Goal: Task Accomplishment & Management: Manage account settings

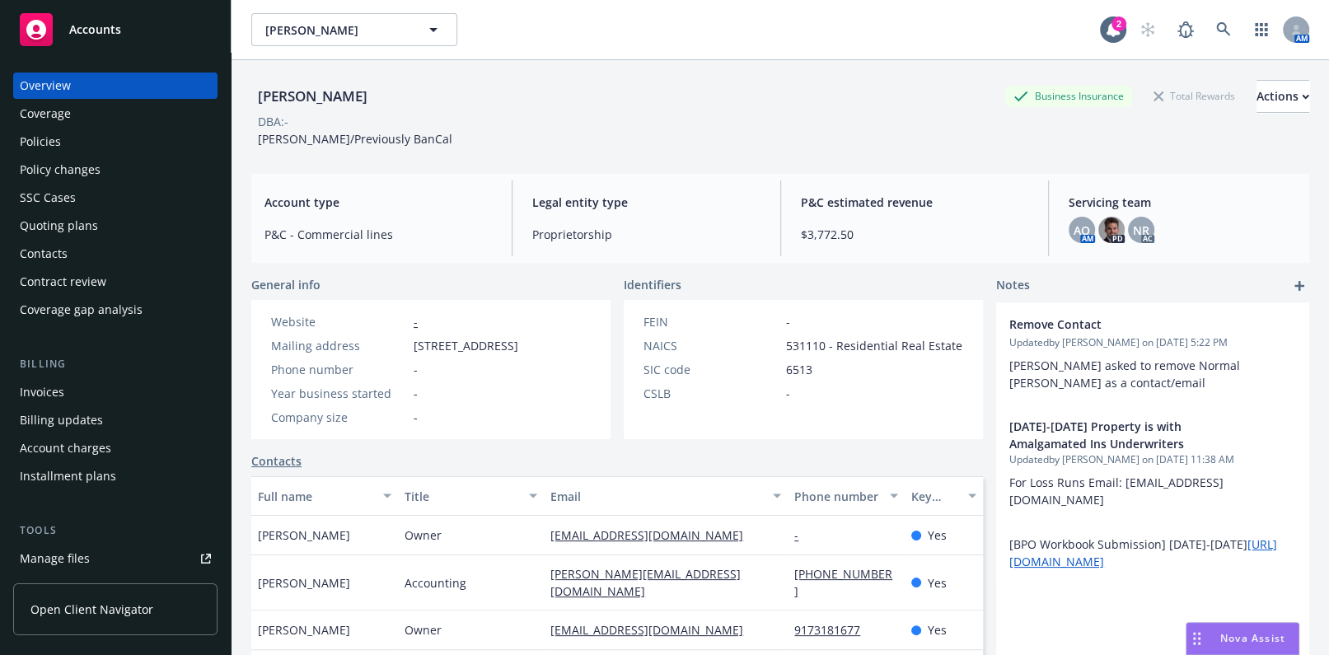
scroll to position [299, 0]
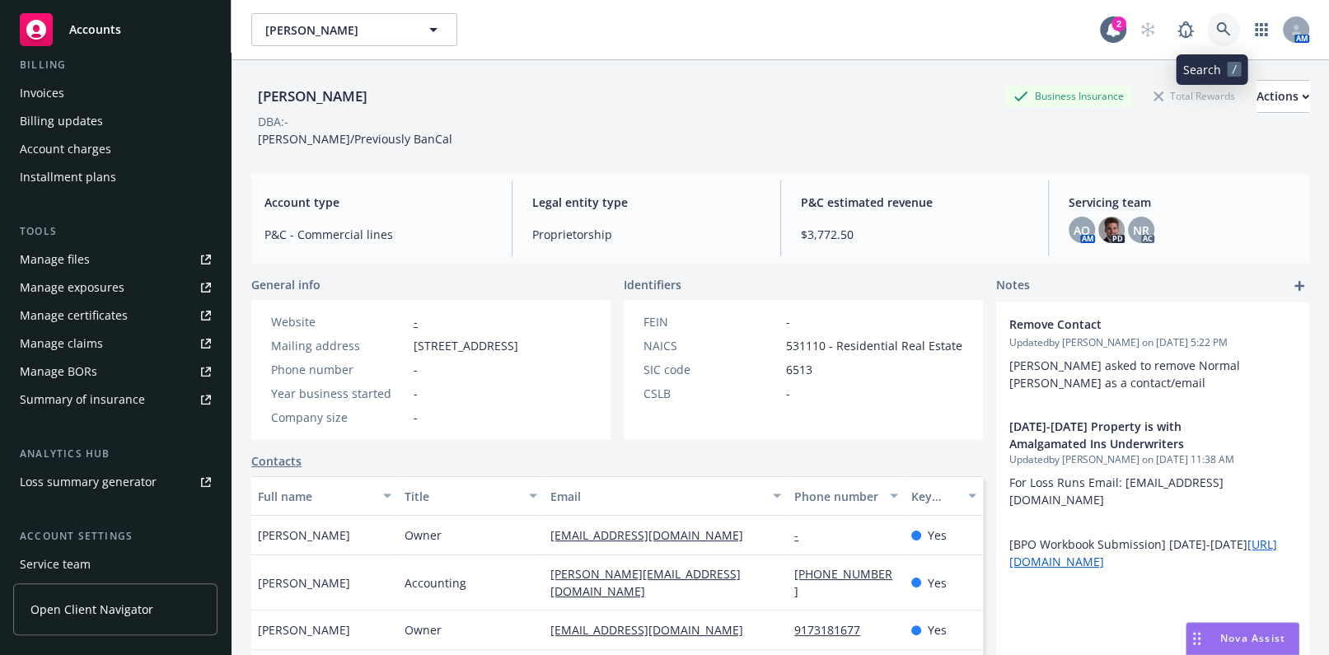
click at [1217, 32] on icon at bounding box center [1223, 29] width 15 height 15
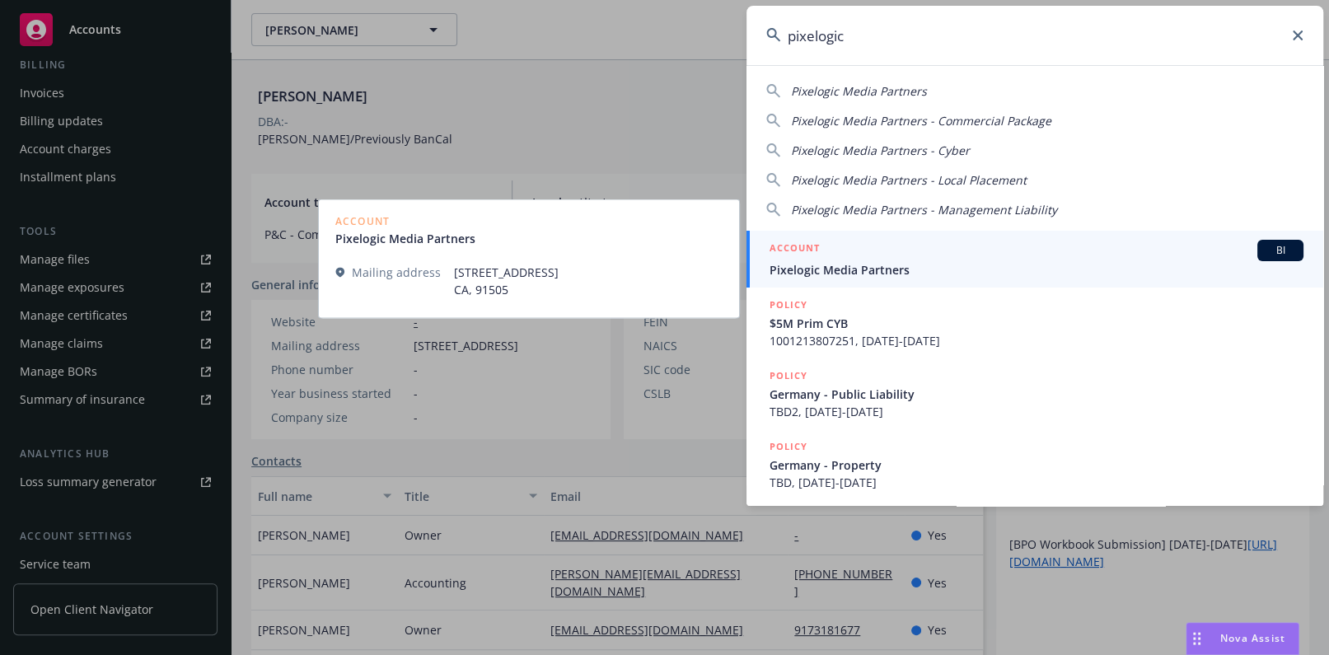
type input "pixelogic"
click at [831, 262] on span "Pixelogic Media Partners" at bounding box center [1036, 269] width 534 height 17
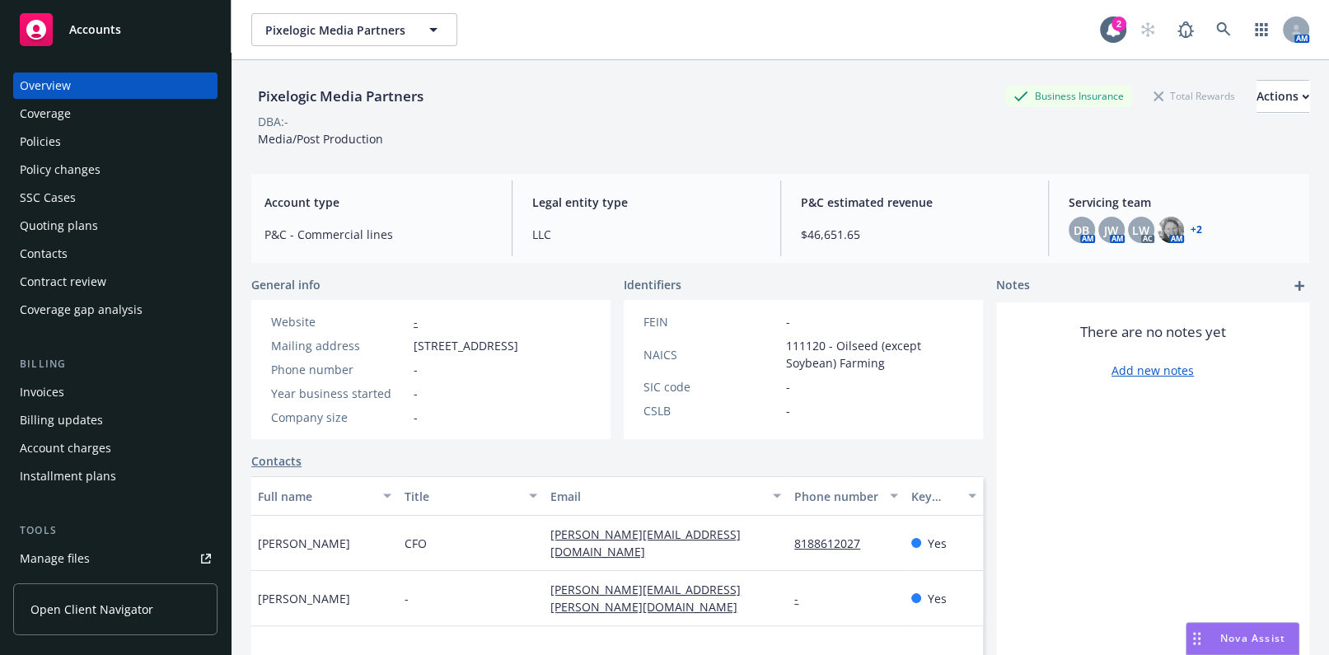
click at [66, 112] on div "Coverage" at bounding box center [45, 113] width 51 height 26
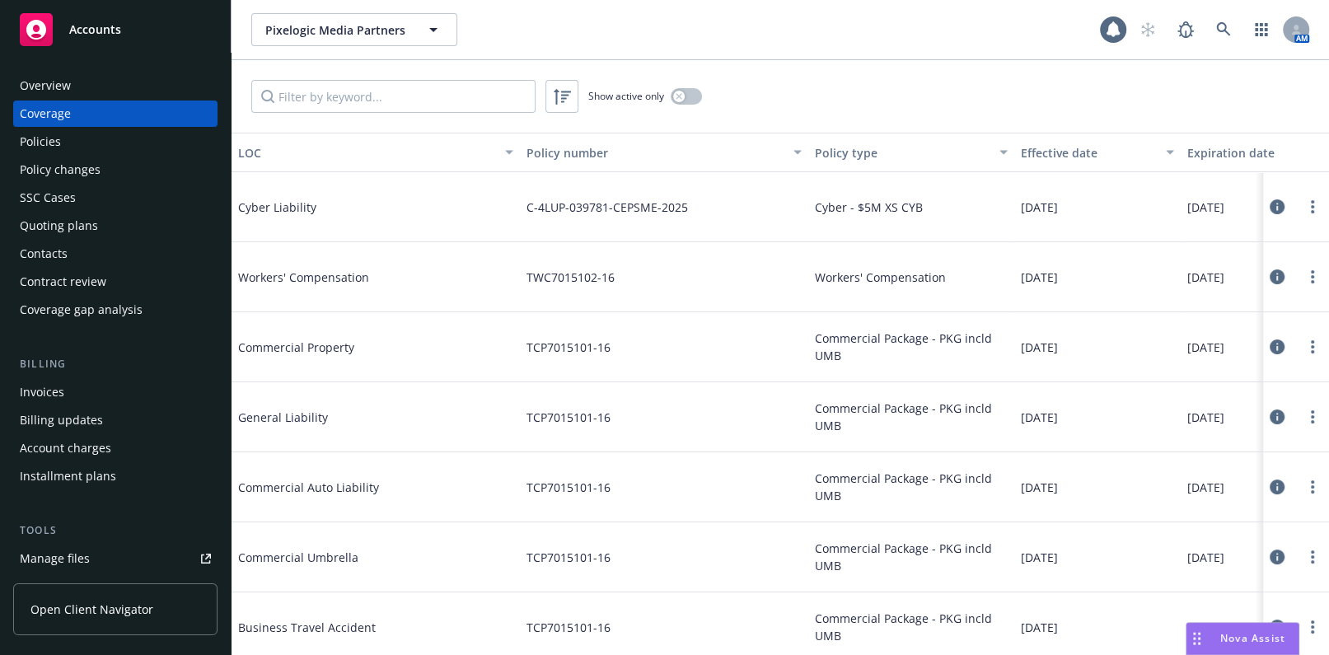
click at [705, 100] on div "Show active only" at bounding box center [779, 96] width 1097 height 72
click at [689, 91] on button "button" at bounding box center [686, 96] width 31 height 16
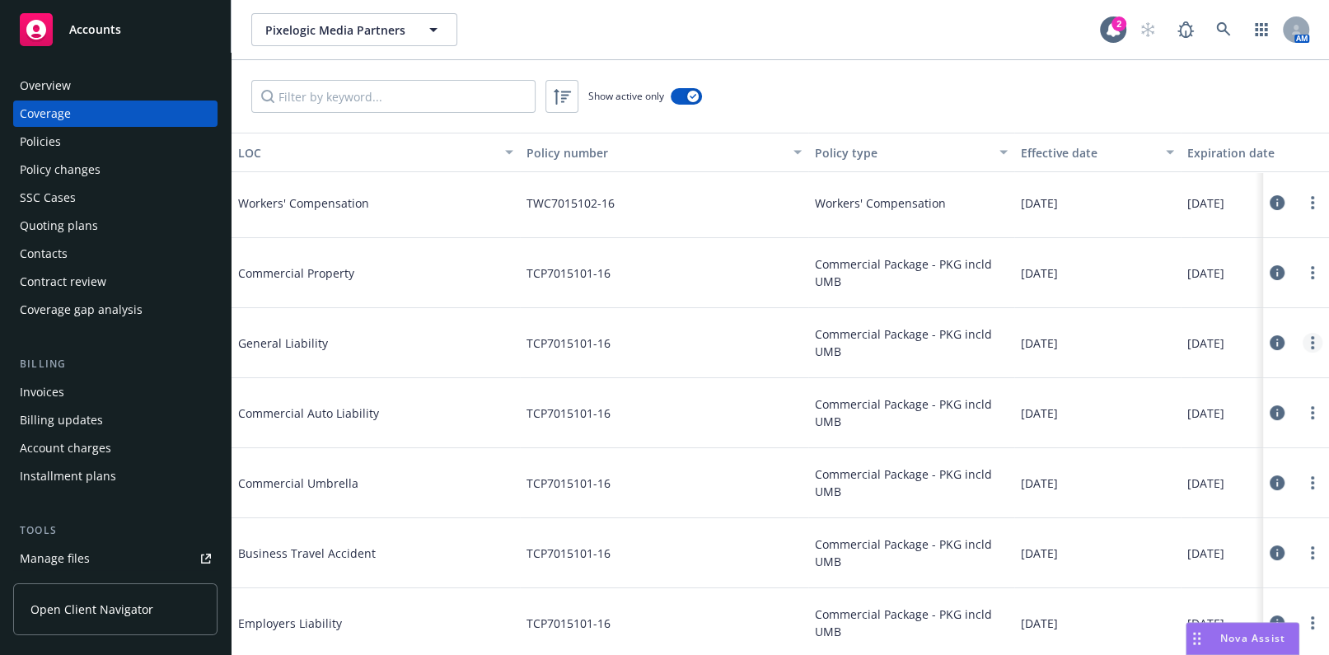
click at [1302, 343] on link "more" at bounding box center [1312, 343] width 20 height 20
click at [1178, 368] on link "Edit coverage" at bounding box center [1201, 375] width 217 height 33
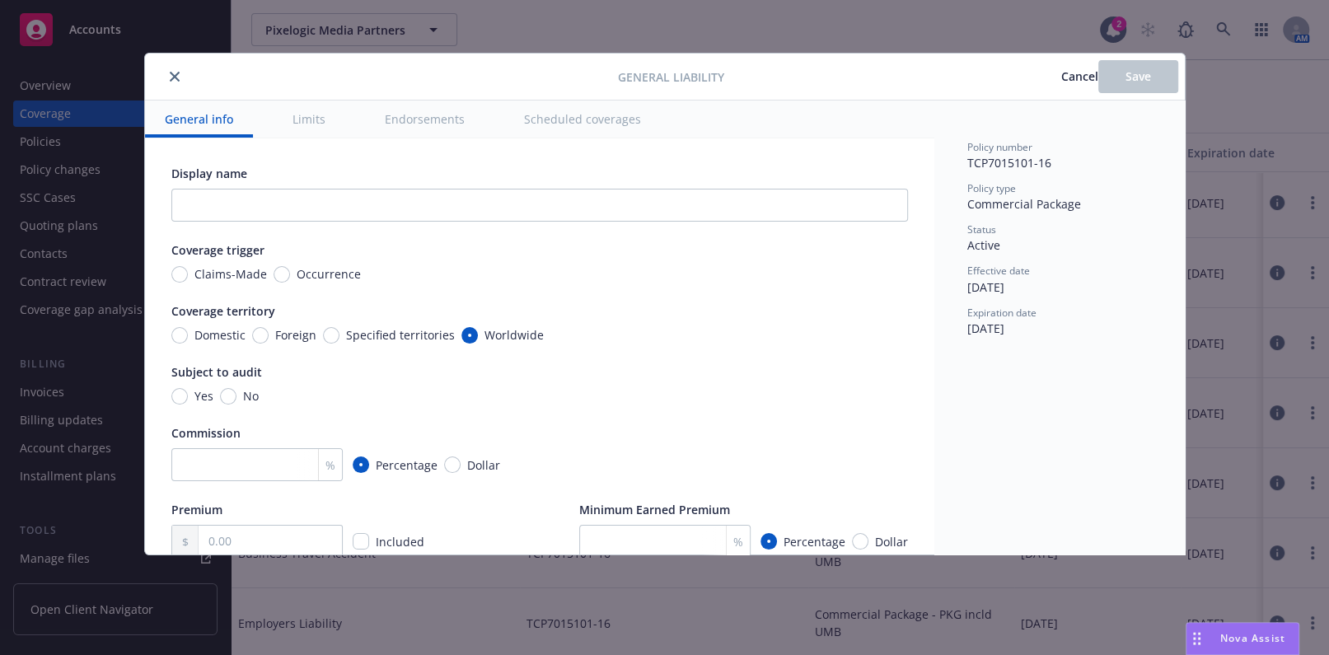
click at [260, 276] on span "Claims-Made" at bounding box center [230, 273] width 72 height 17
click at [188, 276] on input "Claims-Made" at bounding box center [179, 274] width 16 height 16
radio input "true"
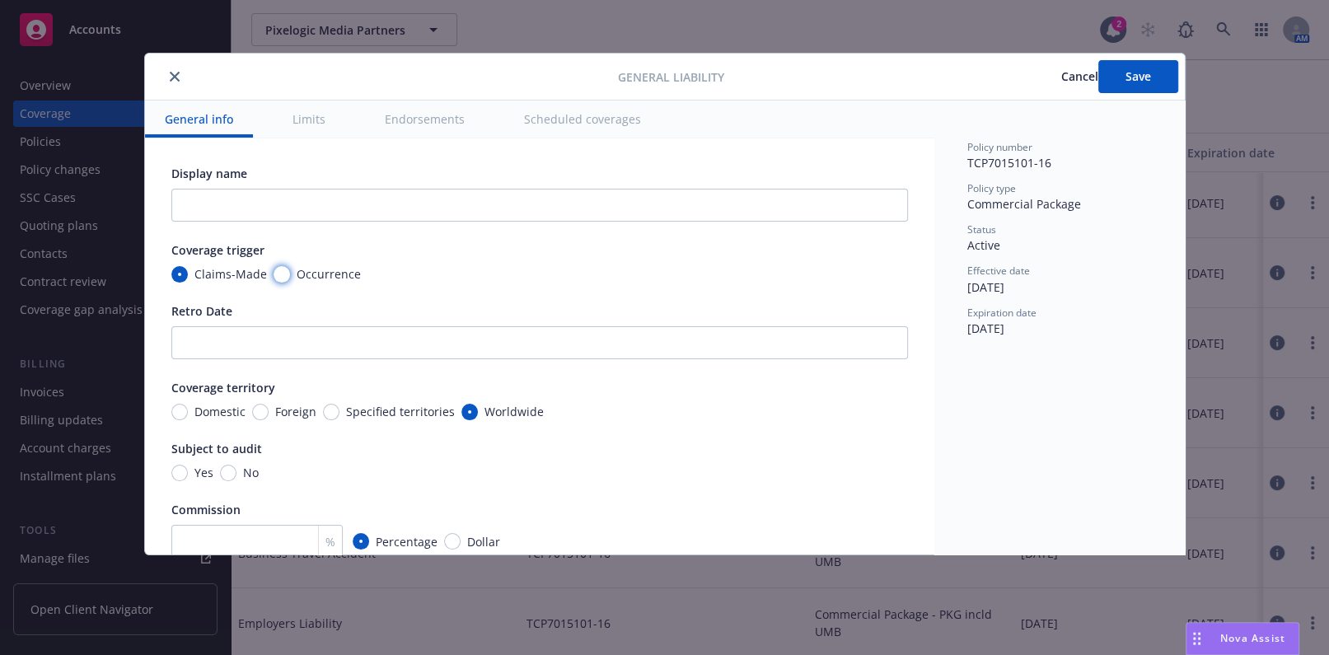
click at [273, 272] on input "Occurrence" at bounding box center [281, 274] width 16 height 16
radio input "true"
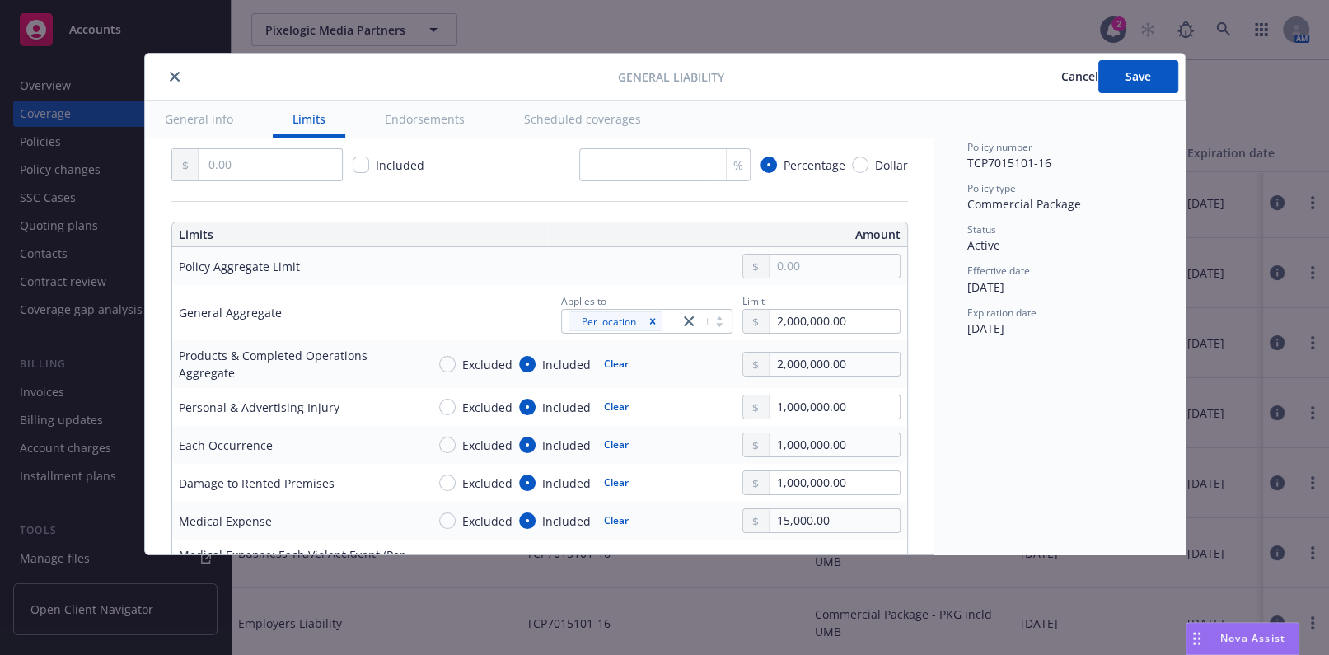
scroll to position [449, 0]
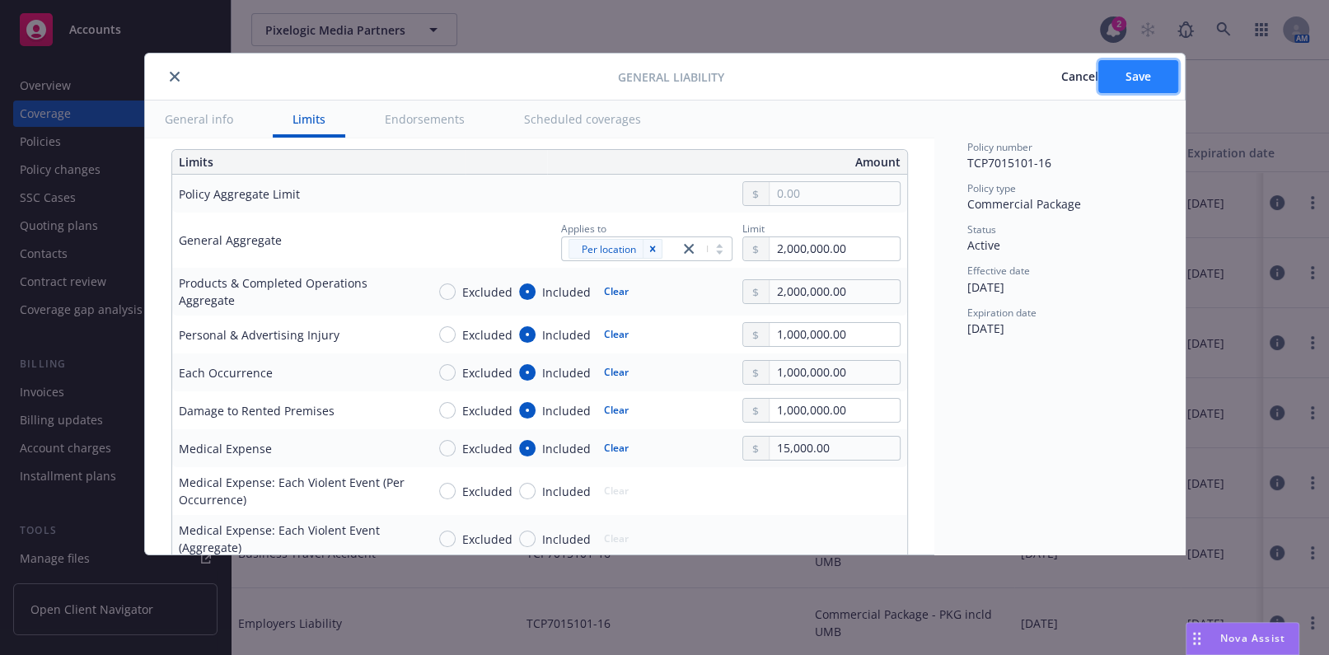
click at [1121, 78] on button "Save" at bounding box center [1138, 76] width 80 height 33
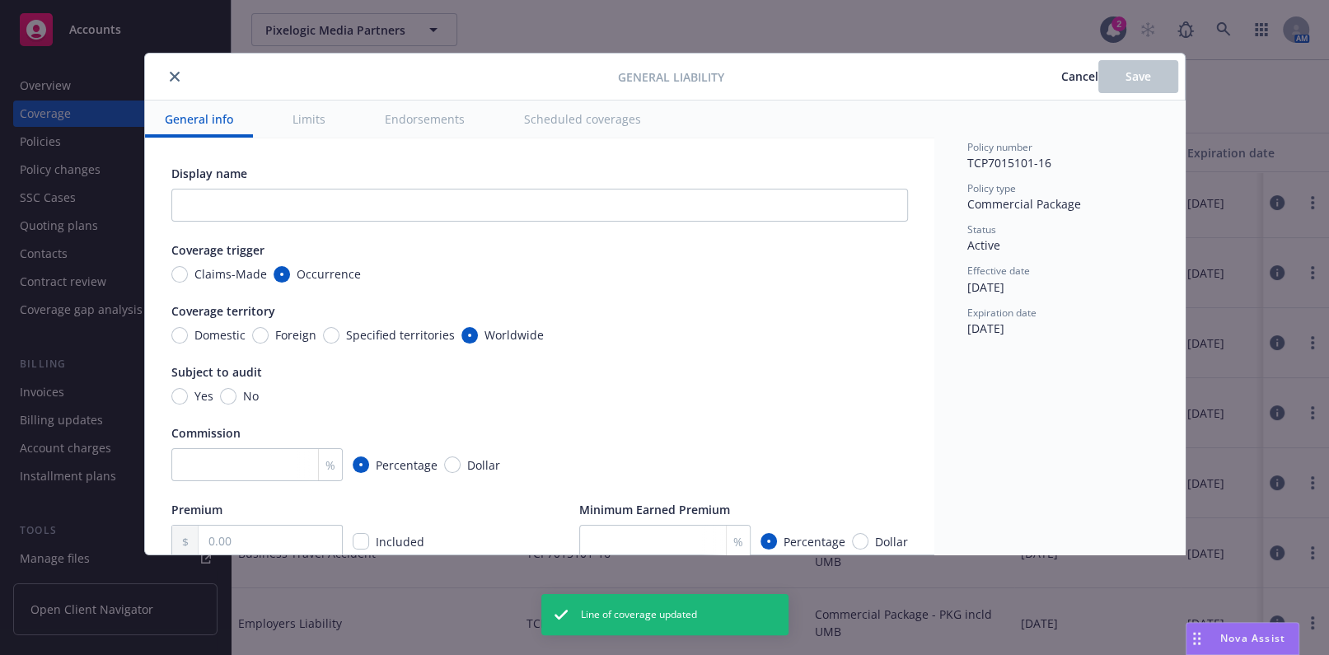
radio input "true"
click at [170, 76] on icon "close" at bounding box center [175, 77] width 10 height 10
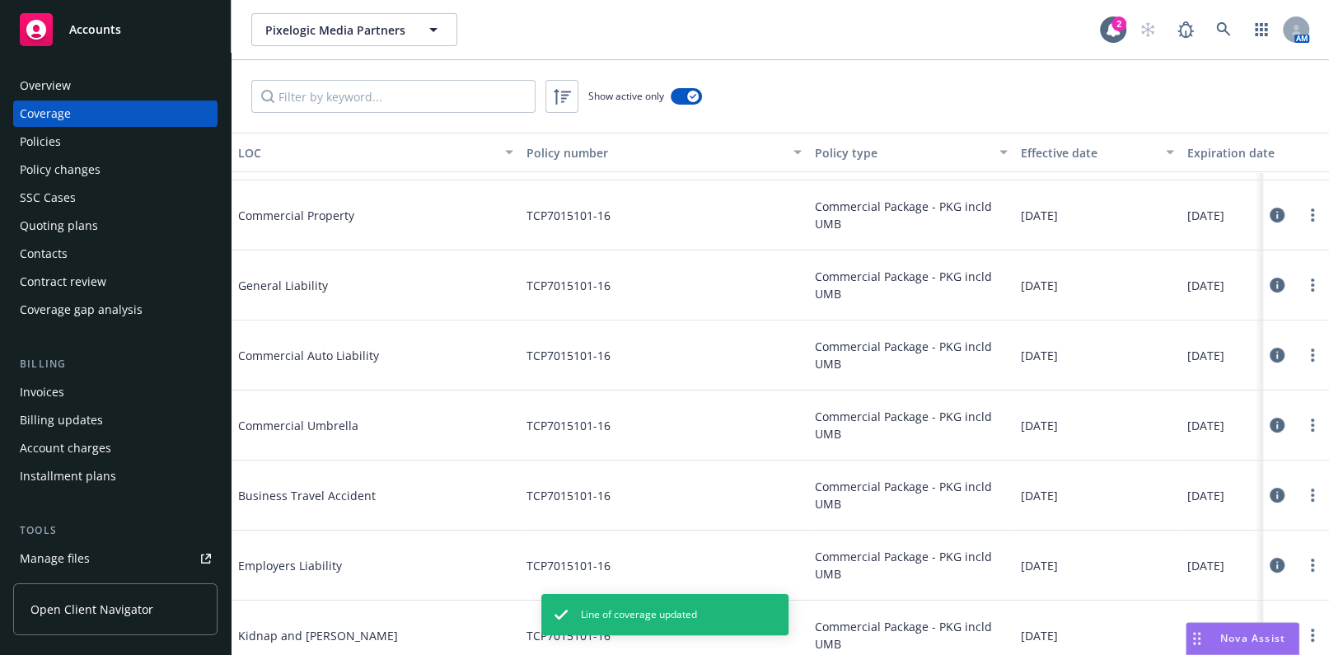
scroll to position [149, 0]
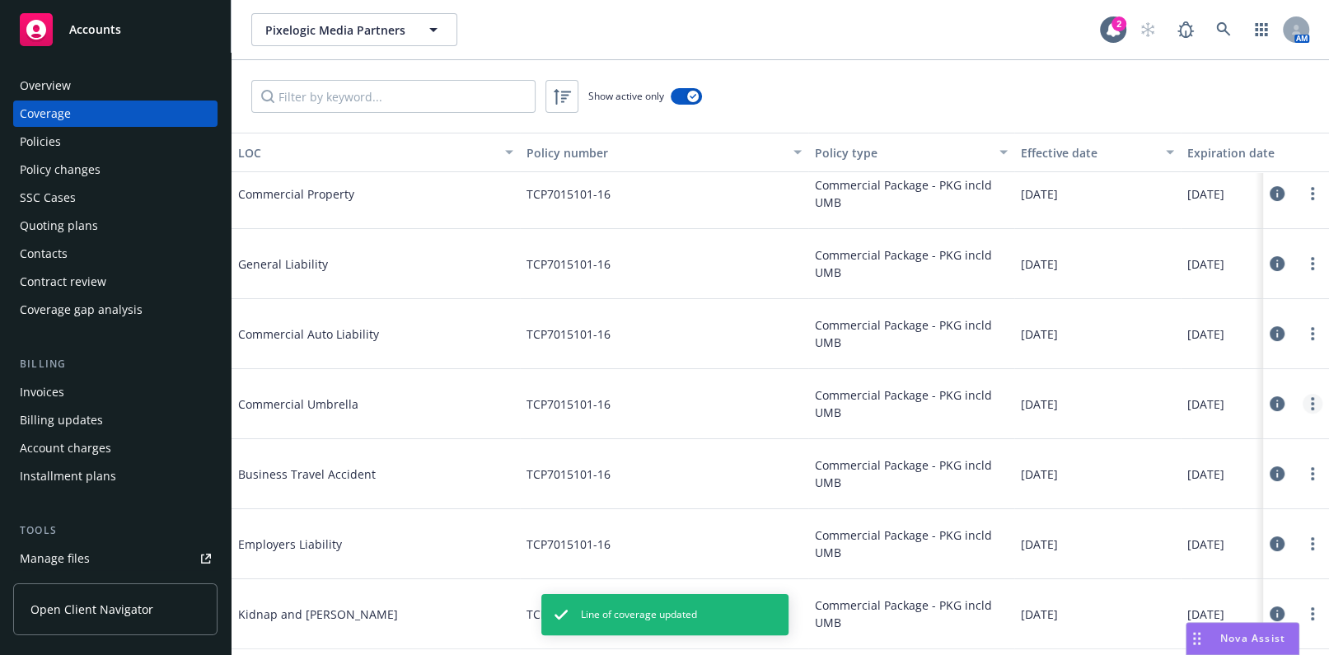
click at [1311, 397] on icon "more" at bounding box center [1312, 403] width 3 height 13
click at [1129, 430] on link "Edit coverage" at bounding box center [1201, 435] width 217 height 33
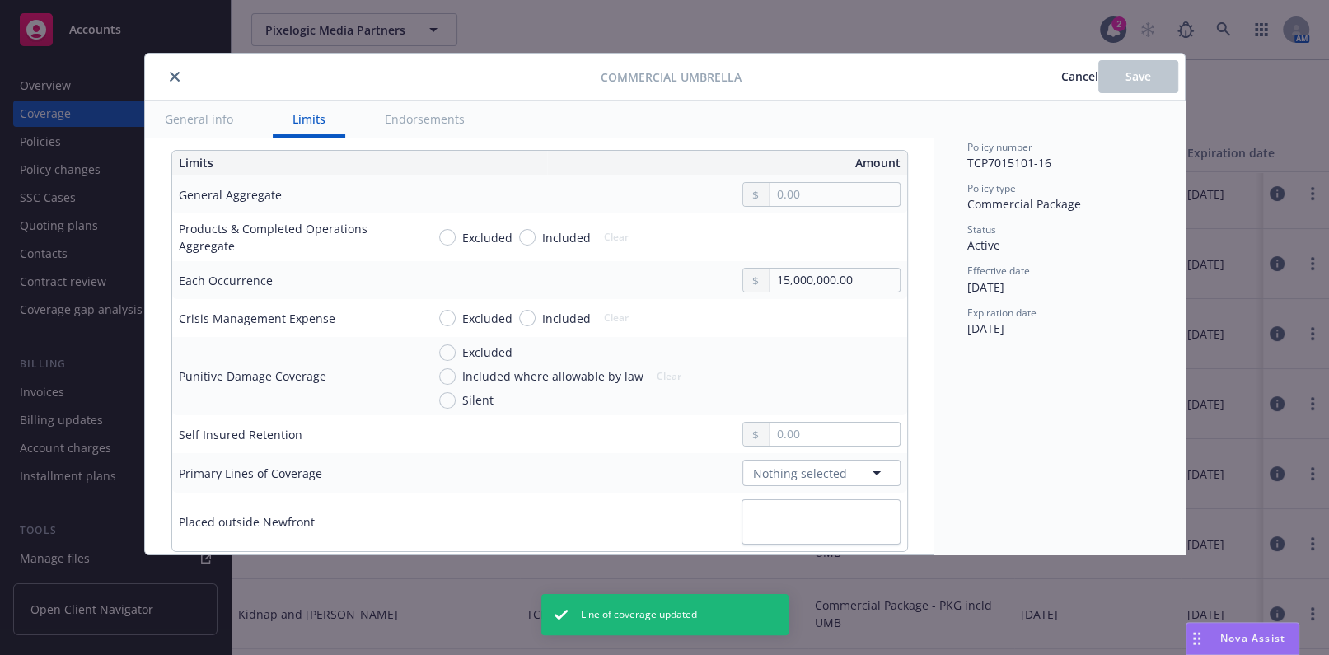
scroll to position [449, 0]
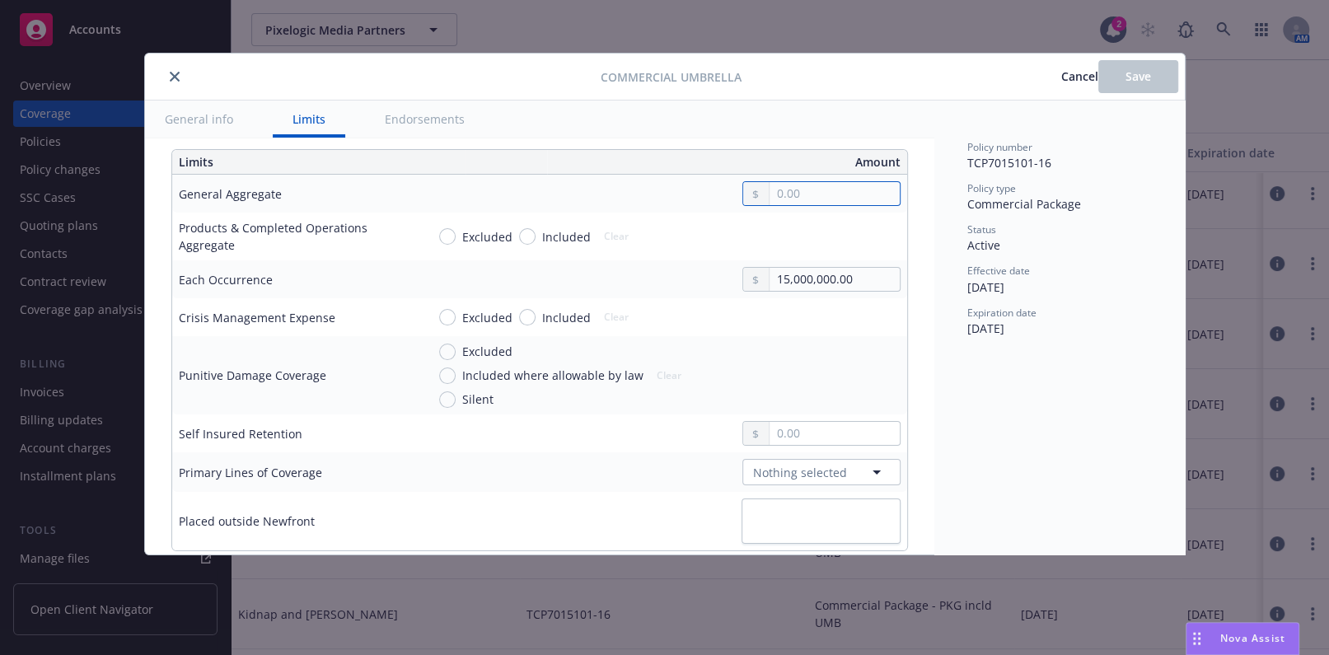
click at [769, 196] on input "text" at bounding box center [833, 193] width 129 height 23
click at [643, 227] on div "Excluded Included Clear" at bounding box center [544, 236] width 237 height 25
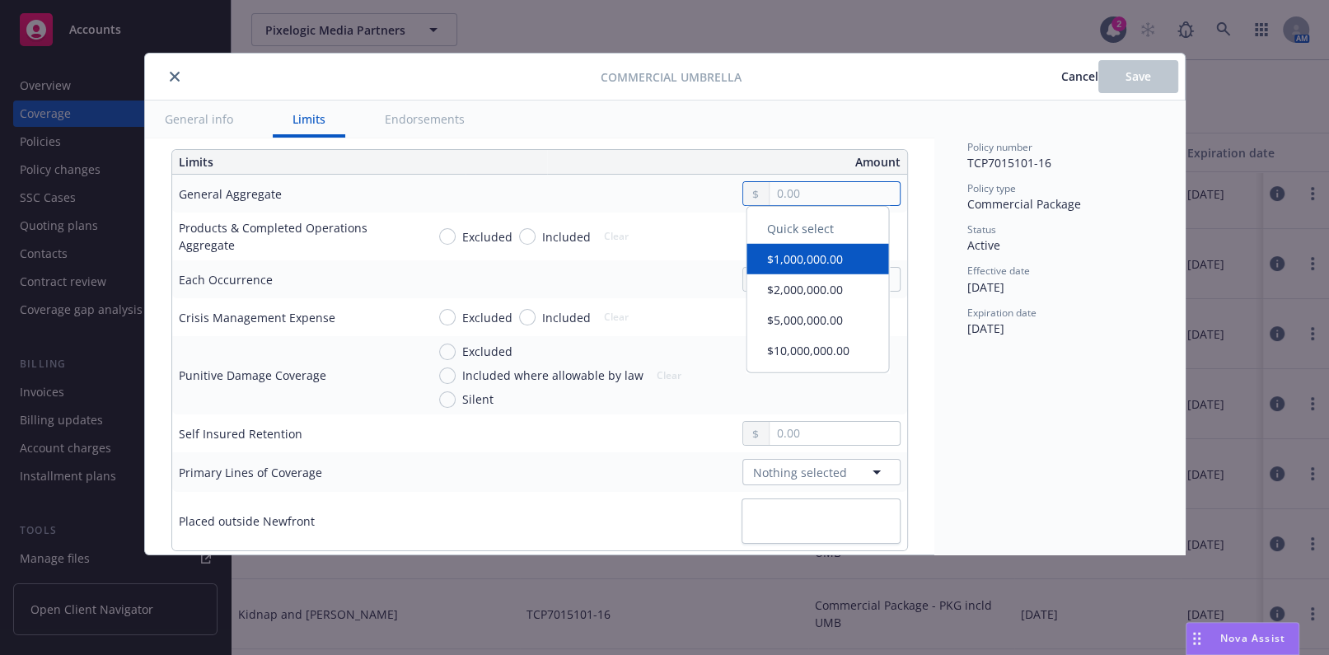
click at [776, 191] on input "text" at bounding box center [833, 193] width 129 height 23
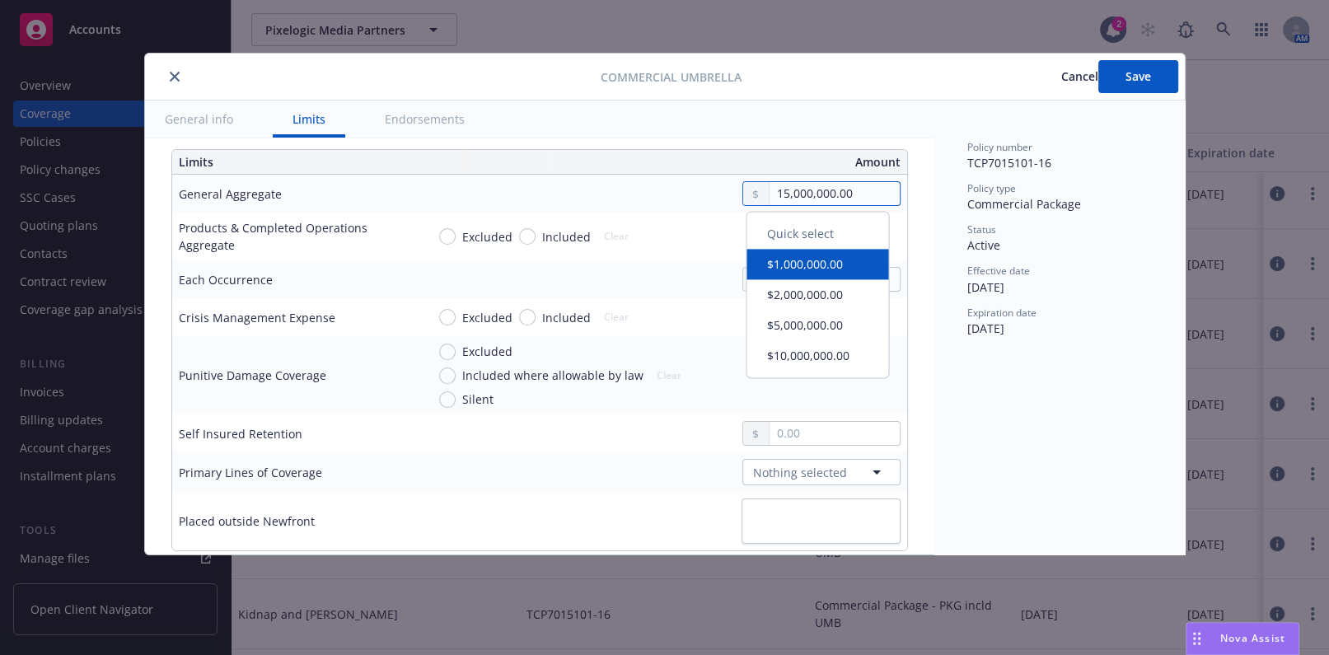
type input "15,000,000.00"
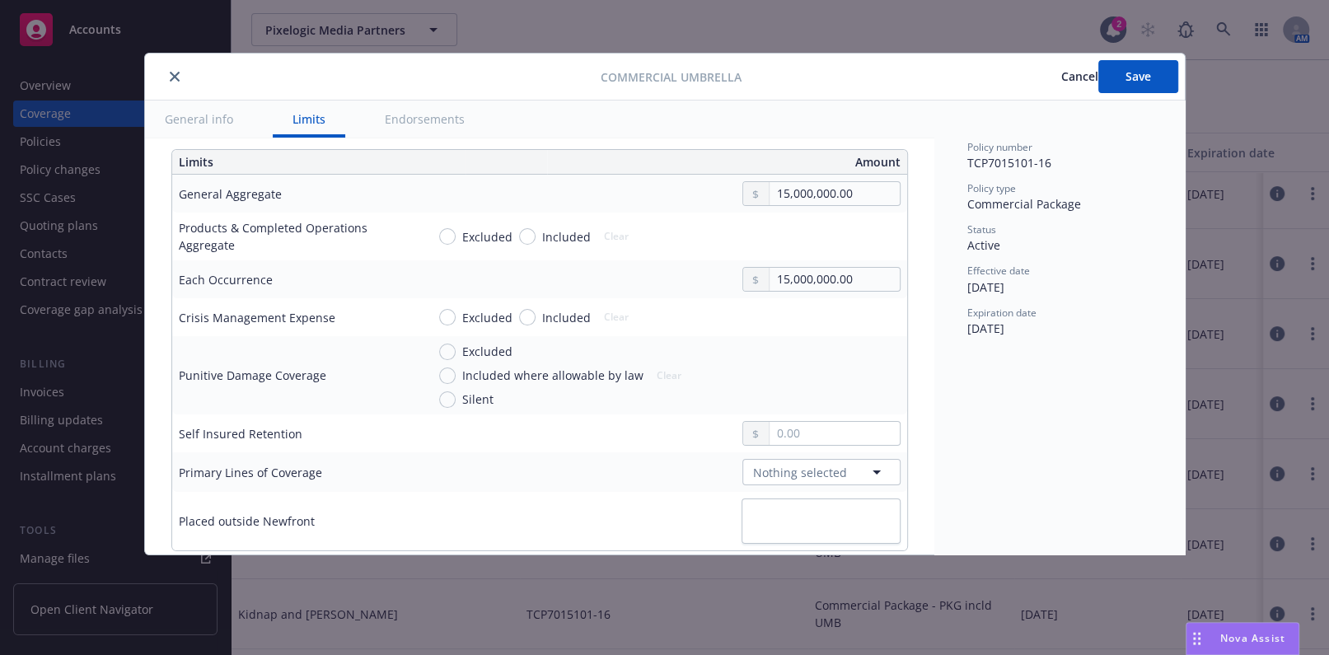
click at [684, 224] on div "Excluded Included Clear" at bounding box center [663, 236] width 474 height 25
click at [1129, 85] on button "Save" at bounding box center [1138, 76] width 80 height 33
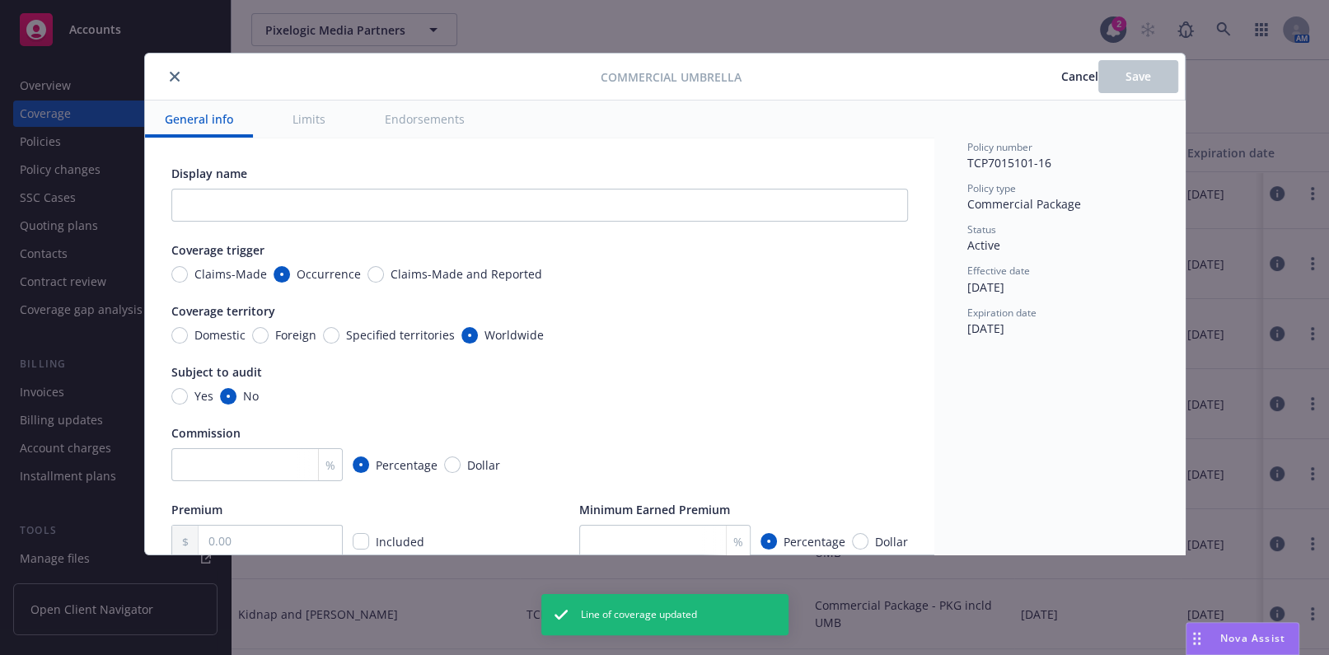
type input "15,000,000.00"
click at [173, 72] on icon "close" at bounding box center [175, 77] width 10 height 10
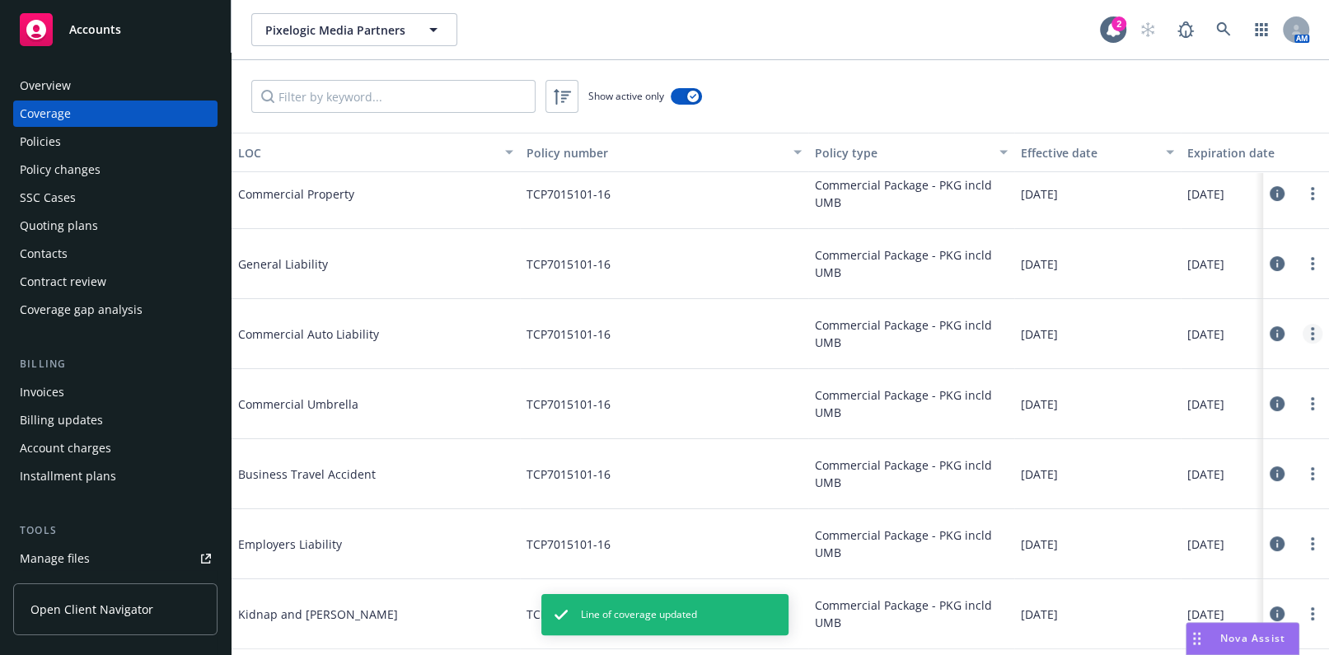
click at [1306, 330] on link "more" at bounding box center [1312, 334] width 20 height 20
click at [1173, 362] on link "Edit coverage" at bounding box center [1201, 366] width 217 height 33
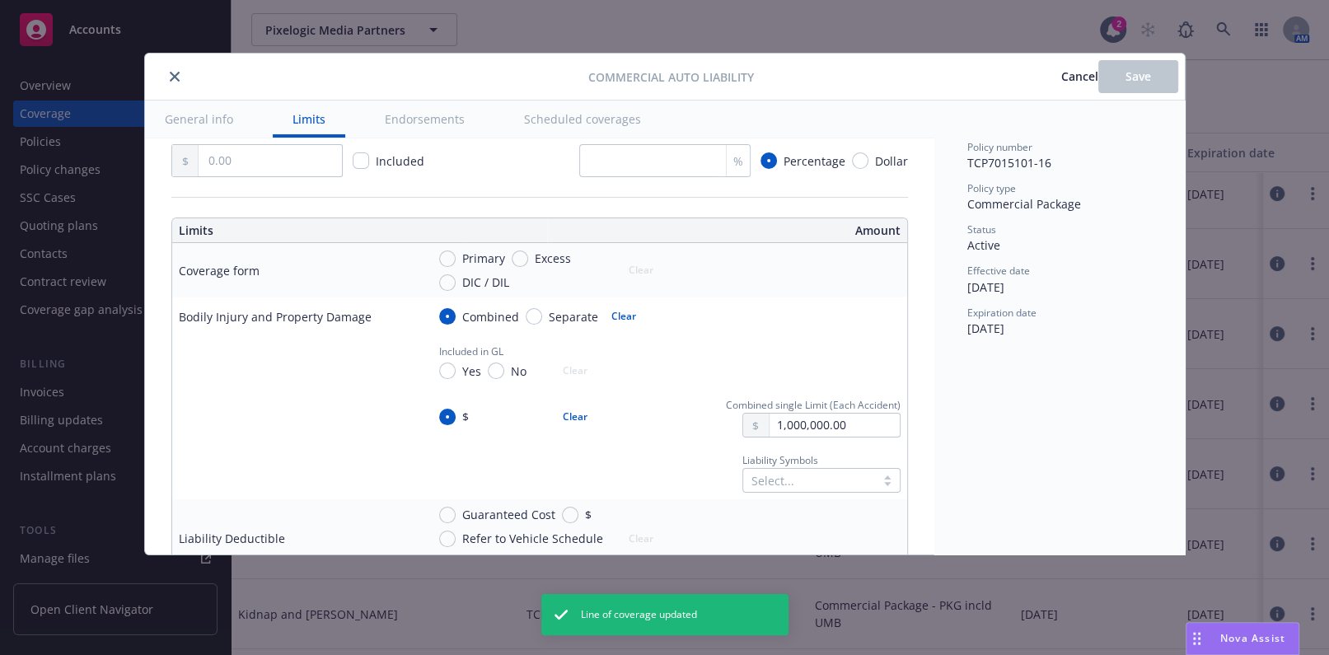
scroll to position [374, 0]
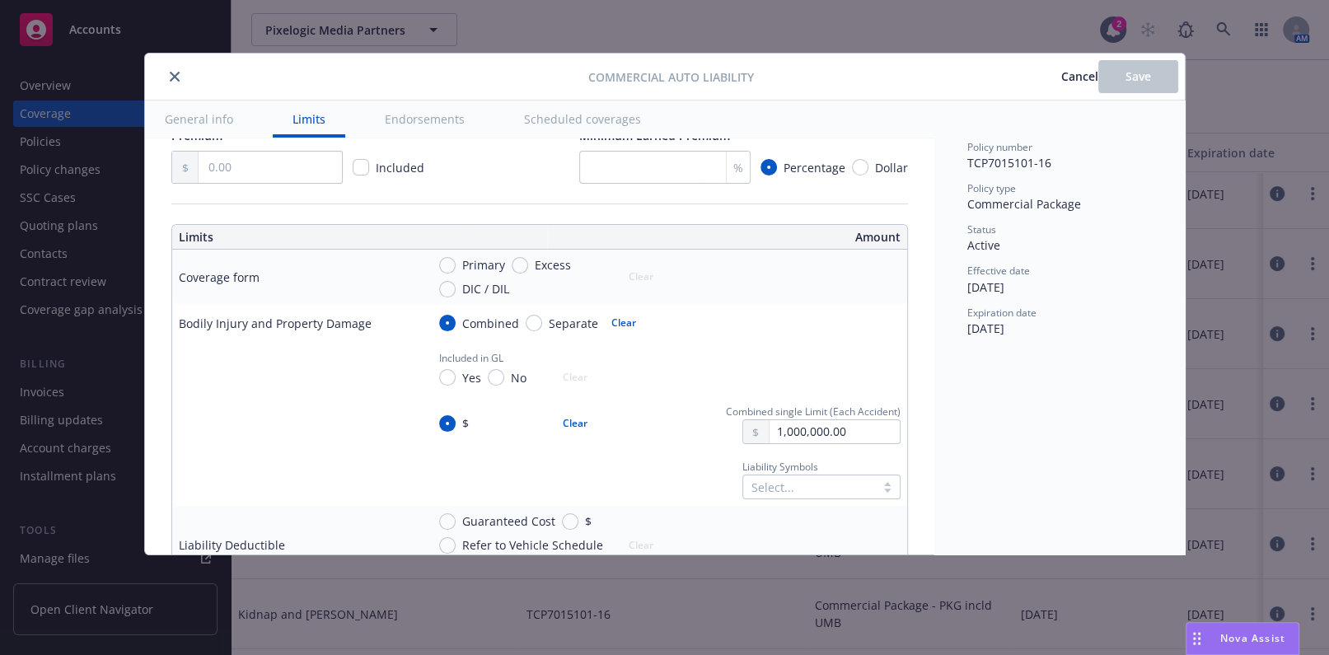
click at [170, 77] on icon "close" at bounding box center [175, 77] width 10 height 10
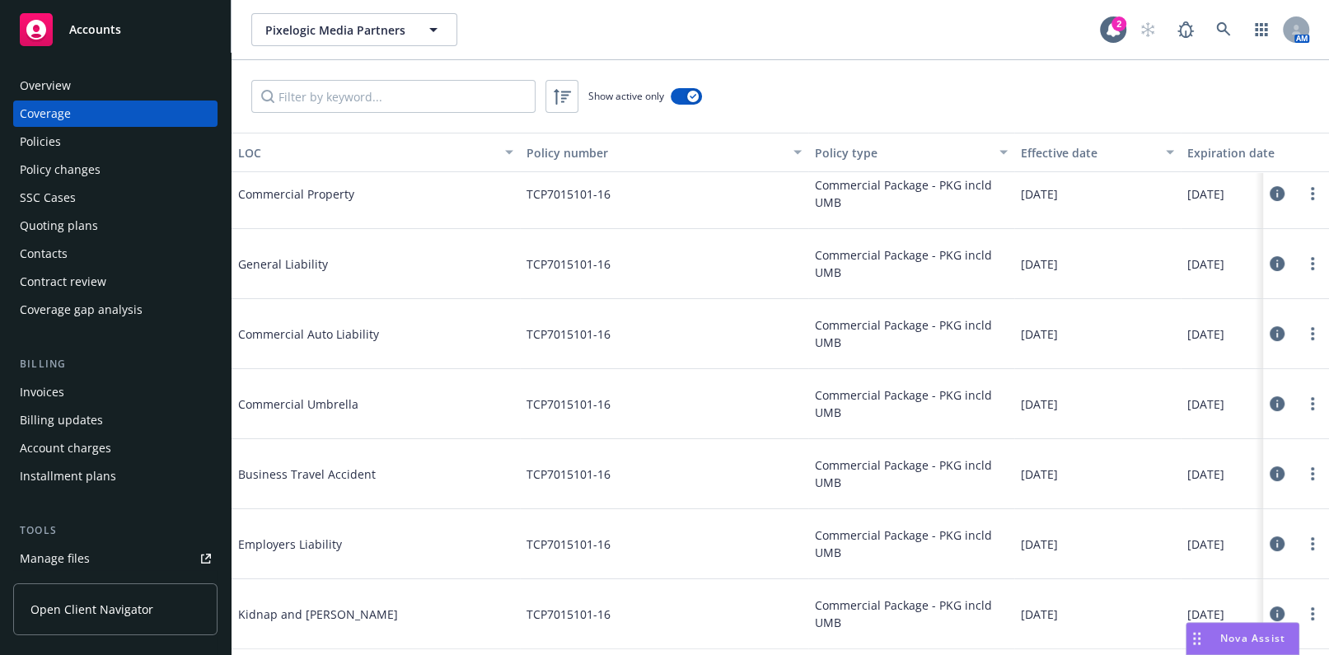
click at [61, 139] on div "Policies" at bounding box center [115, 142] width 191 height 26
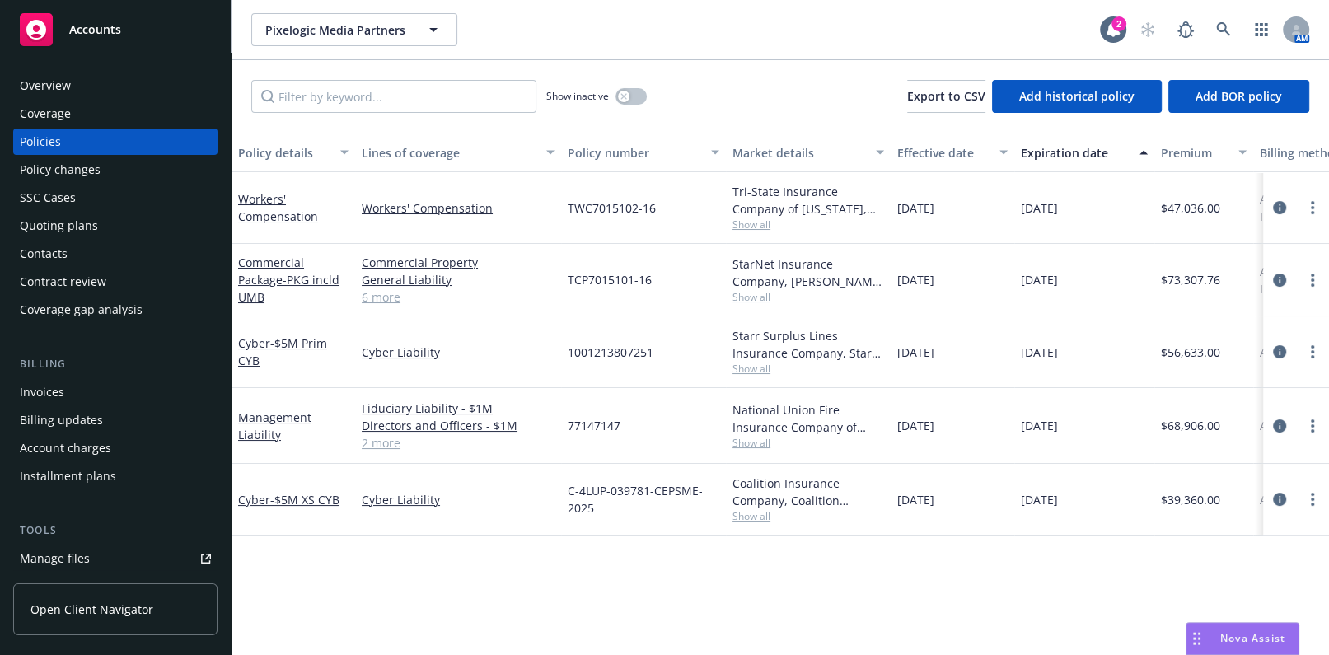
click at [379, 299] on link "6 more" at bounding box center [458, 296] width 193 height 17
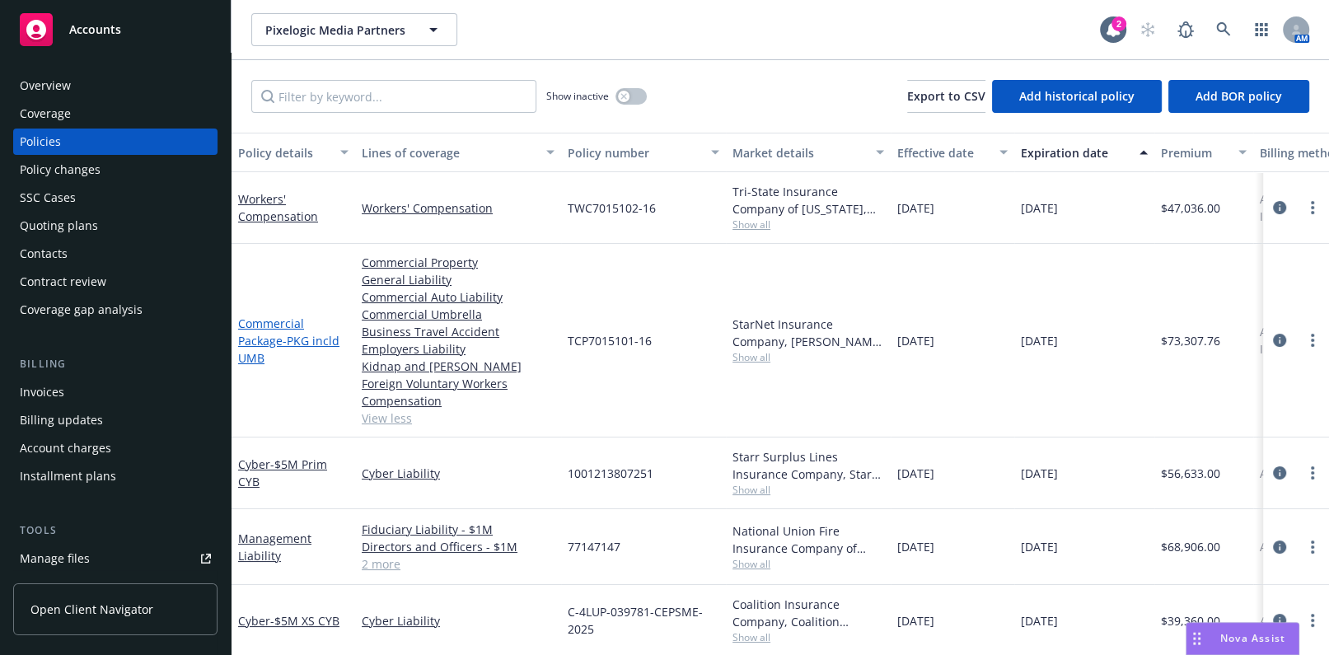
click at [265, 328] on link "Commercial Package - PKG incld UMB" at bounding box center [288, 341] width 101 height 50
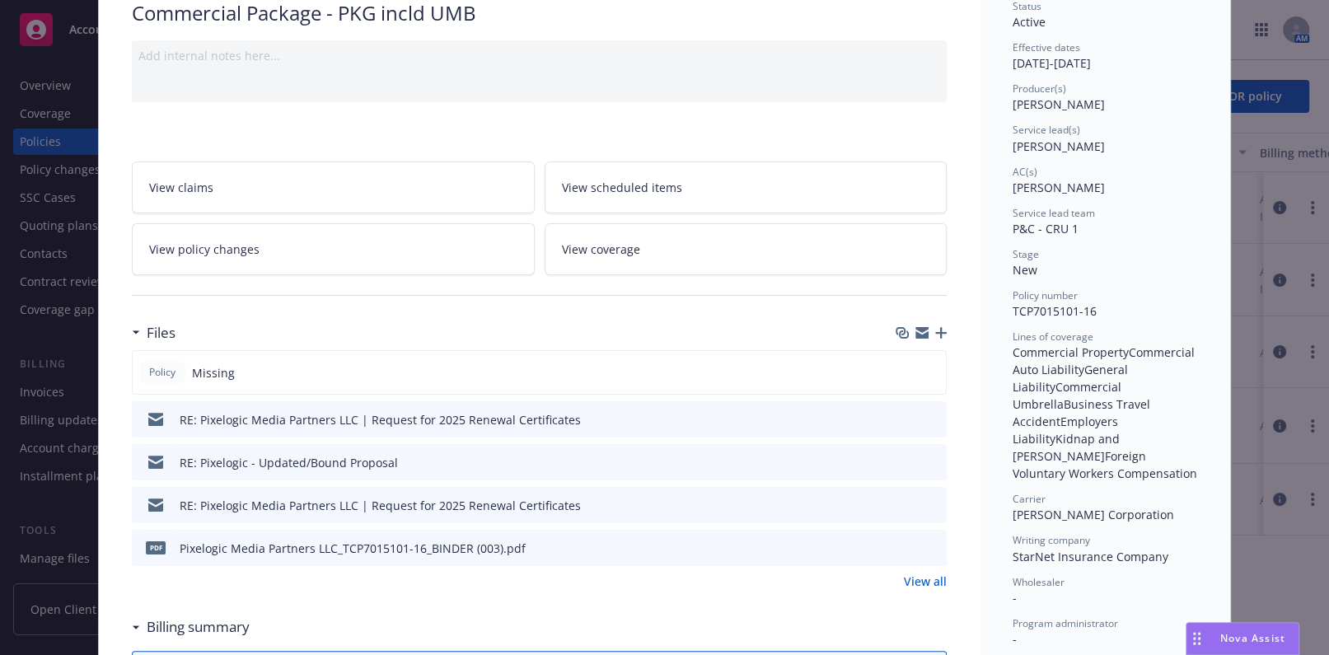
scroll to position [149, 0]
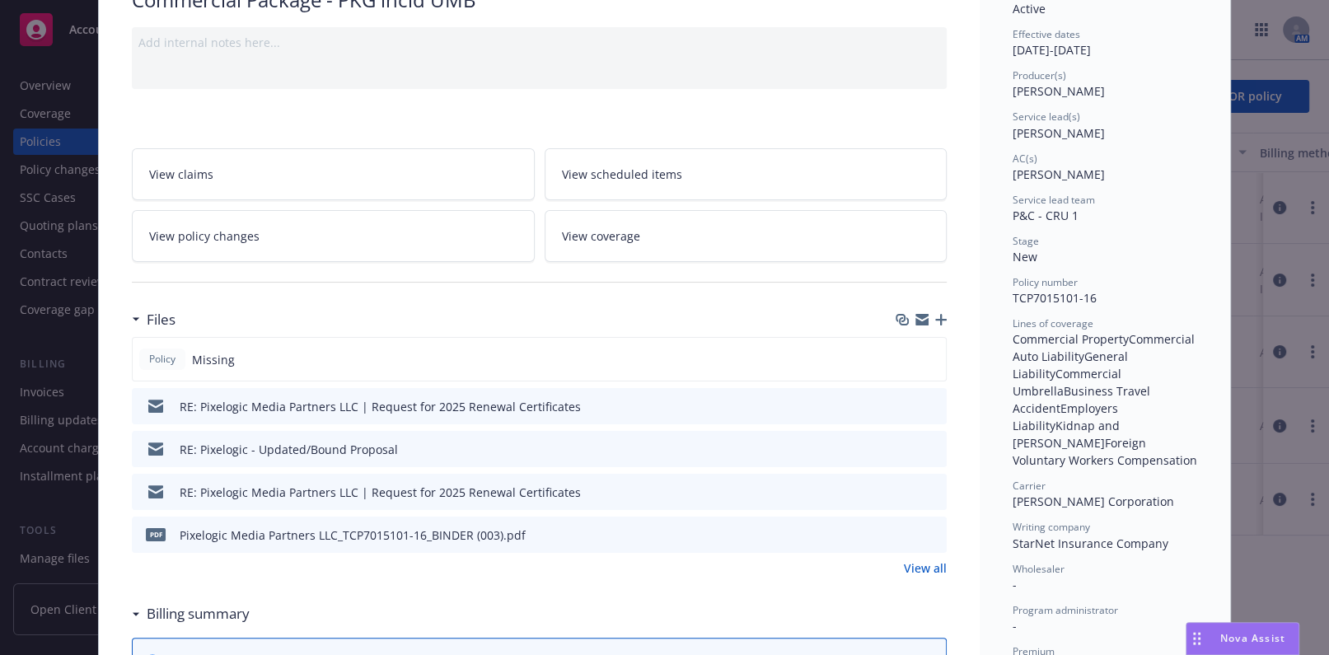
click at [923, 528] on icon "preview file" at bounding box center [930, 534] width 15 height 12
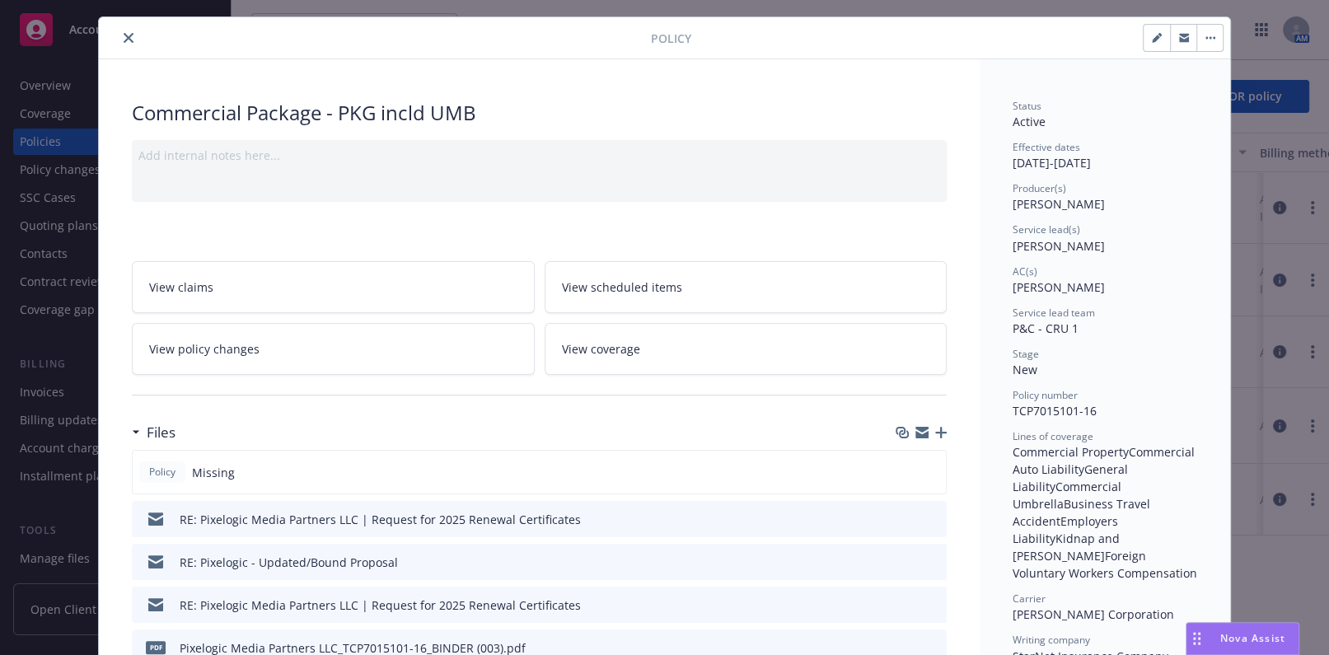
scroll to position [0, 0]
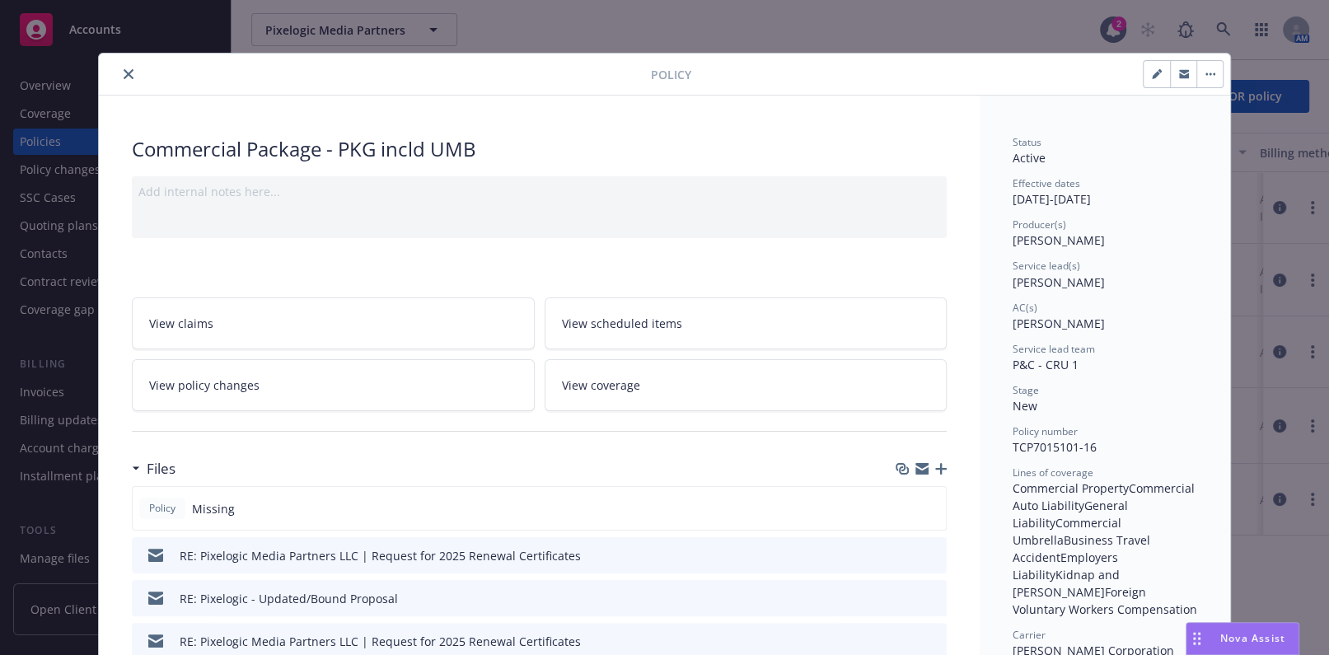
click at [119, 77] on button "close" at bounding box center [129, 74] width 20 height 20
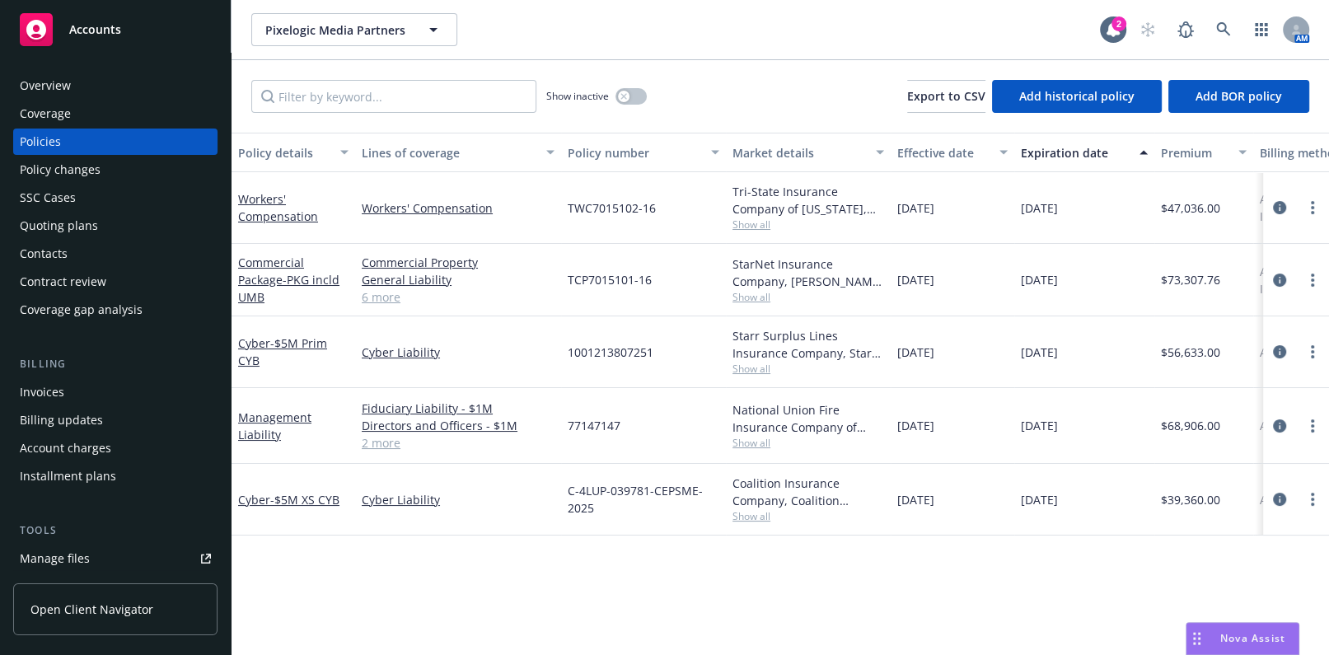
click at [120, 115] on div "Coverage" at bounding box center [115, 113] width 191 height 26
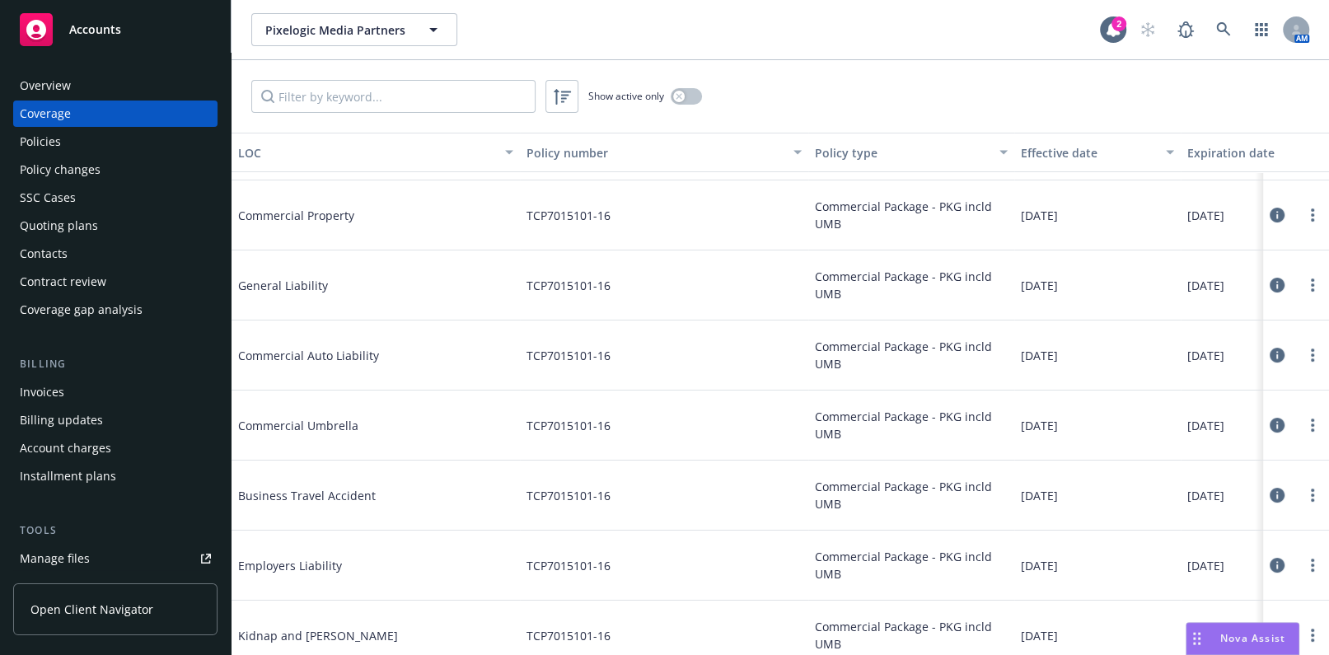
scroll to position [149, 0]
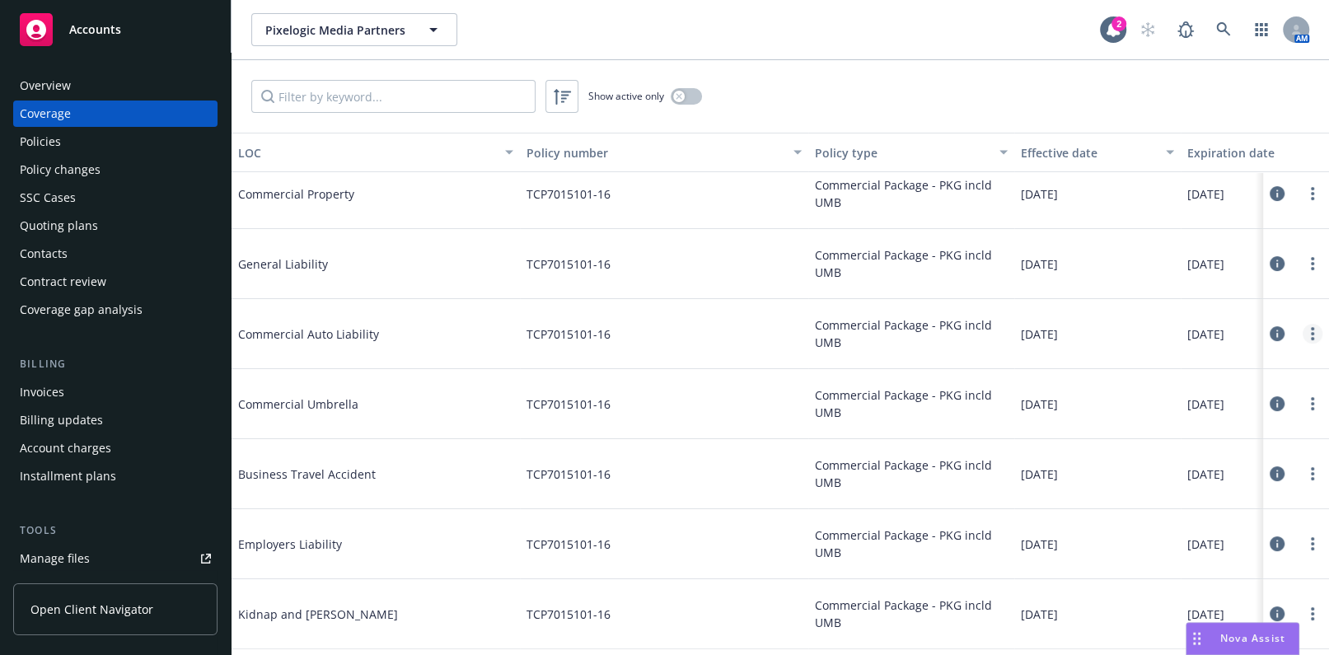
click at [1311, 334] on circle "more" at bounding box center [1312, 333] width 3 height 3
click at [1176, 363] on link "Edit coverage" at bounding box center [1201, 366] width 217 height 33
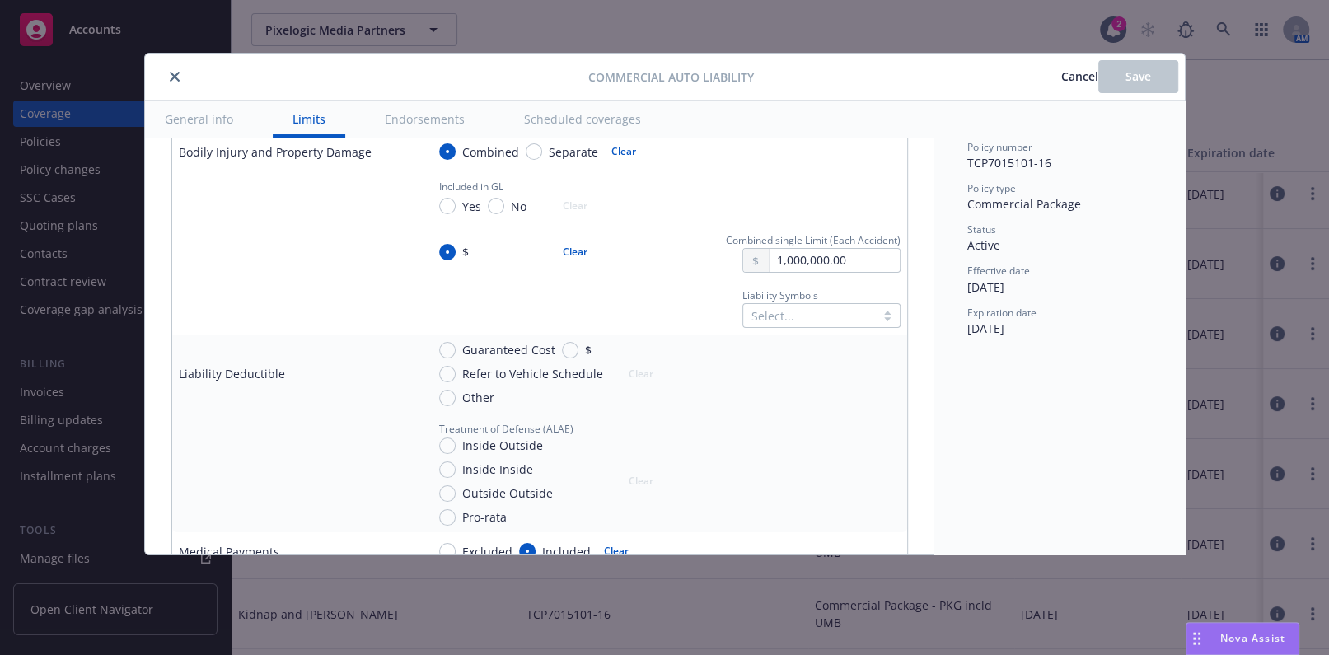
scroll to position [599, 0]
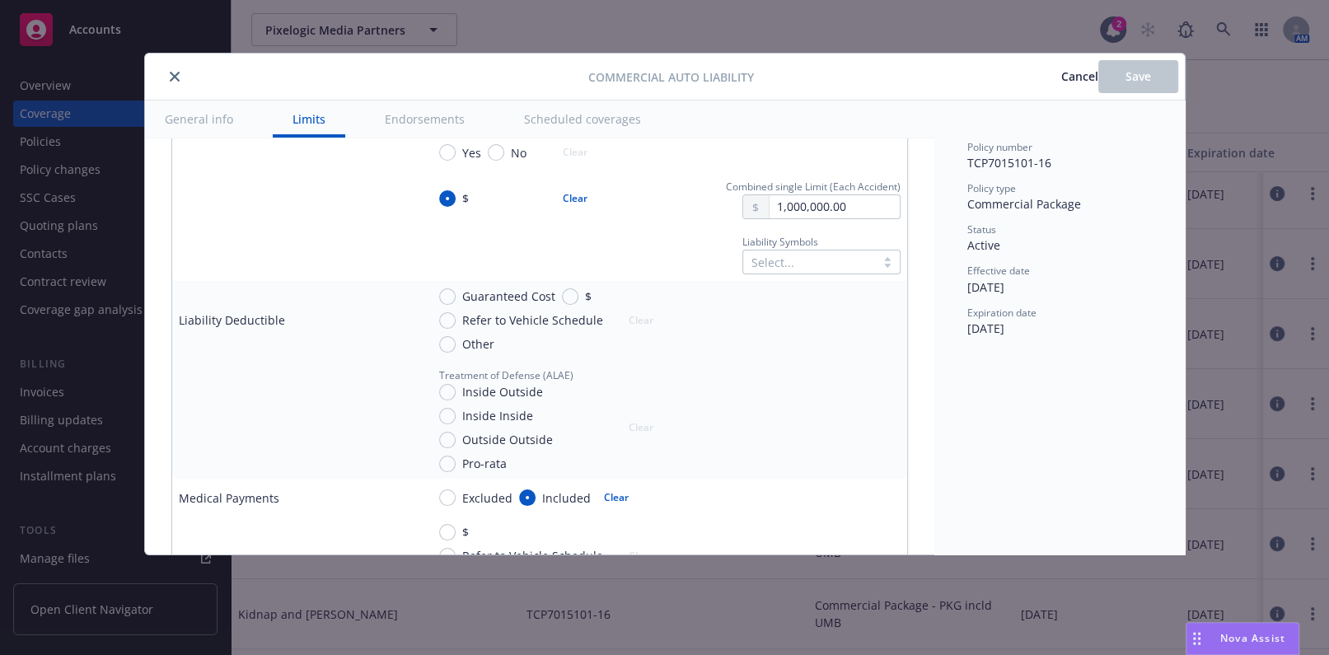
click at [791, 256] on div at bounding box center [808, 262] width 115 height 20
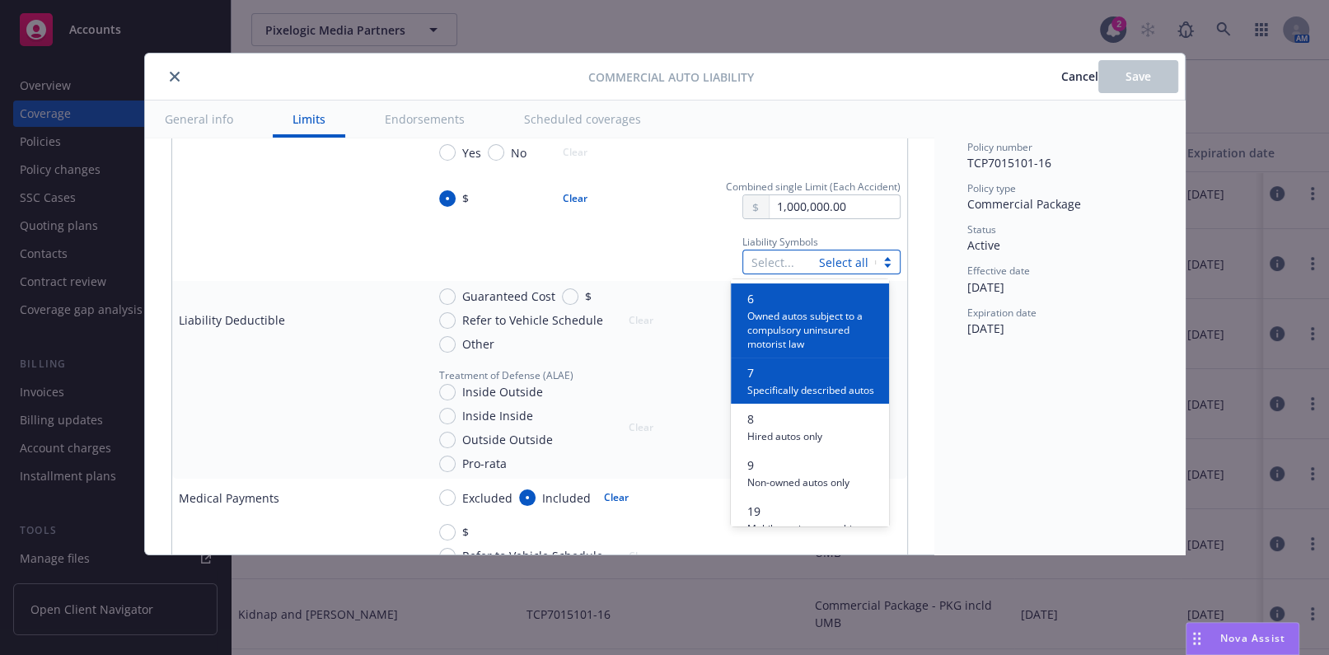
scroll to position [299, 0]
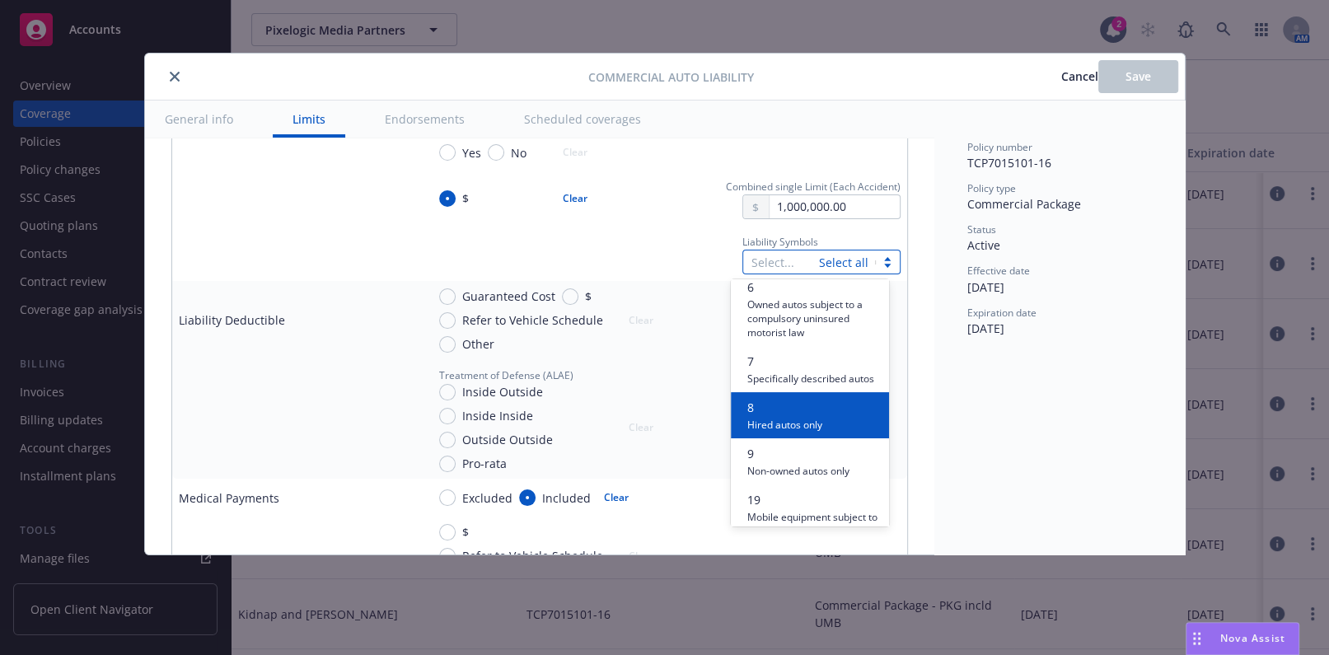
drag, startPoint x: 807, startPoint y: 426, endPoint x: 727, endPoint y: 421, distance: 80.1
click at [806, 416] on span "8" at bounding box center [784, 407] width 75 height 17
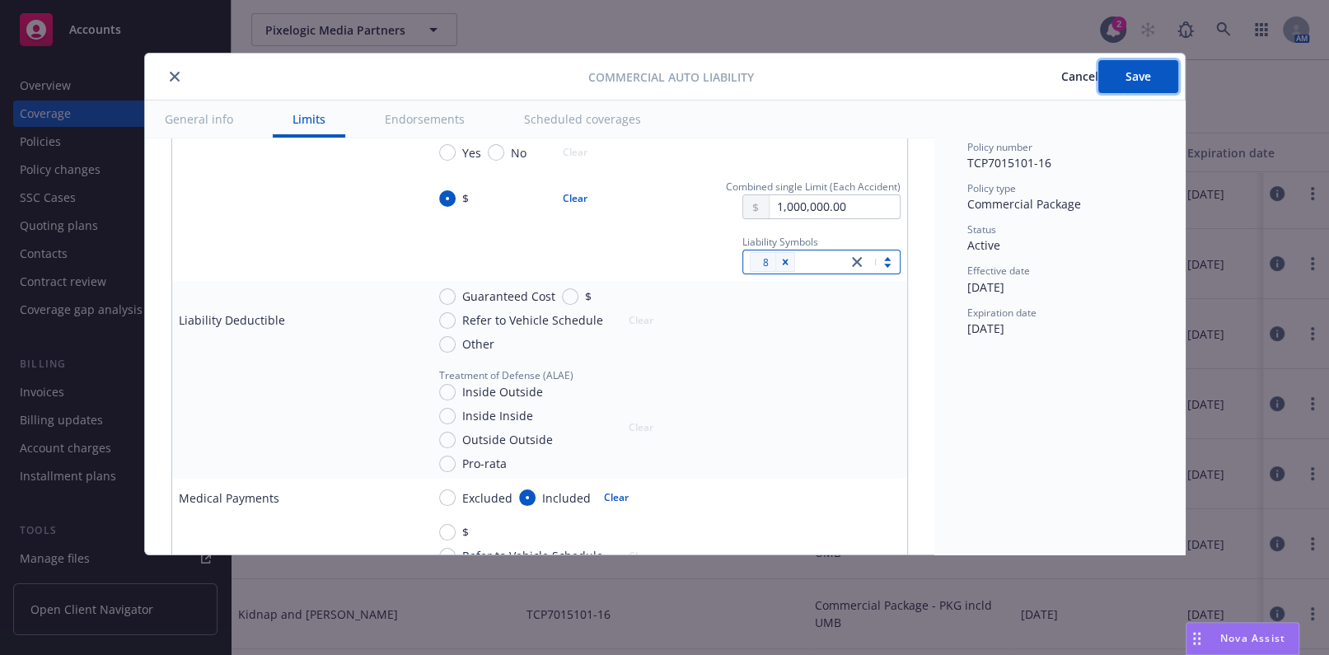
drag, startPoint x: 1111, startPoint y: 85, endPoint x: 521, endPoint y: 177, distance: 597.8
click at [1111, 84] on button "Save" at bounding box center [1138, 76] width 80 height 33
click at [166, 72] on button "close" at bounding box center [175, 77] width 20 height 20
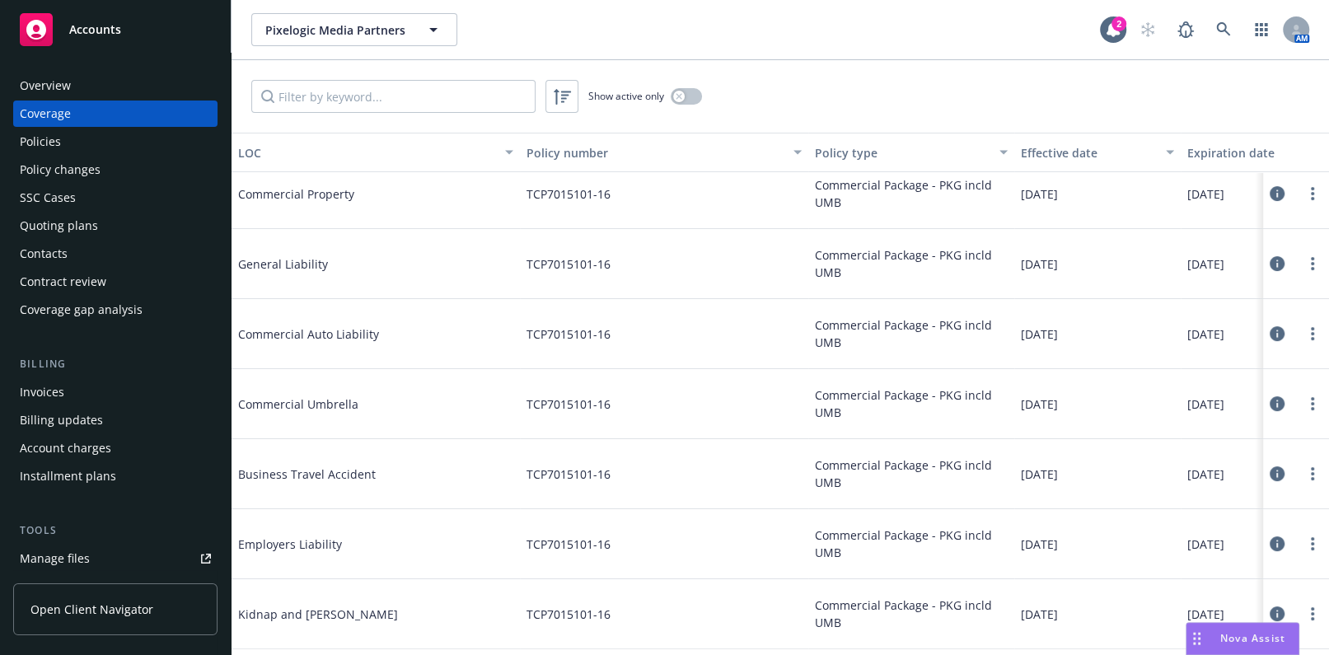
click at [81, 141] on div "Policies" at bounding box center [115, 142] width 191 height 26
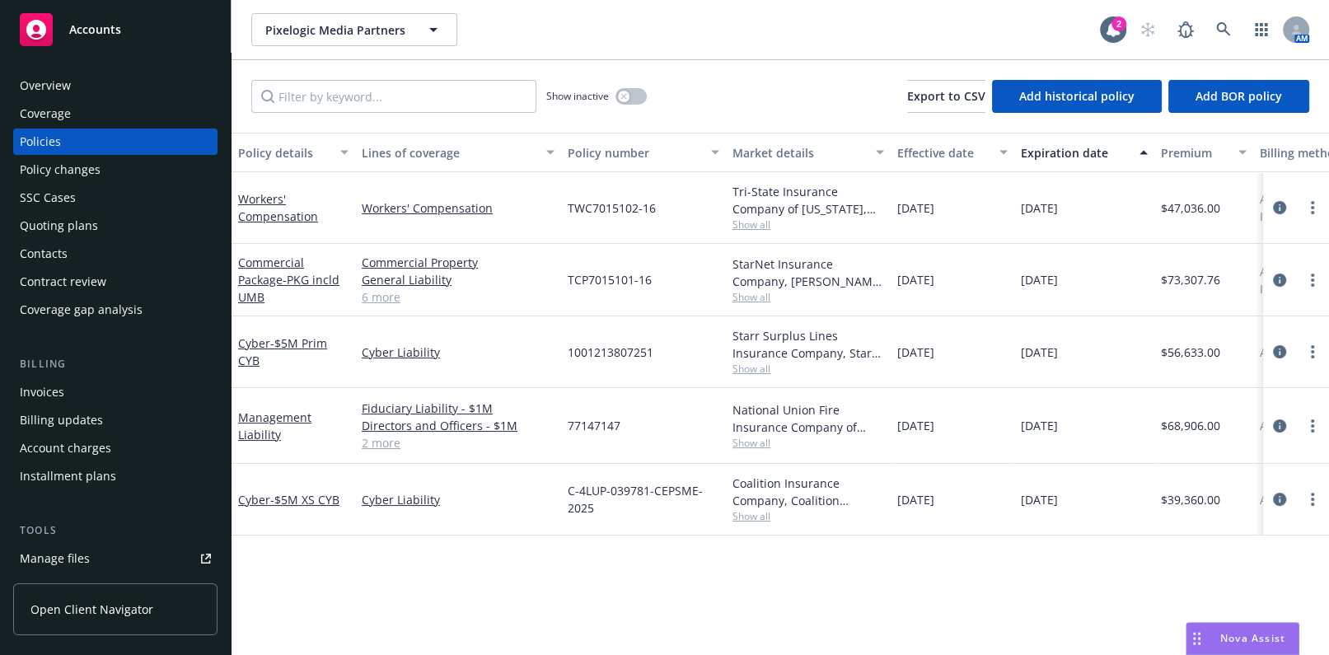
click at [378, 293] on link "6 more" at bounding box center [458, 296] width 193 height 17
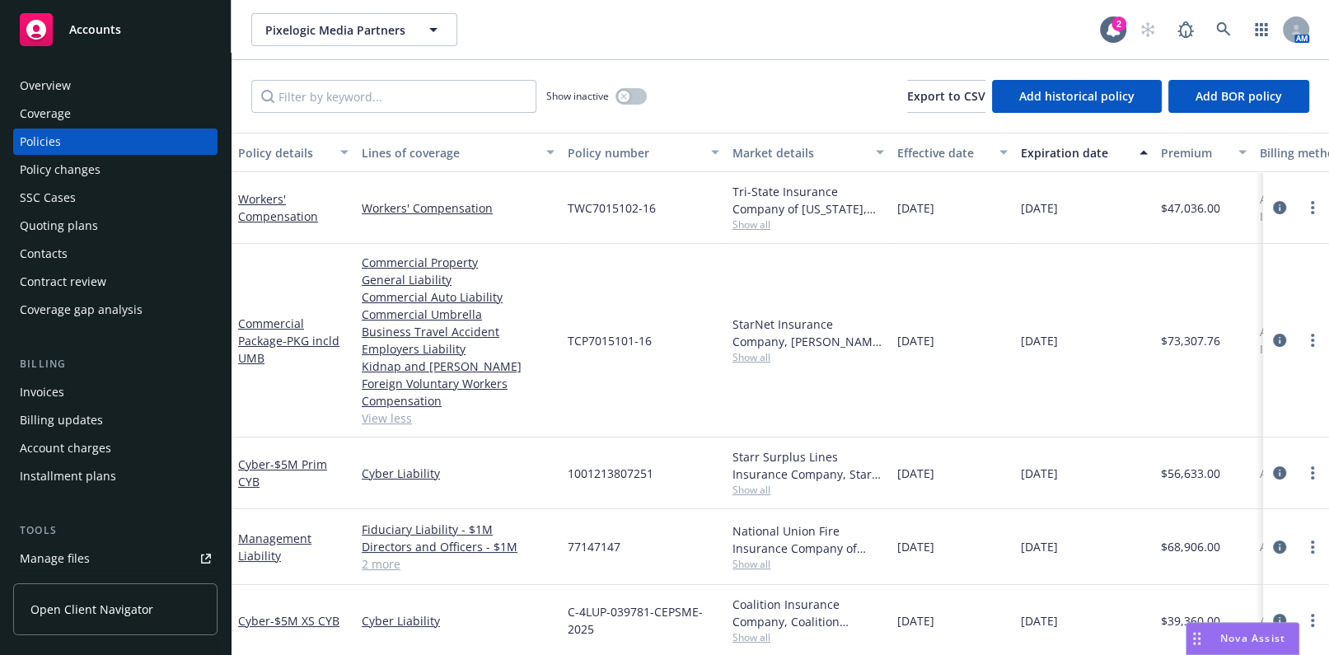
click at [632, 85] on div "Show inactive" at bounding box center [596, 96] width 100 height 33
click at [632, 86] on div "Show inactive" at bounding box center [596, 96] width 100 height 33
click at [631, 91] on button "button" at bounding box center [630, 96] width 31 height 16
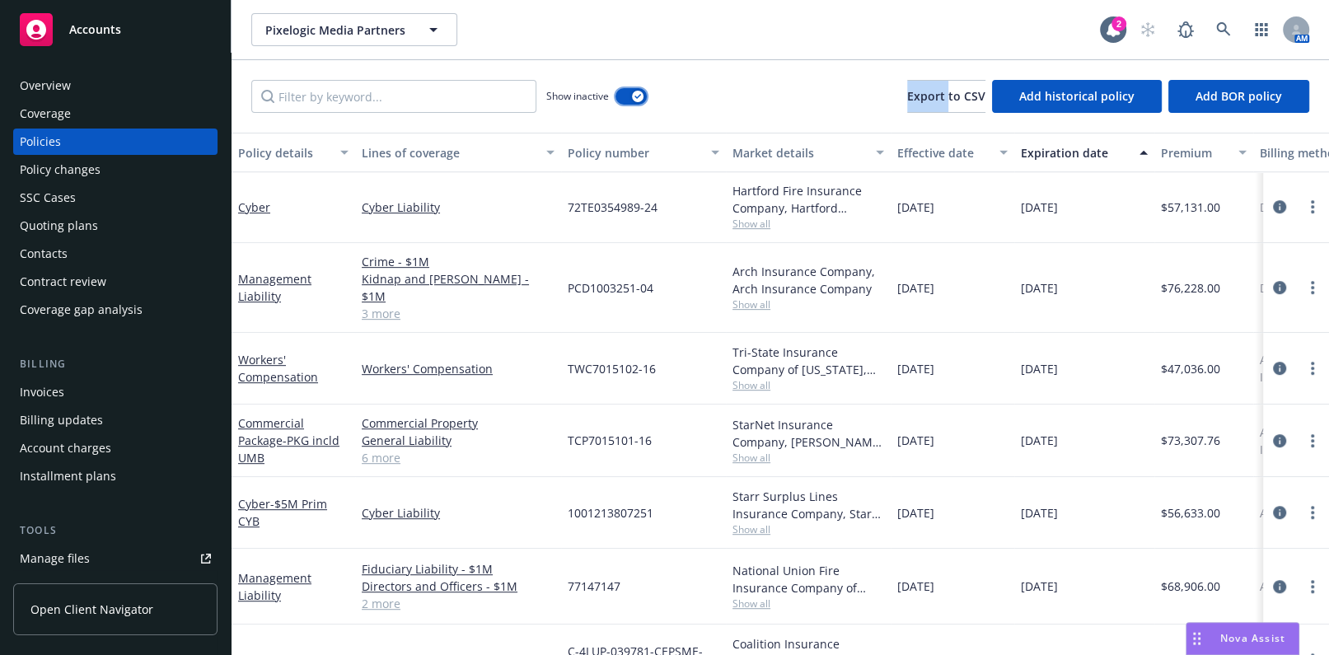
scroll to position [629, 0]
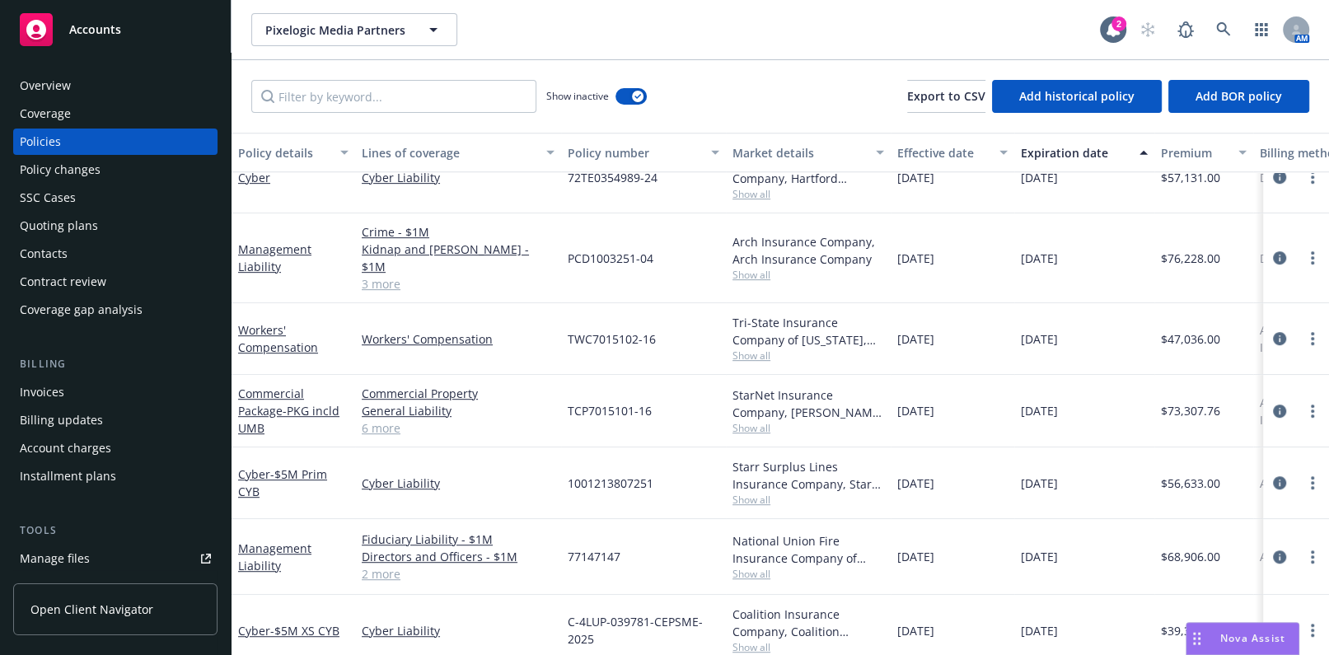
click at [379, 565] on link "2 more" at bounding box center [458, 573] width 193 height 17
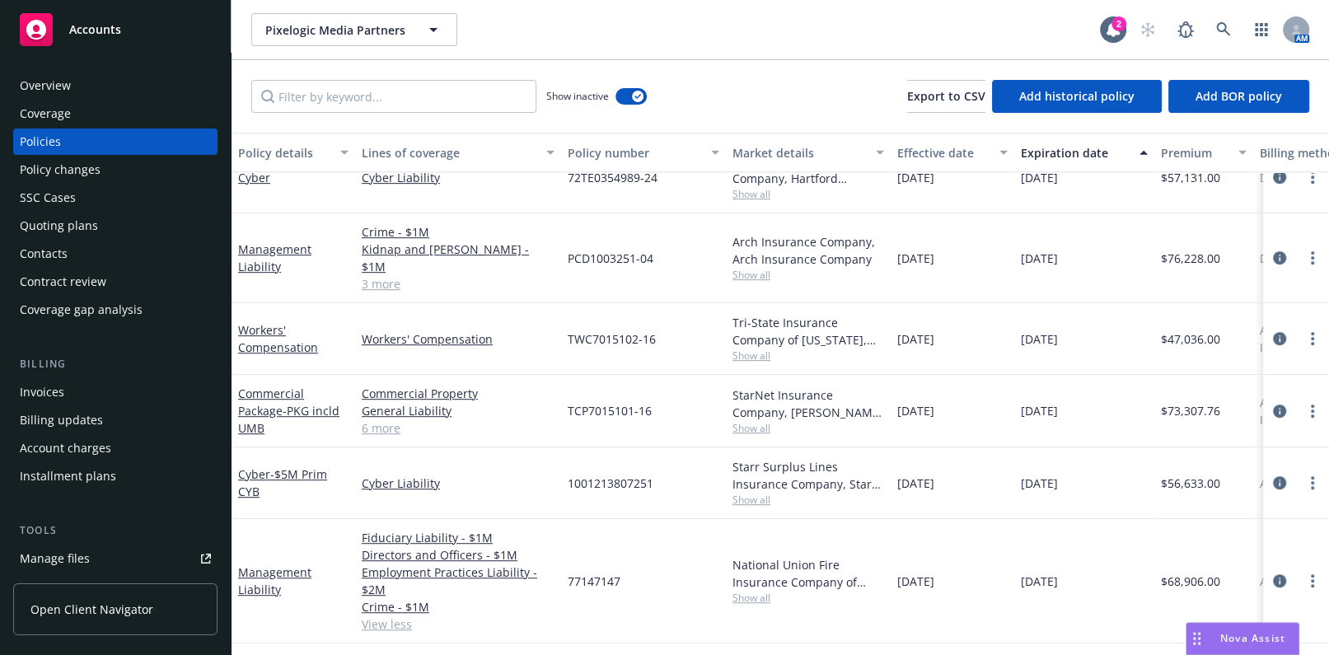
click at [385, 419] on link "6 more" at bounding box center [458, 427] width 193 height 17
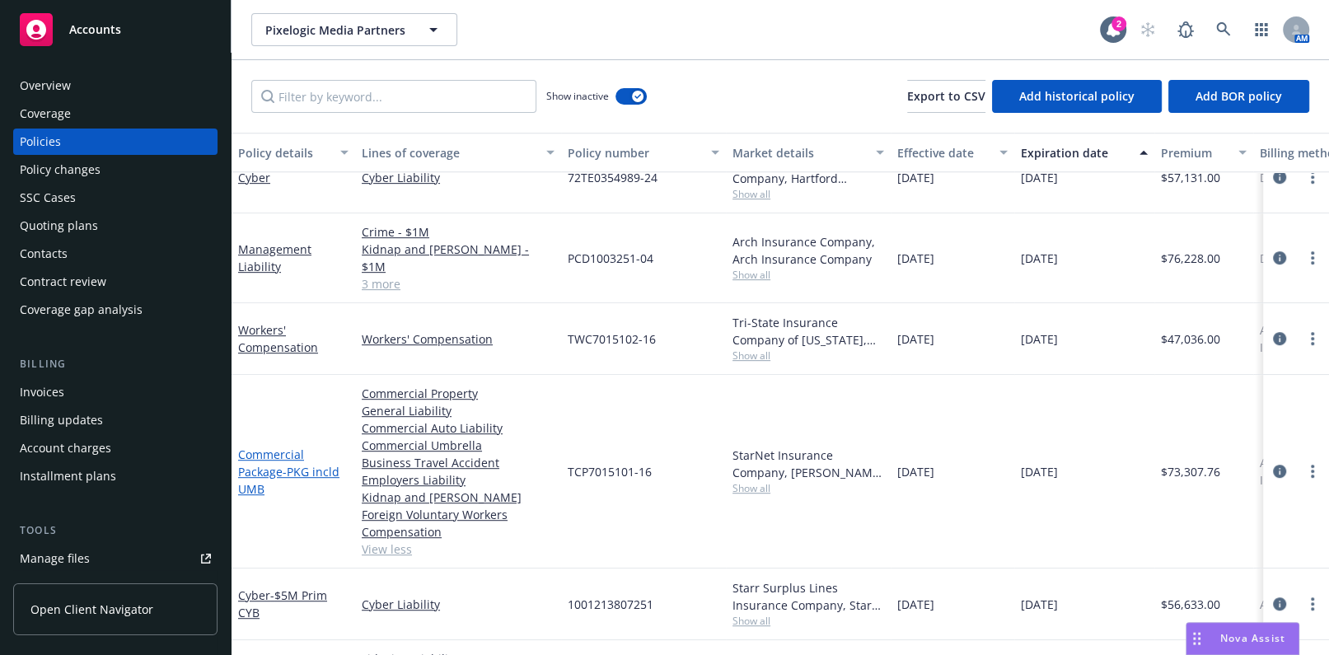
click at [264, 446] on link "Commercial Package - PKG incld UMB" at bounding box center [288, 471] width 101 height 50
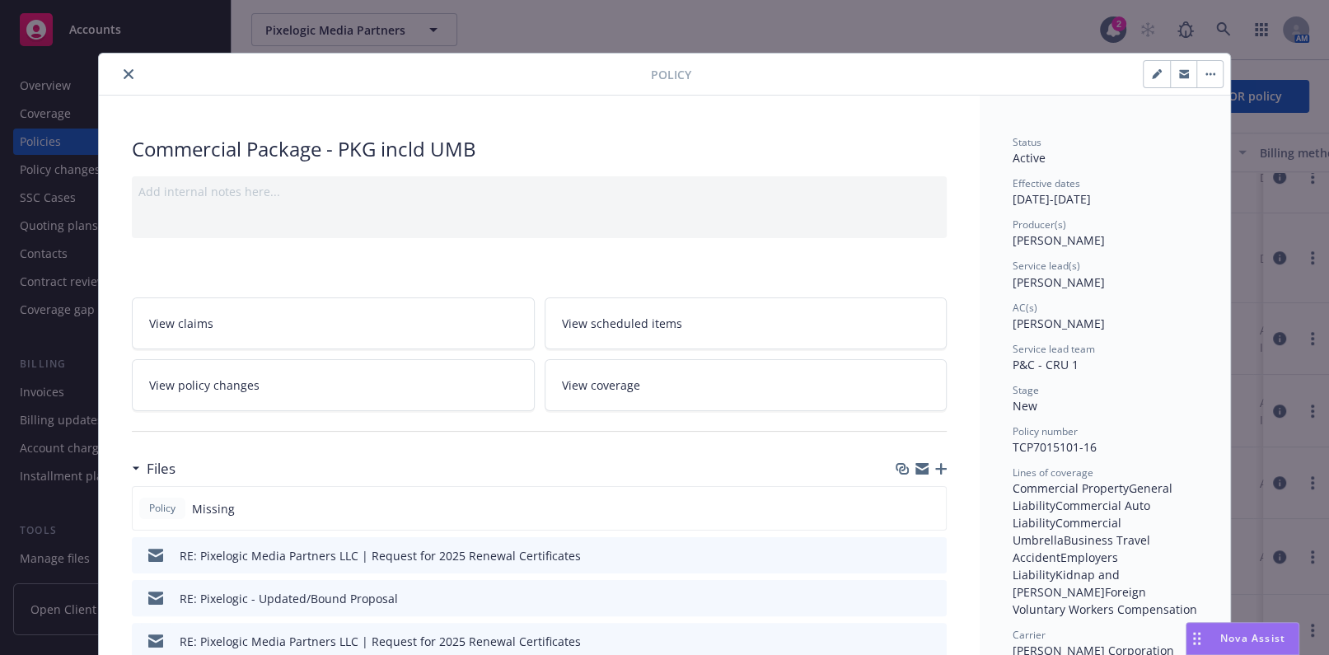
click at [132, 65] on div at bounding box center [377, 74] width 545 height 20
click at [124, 66] on button "close" at bounding box center [129, 74] width 20 height 20
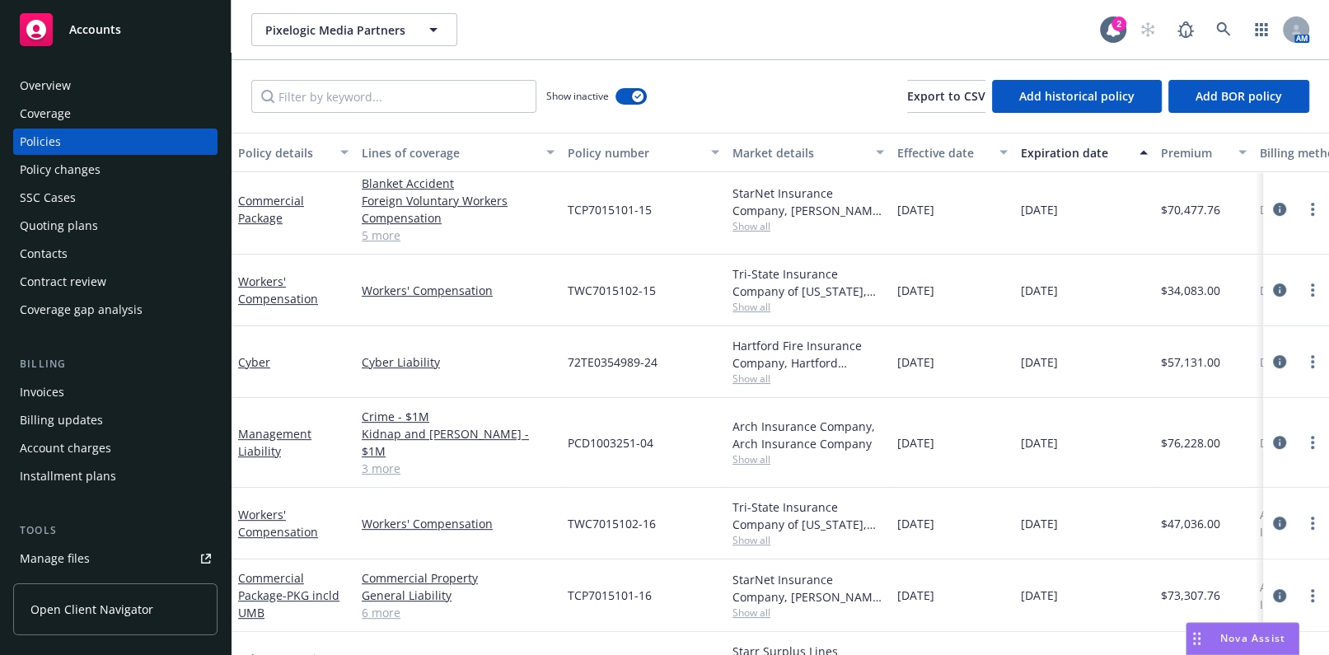
scroll to position [405, 0]
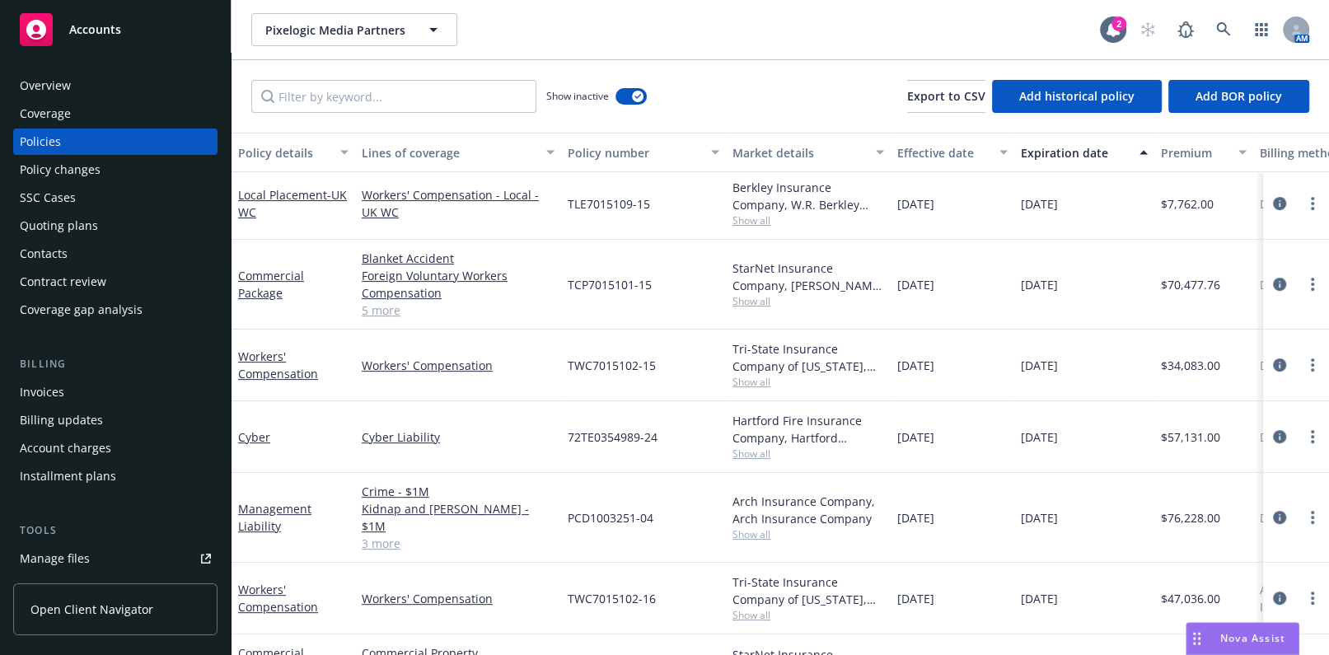
click at [375, 314] on link "5 more" at bounding box center [458, 309] width 193 height 17
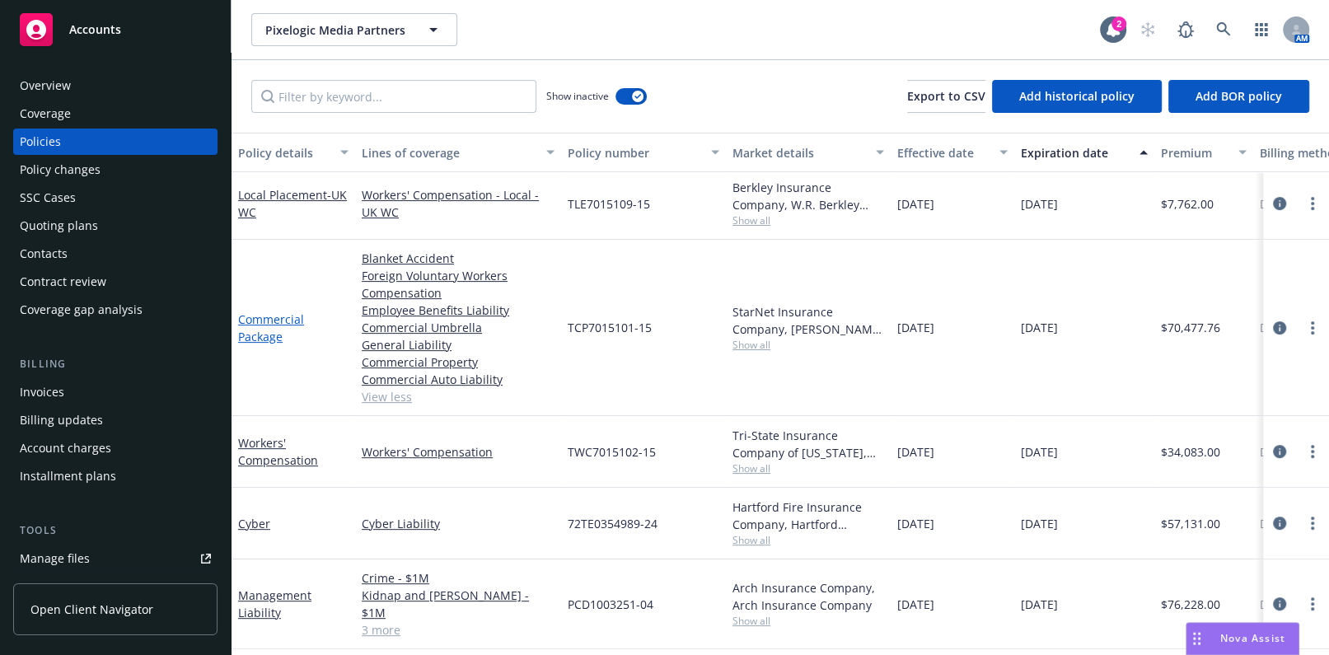
click at [250, 331] on link "Commercial Package" at bounding box center [271, 327] width 66 height 33
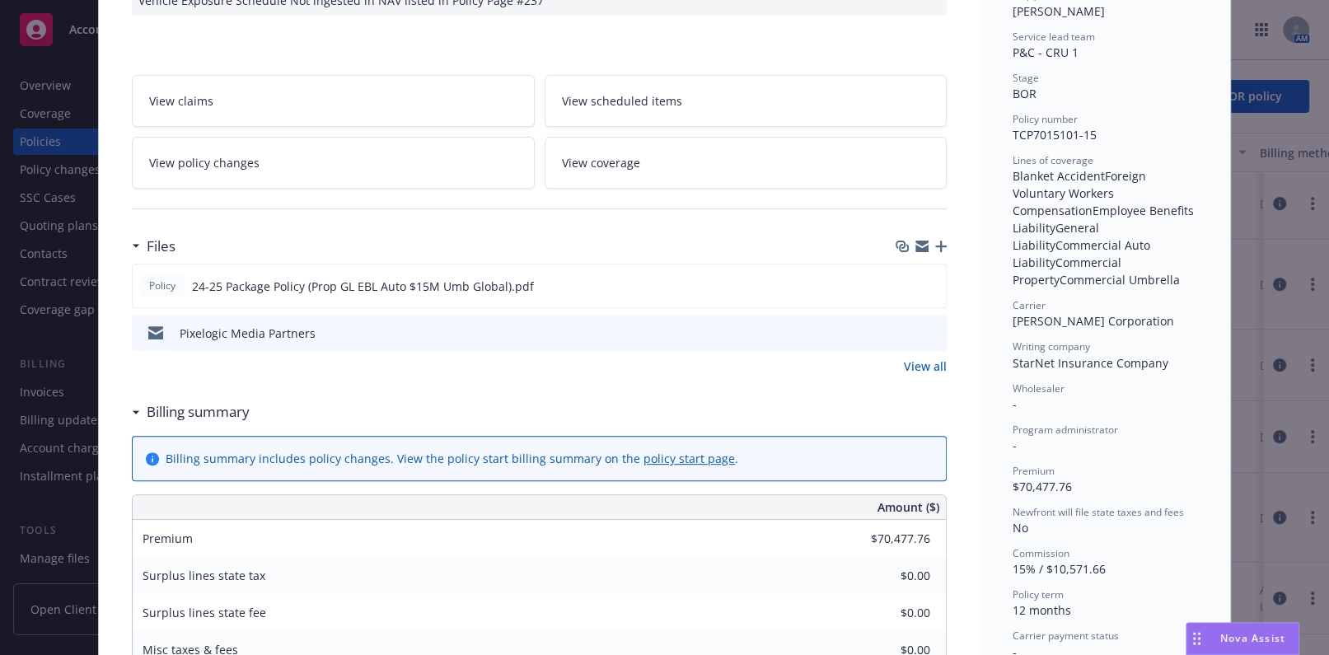
scroll to position [374, 0]
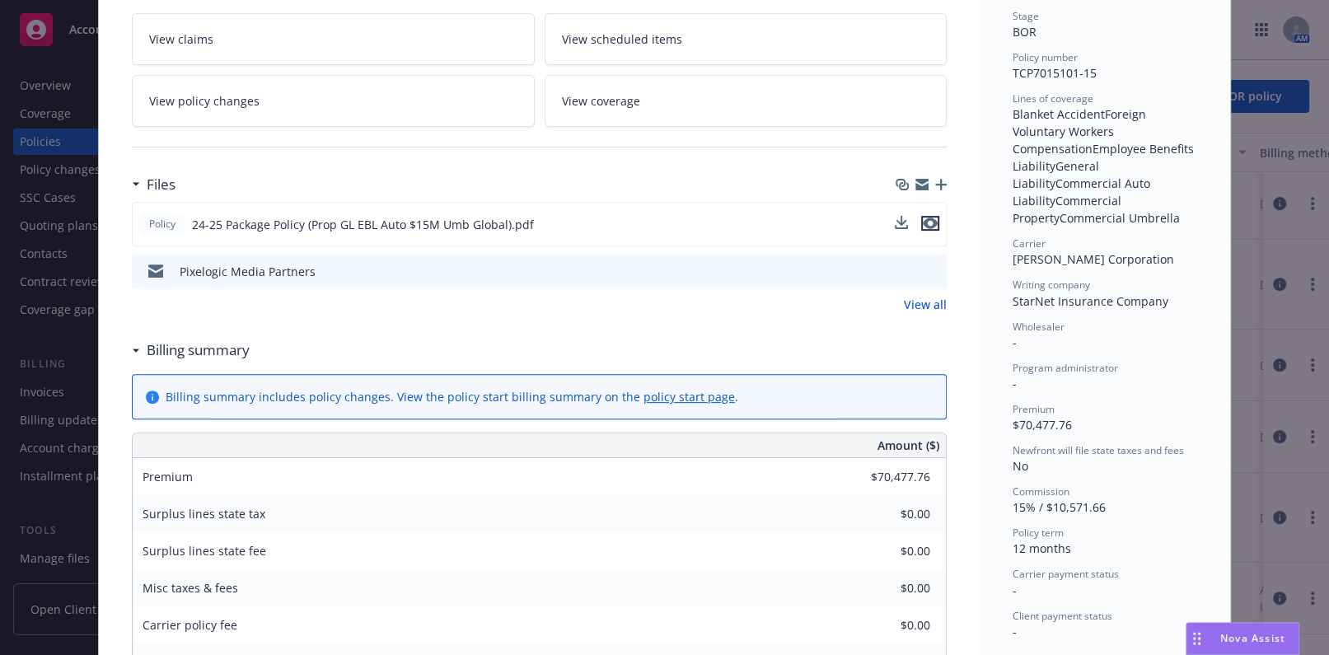
click at [923, 222] on icon "preview file" at bounding box center [930, 223] width 15 height 12
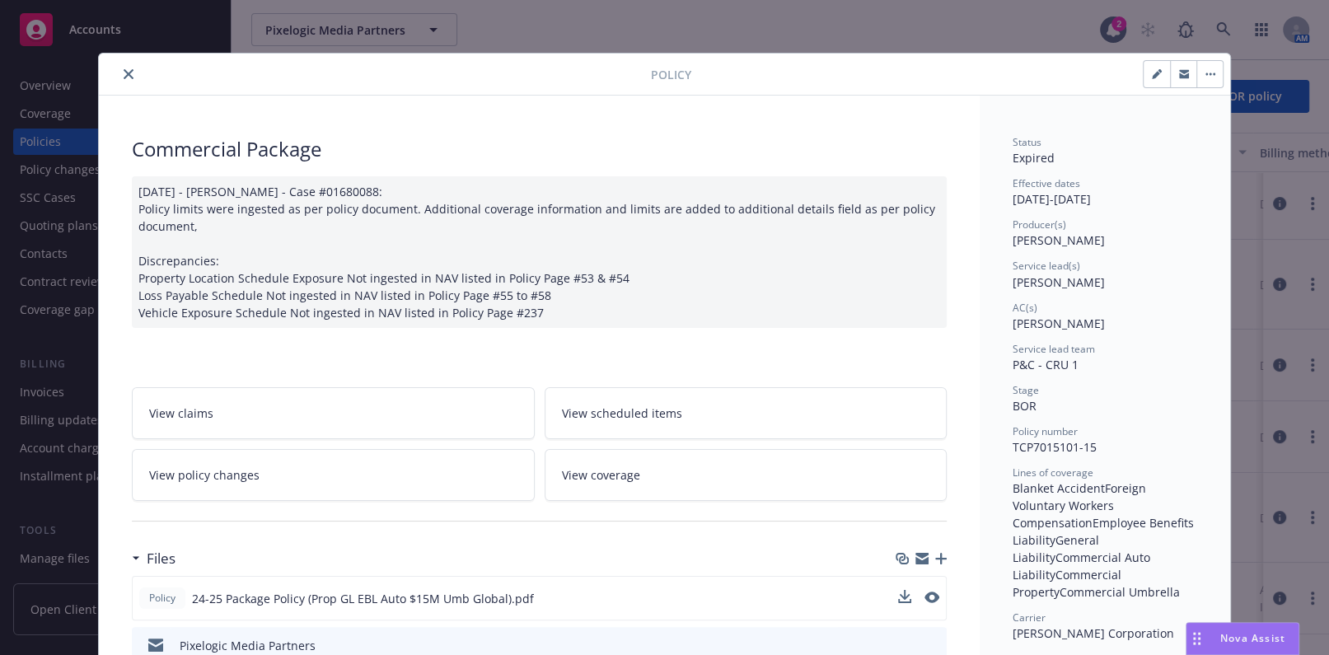
click at [124, 74] on icon "close" at bounding box center [129, 74] width 10 height 10
click at [86, 110] on div "Coverage" at bounding box center [115, 113] width 191 height 26
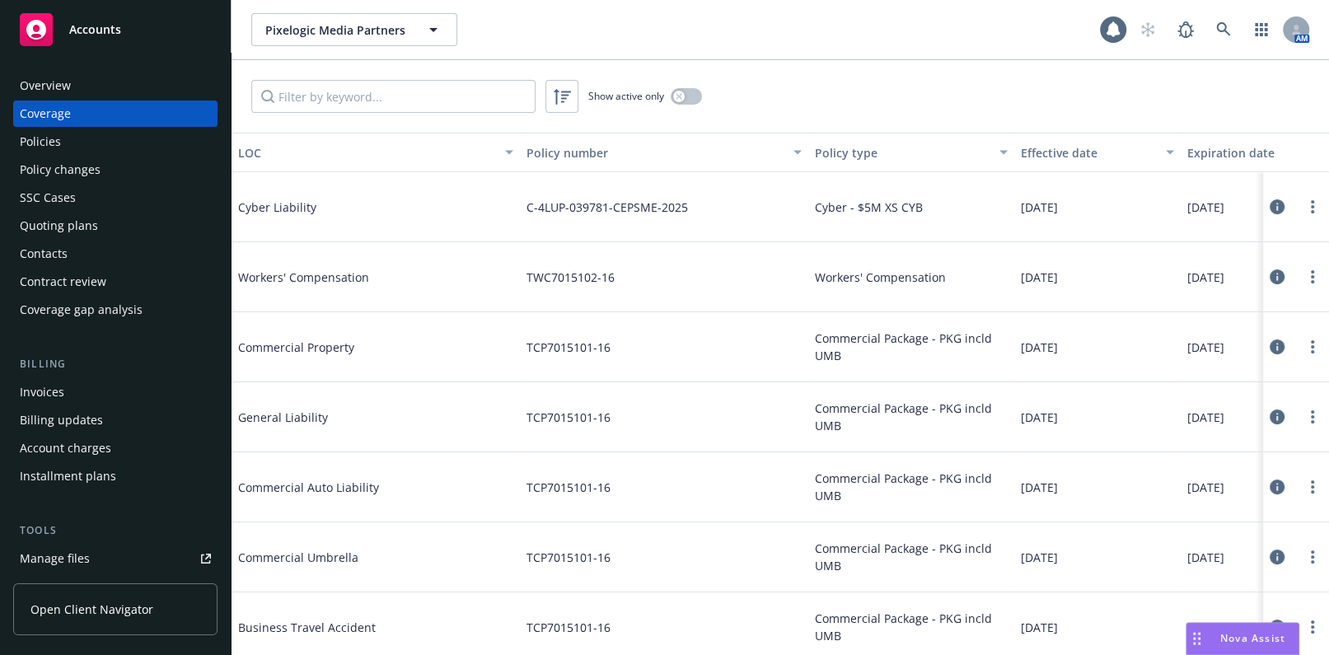
scroll to position [74, 0]
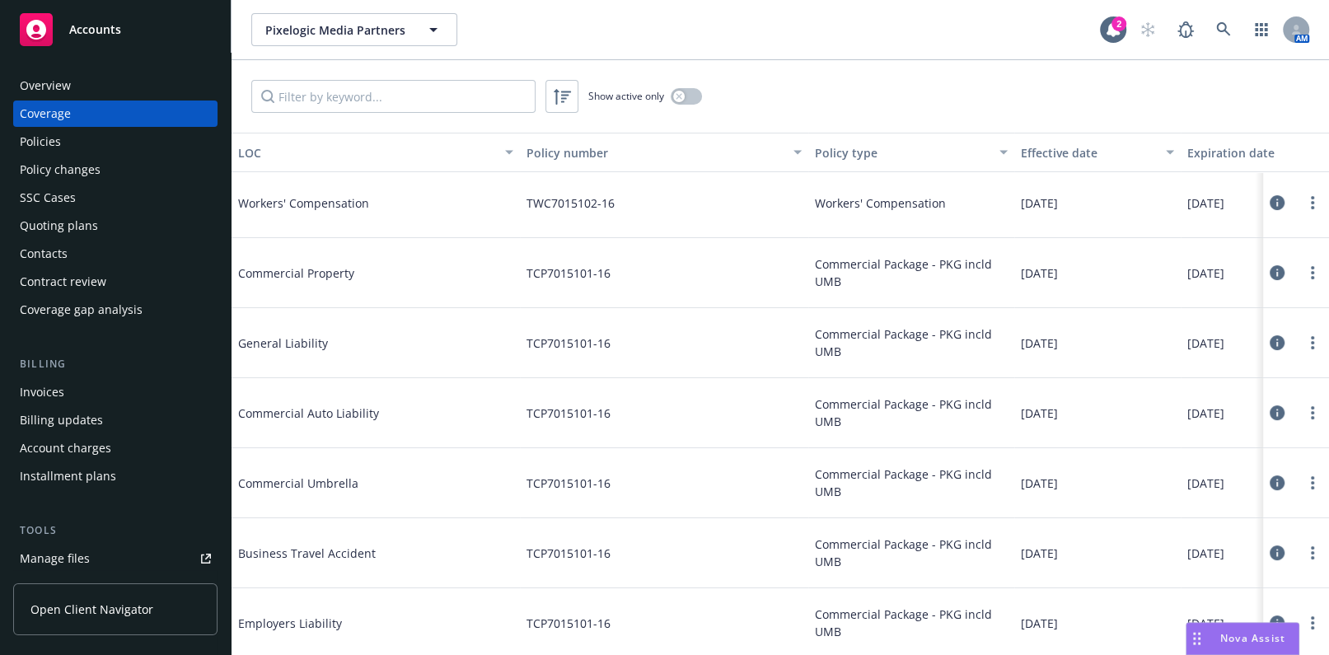
click at [1311, 416] on div at bounding box center [1296, 413] width 66 height 70
click at [1302, 412] on link "more" at bounding box center [1312, 413] width 20 height 20
click at [1167, 437] on link "Edit coverage" at bounding box center [1201, 444] width 217 height 33
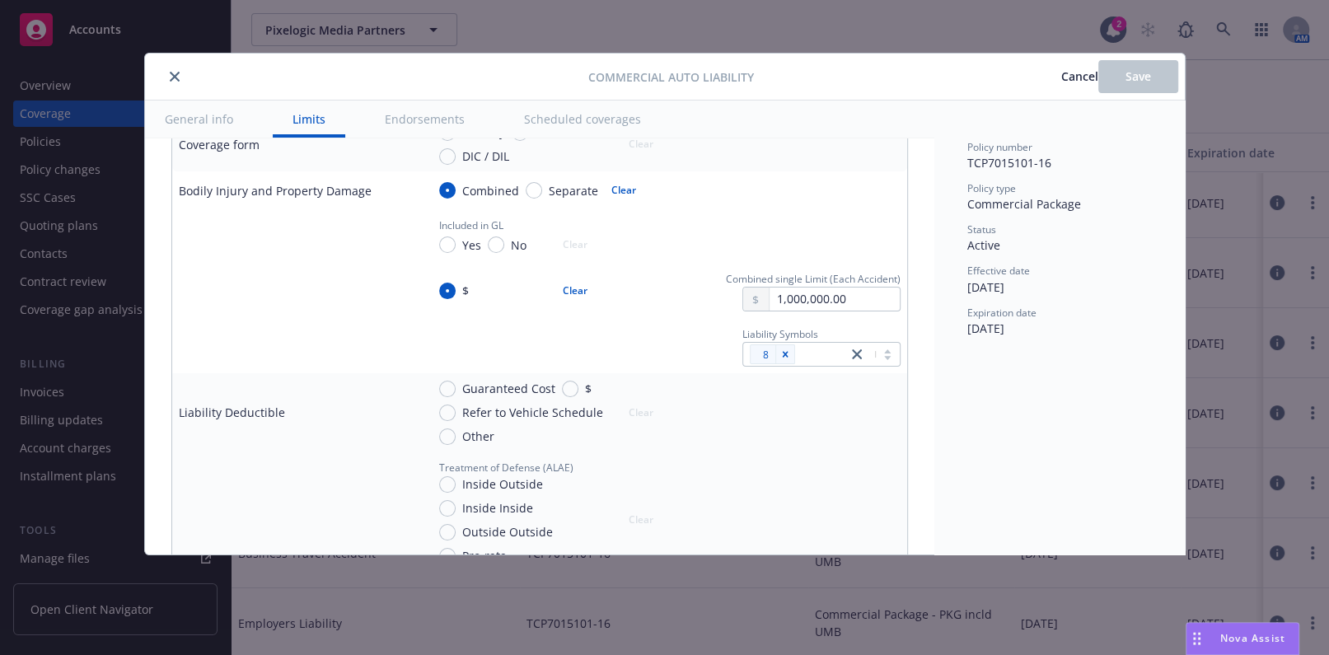
scroll to position [524, 0]
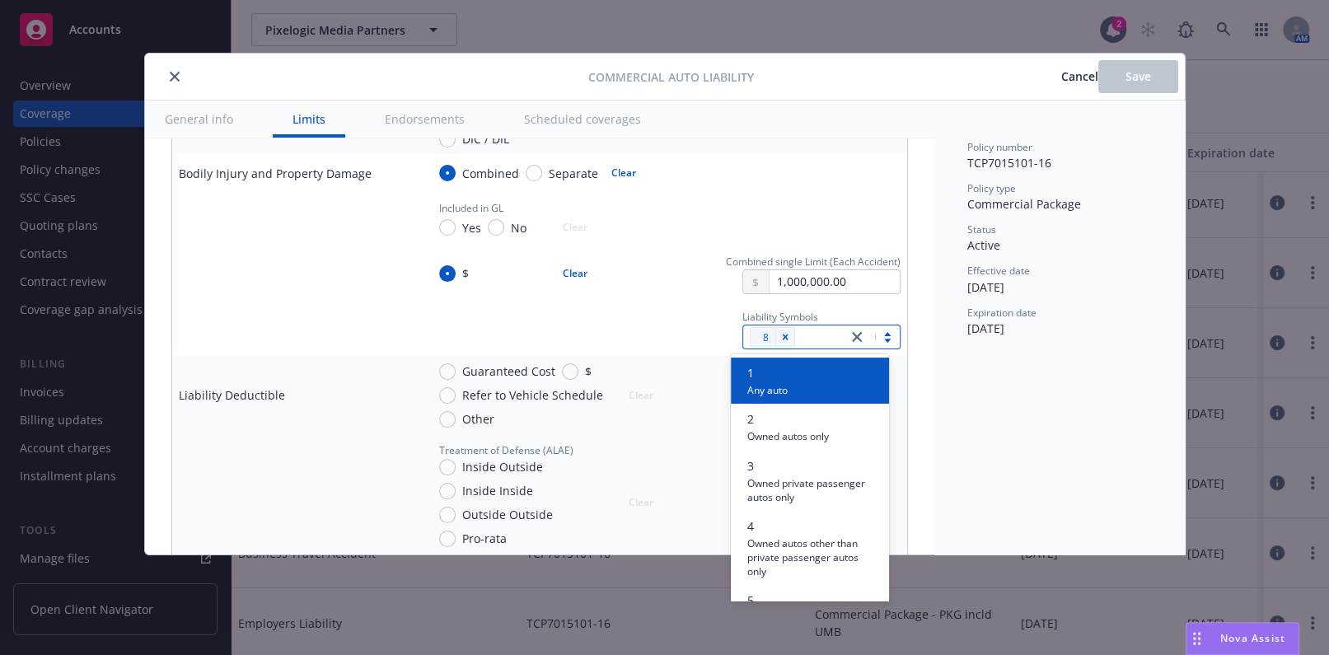
click at [802, 333] on div at bounding box center [819, 337] width 39 height 20
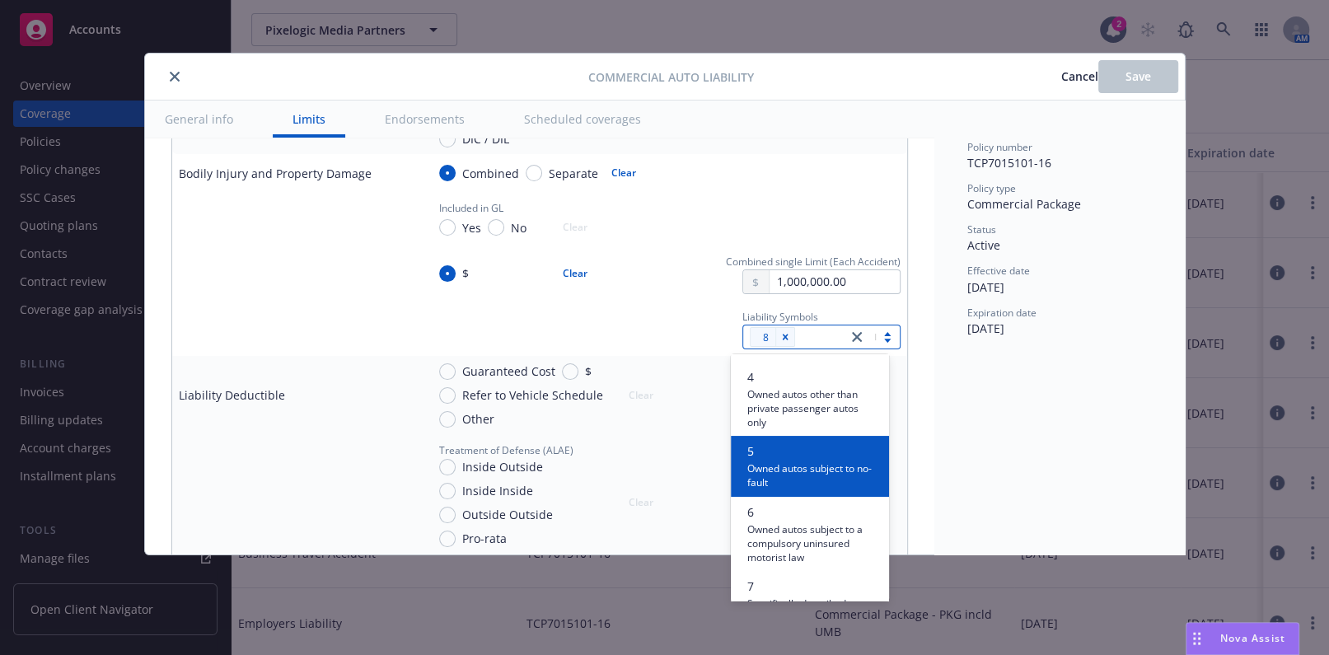
scroll to position [224, 0]
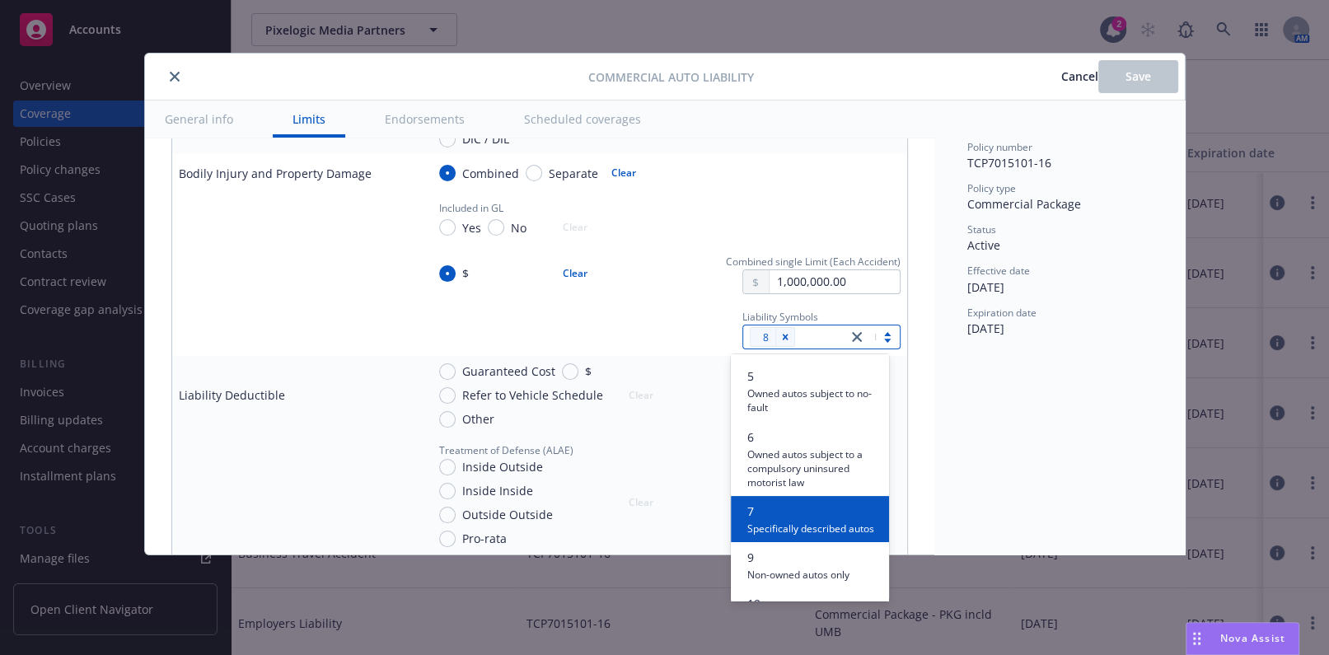
click at [820, 507] on span "7" at bounding box center [810, 510] width 127 height 17
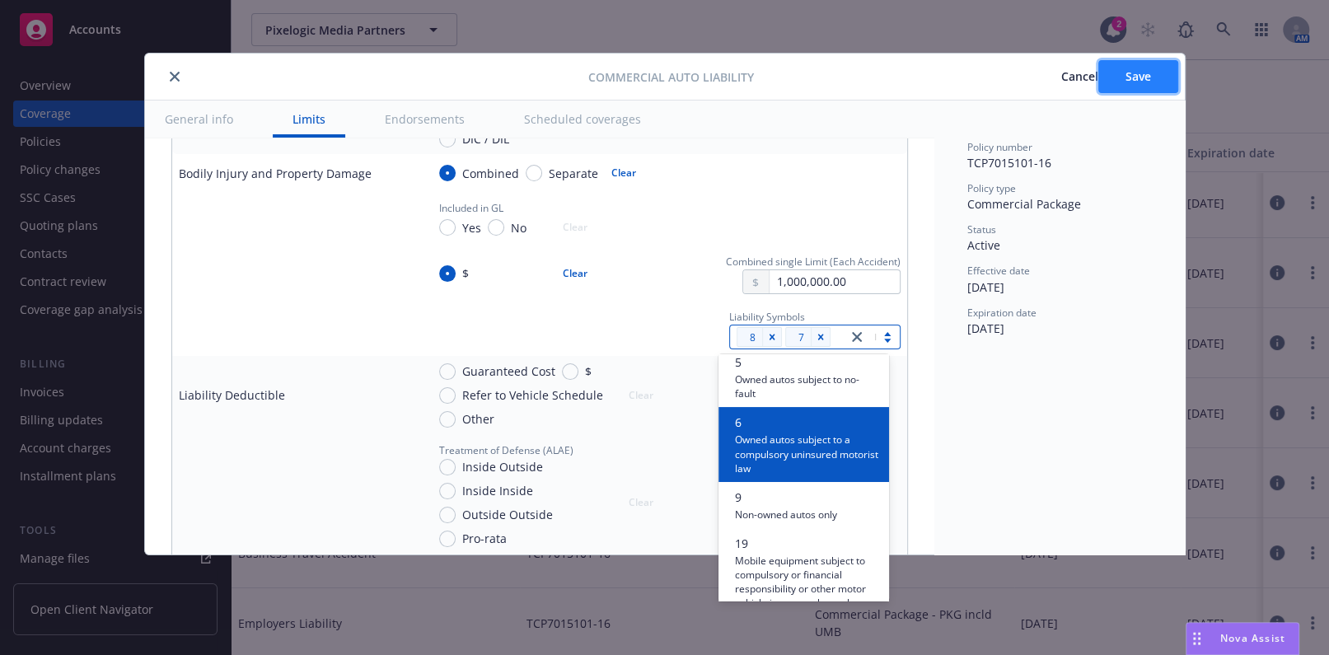
click at [1120, 74] on button "Save" at bounding box center [1138, 76] width 80 height 33
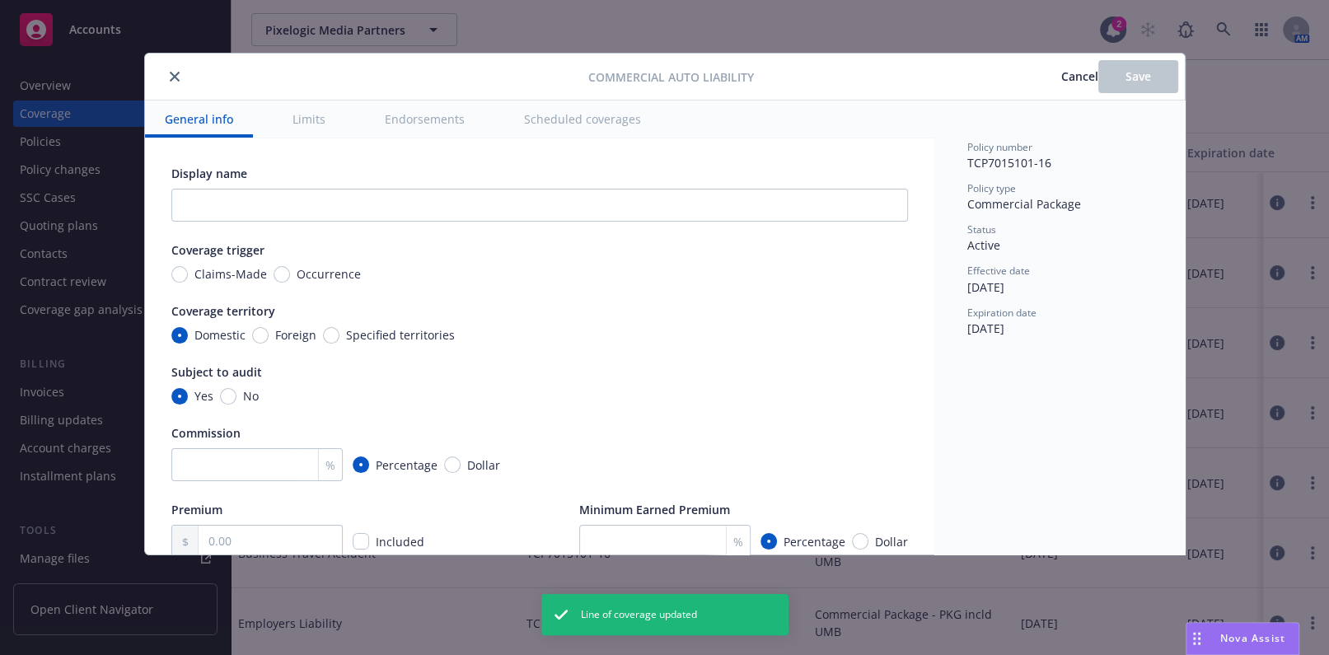
click at [212, 72] on div at bounding box center [370, 77] width 437 height 20
click at [167, 78] on button "close" at bounding box center [175, 77] width 20 height 20
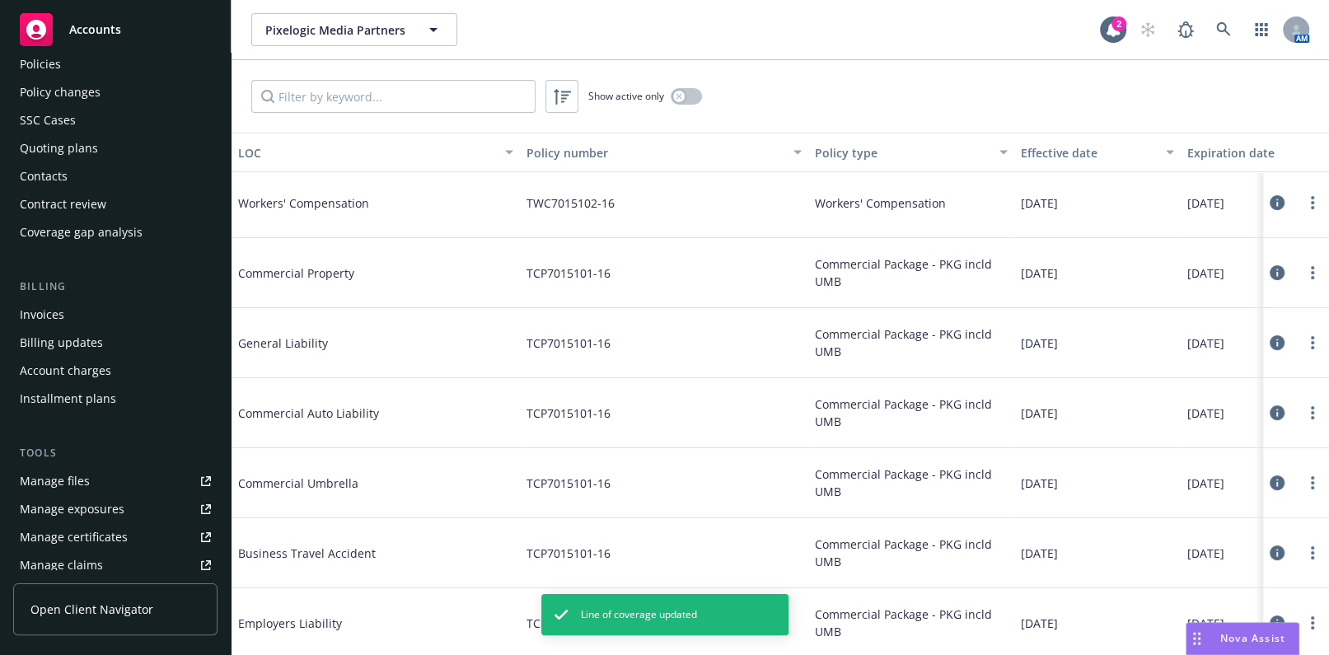
scroll to position [149, 0]
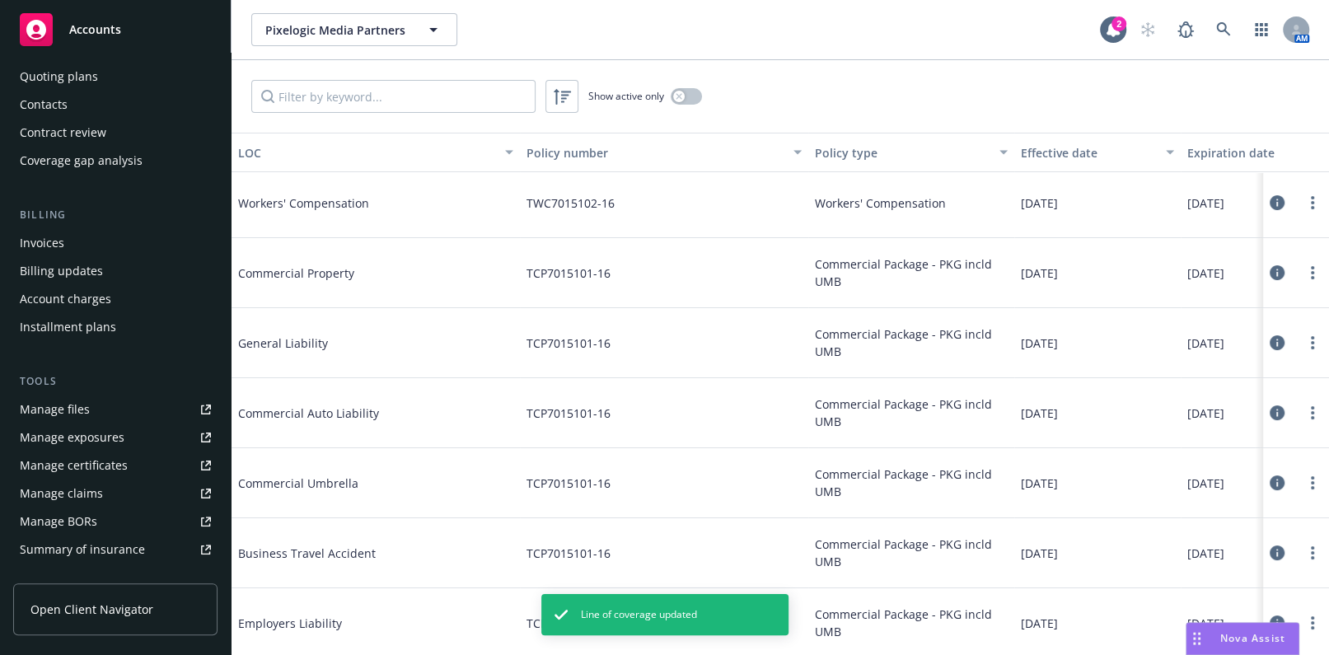
click at [106, 466] on div "Manage certificates" at bounding box center [74, 465] width 108 height 26
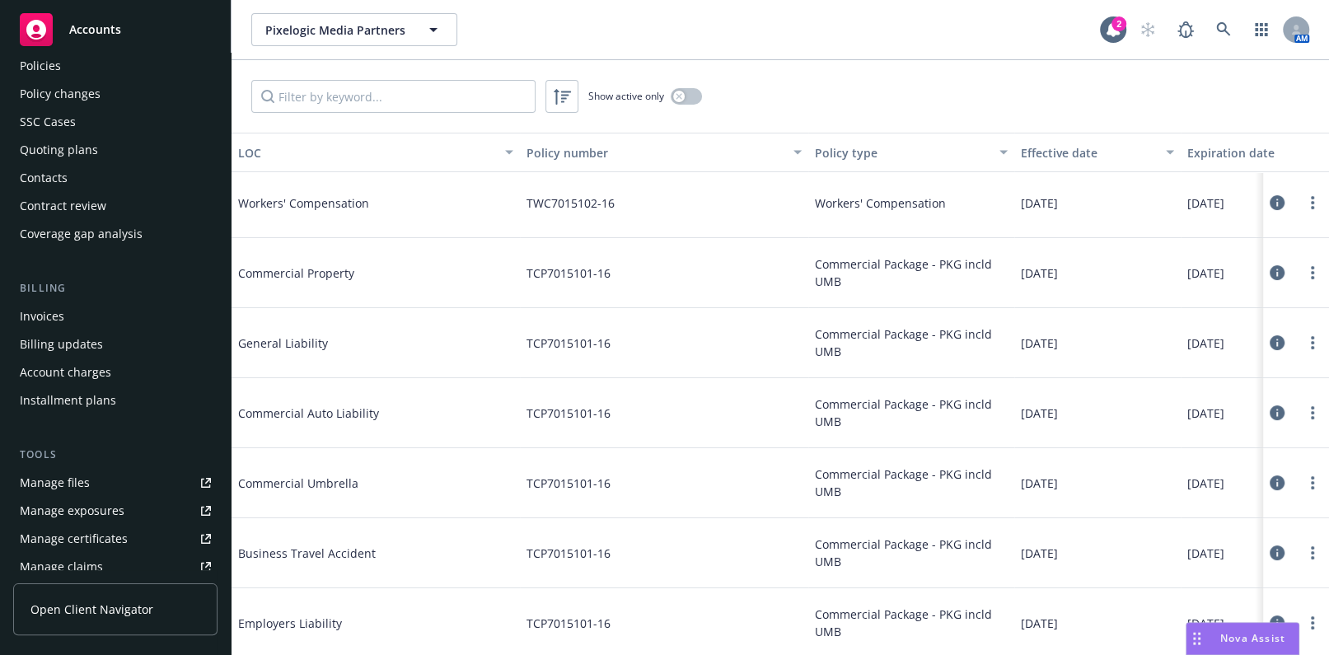
scroll to position [0, 0]
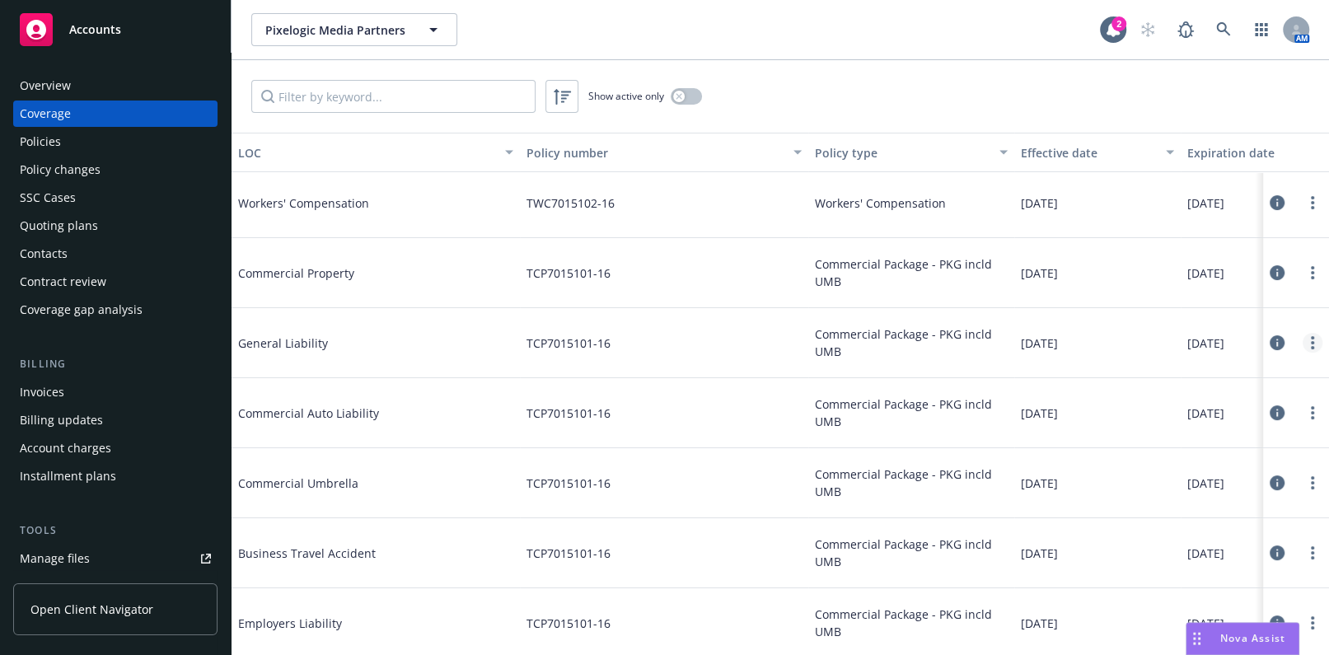
click at [1311, 344] on icon "more" at bounding box center [1312, 342] width 3 height 13
click at [1192, 365] on link "Edit coverage" at bounding box center [1201, 375] width 217 height 33
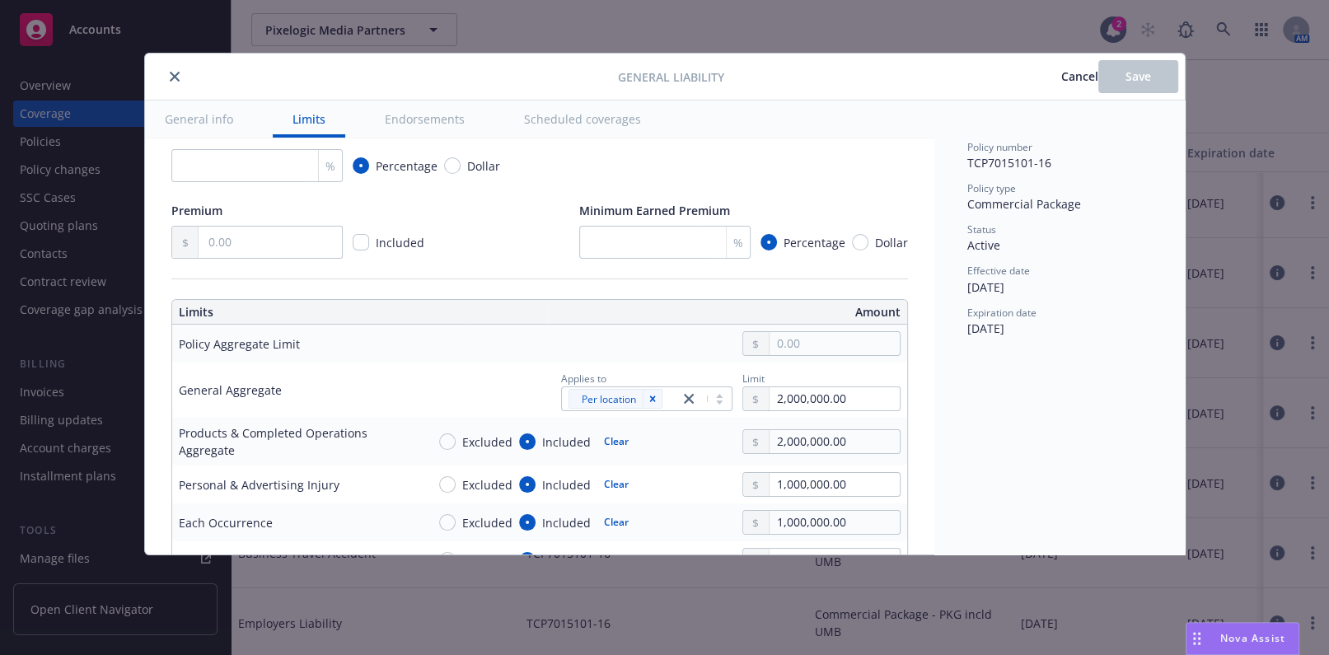
scroll to position [74, 0]
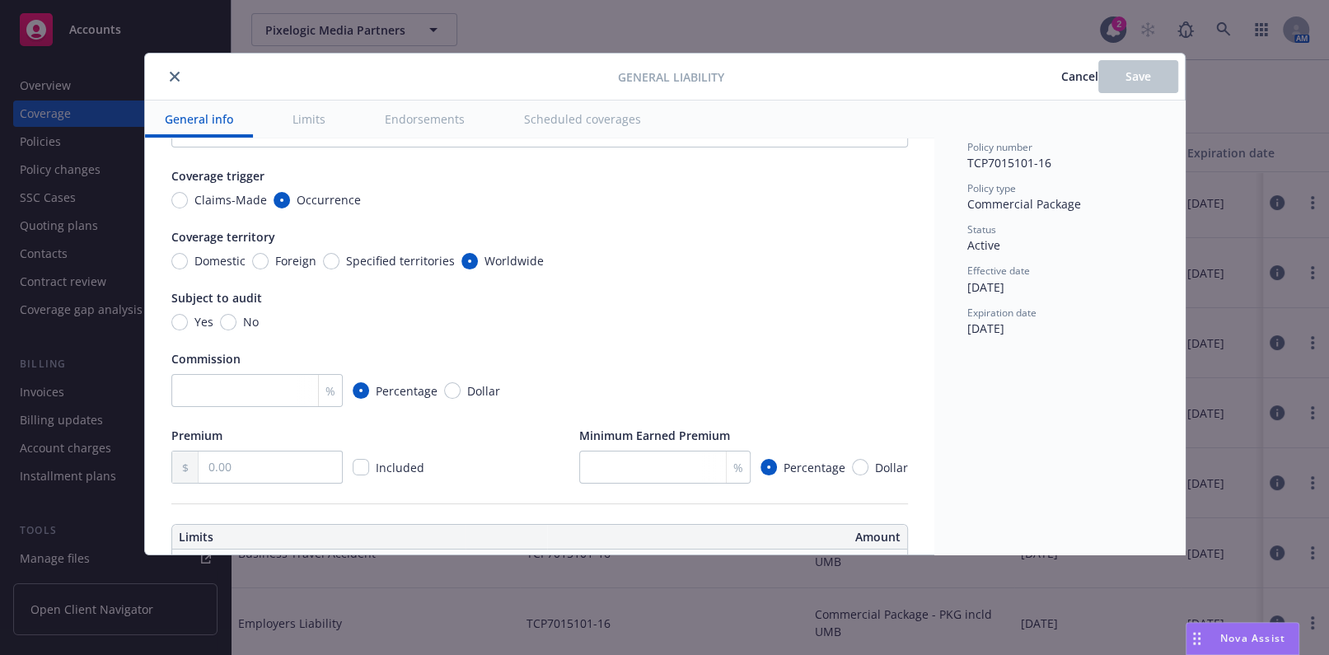
click at [176, 75] on icon "close" at bounding box center [175, 77] width 10 height 10
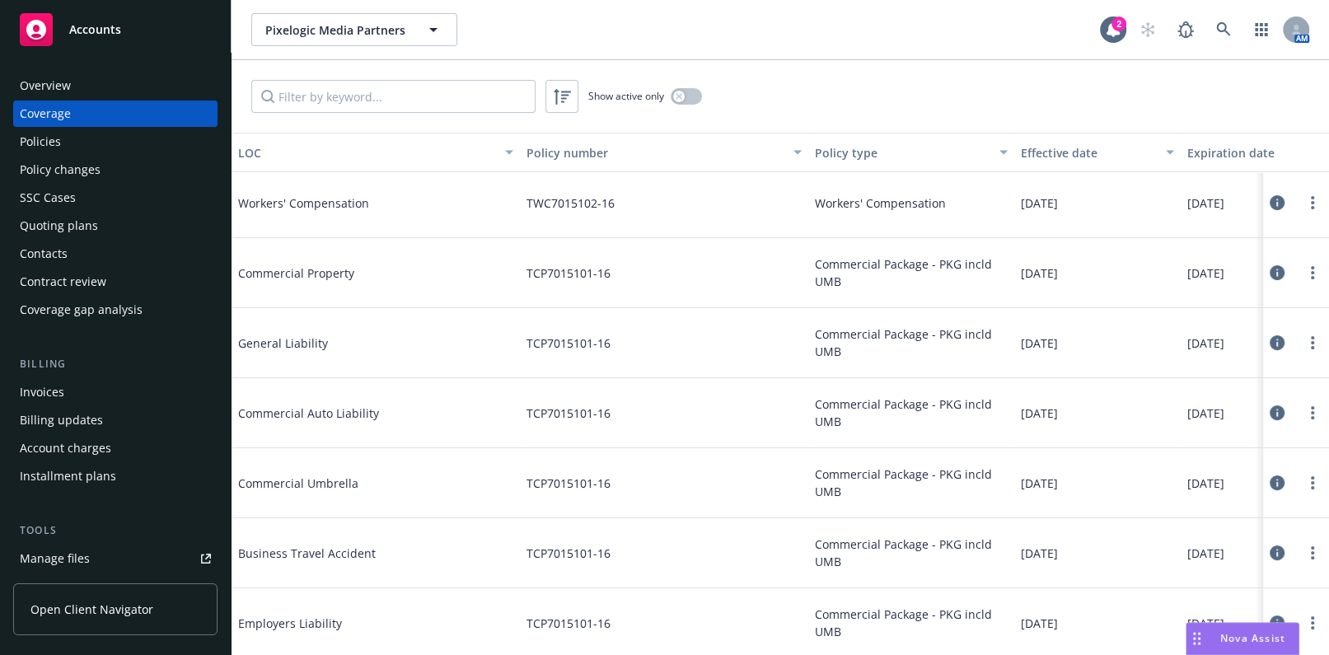
click at [96, 82] on div "Overview" at bounding box center [115, 85] width 191 height 26
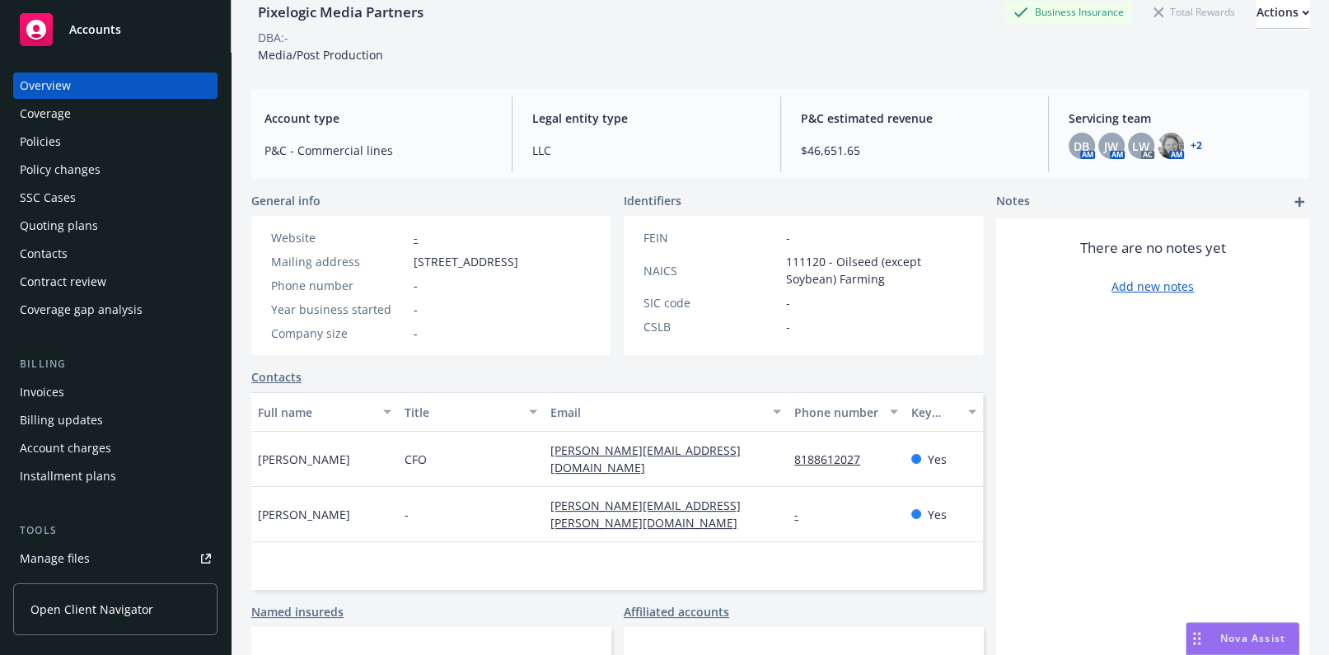
scroll to position [149, 0]
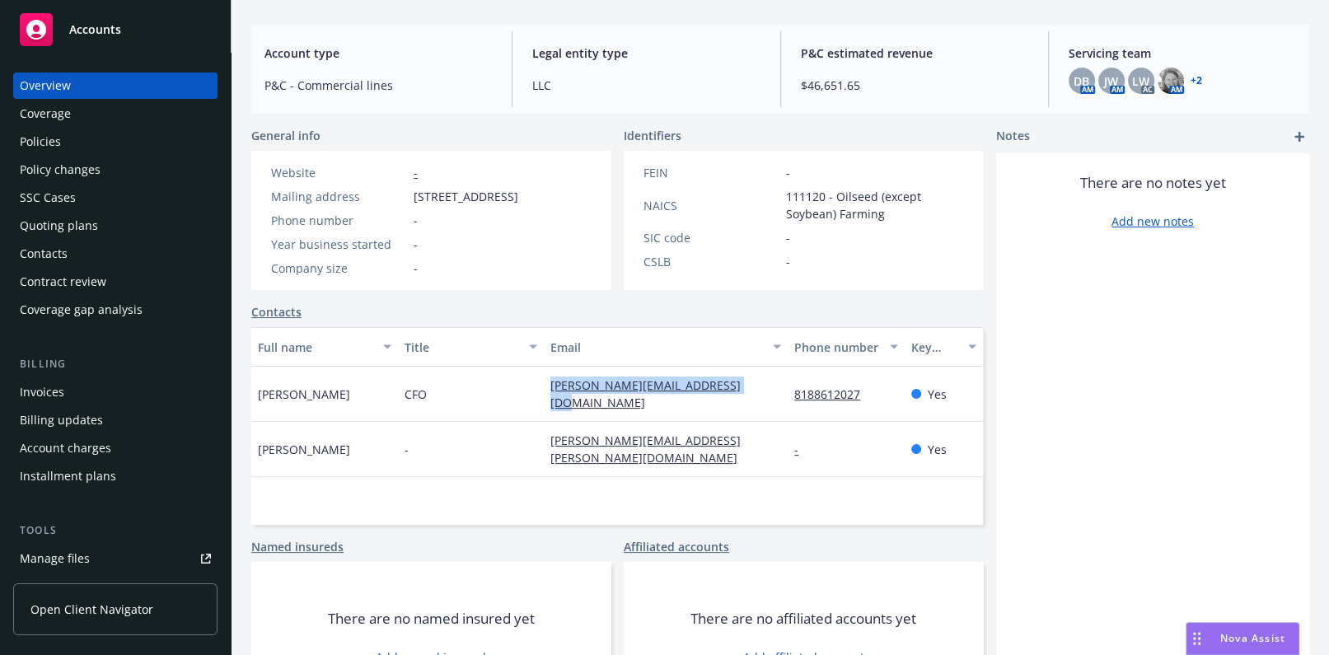
drag, startPoint x: 752, startPoint y: 396, endPoint x: 520, endPoint y: 391, distance: 232.4
click at [520, 391] on div "Ken Krainman CFO ken.krainman@pixelogicmedia.com 8188612027 Yes" at bounding box center [617, 394] width 732 height 55
copy div "ken.krainman@pixelogicmedia.com"
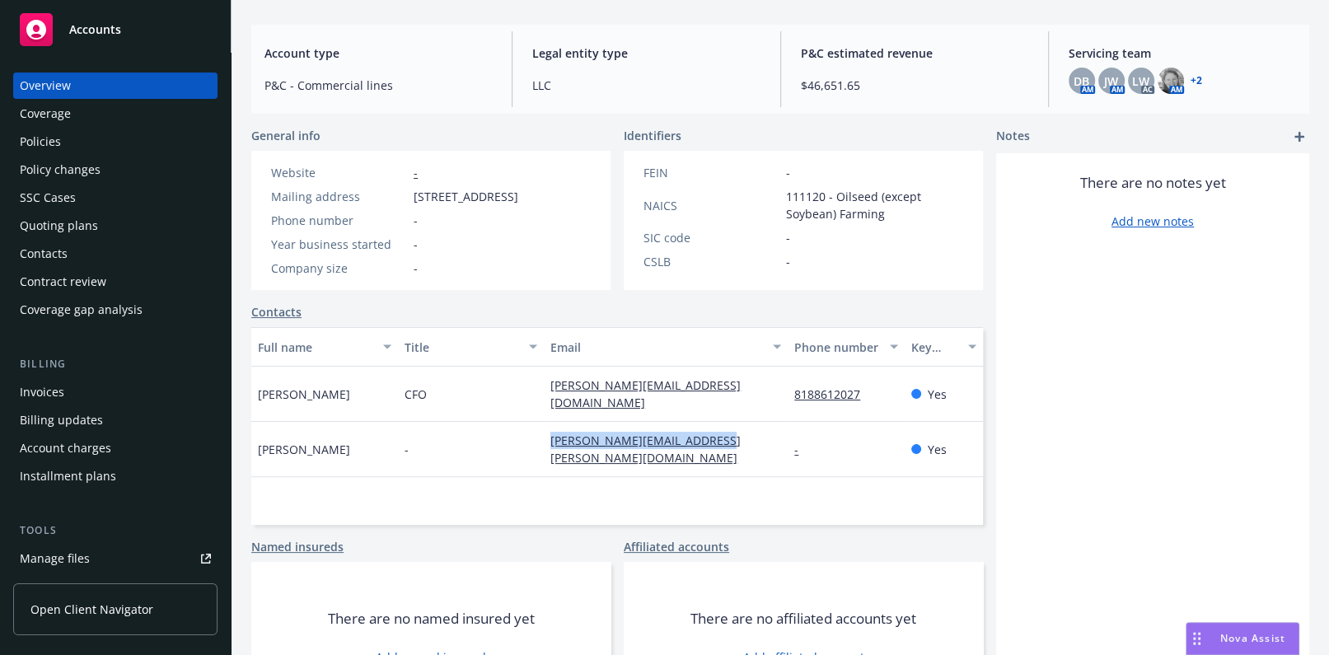
drag, startPoint x: 727, startPoint y: 442, endPoint x: 496, endPoint y: 442, distance: 231.5
click at [496, 442] on div "John Suh - john.suh@pixelogicmedia.com - Yes" at bounding box center [617, 449] width 732 height 55
copy div "john.suh@pixelogicmedia.com"
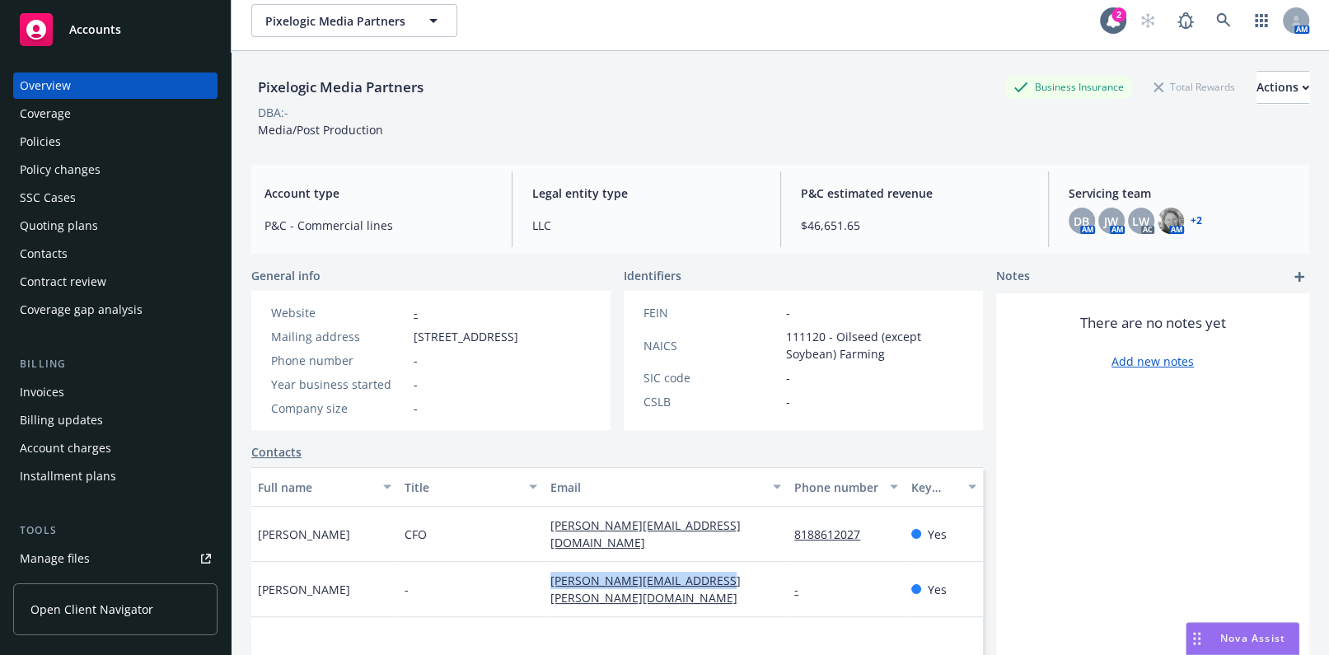
scroll to position [0, 0]
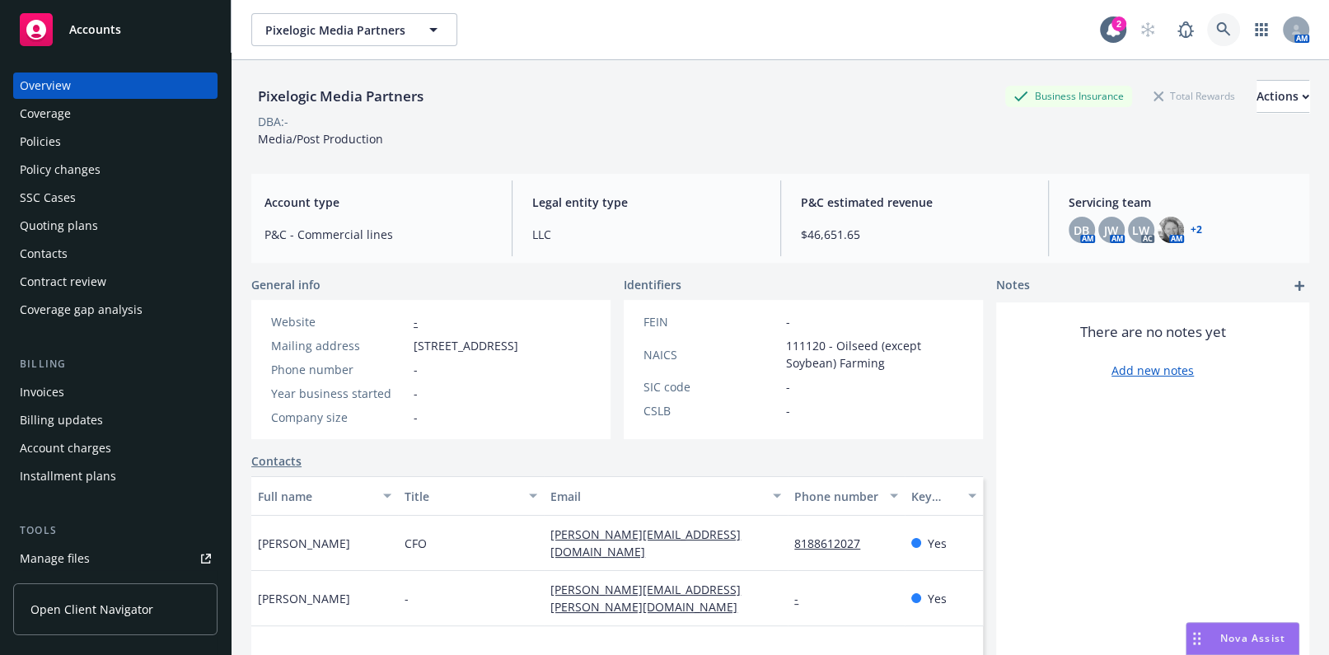
click at [1216, 37] on link at bounding box center [1223, 29] width 33 height 33
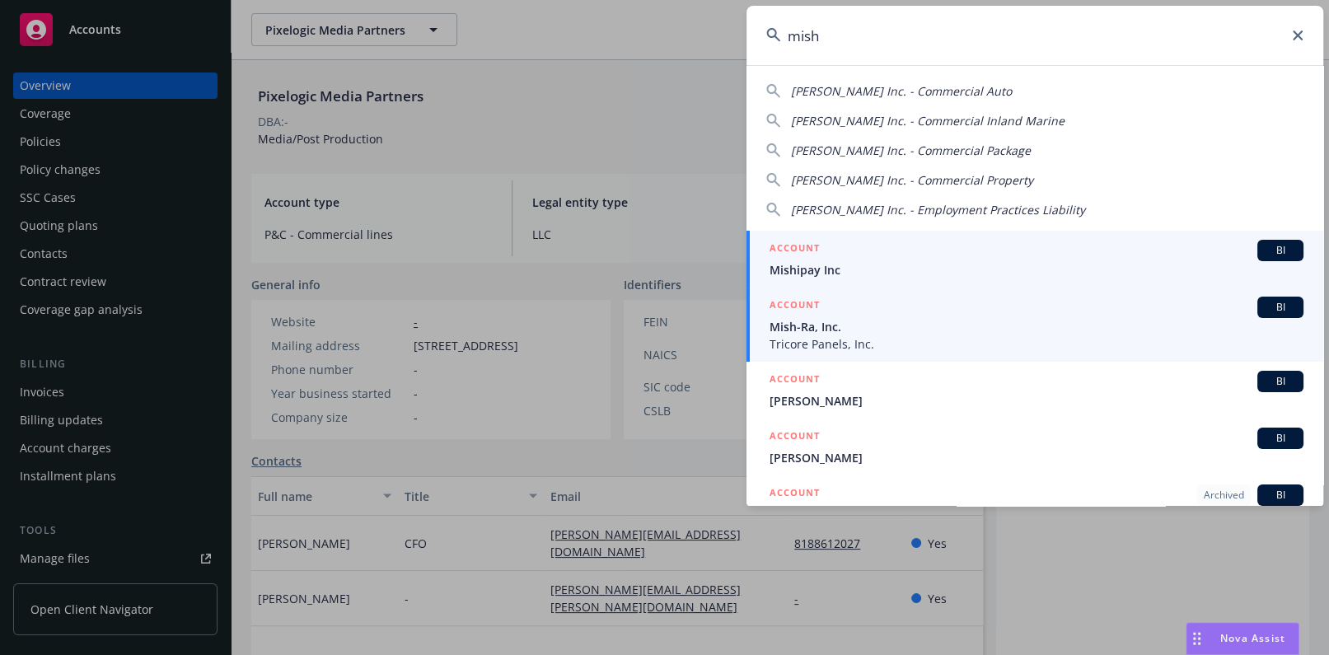
type input "mish"
click at [818, 327] on span "Mish-Ra, Inc." at bounding box center [1036, 326] width 534 height 17
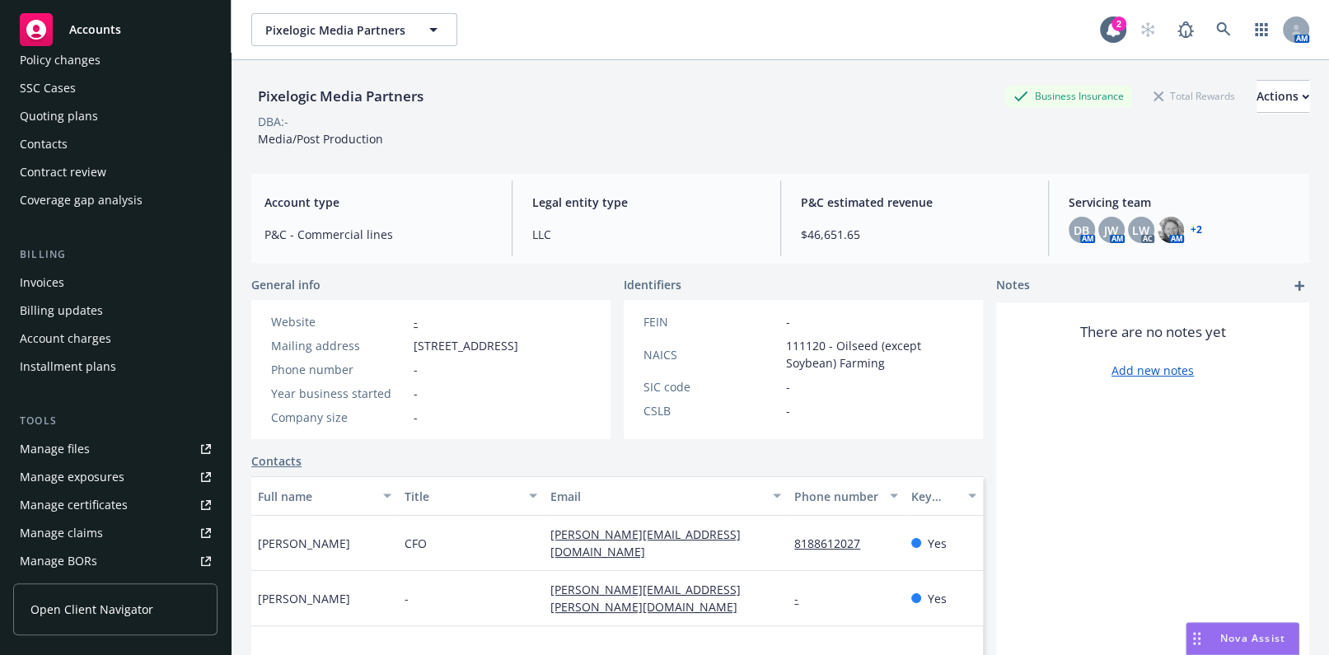
scroll to position [224, 0]
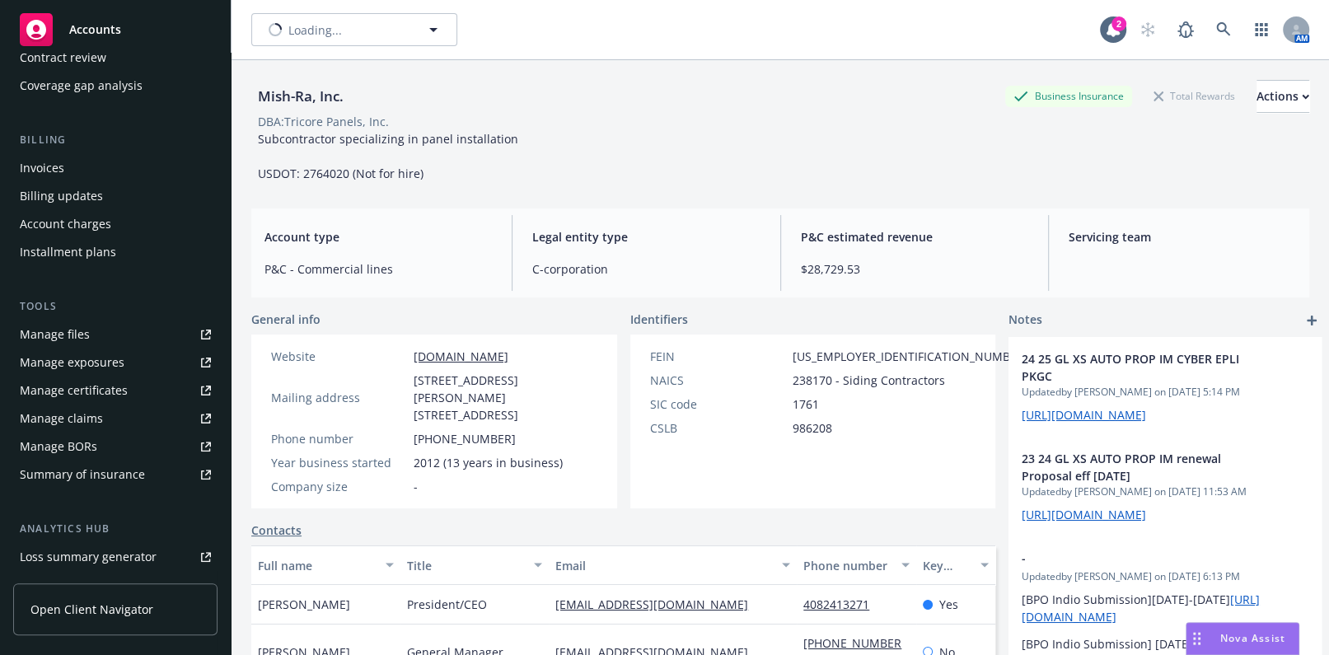
click at [105, 387] on div "Manage certificates" at bounding box center [74, 390] width 108 height 26
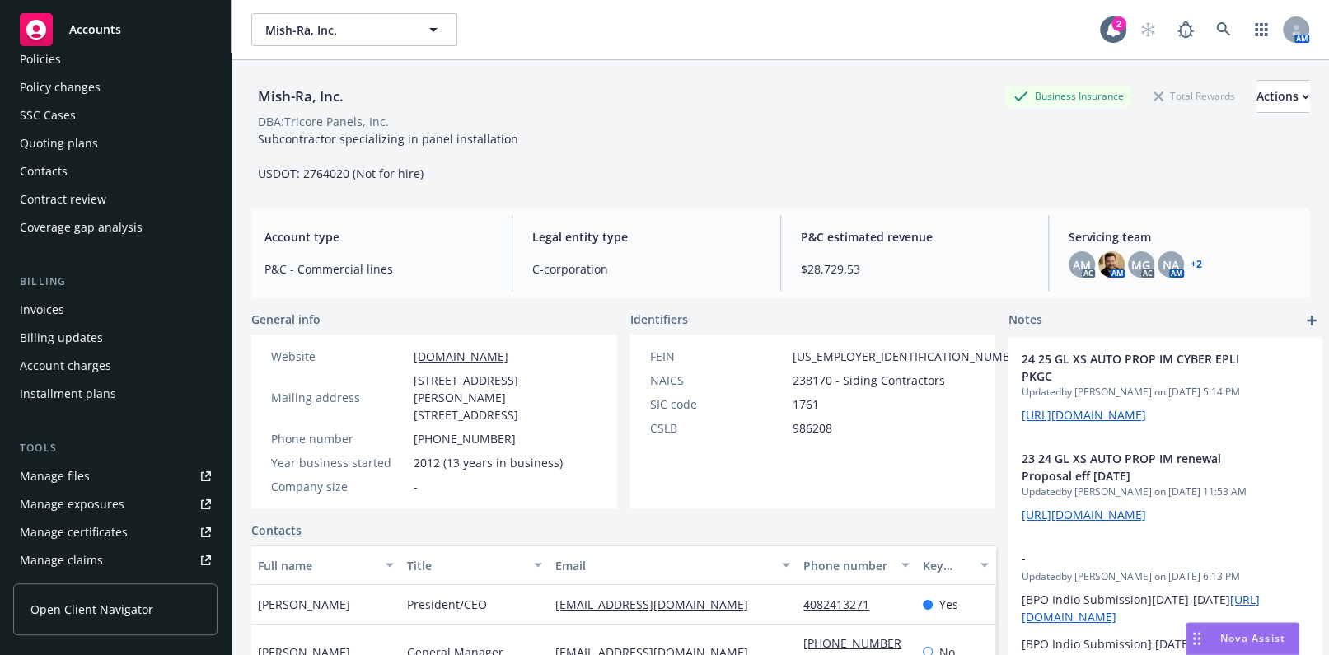
scroll to position [0, 0]
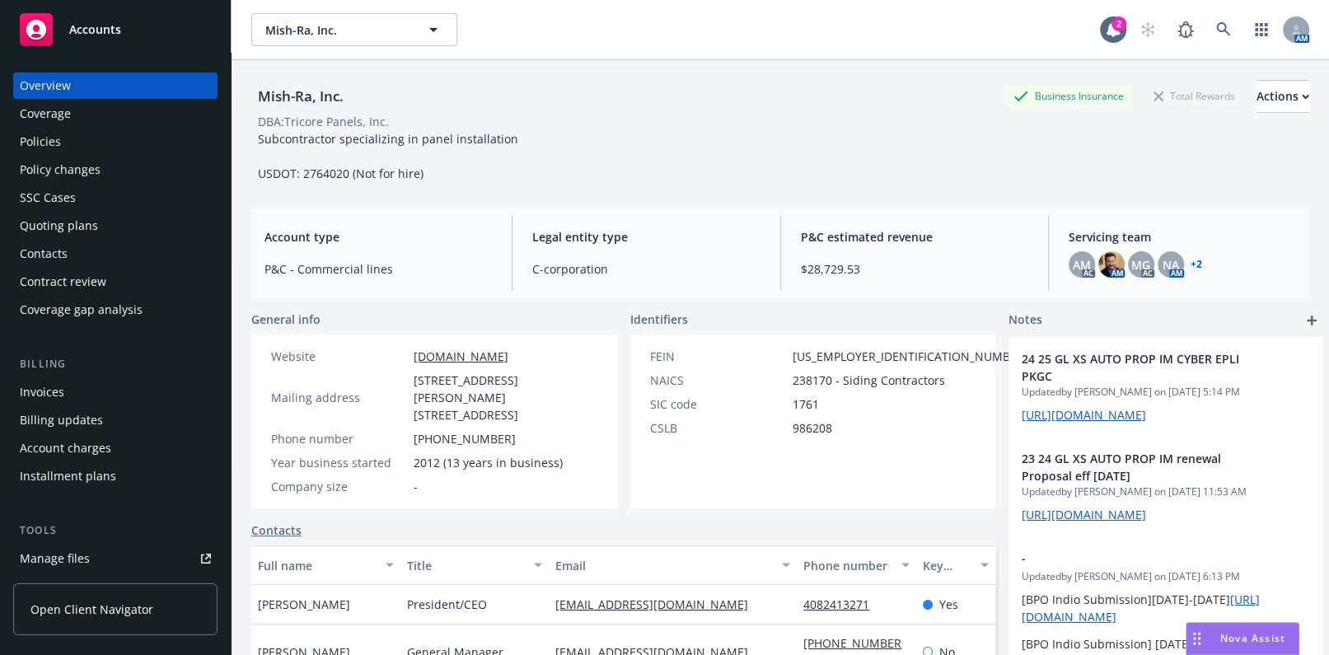
click at [117, 115] on div "Coverage" at bounding box center [115, 113] width 191 height 26
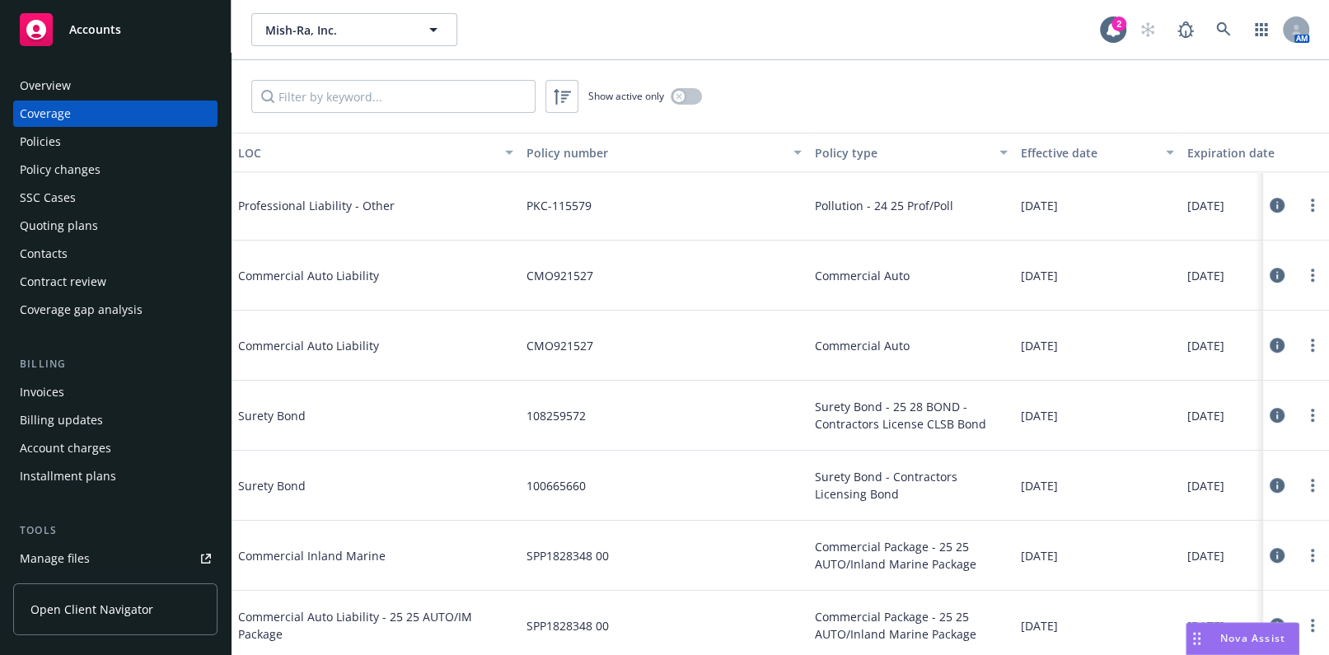
scroll to position [674, 0]
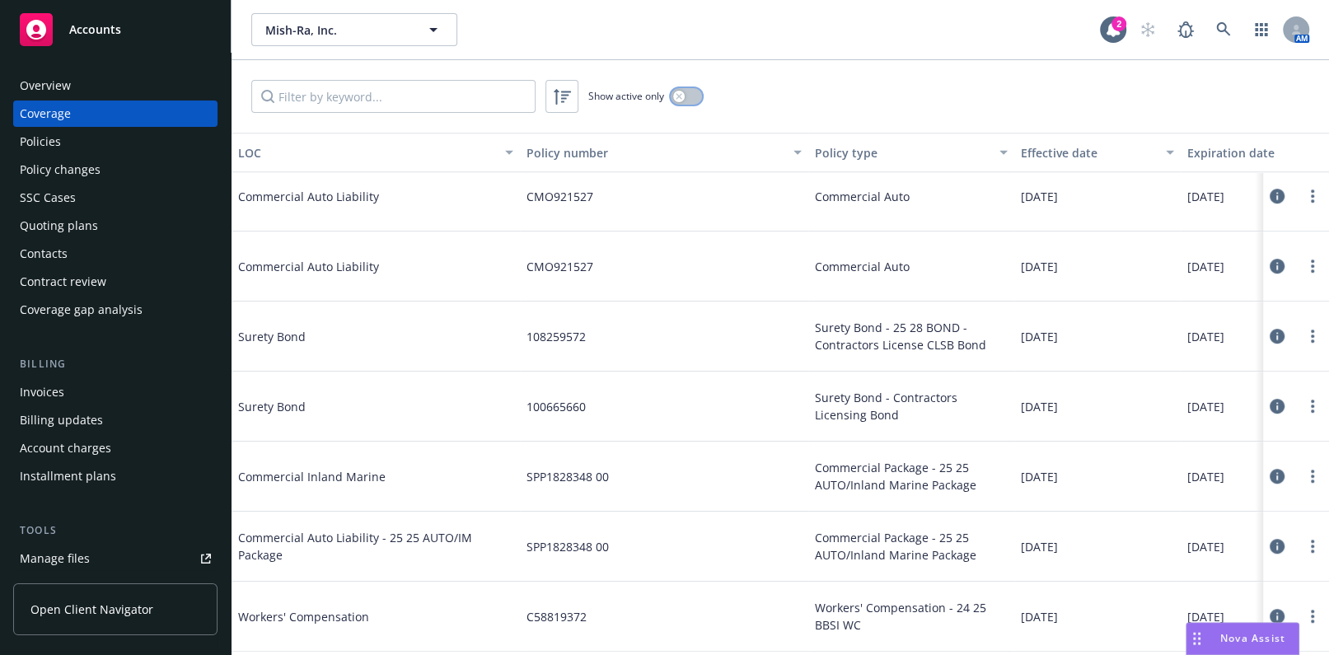
click at [685, 88] on button "button" at bounding box center [686, 96] width 31 height 16
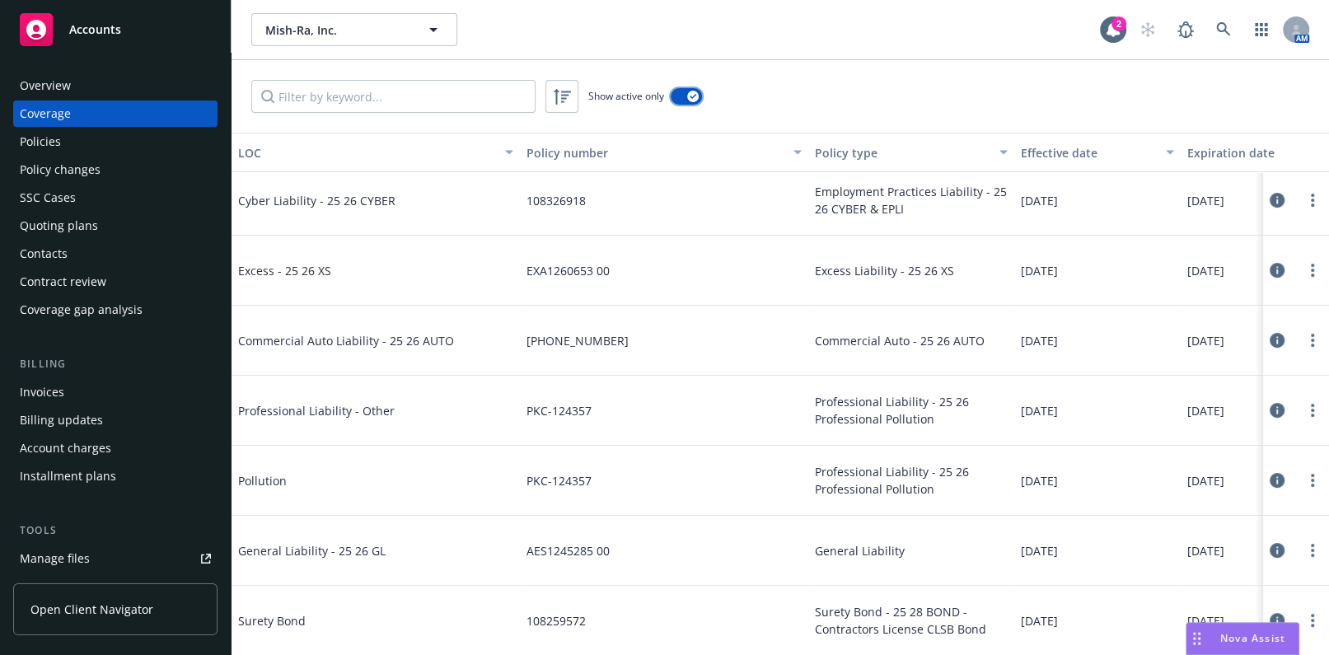
scroll to position [218, 0]
click at [692, 96] on icon "button" at bounding box center [692, 96] width 7 height 5
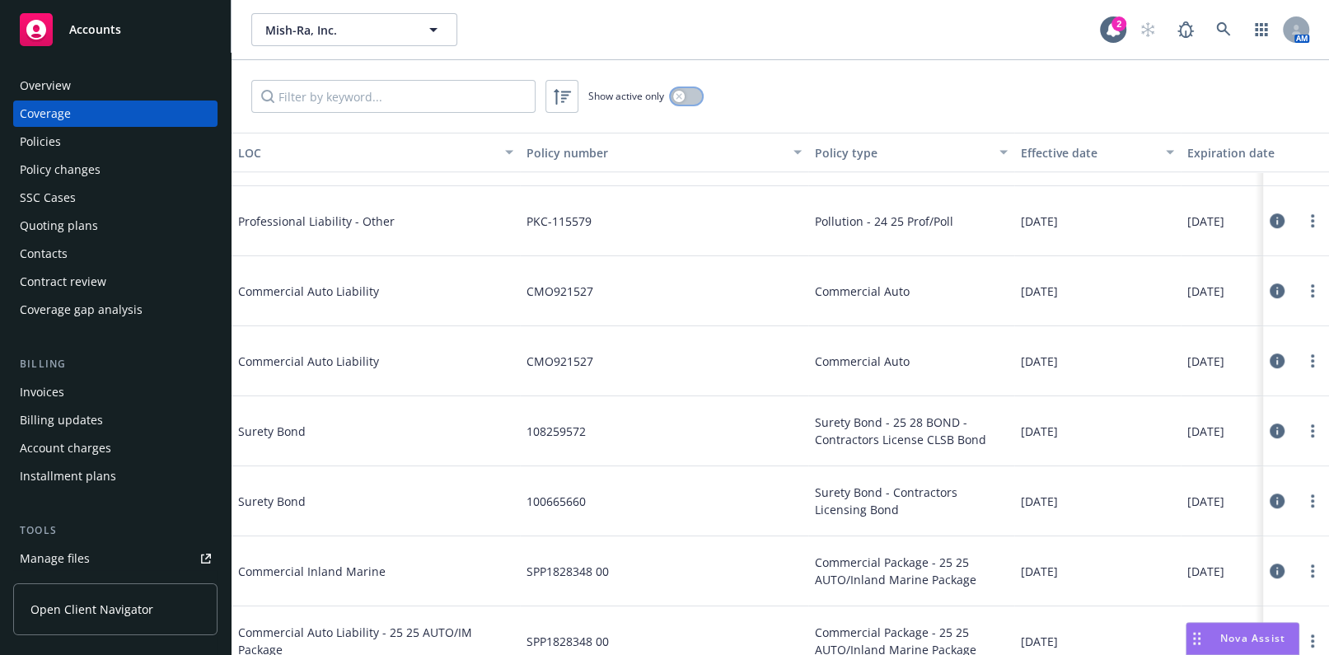
scroll to position [593, 0]
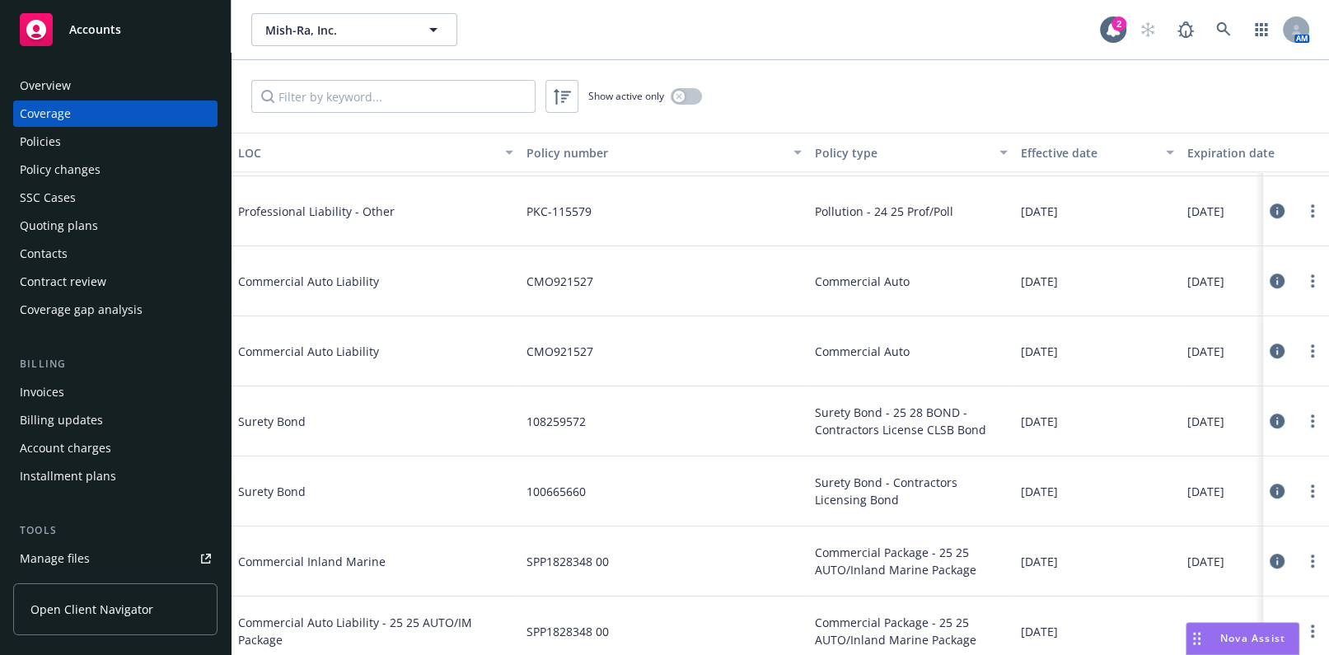
click at [378, 133] on button "LOC" at bounding box center [375, 153] width 288 height 40
click at [371, 146] on div "LOC" at bounding box center [366, 152] width 257 height 17
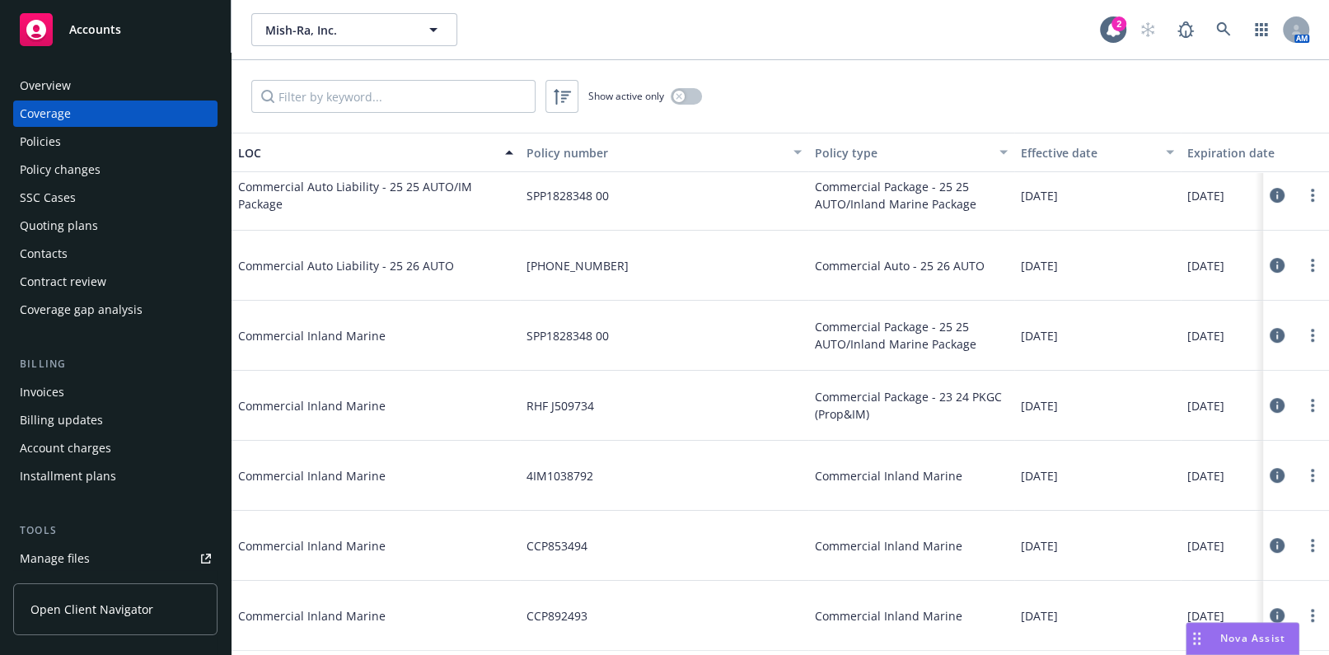
scroll to position [468, 0]
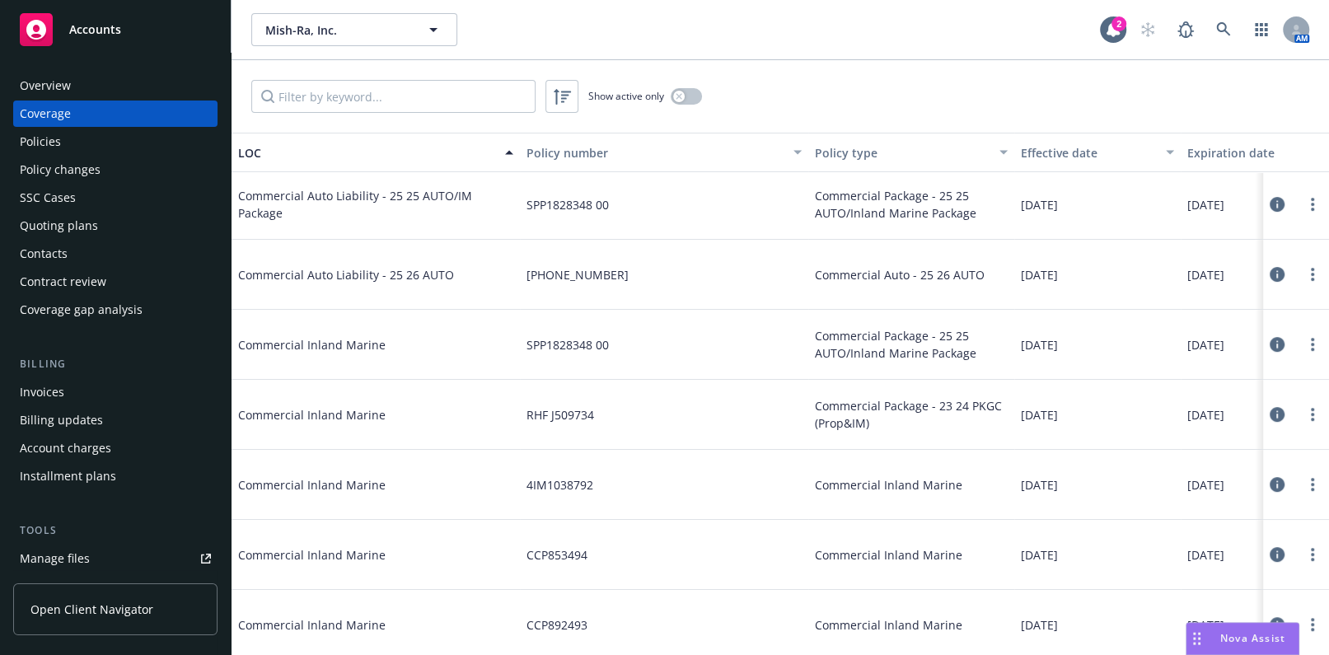
click at [90, 147] on div "Policies" at bounding box center [115, 142] width 191 height 26
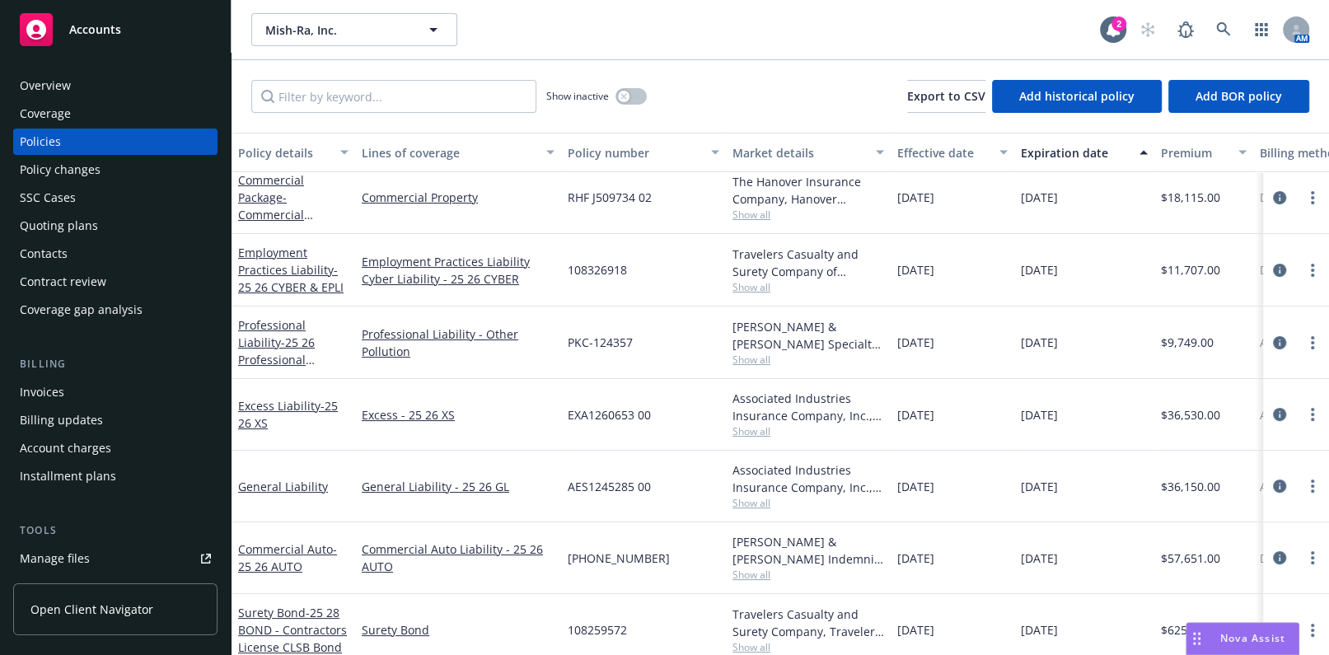
scroll to position [104, 0]
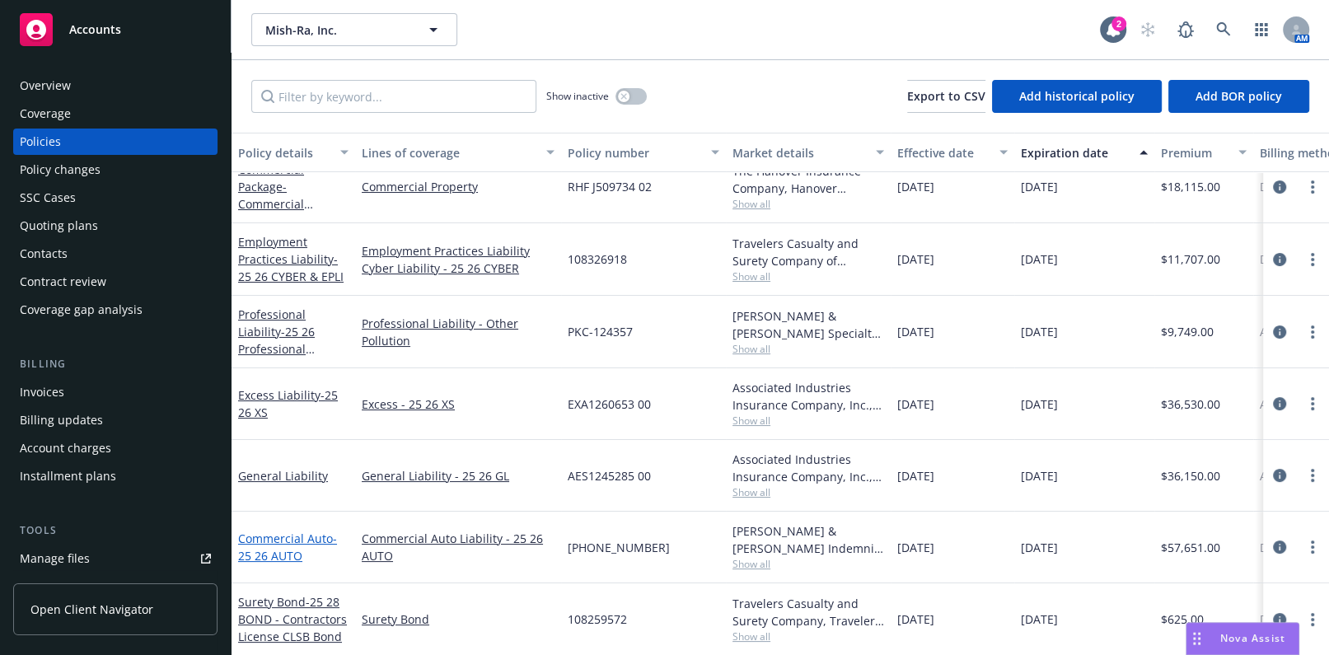
click at [270, 536] on span "- 25 26 AUTO" at bounding box center [287, 547] width 99 height 33
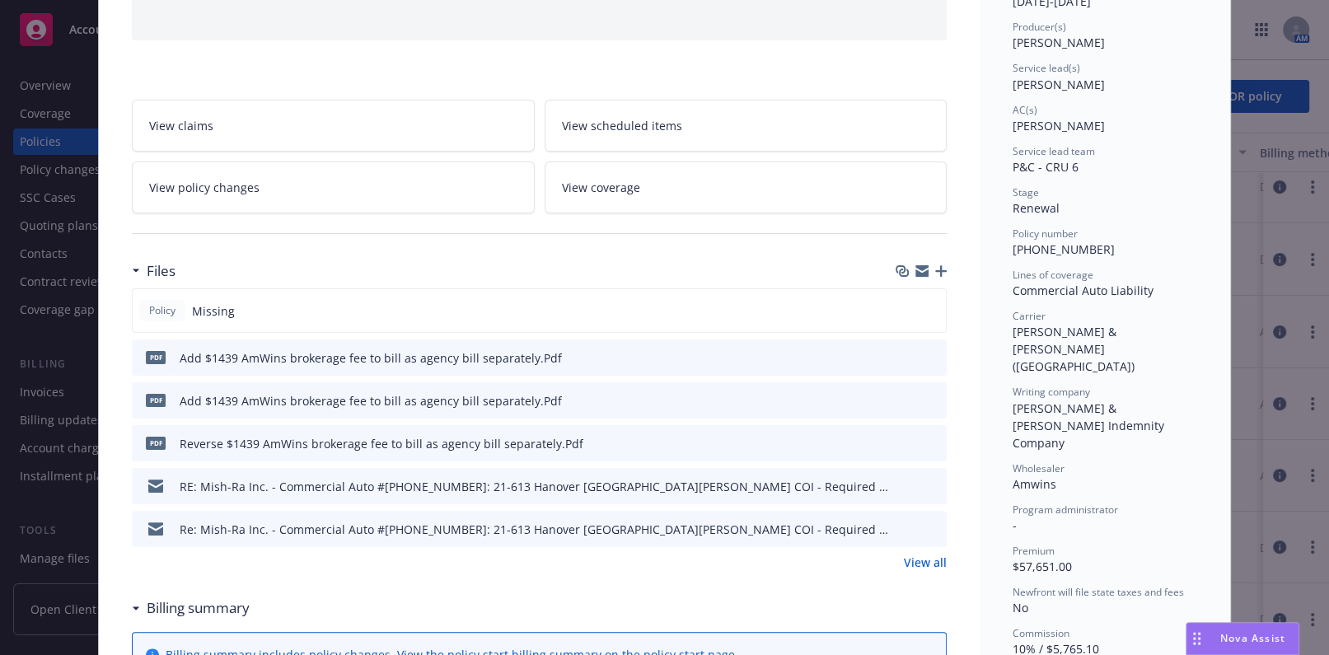
scroll to position [224, 0]
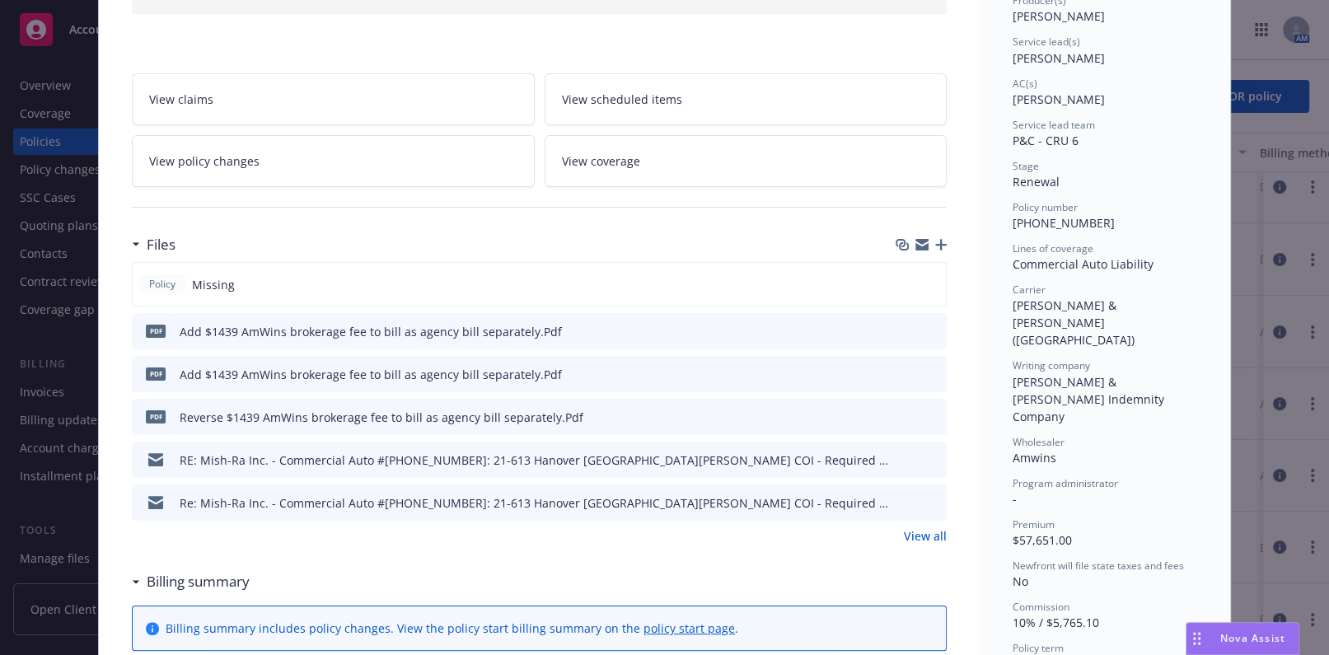
click at [913, 529] on link "View all" at bounding box center [925, 535] width 43 height 17
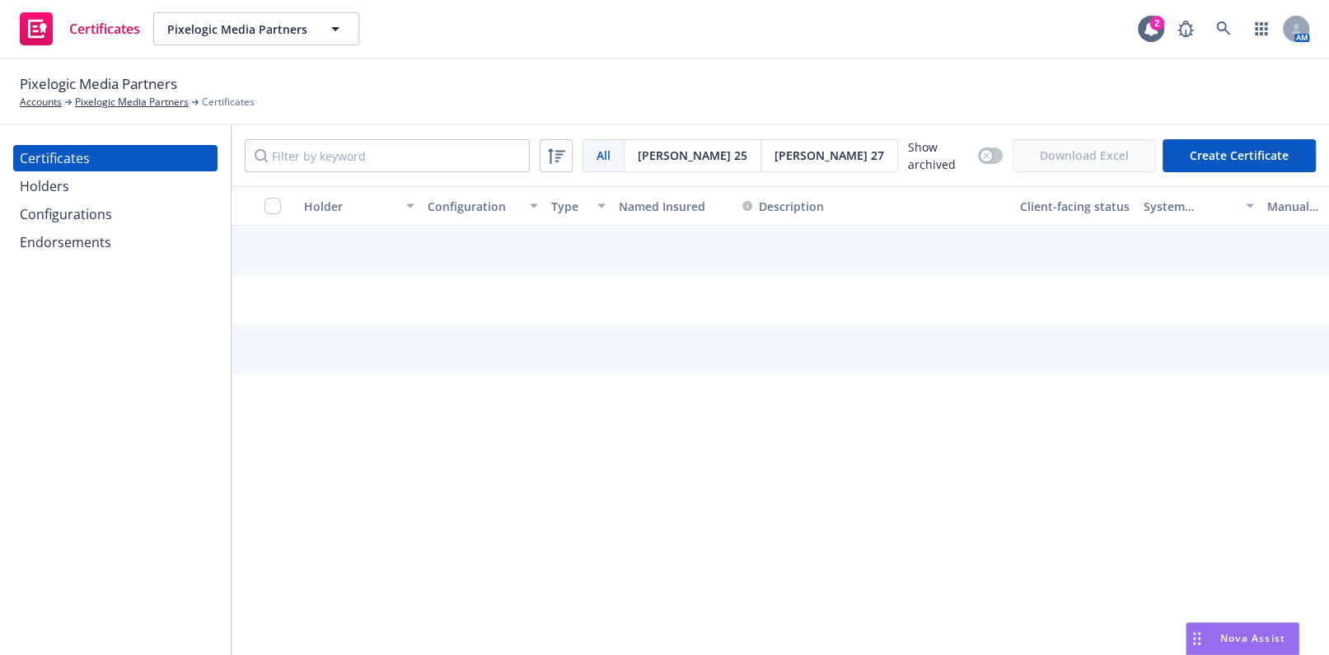
click at [119, 426] on div "Certificates Holders Configurations Endorsements" at bounding box center [115, 390] width 231 height 530
click at [98, 225] on div "Configurations" at bounding box center [66, 214] width 92 height 26
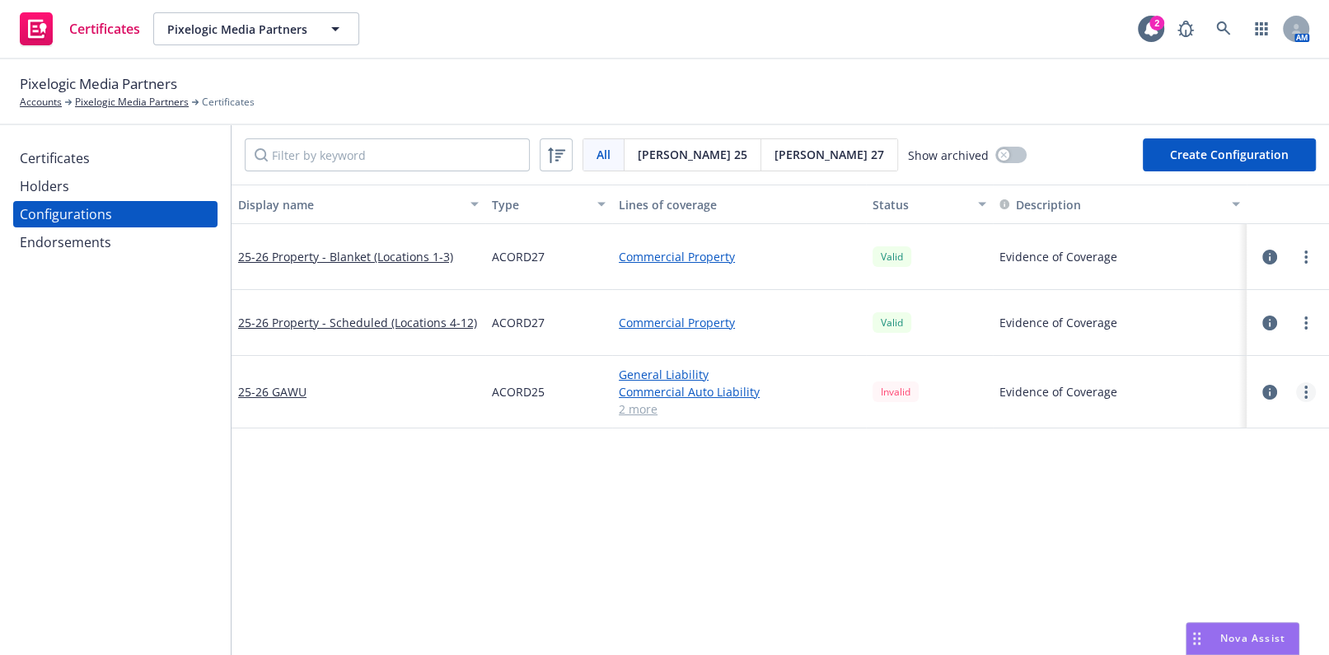
click at [1296, 389] on link "more" at bounding box center [1306, 392] width 20 height 20
click at [1199, 431] on link "Edit" at bounding box center [1212, 425] width 181 height 33
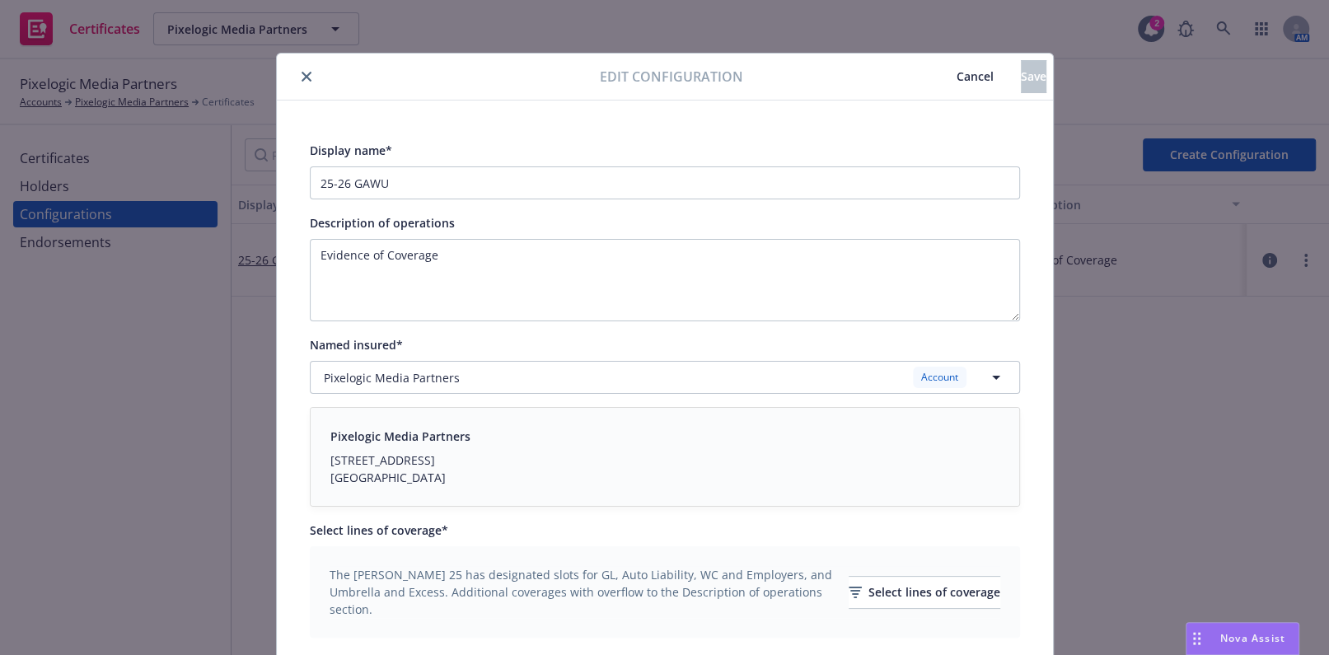
drag, startPoint x: 754, startPoint y: 221, endPoint x: 909, endPoint y: 89, distance: 204.0
click at [956, 74] on span "Cancel" at bounding box center [974, 76] width 37 height 16
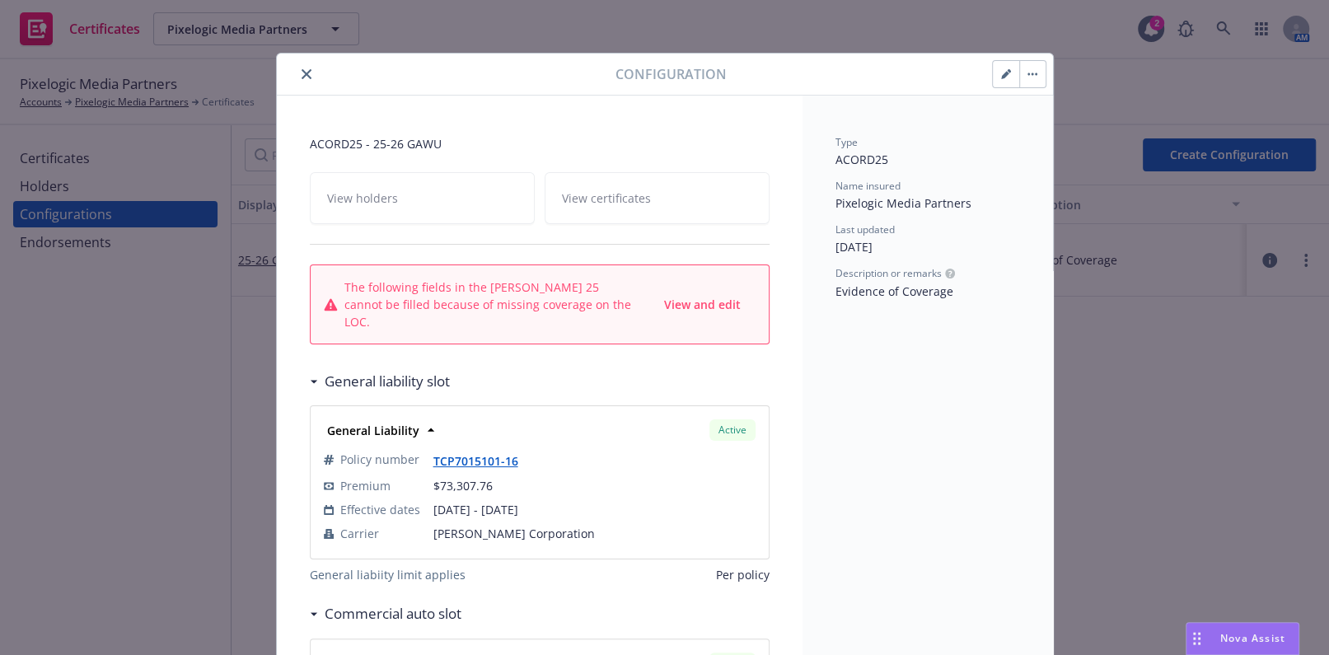
click at [995, 82] on button "button" at bounding box center [1006, 74] width 26 height 26
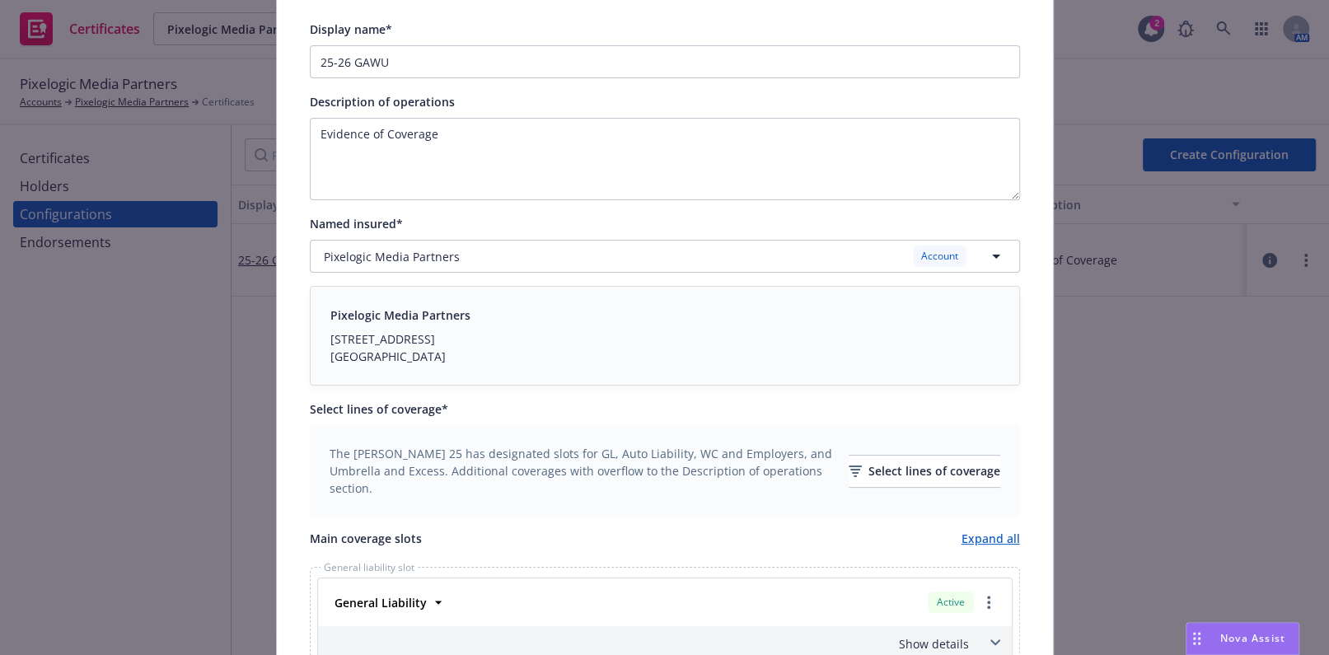
scroll to position [839, 0]
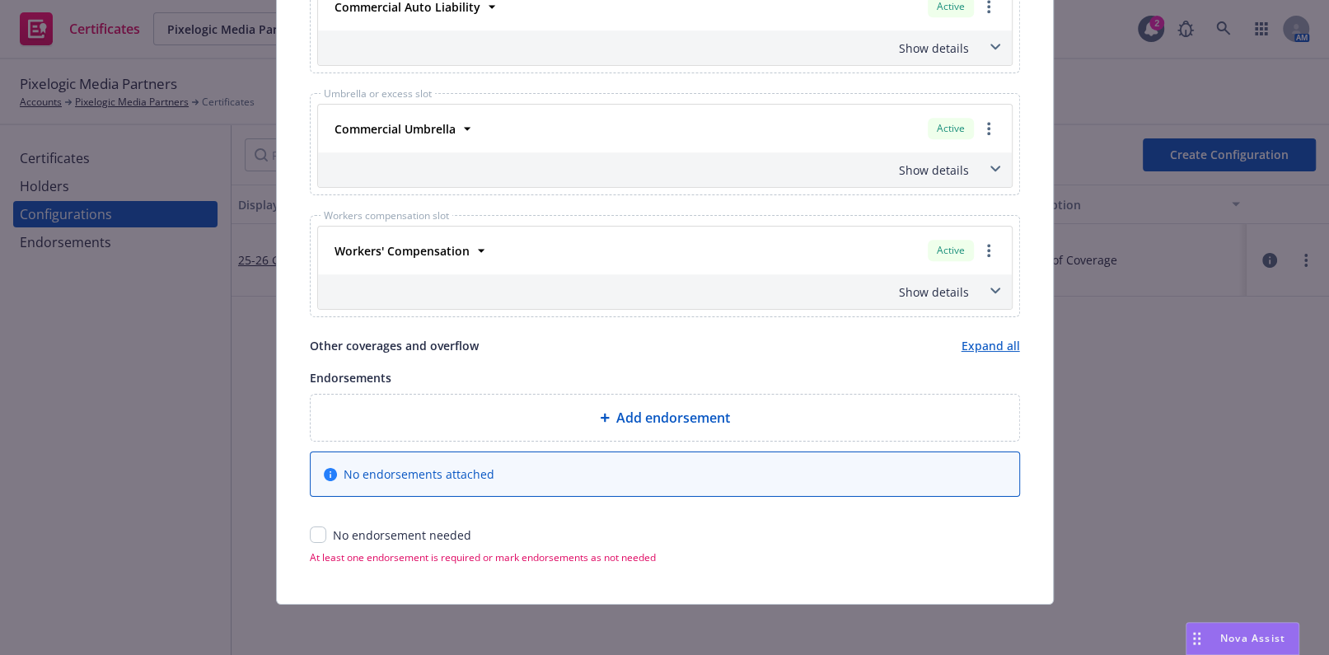
drag, startPoint x: 738, startPoint y: 141, endPoint x: 532, endPoint y: 506, distance: 419.0
click at [310, 542] on div "Add endorsement No endorsements attached No endorsement needed At least one end…" at bounding box center [665, 479] width 710 height 171
click at [313, 535] on input "checkbox" at bounding box center [318, 534] width 16 height 16
checkbox input "true"
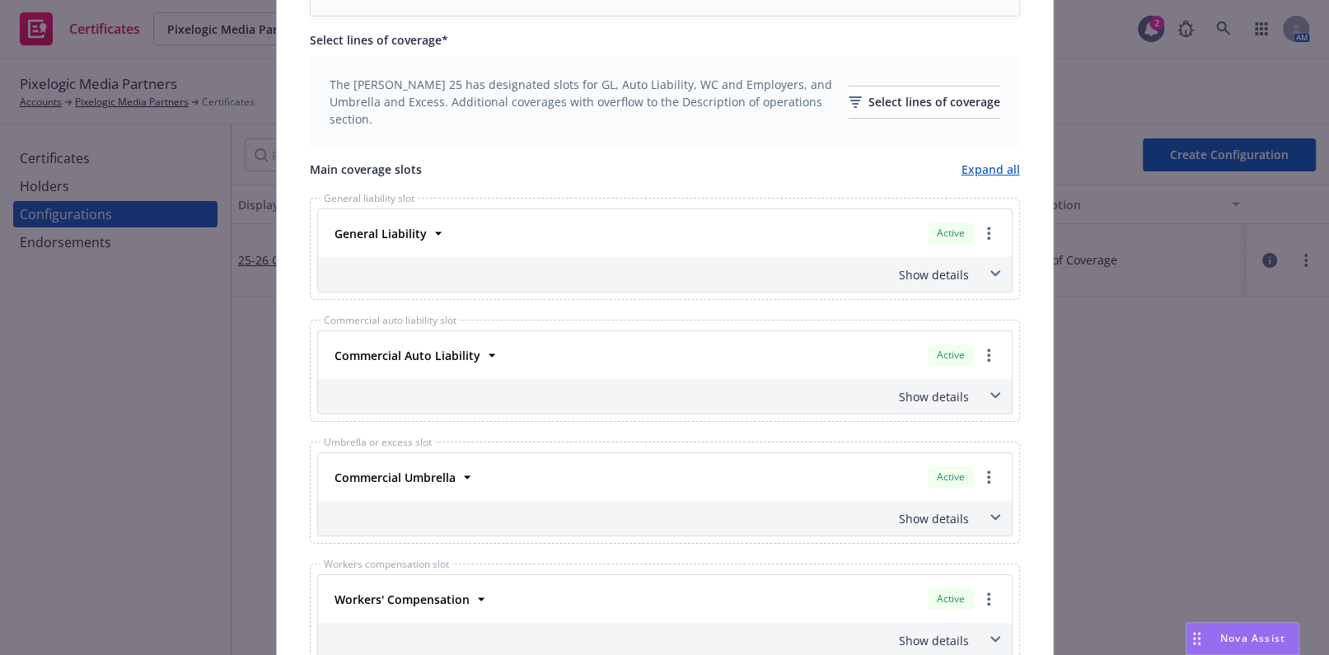
scroll to position [0, 0]
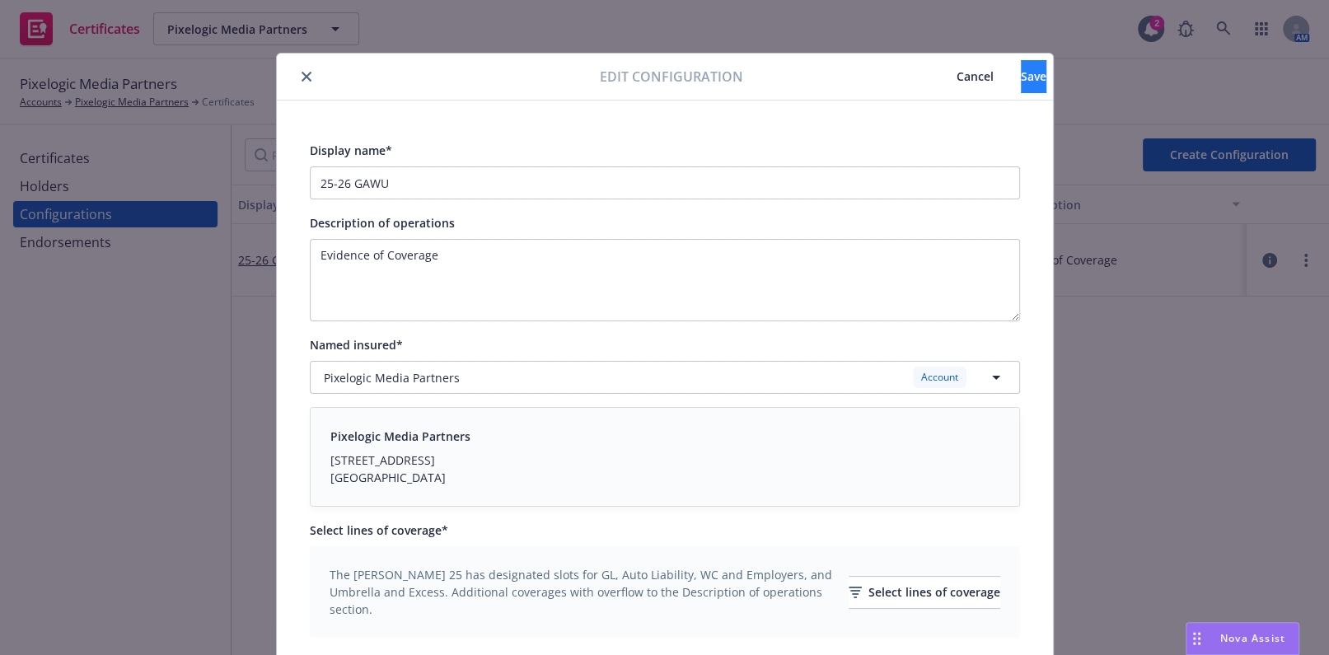
drag, startPoint x: 699, startPoint y: 419, endPoint x: 974, endPoint y: 68, distance: 445.9
click at [1021, 66] on button "Save" at bounding box center [1034, 76] width 26 height 33
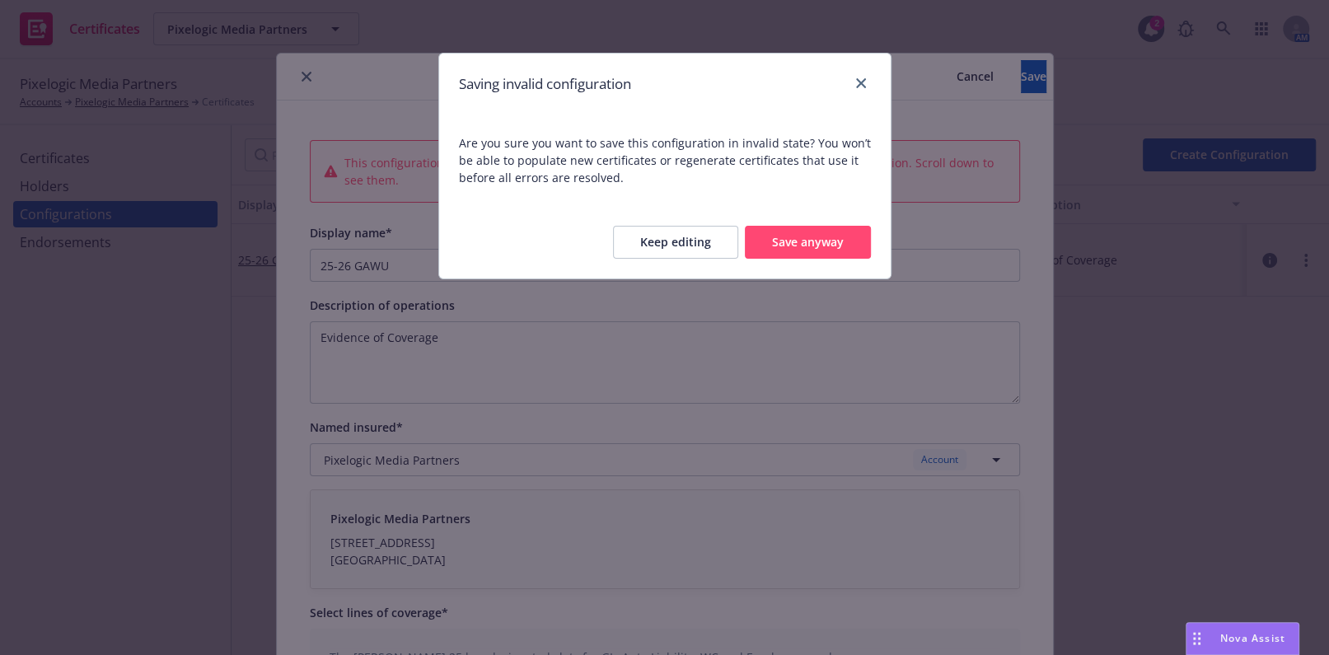
click at [782, 245] on button "Save anyway" at bounding box center [808, 242] width 126 height 33
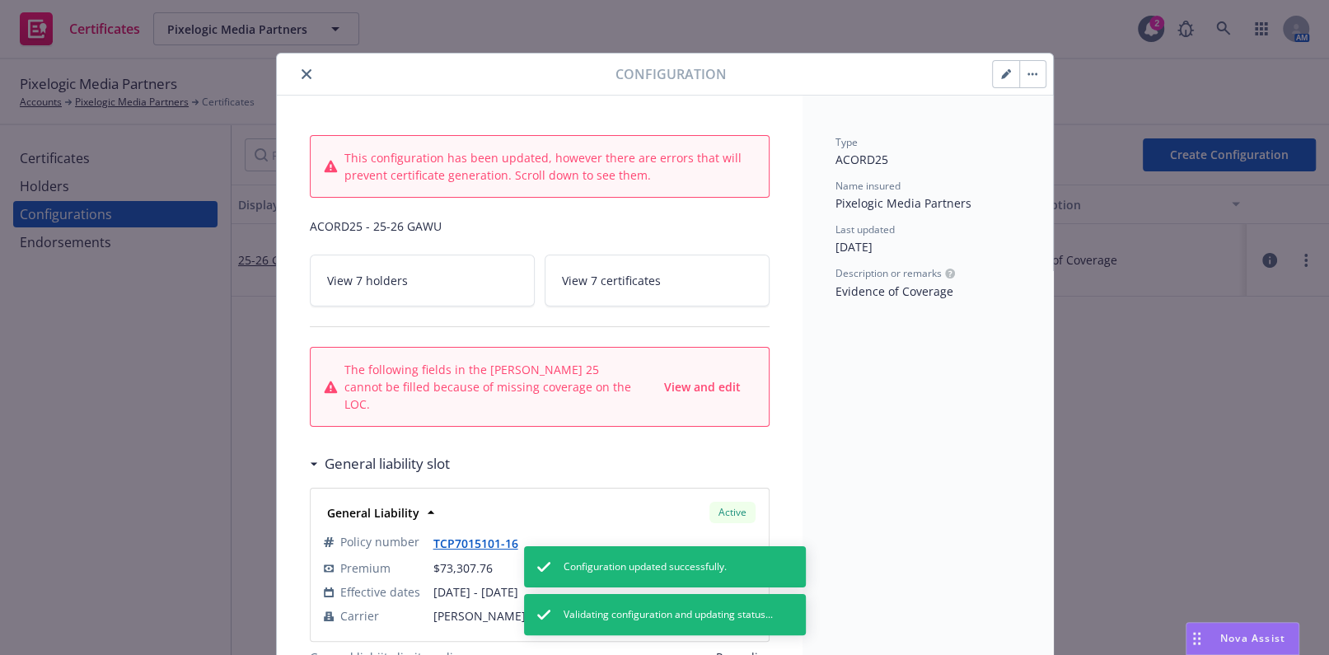
click at [997, 79] on button "button" at bounding box center [1006, 74] width 26 height 26
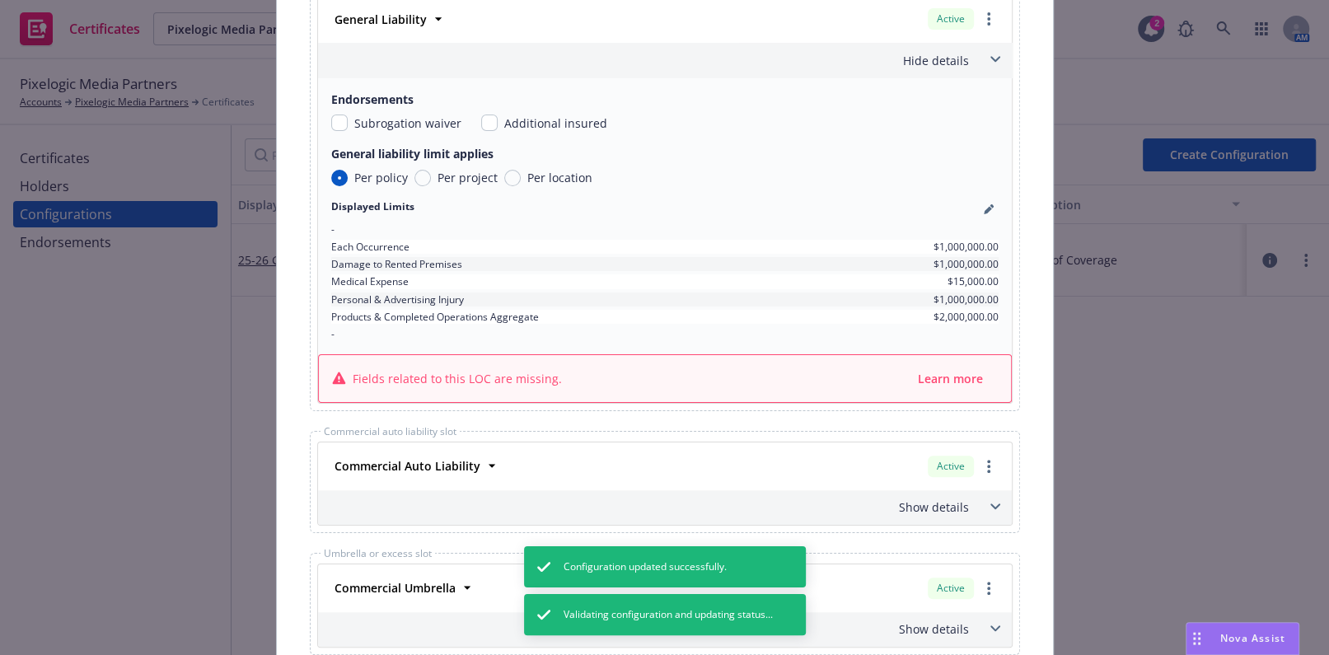
scroll to position [898, 0]
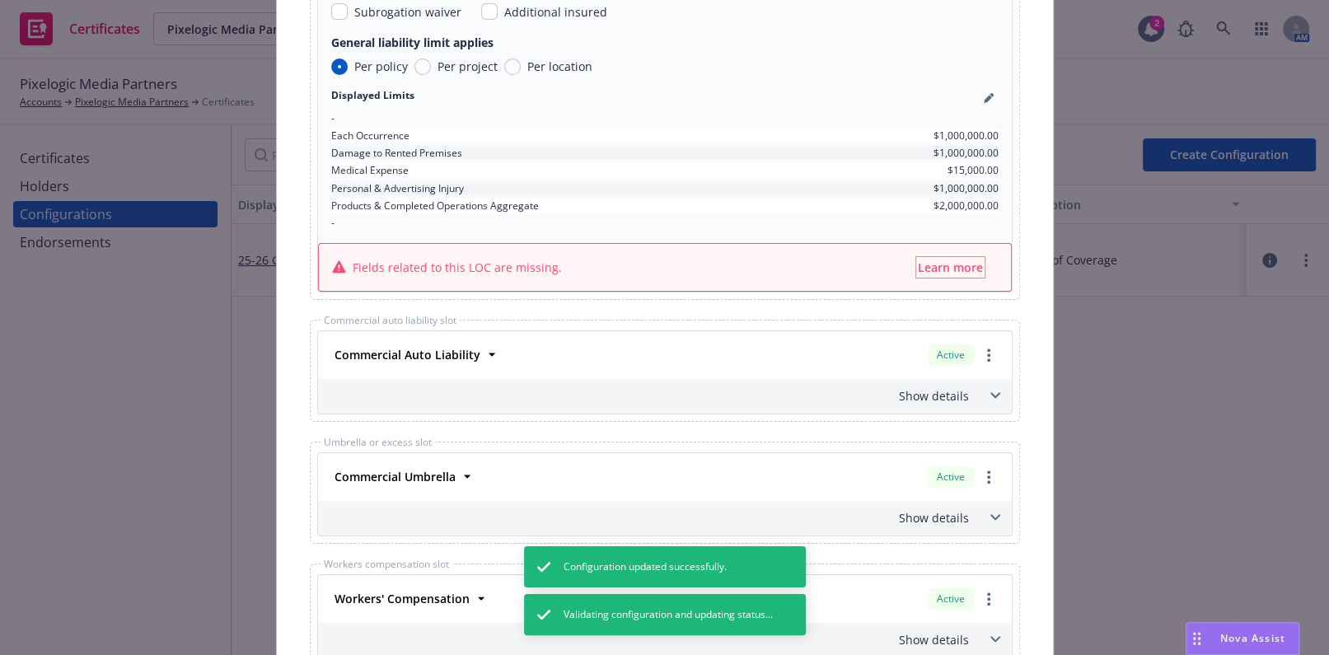
click at [951, 273] on button "Learn more" at bounding box center [950, 267] width 68 height 21
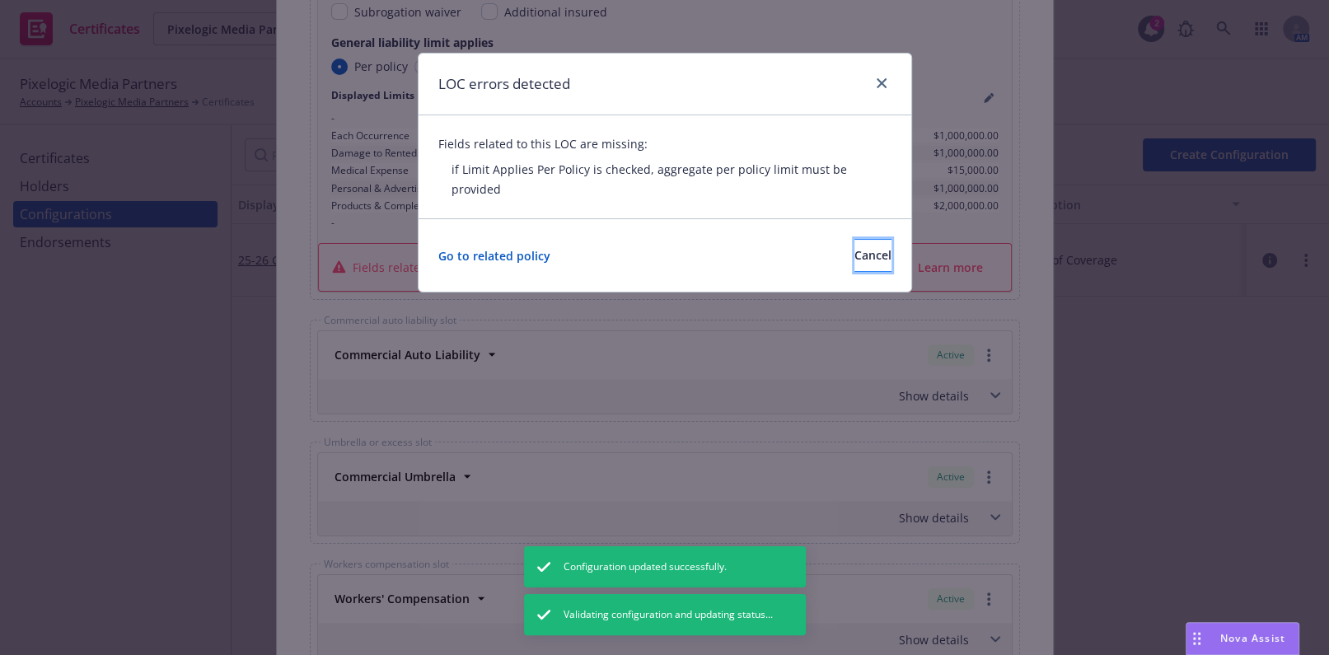
click at [854, 247] on span "Cancel" at bounding box center [872, 255] width 37 height 16
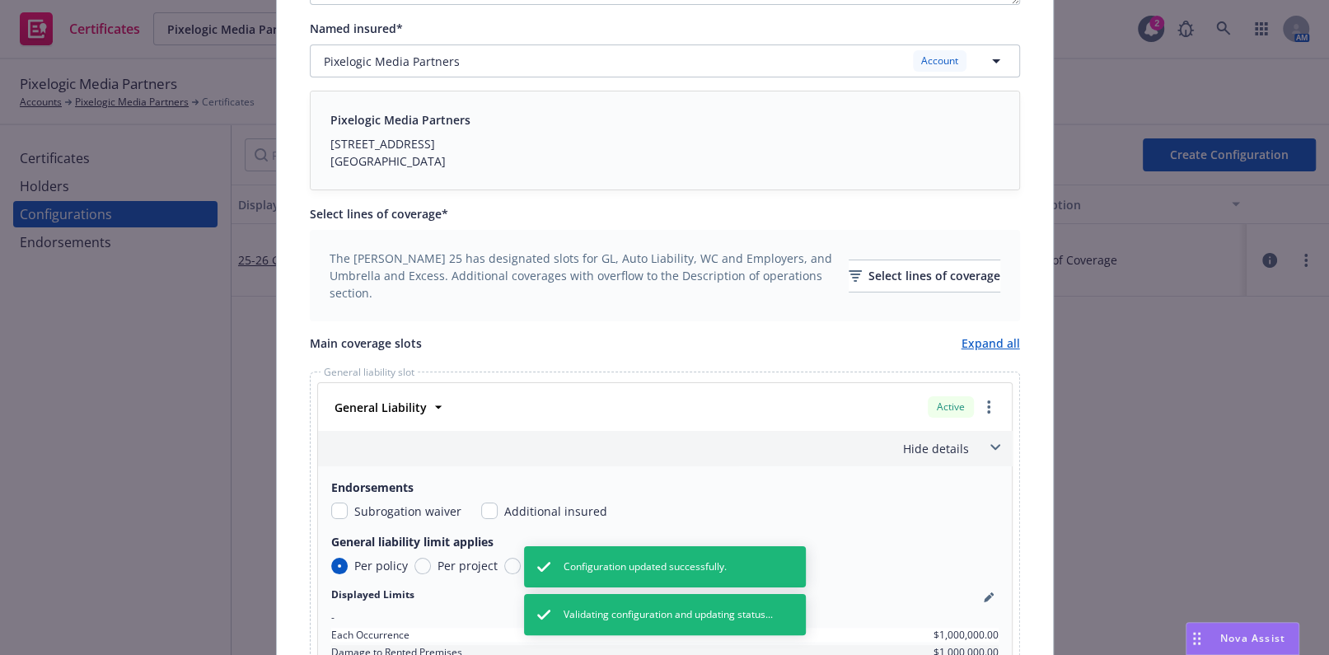
drag, startPoint x: 676, startPoint y: 132, endPoint x: 488, endPoint y: 81, distance: 195.4
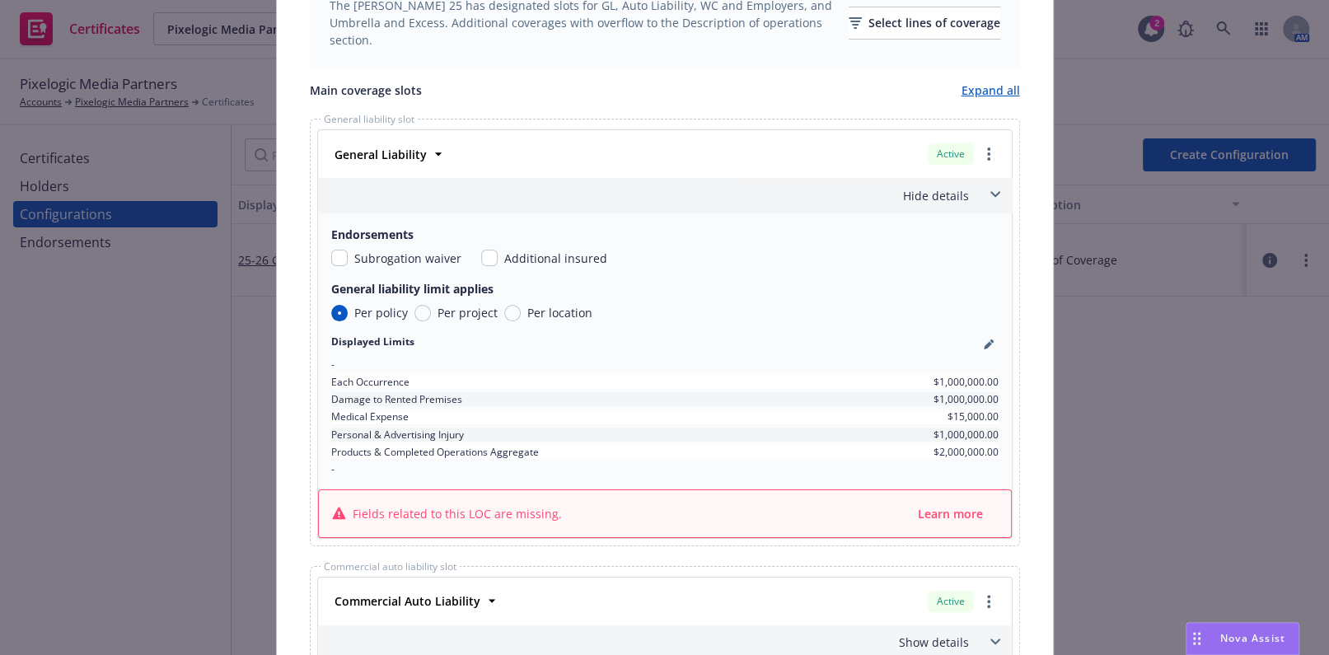
scroll to position [844, 0]
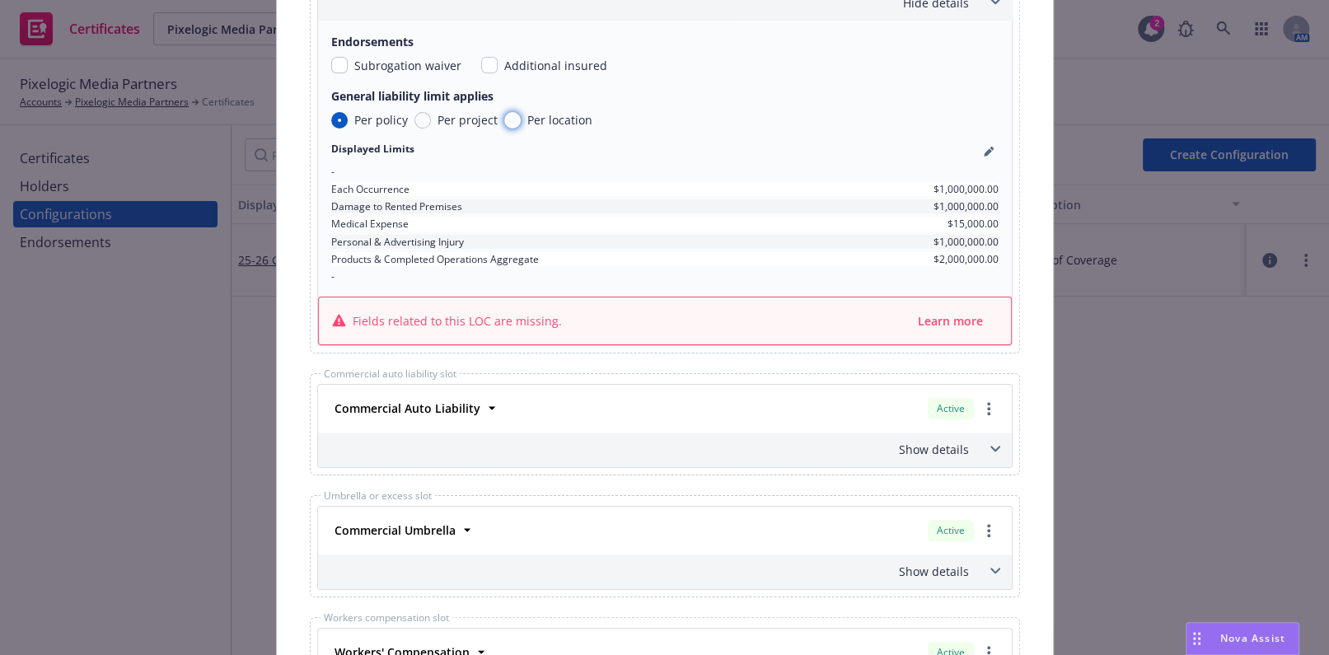
click at [506, 117] on input "Per location" at bounding box center [512, 120] width 16 height 16
radio input "true"
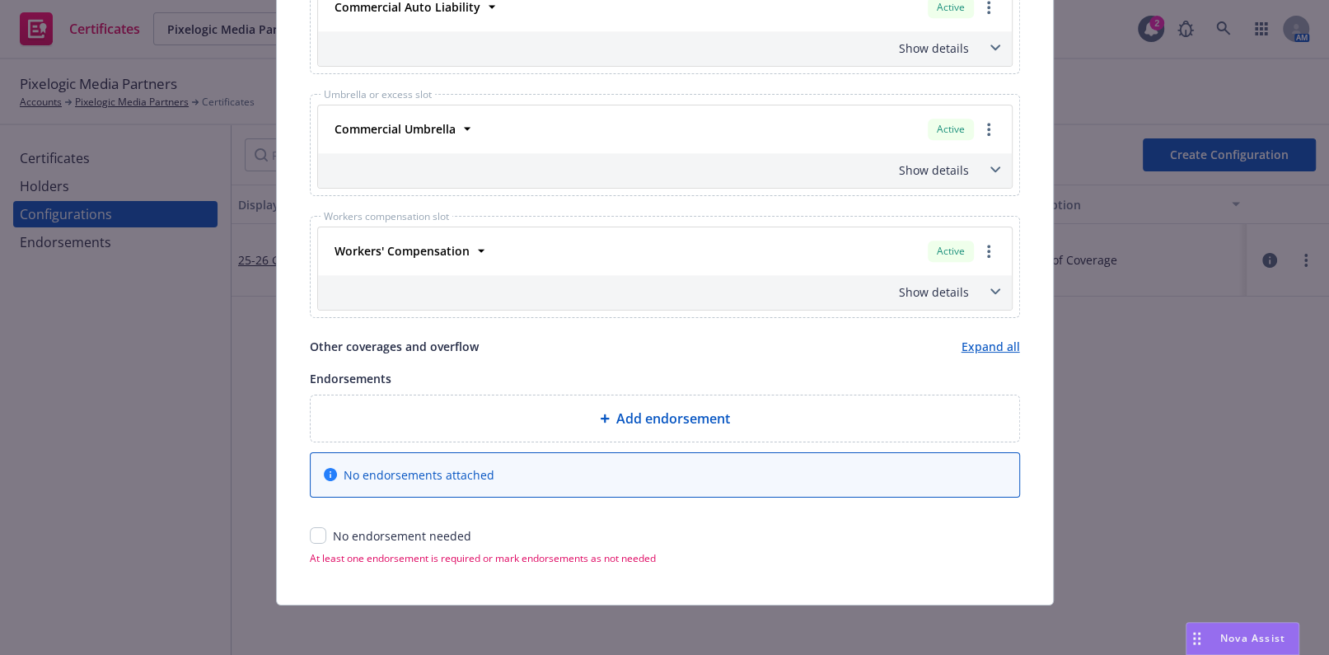
drag, startPoint x: 697, startPoint y: 114, endPoint x: 378, endPoint y: 566, distance: 553.3
click at [310, 540] on input "checkbox" at bounding box center [318, 535] width 16 height 16
checkbox input "true"
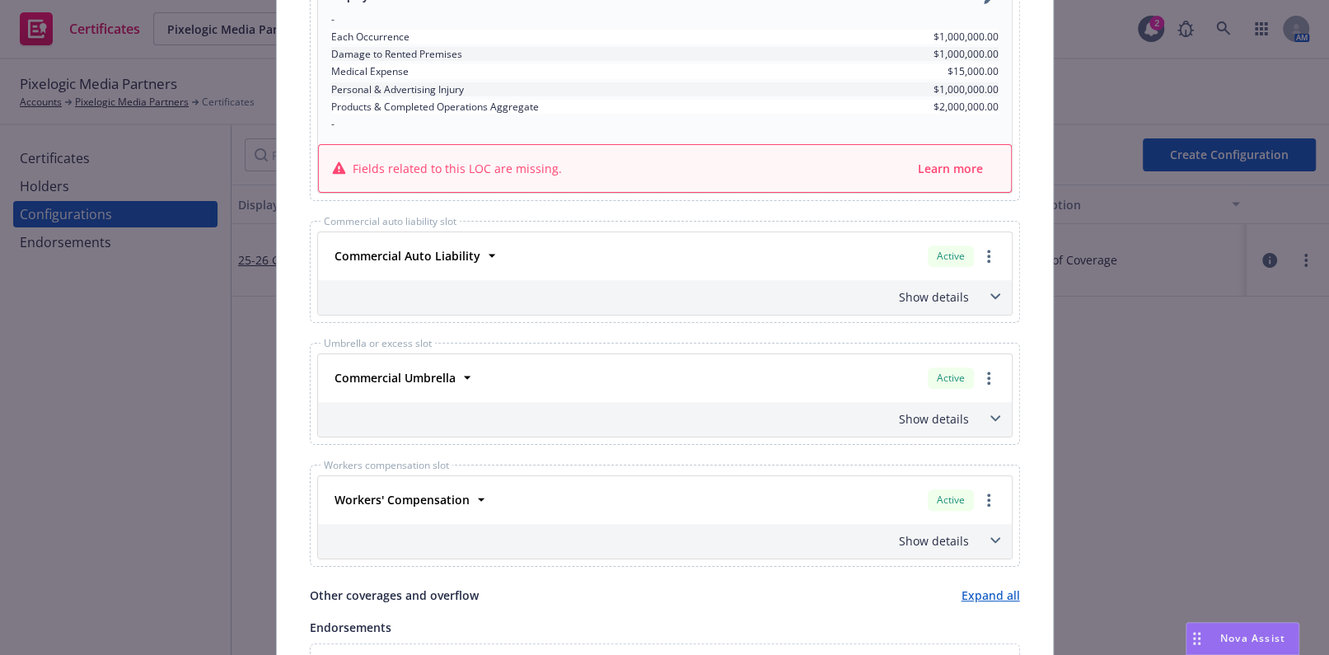
scroll to position [22, 0]
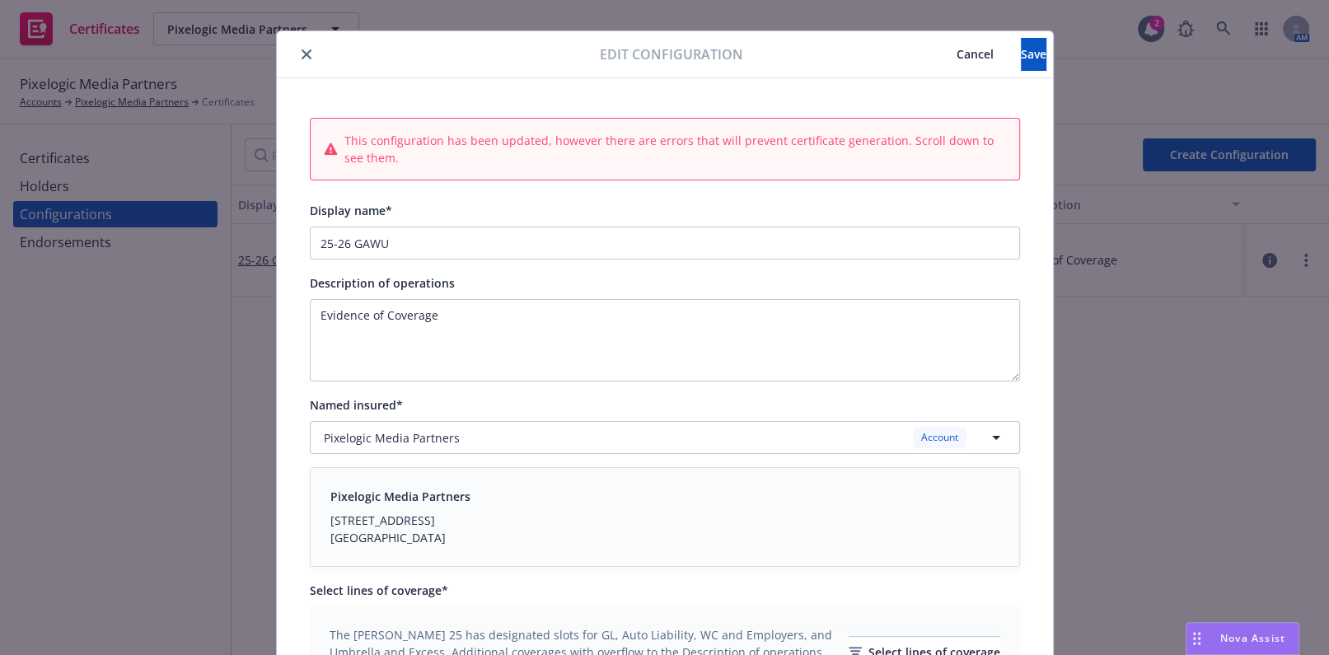
drag, startPoint x: 617, startPoint y: 306, endPoint x: 851, endPoint y: 123, distance: 296.9
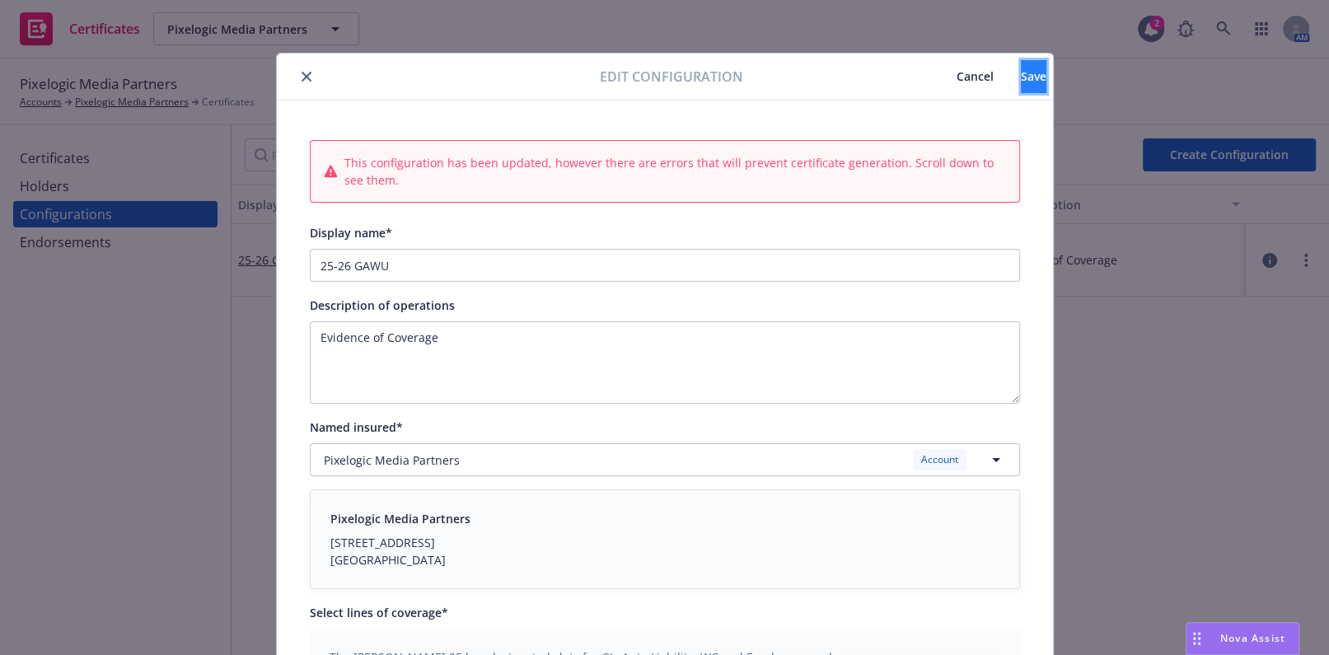
click at [1021, 67] on button "Save" at bounding box center [1034, 76] width 26 height 33
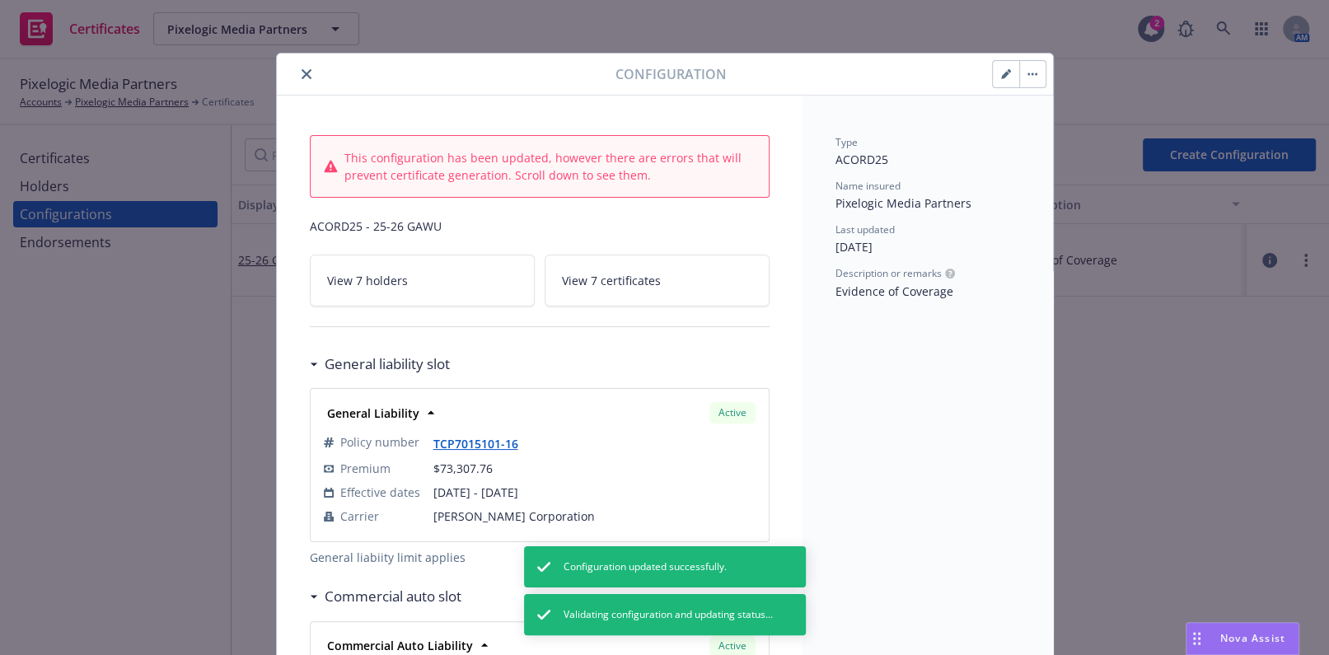
click at [307, 68] on button "close" at bounding box center [307, 74] width 20 height 20
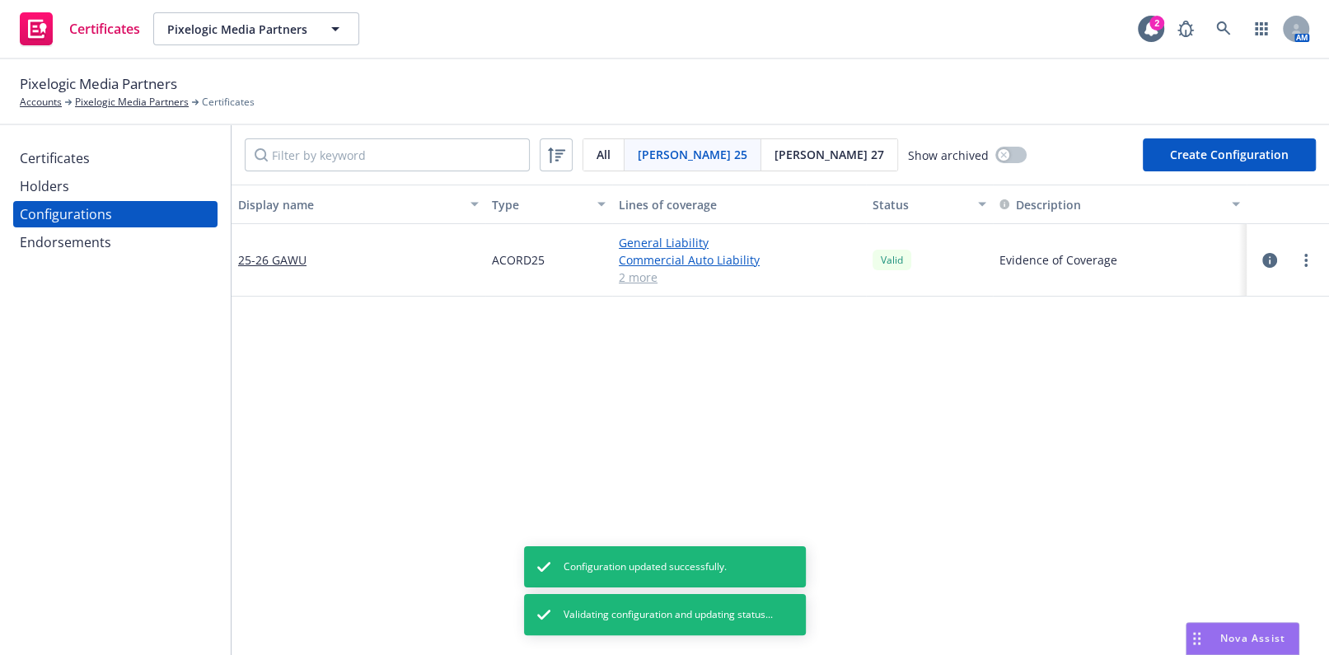
click at [76, 135] on div "Certificates Holders Configurations Endorsements" at bounding box center [115, 390] width 231 height 530
click at [82, 147] on div "Certificates" at bounding box center [55, 158] width 70 height 26
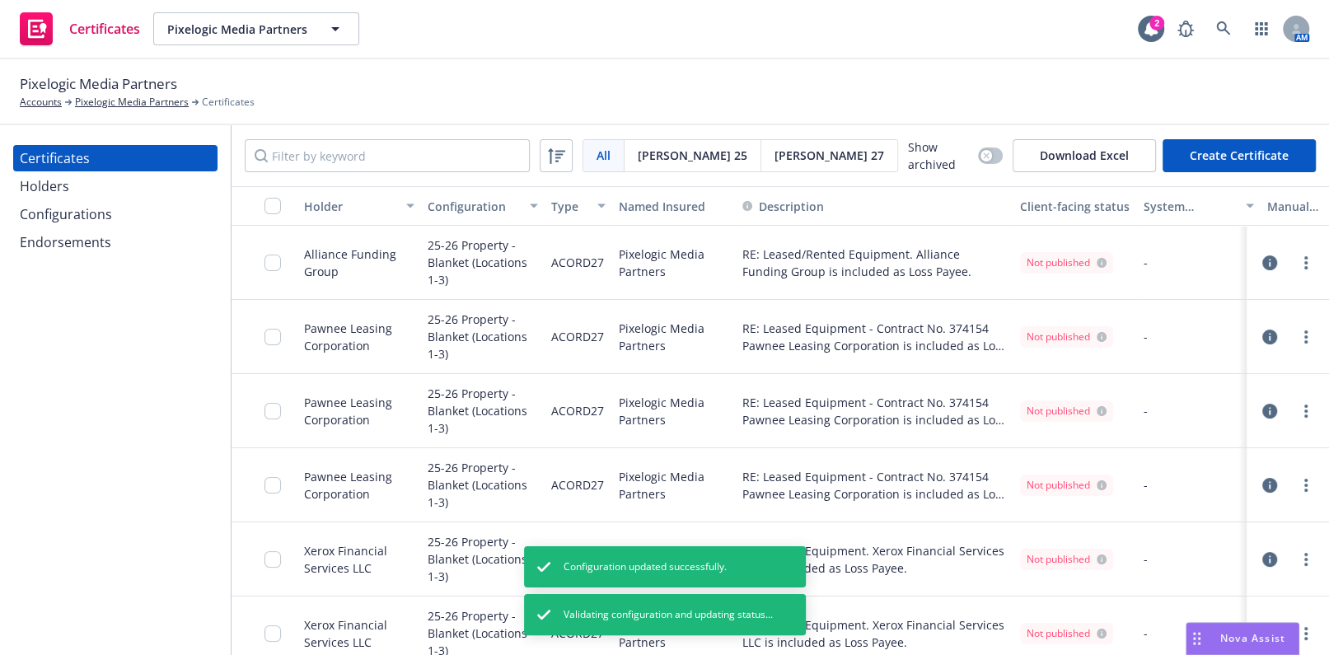
click at [104, 199] on div "Holders" at bounding box center [115, 186] width 191 height 26
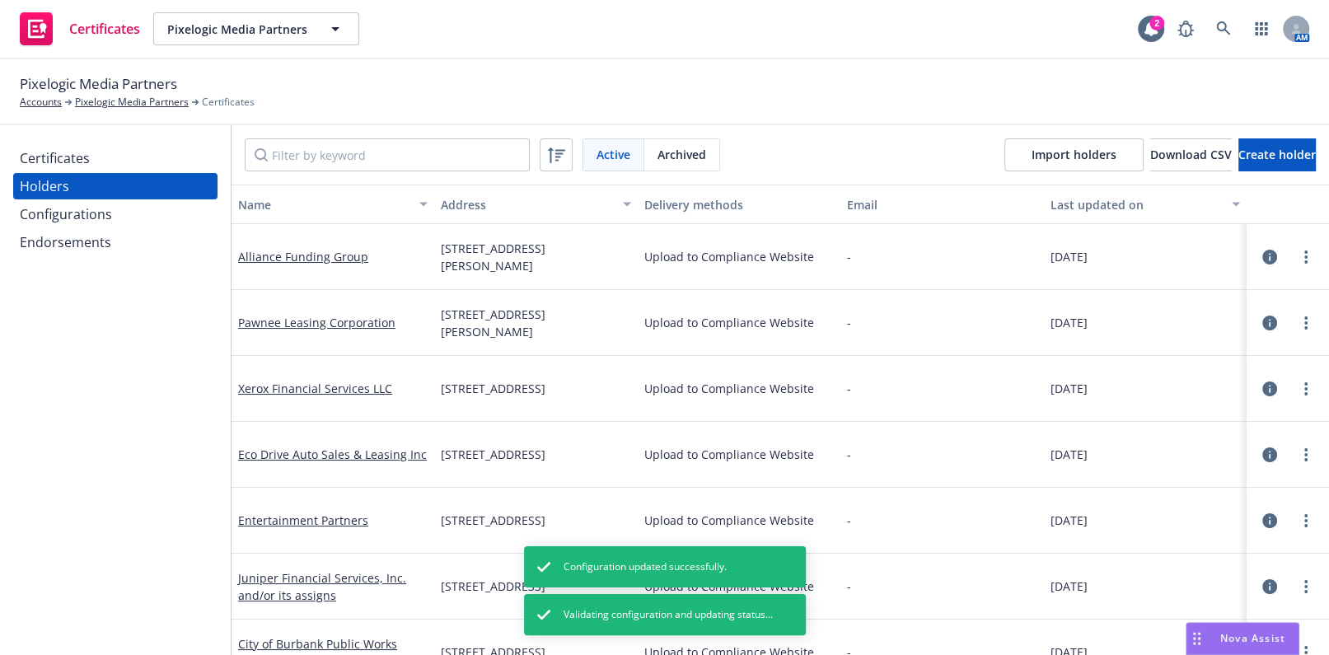
click at [97, 214] on div "Configurations" at bounding box center [66, 214] width 92 height 26
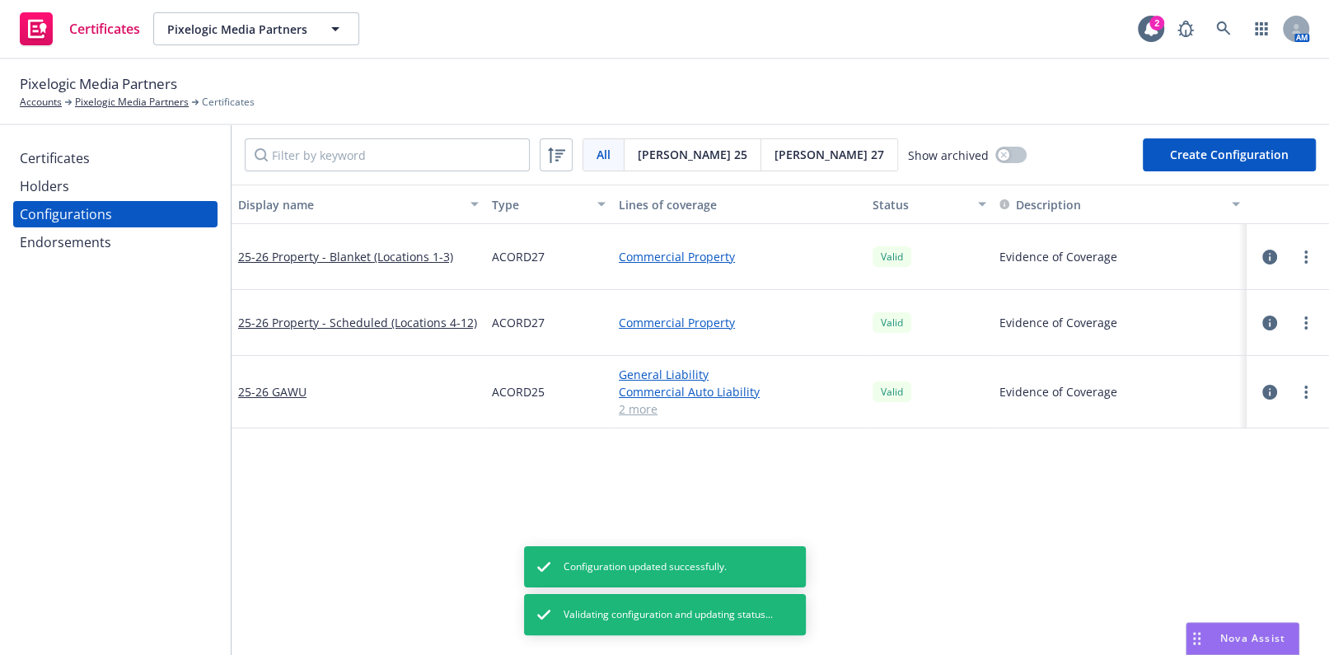
click at [591, 165] on div "All" at bounding box center [603, 154] width 41 height 31
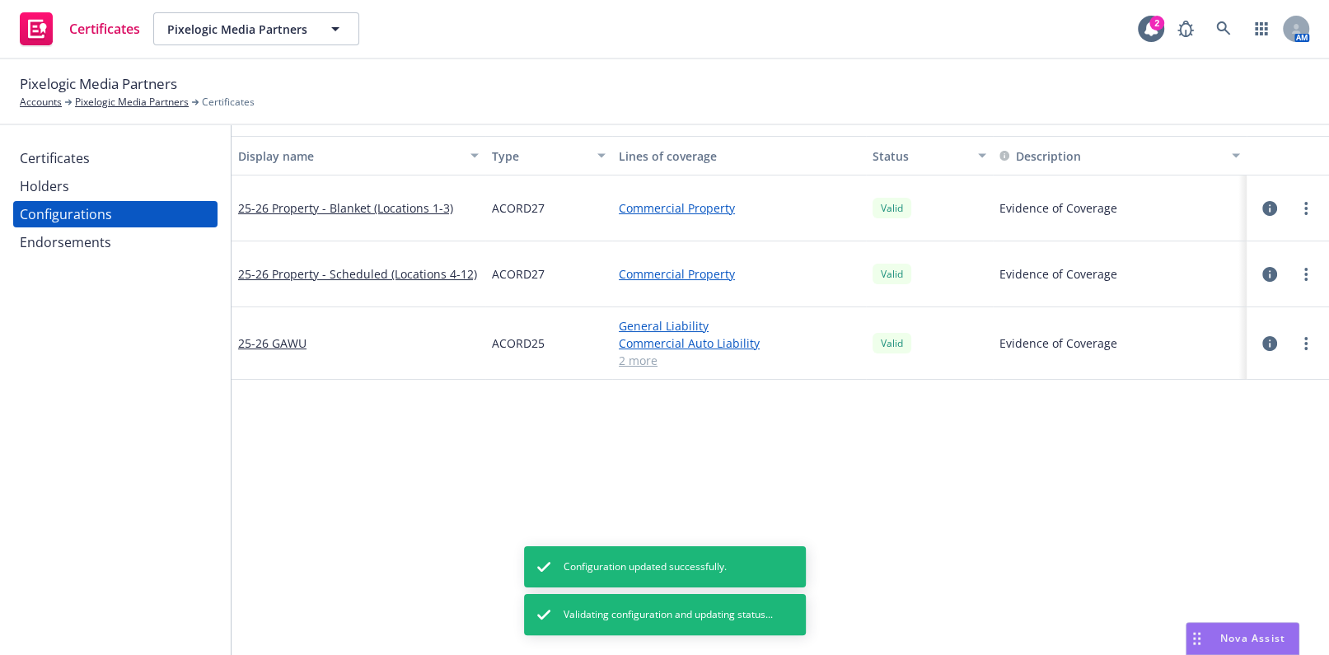
scroll to position [74, 0]
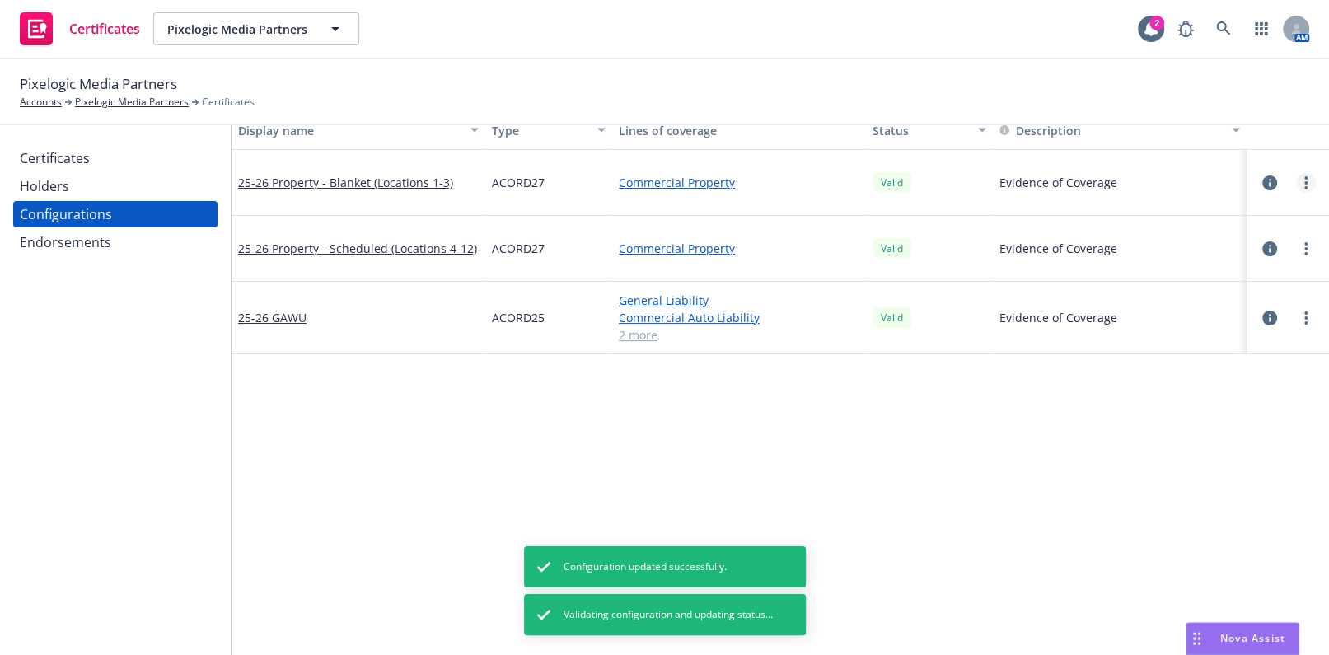
click at [1304, 178] on icon "more" at bounding box center [1305, 182] width 3 height 13
click at [1174, 350] on link "Regenerate all certificates" at bounding box center [1212, 347] width 181 height 33
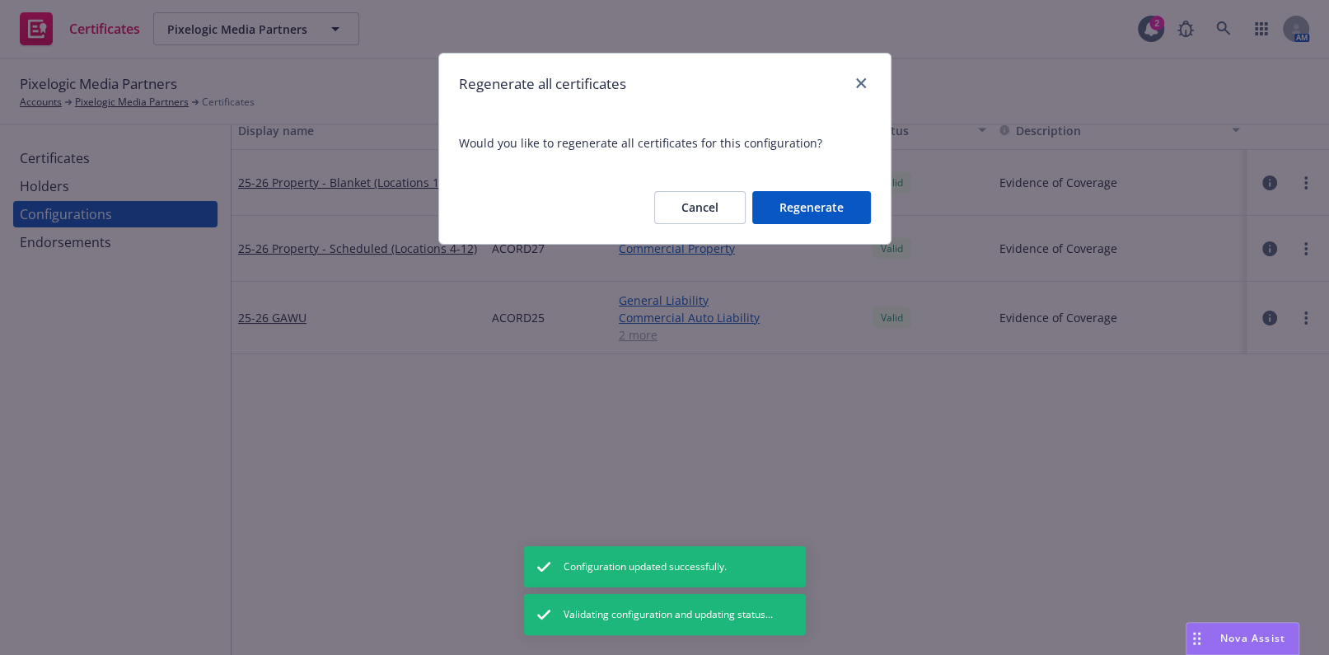
click at [823, 205] on button "Regenerate" at bounding box center [811, 207] width 119 height 33
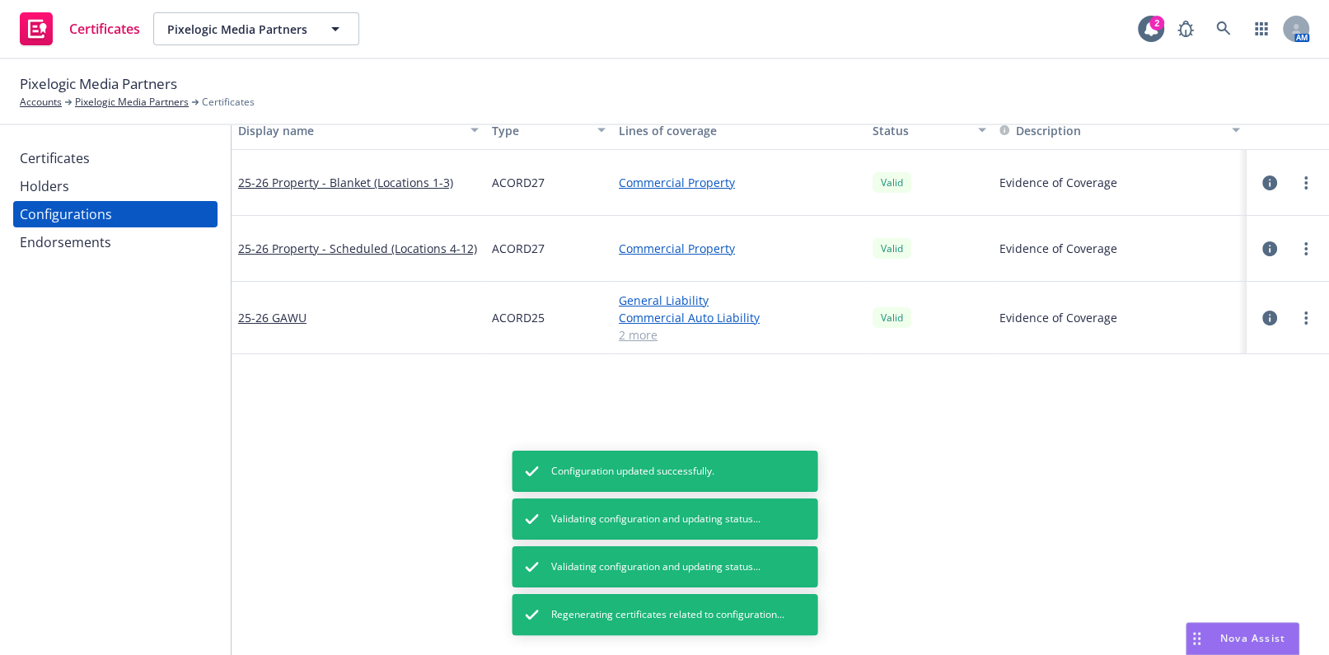
click at [1296, 313] on link "more" at bounding box center [1306, 318] width 20 height 20
click at [1177, 487] on link "Regenerate all certificates" at bounding box center [1212, 481] width 181 height 33
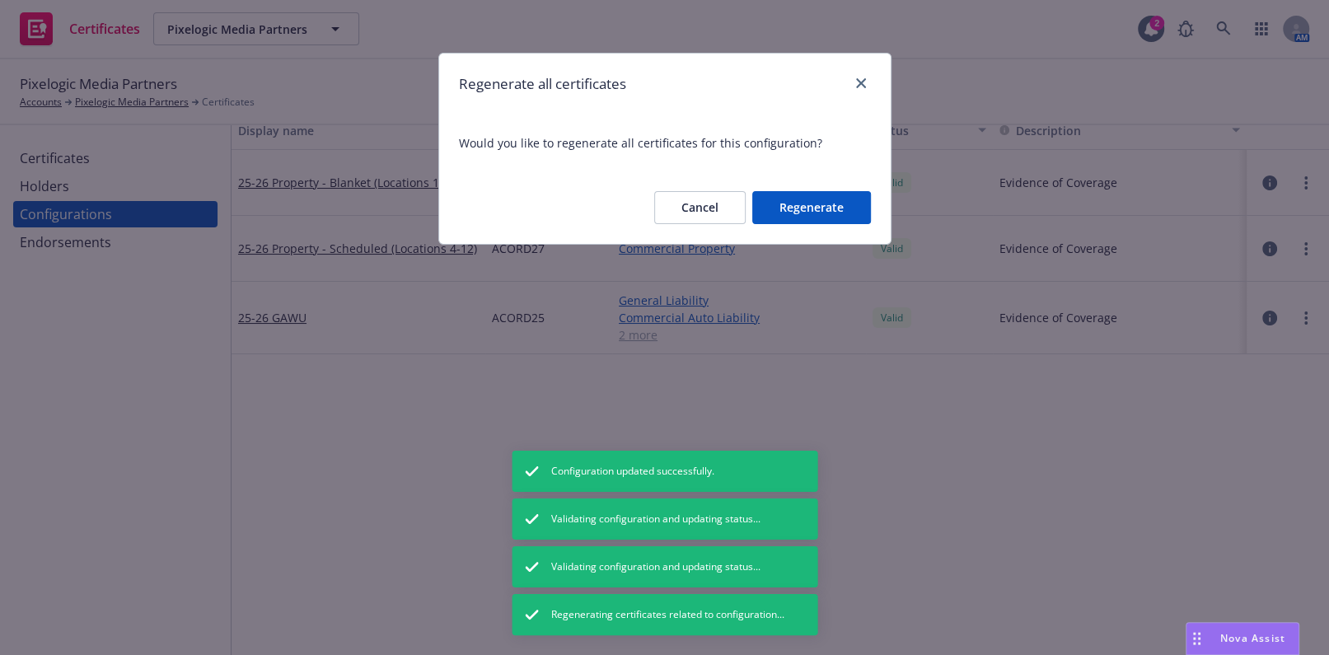
click at [788, 210] on button "Regenerate" at bounding box center [811, 207] width 119 height 33
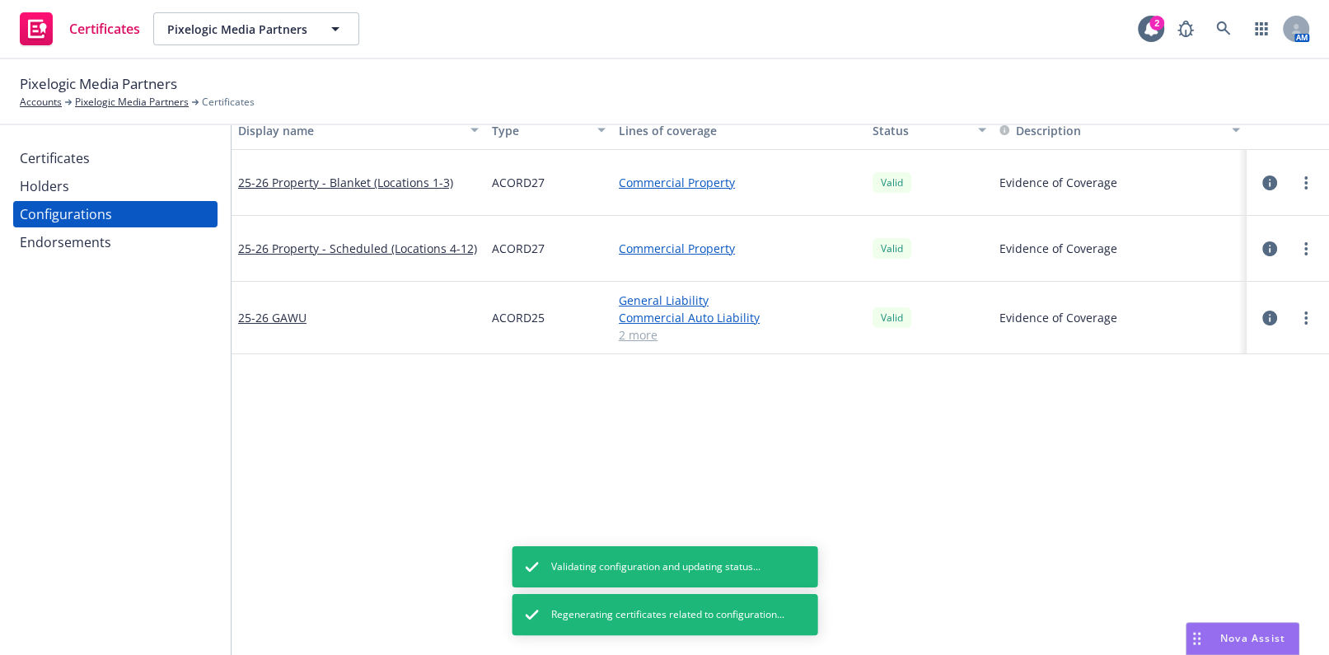
click at [120, 456] on div "Certificates Holders Configurations Endorsements" at bounding box center [115, 390] width 231 height 530
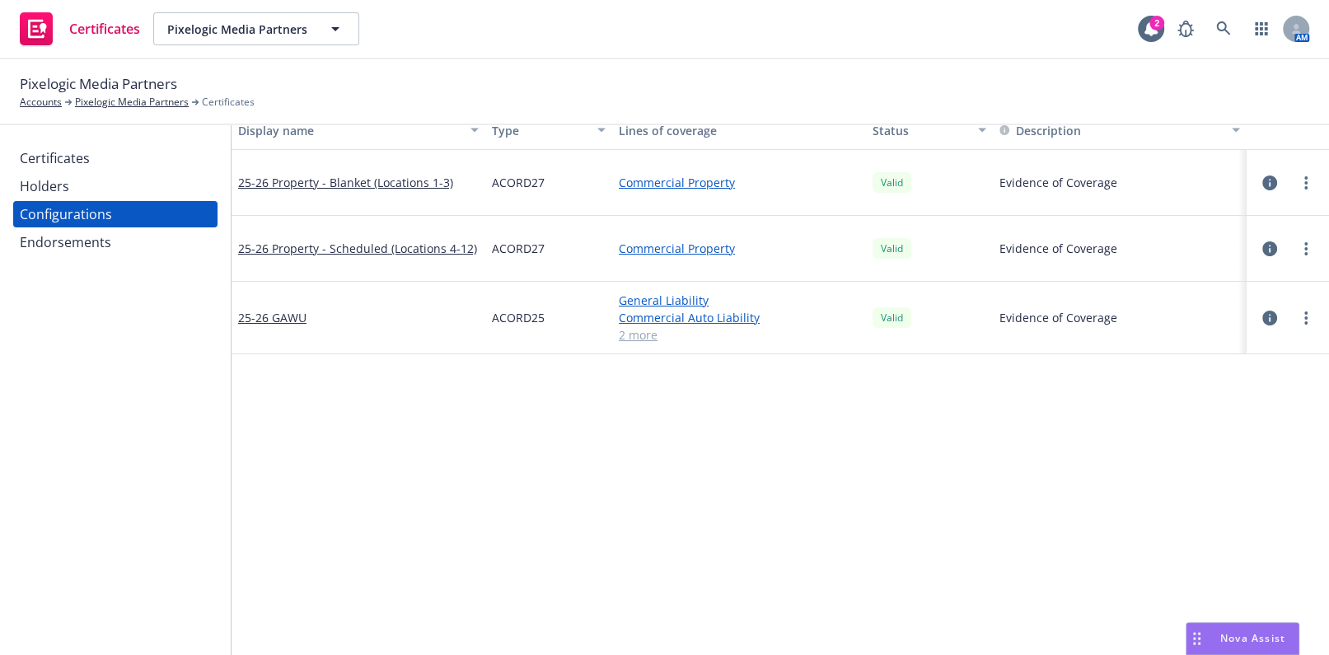
click at [152, 152] on div "Certificates" at bounding box center [115, 158] width 191 height 26
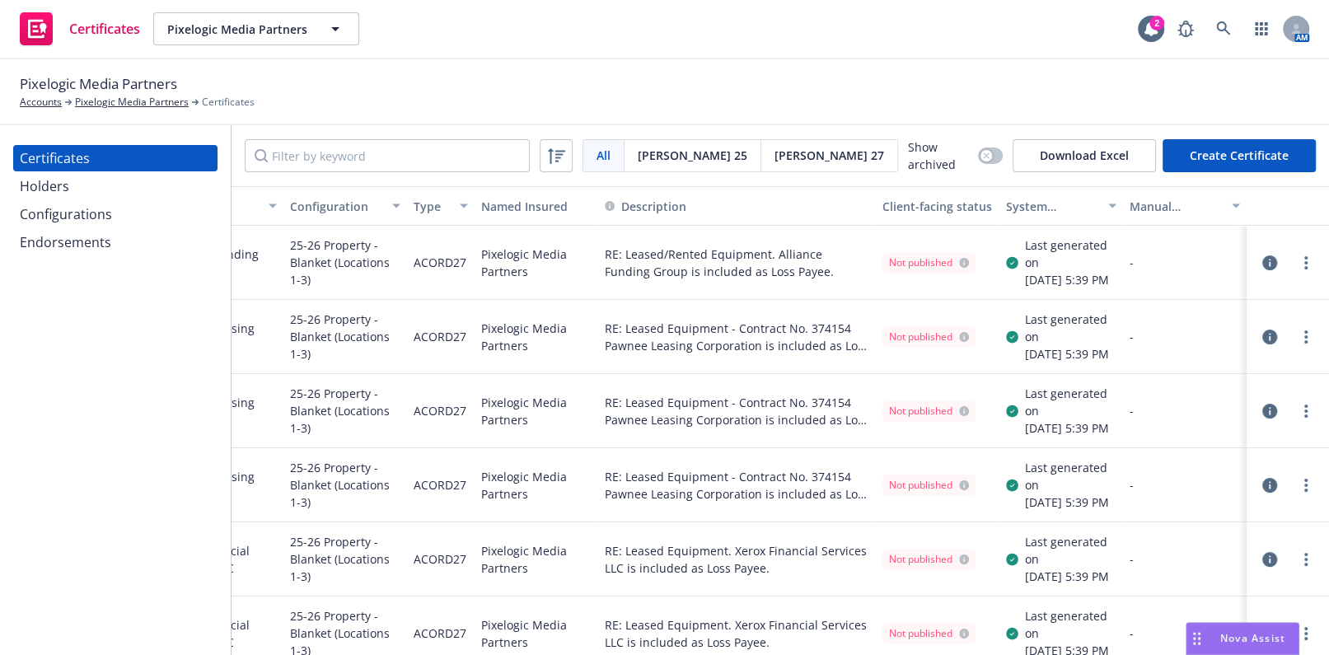
drag, startPoint x: 588, startPoint y: 346, endPoint x: 706, endPoint y: 346, distance: 117.8
click at [1055, 211] on div "System certificate last generated" at bounding box center [1052, 206] width 92 height 17
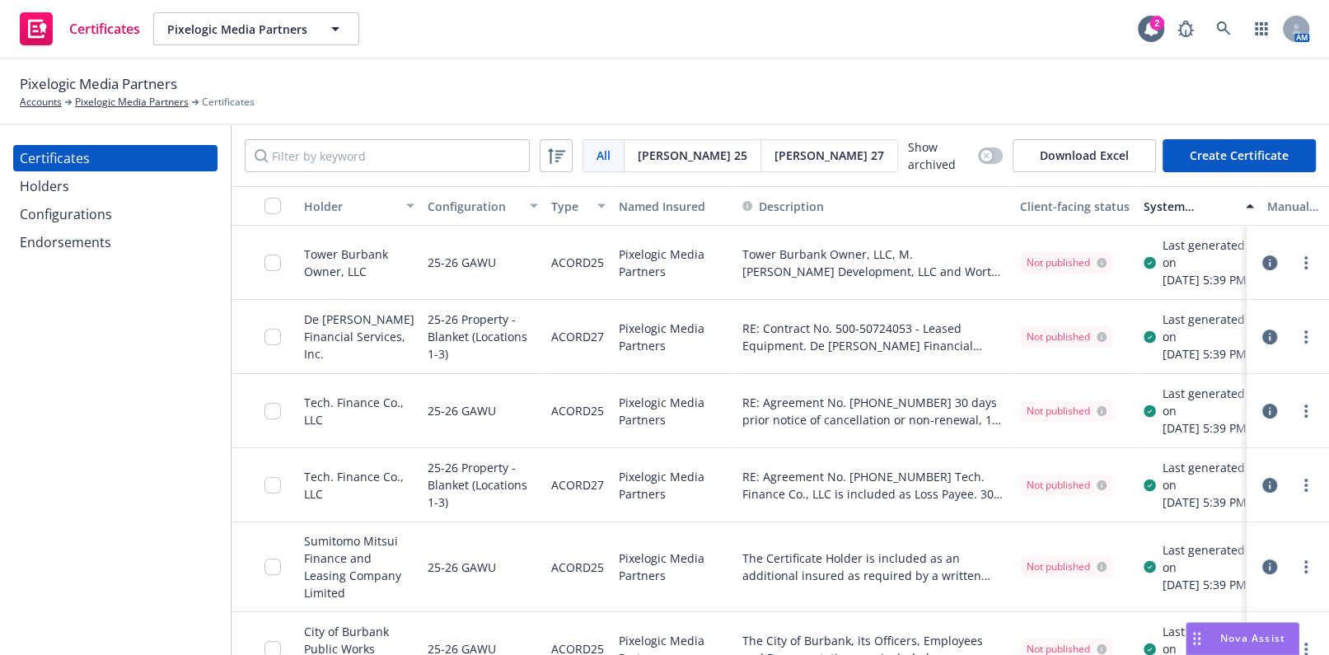
click at [1067, 204] on div "Client-facing status" at bounding box center [1075, 206] width 110 height 17
click at [1069, 204] on div "Client-facing status" at bounding box center [1075, 206] width 110 height 17
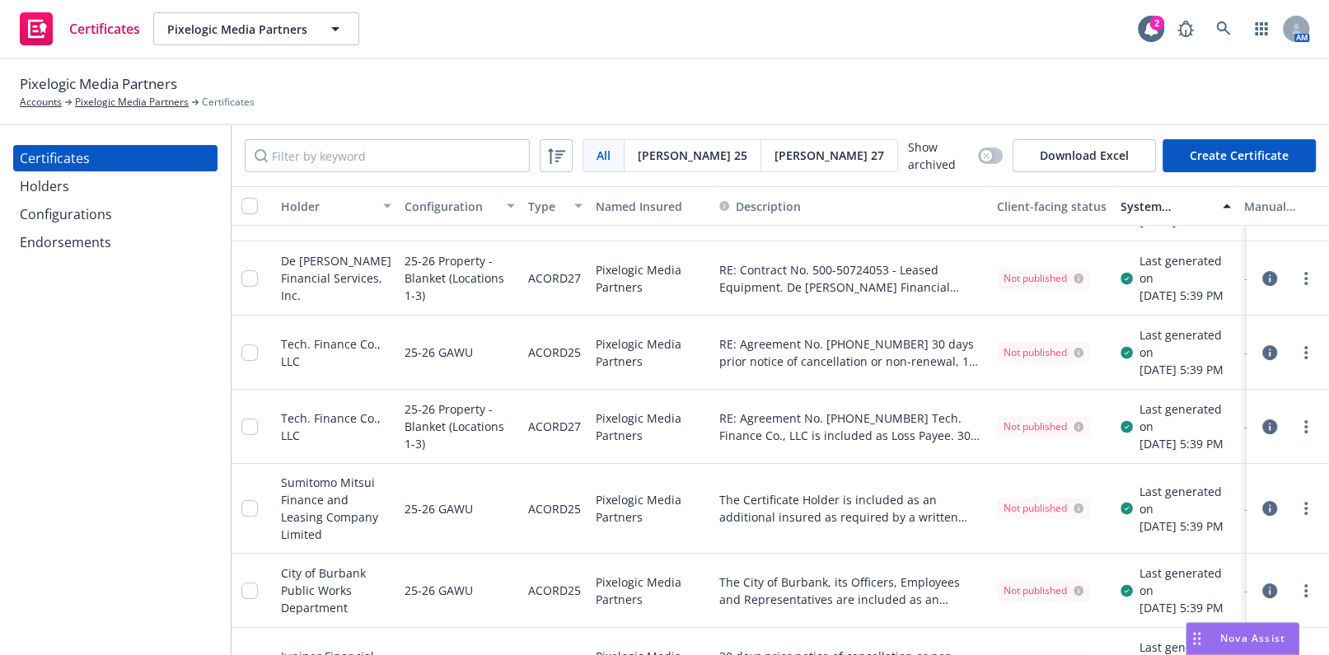
drag, startPoint x: 1169, startPoint y: 264, endPoint x: 1237, endPoint y: 250, distance: 70.0
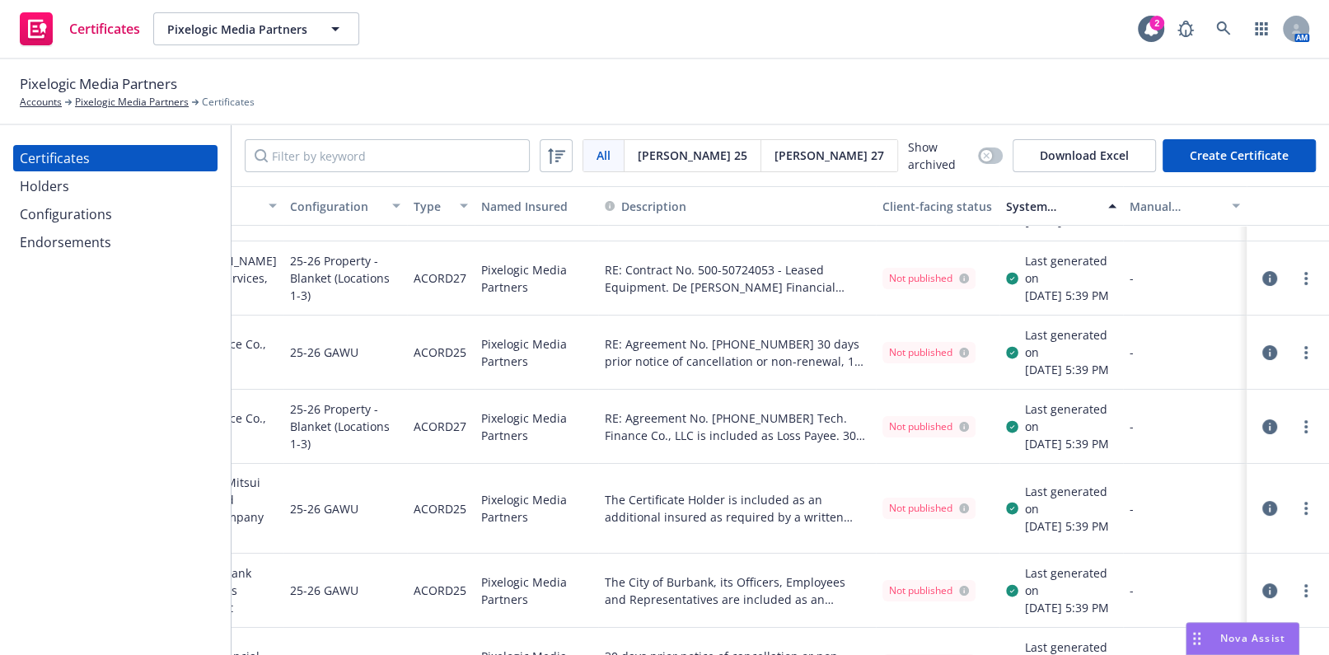
scroll to position [21, 148]
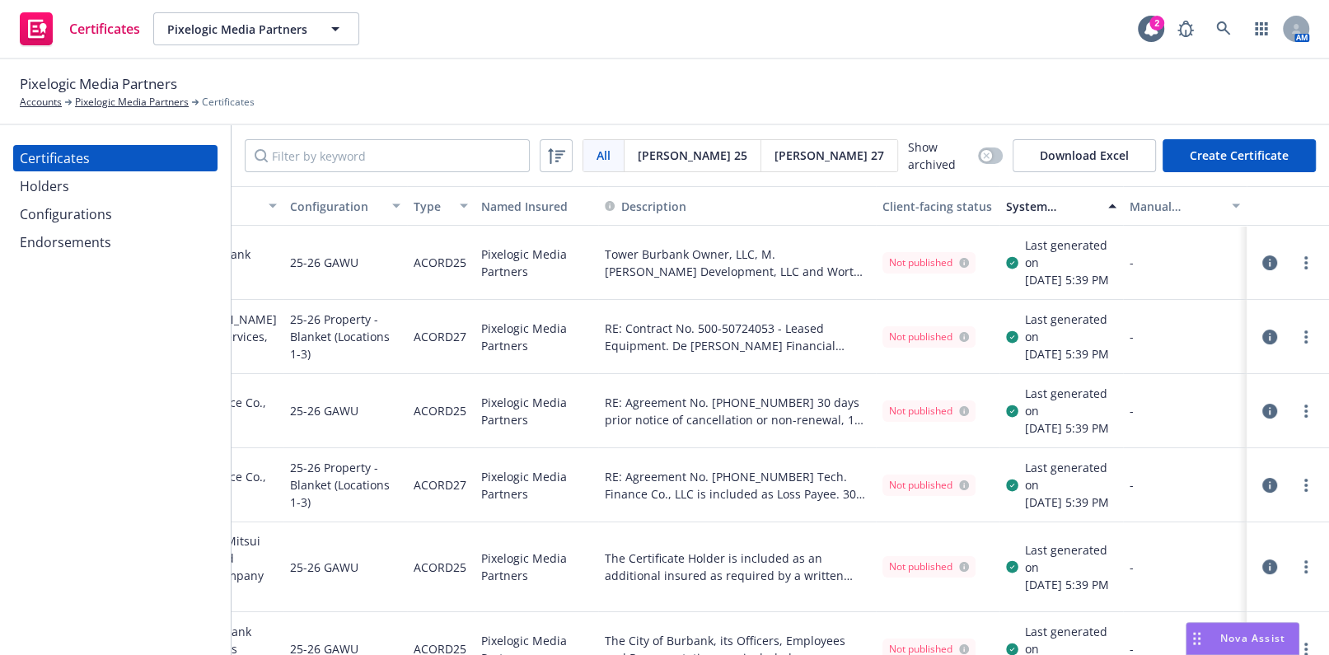
click at [1096, 213] on button "System certificate last generated" at bounding box center [1061, 206] width 124 height 40
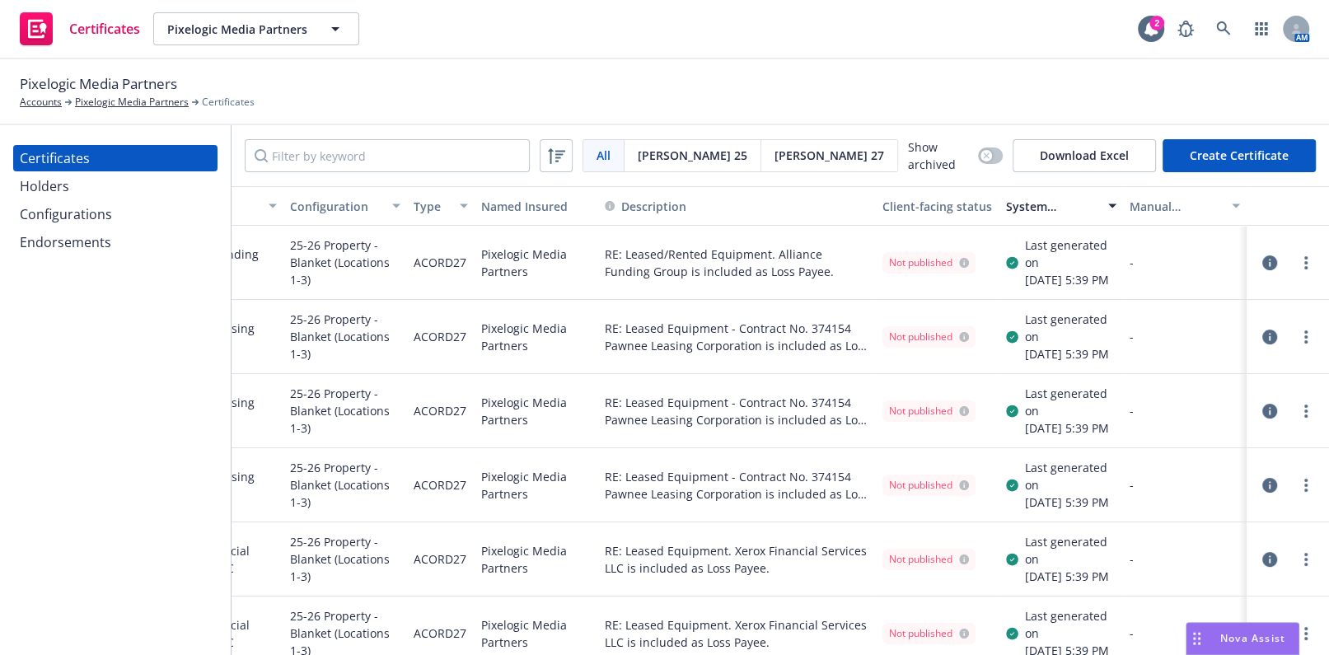
scroll to position [0, 148]
drag, startPoint x: 1011, startPoint y: 288, endPoint x: 1143, endPoint y: 278, distance: 132.2
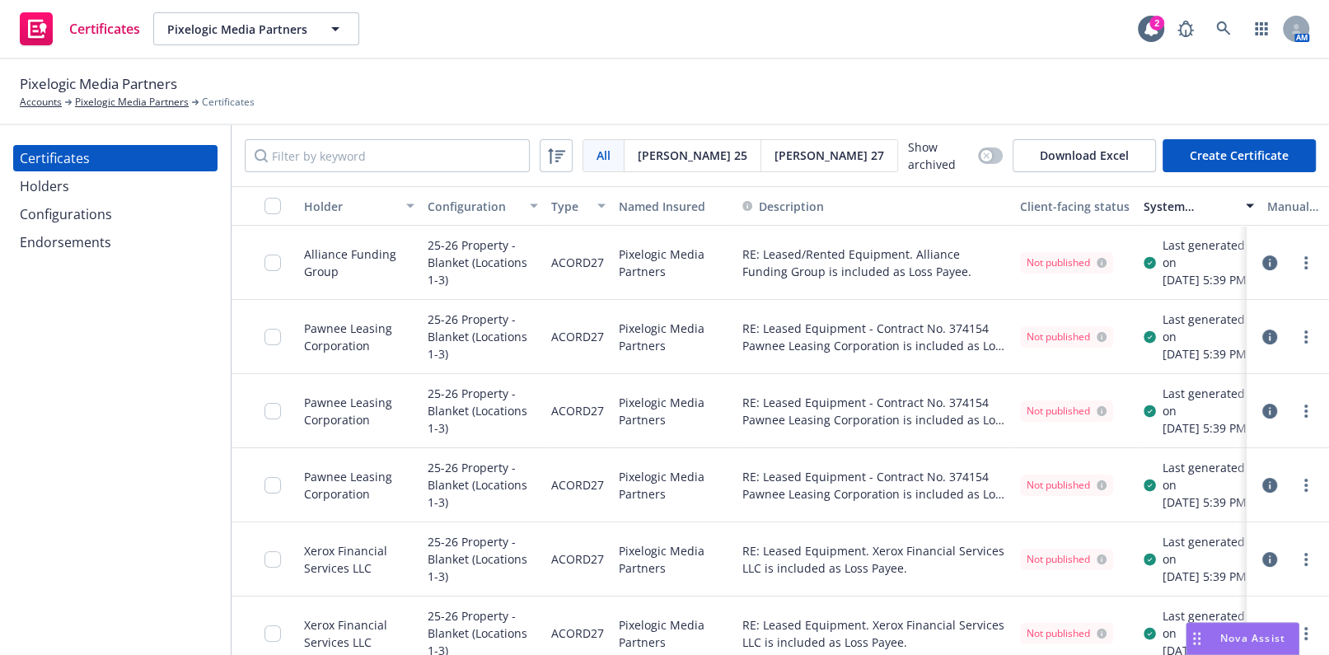
drag, startPoint x: 703, startPoint y: 287, endPoint x: 265, endPoint y: 272, distance: 437.7
click at [272, 209] on input "checkbox" at bounding box center [272, 206] width 16 height 16
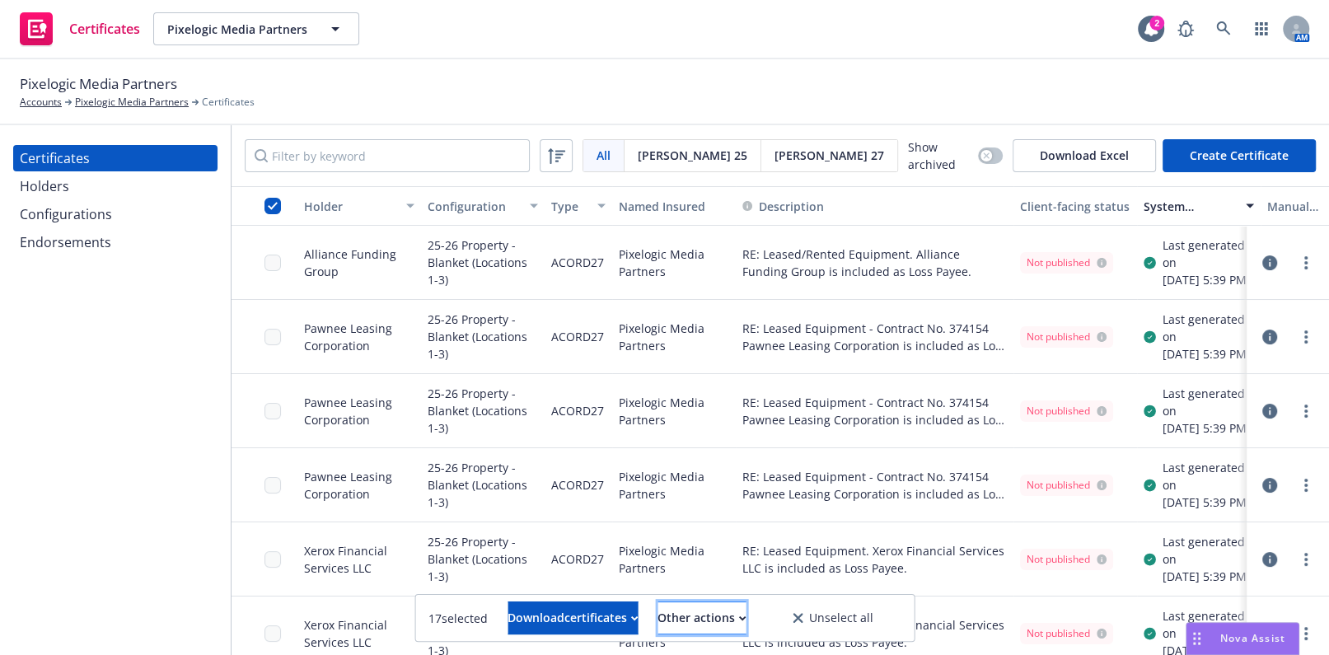
click at [730, 621] on div "Other actions" at bounding box center [701, 617] width 88 height 31
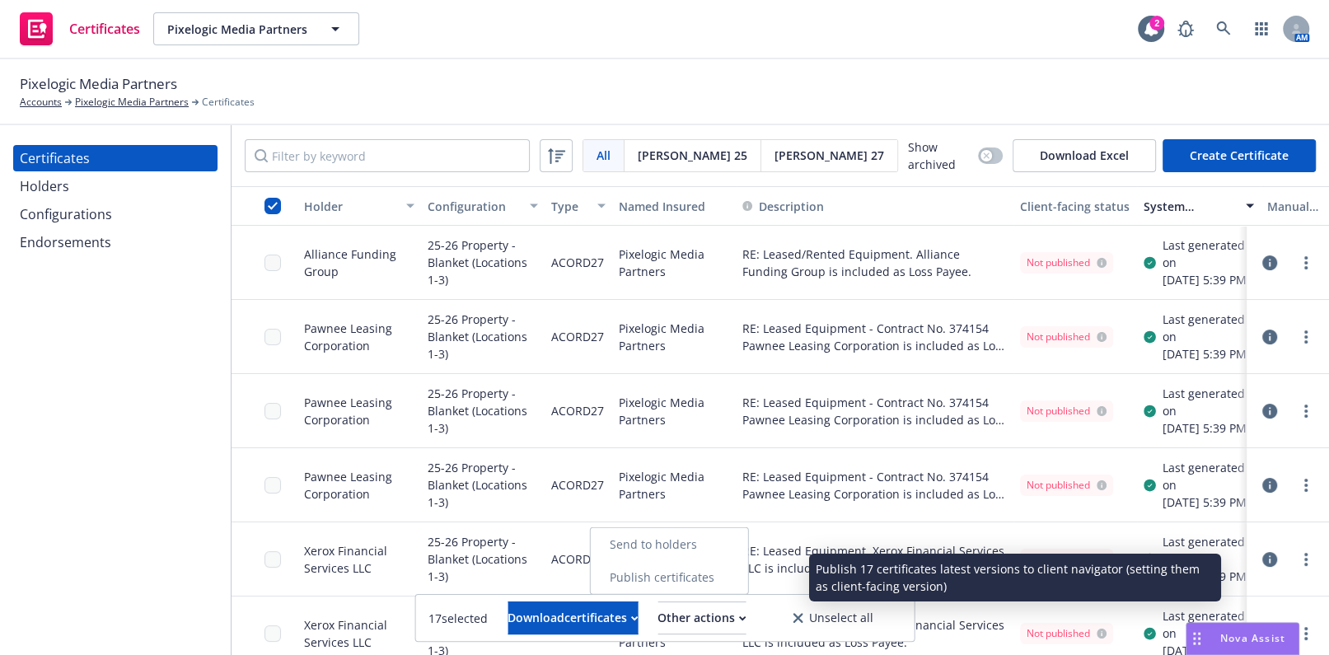
click at [745, 577] on link "Publish certificates" at bounding box center [668, 577] width 157 height 33
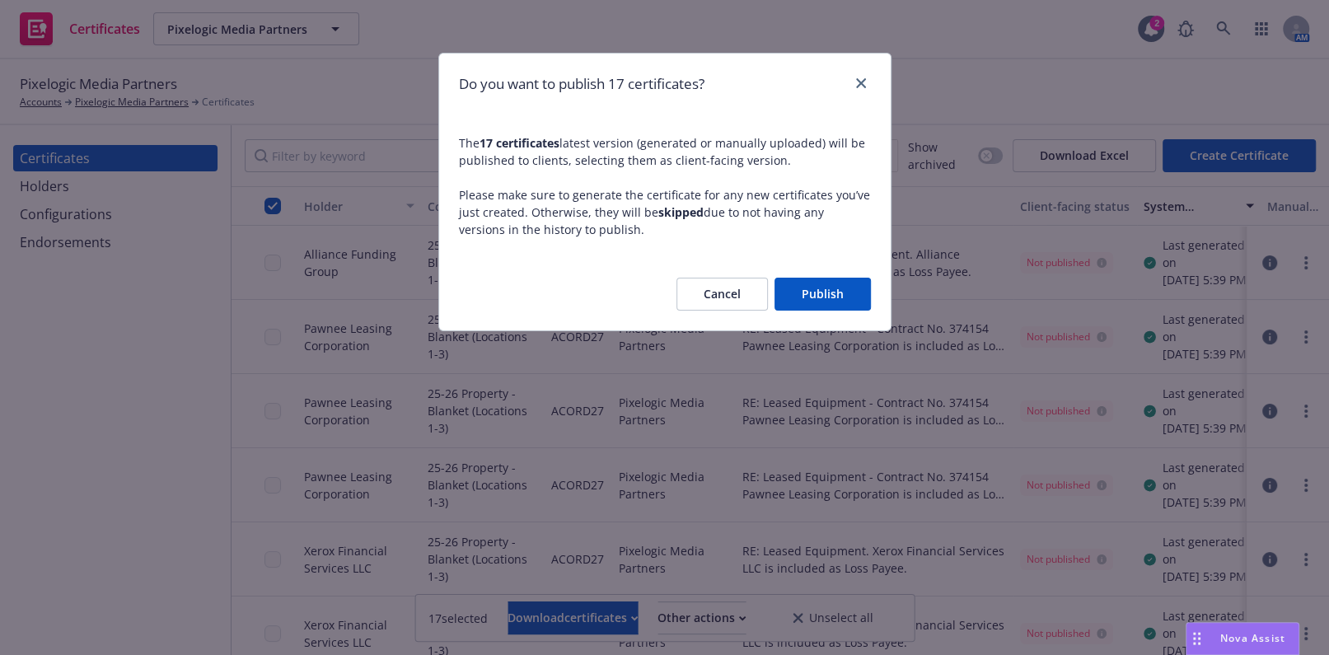
drag, startPoint x: 823, startPoint y: 297, endPoint x: 803, endPoint y: 333, distance: 41.3
click at [824, 297] on button "Publish" at bounding box center [822, 294] width 96 height 33
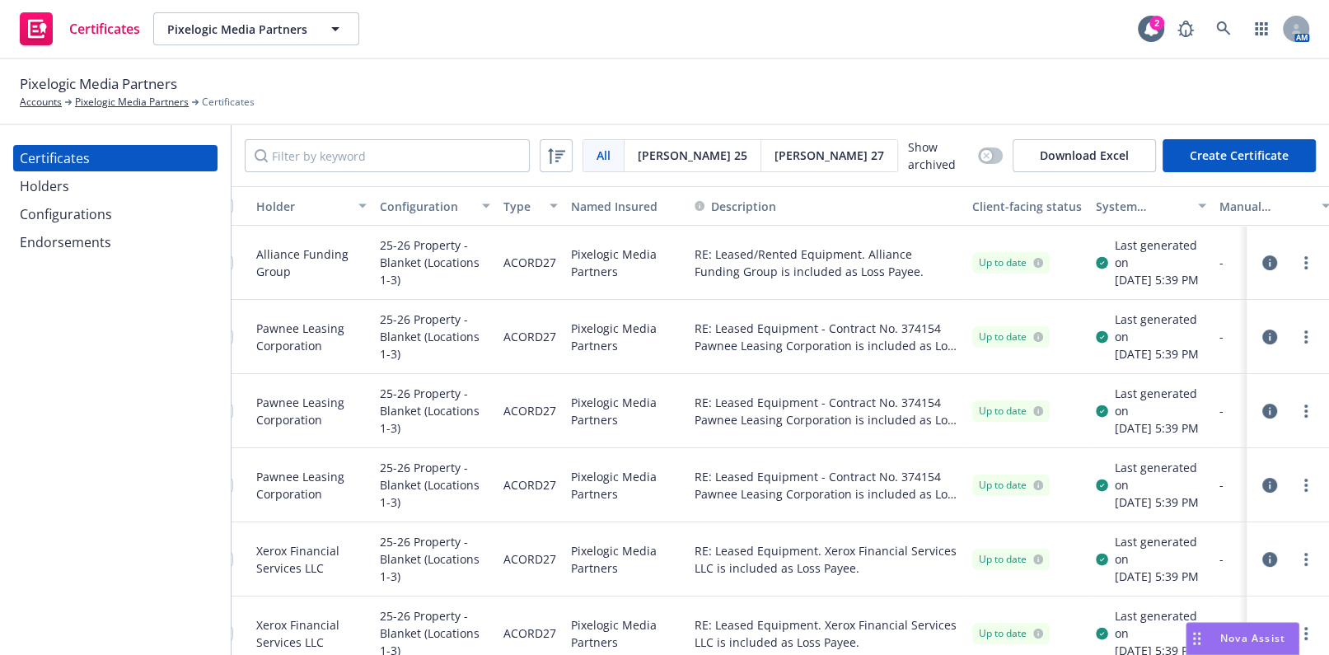
scroll to position [0, 148]
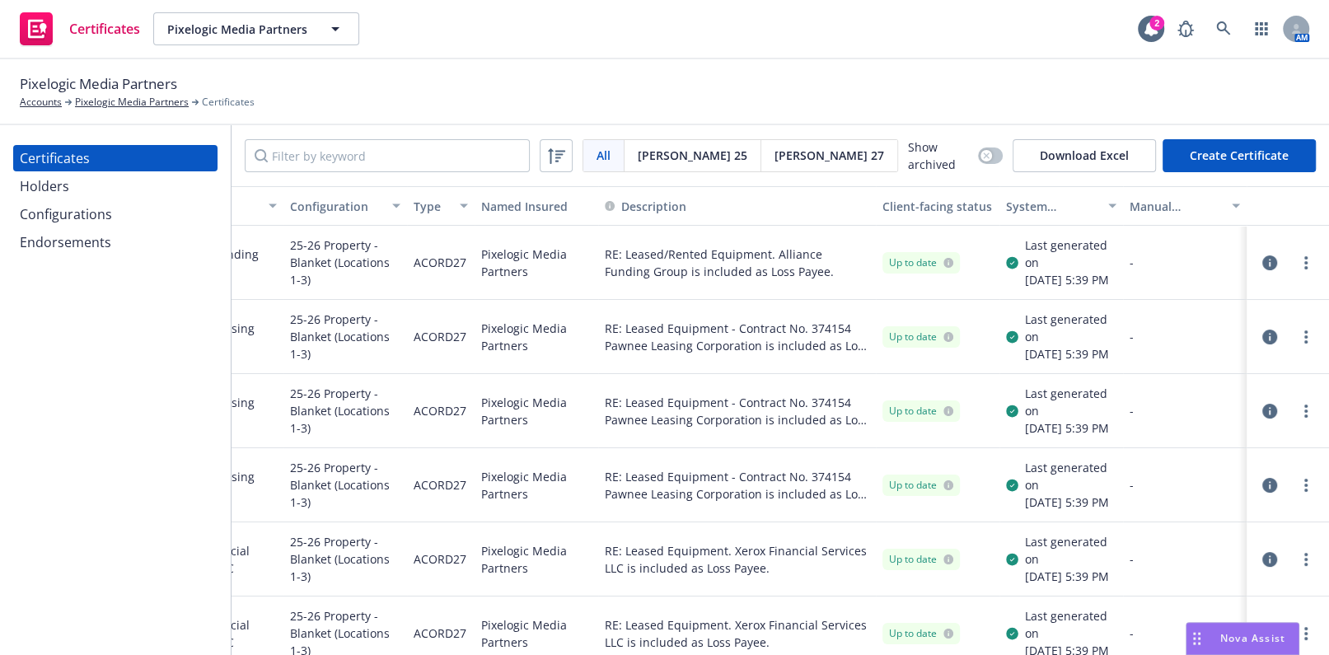
drag, startPoint x: 929, startPoint y: 348, endPoint x: 1068, endPoint y: 322, distance: 140.9
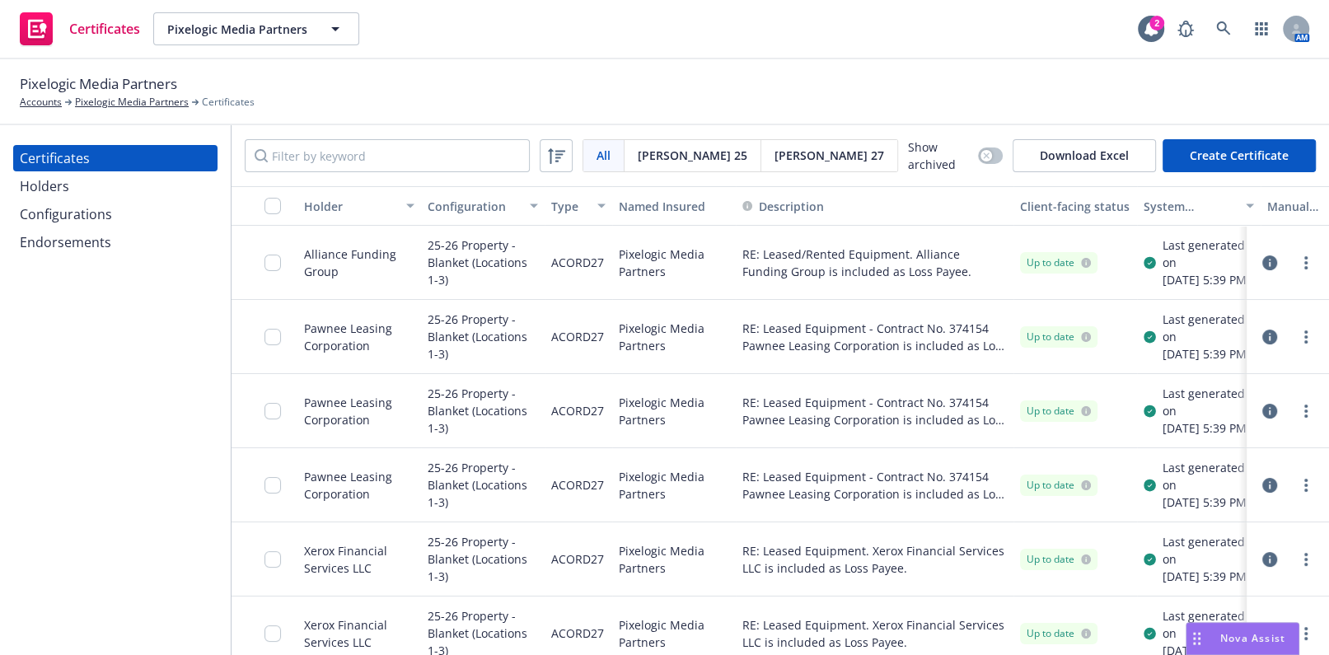
drag, startPoint x: 744, startPoint y: 353, endPoint x: 588, endPoint y: 352, distance: 155.7
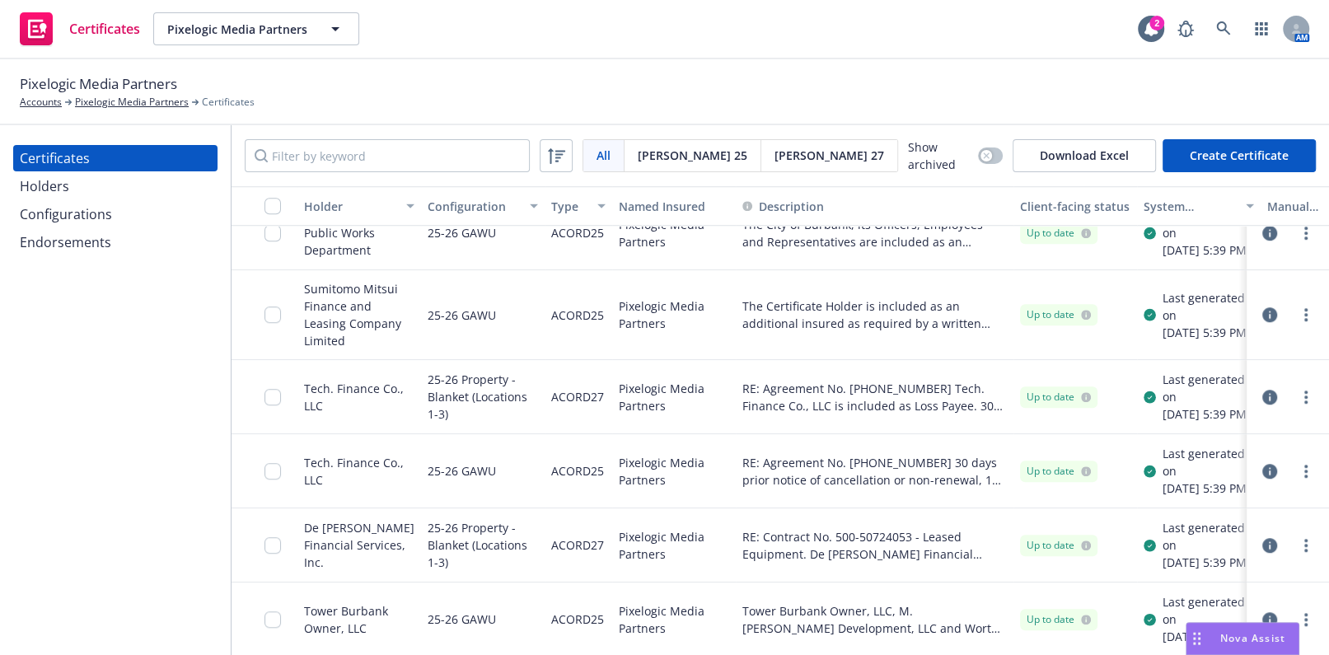
scroll to position [934, 0]
drag, startPoint x: 460, startPoint y: 361, endPoint x: 438, endPoint y: 361, distance: 21.4
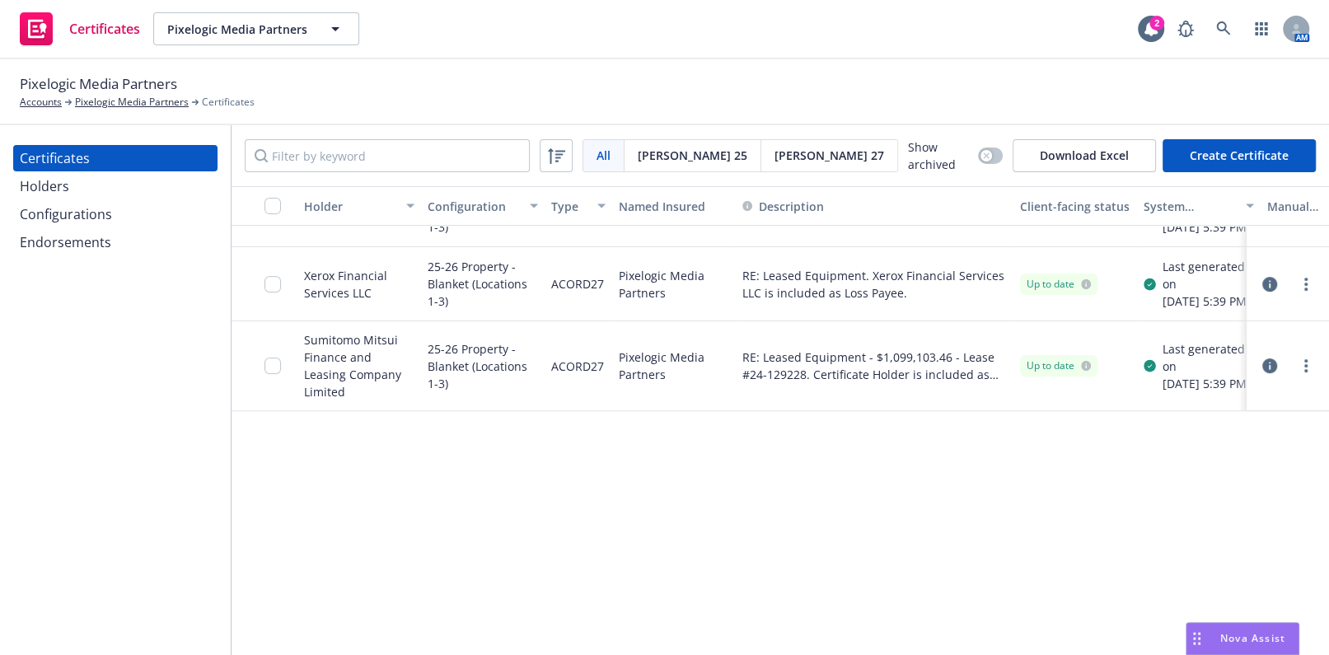
scroll to position [0, 0]
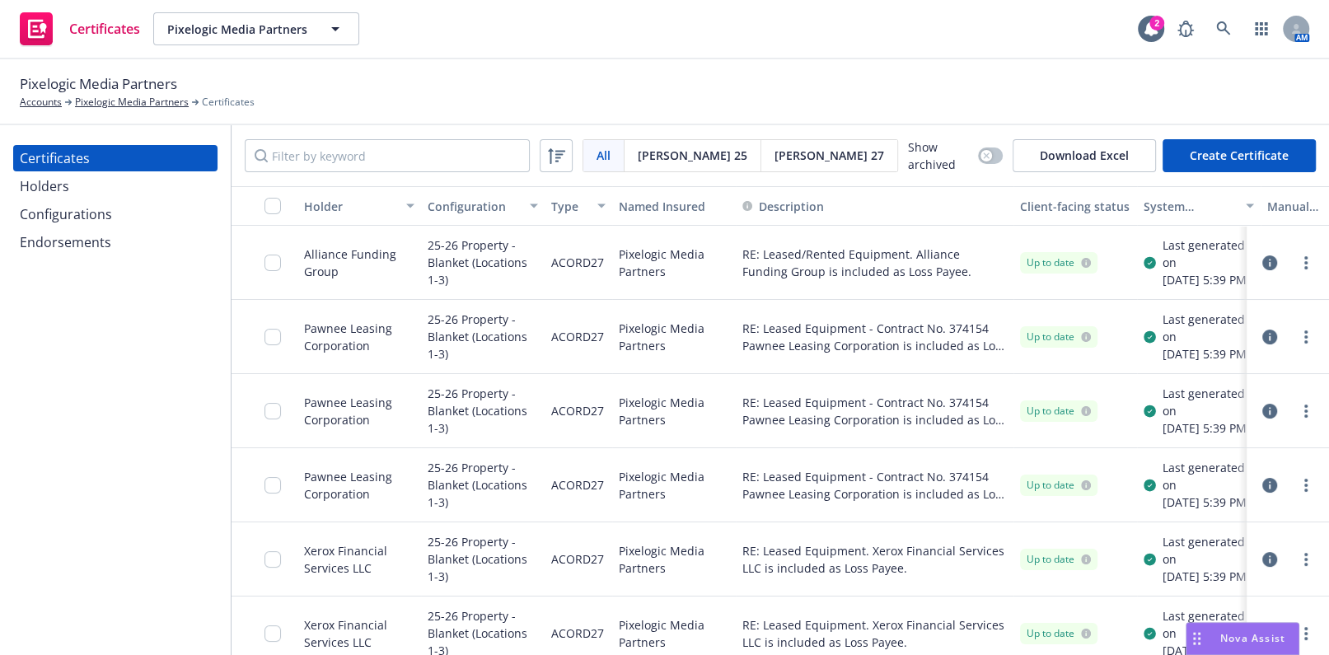
drag, startPoint x: 586, startPoint y: 416, endPoint x: 561, endPoint y: 266, distance: 151.9
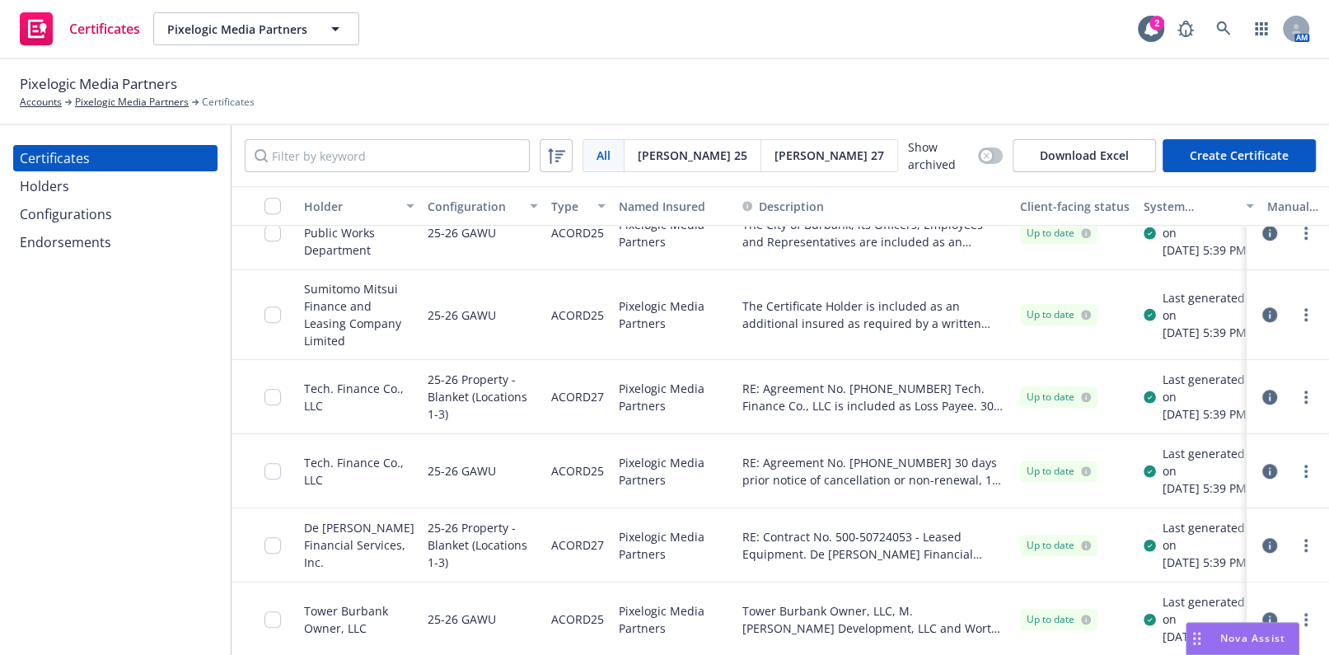
scroll to position [934, 0]
click at [269, 205] on input "checkbox" at bounding box center [272, 206] width 16 height 16
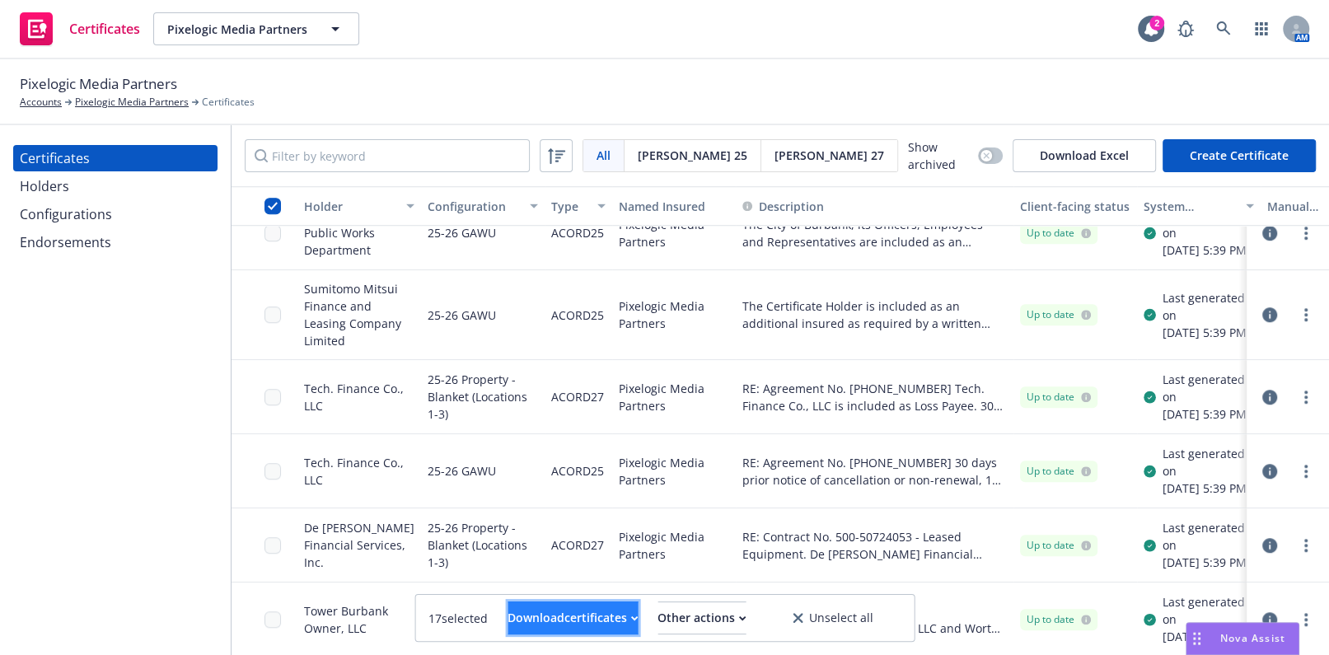
click at [540, 611] on div "Download certificates" at bounding box center [572, 617] width 130 height 31
click at [520, 585] on link "Download uneditable files" at bounding box center [488, 577] width 197 height 33
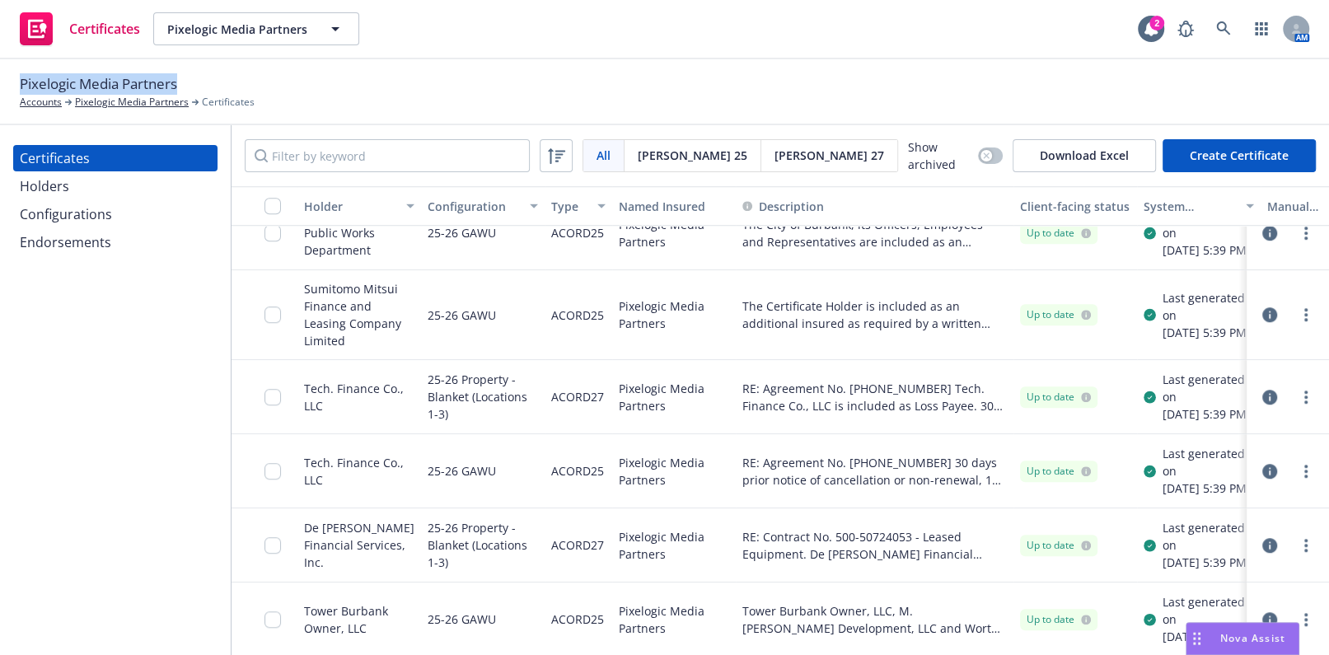
drag, startPoint x: 184, startPoint y: 80, endPoint x: 3, endPoint y: 84, distance: 180.5
click at [3, 84] on div "Pixelogic Media Partners Accounts Pixelogic Media Partners Certificates" at bounding box center [664, 92] width 1329 height 66
copy span "Pixelogic Media Partners"
click at [521, 47] on div "Certificates Pixelogic Media Partners Pixelogic Media Partners 2 AM" at bounding box center [664, 29] width 1329 height 59
click at [676, 157] on span "[PERSON_NAME] 25" at bounding box center [693, 155] width 110 height 17
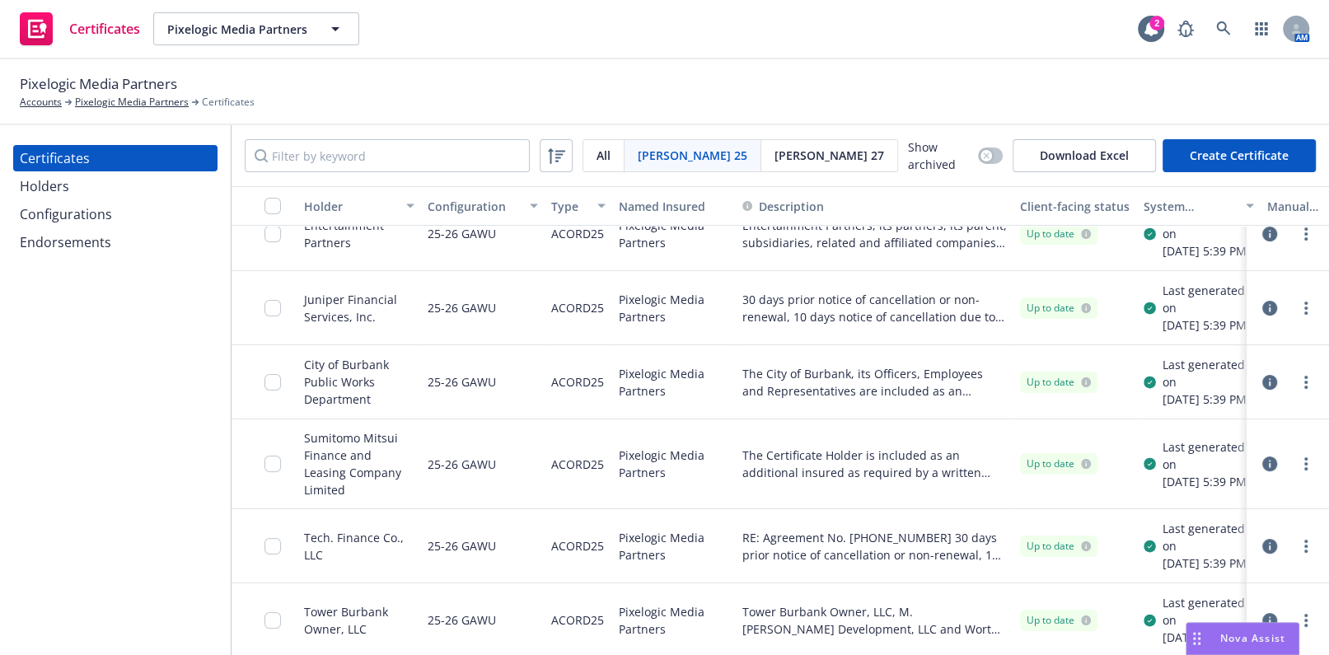
scroll to position [130, 0]
click at [274, 200] on input "checkbox" at bounding box center [272, 206] width 16 height 16
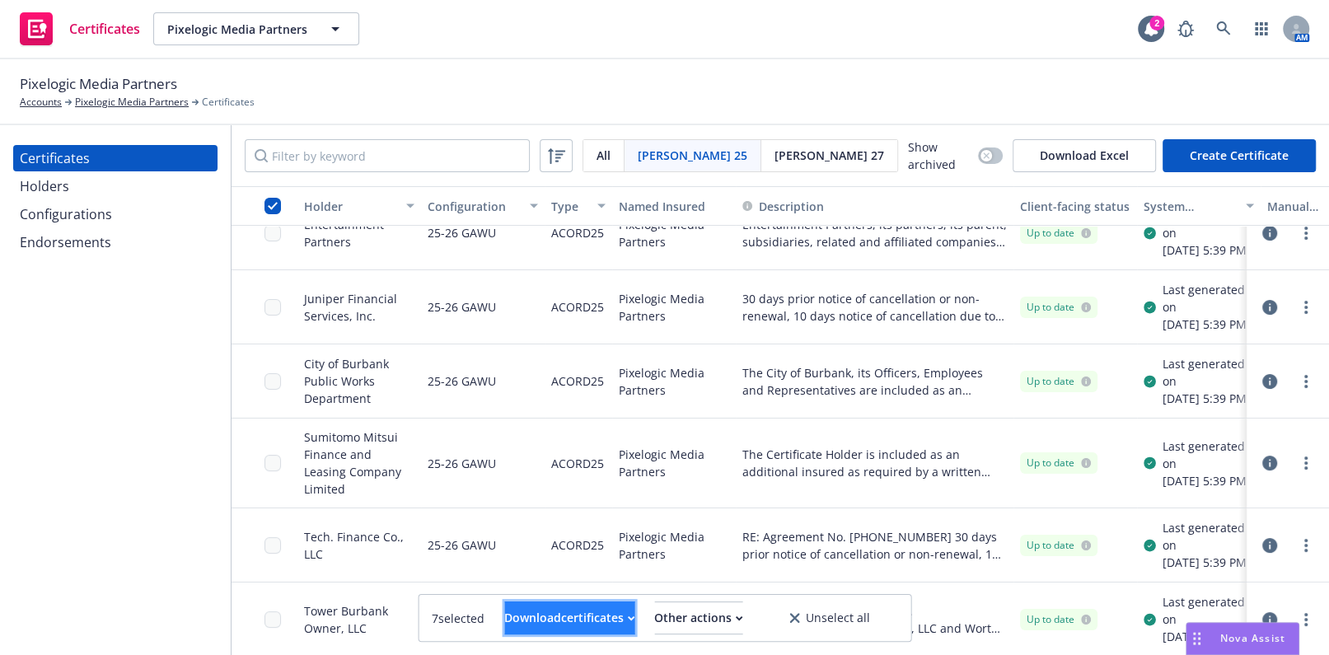
click at [591, 624] on div "Download certificates" at bounding box center [569, 617] width 130 height 31
click at [566, 579] on link "Download uneditable files" at bounding box center [485, 577] width 197 height 33
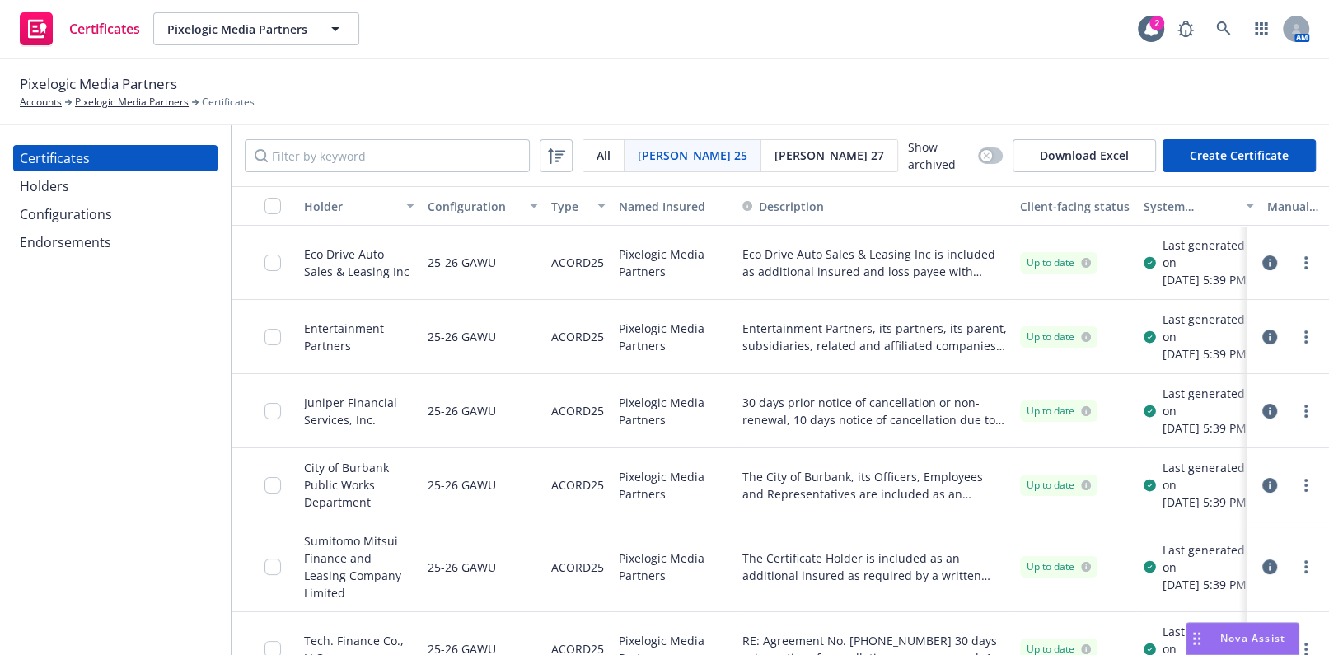
click at [659, 164] on div "[PERSON_NAME] 25" at bounding box center [692, 155] width 137 height 31
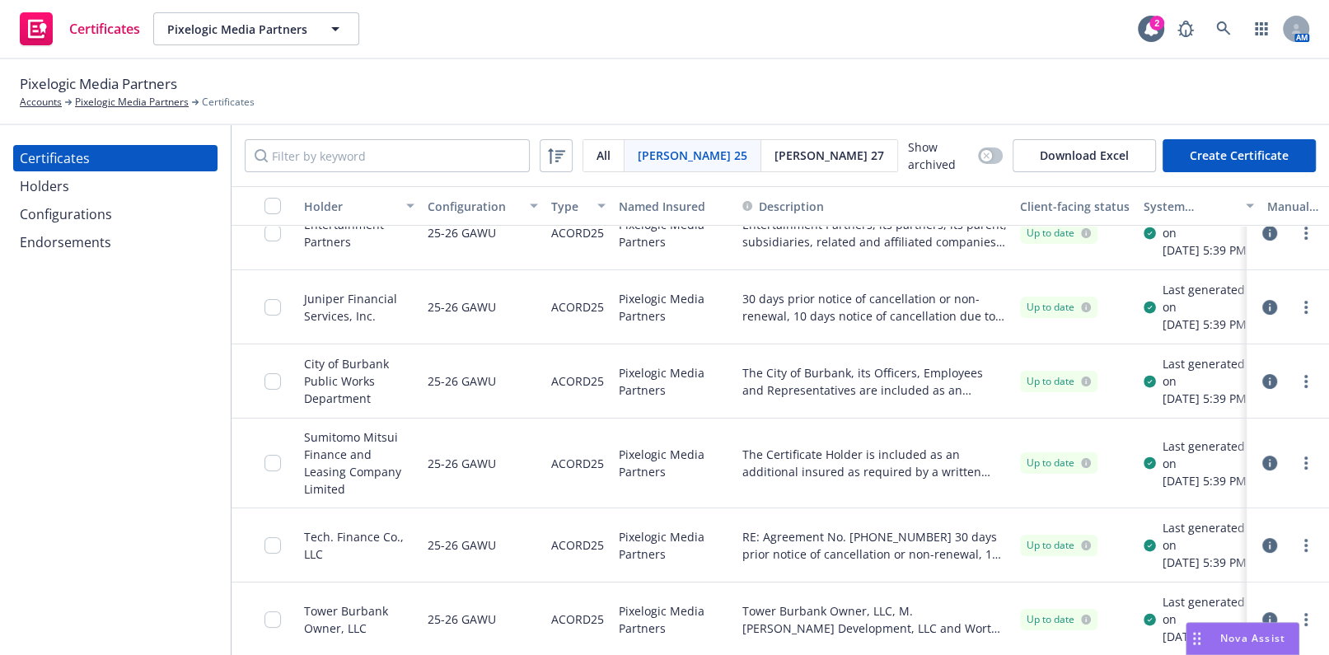
scroll to position [193, 0]
click at [774, 161] on span "[PERSON_NAME] 27" at bounding box center [829, 155] width 110 height 17
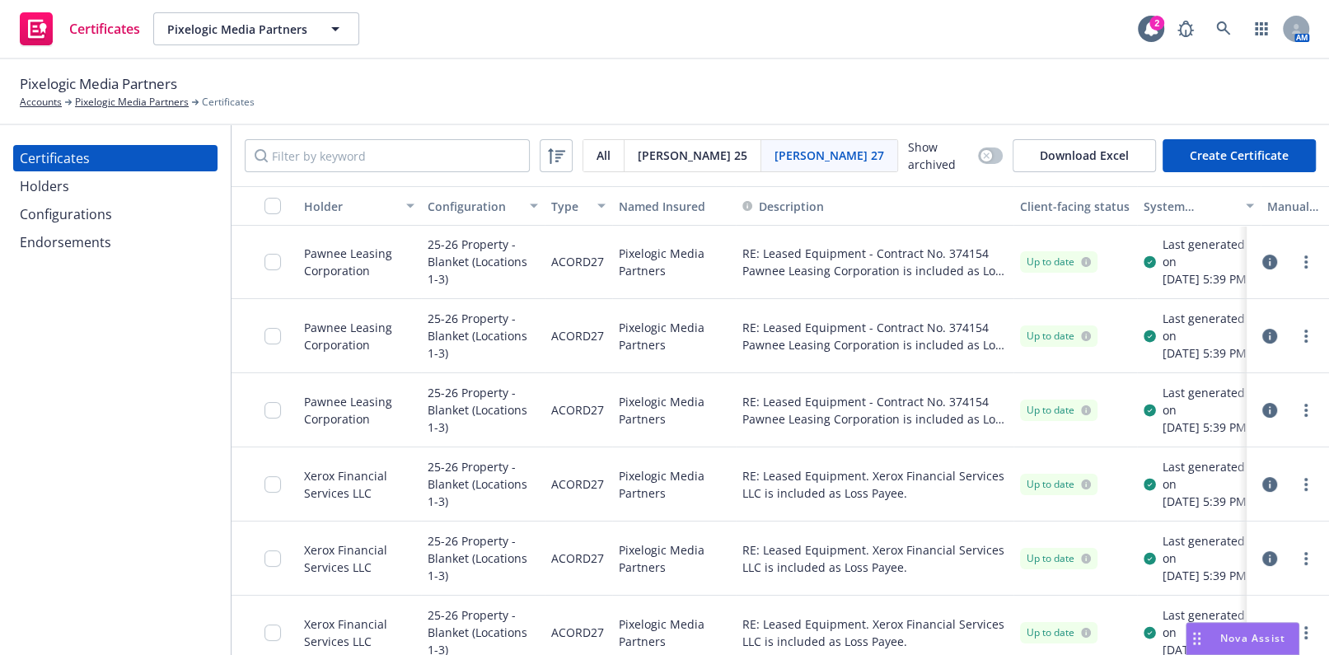
scroll to position [88, 0]
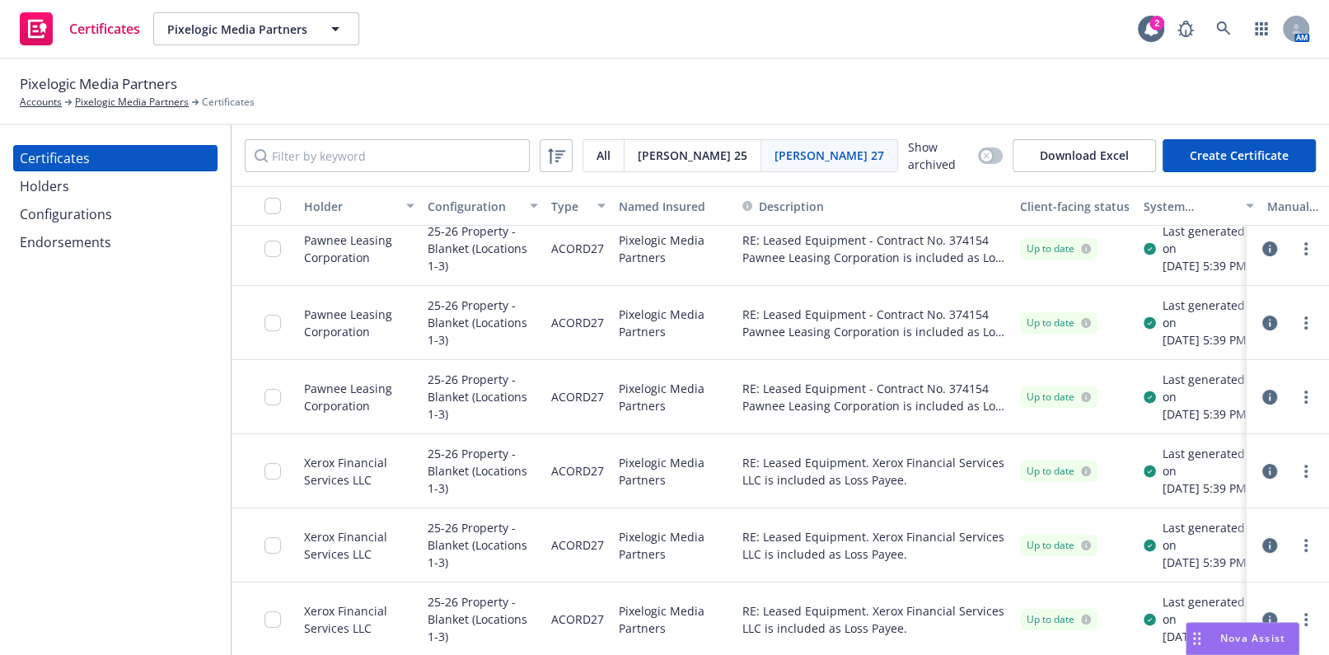
click at [669, 157] on span "[PERSON_NAME] 25" at bounding box center [693, 155] width 110 height 17
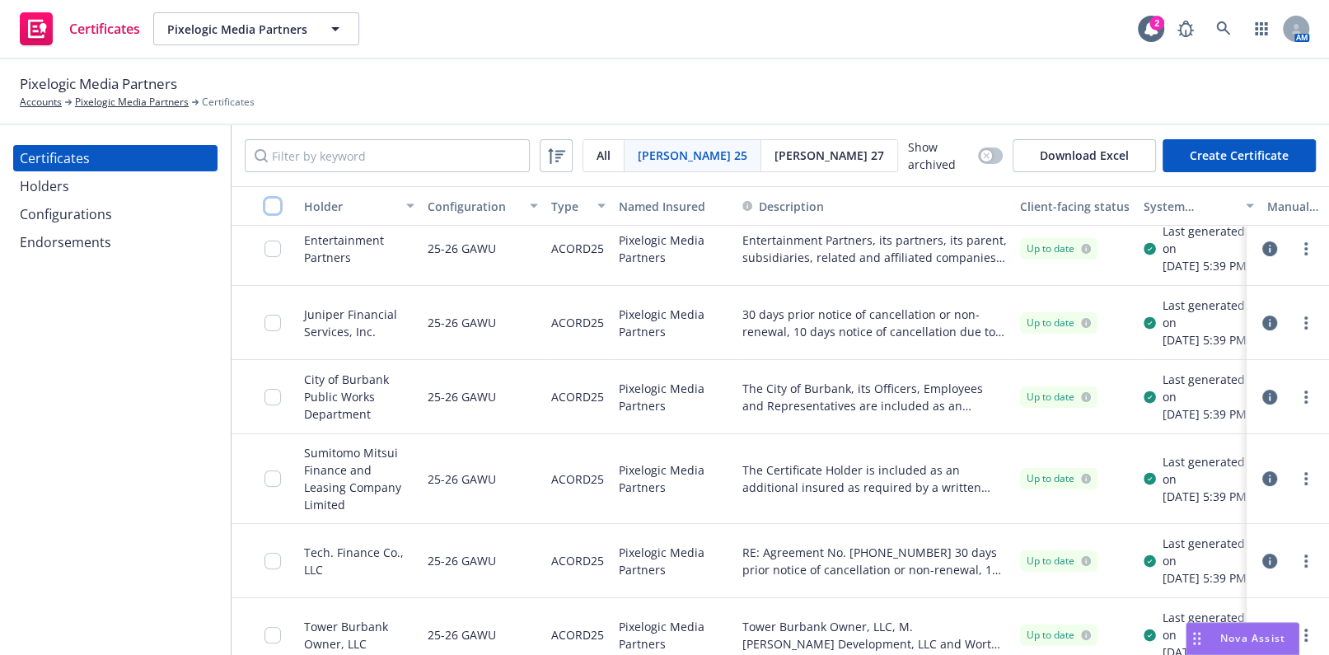
click at [273, 207] on input "checkbox" at bounding box center [272, 206] width 16 height 16
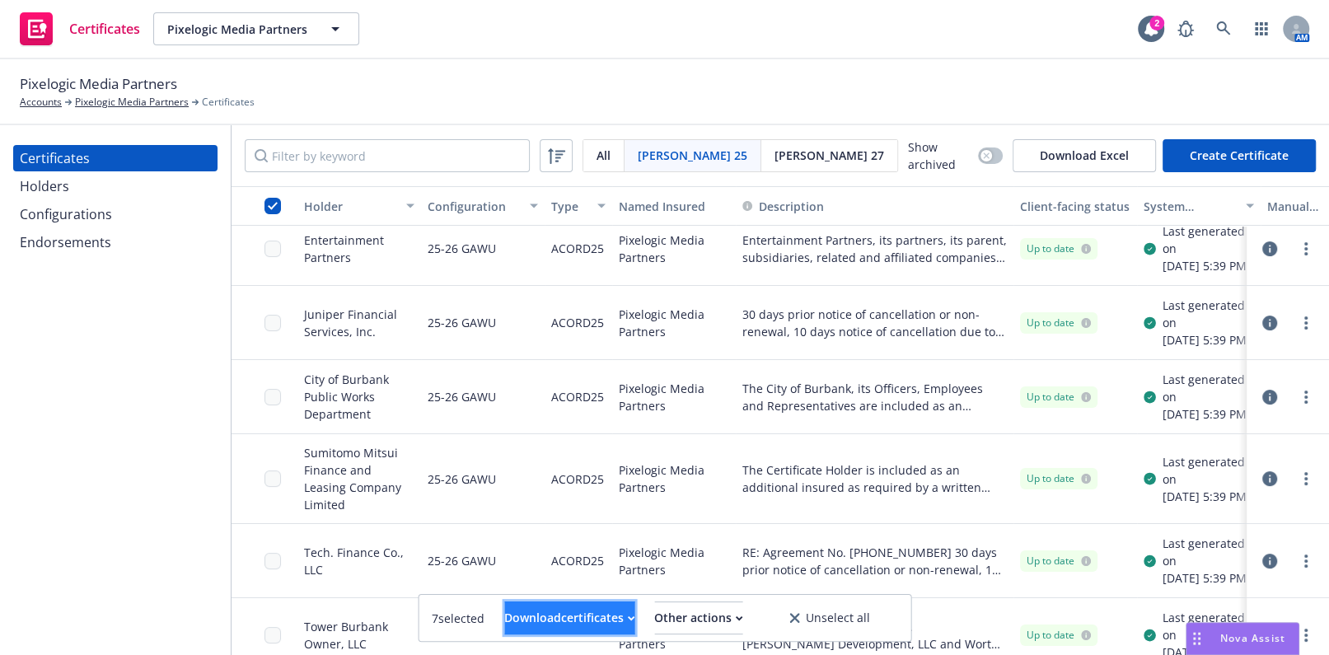
click at [544, 616] on div "Download certificates" at bounding box center [569, 617] width 130 height 31
click at [536, 577] on link "Download uneditable files" at bounding box center [485, 577] width 197 height 33
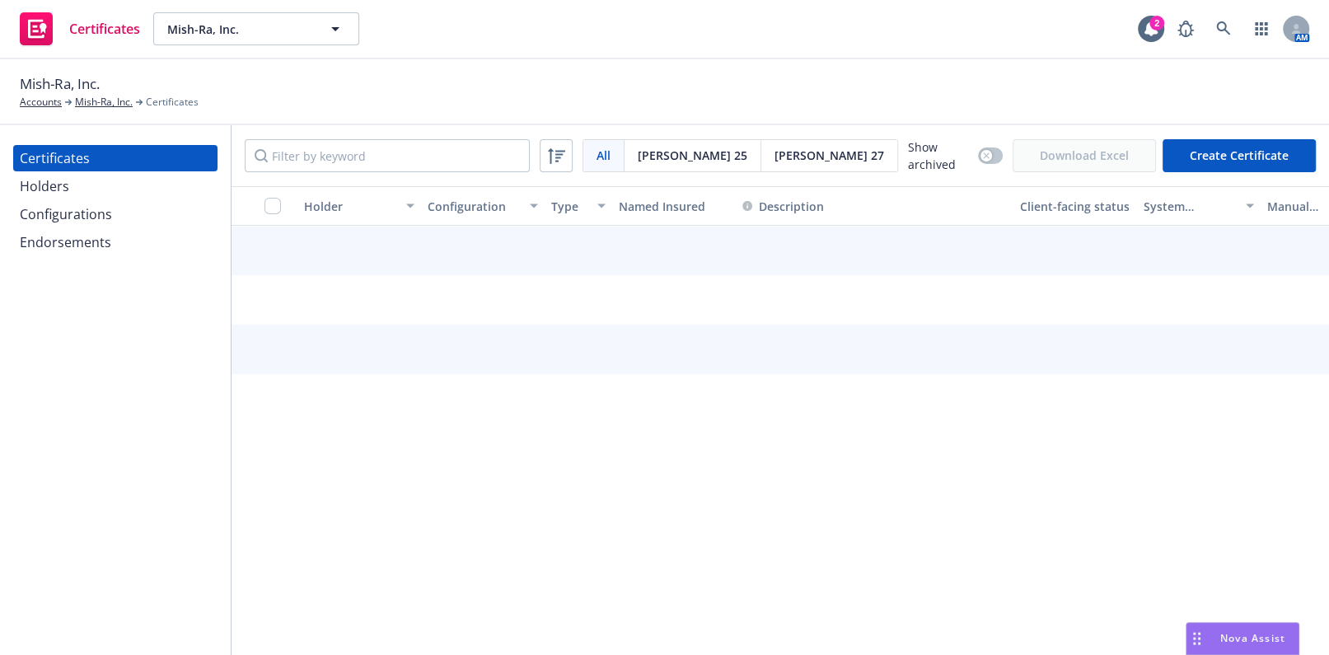
click at [774, 155] on span "Acord 27" at bounding box center [829, 155] width 110 height 17
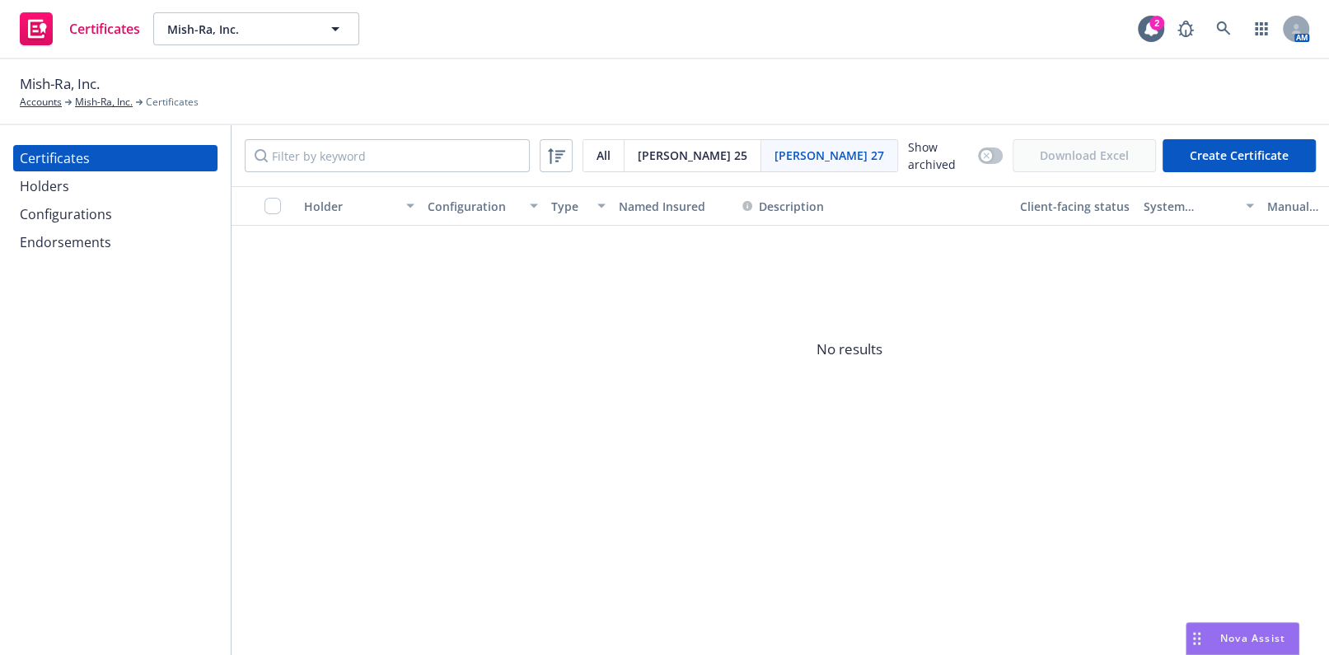
click at [774, 154] on span "Acord 27" at bounding box center [829, 155] width 110 height 17
click at [120, 229] on div "Endorsements" at bounding box center [115, 242] width 191 height 26
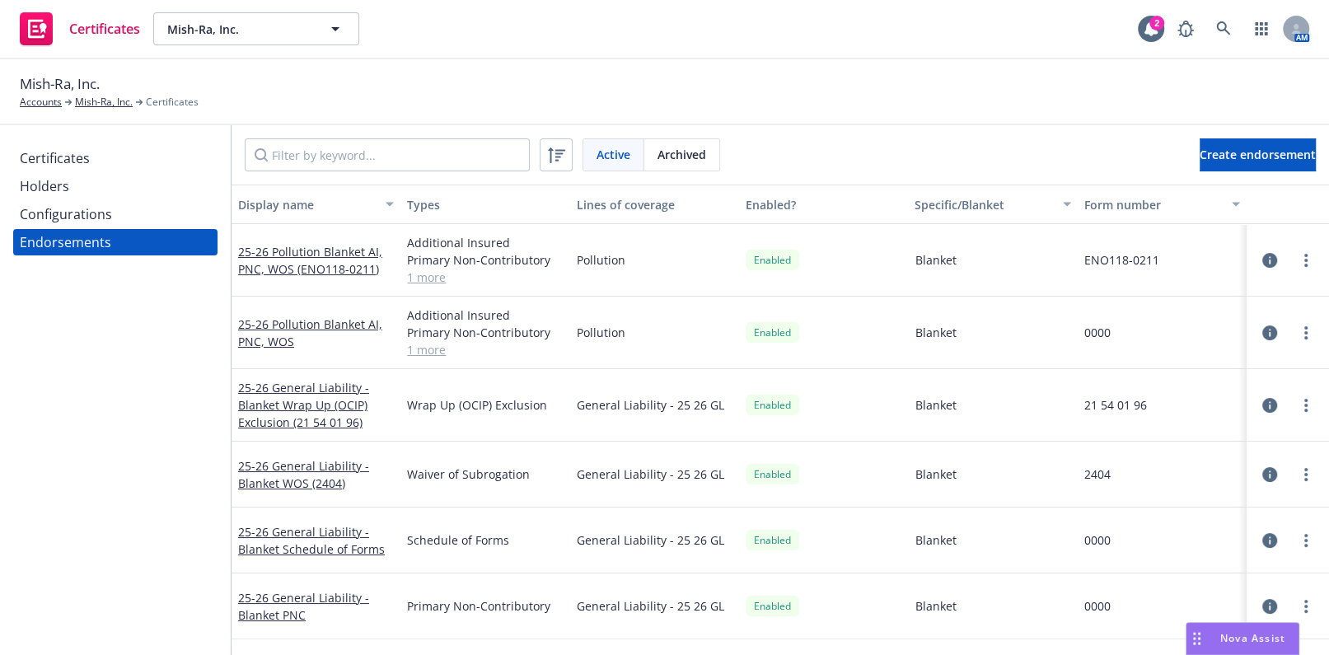
click at [172, 197] on div "Holders" at bounding box center [115, 186] width 191 height 26
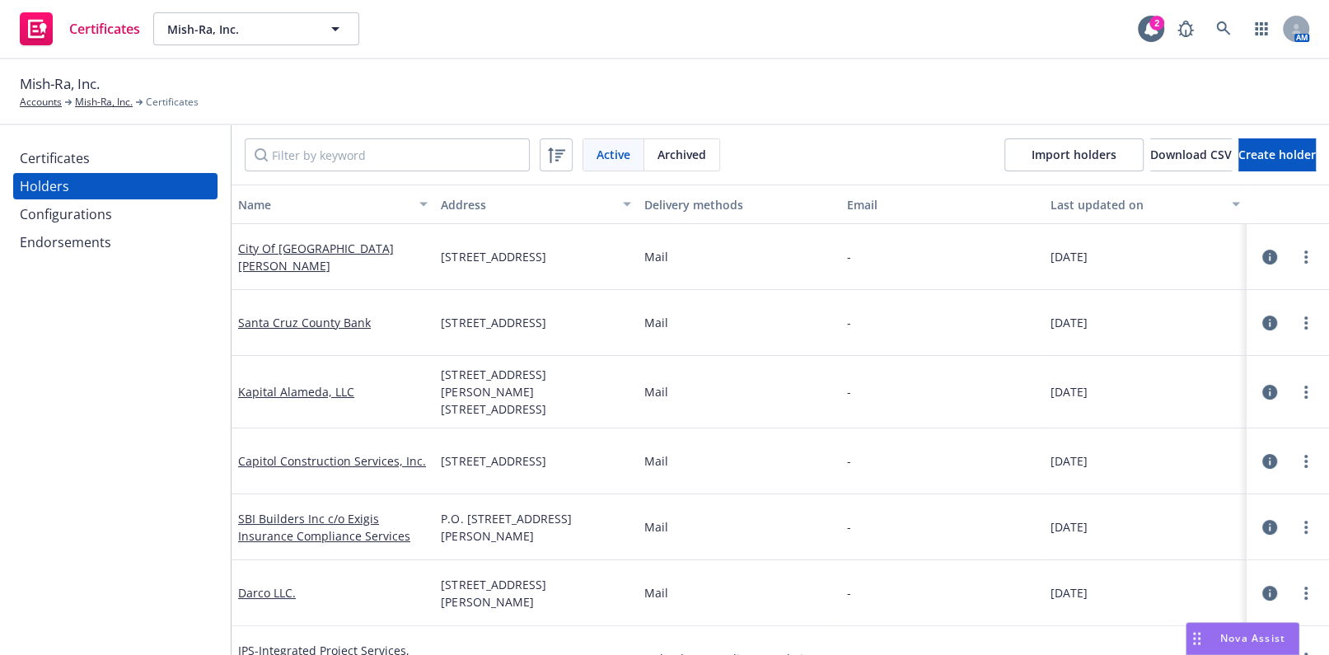
click at [168, 204] on div "Configurations" at bounding box center [115, 214] width 191 height 26
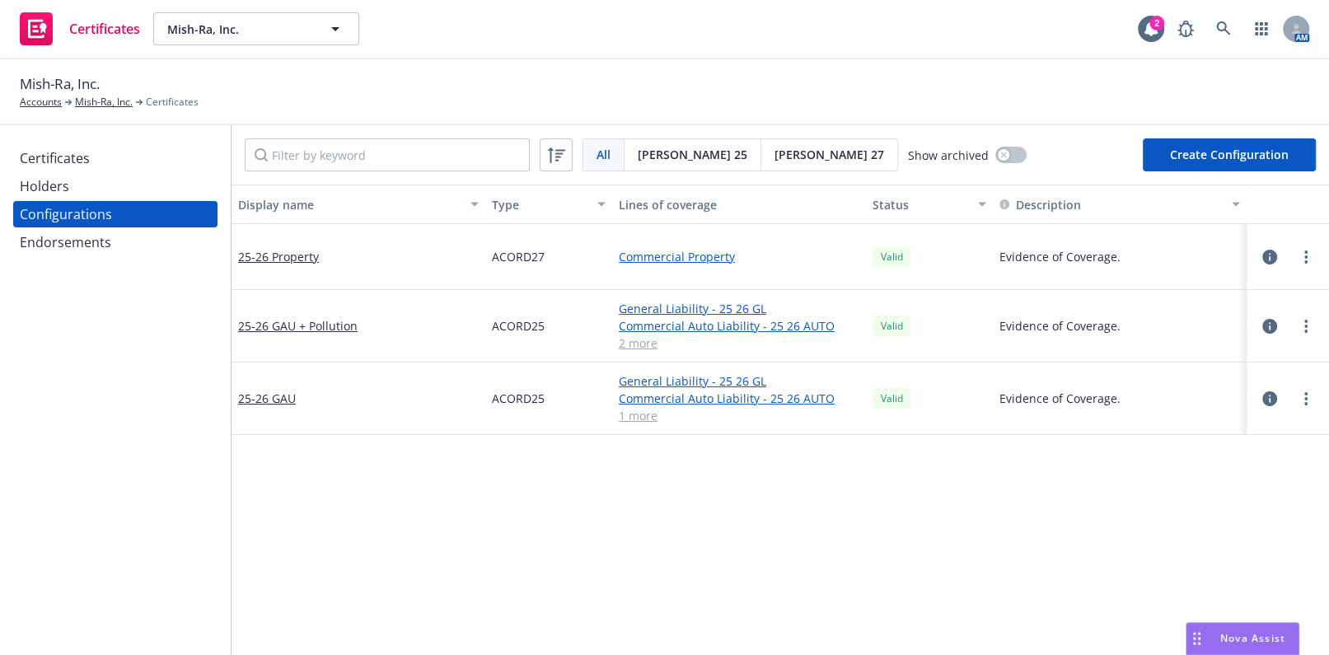
click at [1277, 248] on div at bounding box center [1288, 257] width 56 height 20
click at [761, 164] on div "Acord 27" at bounding box center [829, 154] width 136 height 31
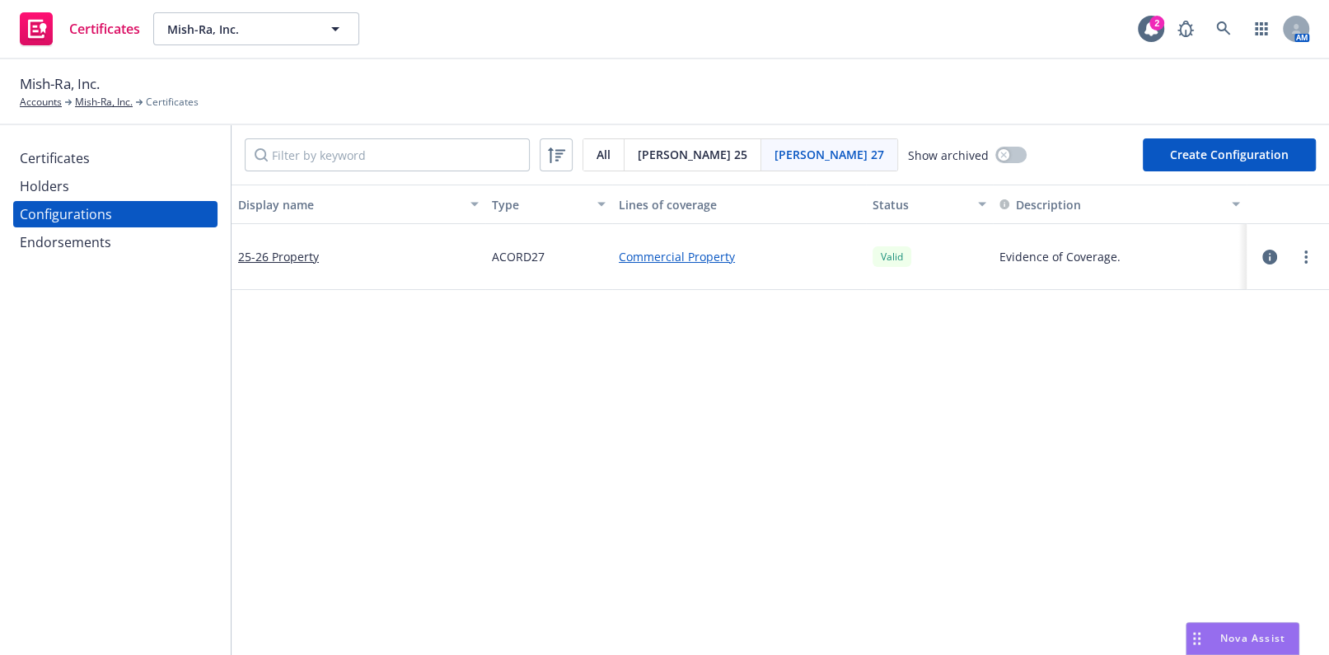
click at [105, 171] on div "Certificates" at bounding box center [115, 158] width 191 height 26
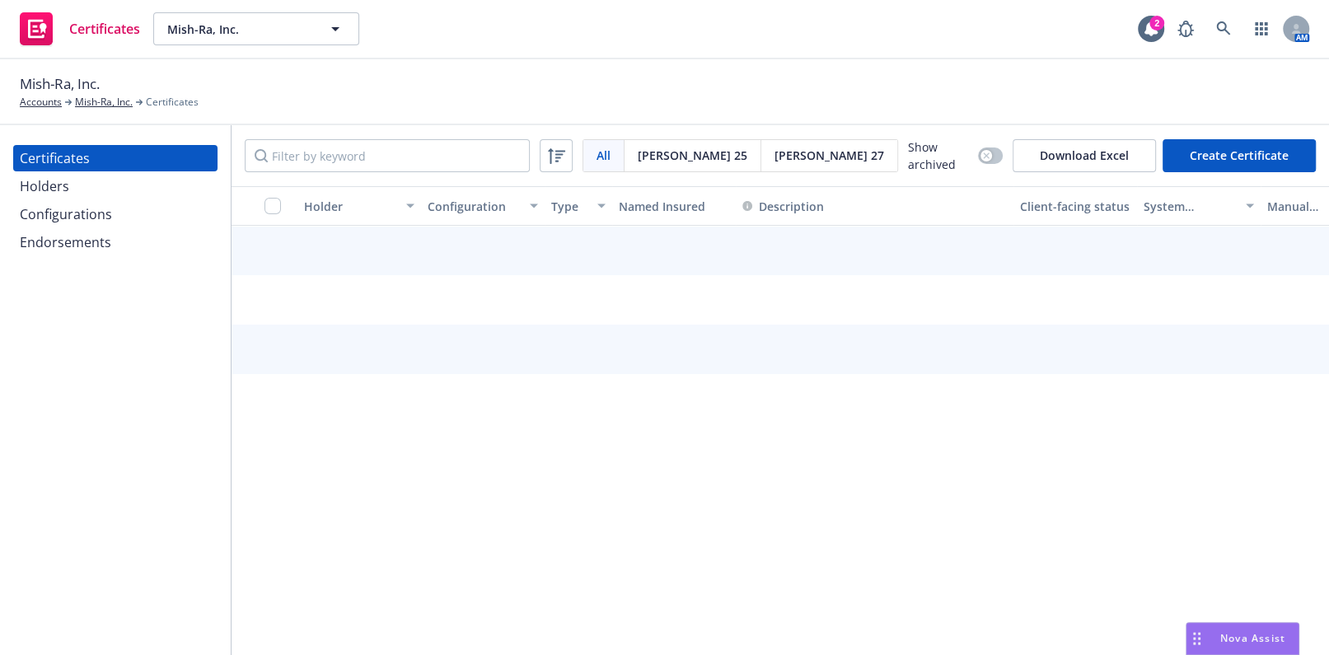
click at [774, 155] on span "[PERSON_NAME] 27" at bounding box center [829, 155] width 110 height 17
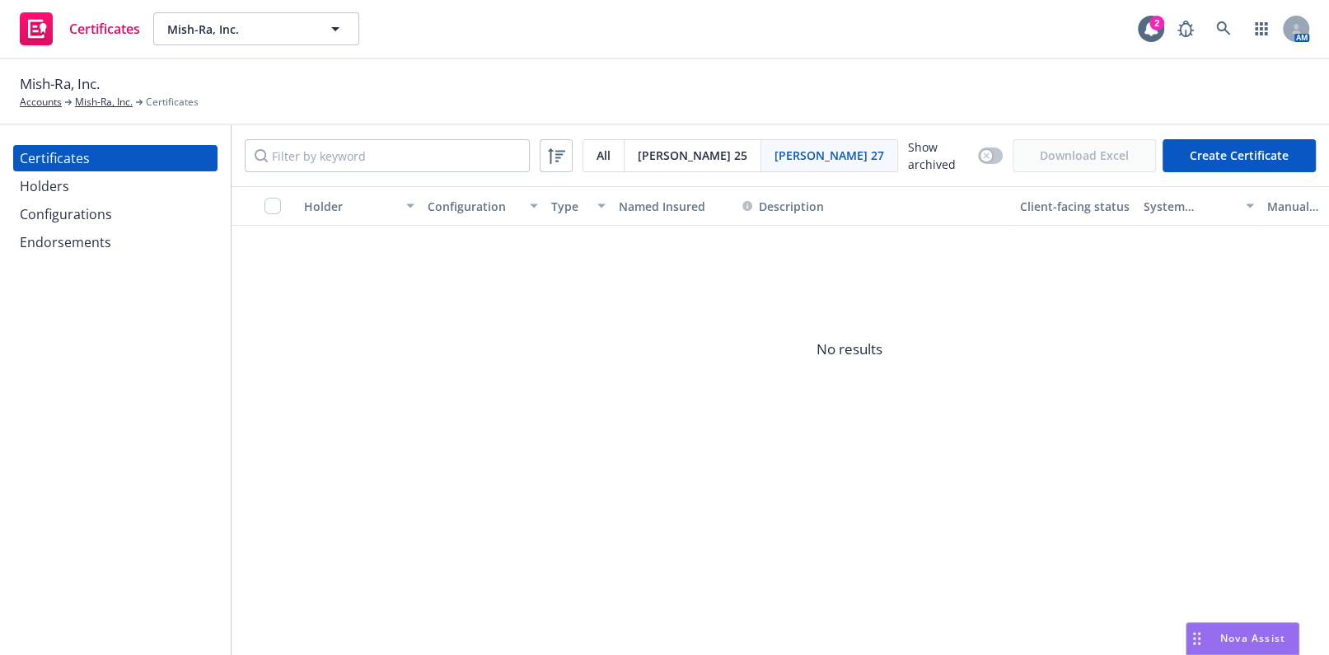
click at [145, 211] on div "Configurations" at bounding box center [115, 214] width 191 height 26
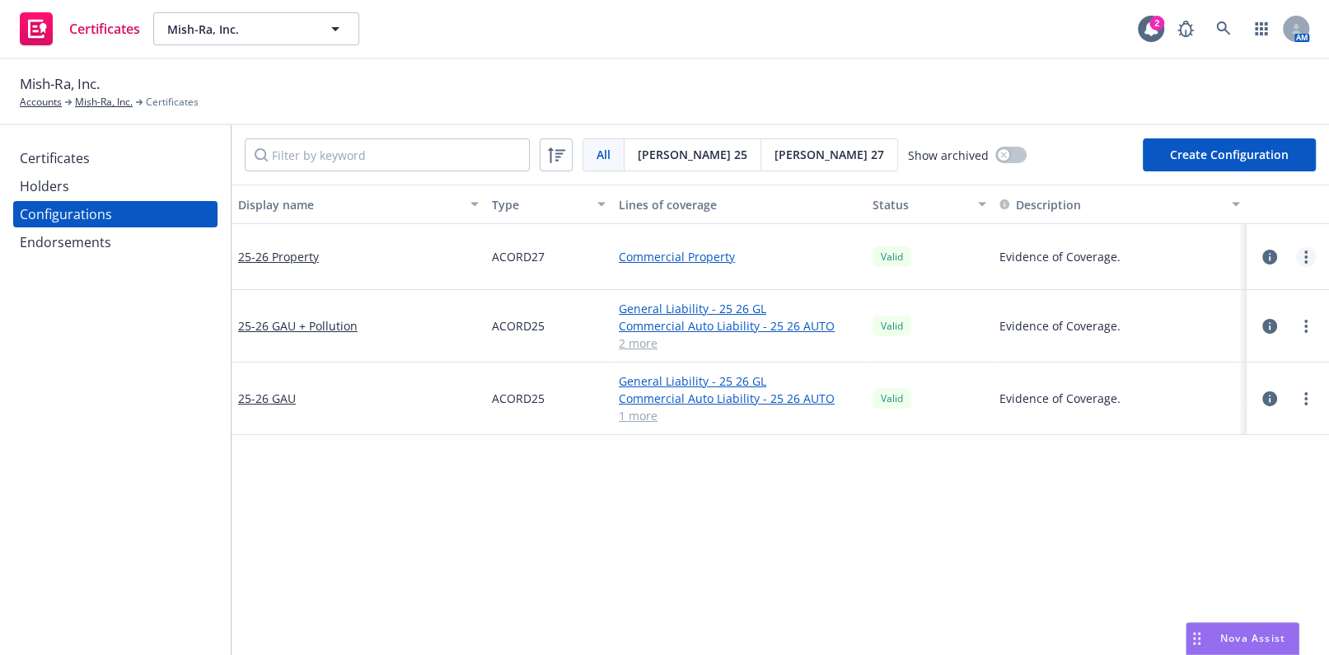
click at [1296, 255] on link "more" at bounding box center [1306, 257] width 20 height 20
click at [1155, 288] on link "Edit" at bounding box center [1212, 290] width 181 height 33
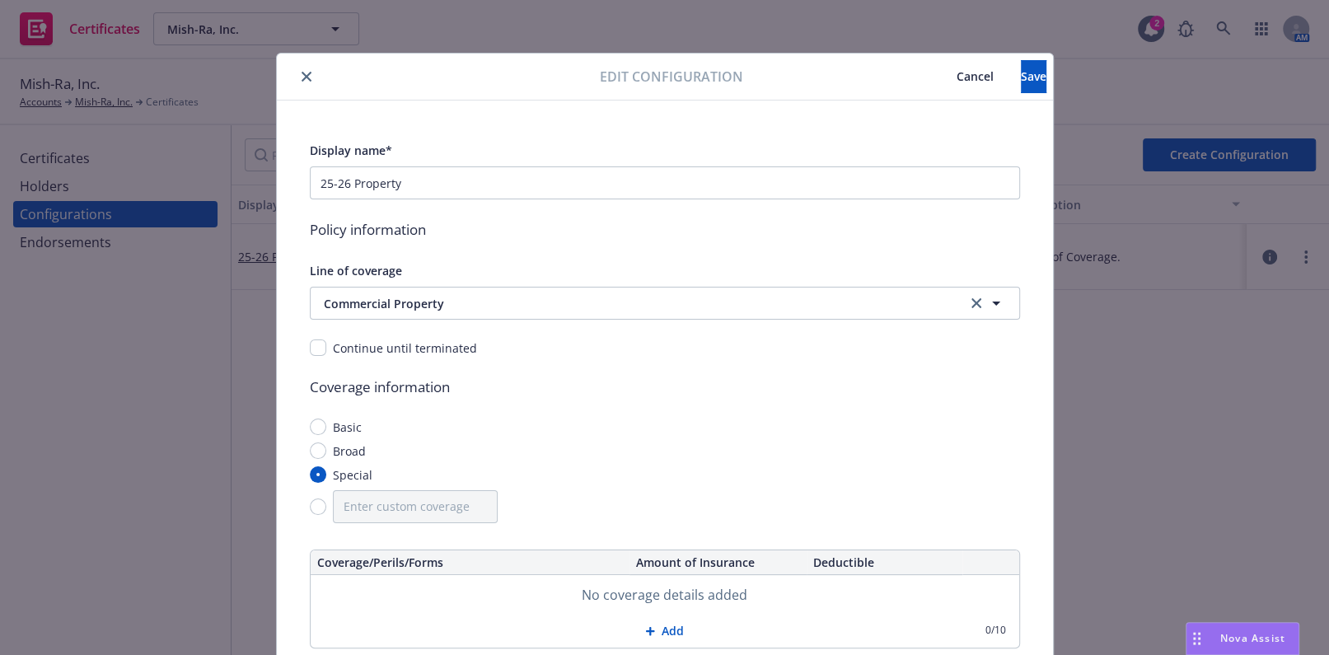
click at [297, 74] on button "close" at bounding box center [307, 77] width 20 height 20
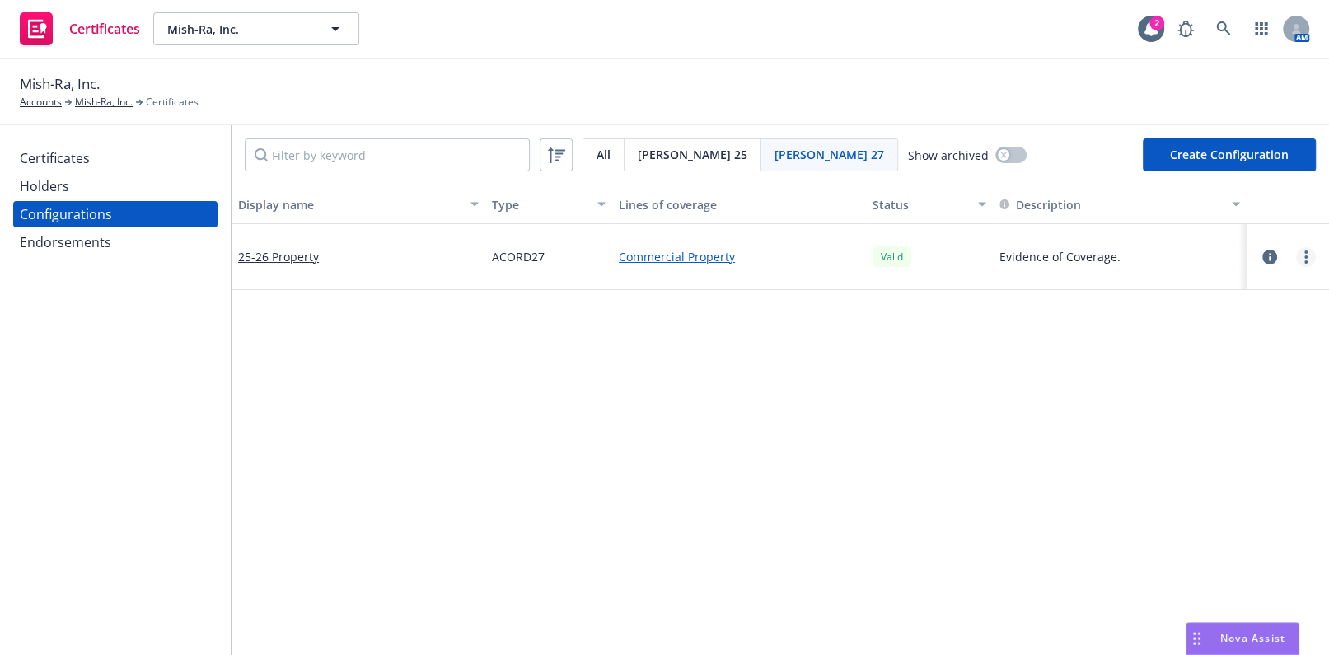
click at [1304, 258] on icon "more" at bounding box center [1305, 256] width 3 height 13
click at [1188, 451] on link "Preview an ACORD" at bounding box center [1212, 455] width 181 height 33
click at [1218, 157] on button "Create Configuration" at bounding box center [1229, 154] width 173 height 33
select select "ACORD27"
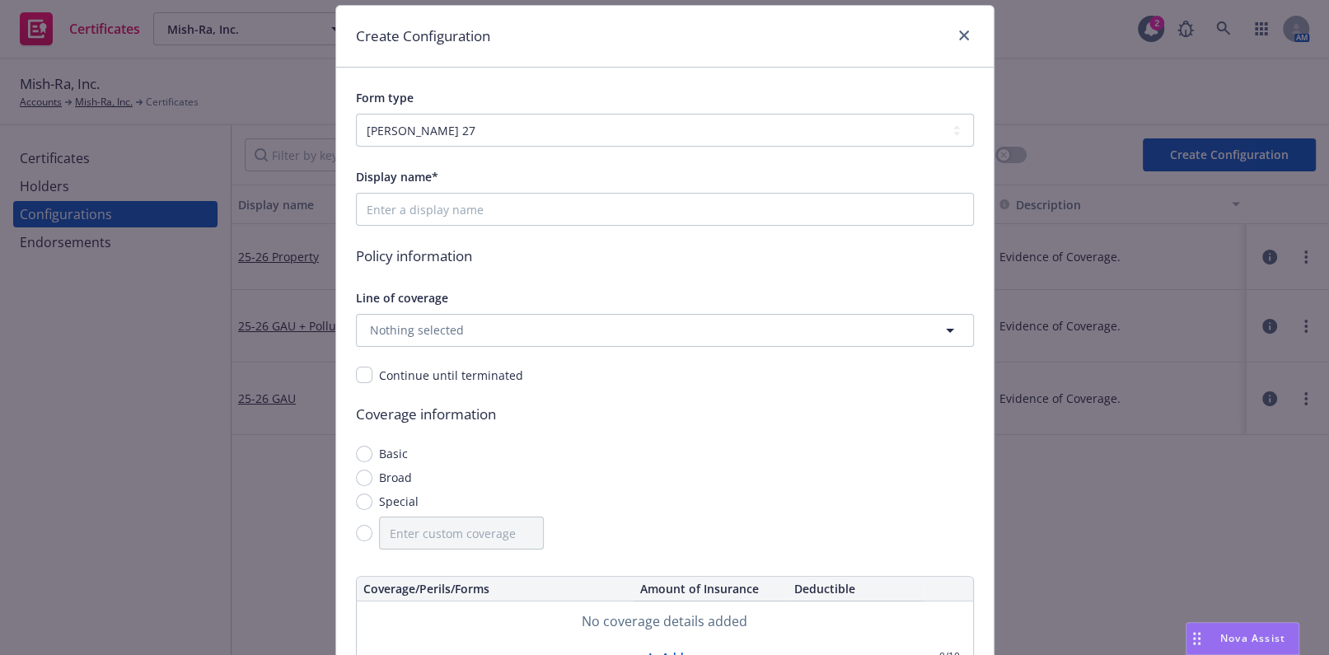
scroll to position [74, 0]
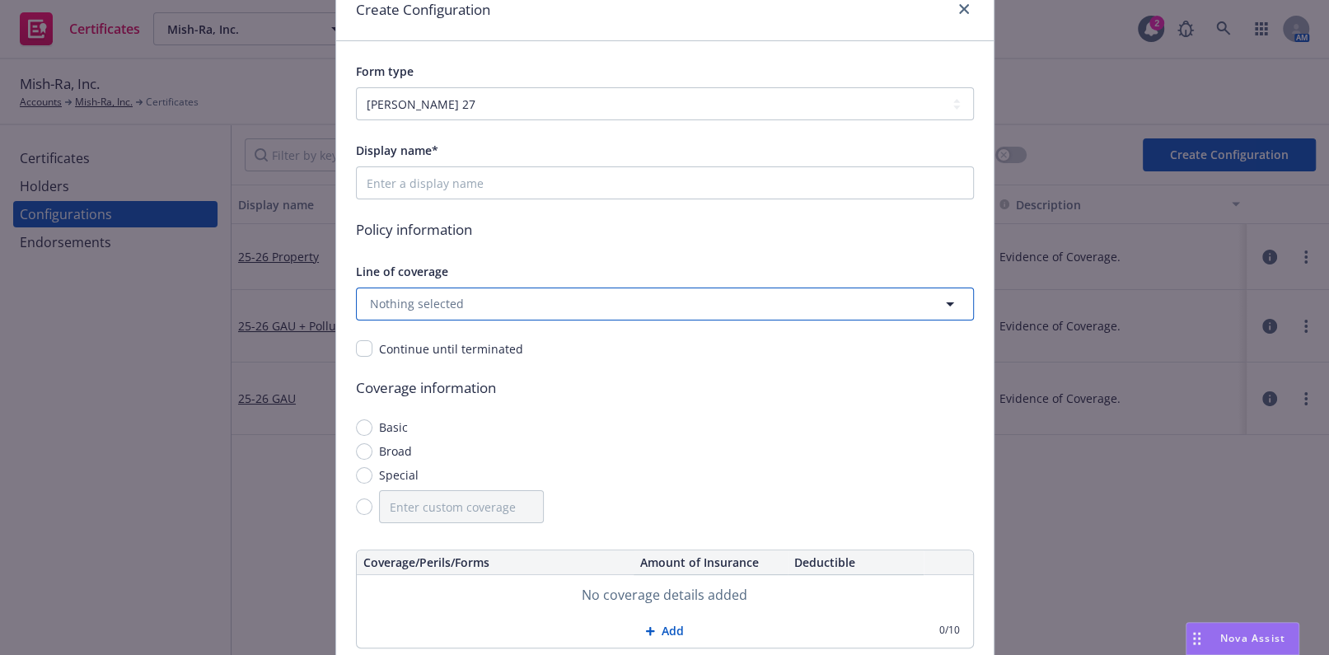
click at [444, 287] on button "Nothing selected" at bounding box center [665, 303] width 618 height 33
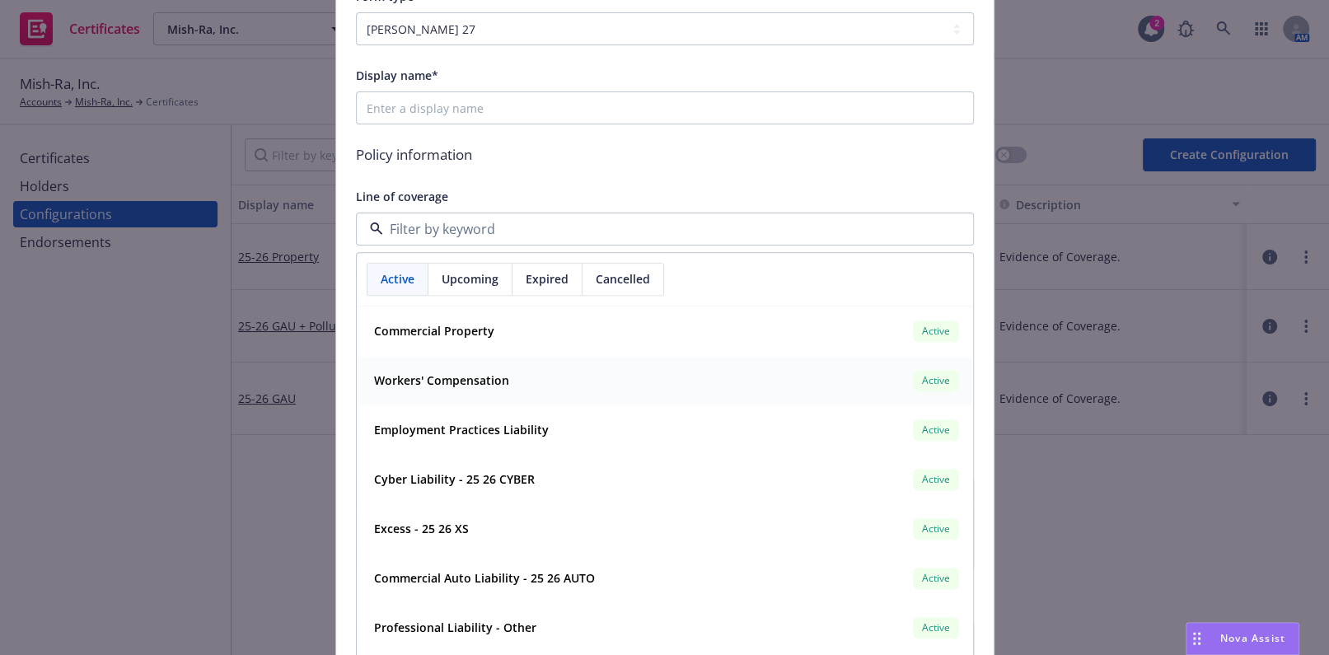
scroll to position [224, 0]
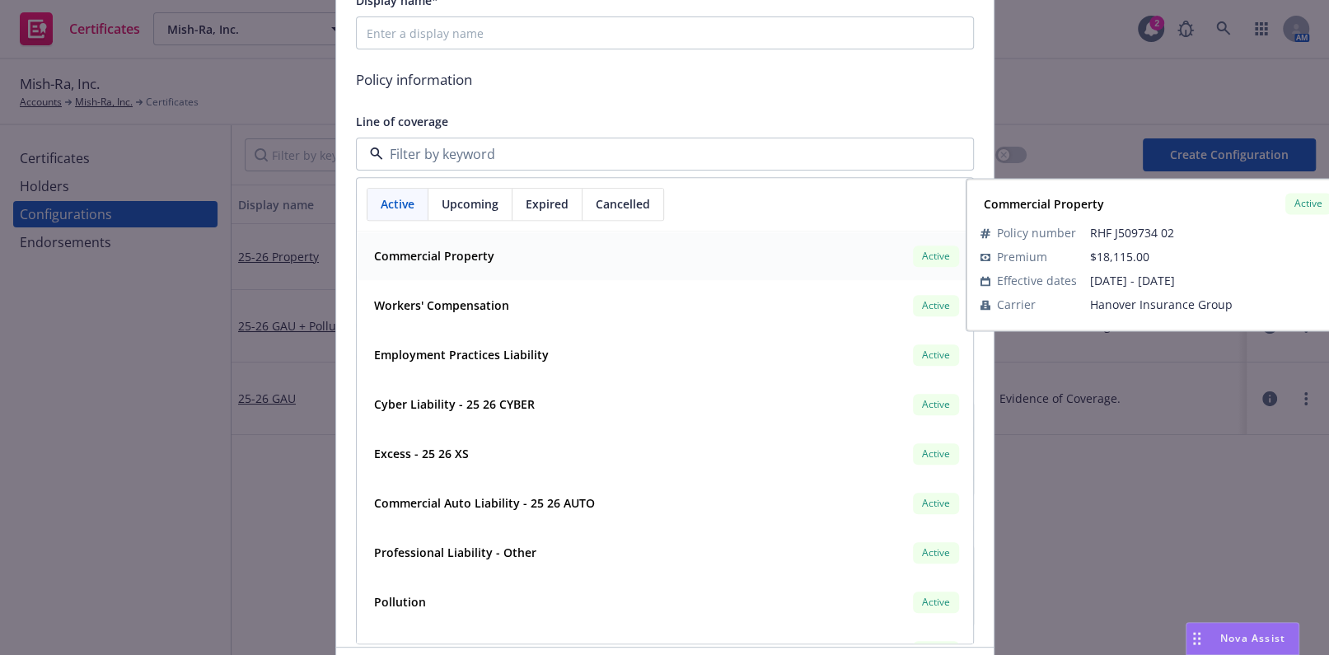
click at [460, 213] on div "Upcoming" at bounding box center [470, 204] width 84 height 31
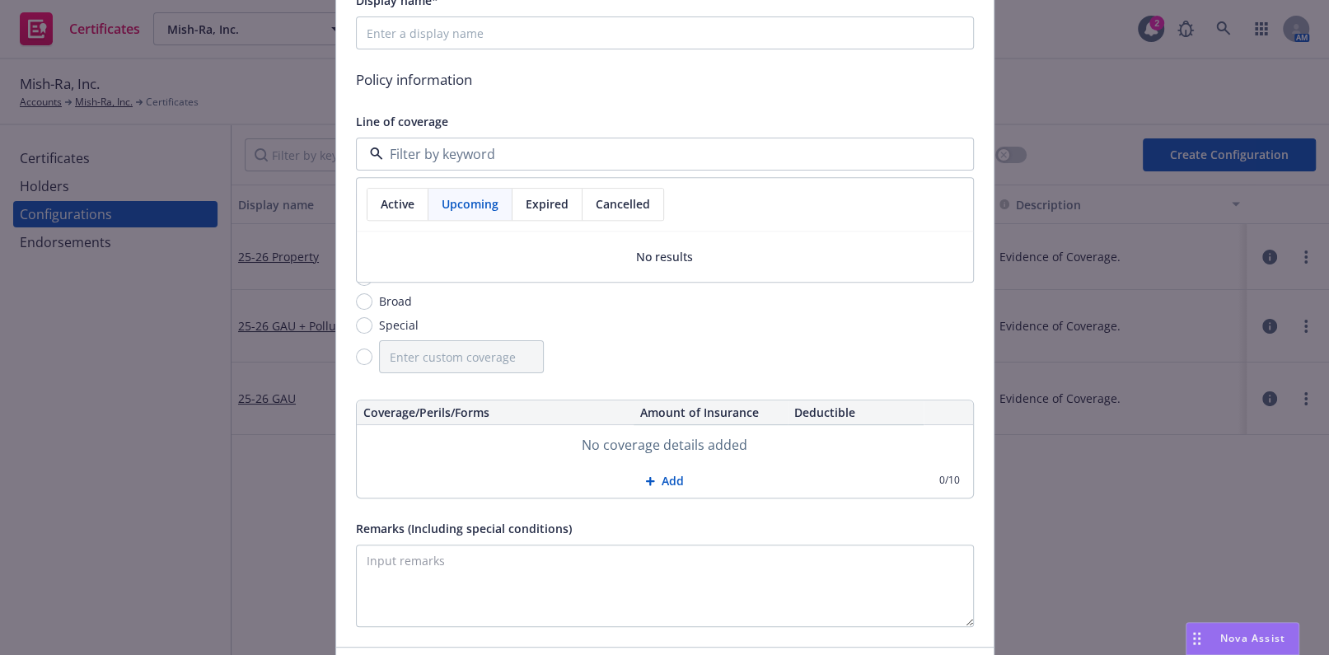
click at [398, 205] on span "Active" at bounding box center [398, 203] width 34 height 17
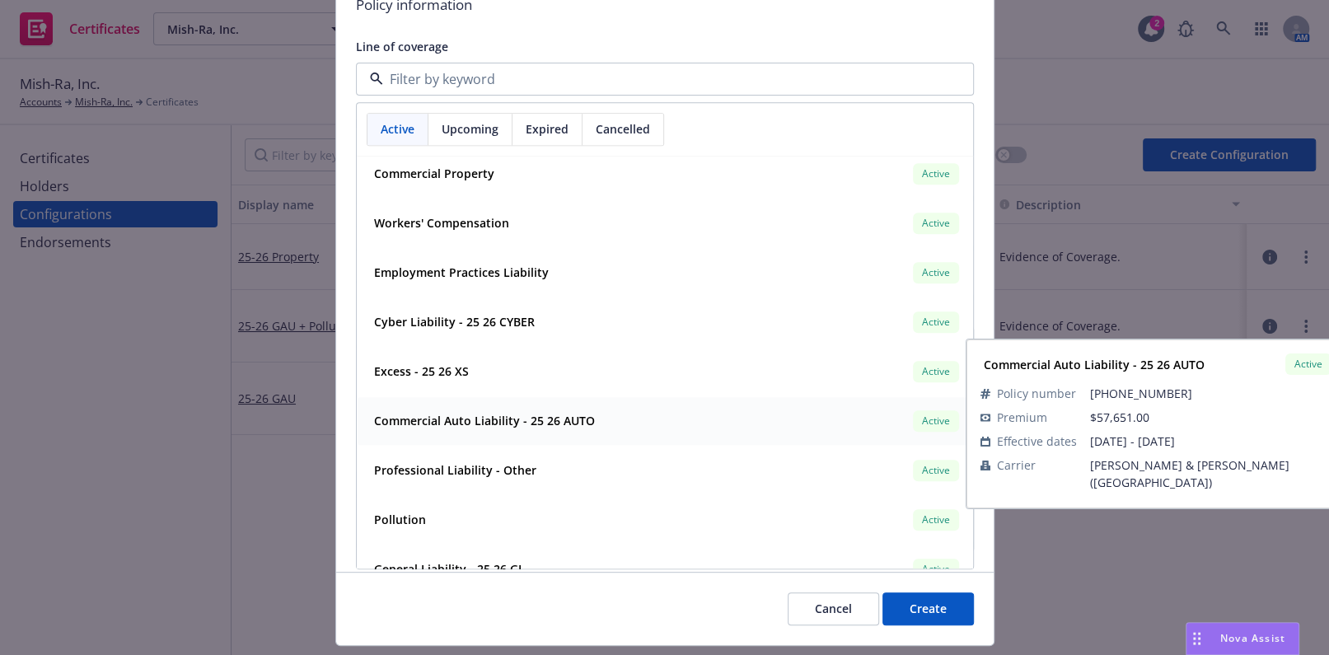
scroll to position [0, 0]
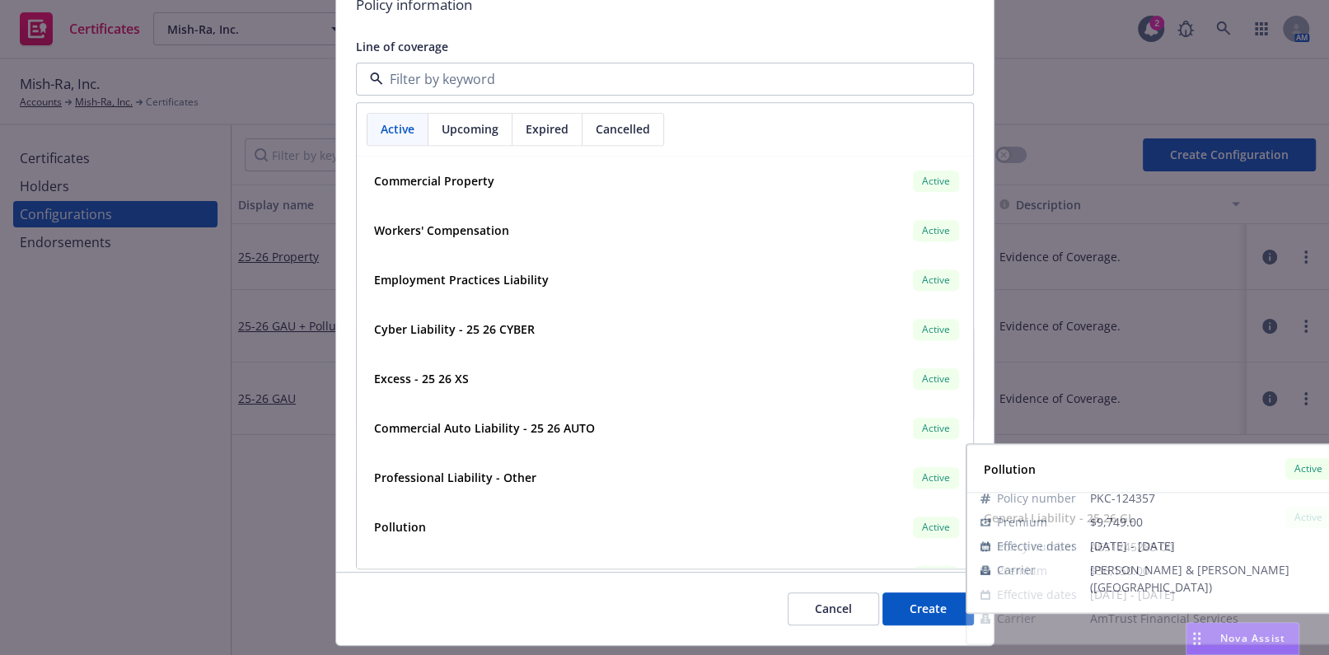
drag, startPoint x: 820, startPoint y: 601, endPoint x: 802, endPoint y: 588, distance: 22.4
click at [820, 602] on button "Cancel" at bounding box center [833, 608] width 91 height 33
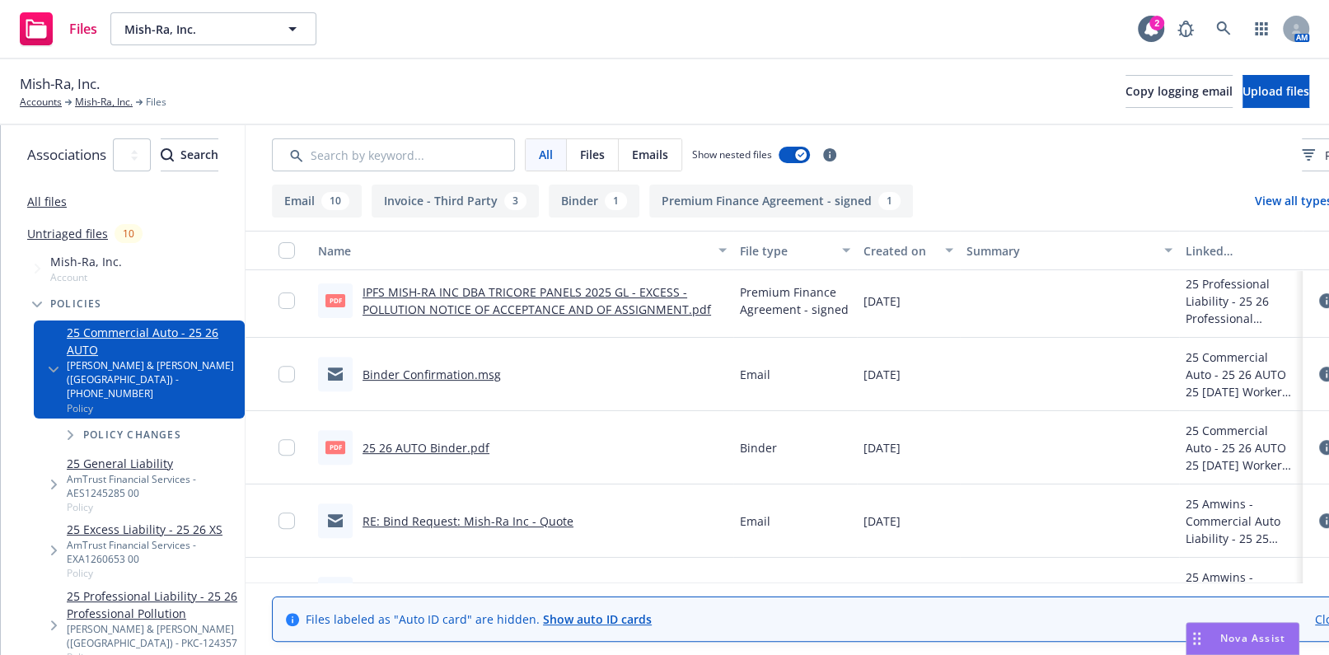
scroll to position [524, 0]
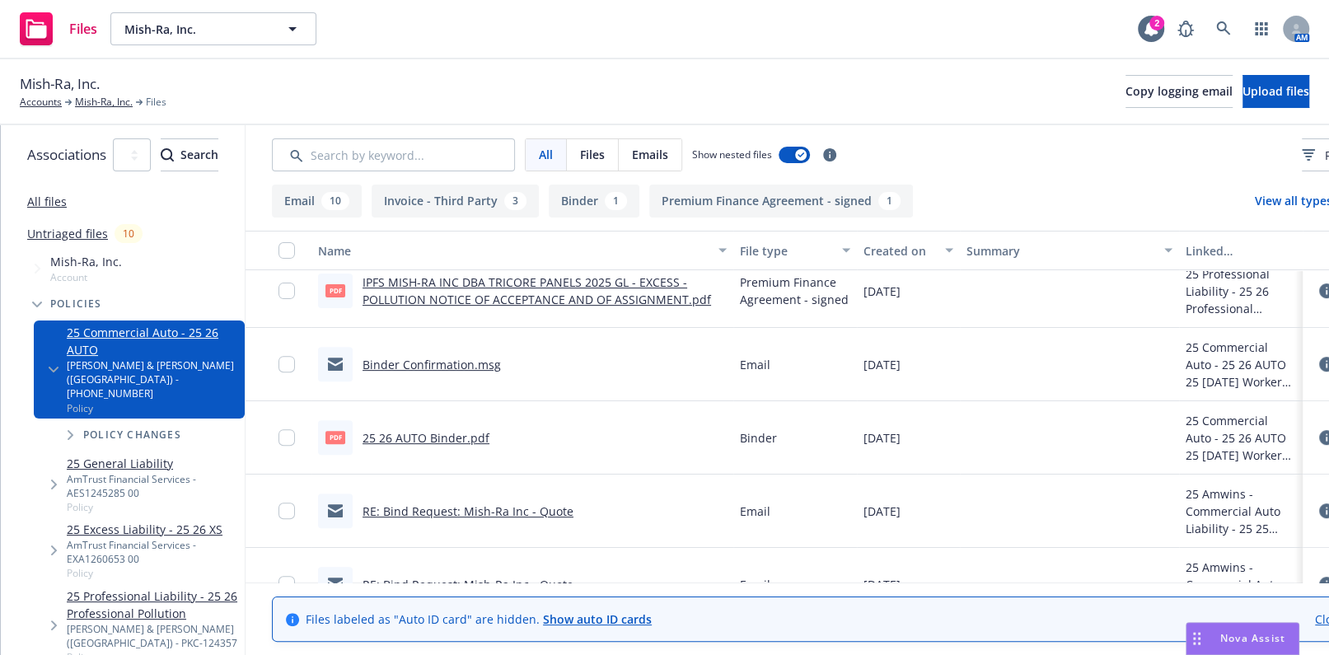
click at [489, 438] on link "25 26 AUTO Binder.pdf" at bounding box center [425, 438] width 127 height 16
click at [91, 103] on link "Mish-Ra, Inc." at bounding box center [104, 102] width 58 height 15
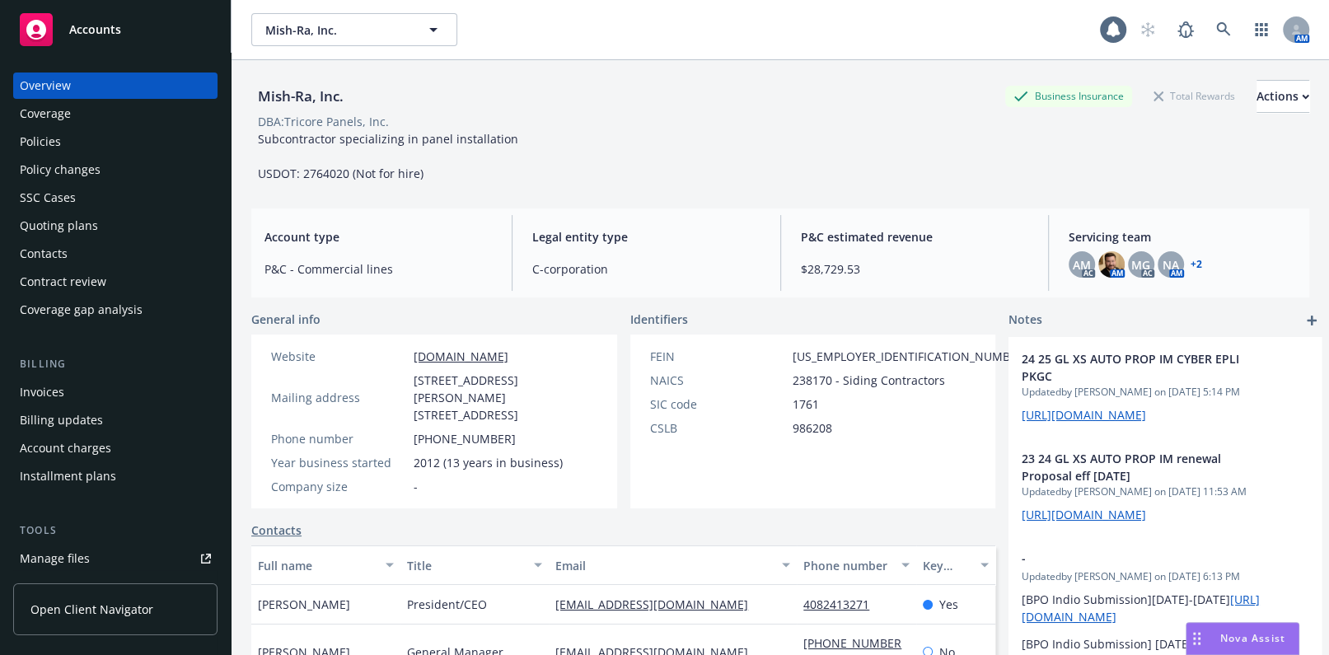
click at [78, 119] on div "Coverage" at bounding box center [115, 113] width 191 height 26
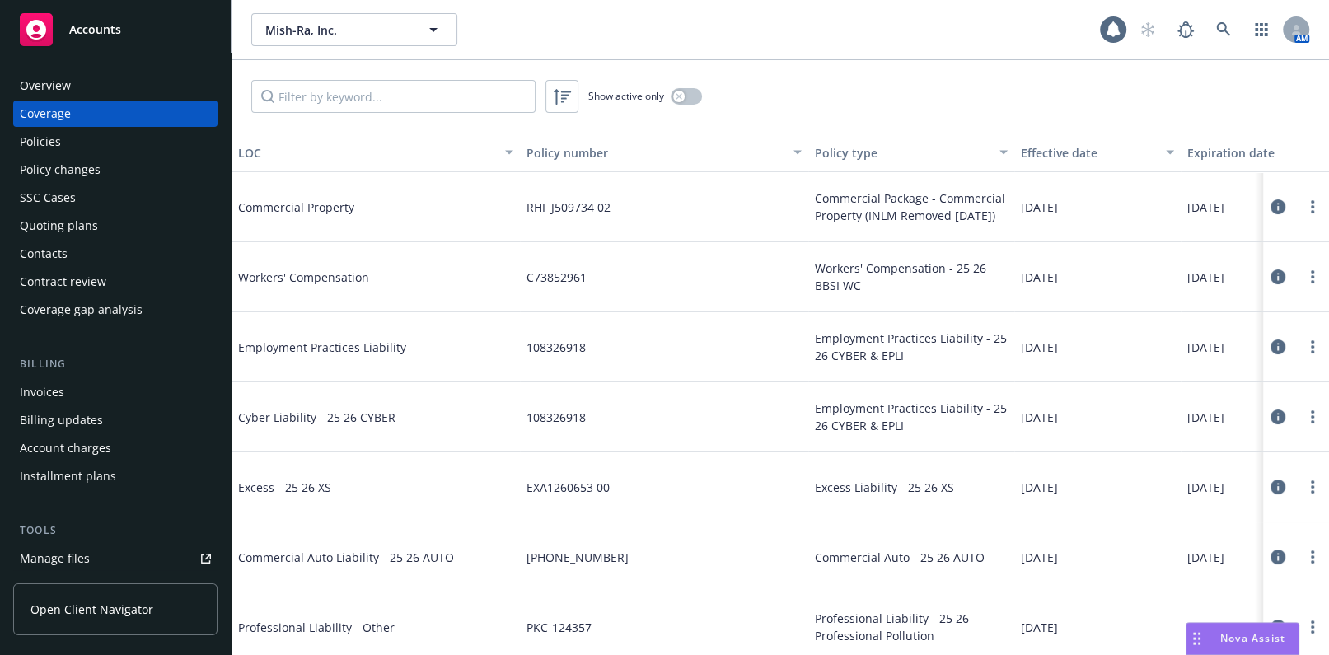
click at [138, 142] on div "Policies" at bounding box center [115, 142] width 191 height 26
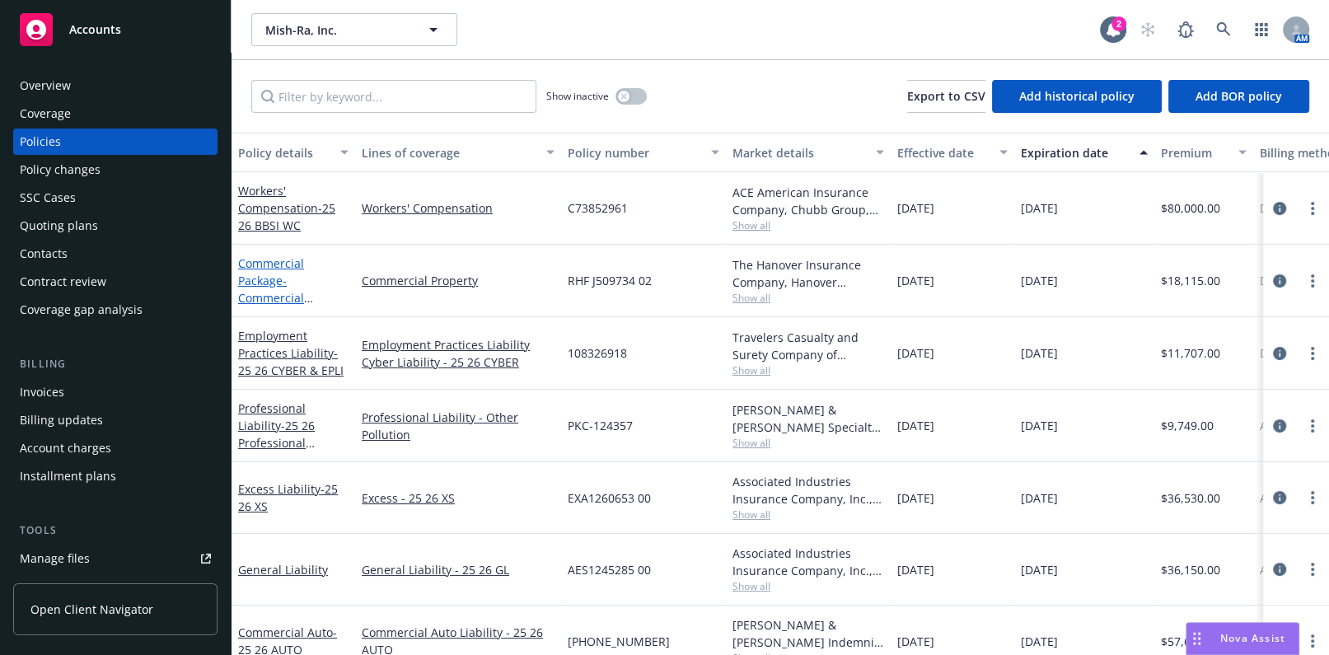
click at [248, 272] on link "Commercial Package - Commercial Property (INLM Removed [DATE])" at bounding box center [285, 297] width 95 height 85
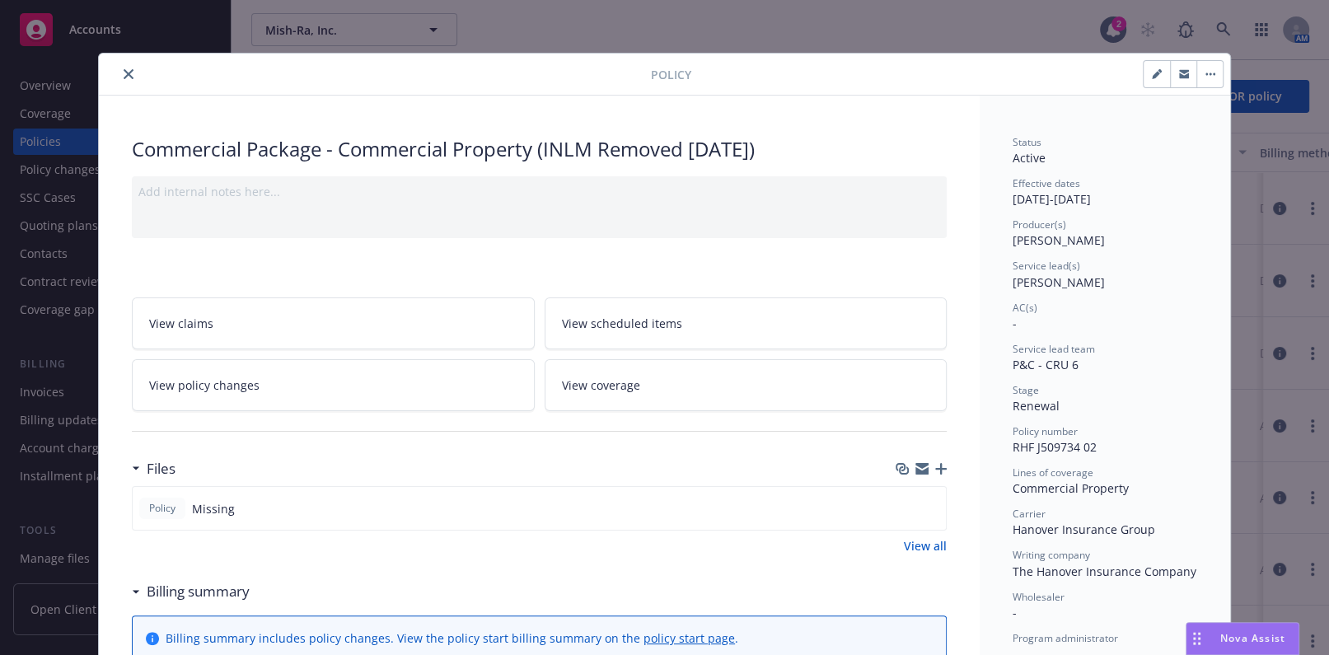
click at [124, 74] on icon "close" at bounding box center [129, 74] width 10 height 10
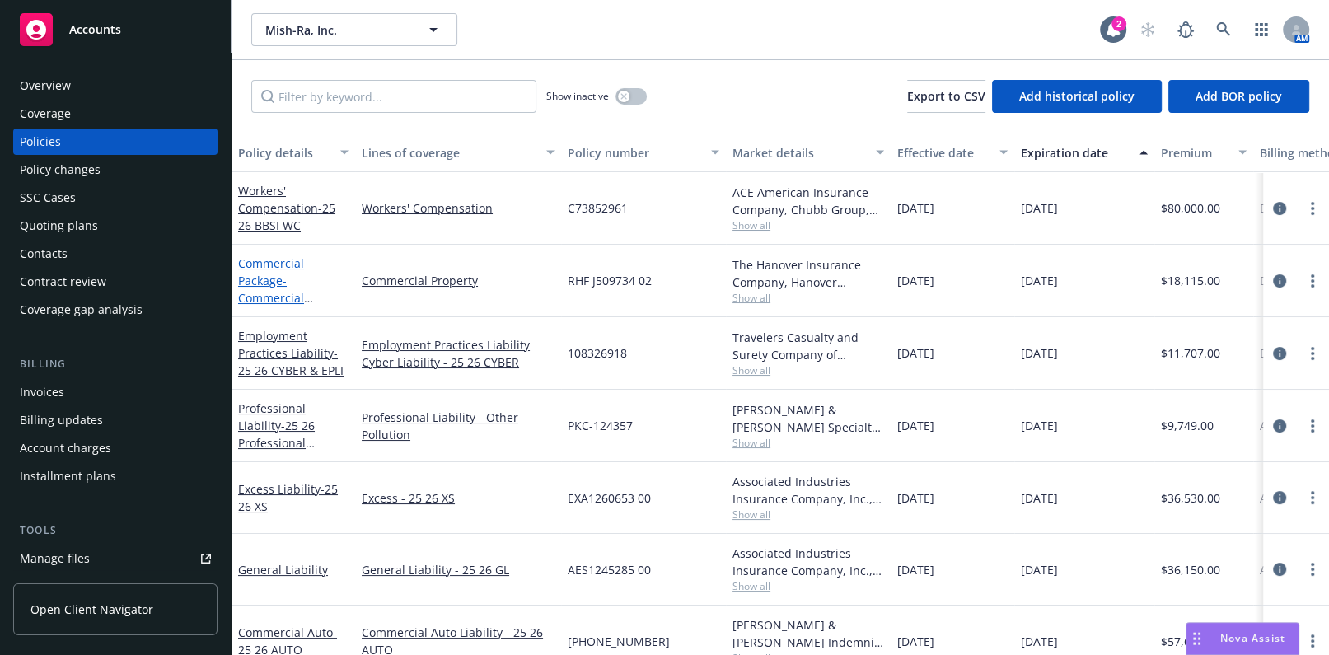
click at [267, 280] on link "Commercial Package - Commercial Property (INLM Removed [DATE])" at bounding box center [285, 297] width 95 height 85
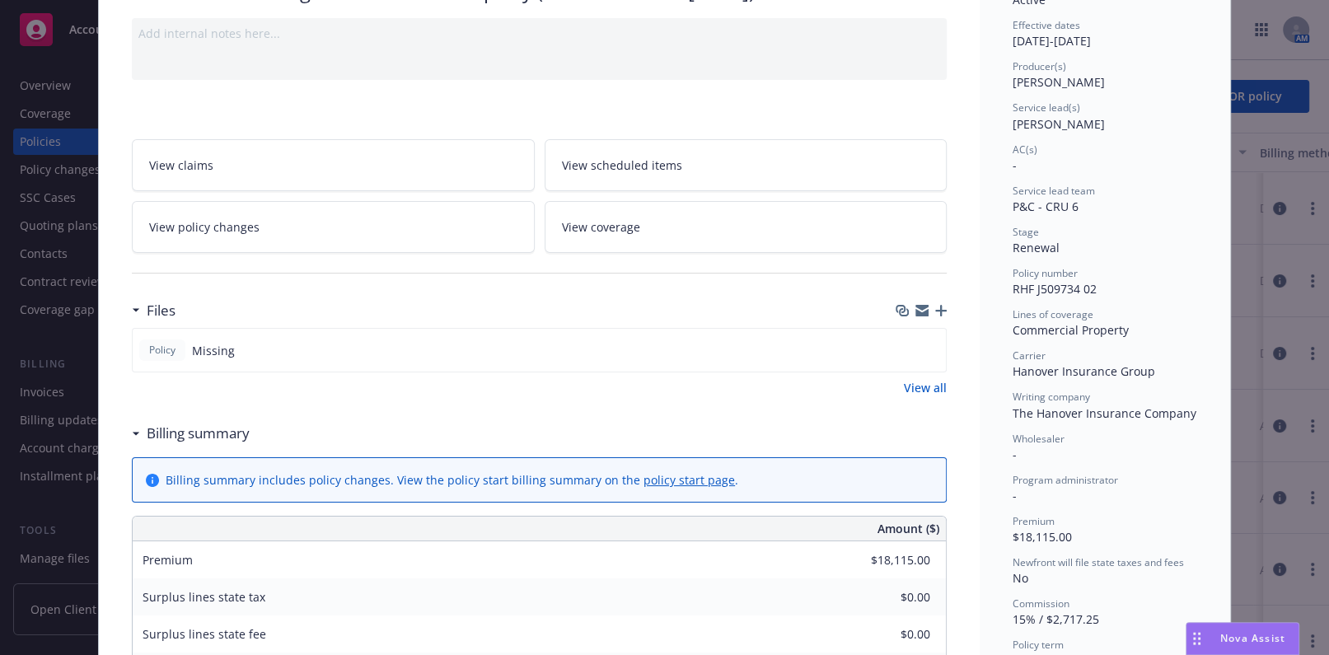
scroll to position [273, 0]
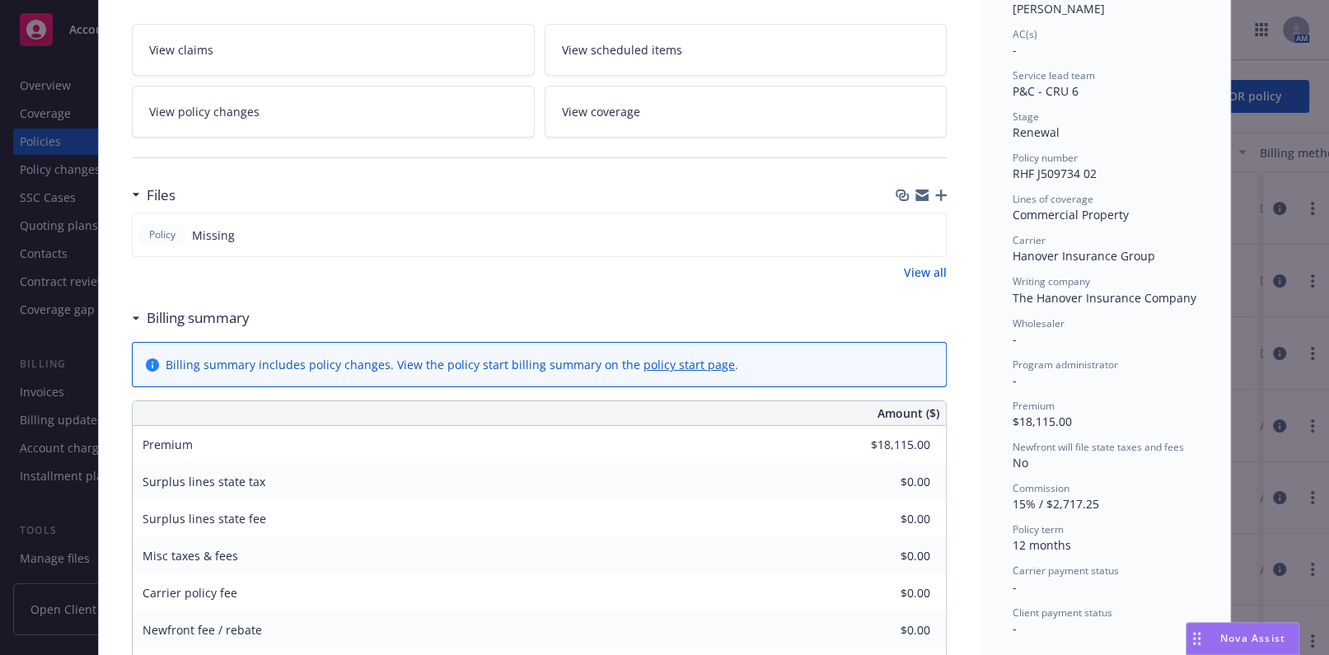
click at [926, 261] on div "Policy Missing View all" at bounding box center [539, 247] width 815 height 68
click at [926, 266] on link "View all" at bounding box center [925, 272] width 43 height 17
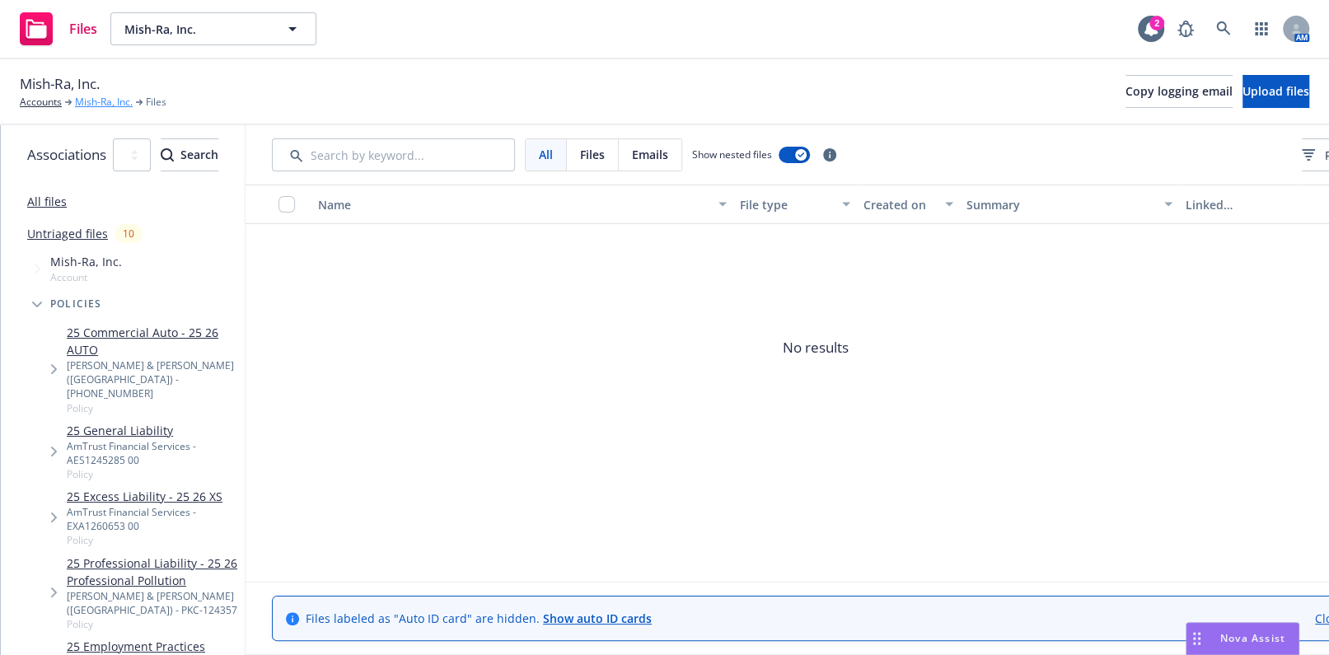
click at [124, 99] on link "Mish-Ra, Inc." at bounding box center [104, 102] width 58 height 15
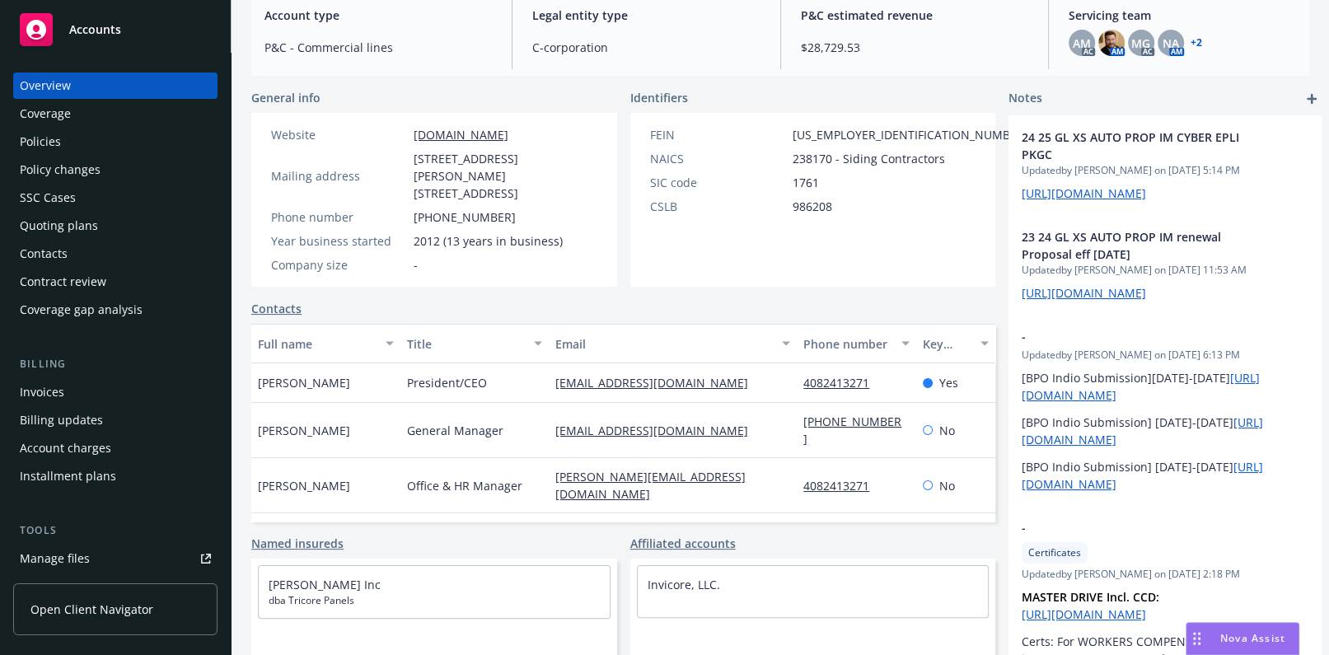
scroll to position [258, 0]
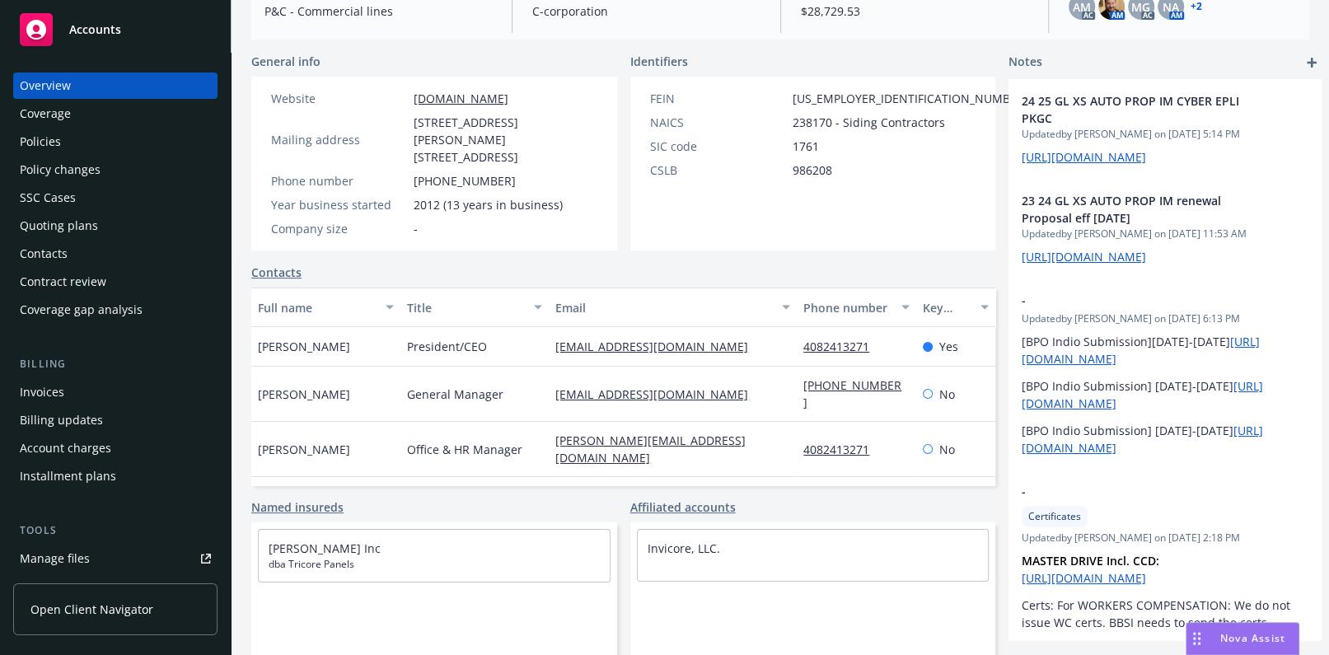
click at [131, 148] on div "Policies" at bounding box center [115, 142] width 191 height 26
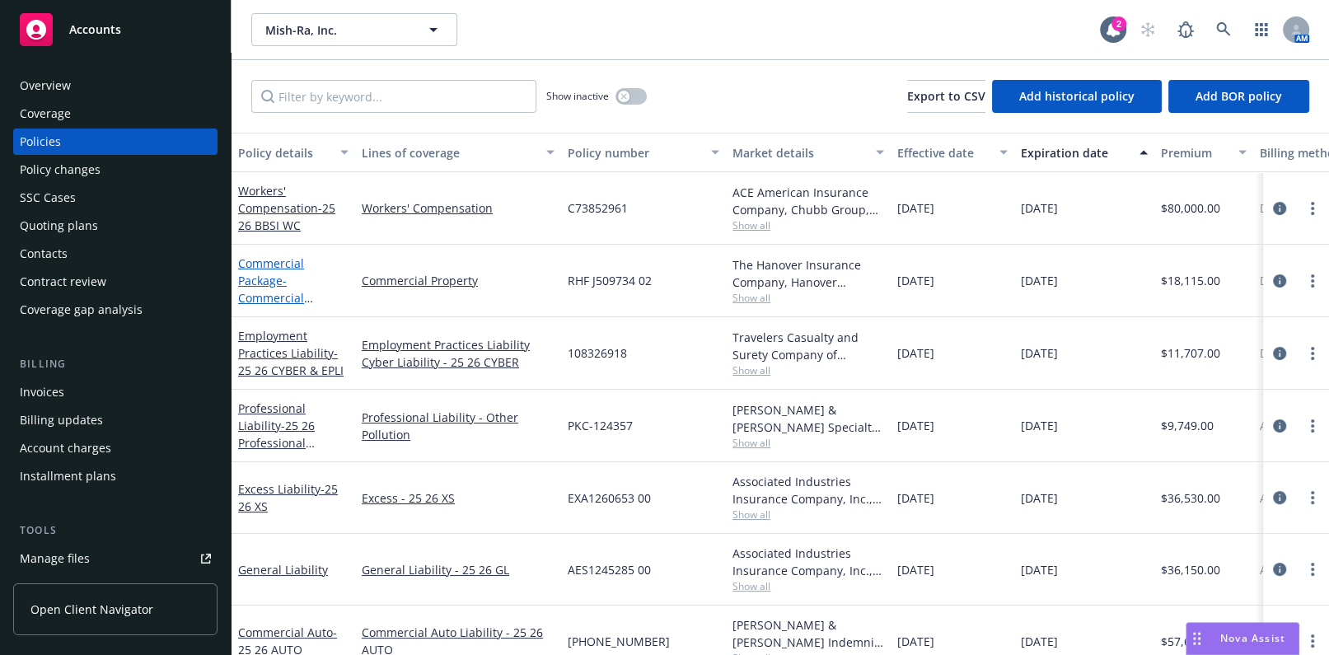
click at [283, 300] on span "- Commercial Property (INLM Removed 01/10/2025)" at bounding box center [285, 307] width 95 height 68
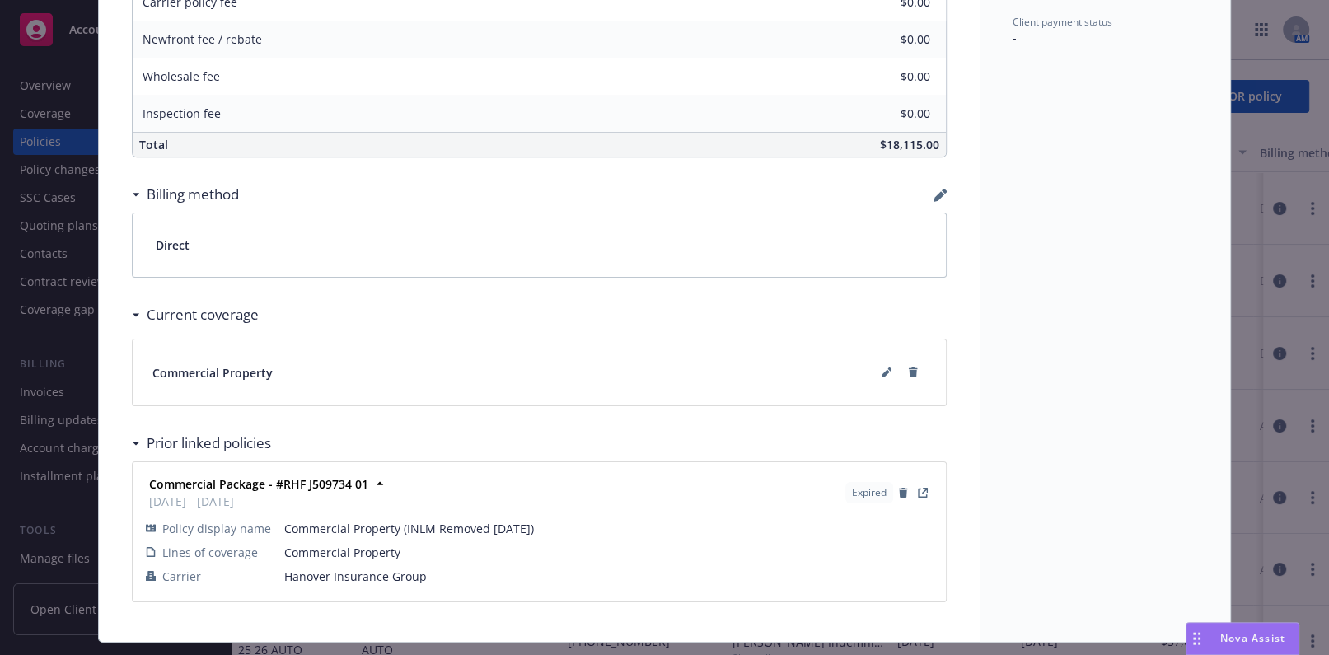
scroll to position [902, 0]
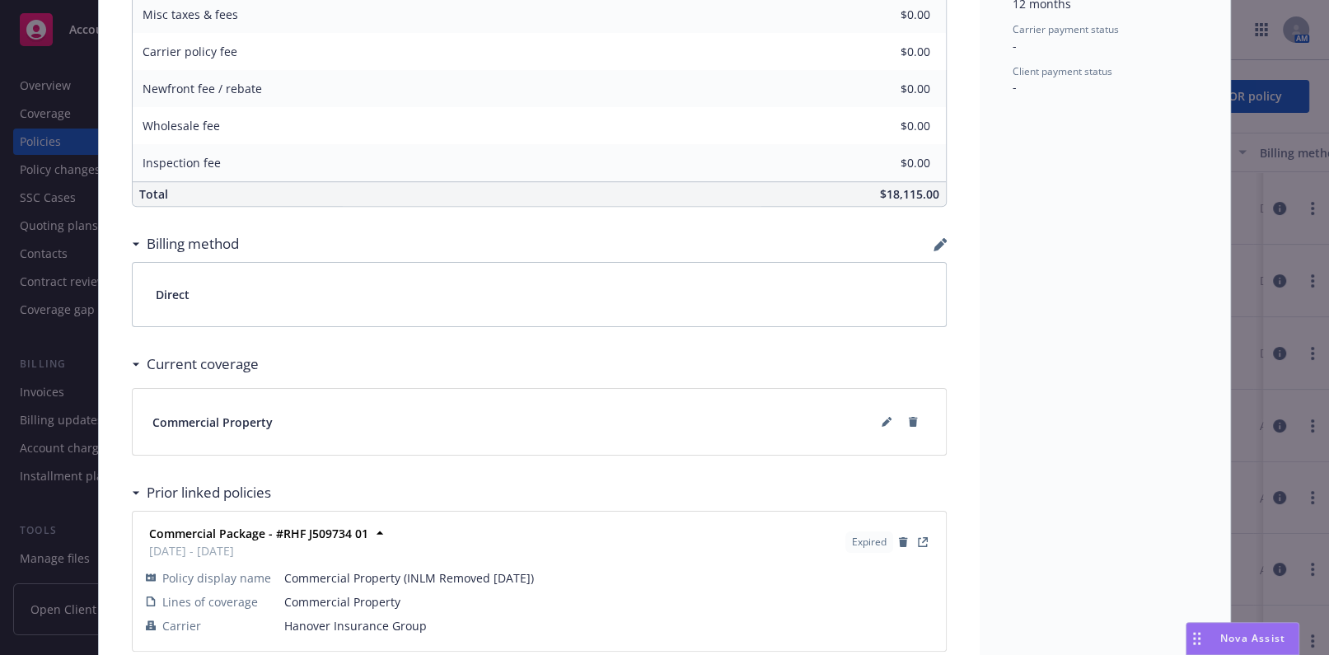
drag, startPoint x: 633, startPoint y: 458, endPoint x: 596, endPoint y: 531, distance: 82.2
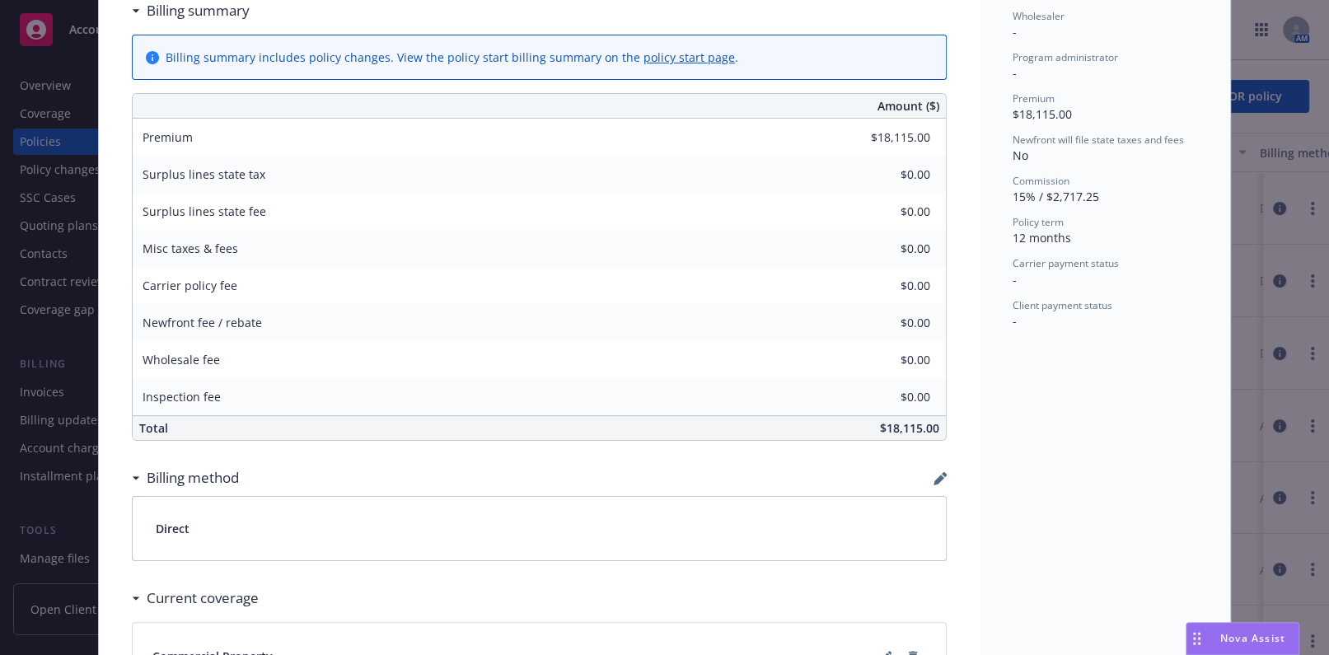
scroll to position [0, 0]
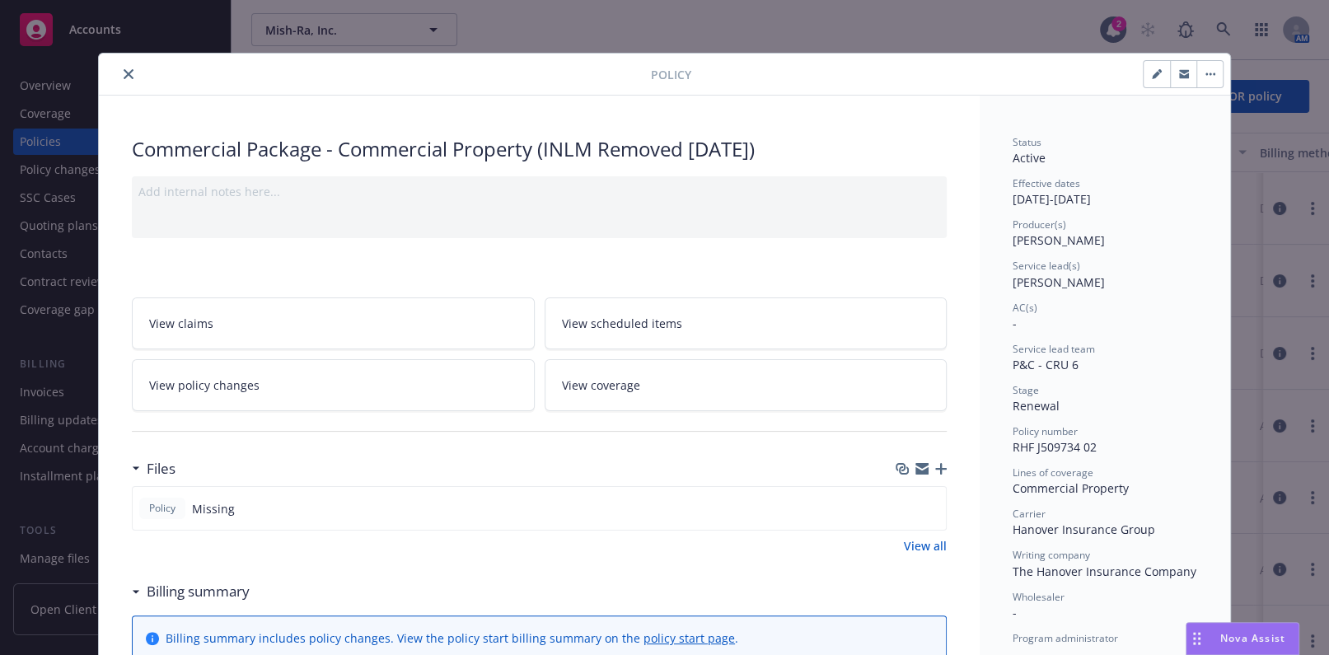
drag, startPoint x: 595, startPoint y: 514, endPoint x: 562, endPoint y: 200, distance: 315.6
click at [124, 71] on icon "close" at bounding box center [129, 74] width 10 height 10
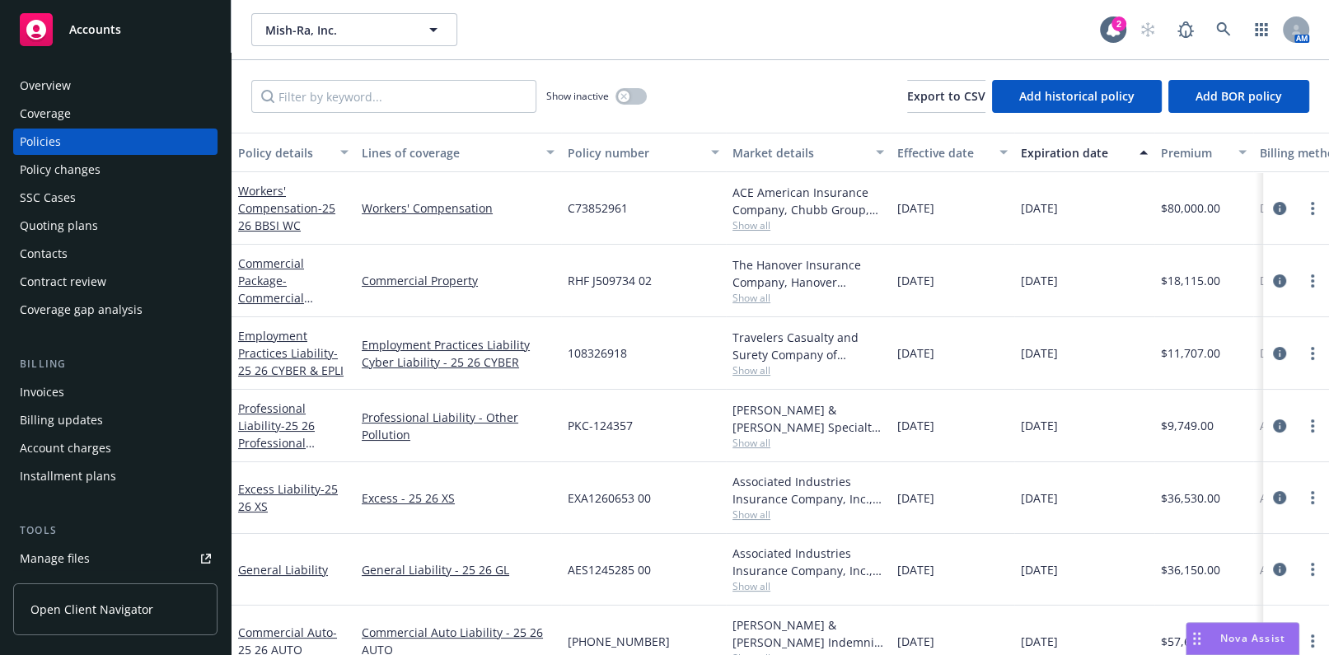
click at [593, 150] on div "Policy number" at bounding box center [634, 152] width 133 height 17
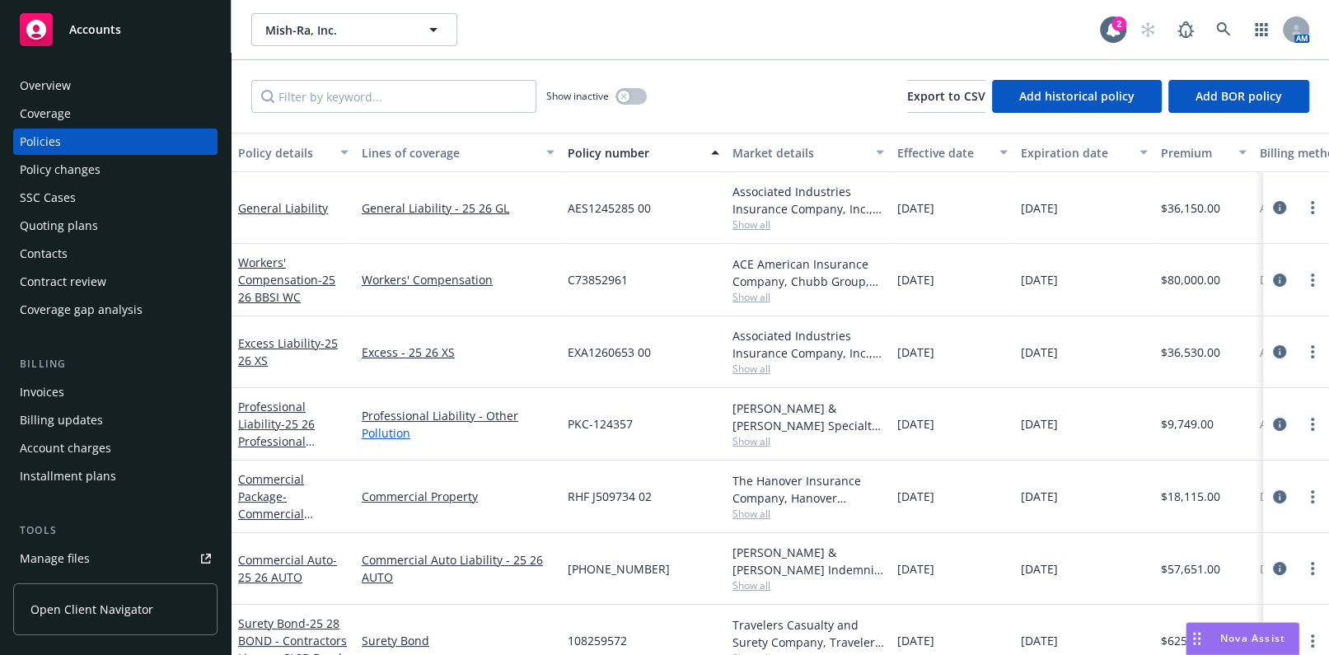
scroll to position [104, 0]
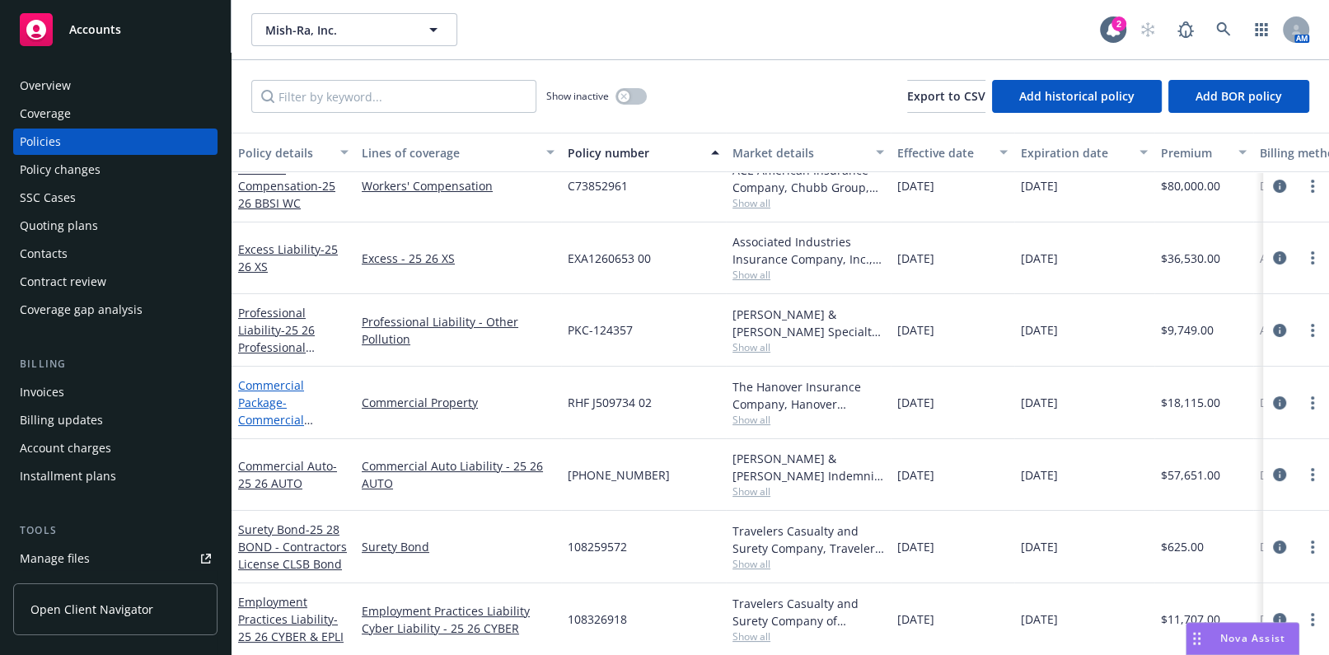
click at [257, 386] on link "Commercial Package - Commercial Property (INLM Removed 01/10/2025)" at bounding box center [285, 419] width 95 height 85
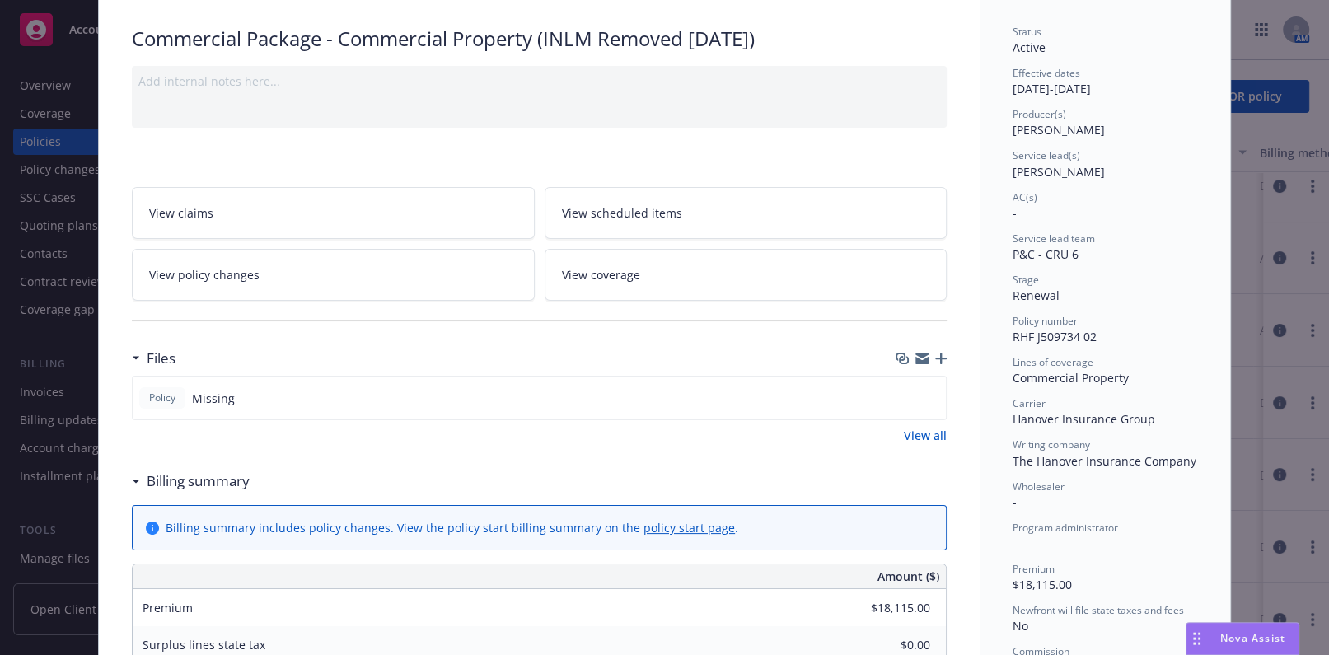
scroll to position [273, 0]
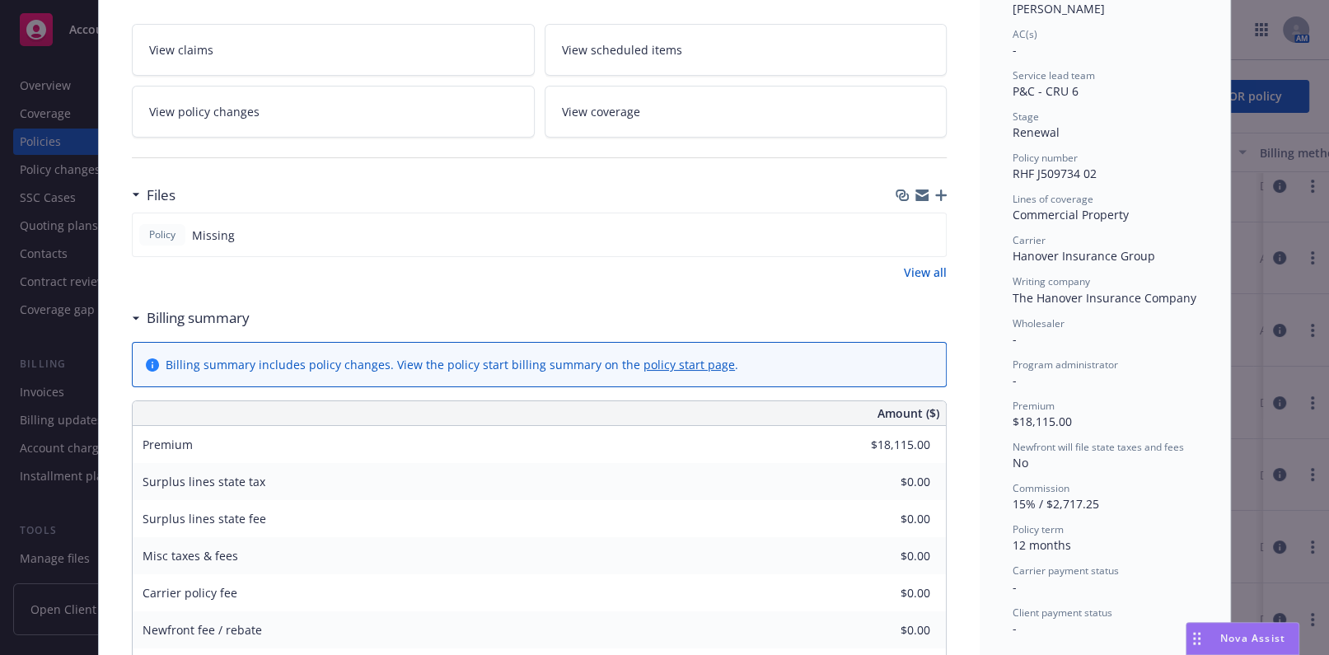
click at [914, 265] on link "View all" at bounding box center [925, 272] width 43 height 17
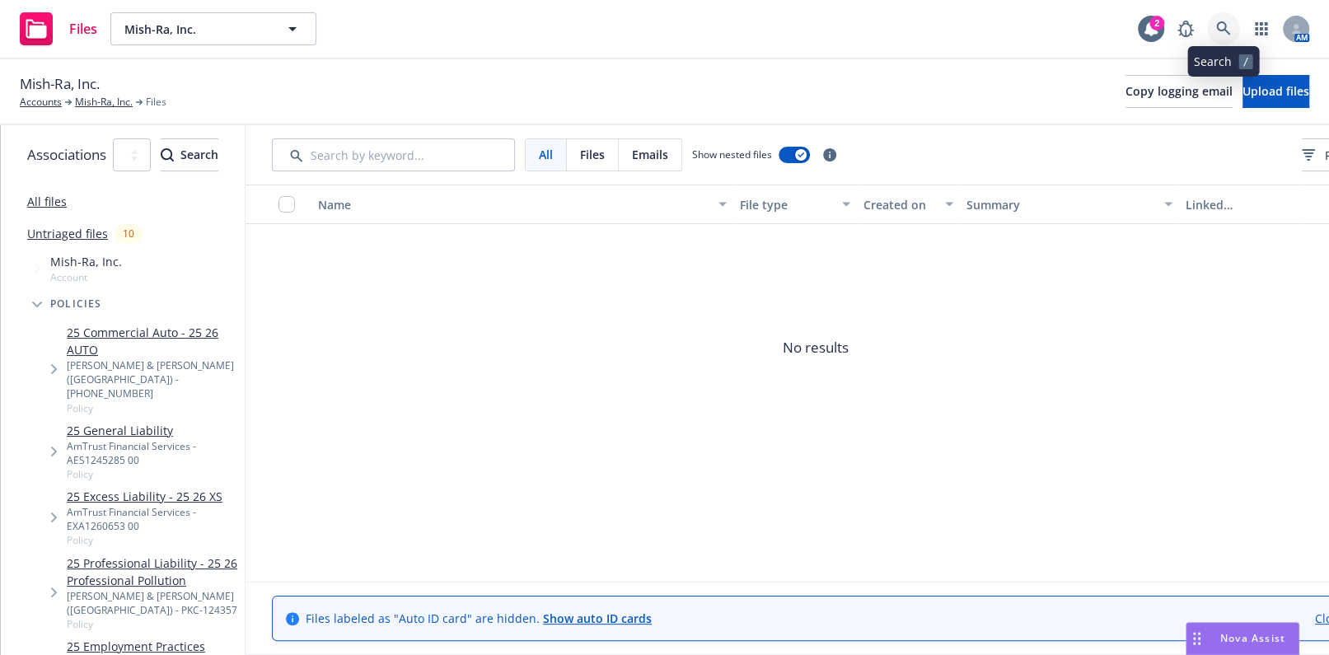
click at [1225, 26] on icon at bounding box center [1223, 28] width 14 height 14
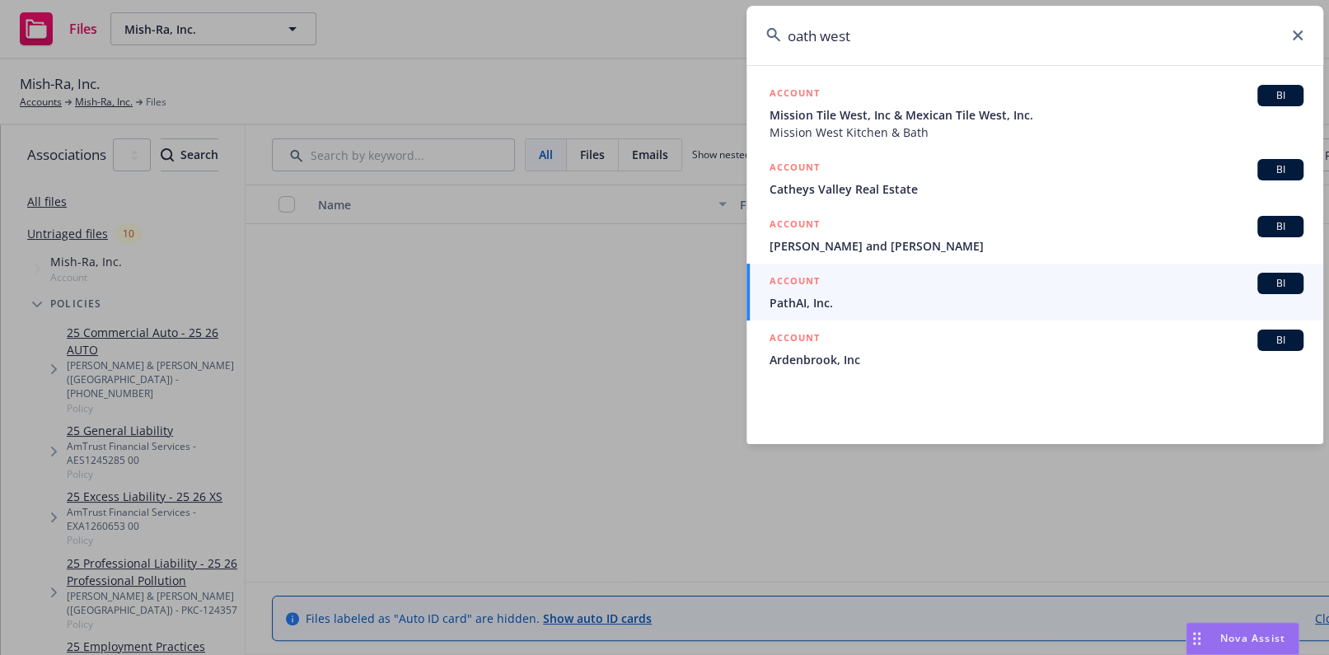
drag, startPoint x: 906, startPoint y: 45, endPoint x: 622, endPoint y: 26, distance: 284.8
click at [635, 27] on div "oath west ACCOUNT BI Mission Tile West, Inc & Mexican Tile West, Inc. Mission W…" at bounding box center [664, 327] width 1329 height 655
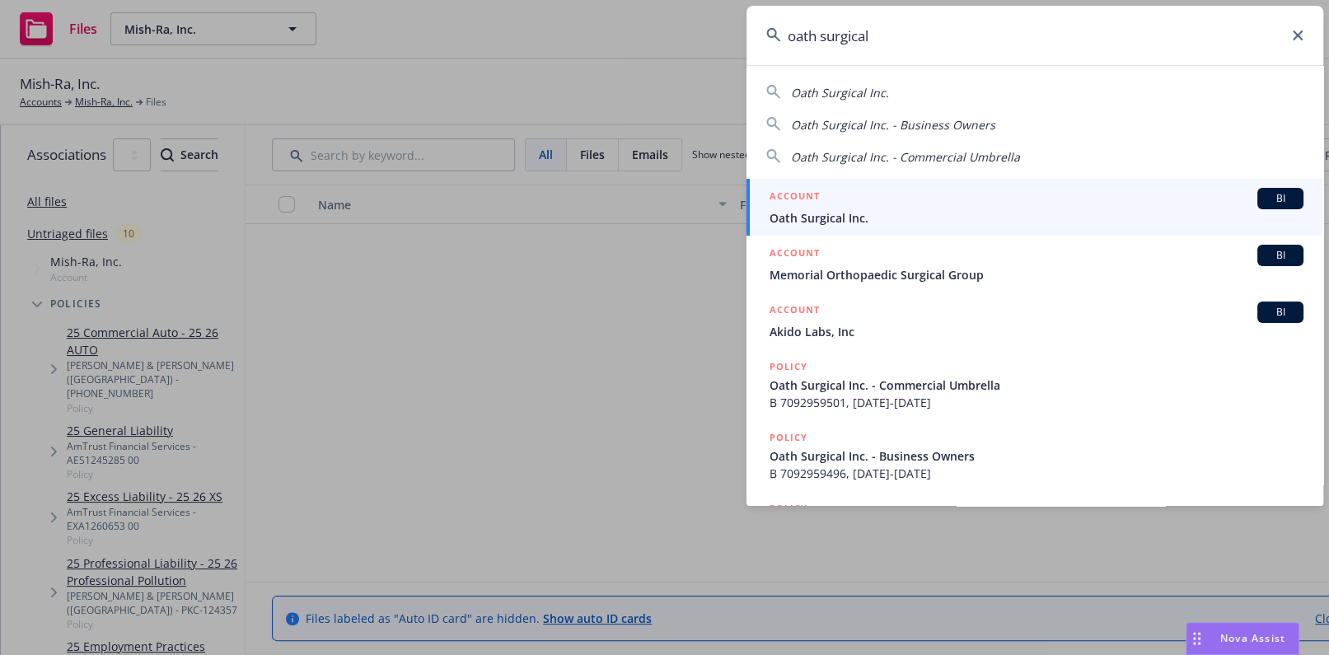
type input "oath surgical"
drag, startPoint x: 851, startPoint y: 224, endPoint x: 780, endPoint y: 180, distance: 83.2
click at [852, 224] on span "Oath Surgical Inc." at bounding box center [1036, 217] width 534 height 17
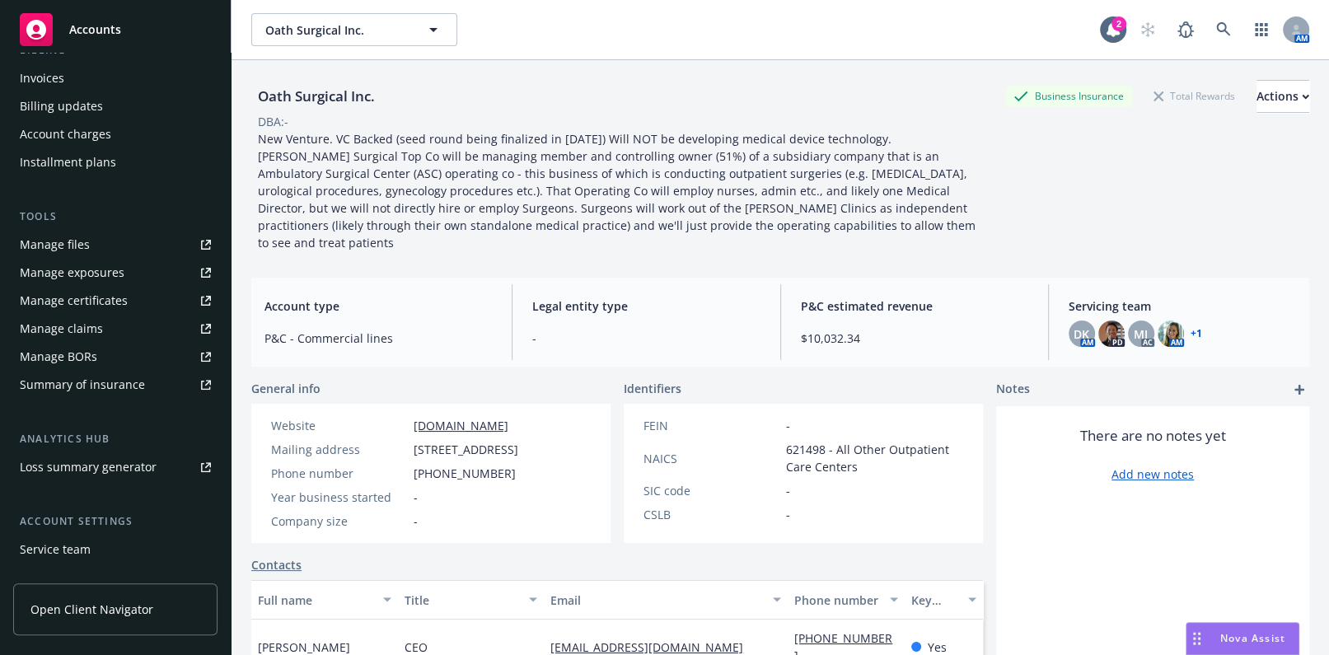
scroll to position [374, 0]
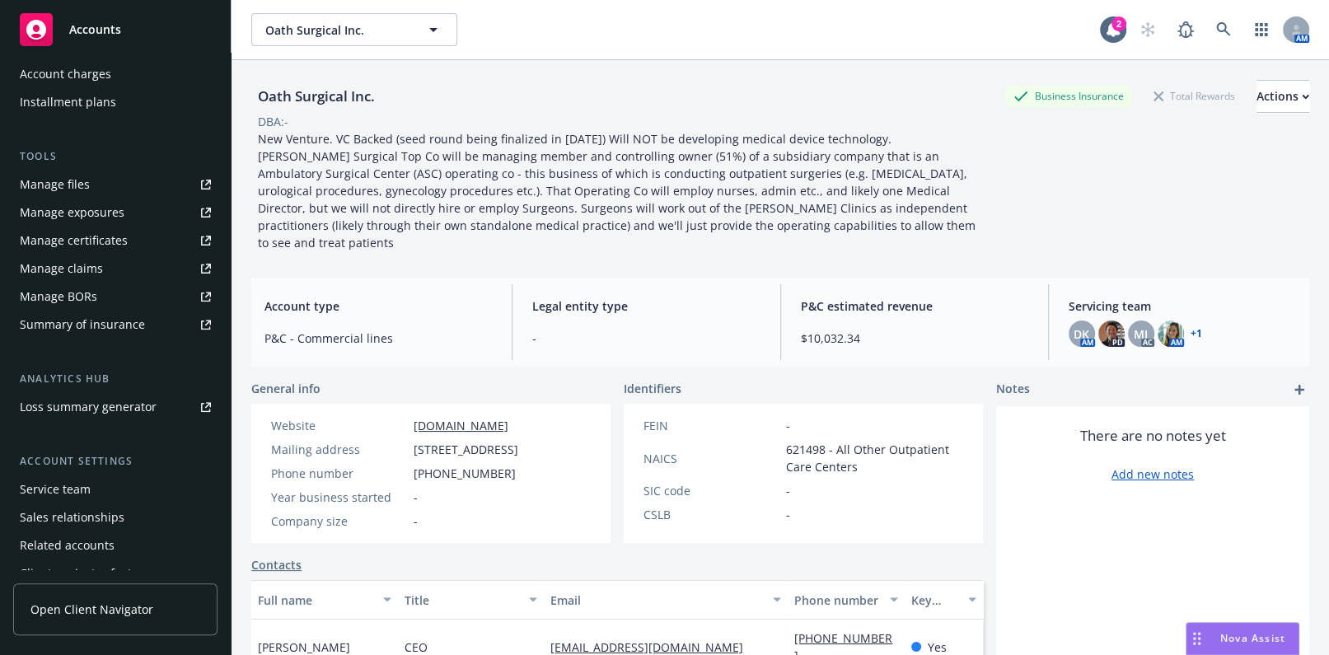
click at [112, 238] on div "Manage certificates" at bounding box center [74, 240] width 108 height 26
click at [1216, 24] on icon at bounding box center [1223, 29] width 15 height 15
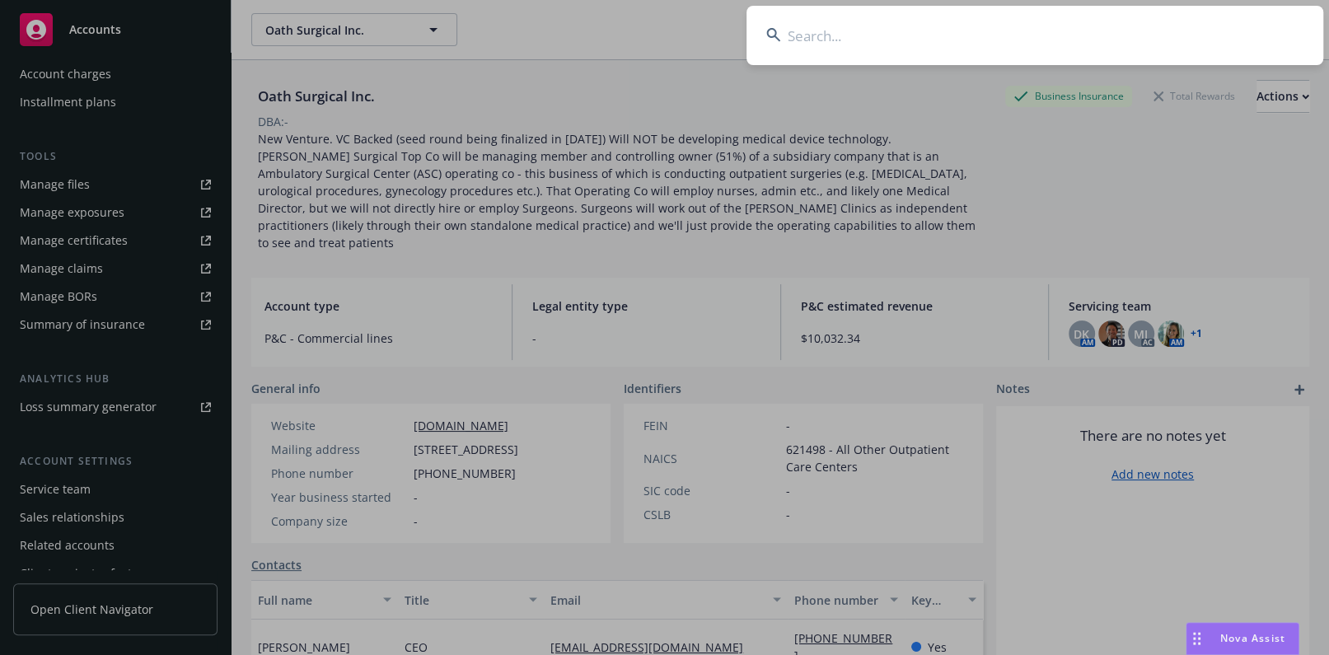
type input "v"
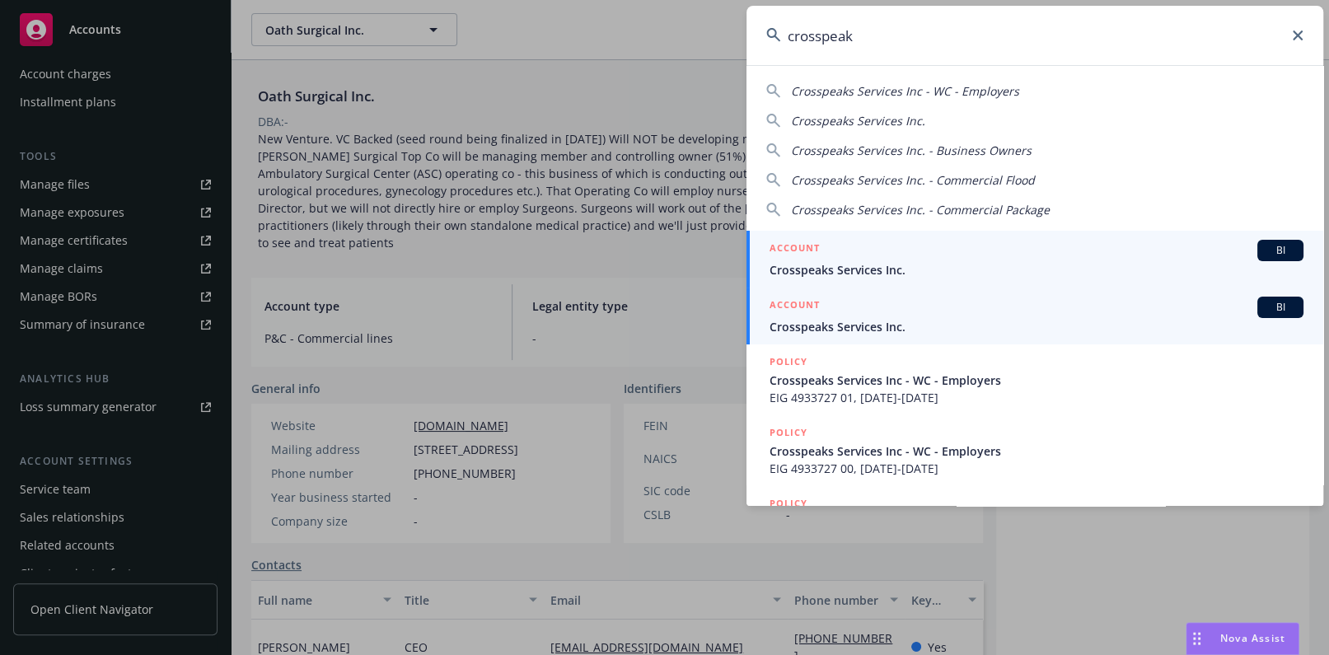
type input "crosspeak"
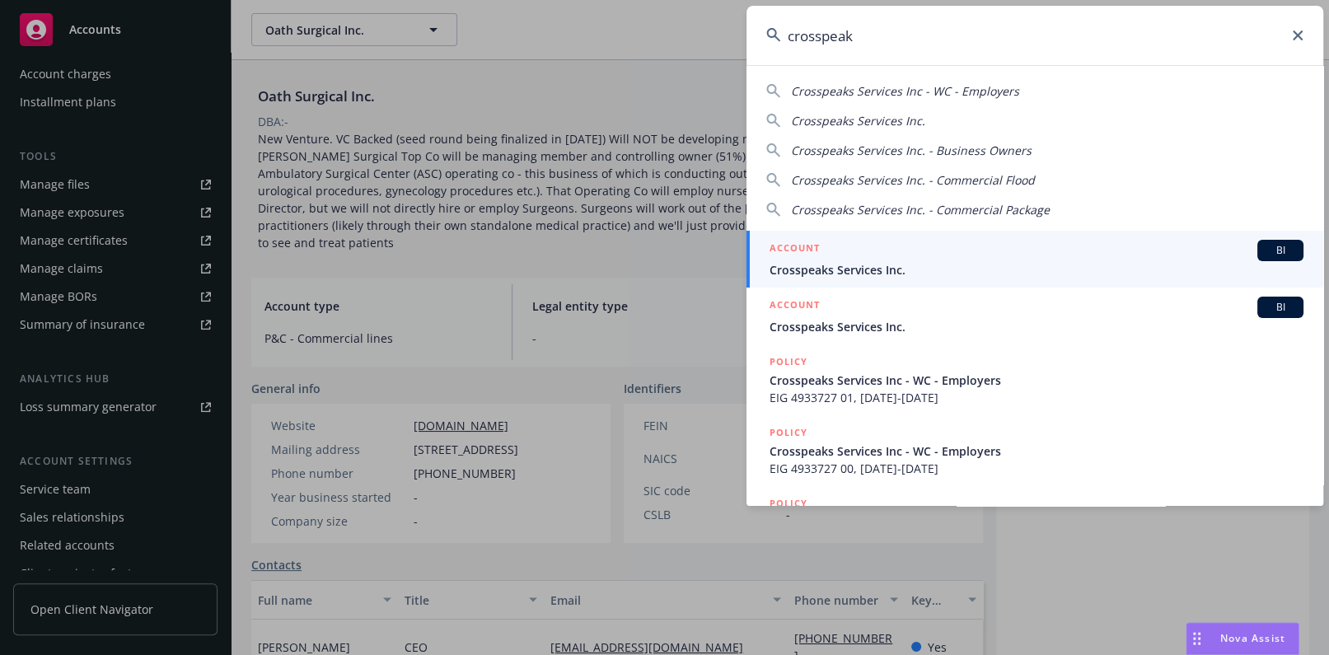
click at [876, 324] on span "Crosspeaks Services Inc." at bounding box center [1036, 326] width 534 height 17
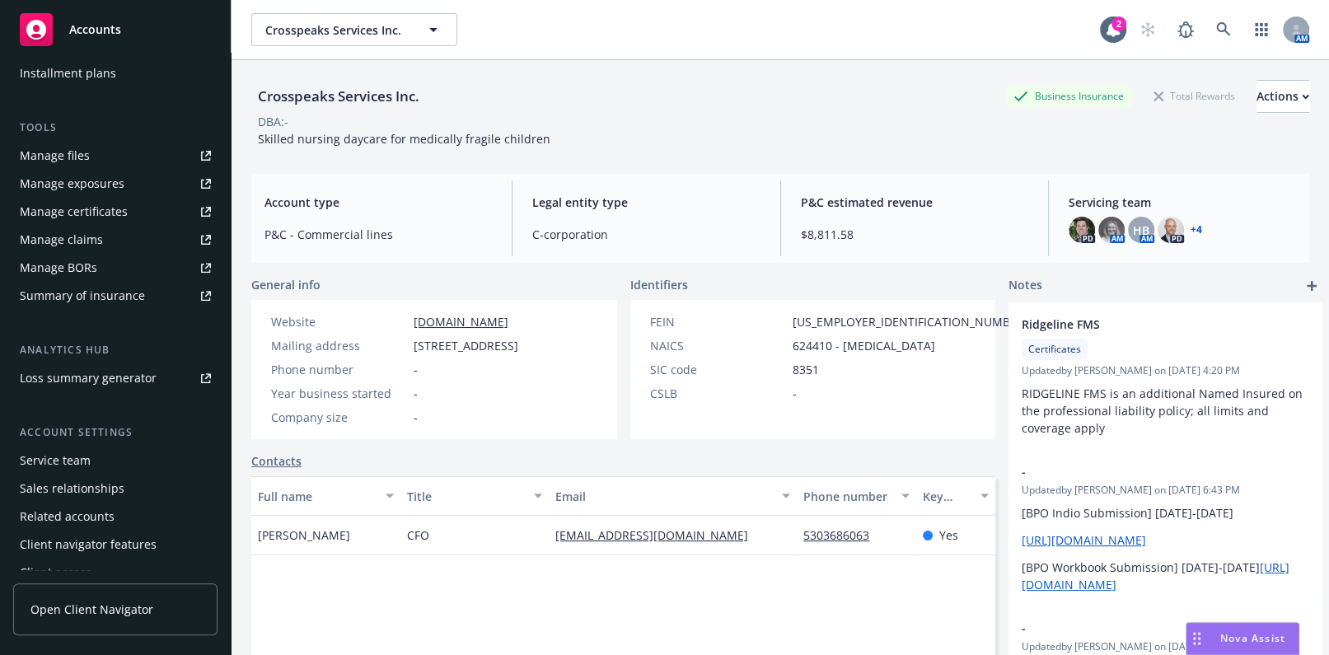
scroll to position [418, 0]
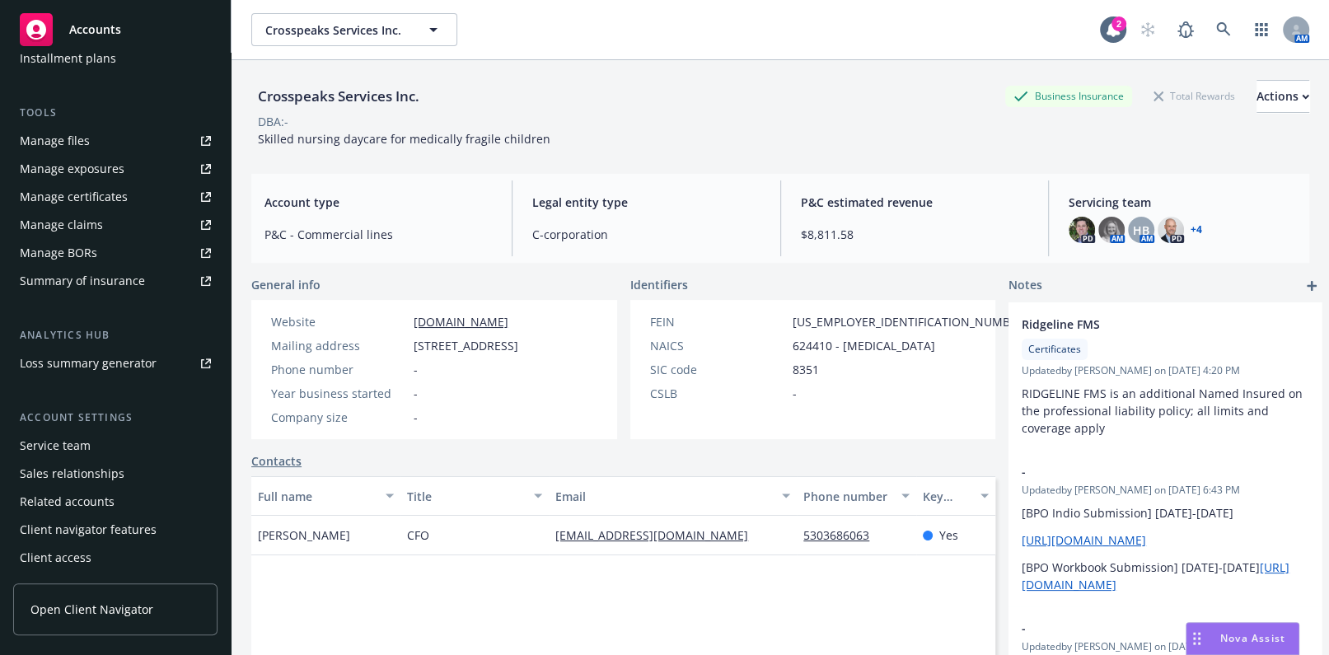
click at [124, 197] on link "Manage certificates" at bounding box center [115, 197] width 204 height 26
click at [1216, 30] on icon at bounding box center [1223, 29] width 15 height 15
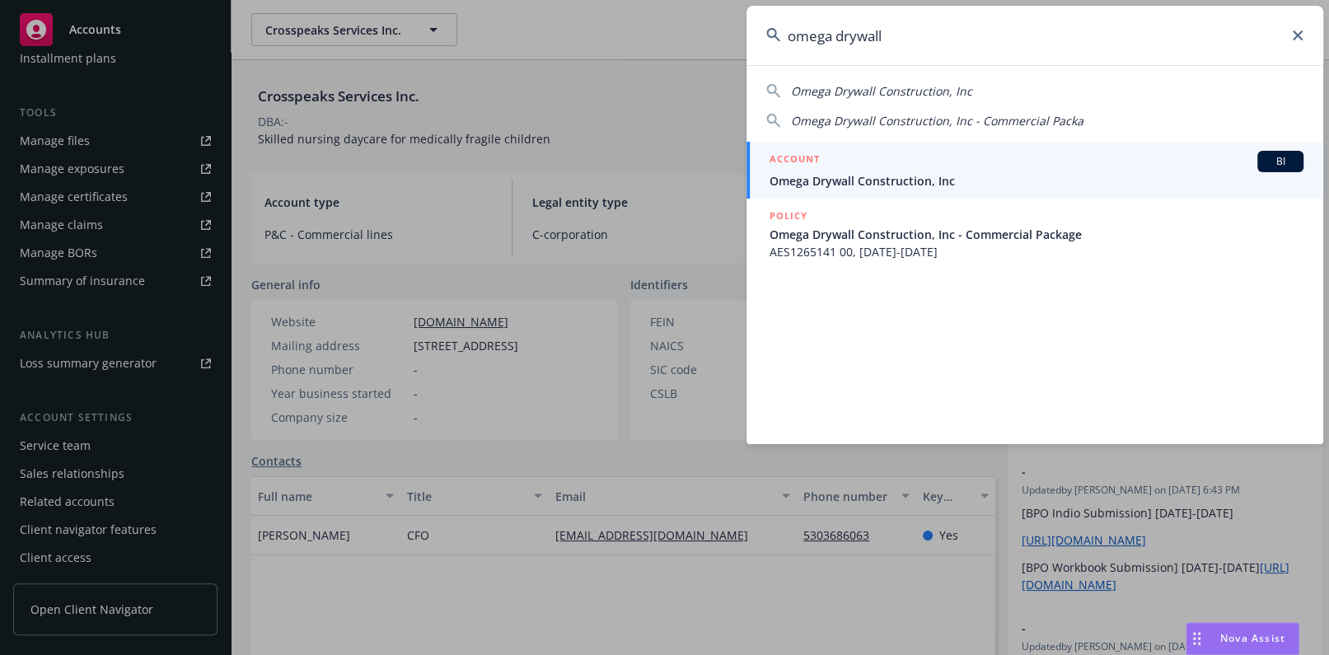
type input "omega drywall"
click at [842, 181] on span "Omega Drywall Construction, Inc" at bounding box center [1036, 180] width 534 height 17
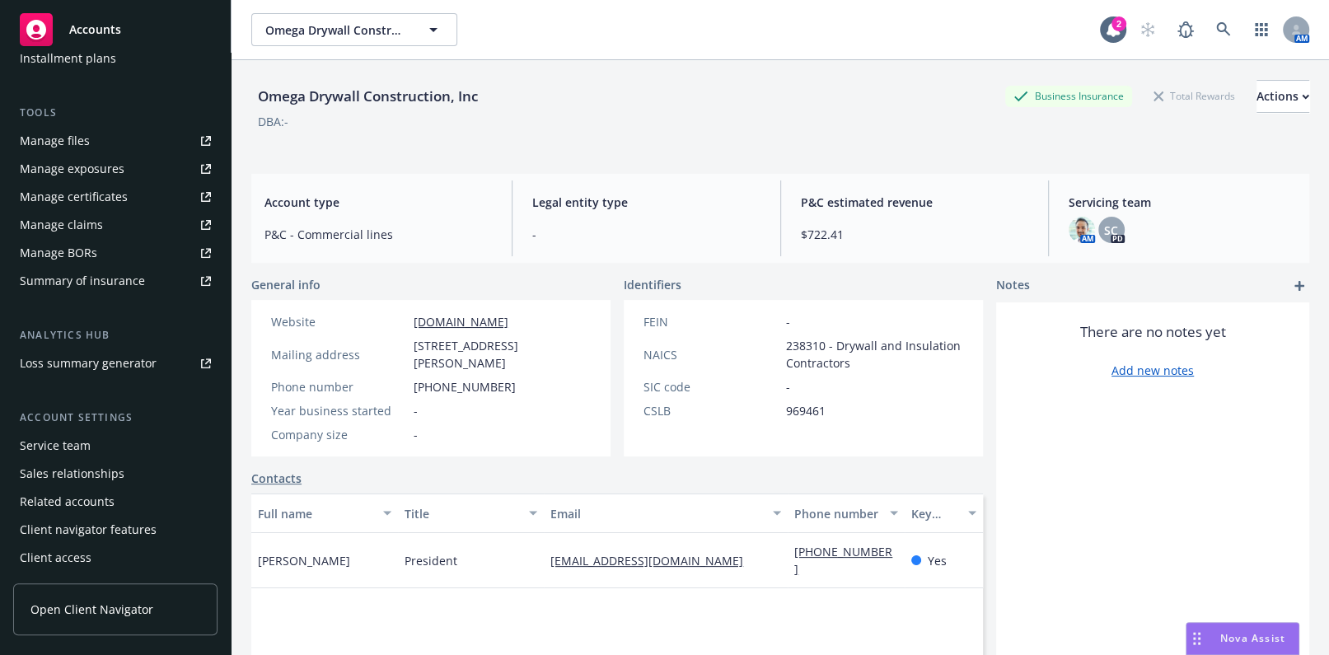
click at [131, 203] on link "Manage certificates" at bounding box center [115, 197] width 204 height 26
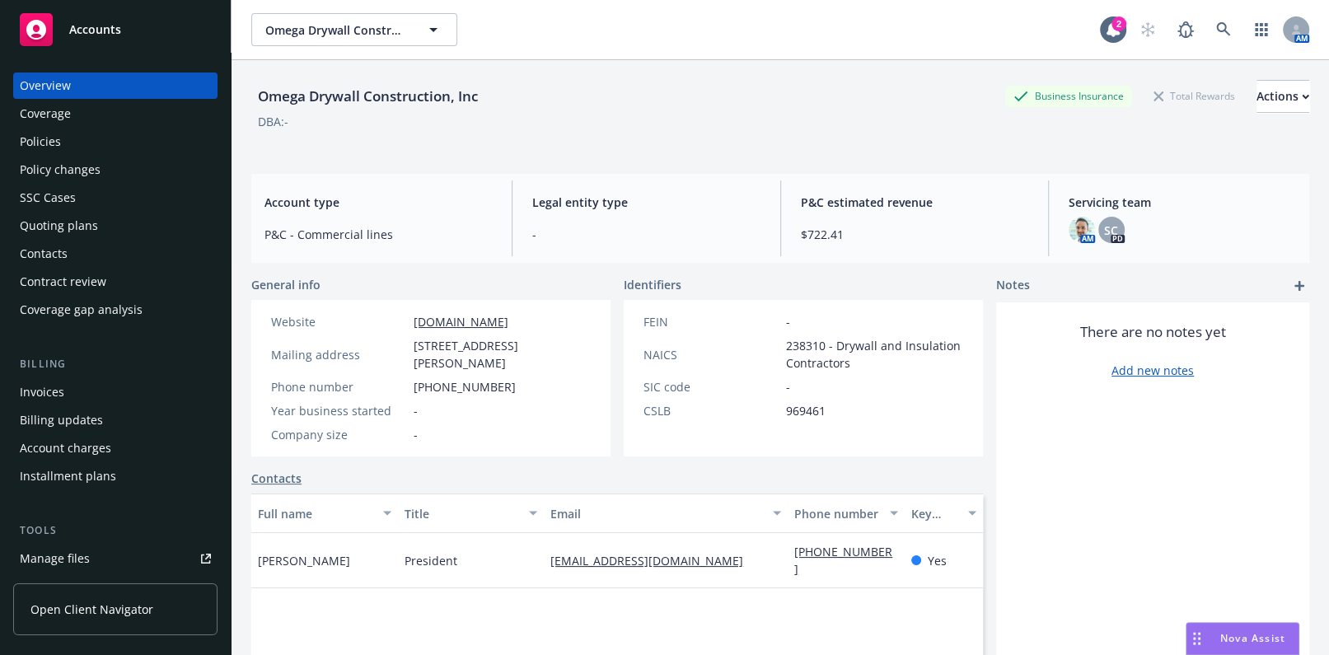
drag, startPoint x: 97, startPoint y: 113, endPoint x: 153, endPoint y: 116, distance: 56.1
click at [97, 112] on div "Coverage" at bounding box center [115, 113] width 191 height 26
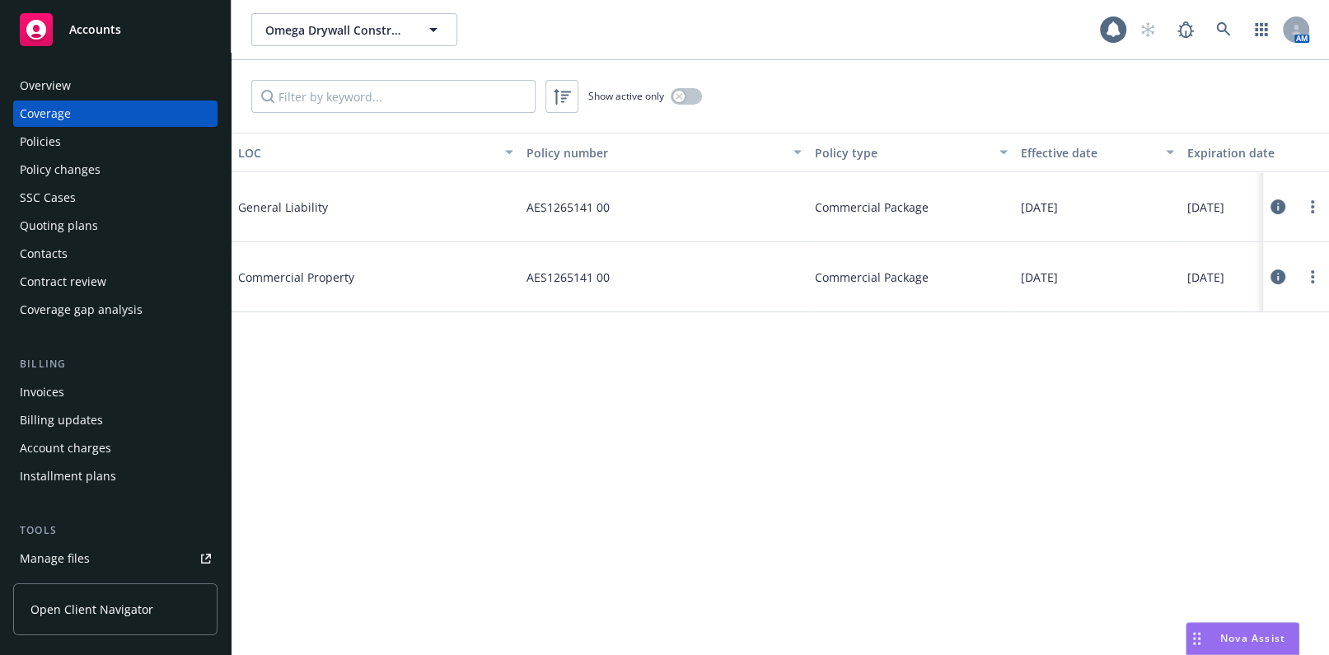
click at [668, 101] on div "Show active only" at bounding box center [645, 96] width 114 height 16
click at [679, 98] on icon "button" at bounding box center [678, 96] width 7 height 7
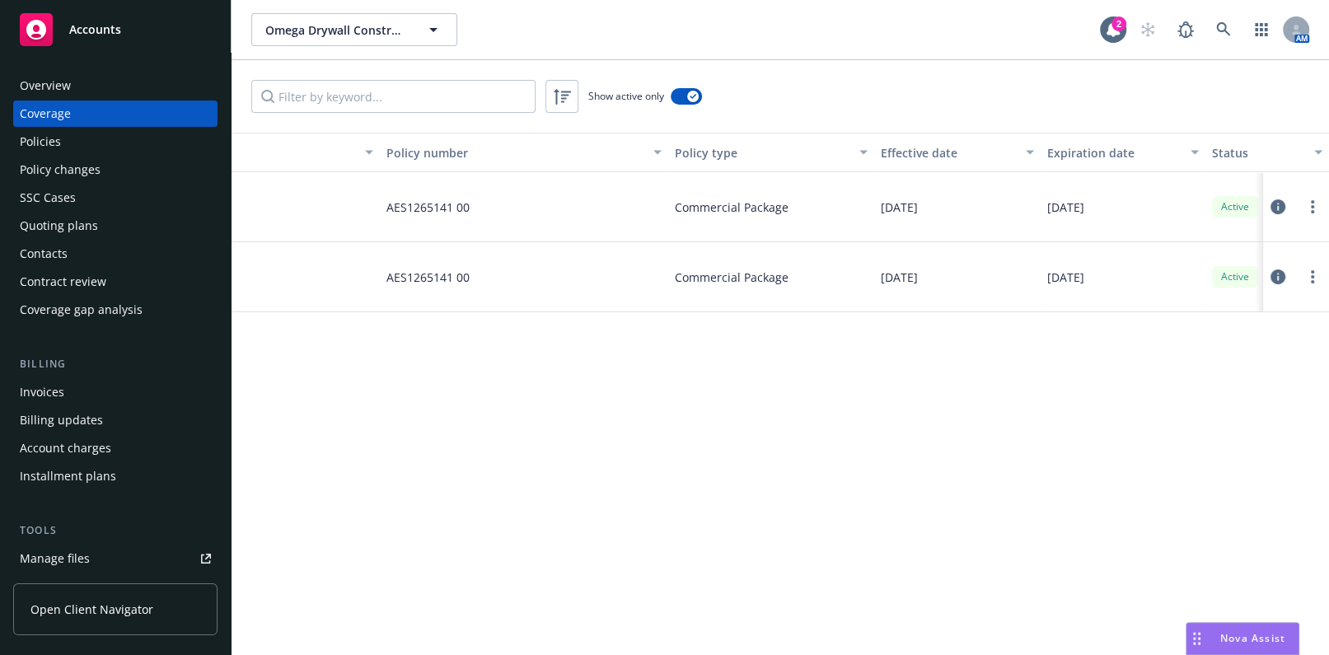
drag, startPoint x: 708, startPoint y: 211, endPoint x: 839, endPoint y: 203, distance: 130.4
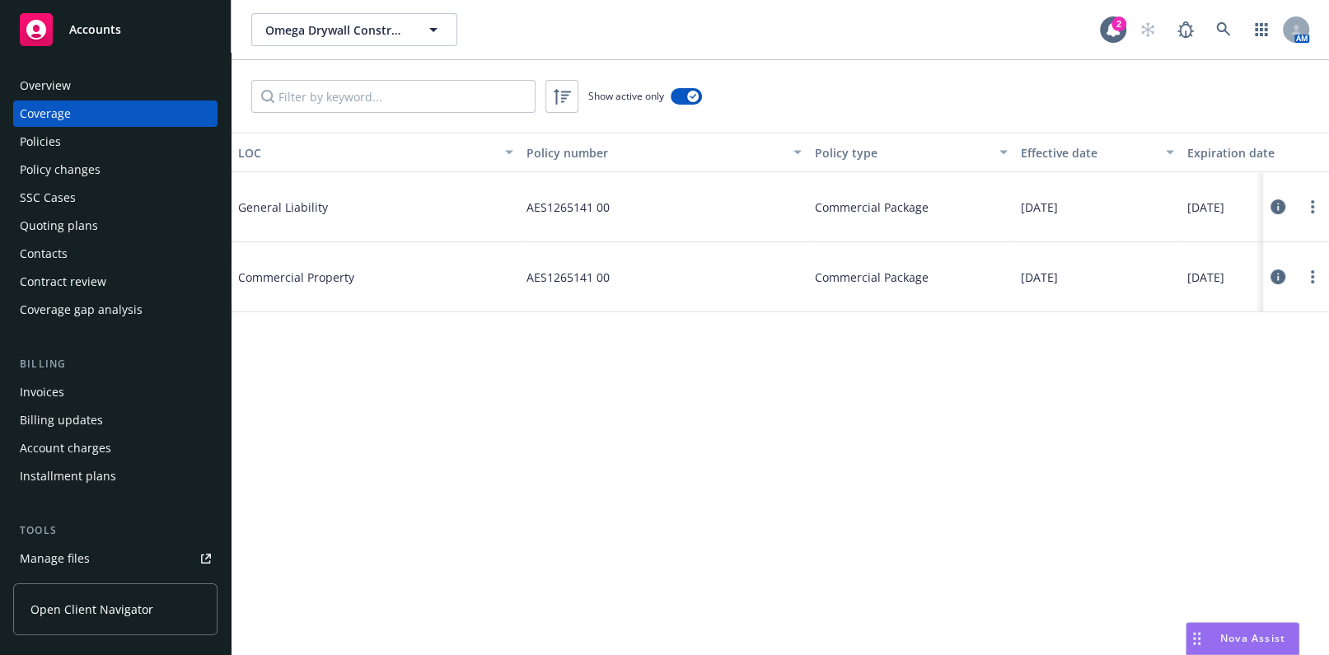
drag, startPoint x: 407, startPoint y: 176, endPoint x: 274, endPoint y: 124, distance: 142.4
click at [105, 139] on div "Policies" at bounding box center [115, 142] width 191 height 26
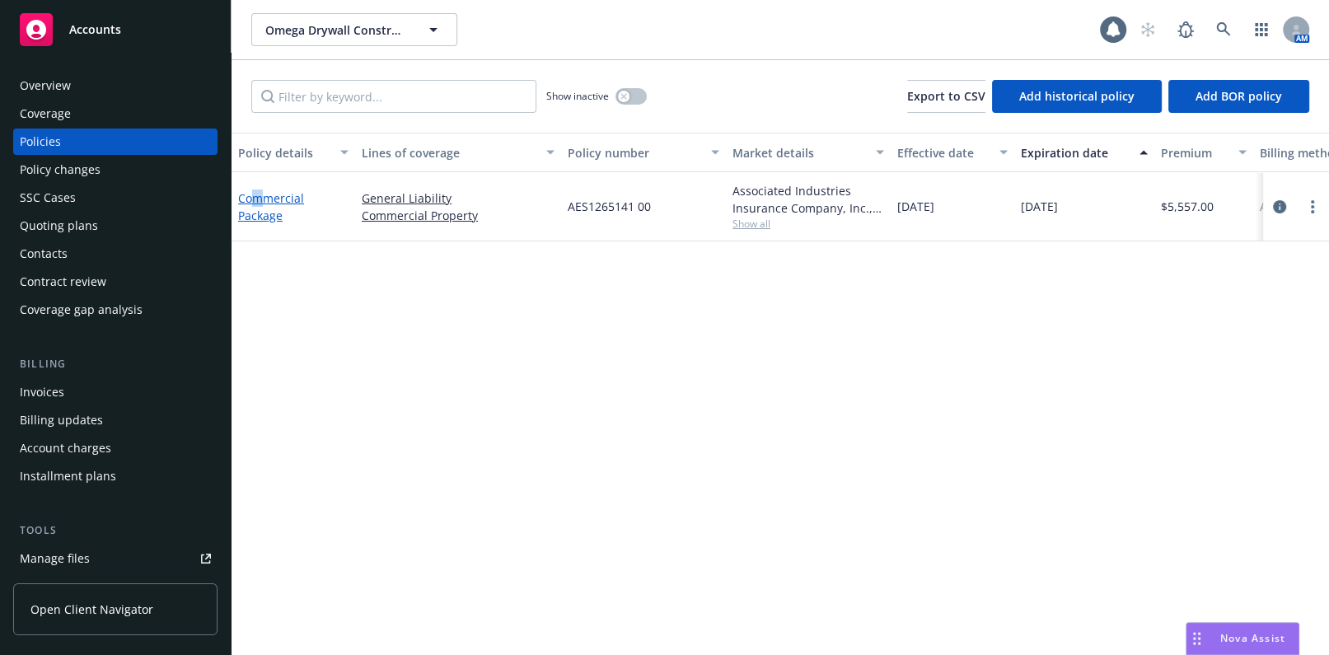
click at [259, 201] on link "Commercial Package" at bounding box center [271, 206] width 66 height 33
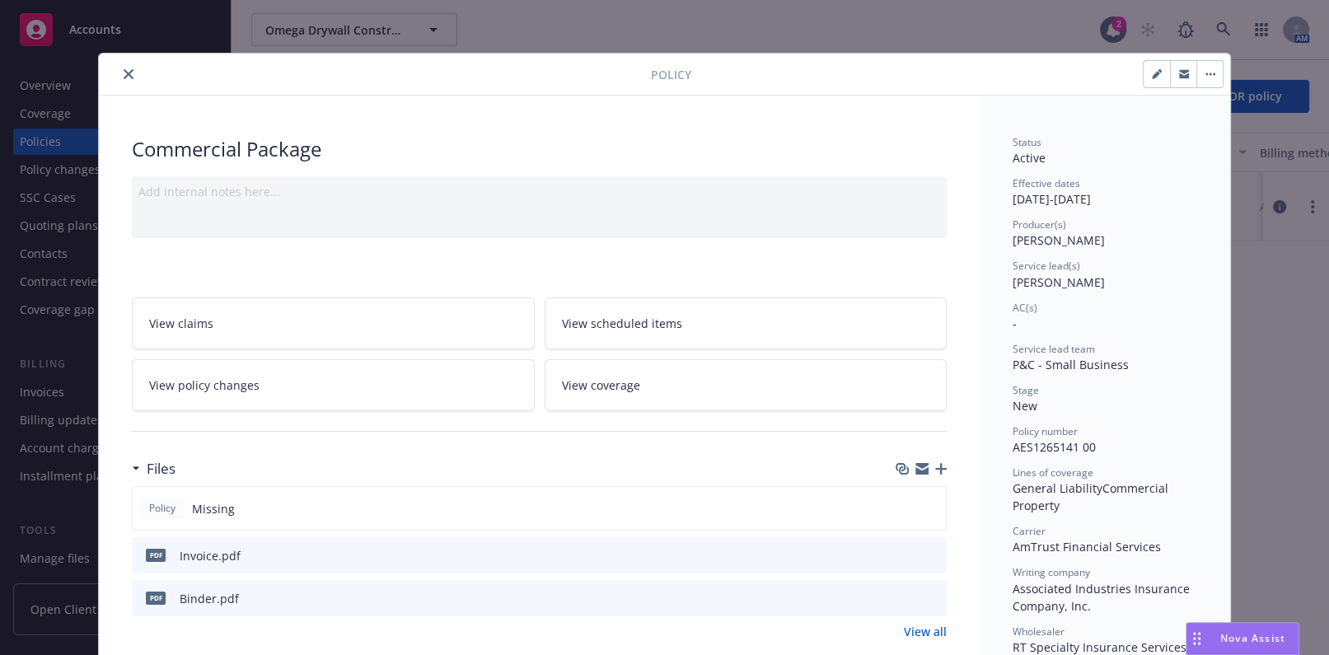
scroll to position [149, 0]
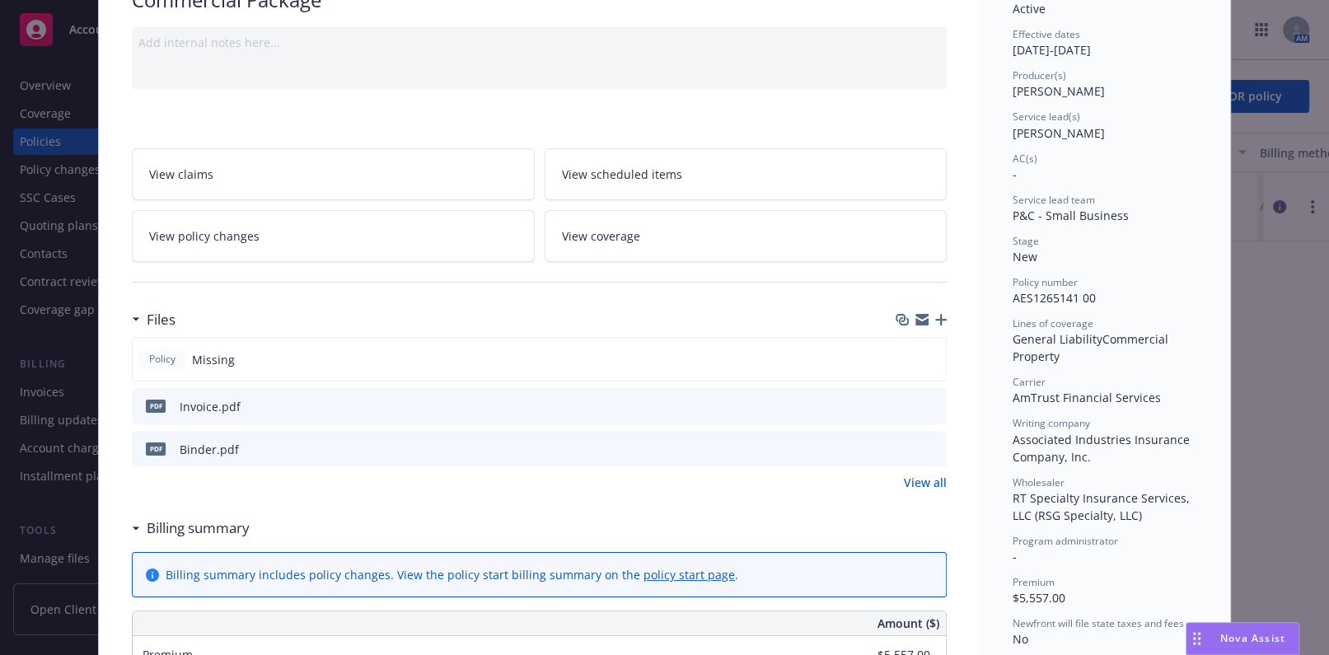
click at [923, 449] on icon "preview file" at bounding box center [930, 448] width 15 height 12
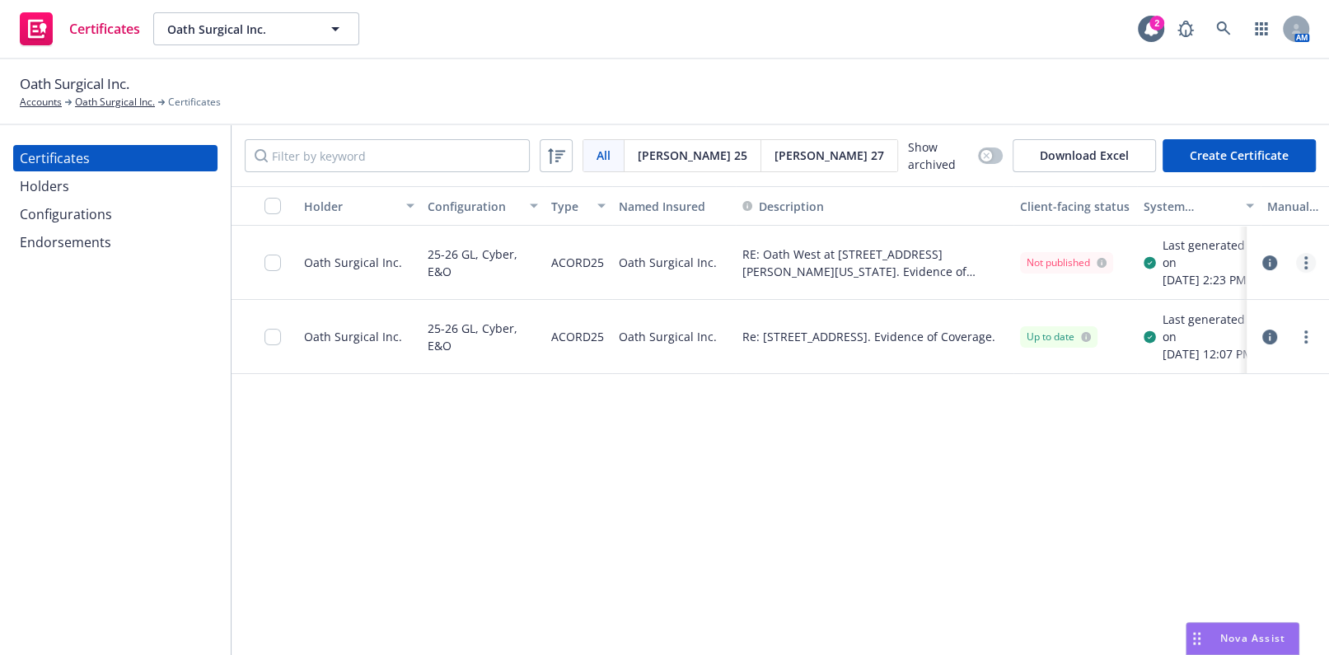
click at [1302, 273] on link "more" at bounding box center [1306, 263] width 20 height 20
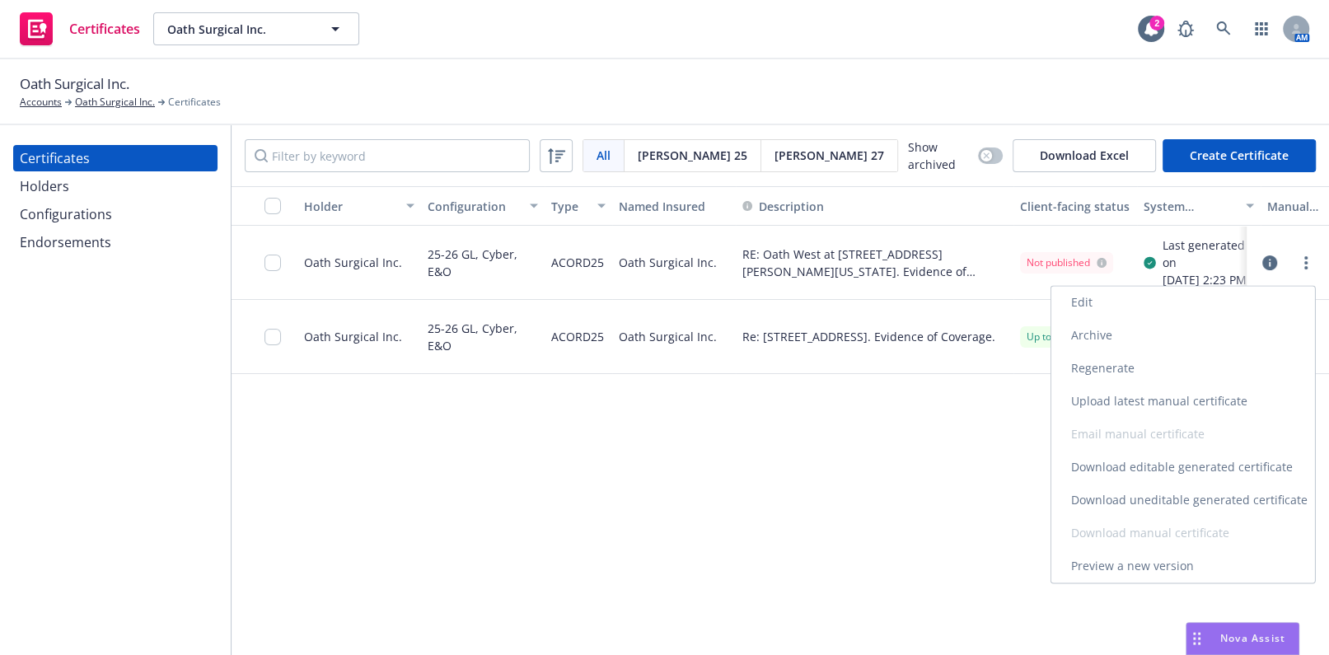
click at [1101, 301] on link "Edit" at bounding box center [1183, 302] width 264 height 33
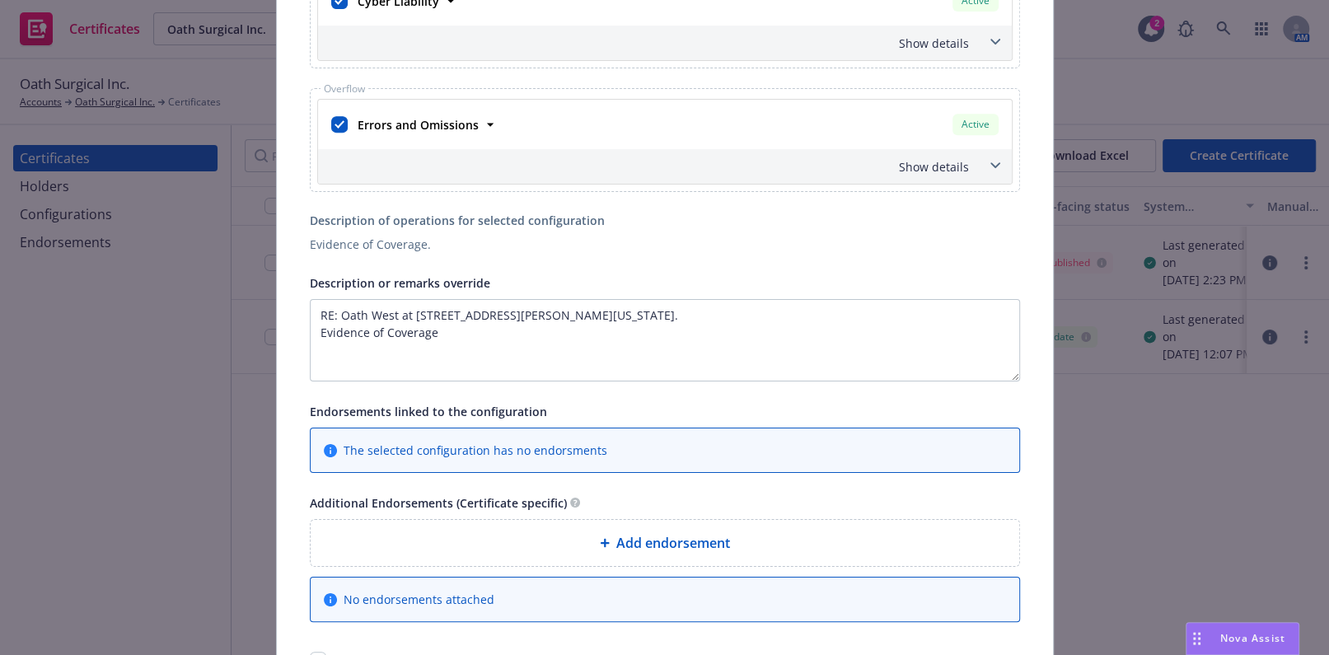
scroll to position [581, 0]
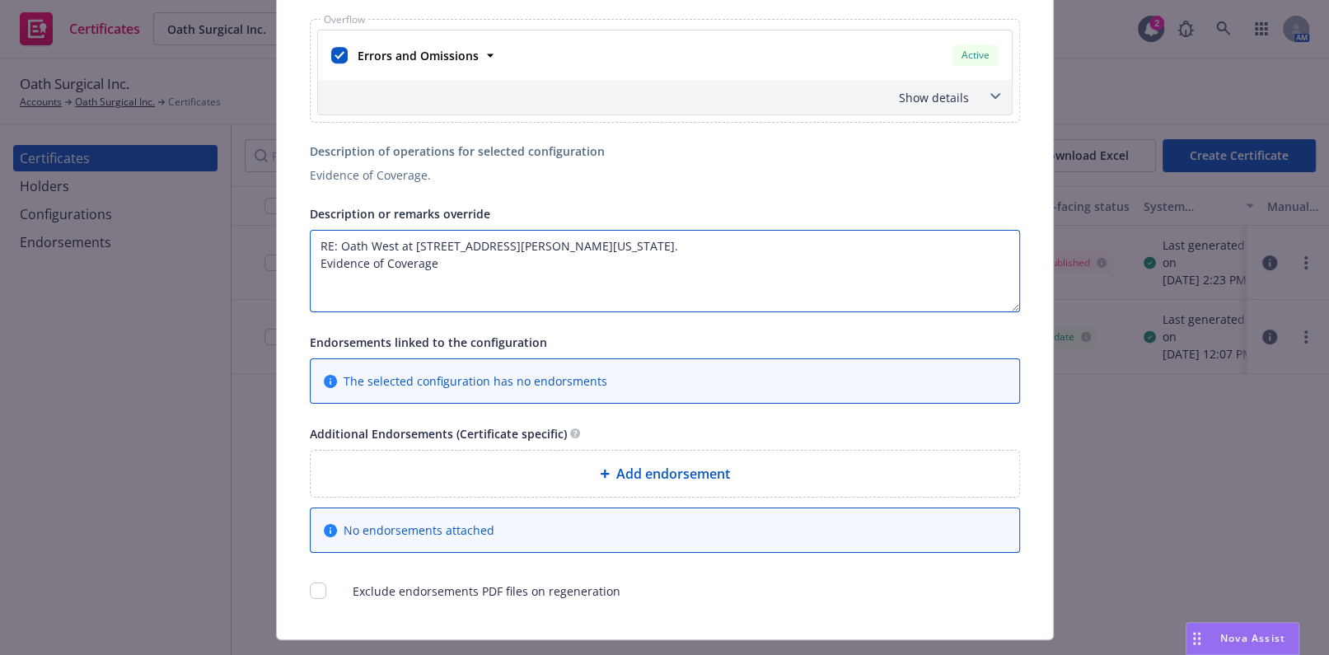
drag, startPoint x: 438, startPoint y: 238, endPoint x: 409, endPoint y: 241, distance: 29.8
click at [409, 241] on textarea "RE: Oath West at [STREET_ADDRESS][PERSON_NAME][US_STATE]. Evidence of Coverage" at bounding box center [665, 271] width 710 height 82
paste textarea "5"
type textarea "RE: Oath West at [STREET_ADDRESS][PERSON_NAME][US_STATE]. Evidence of Coverage"
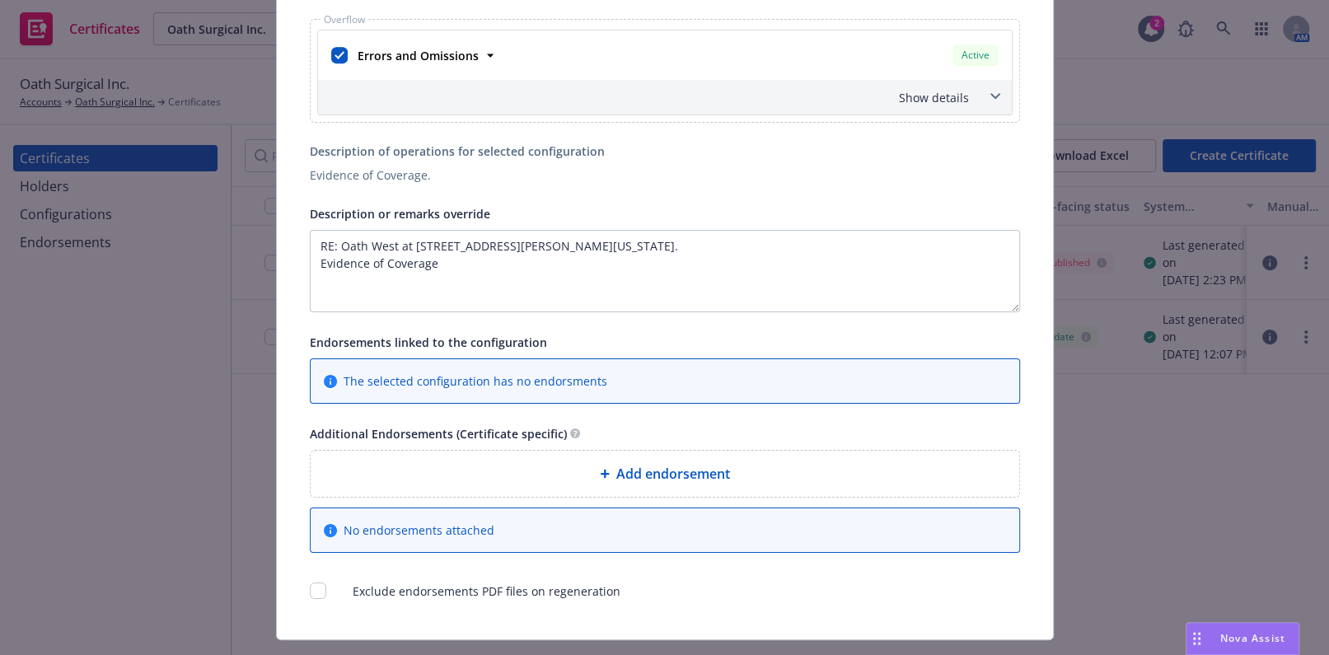
scroll to position [12, 0]
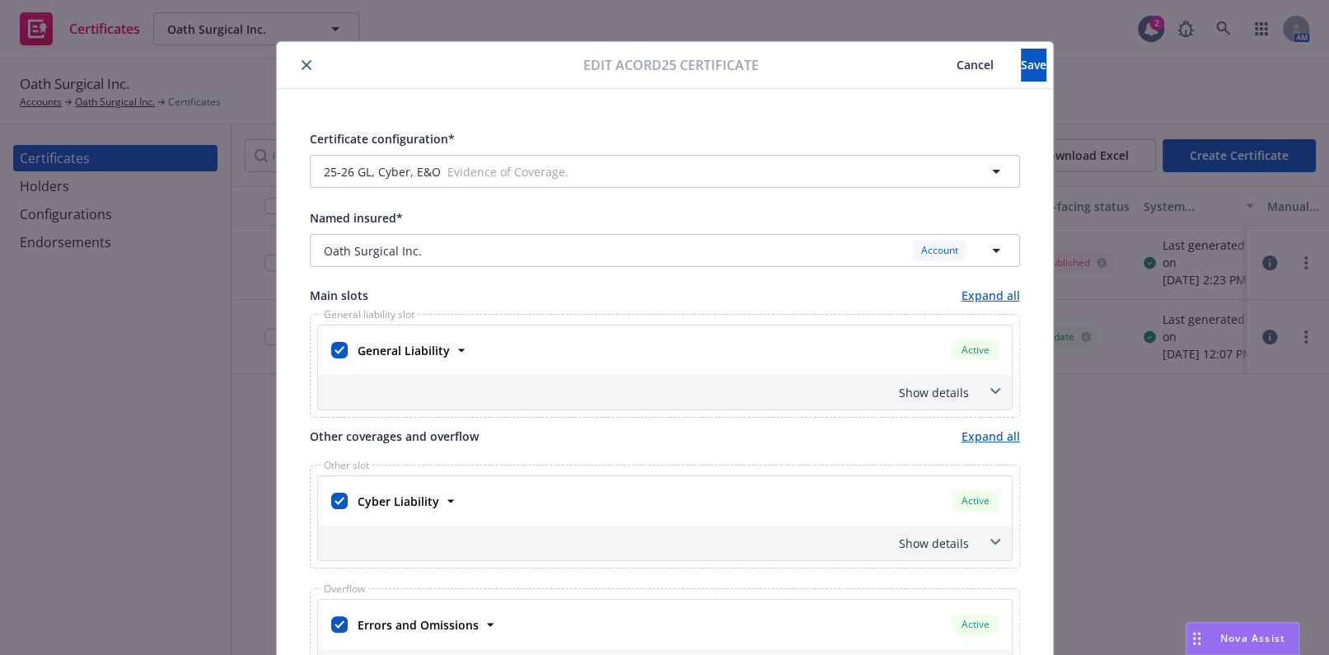
drag, startPoint x: 871, startPoint y: 68, endPoint x: 995, endPoint y: 57, distance: 124.9
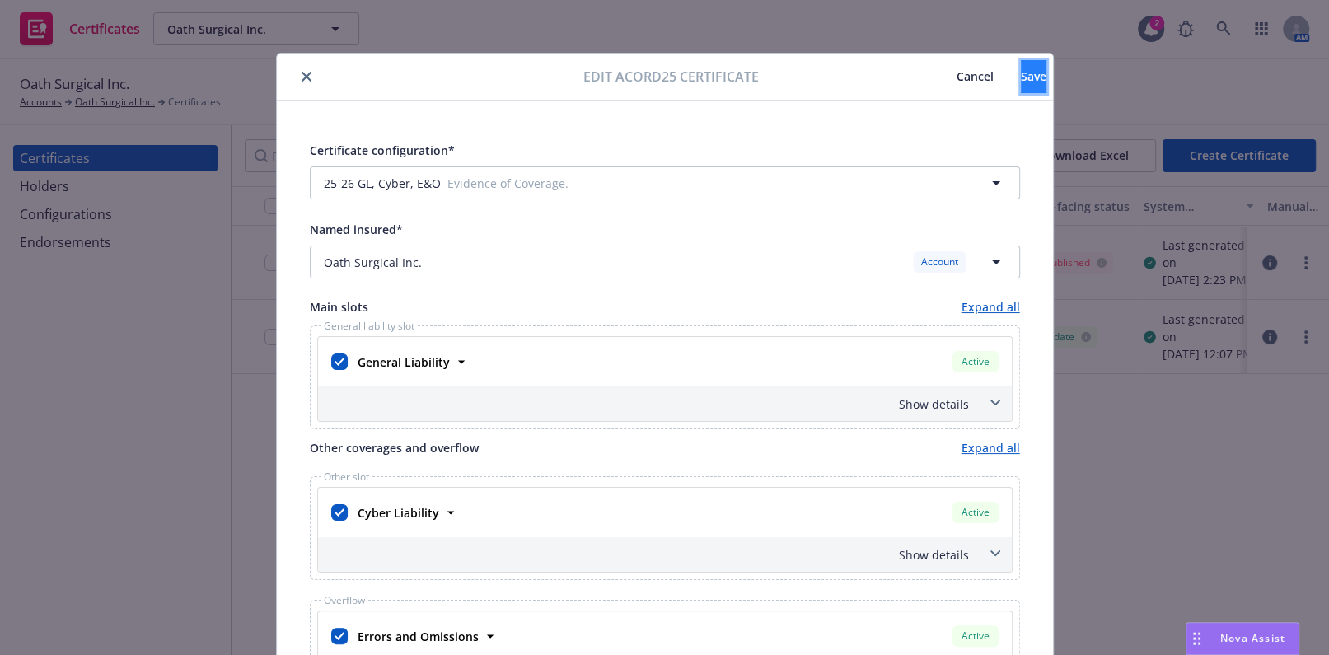
click at [1021, 70] on span "Save" at bounding box center [1034, 76] width 26 height 16
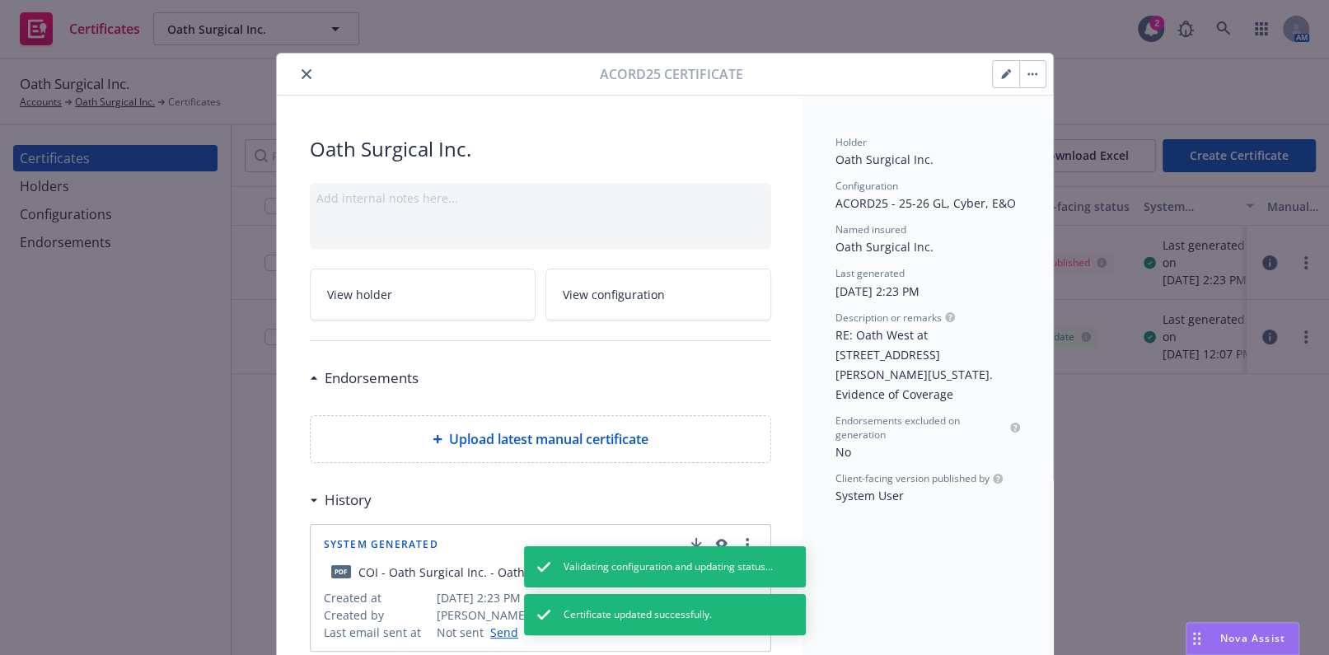
click at [303, 66] on button "close" at bounding box center [307, 74] width 20 height 20
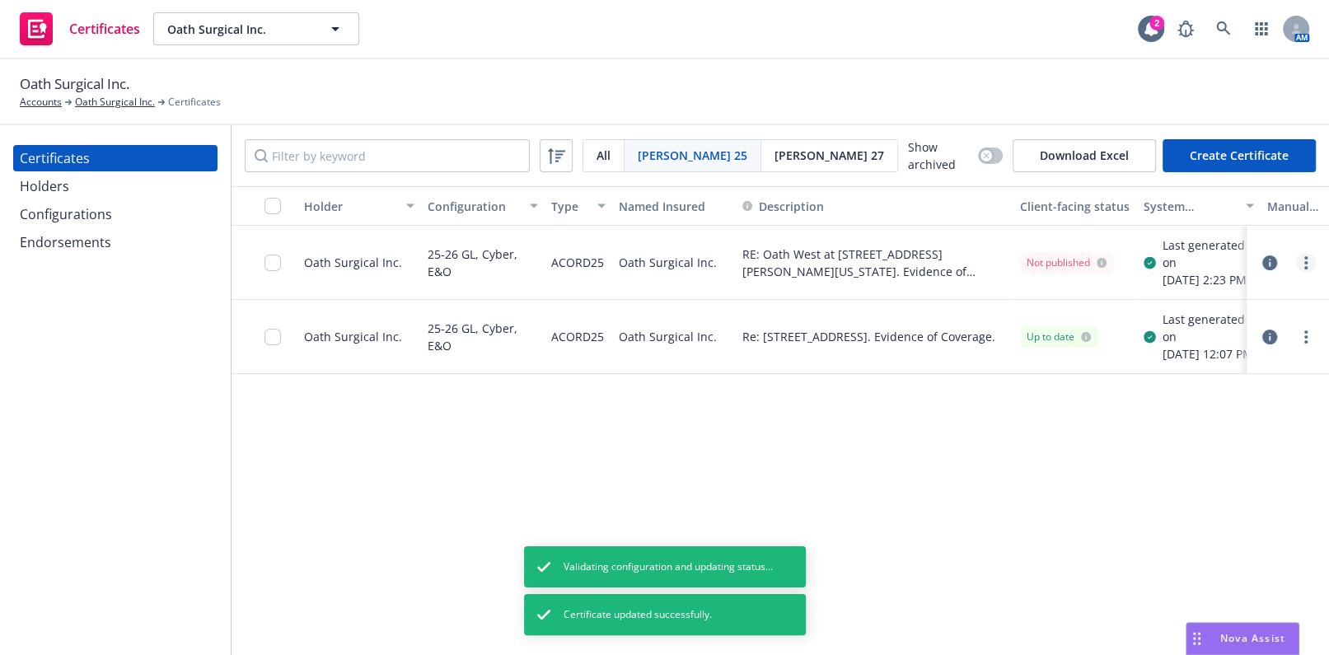
click at [1307, 271] on link "more" at bounding box center [1306, 263] width 20 height 20
click at [1107, 362] on link "Regenerate" at bounding box center [1183, 368] width 264 height 33
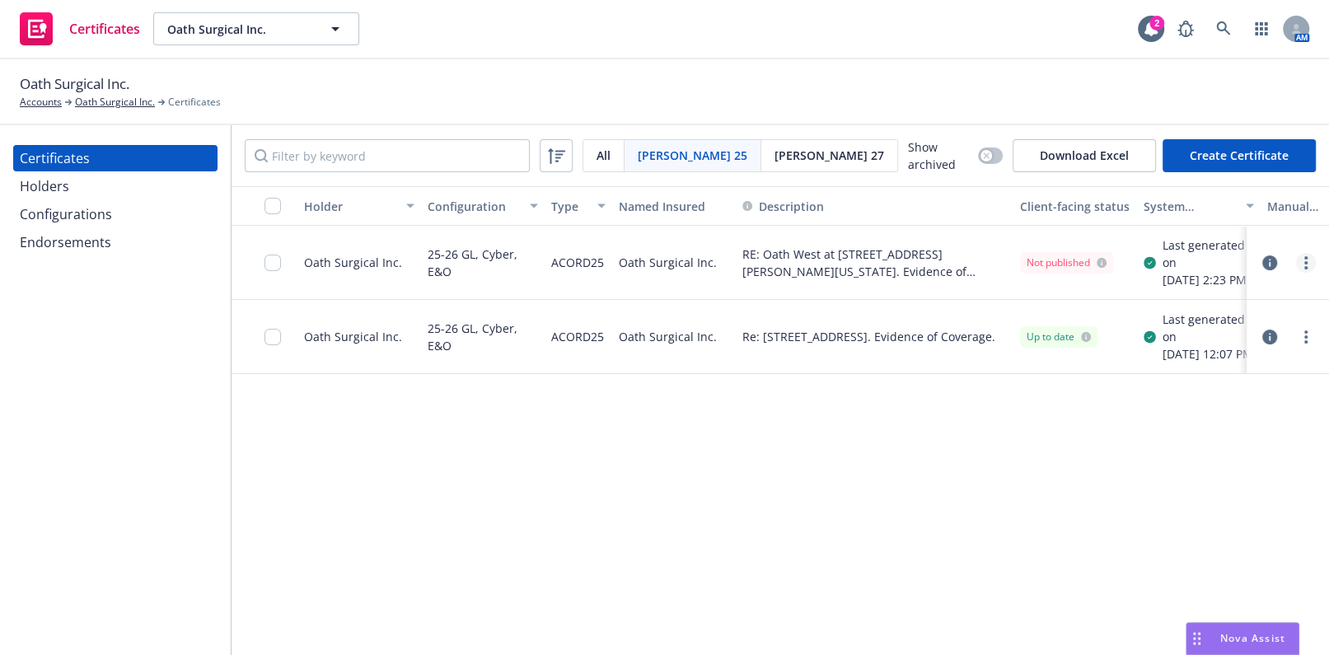
click at [1302, 268] on link "more" at bounding box center [1306, 263] width 20 height 20
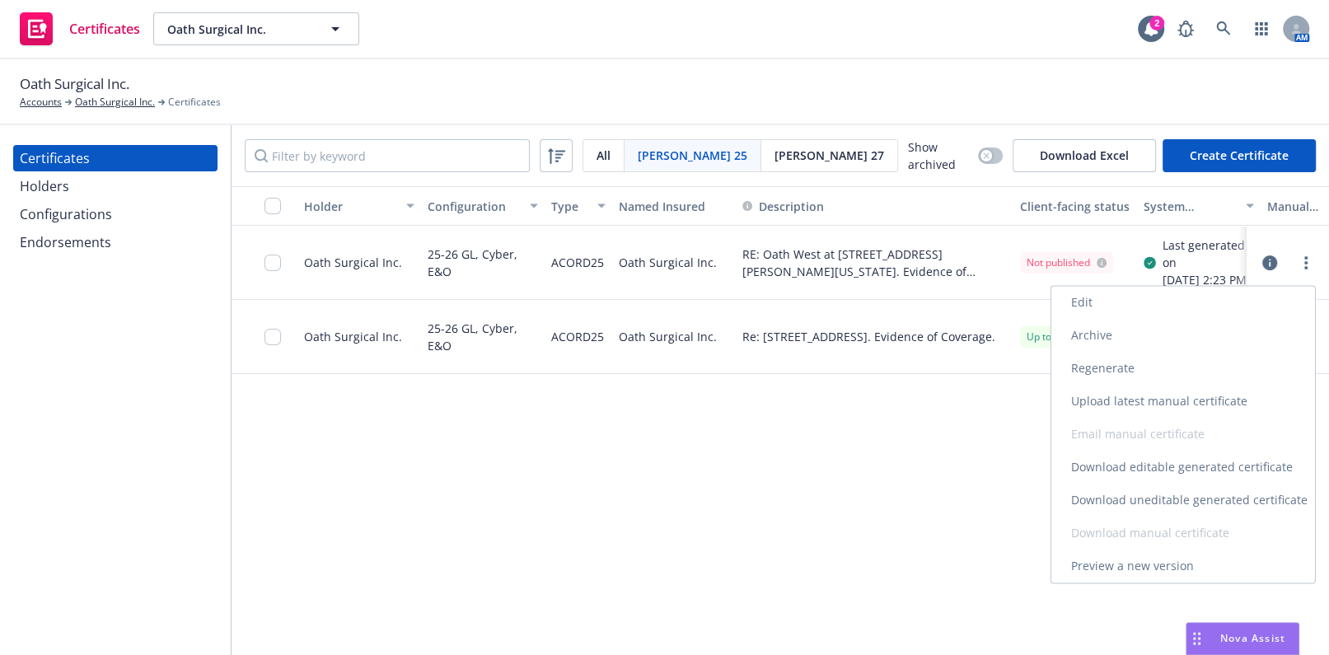
click at [1124, 495] on link "Download uneditable generated certificate" at bounding box center [1183, 500] width 264 height 33
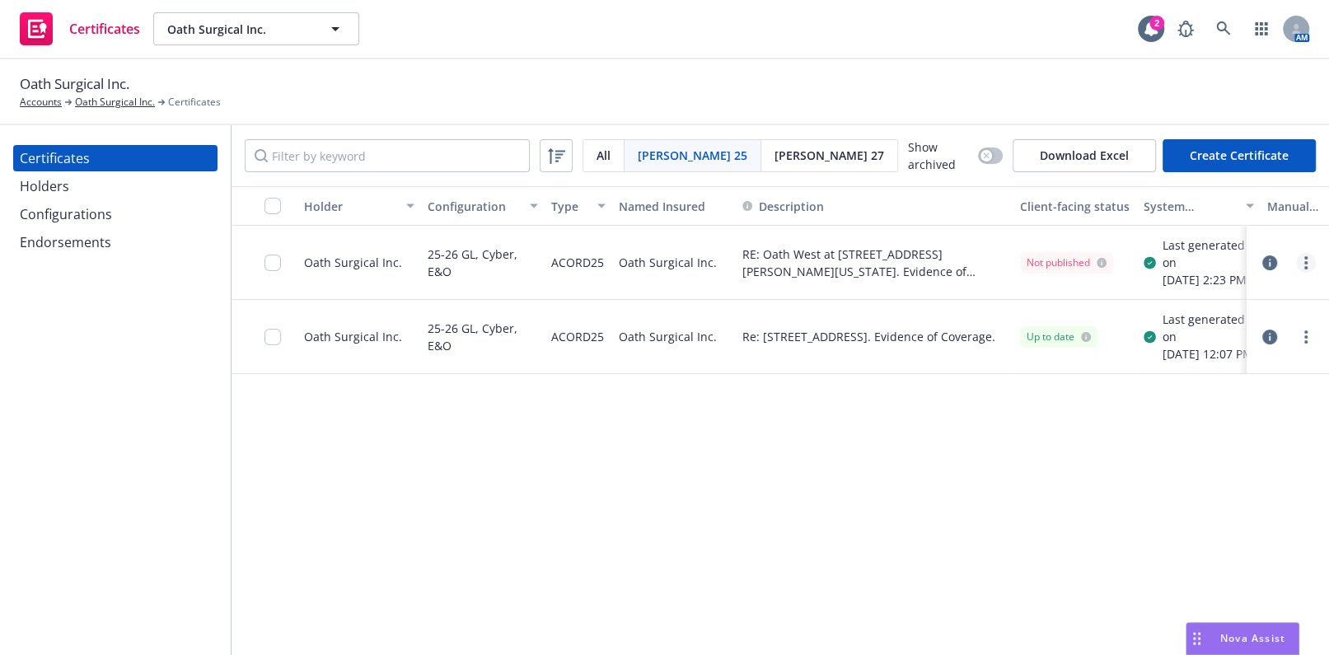
click at [1306, 269] on circle "more" at bounding box center [1305, 267] width 3 height 3
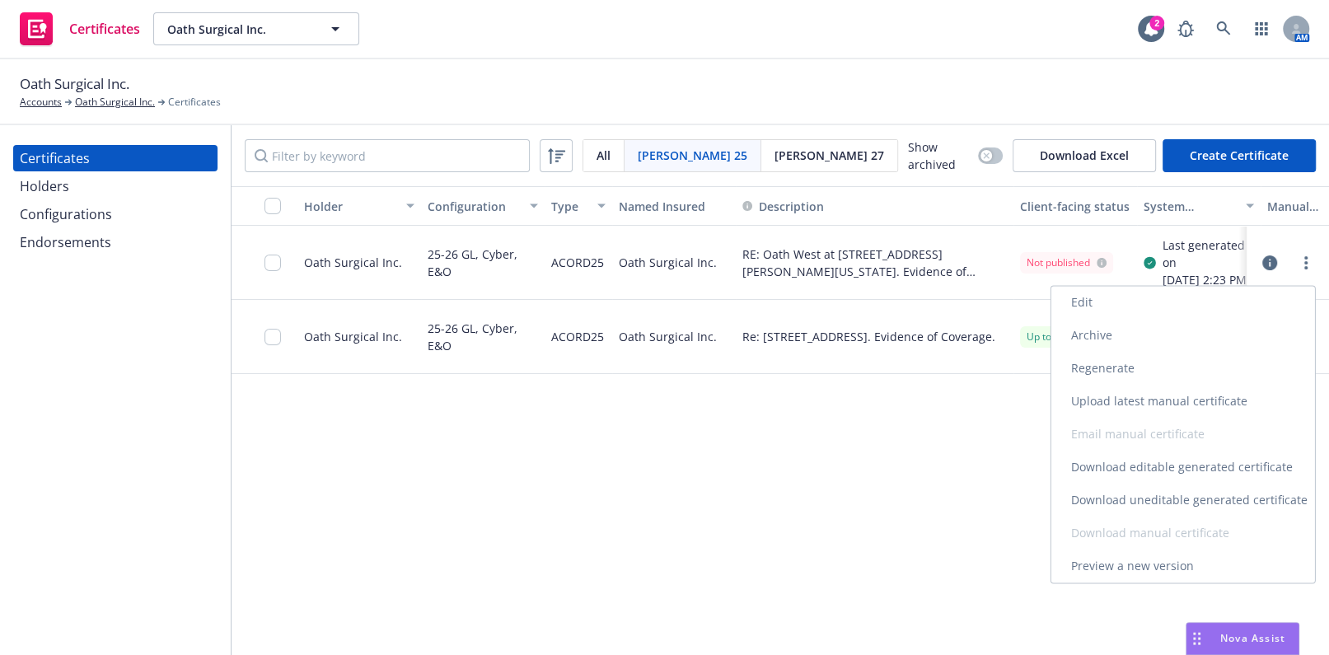
click at [1103, 367] on link "Regenerate" at bounding box center [1183, 368] width 264 height 33
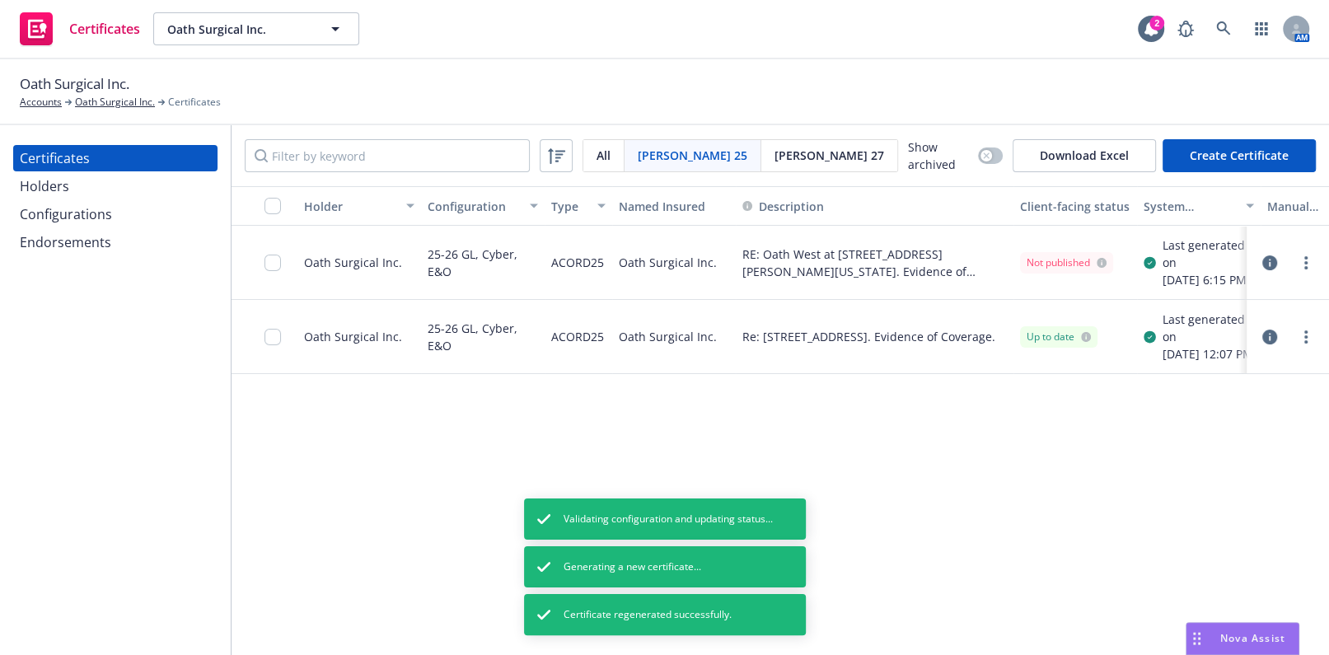
drag, startPoint x: 874, startPoint y: 321, endPoint x: 609, endPoint y: 395, distance: 275.2
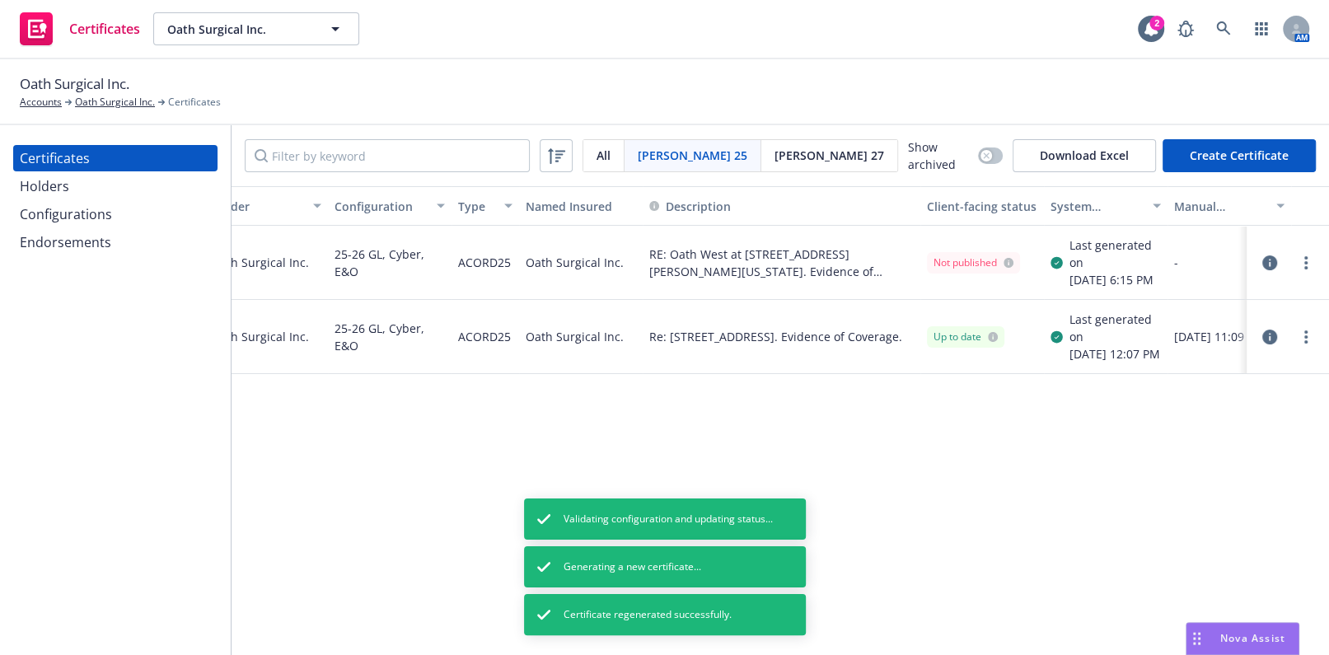
drag, startPoint x: 792, startPoint y: 349, endPoint x: 821, endPoint y: 348, distance: 28.8
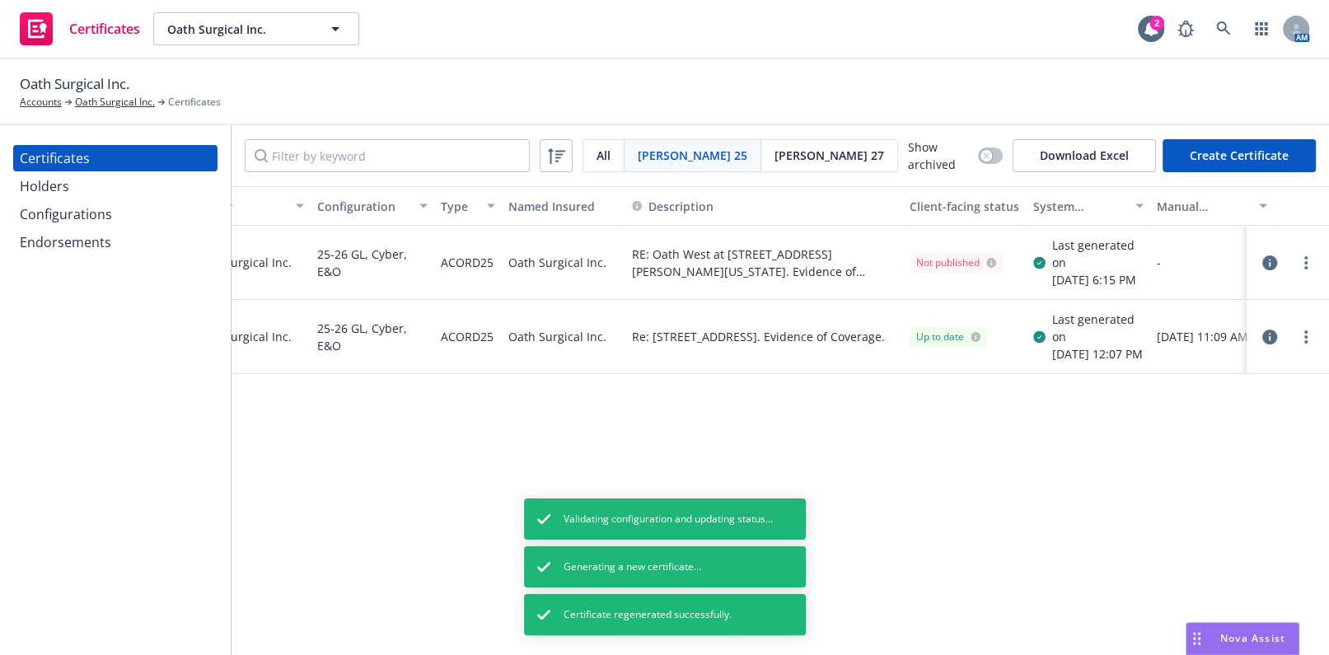
scroll to position [0, 0]
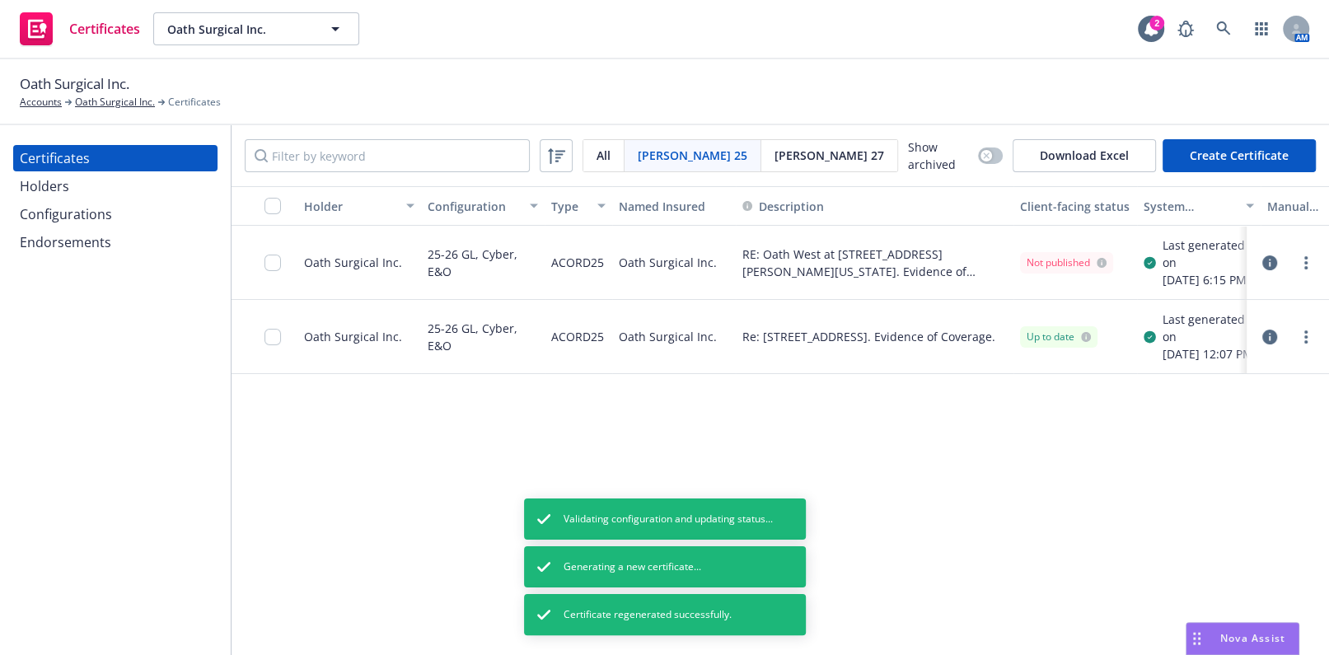
drag, startPoint x: 675, startPoint y: 352, endPoint x: 446, endPoint y: 470, distance: 256.8
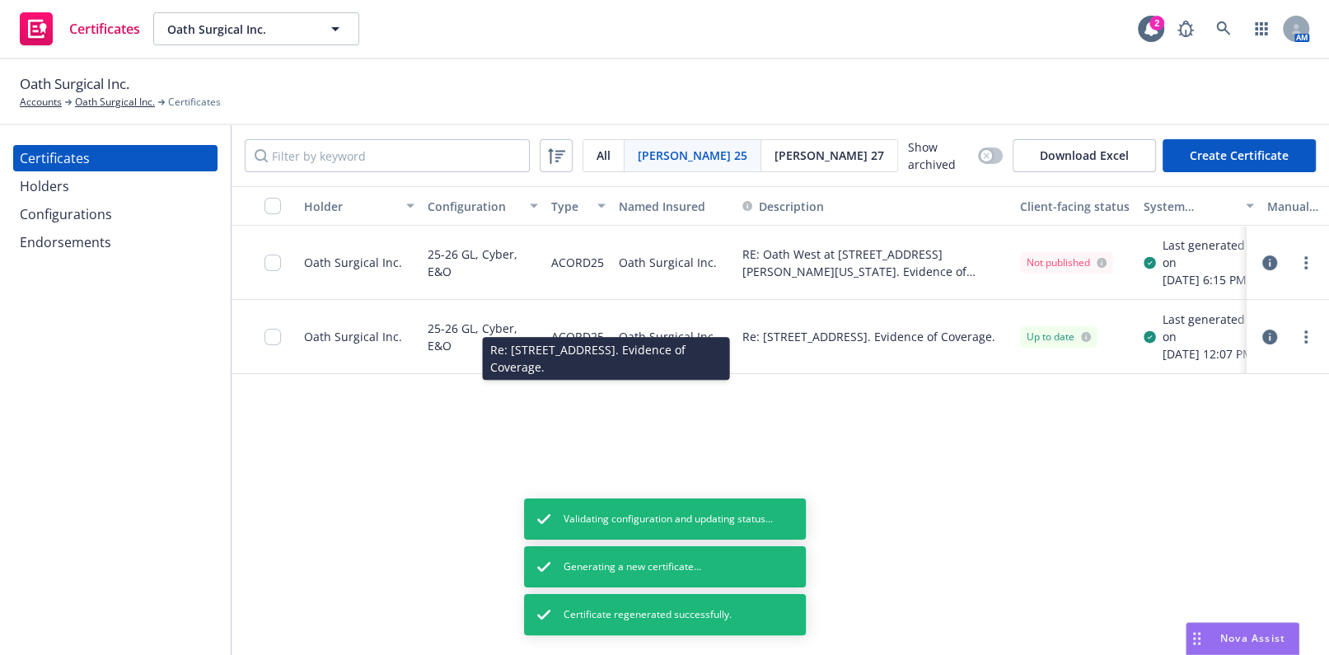
click at [108, 495] on div "Certificates Holders Configurations Endorsements" at bounding box center [115, 390] width 231 height 530
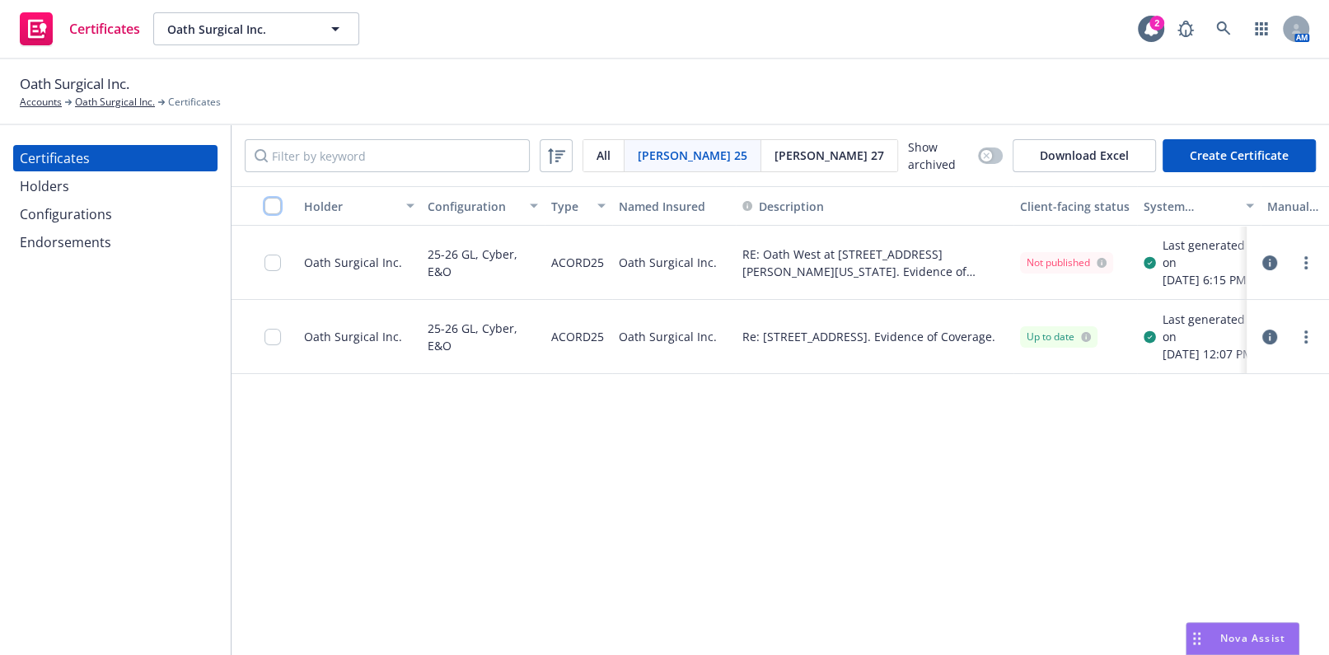
click at [264, 207] on input "checkbox" at bounding box center [272, 206] width 16 height 16
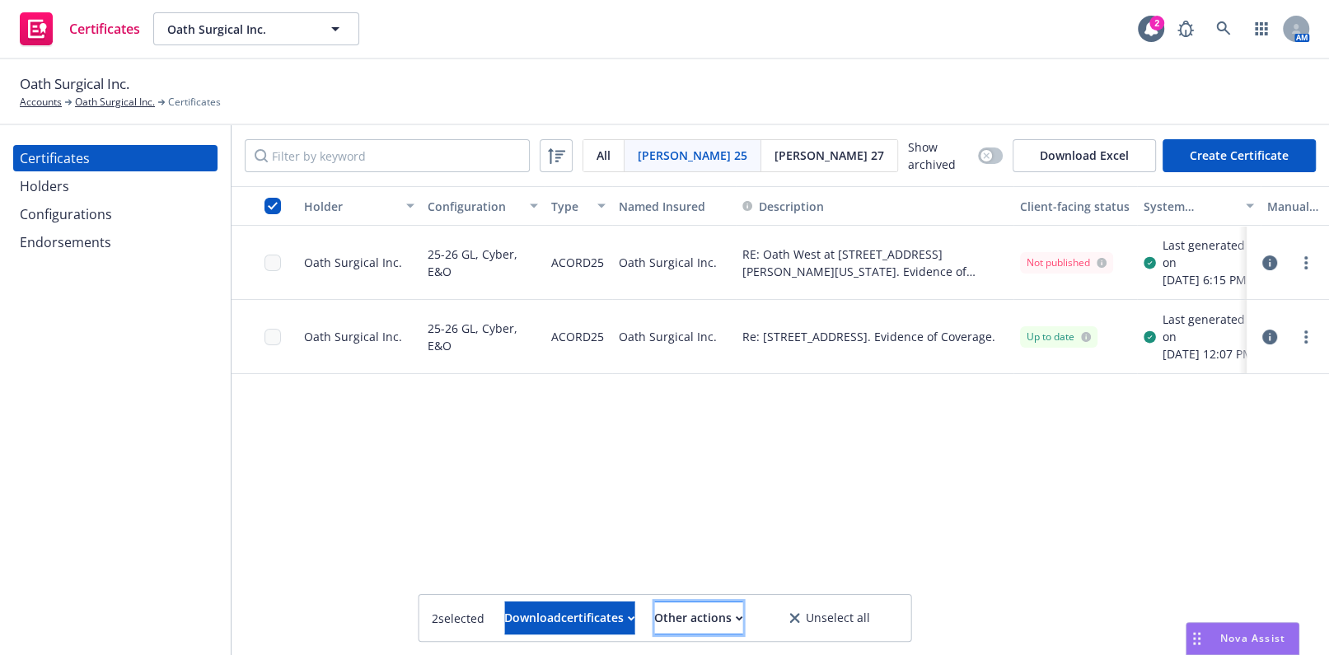
click at [697, 629] on div "Other actions" at bounding box center [698, 617] width 88 height 31
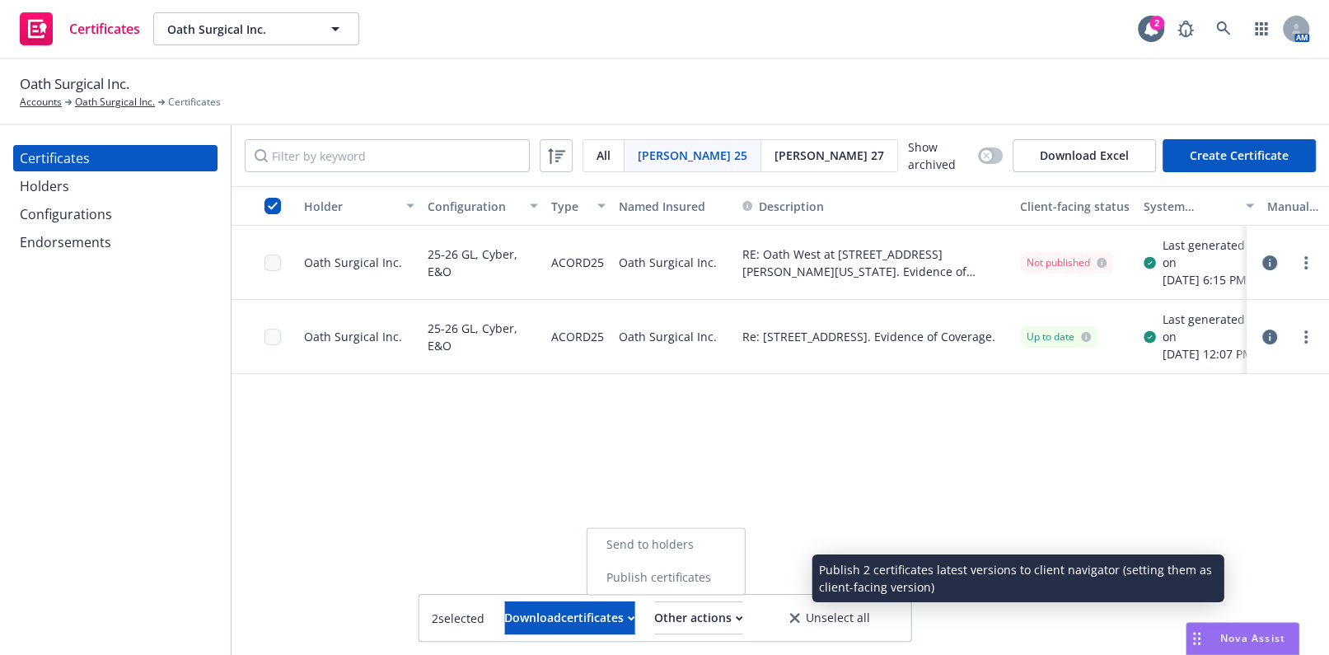
click at [680, 584] on link "Publish certificates" at bounding box center [665, 577] width 157 height 33
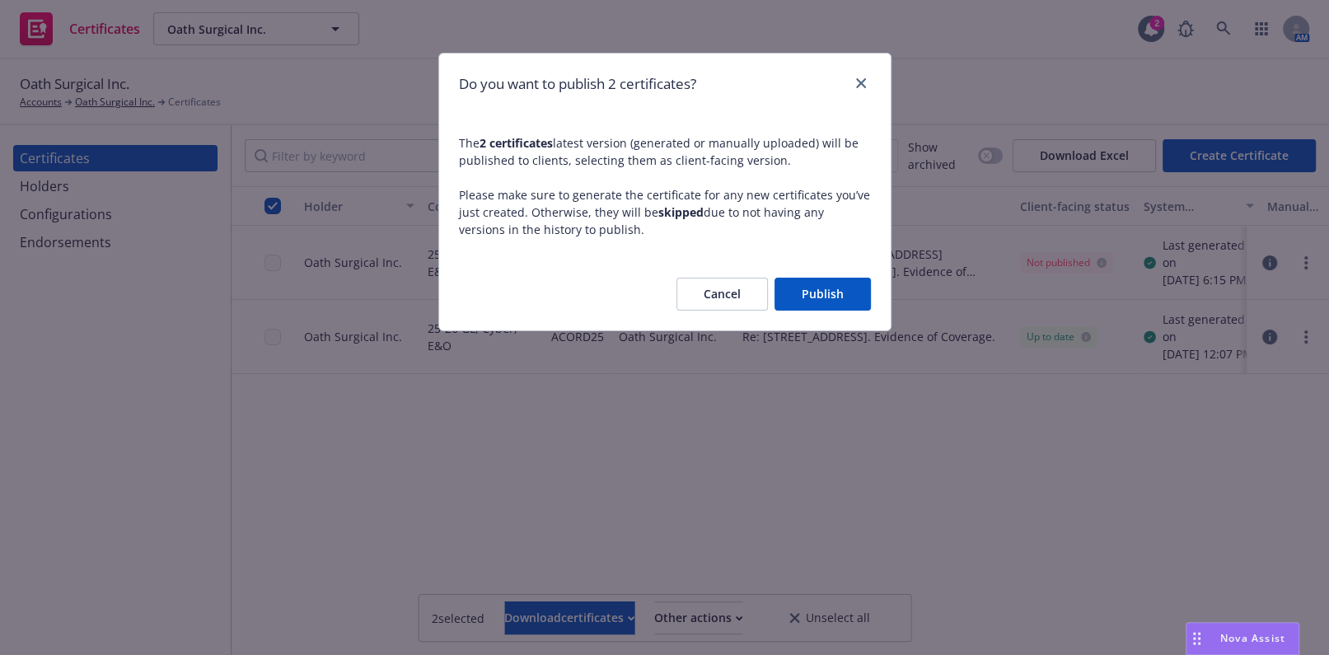
click at [813, 299] on button "Publish" at bounding box center [822, 294] width 96 height 33
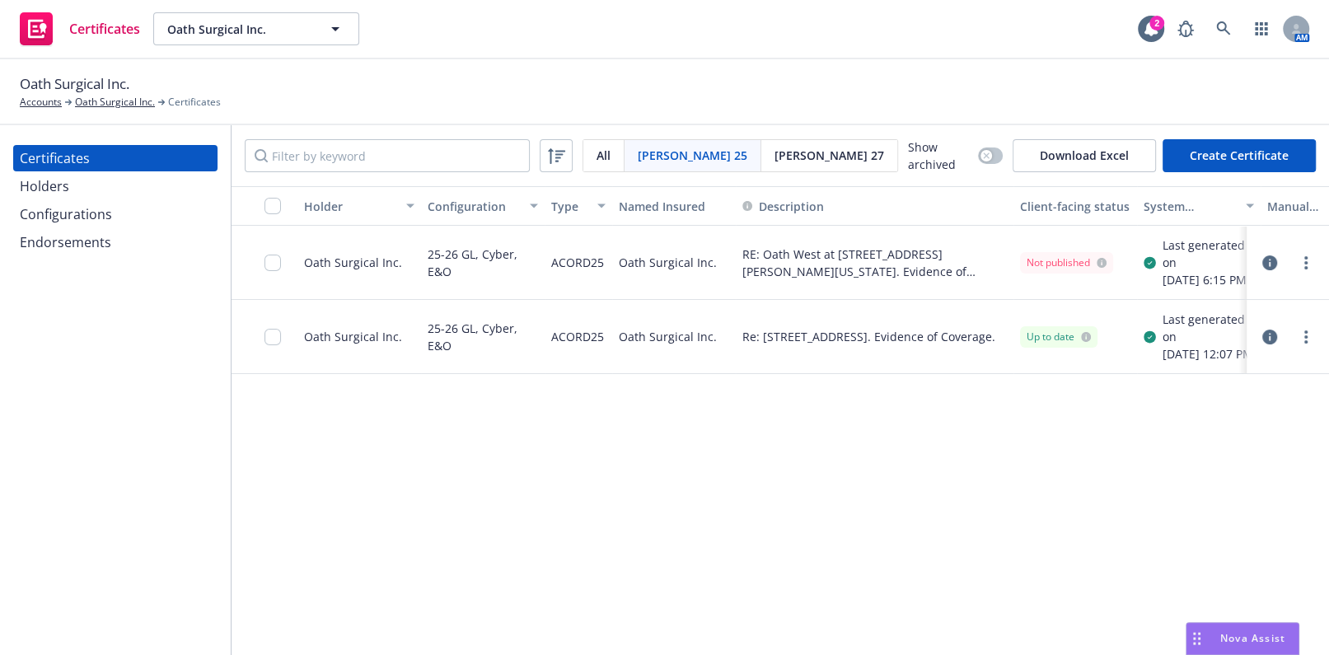
click at [34, 437] on div "Certificates Holders Configurations Endorsements" at bounding box center [115, 390] width 231 height 530
click at [269, 203] on input "checkbox" at bounding box center [272, 206] width 16 height 16
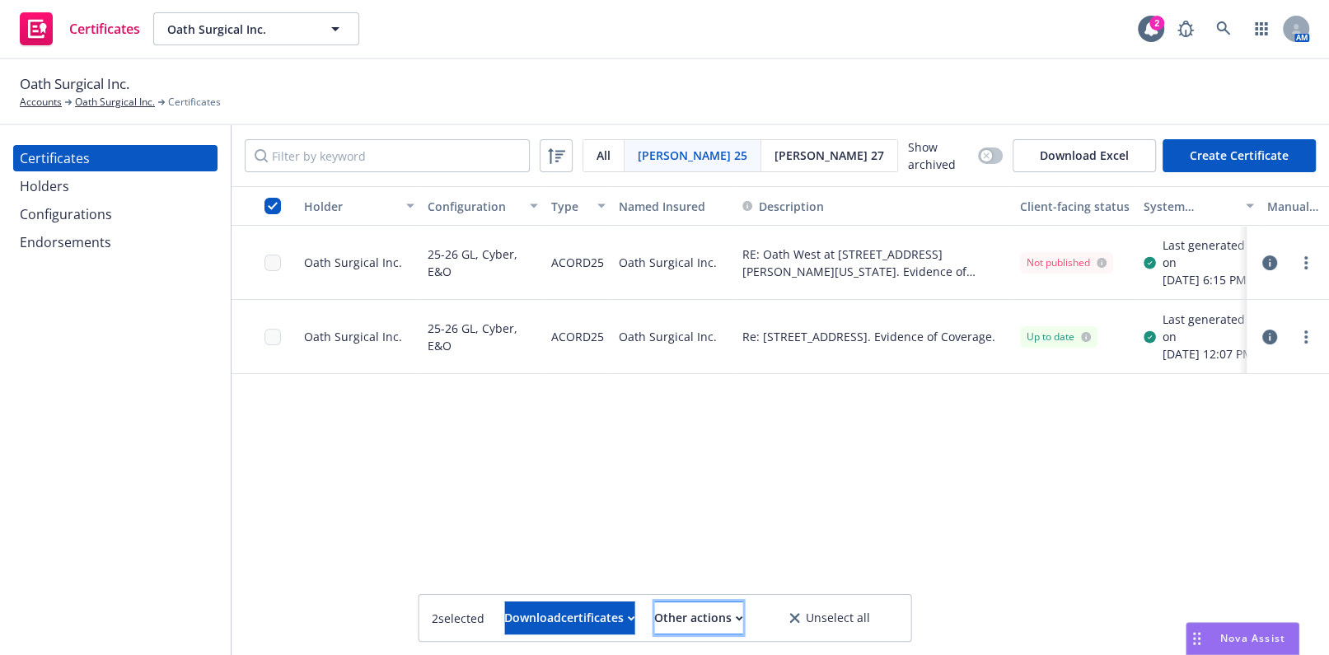
click at [719, 622] on div "Other actions" at bounding box center [698, 617] width 88 height 31
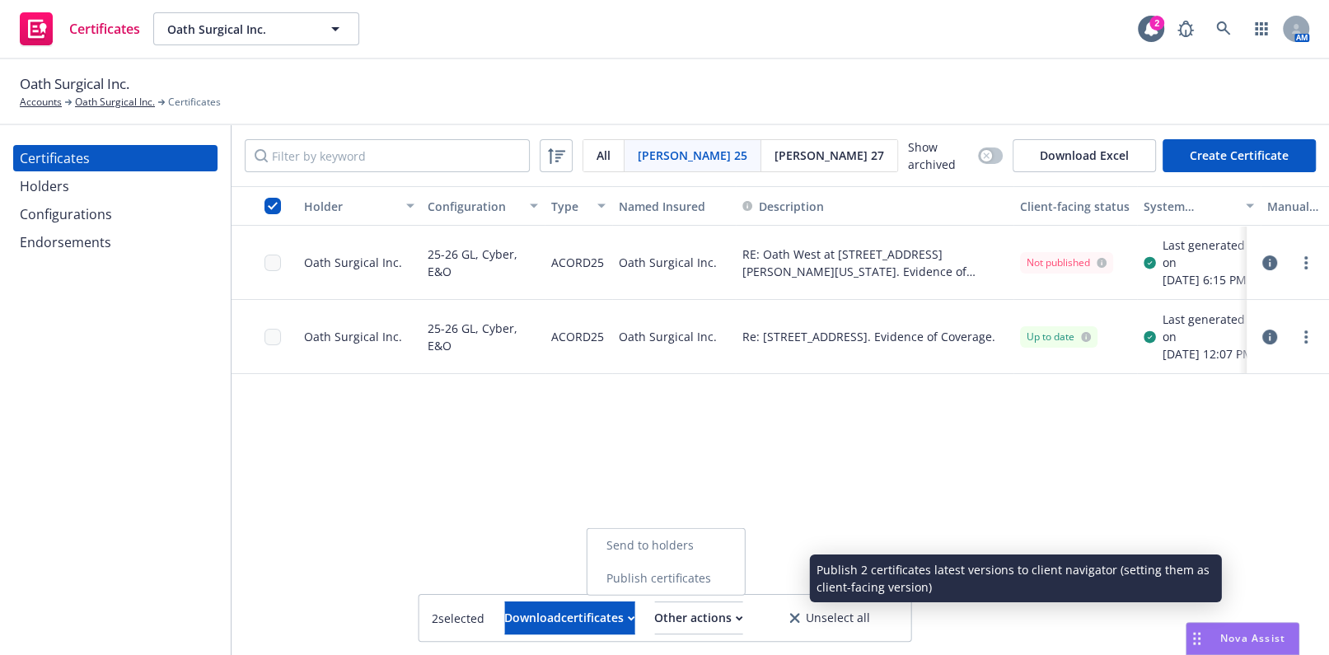
click at [738, 565] on link "Publish certificates" at bounding box center [665, 578] width 157 height 33
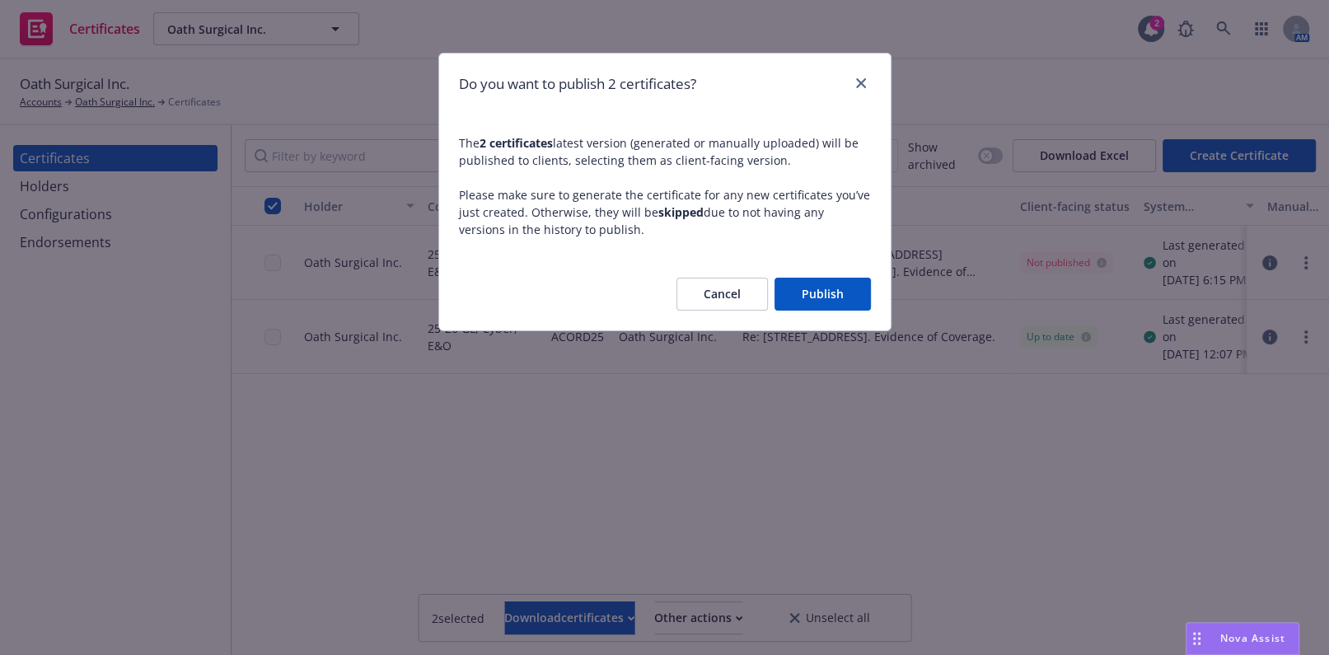
drag, startPoint x: 848, startPoint y: 282, endPoint x: 851, endPoint y: 290, distance: 8.9
click at [851, 290] on button "Publish" at bounding box center [822, 294] width 96 height 33
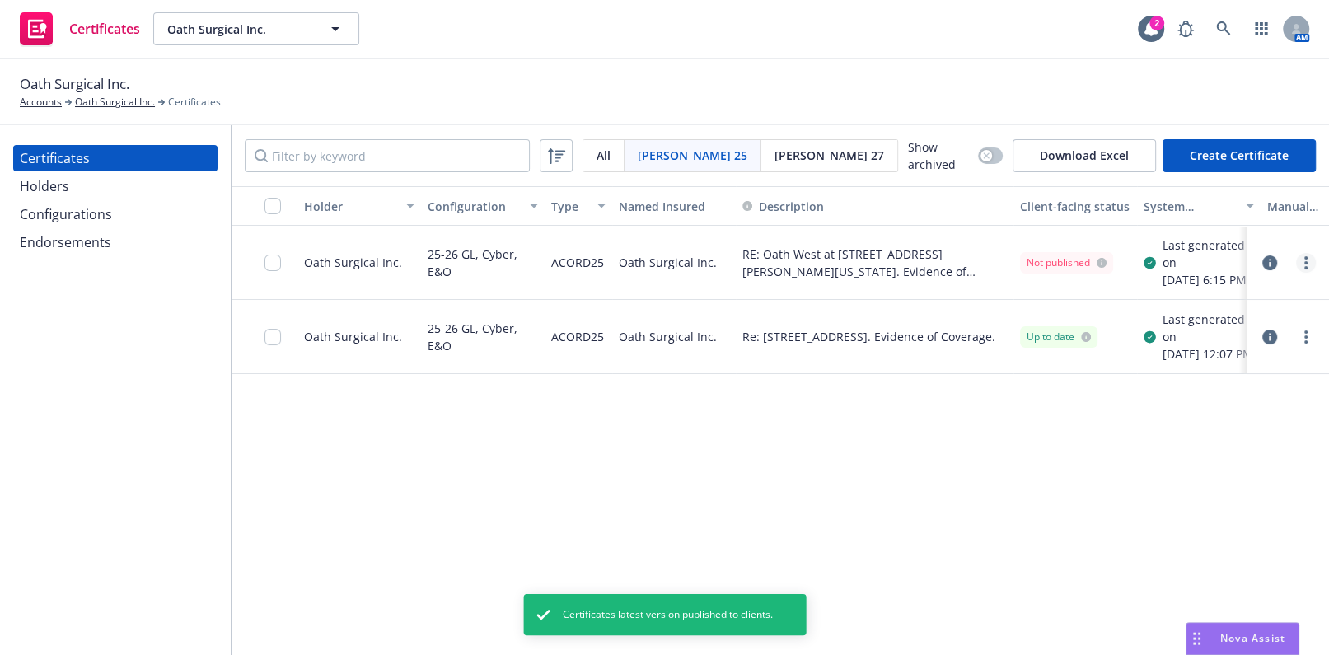
click at [1315, 269] on link "more" at bounding box center [1306, 263] width 20 height 20
click at [930, 504] on div "Holder Configuration Type Named Insured Description Client-facing status System…" at bounding box center [779, 421] width 1097 height 470
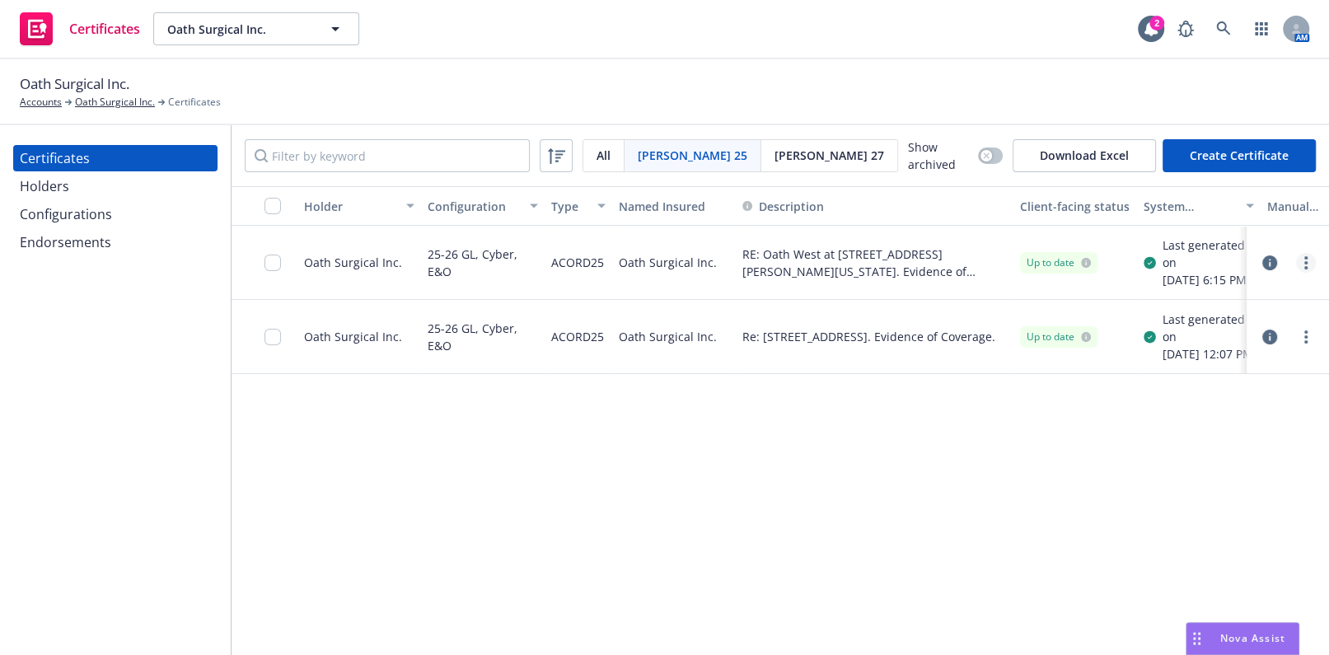
click at [1313, 265] on link "more" at bounding box center [1306, 263] width 20 height 20
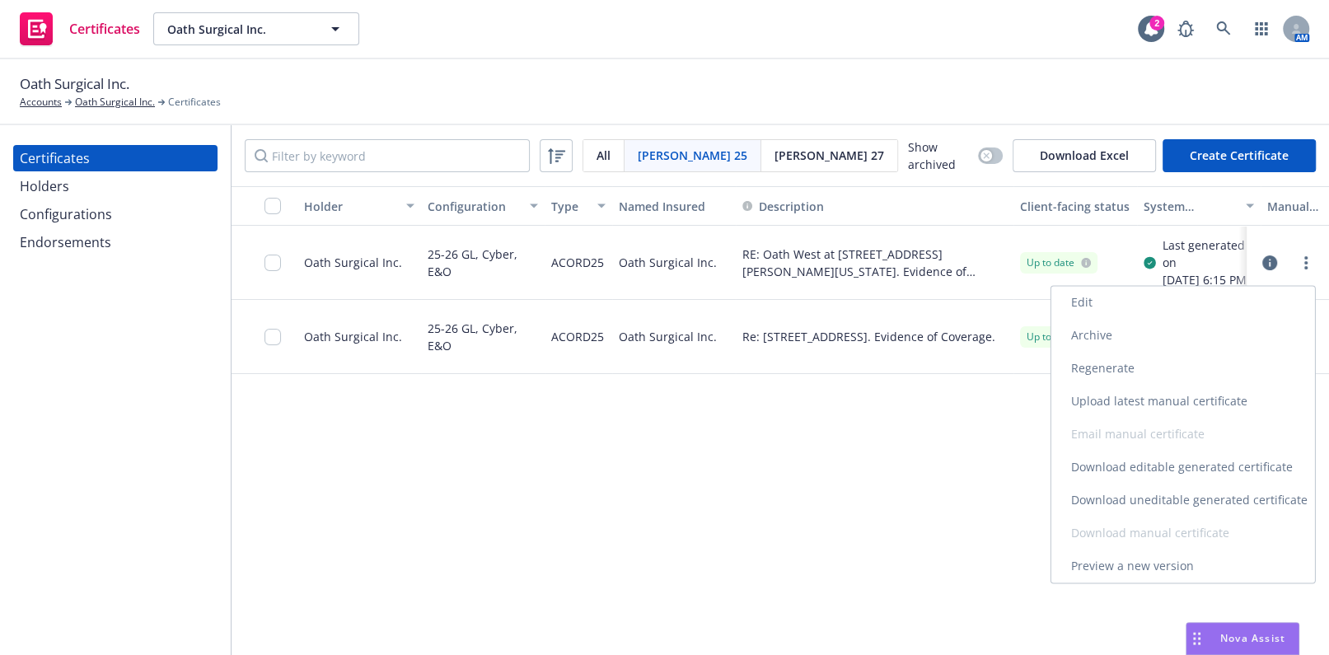
click at [1113, 510] on link "Download uneditable generated certificate" at bounding box center [1183, 500] width 264 height 33
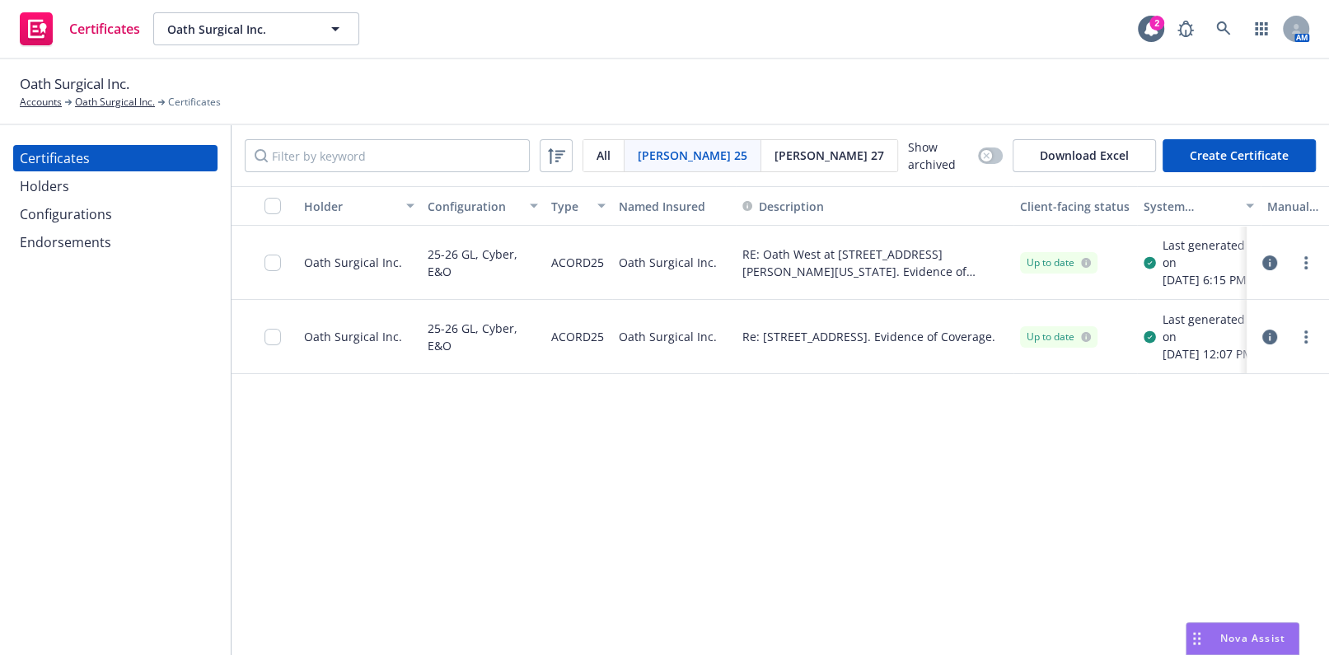
click at [112, 214] on div "Configurations" at bounding box center [115, 214] width 191 height 26
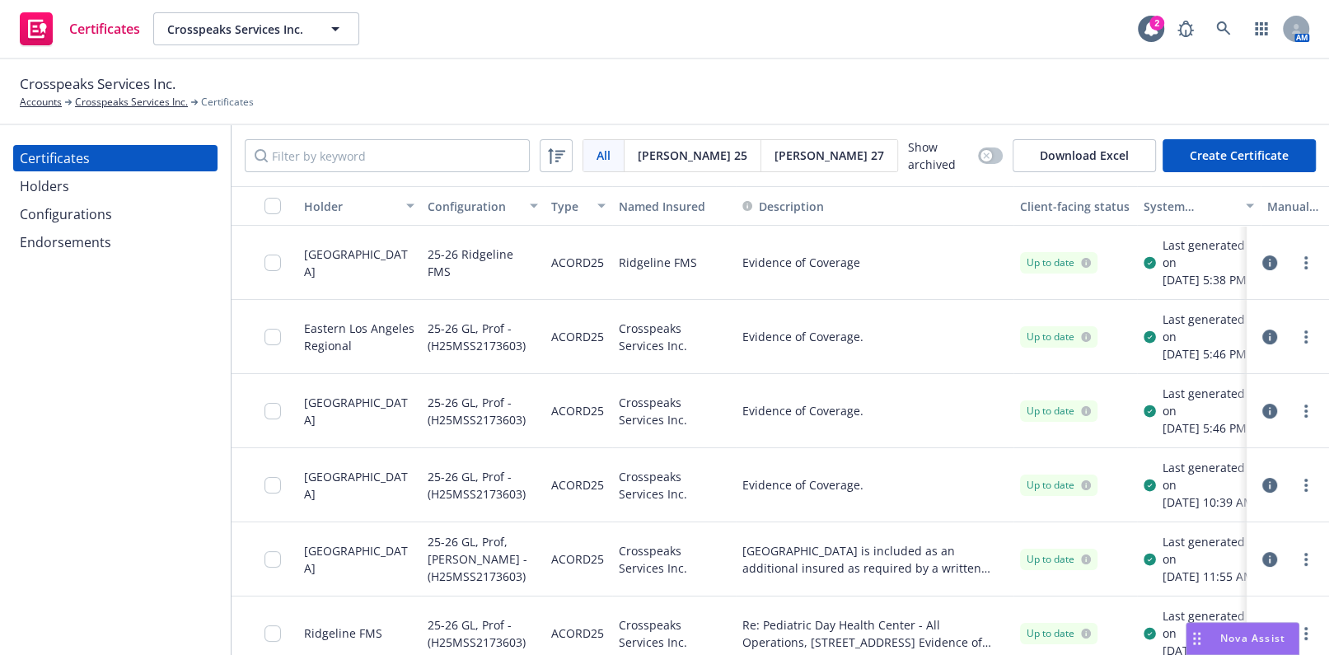
click at [1253, 268] on div at bounding box center [1287, 262] width 69 height 33
click at [1262, 269] on icon "button" at bounding box center [1269, 262] width 15 height 15
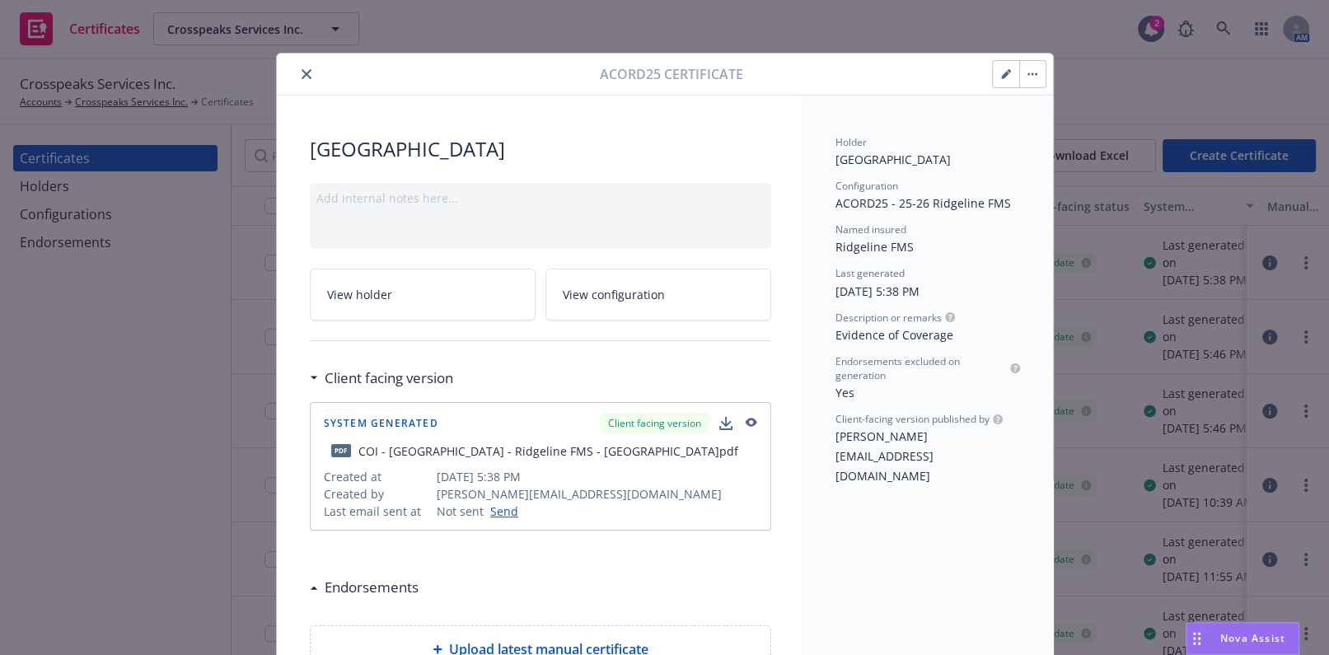
click at [301, 73] on icon "close" at bounding box center [306, 74] width 10 height 10
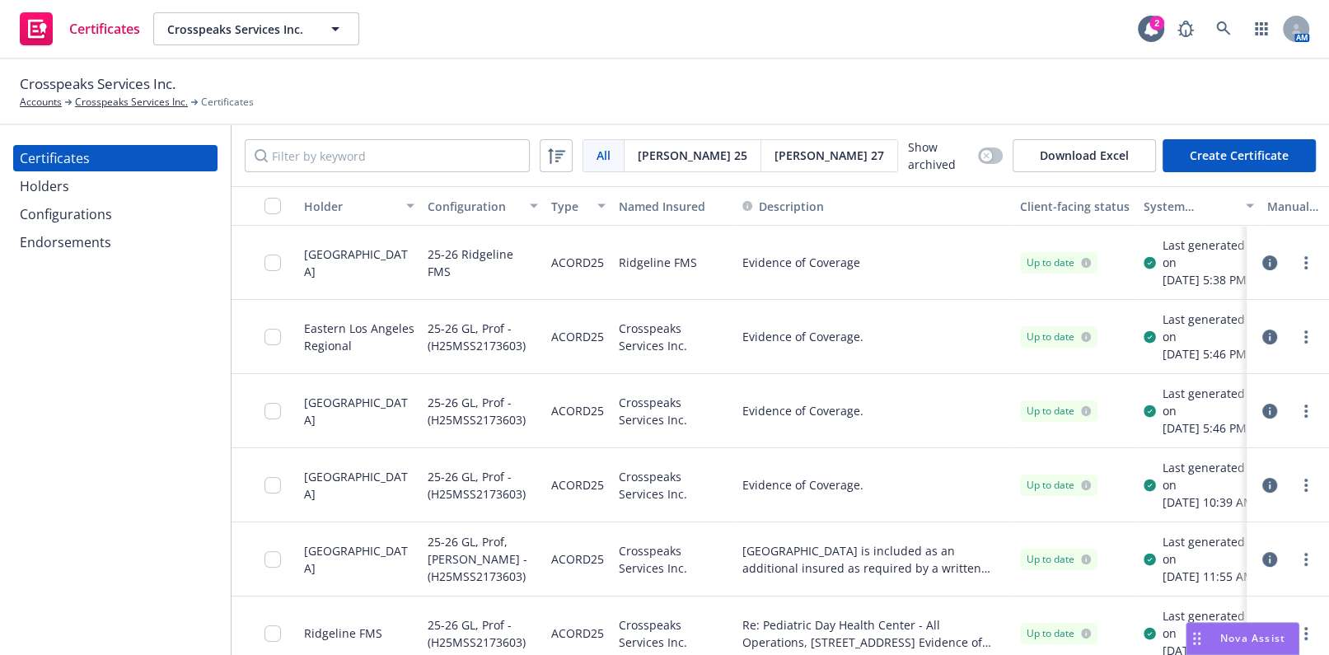
click at [93, 231] on div "Endorsements" at bounding box center [65, 242] width 91 height 26
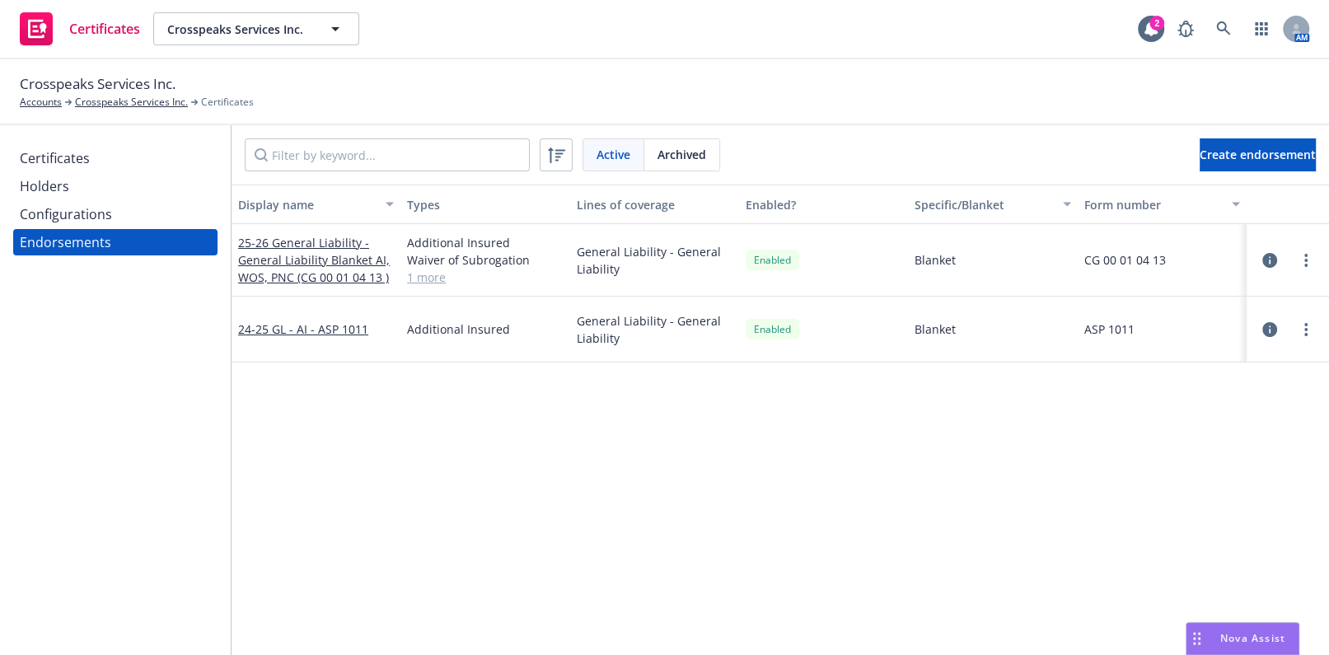
click at [132, 147] on div "Certificates" at bounding box center [115, 158] width 191 height 26
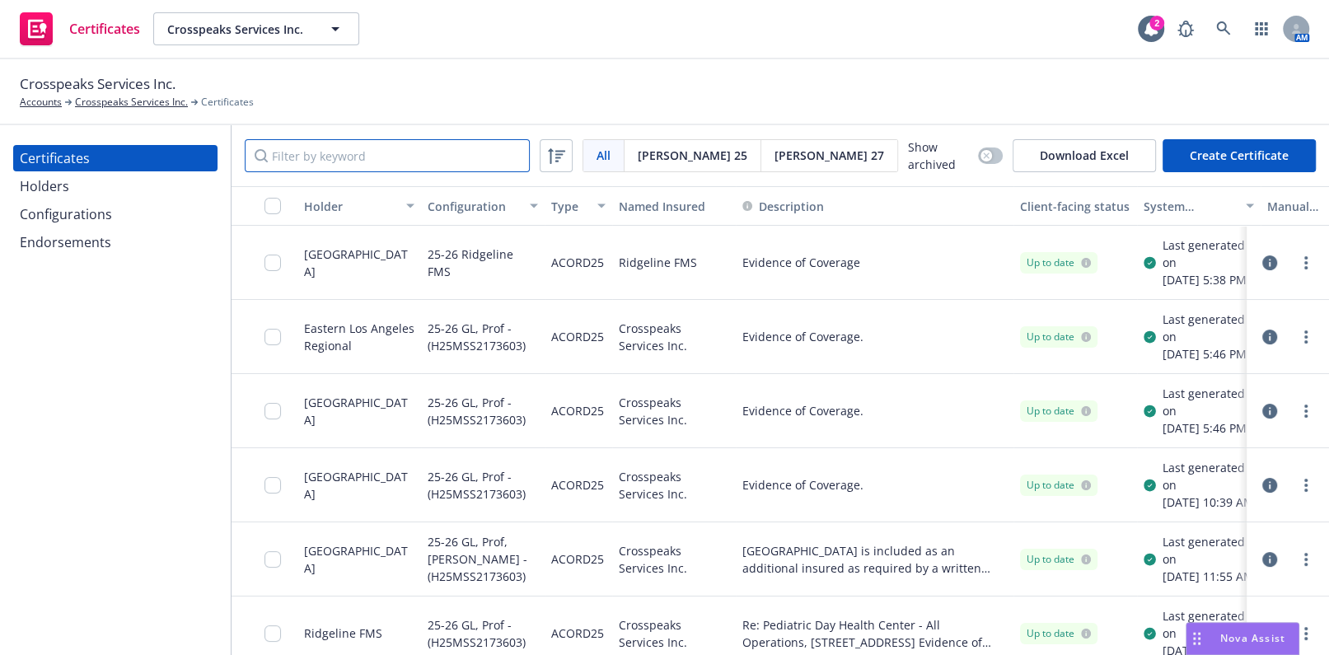
click at [366, 152] on input "Filter by keyword" at bounding box center [387, 155] width 285 height 33
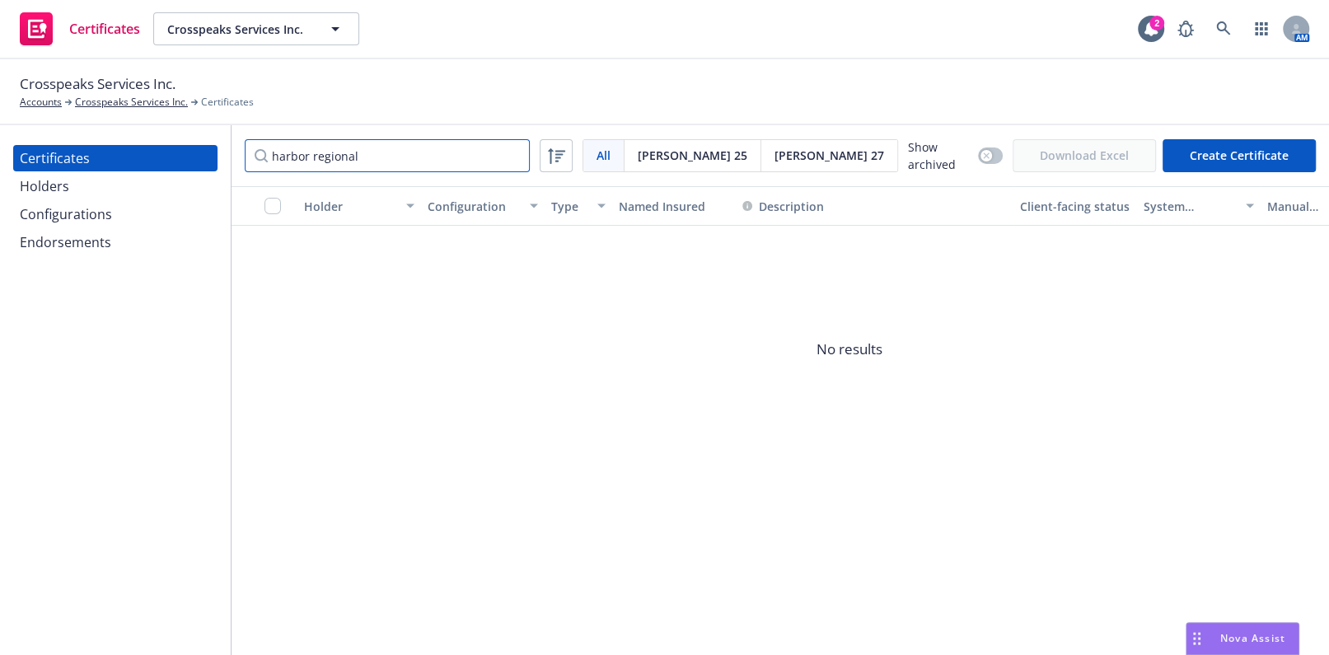
type input "harbor regional"
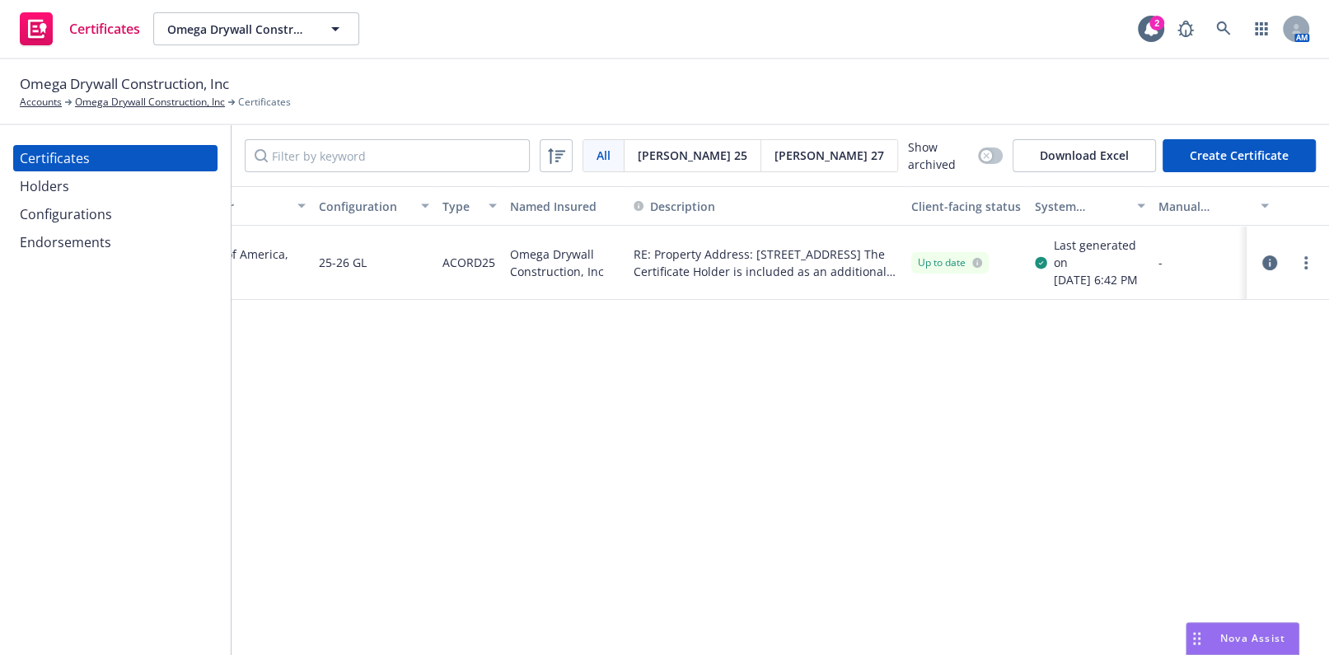
drag, startPoint x: 485, startPoint y: 237, endPoint x: 536, endPoint y: 239, distance: 51.1
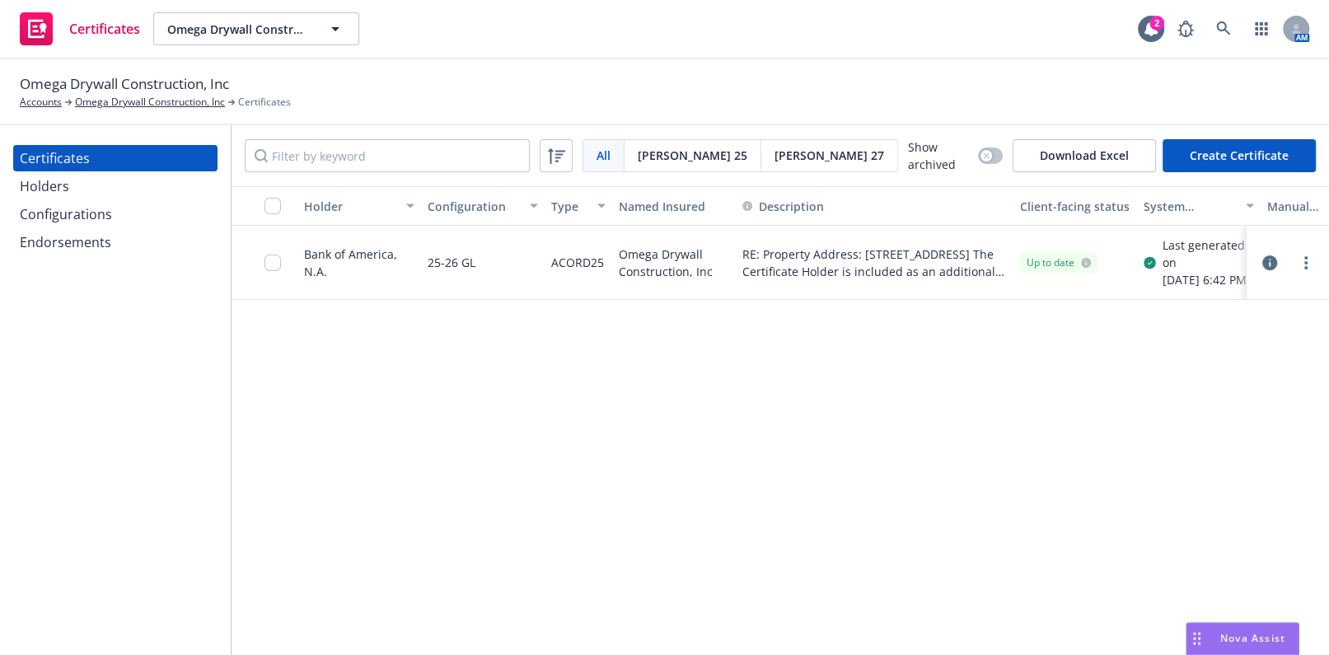
drag, startPoint x: 419, startPoint y: 245, endPoint x: 272, endPoint y: 245, distance: 147.5
click at [114, 185] on div "Holders" at bounding box center [115, 186] width 191 height 26
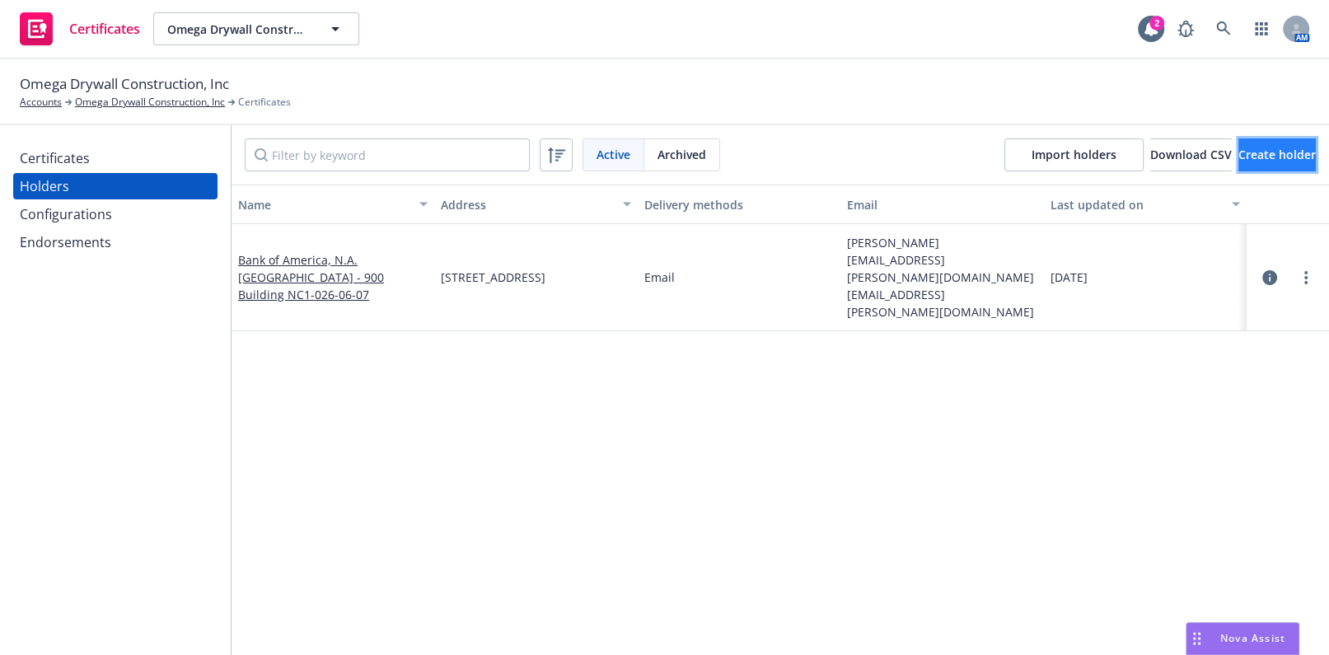
click at [1245, 153] on span "Create holder" at bounding box center [1276, 155] width 77 height 16
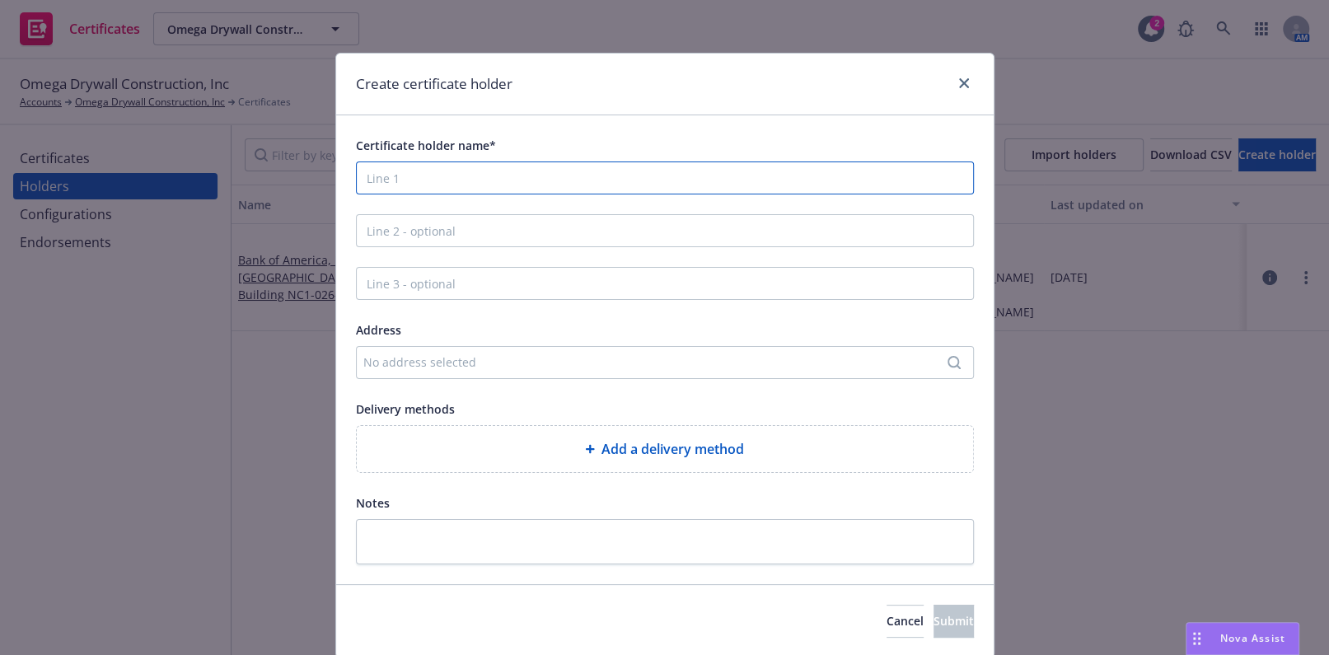
click at [493, 180] on input "Certificate holder name*" at bounding box center [665, 177] width 618 height 33
paste input "U.S. Small Business Administration (SBA)"
type input "U.S. Small Business Administration (SBA)"
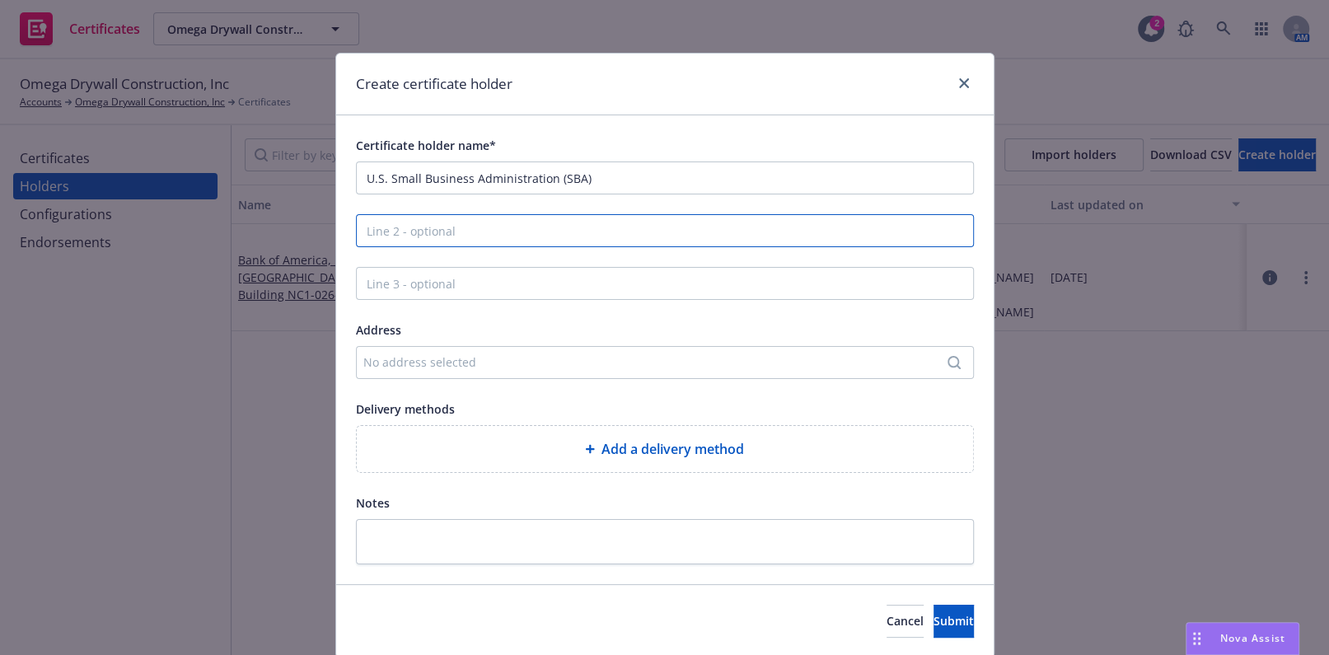
click at [451, 233] on input "Line 2 - optional" at bounding box center [665, 230] width 618 height 33
paste input "c/o California Statewide Certified Development Corporation (CDC)"
type input "c/o California Statewide Certified Development Corporation (CDC)"
click at [414, 359] on div "No address selected" at bounding box center [656, 361] width 587 height 17
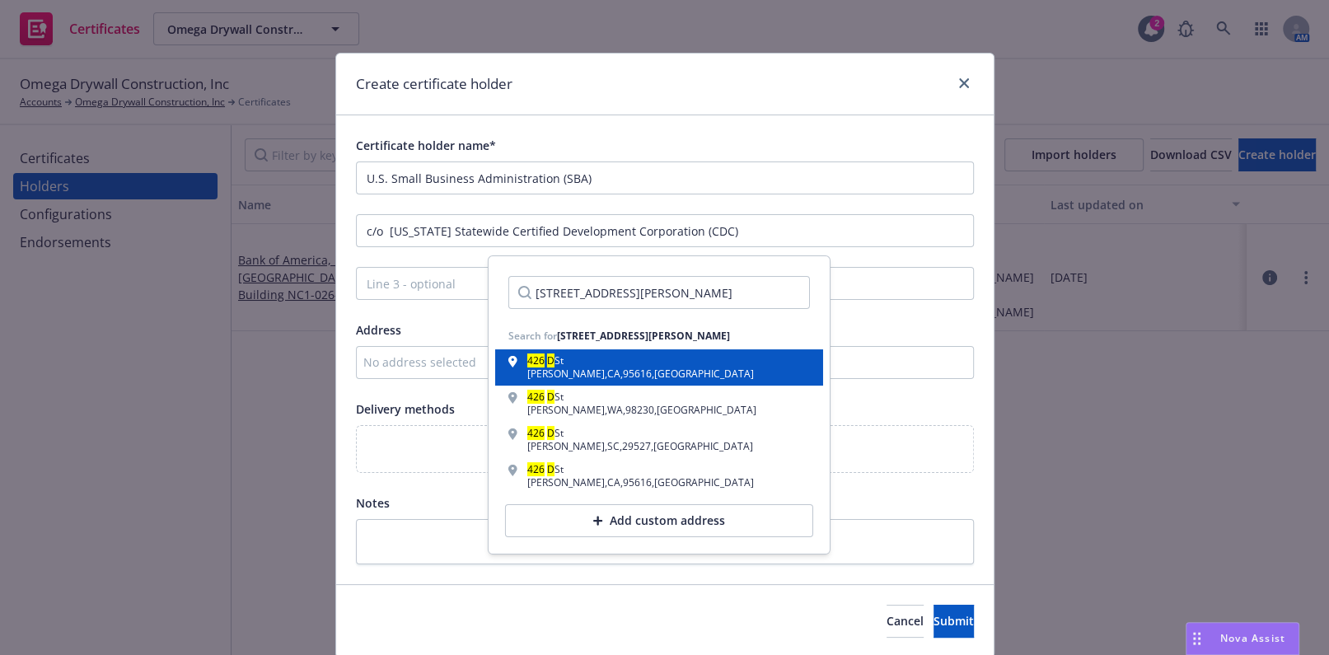
type input "426 D Street, Davis"
click at [549, 370] on div "Davis , CA , 95616 , USA" at bounding box center [640, 374] width 227 height 10
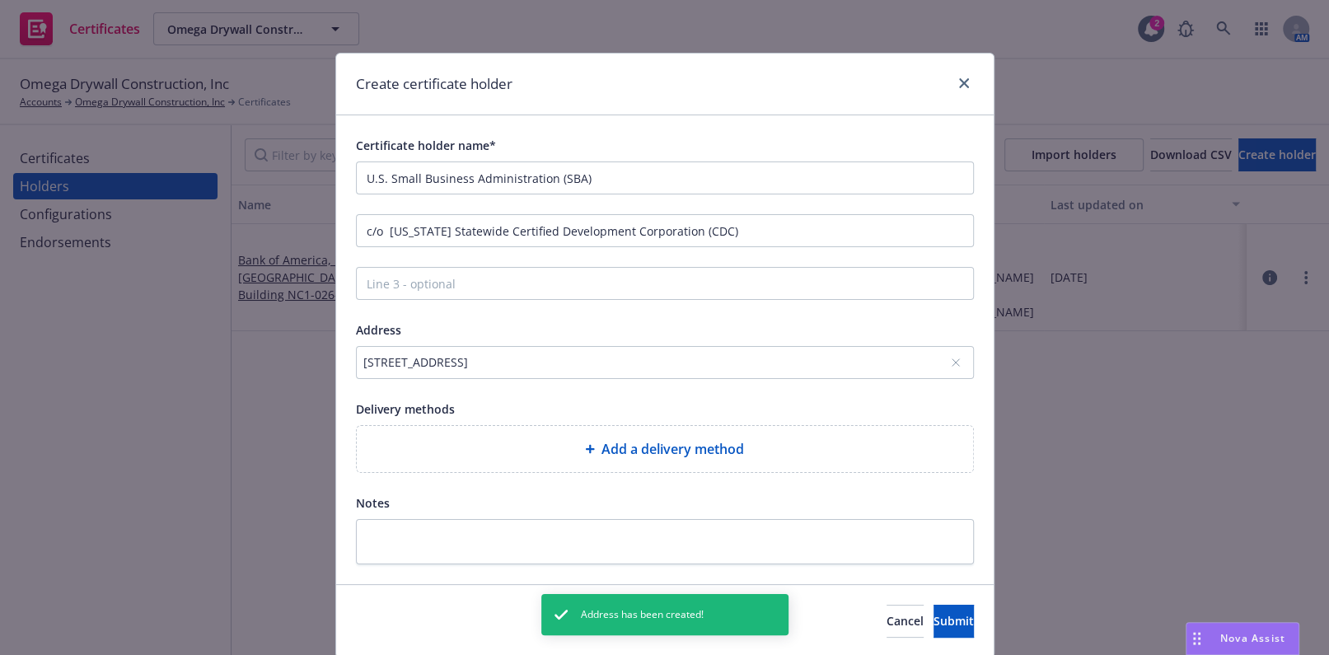
click at [614, 435] on div "Add a delivery method" at bounding box center [665, 449] width 616 height 46
select select "EMAIL"
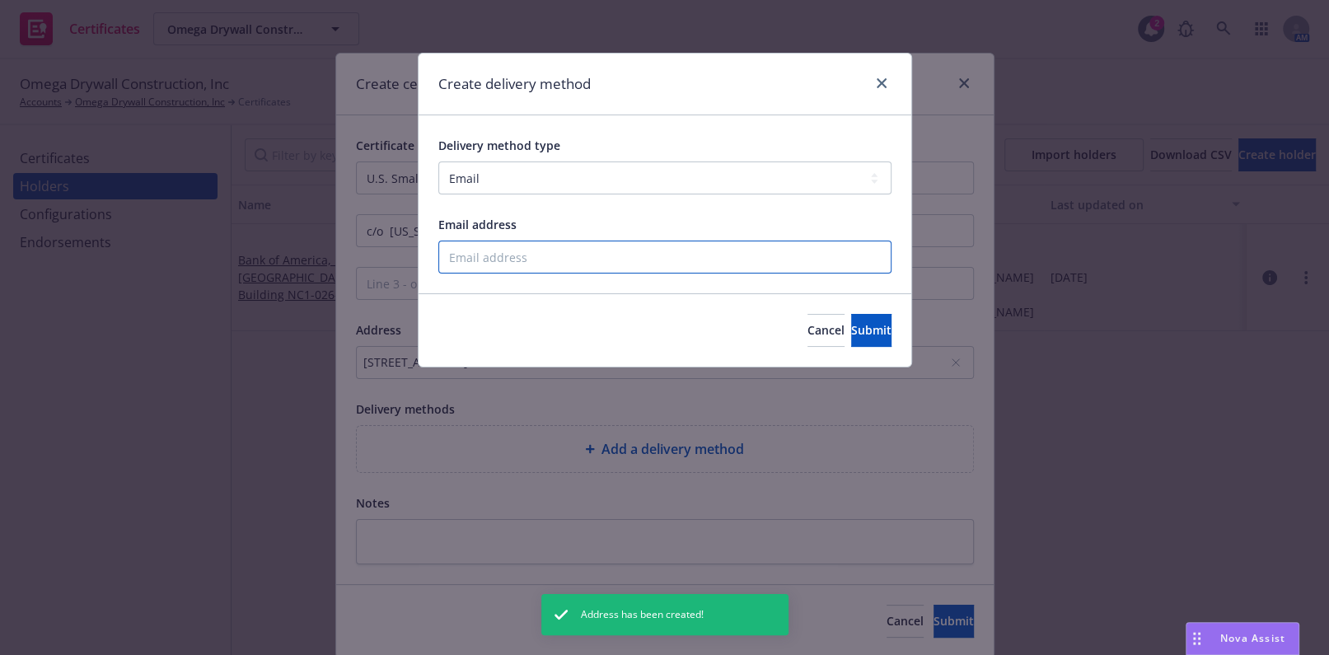
click at [532, 257] on input "Email address" at bounding box center [664, 257] width 453 height 33
paste input "mailto:csalter@skwesq.com"
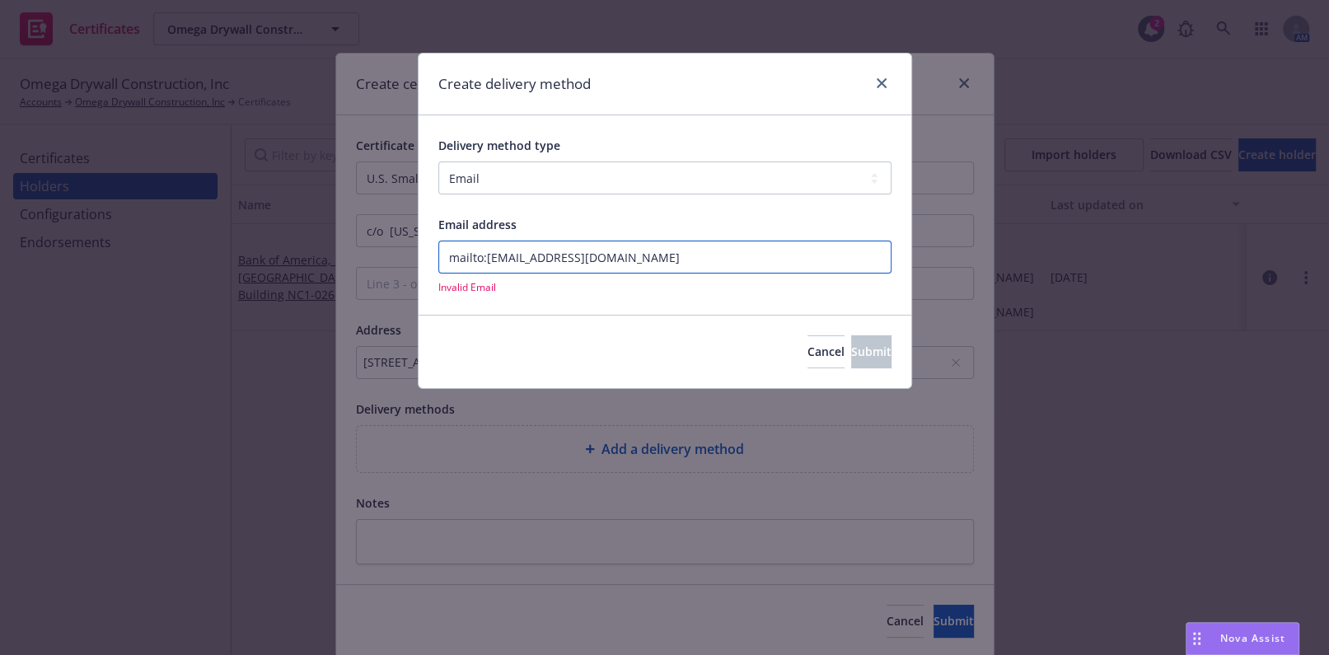
drag, startPoint x: 486, startPoint y: 255, endPoint x: 331, endPoint y: 255, distance: 154.9
click at [318, 236] on div "Create delivery method Delivery method type Select delivery method type Email M…" at bounding box center [664, 327] width 1329 height 655
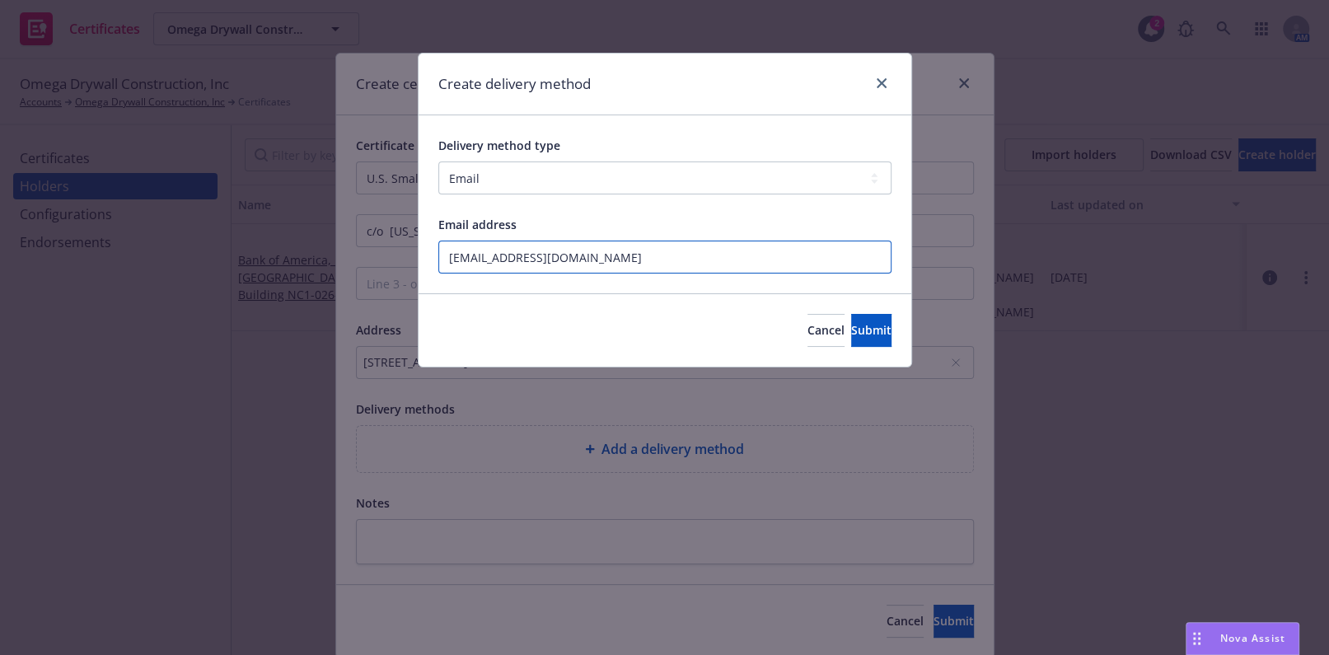
type input "csalter@skwesq.com"
drag, startPoint x: 861, startPoint y: 337, endPoint x: 853, endPoint y: 344, distance: 10.5
click at [863, 335] on span "Submit" at bounding box center [871, 330] width 40 height 16
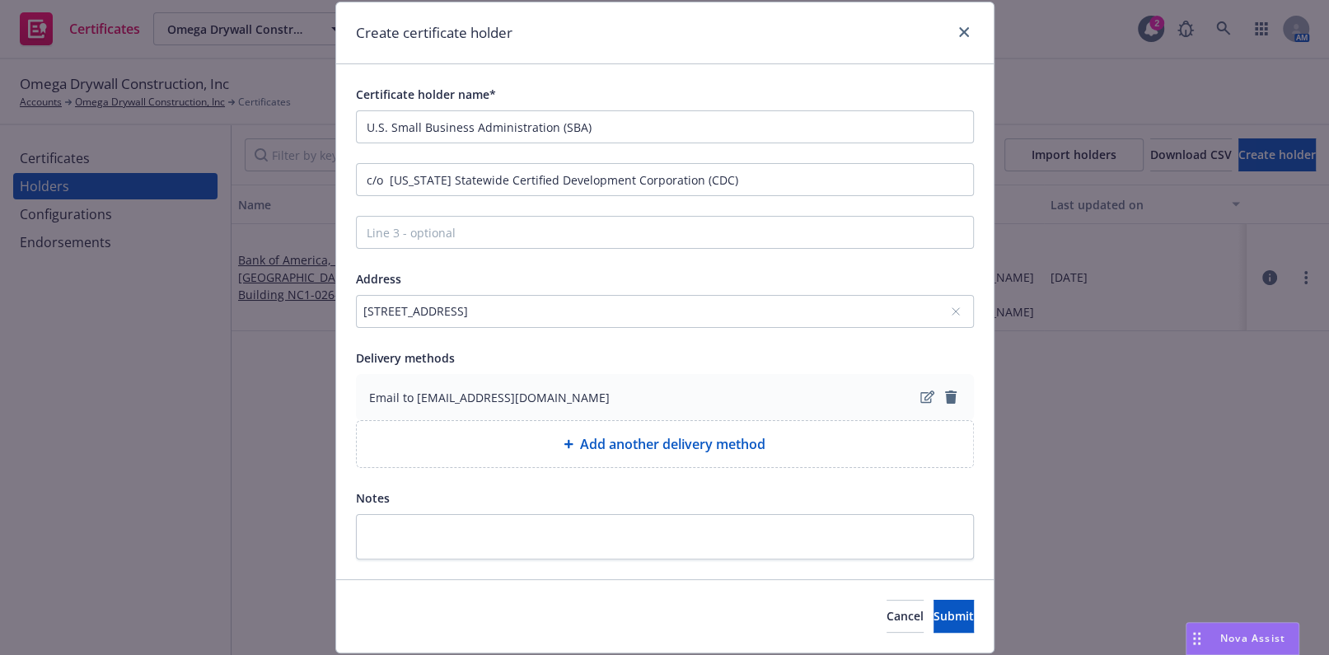
scroll to position [100, 0]
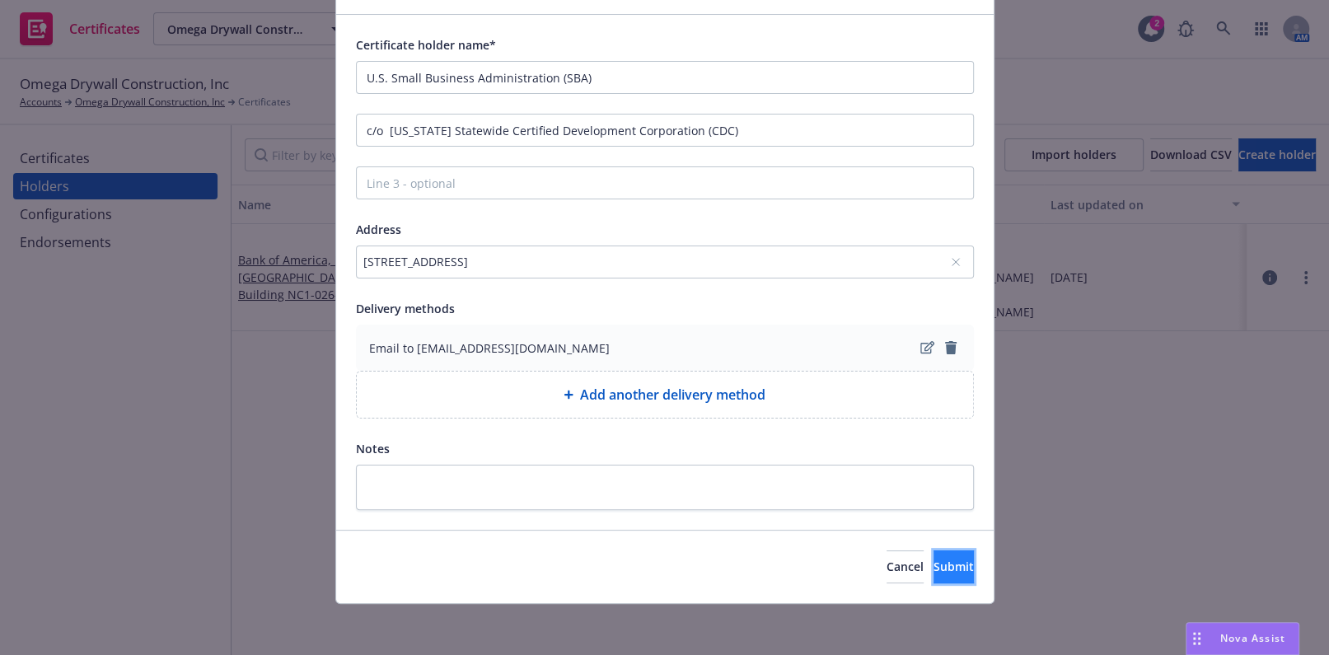
click at [933, 568] on span "Submit" at bounding box center [953, 567] width 40 height 16
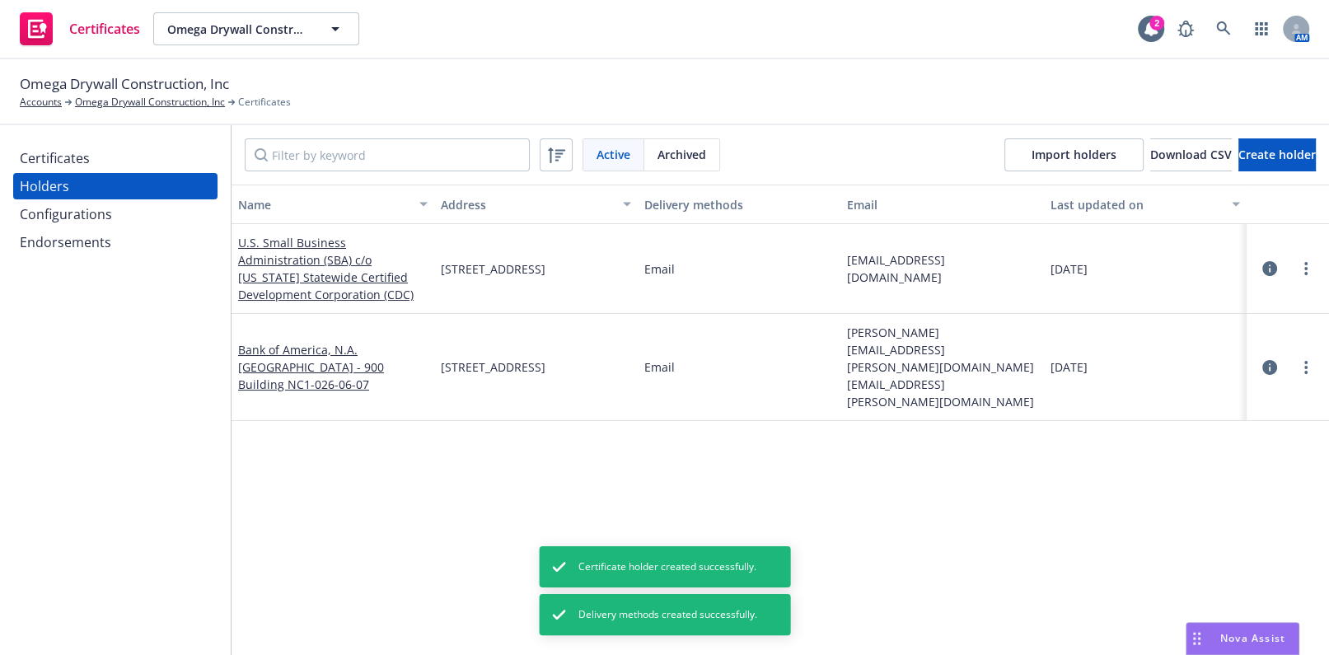
click at [121, 154] on div "Certificates" at bounding box center [115, 158] width 191 height 26
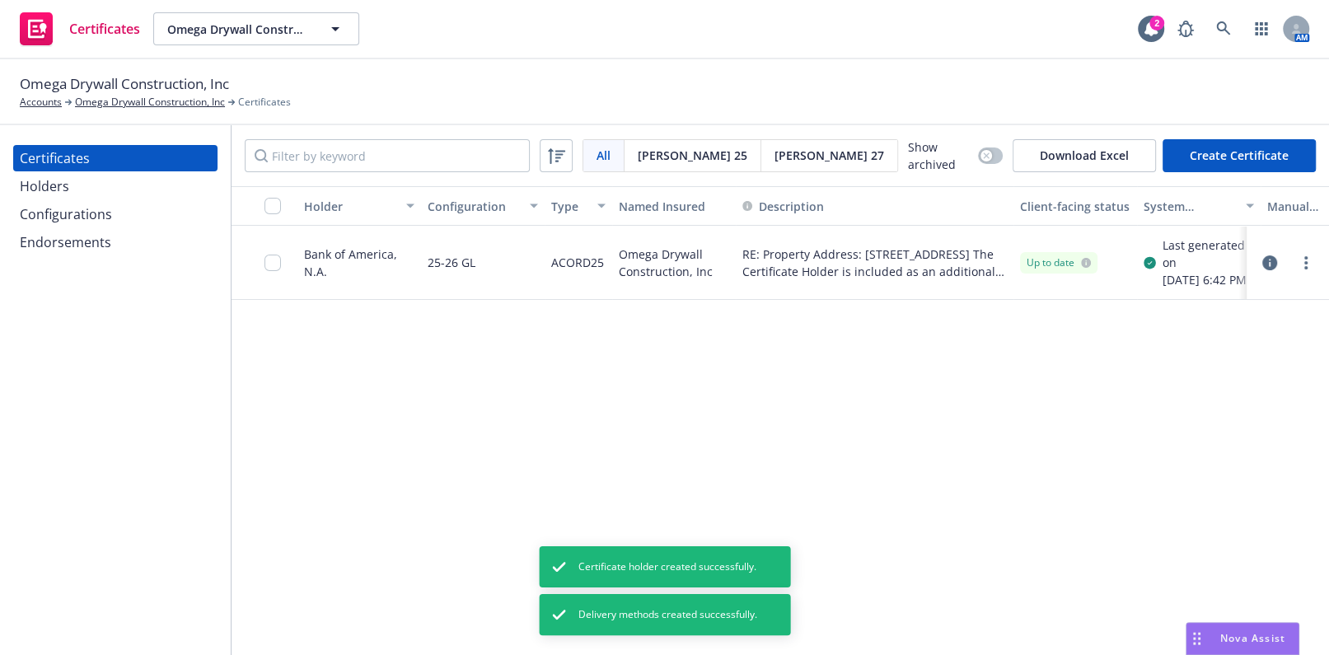
click at [1243, 159] on button "Create Certificate" at bounding box center [1238, 155] width 153 height 33
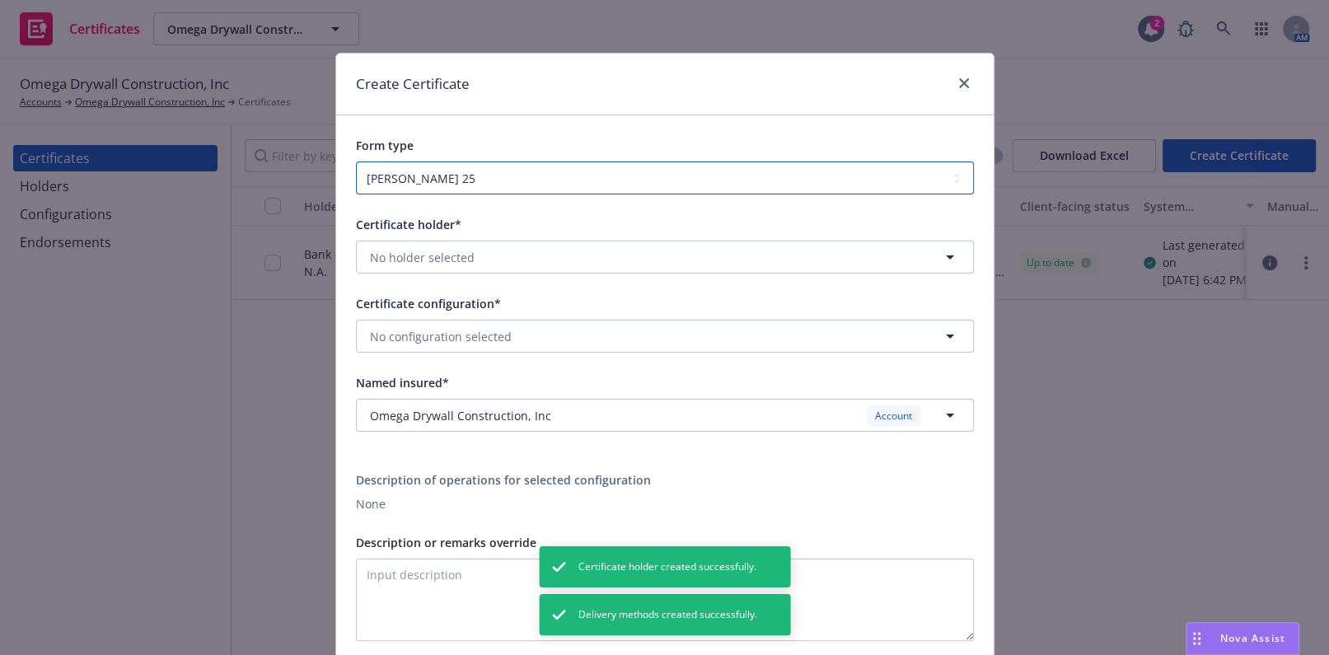
click at [428, 173] on select "ACORD 25 ACORD 27" at bounding box center [665, 177] width 618 height 33
drag, startPoint x: 437, startPoint y: 175, endPoint x: 440, endPoint y: 217, distance: 41.3
click at [437, 175] on select "ACORD 25 ACORD 27" at bounding box center [665, 177] width 618 height 33
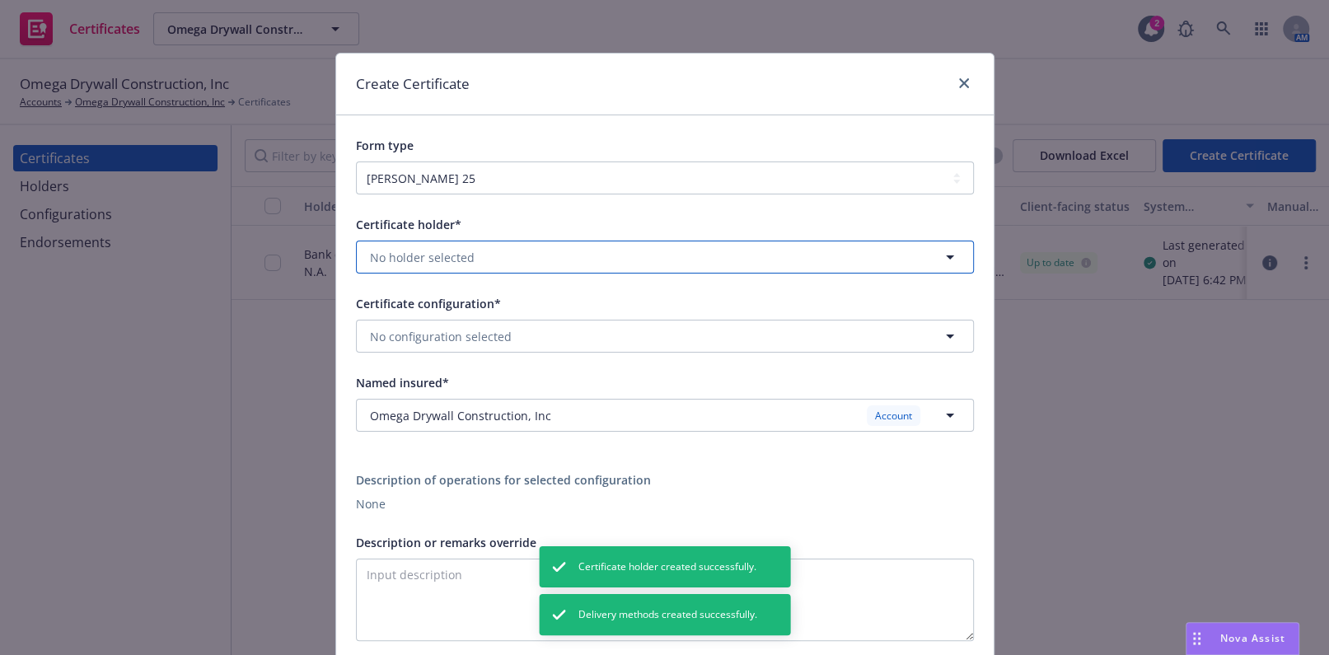
click at [428, 261] on span "No holder selected" at bounding box center [422, 257] width 105 height 17
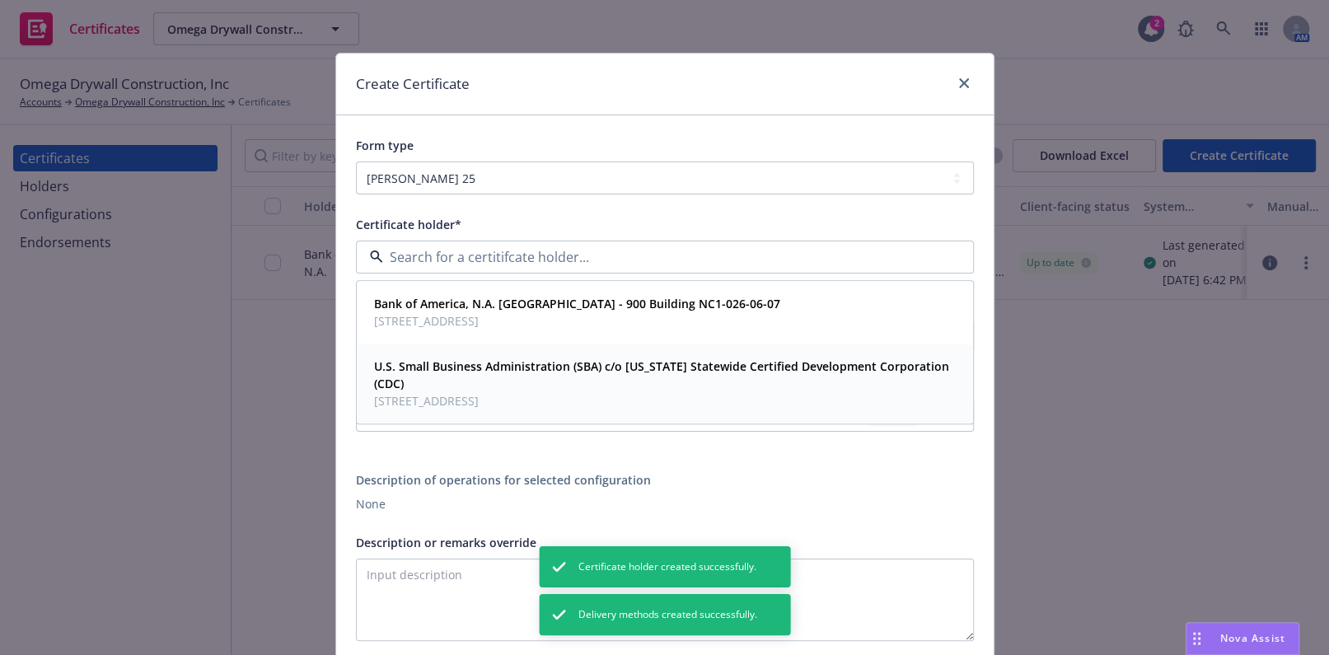
click at [435, 381] on span "U.S. Small Business Administration (SBA) c/o California Statewide Certified Dev…" at bounding box center [663, 375] width 578 height 35
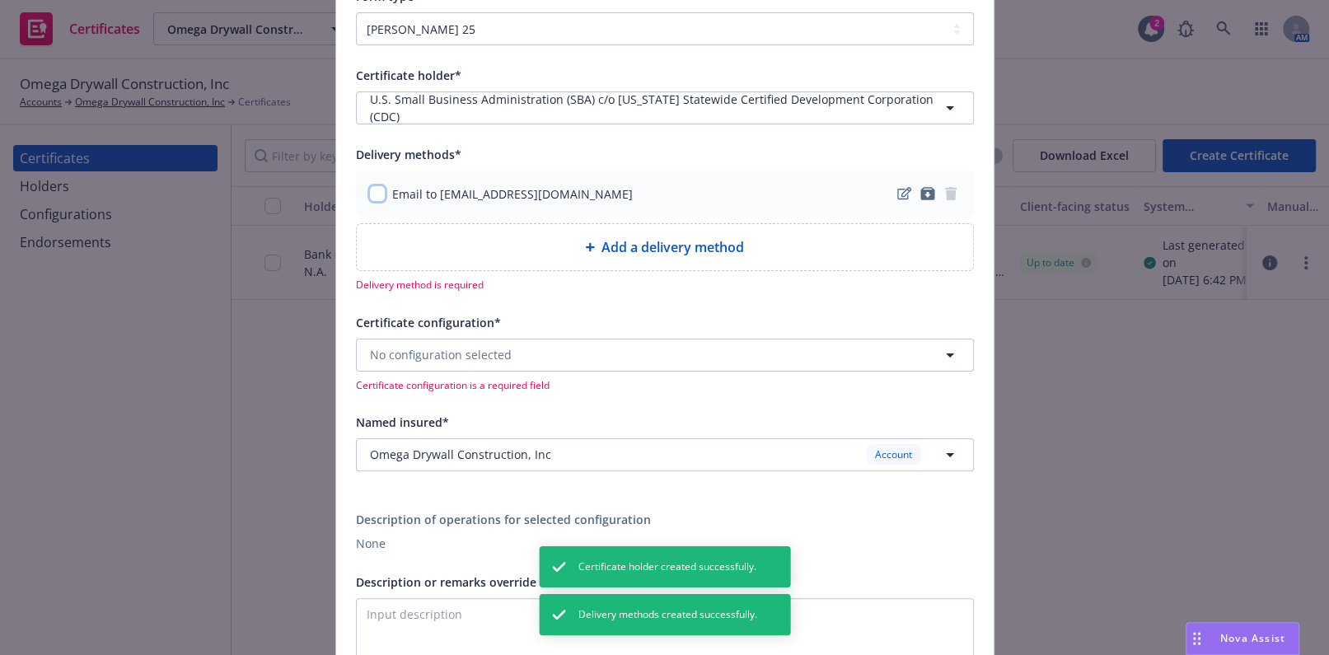
click at [373, 189] on input "checkbox" at bounding box center [377, 193] width 16 height 16
checkbox input "true"
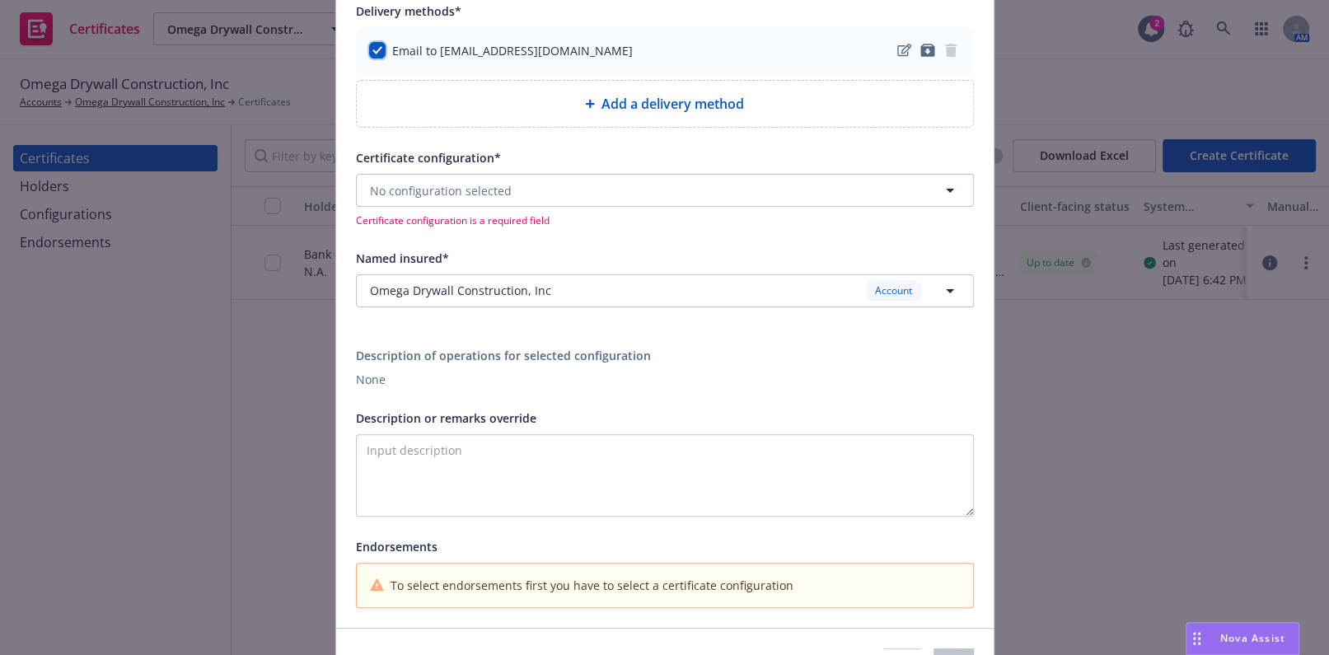
scroll to position [299, 0]
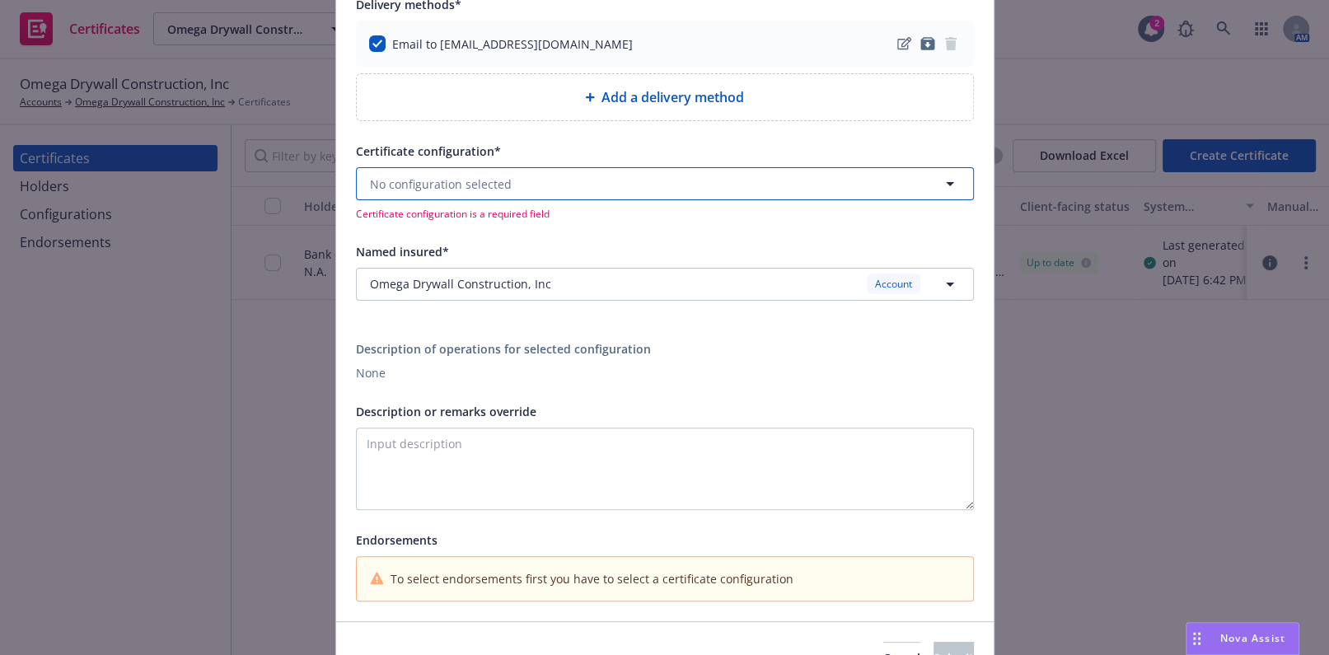
click at [437, 180] on span "No configuration selected" at bounding box center [441, 183] width 142 height 17
drag, startPoint x: 444, startPoint y: 231, endPoint x: 451, endPoint y: 243, distance: 14.4
click at [445, 231] on span "25-26 GL" at bounding box center [433, 230] width 118 height 17
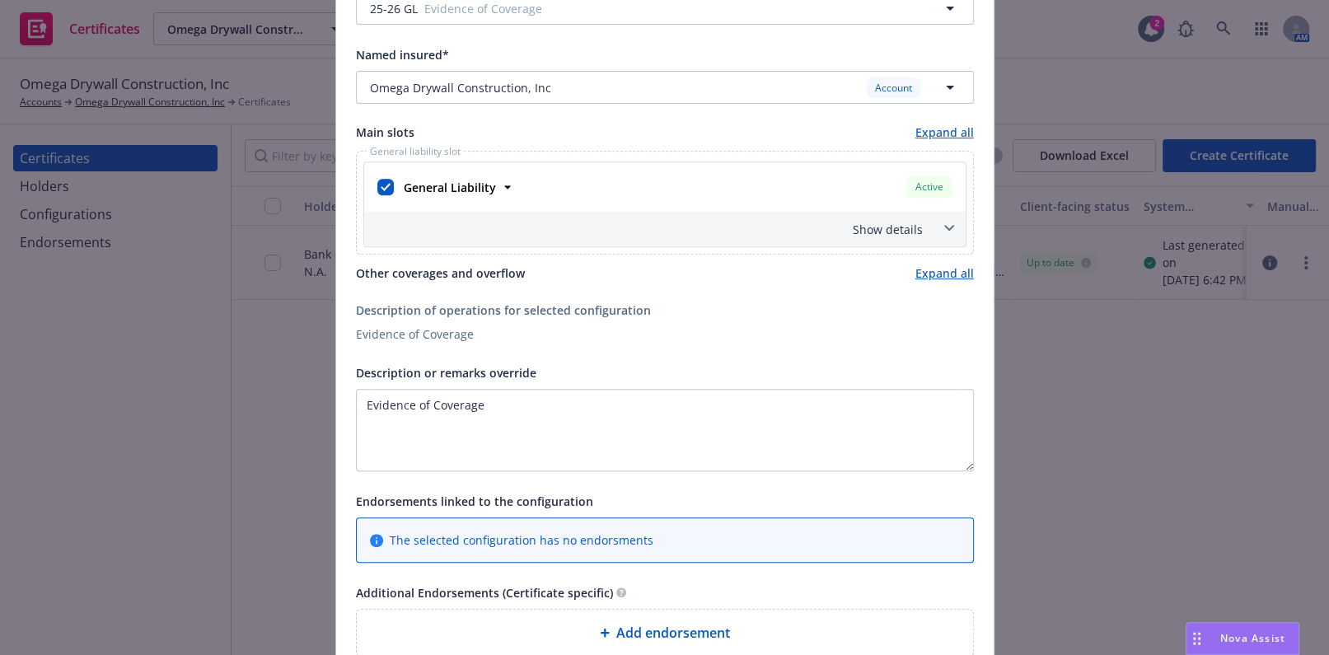
scroll to position [674, 0]
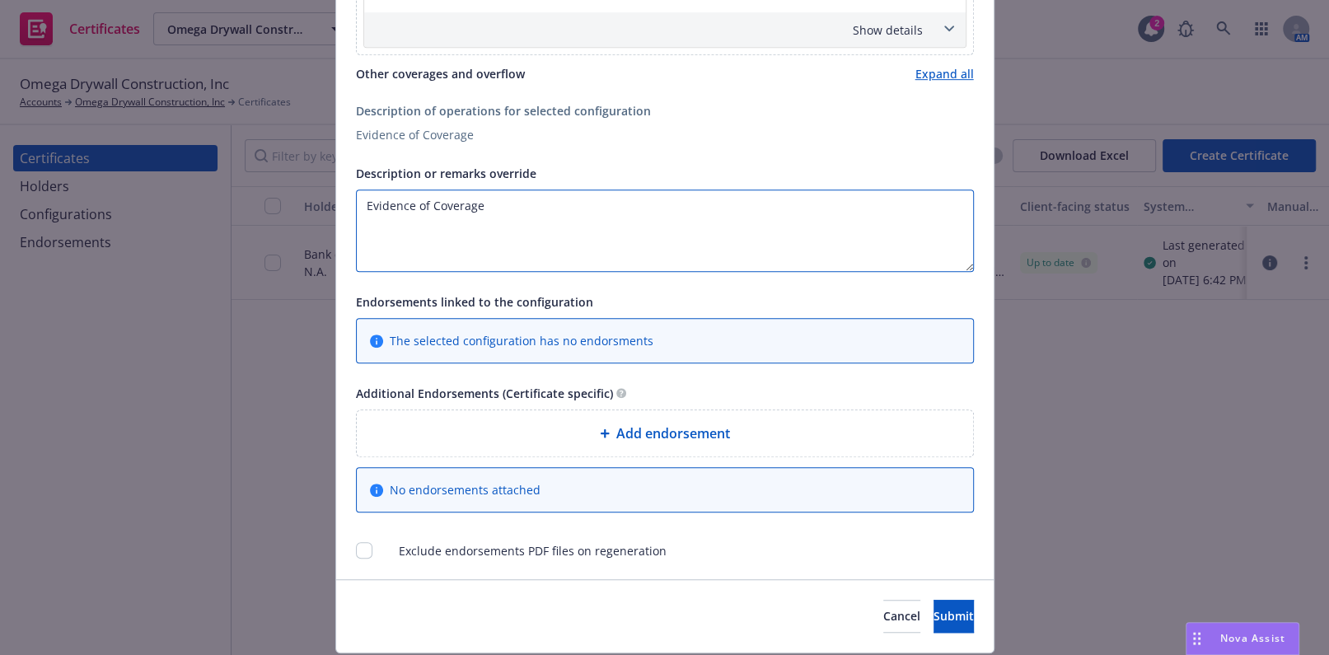
drag, startPoint x: 489, startPoint y: 231, endPoint x: 121, endPoint y: 199, distance: 369.6
click at [141, 202] on div "Create Certificate Form type ACORD 25 ACORD 27 Certificate holder* No holder se…" at bounding box center [664, 327] width 1329 height 655
paste textarea "Loan Number: 7571969107:"
click at [370, 203] on textarea "R:E Loan Number: 7571969107" at bounding box center [665, 230] width 618 height 82
click at [368, 206] on textarea "RE Loan Number: 7571969107" at bounding box center [665, 230] width 618 height 82
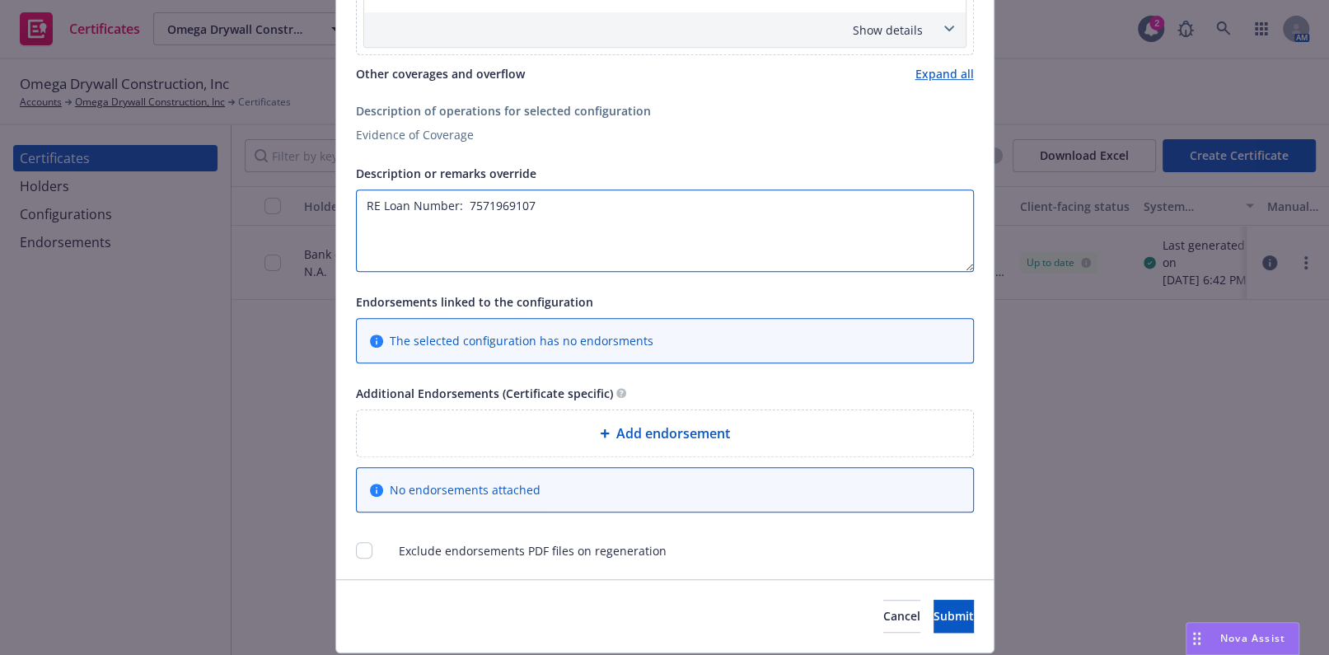
drag, startPoint x: 372, startPoint y: 204, endPoint x: 390, endPoint y: 206, distance: 18.2
click at [372, 203] on textarea "RE Loan Number: 7571969107" at bounding box center [665, 230] width 618 height 82
click at [545, 205] on textarea "RE: Loan Number: 7571969107" at bounding box center [665, 230] width 618 height 82
paste textarea "Evidence of Coverage"
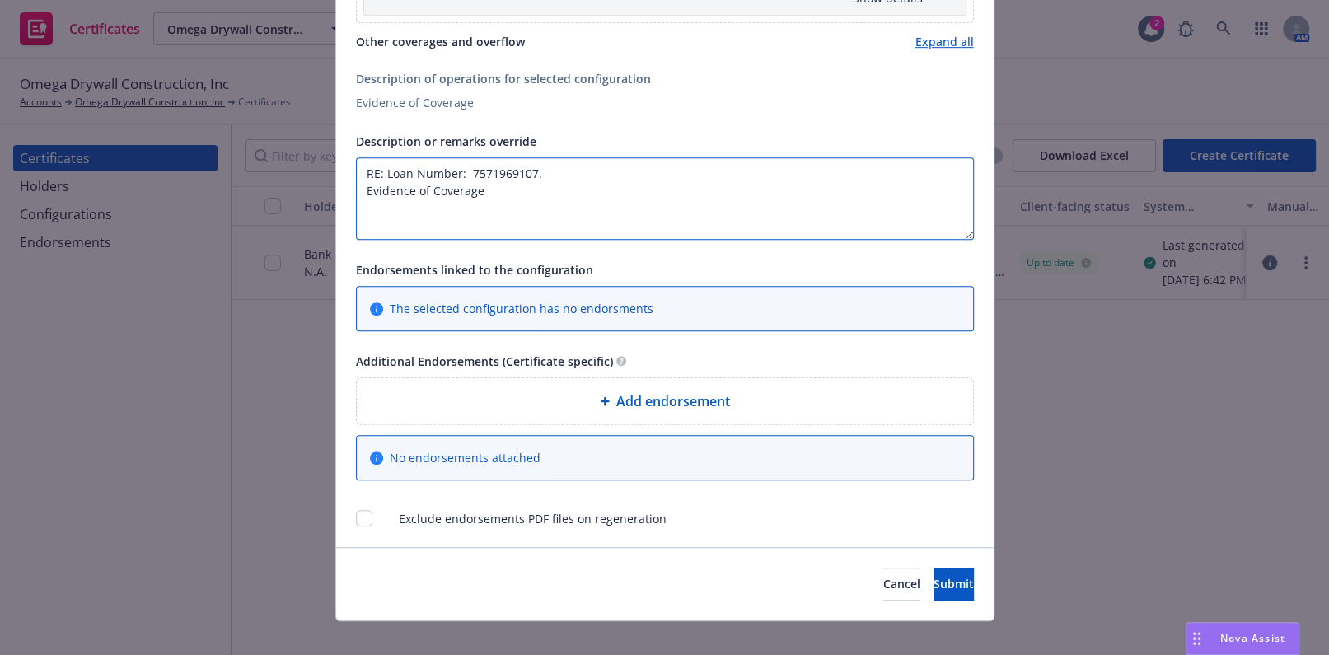
scroll to position [723, 0]
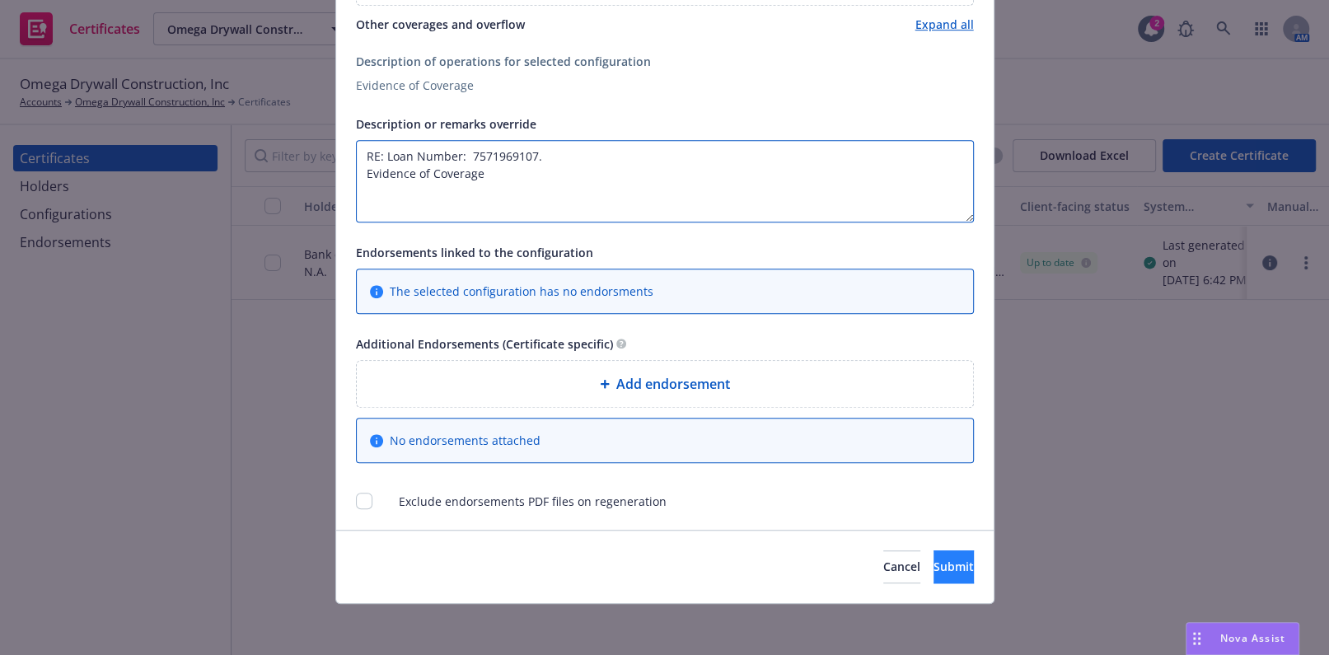
type textarea "RE: Loan Number: 7571969107. Evidence of Coverage"
click at [933, 560] on span "Submit" at bounding box center [953, 567] width 40 height 16
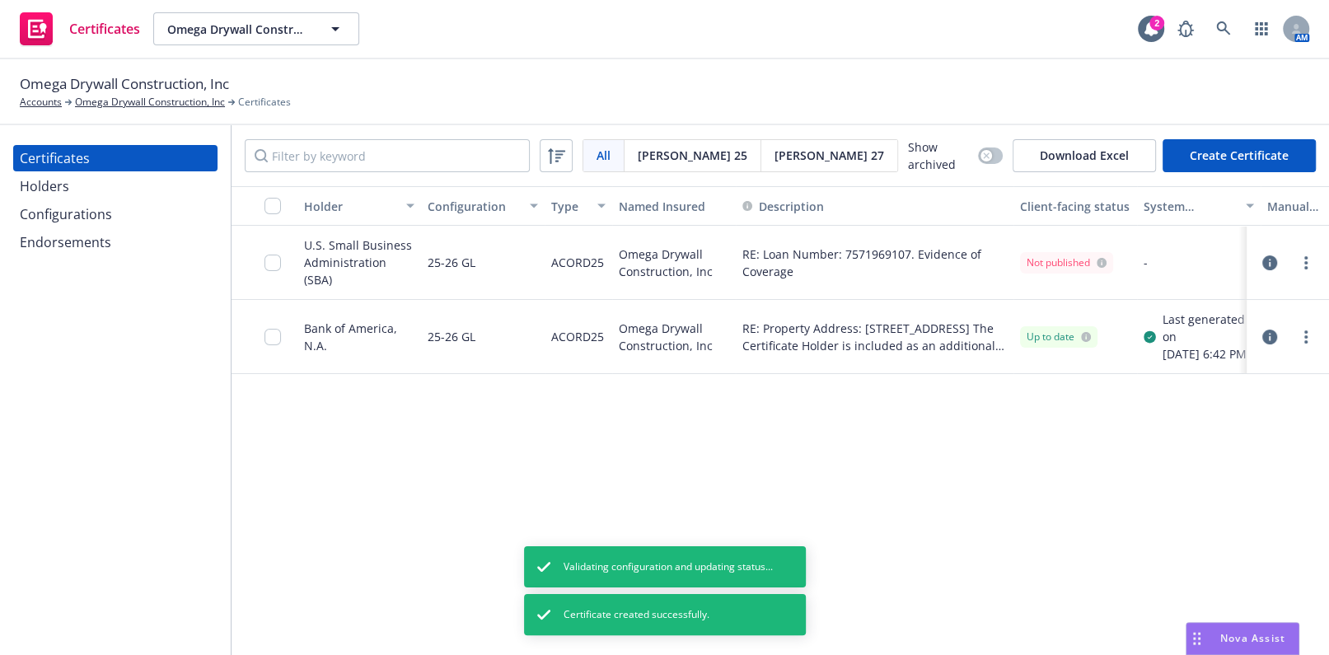
click at [99, 211] on div "Configurations" at bounding box center [66, 214] width 92 height 26
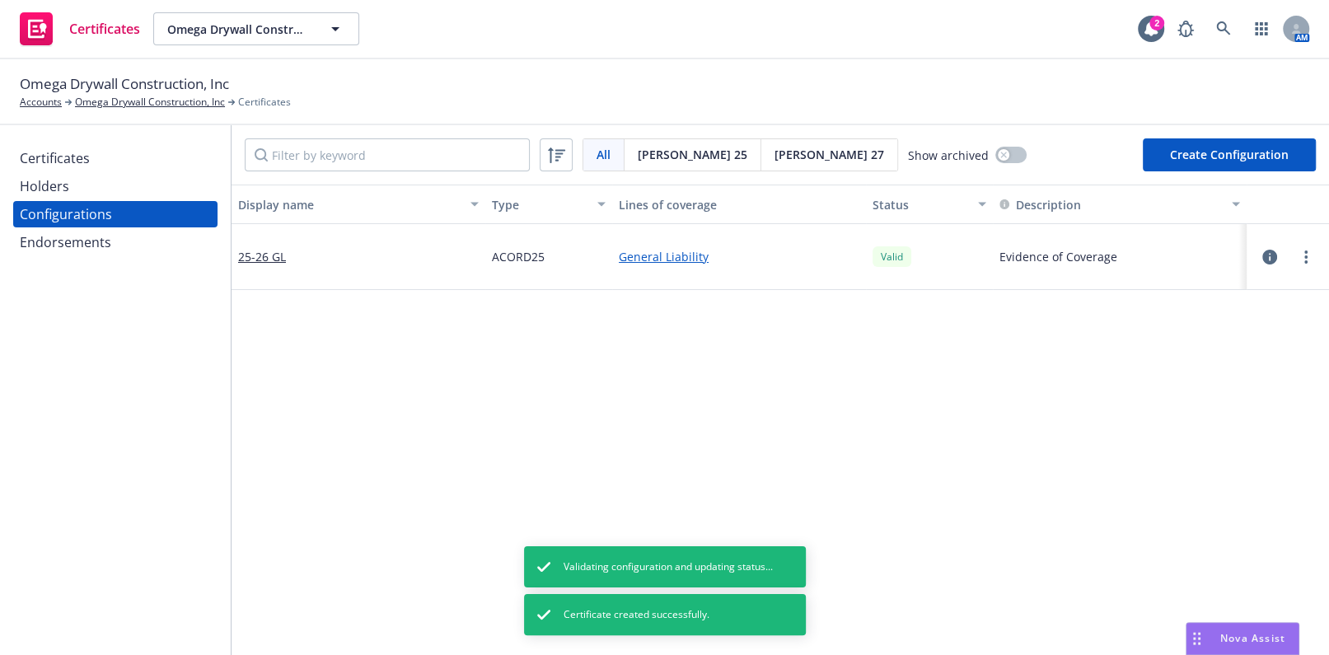
click at [1229, 152] on button "Create Configuration" at bounding box center [1229, 154] width 173 height 33
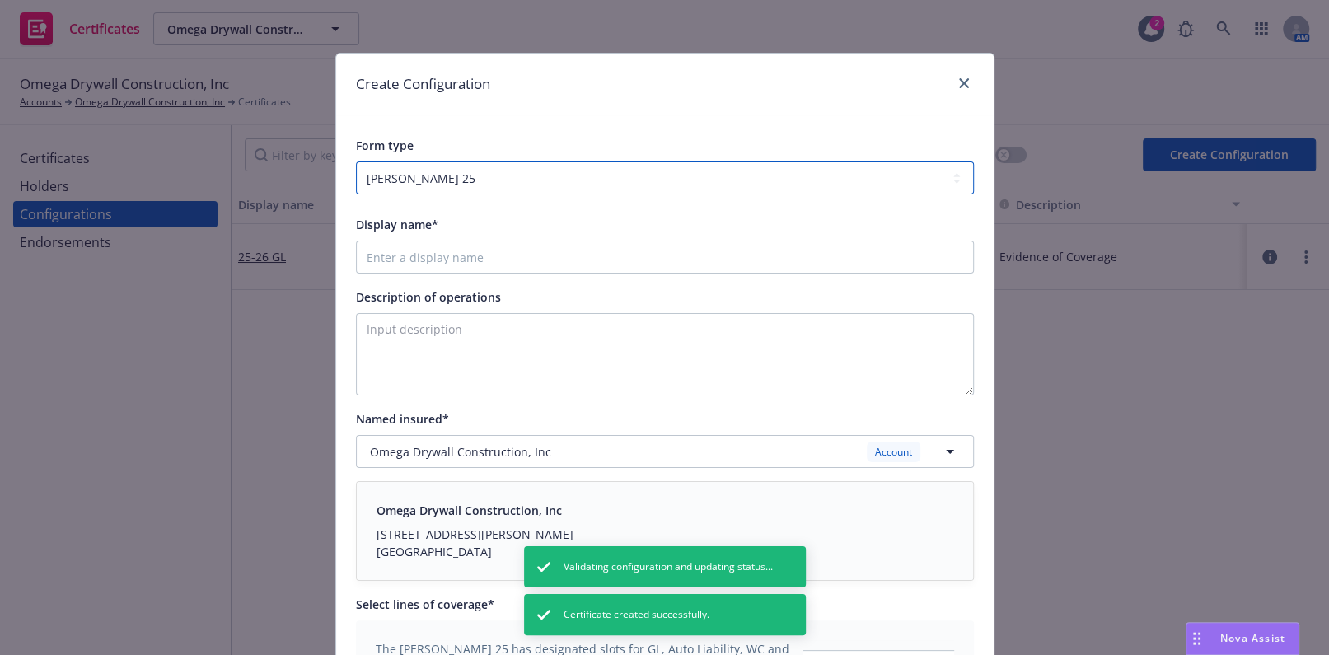
drag, startPoint x: 427, startPoint y: 174, endPoint x: 425, endPoint y: 194, distance: 19.8
click at [426, 174] on select "ACORD 25 ACORD 27" at bounding box center [665, 177] width 618 height 33
select select "ACORD27"
click at [356, 161] on select "ACORD 25 ACORD 27" at bounding box center [665, 177] width 618 height 33
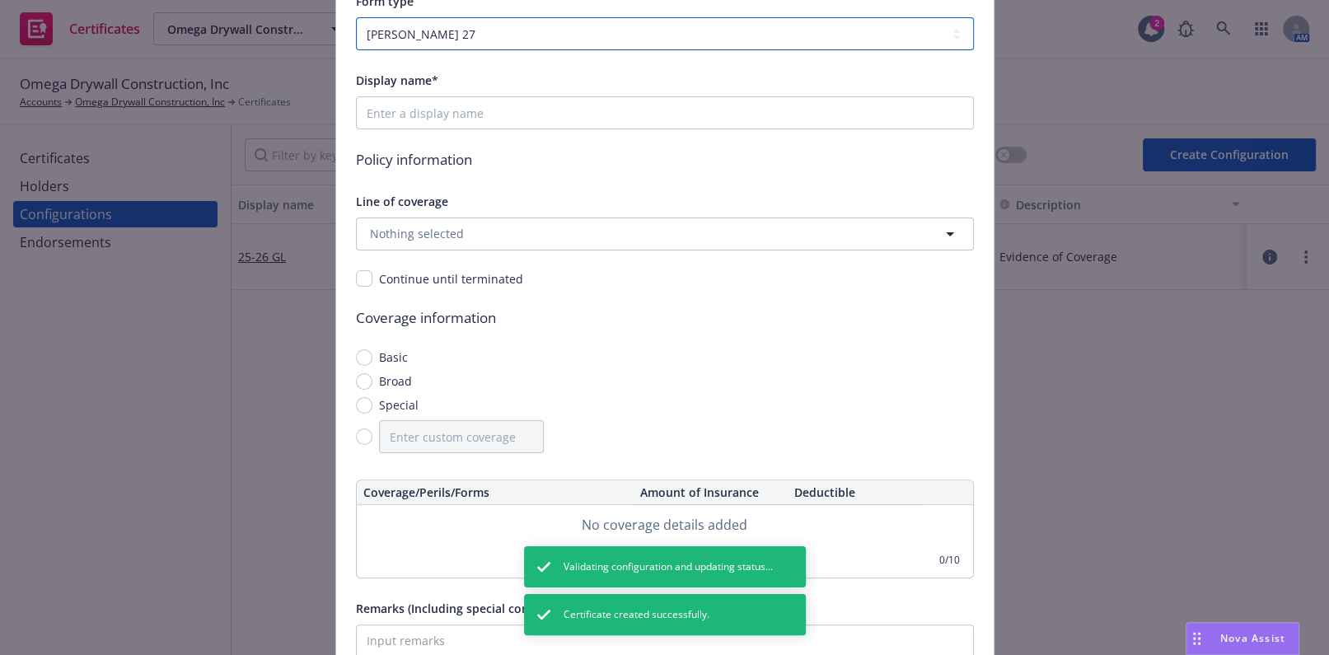
scroll to position [149, 0]
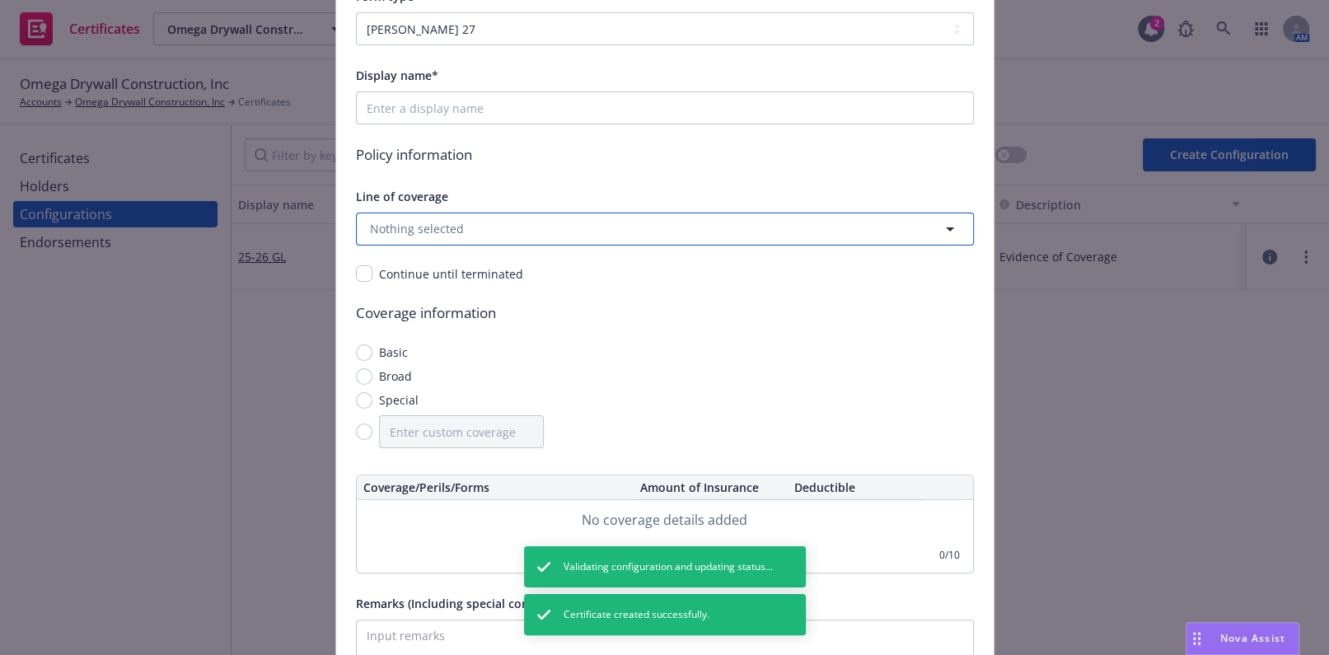
click at [404, 226] on span "Nothing selected" at bounding box center [417, 228] width 94 height 17
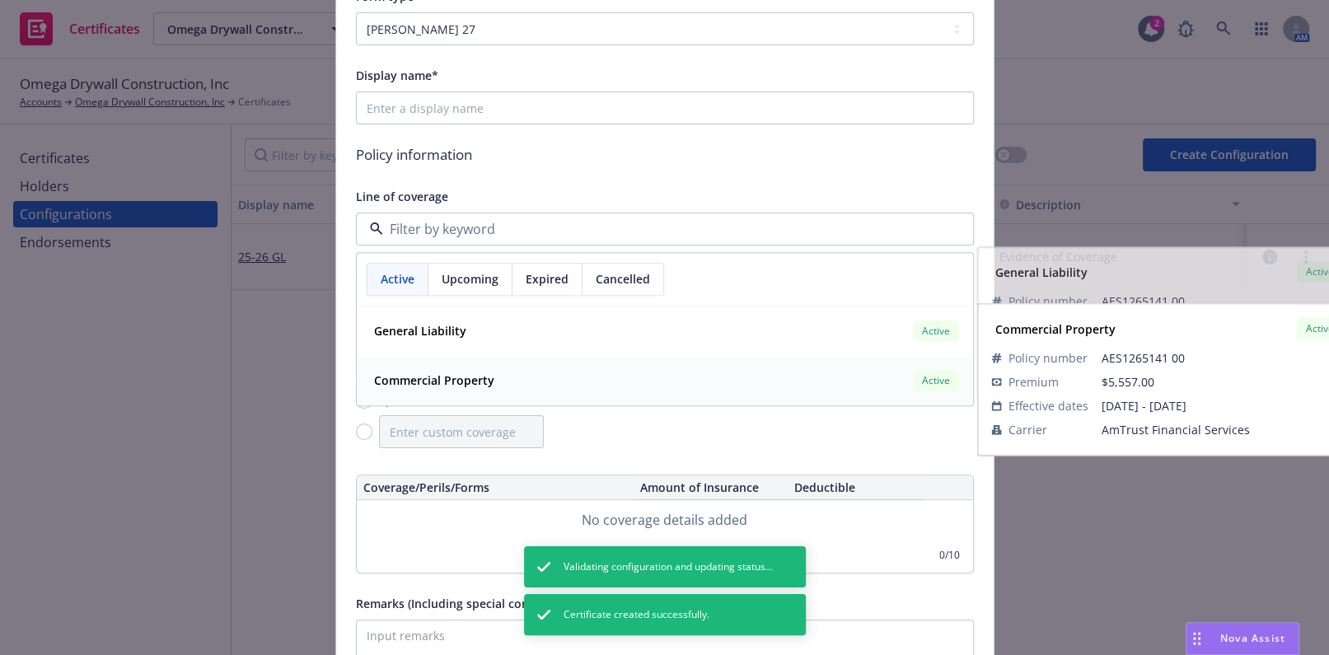
click at [421, 390] on div "Commercial Property" at bounding box center [432, 381] width 130 height 24
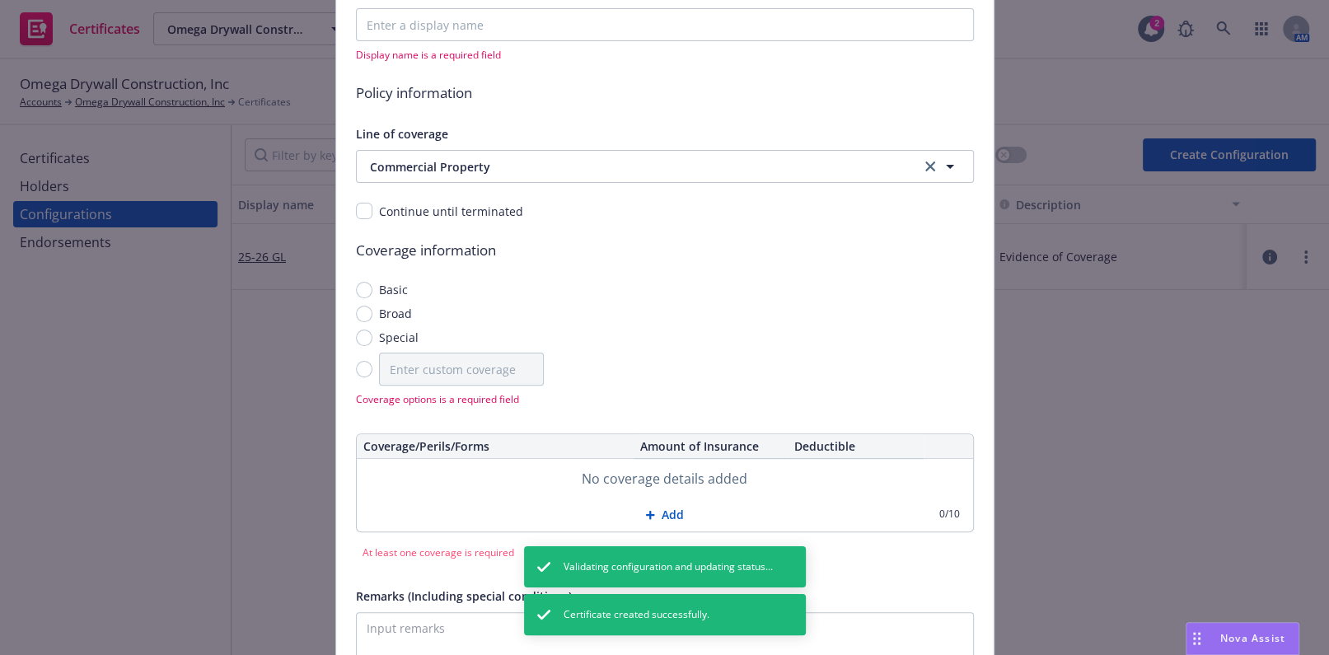
scroll to position [224, 0]
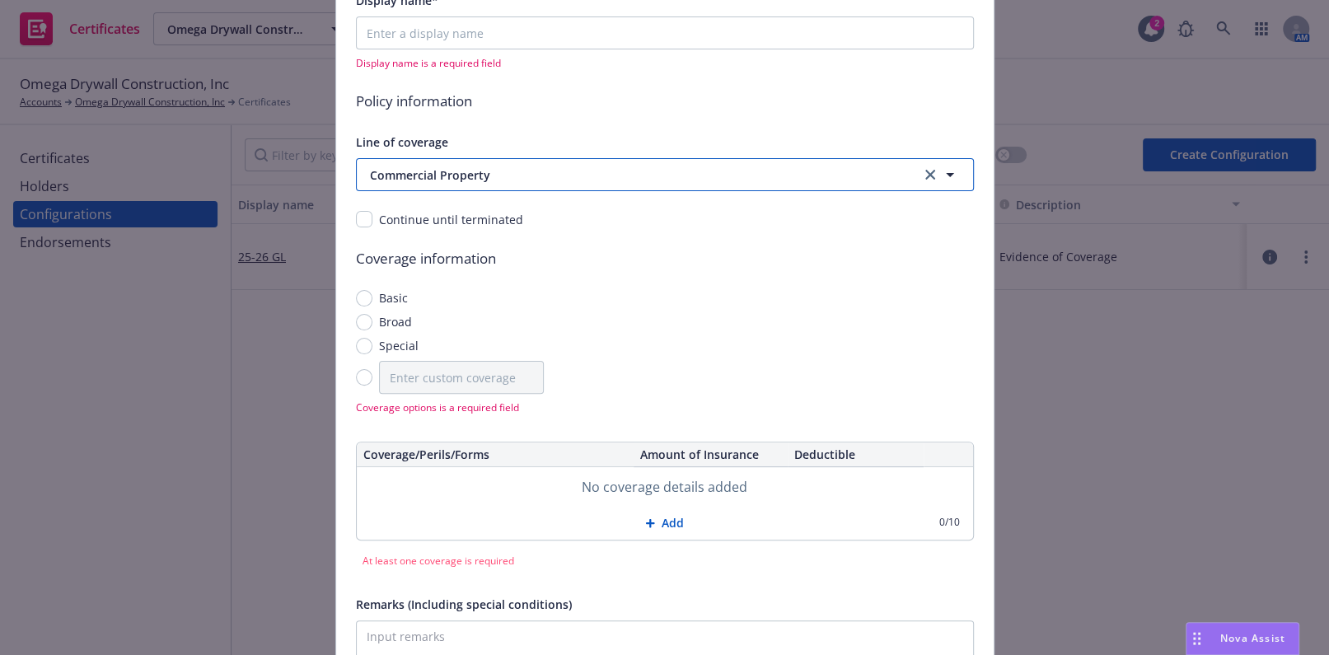
click at [468, 171] on span "Commercial Property" at bounding box center [626, 174] width 513 height 17
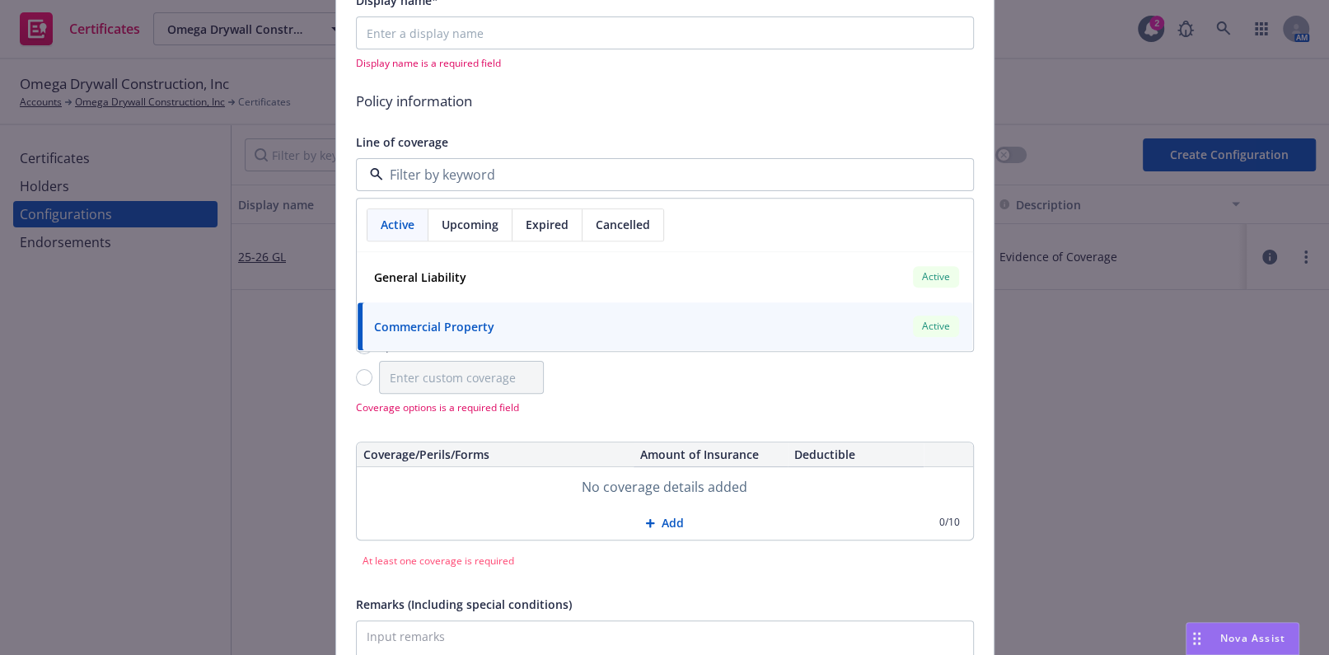
click at [615, 72] on div "Display name* Display name is a required field Policy information Line of cover…" at bounding box center [665, 346] width 618 height 712
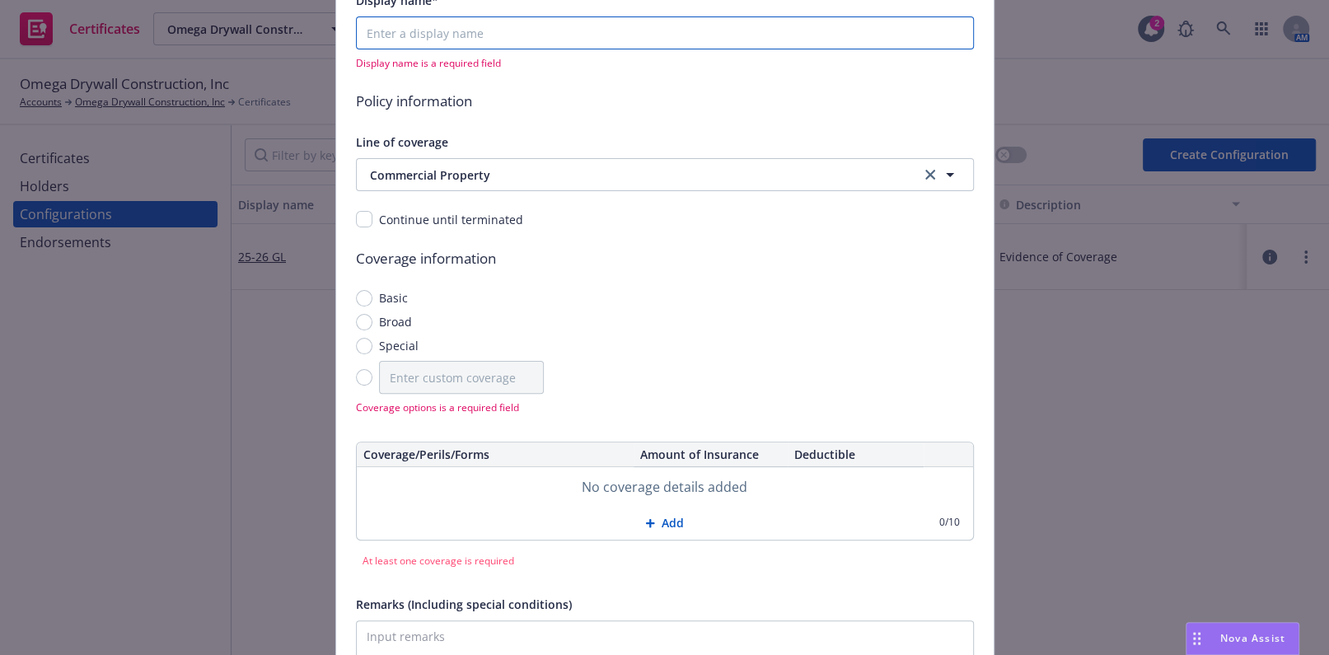
drag, startPoint x: 440, startPoint y: 45, endPoint x: 439, endPoint y: 54, distance: 9.1
click at [439, 41] on input "Display name*" at bounding box center [665, 32] width 618 height 33
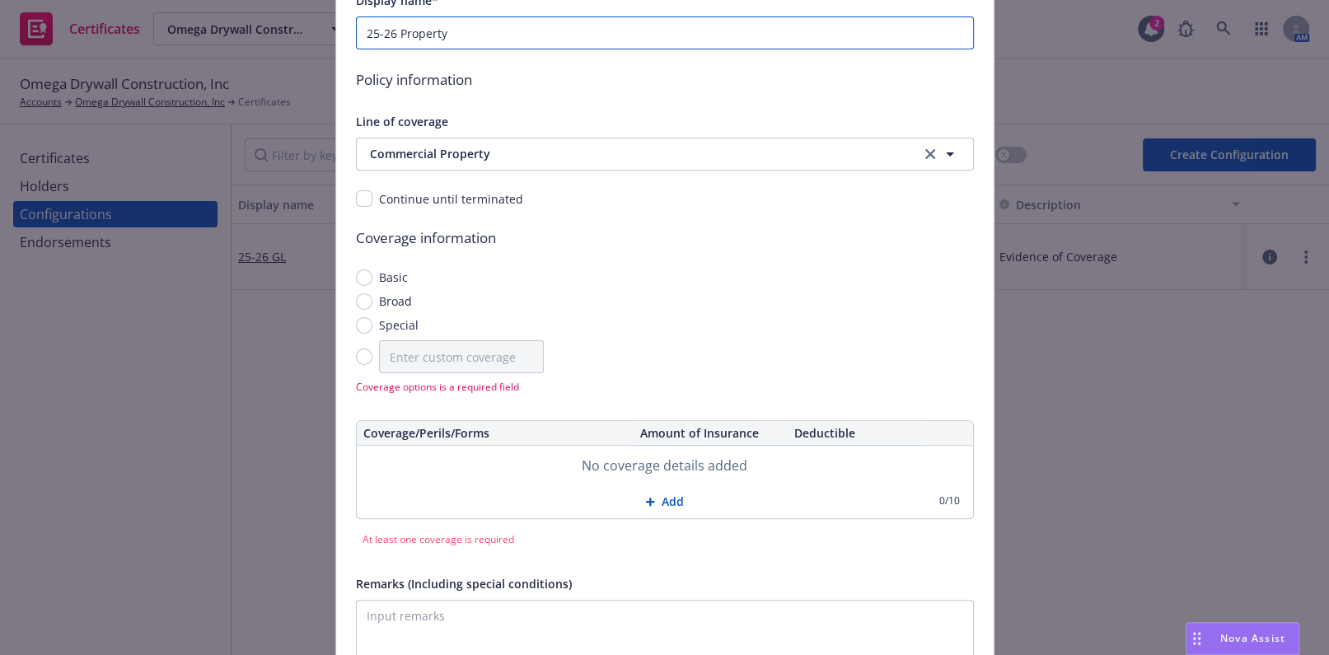
type input "25-26 Property"
click at [361, 325] on input "Special" at bounding box center [364, 325] width 16 height 16
radio input "true"
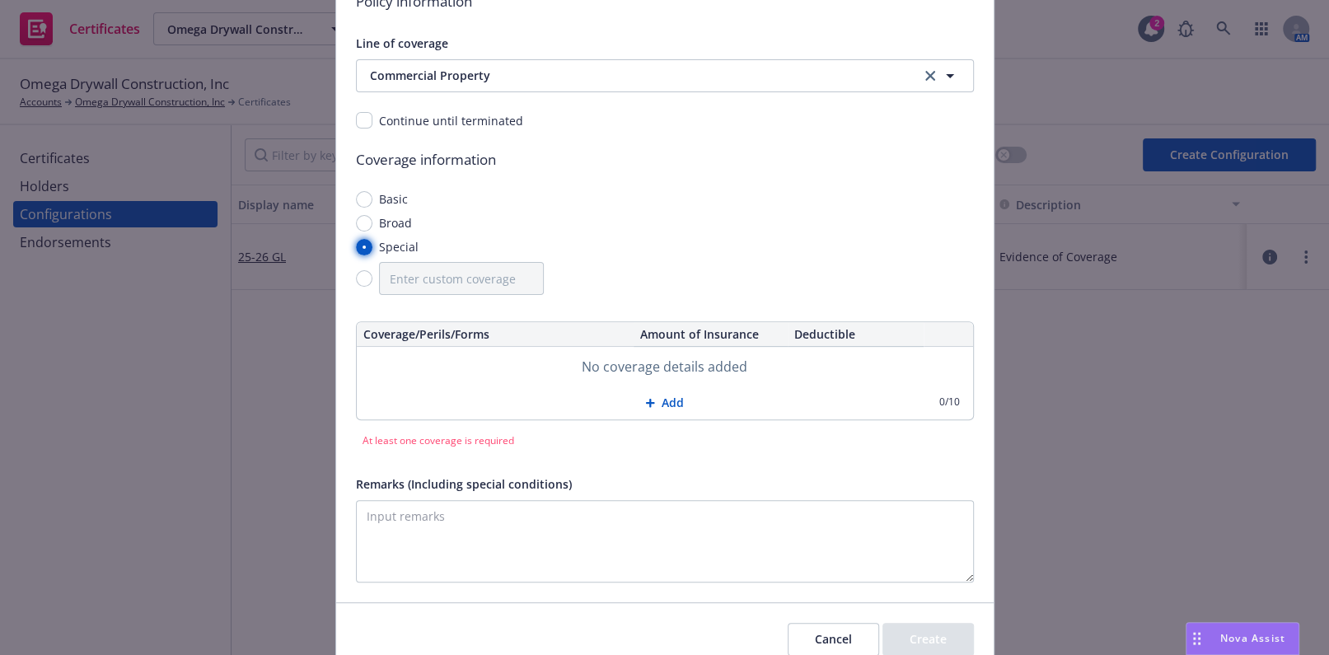
scroll to position [376, 0]
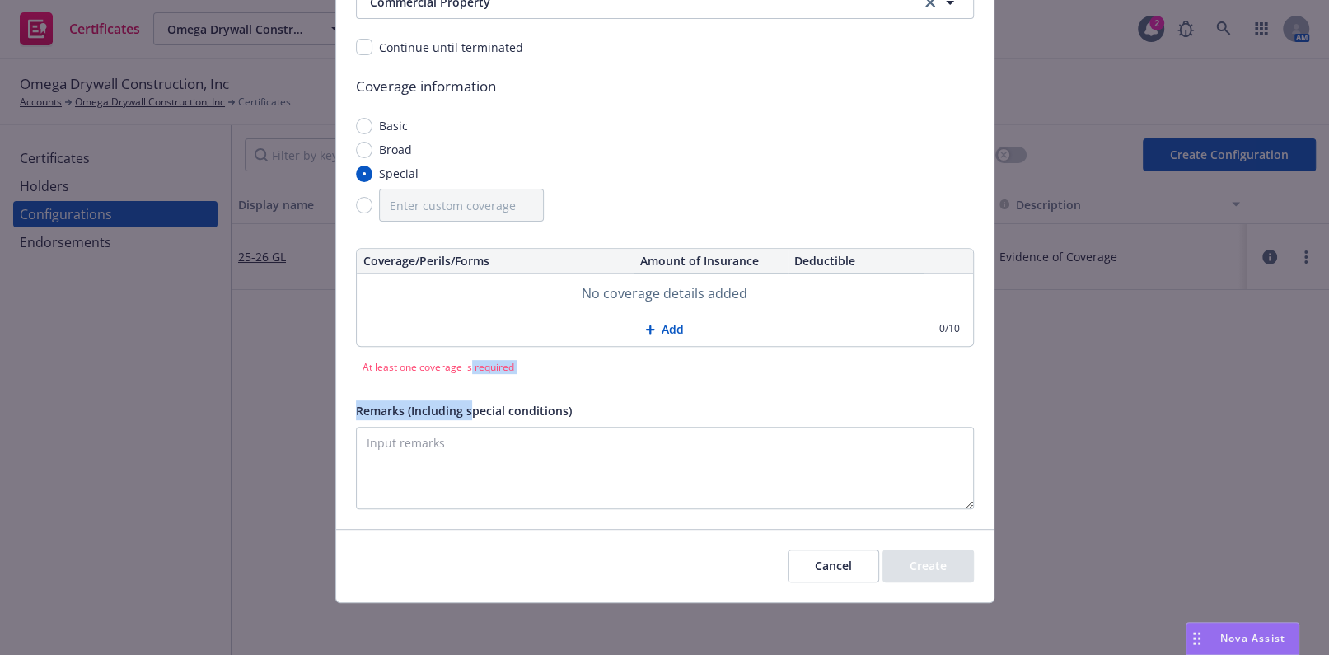
click at [468, 395] on div "Display name* 25-26 Property Policy information Line of coverage Commercial Pro…" at bounding box center [665, 174] width 618 height 671
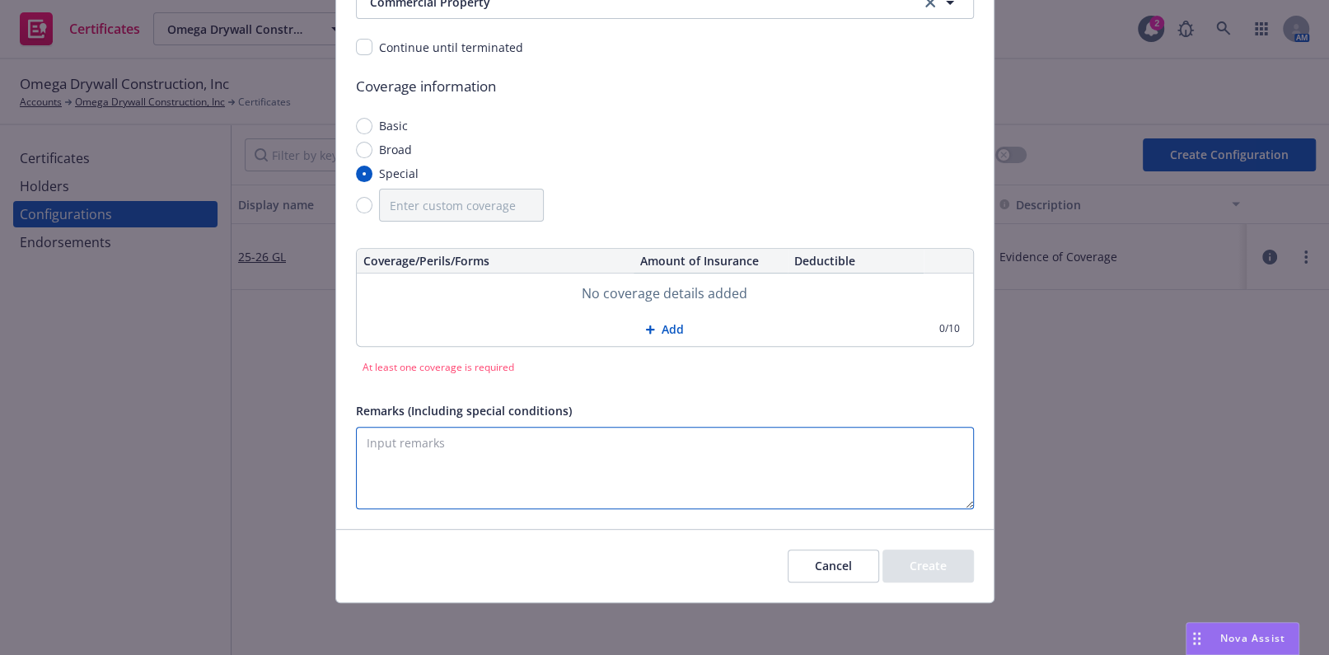
click at [484, 486] on textarea "Remarks (Including special conditions)" at bounding box center [665, 468] width 618 height 82
paste textarea "Evidence of Coverage"
type textarea "Evidence of Coverage"
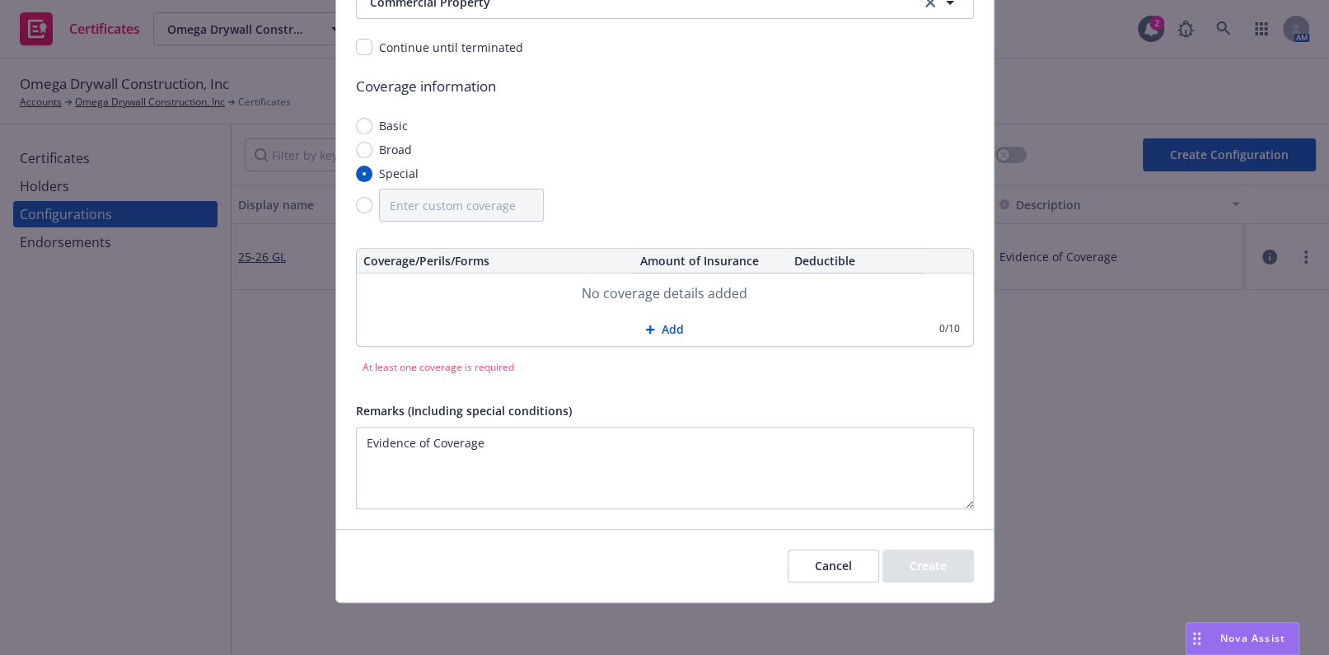
drag, startPoint x: 643, startPoint y: 324, endPoint x: 624, endPoint y: 323, distance: 19.0
click at [645, 325] on icon at bounding box center [650, 330] width 10 height 10
click at [557, 297] on input "text" at bounding box center [495, 294] width 264 height 28
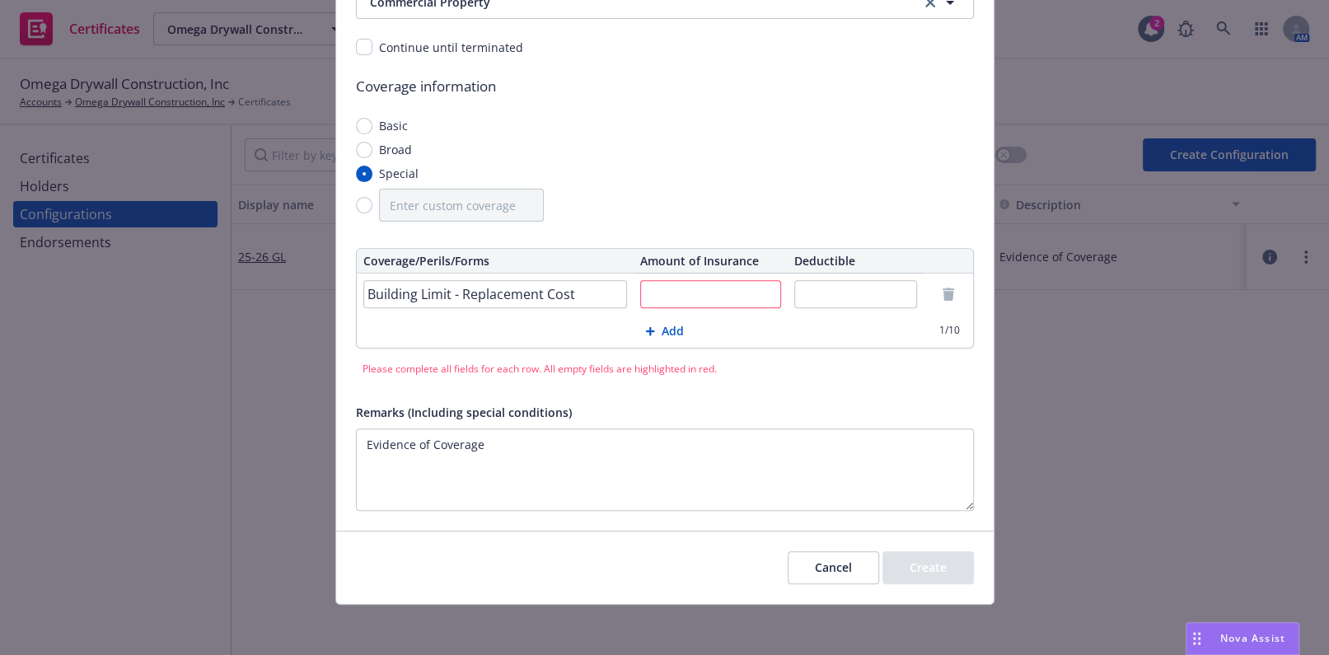
type input "Building Limit - Replacement Cost"
click at [681, 324] on button "Add" at bounding box center [665, 331] width 616 height 33
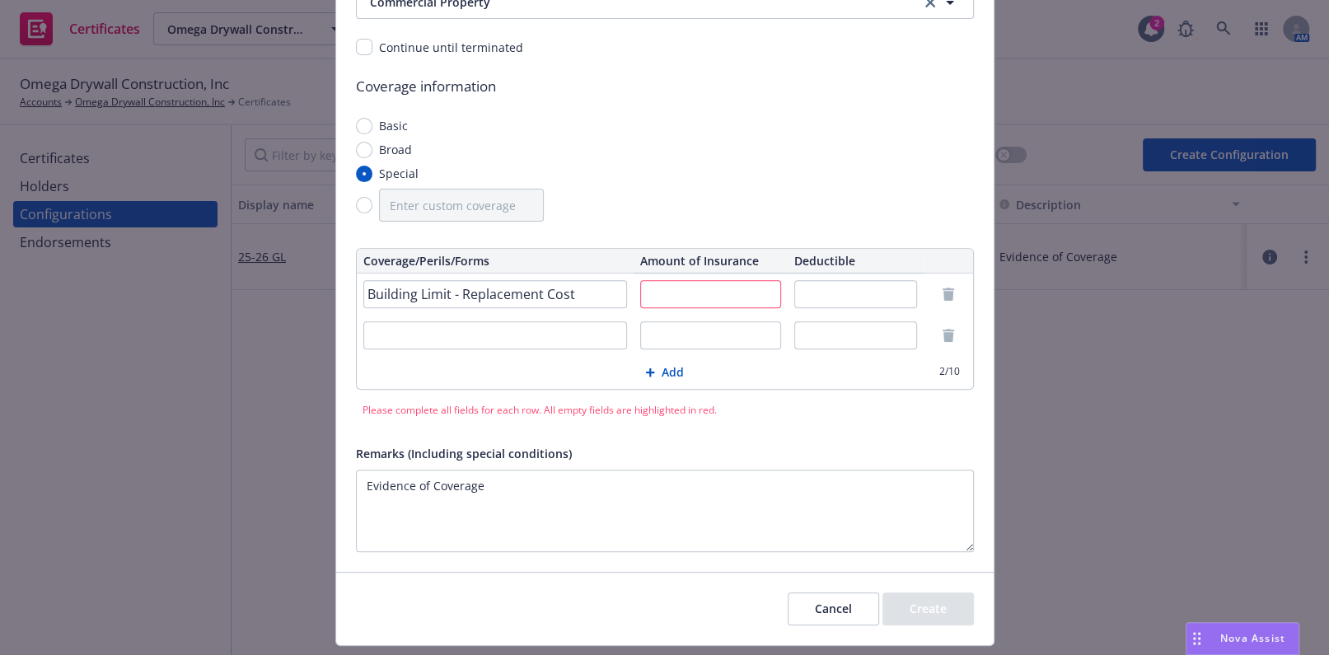
click at [507, 330] on input "text" at bounding box center [495, 335] width 264 height 28
type input "Business Personal Property"
click at [722, 337] on input "text" at bounding box center [710, 335] width 141 height 28
type input "$25,000"
click at [672, 283] on input "text" at bounding box center [710, 294] width 141 height 28
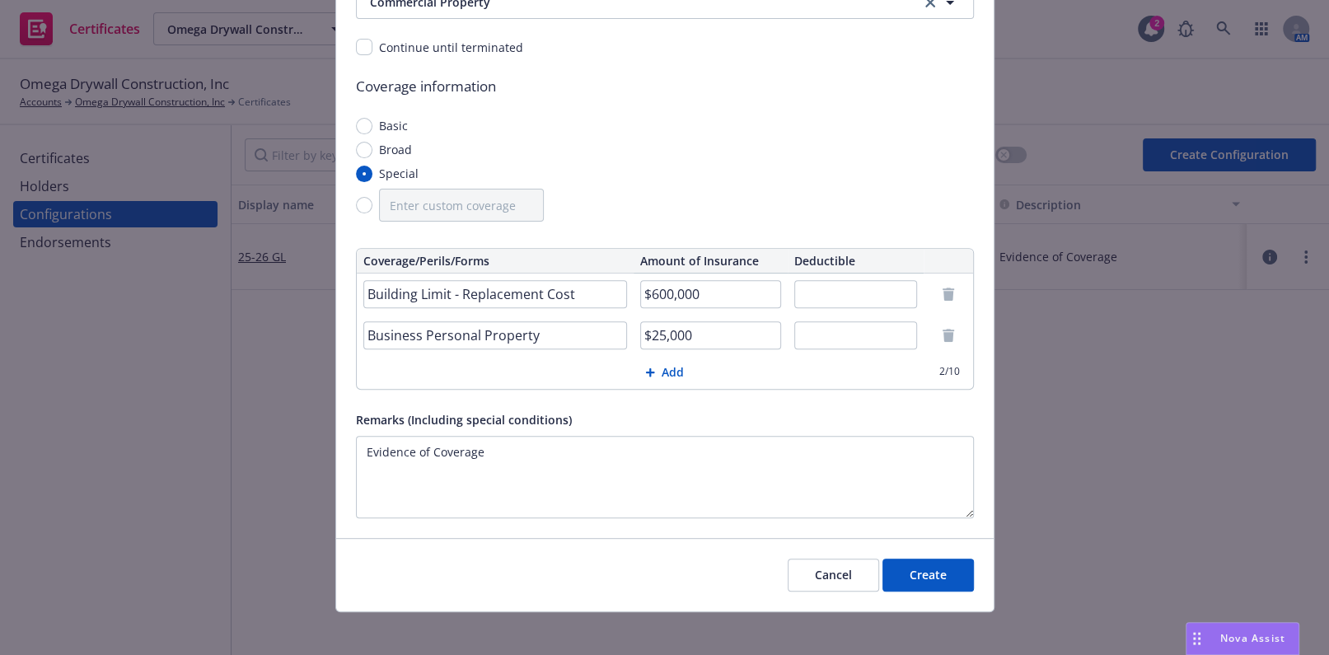
type input "$600,000"
click at [660, 367] on button "Add" at bounding box center [665, 372] width 616 height 33
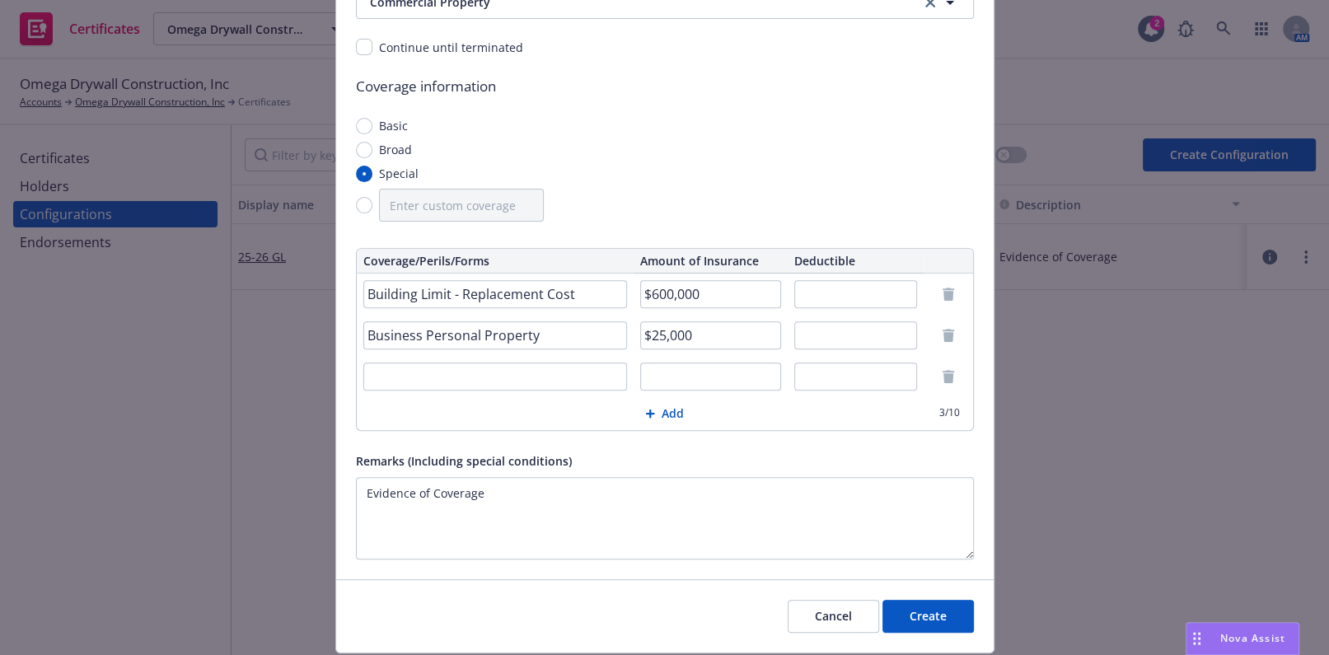
drag, startPoint x: 498, startPoint y: 383, endPoint x: 487, endPoint y: 370, distance: 17.5
click at [499, 381] on input "text" at bounding box center [495, 376] width 264 height 28
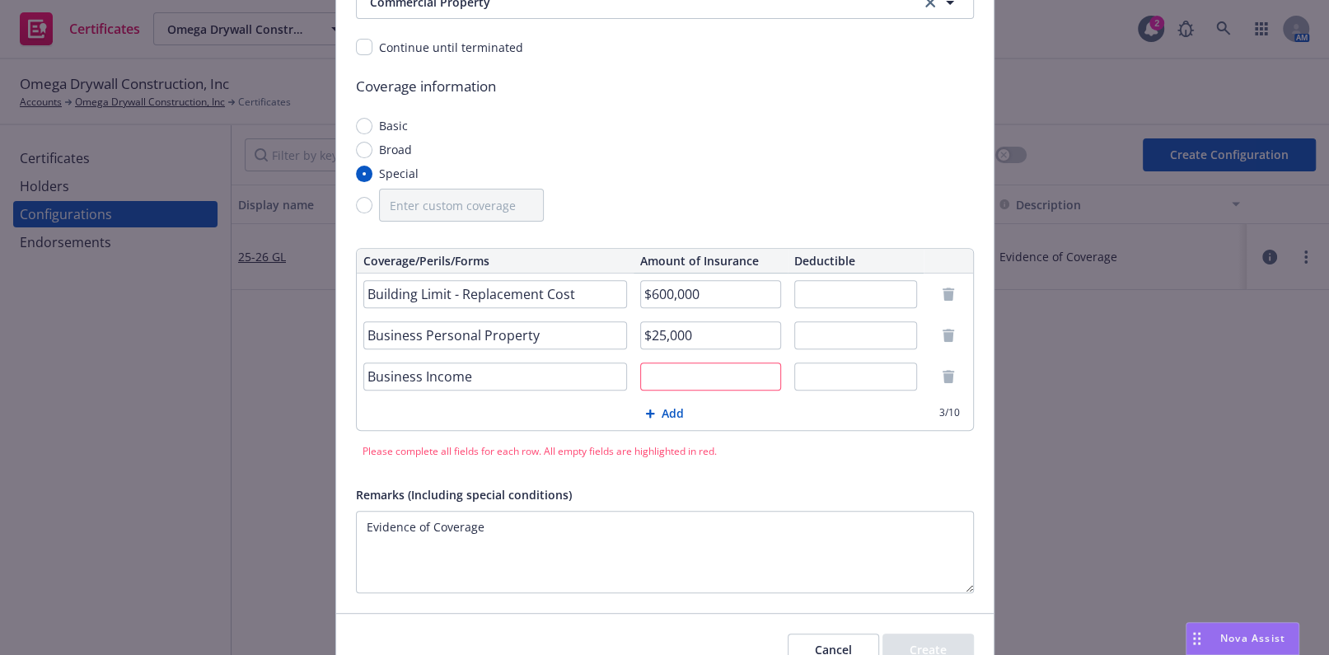
type input "Business Income"
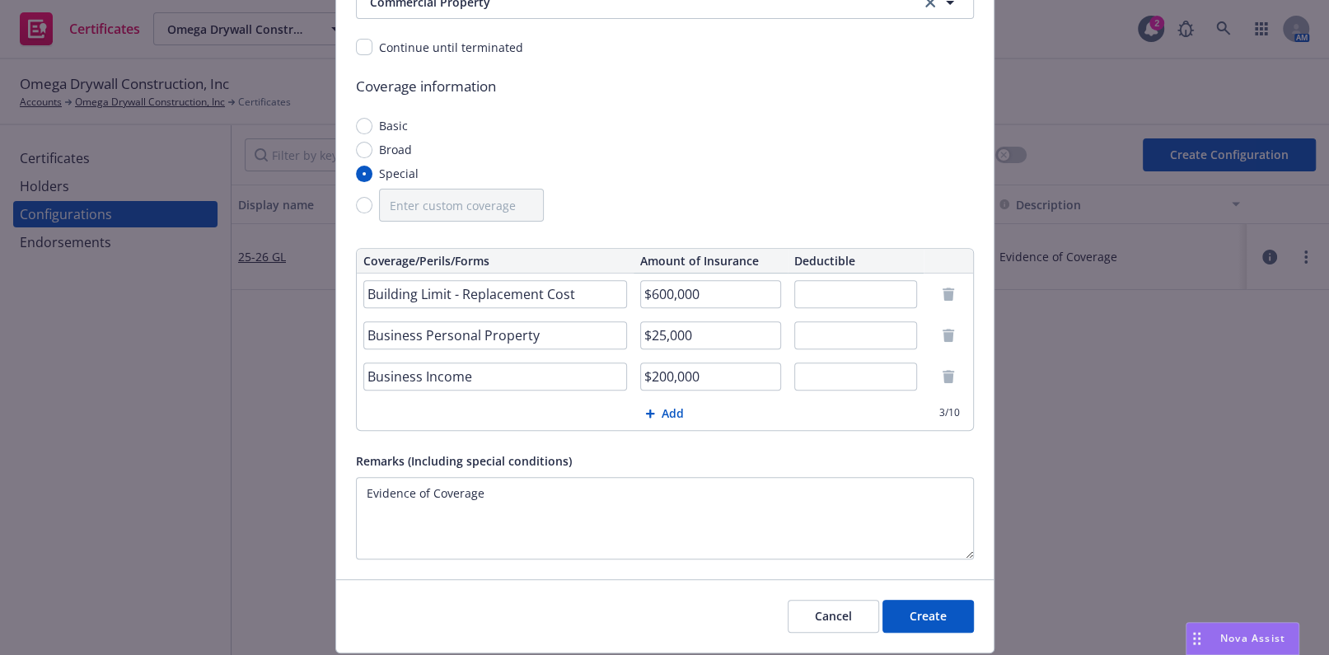
type input "$200,000"
click at [819, 299] on input "text" at bounding box center [855, 294] width 123 height 28
type input "$5,000"
click at [937, 617] on button "Create" at bounding box center [927, 616] width 91 height 33
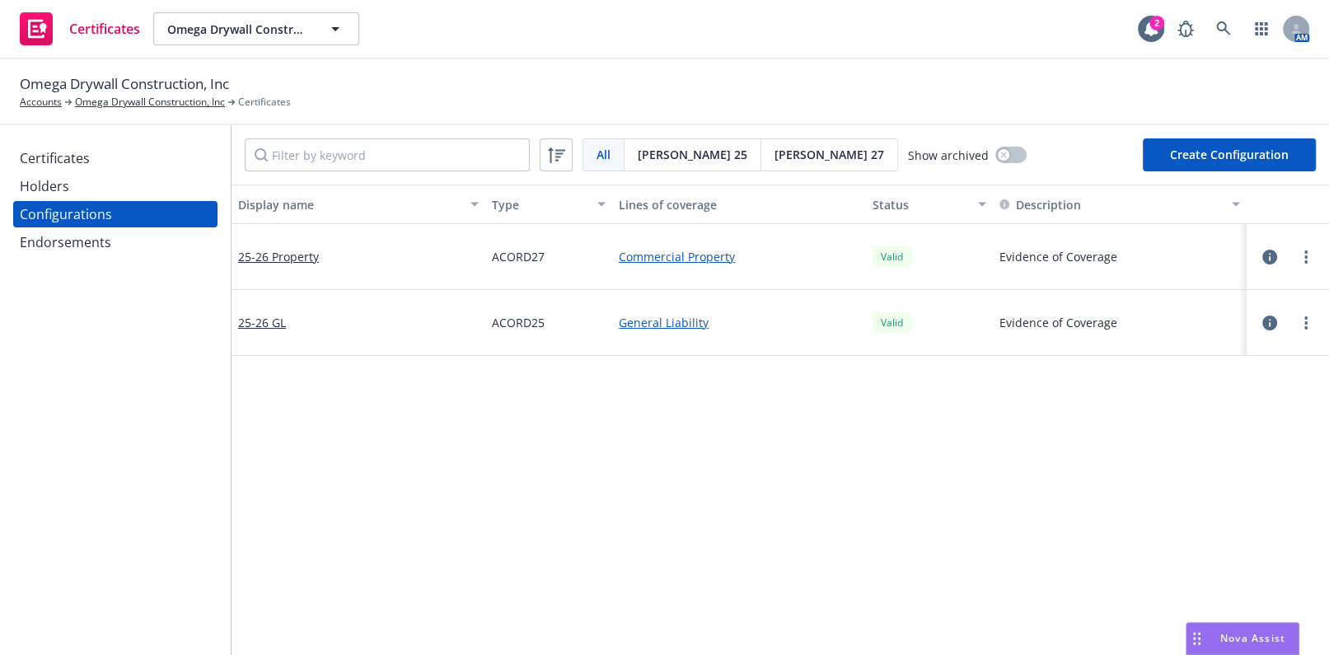
click at [91, 157] on div "Certificates" at bounding box center [115, 158] width 191 height 26
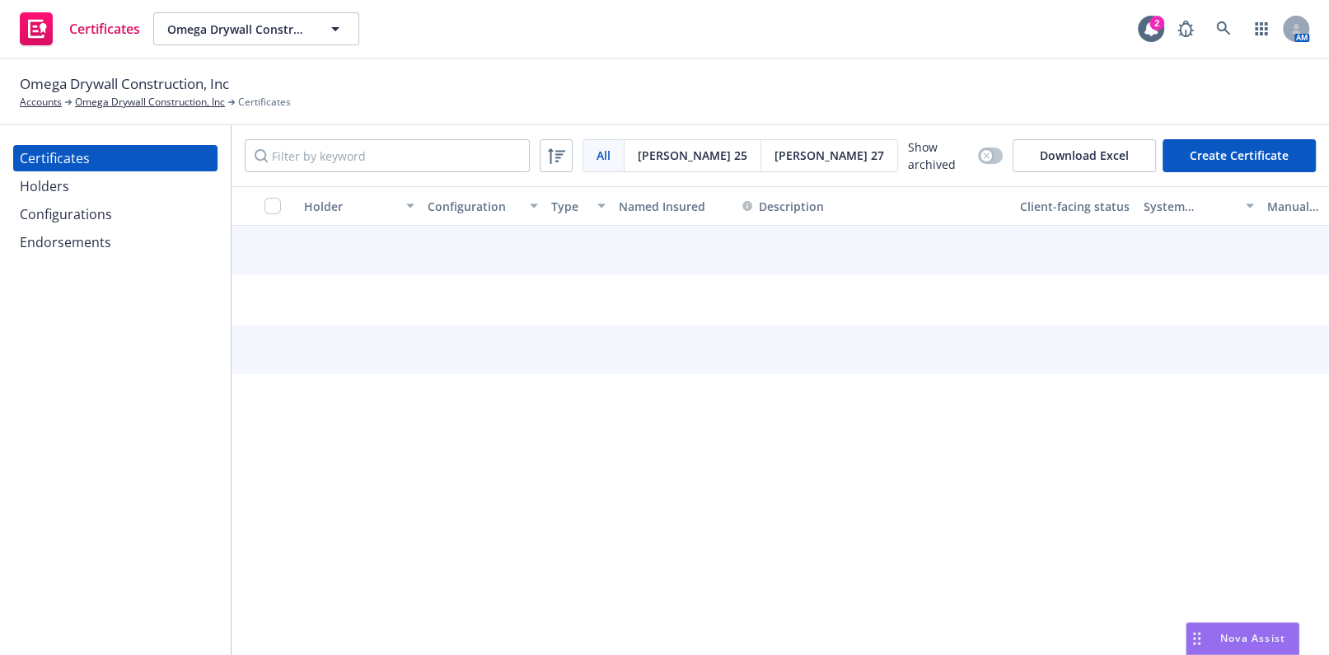
click at [50, 175] on div "Holders" at bounding box center [44, 186] width 49 height 26
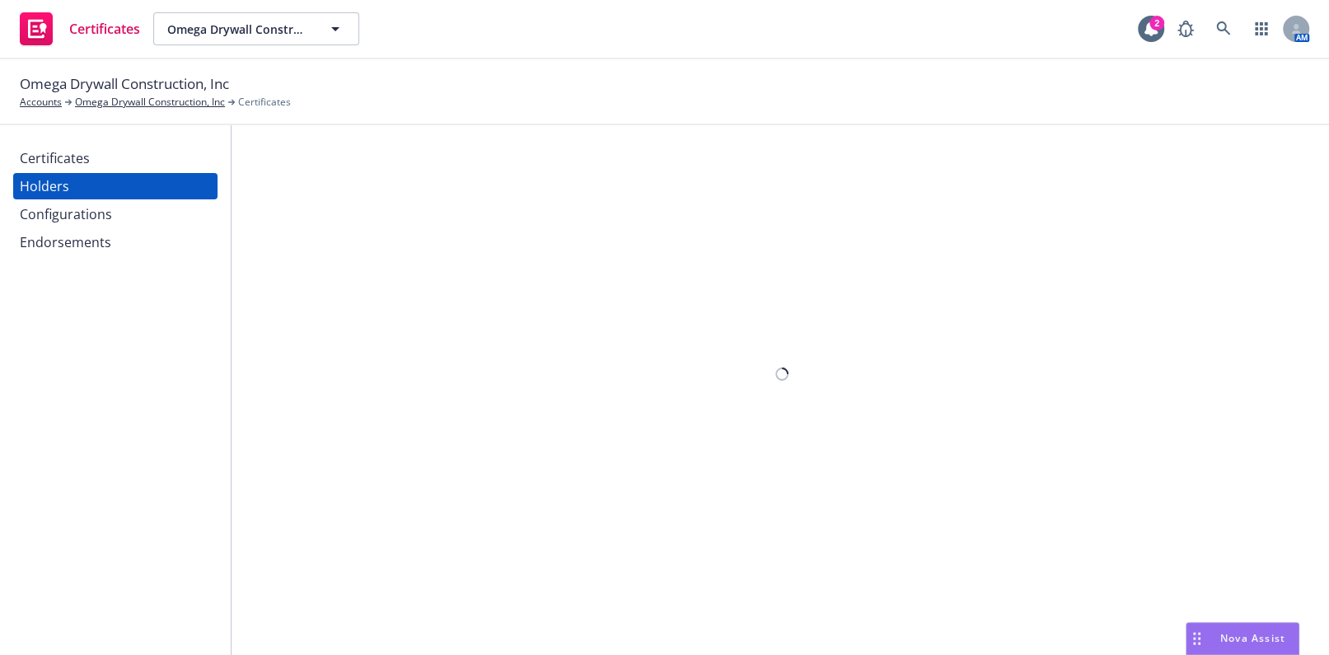
click at [78, 155] on div "Certificates" at bounding box center [55, 158] width 70 height 26
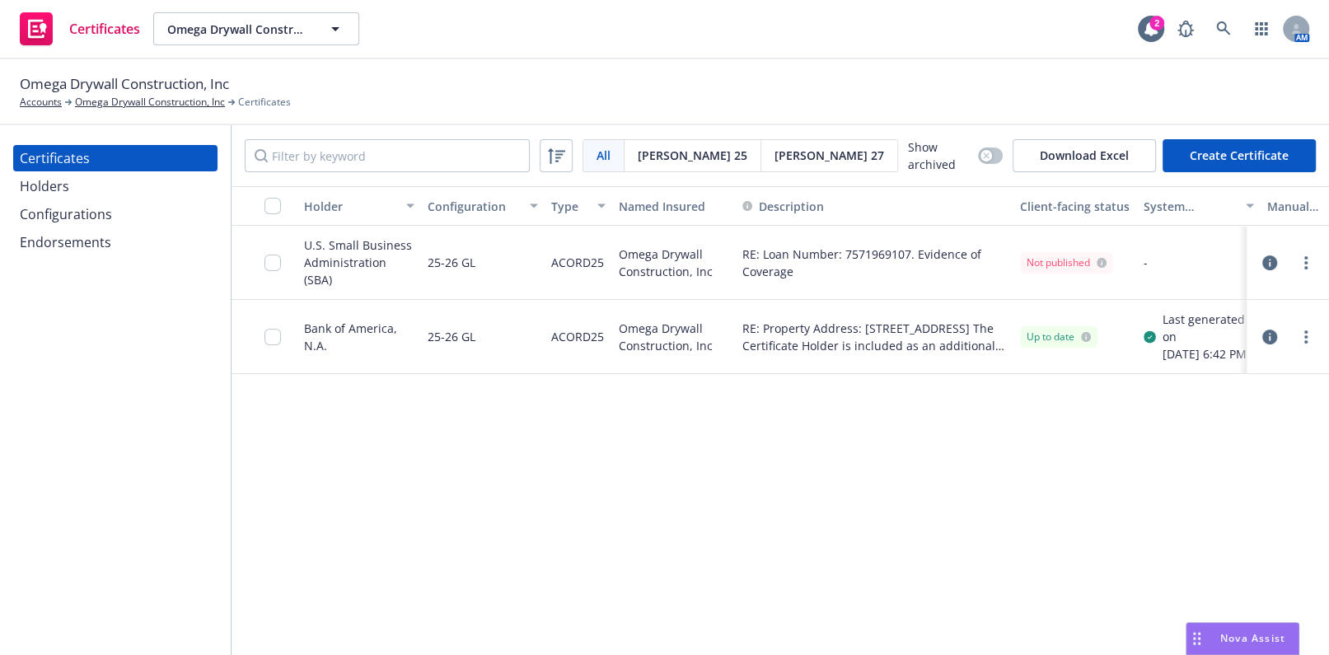
click at [1216, 151] on button "Create Certificate" at bounding box center [1238, 155] width 153 height 33
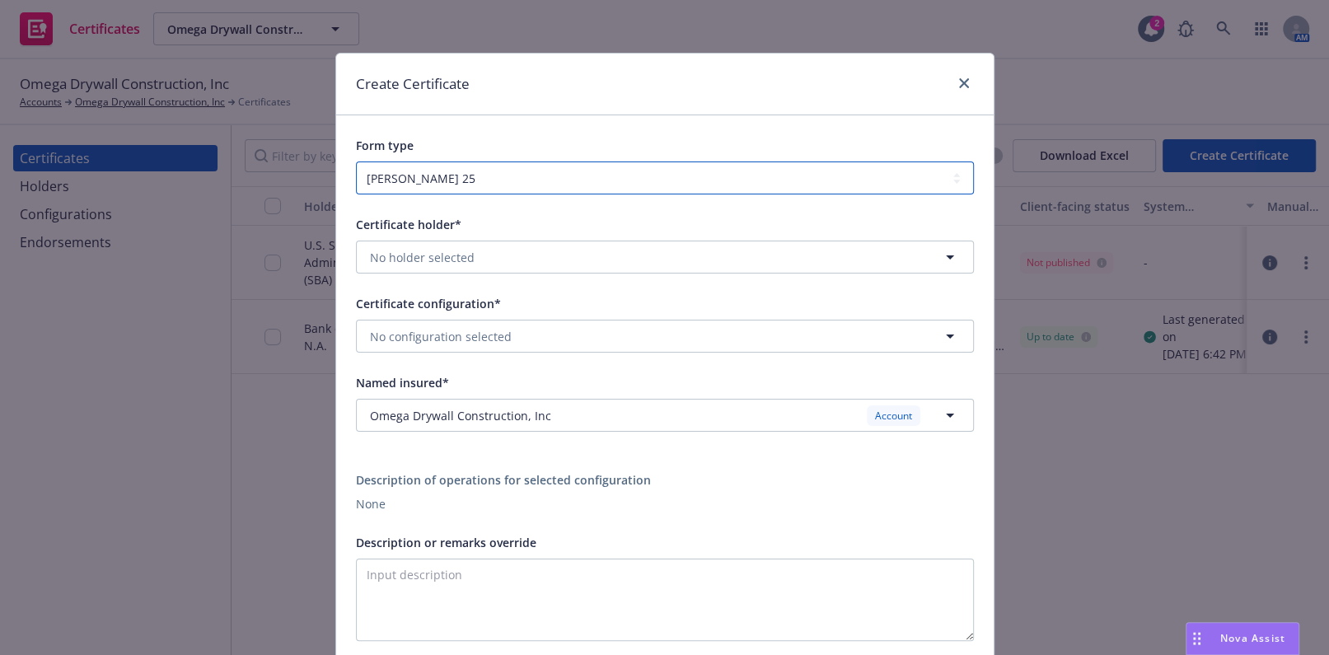
drag, startPoint x: 435, startPoint y: 179, endPoint x: 431, endPoint y: 194, distance: 15.4
click at [435, 179] on select "ACORD 25 ACORD 27" at bounding box center [665, 177] width 618 height 33
select select "ACORD27"
click at [356, 161] on select "ACORD 25 ACORD 27" at bounding box center [665, 177] width 618 height 33
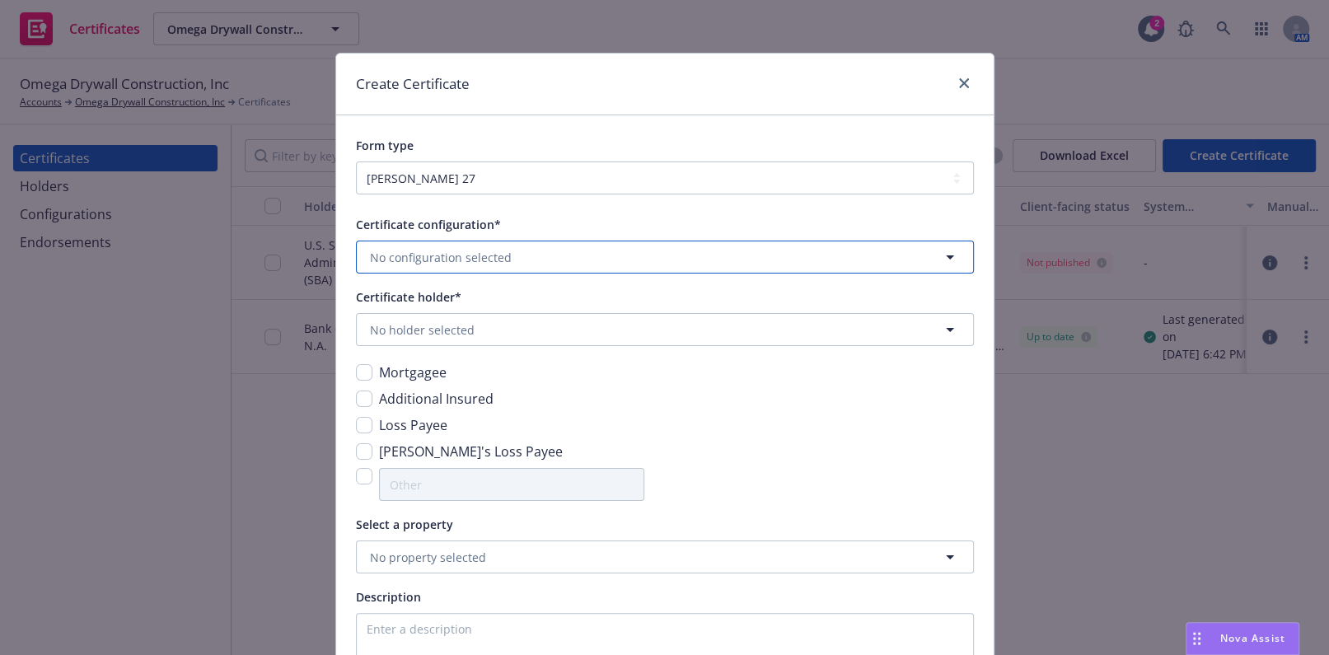
click at [400, 264] on span "No configuration selected" at bounding box center [441, 257] width 142 height 17
click at [407, 312] on strong "25-26 Property" at bounding box center [416, 306] width 84 height 16
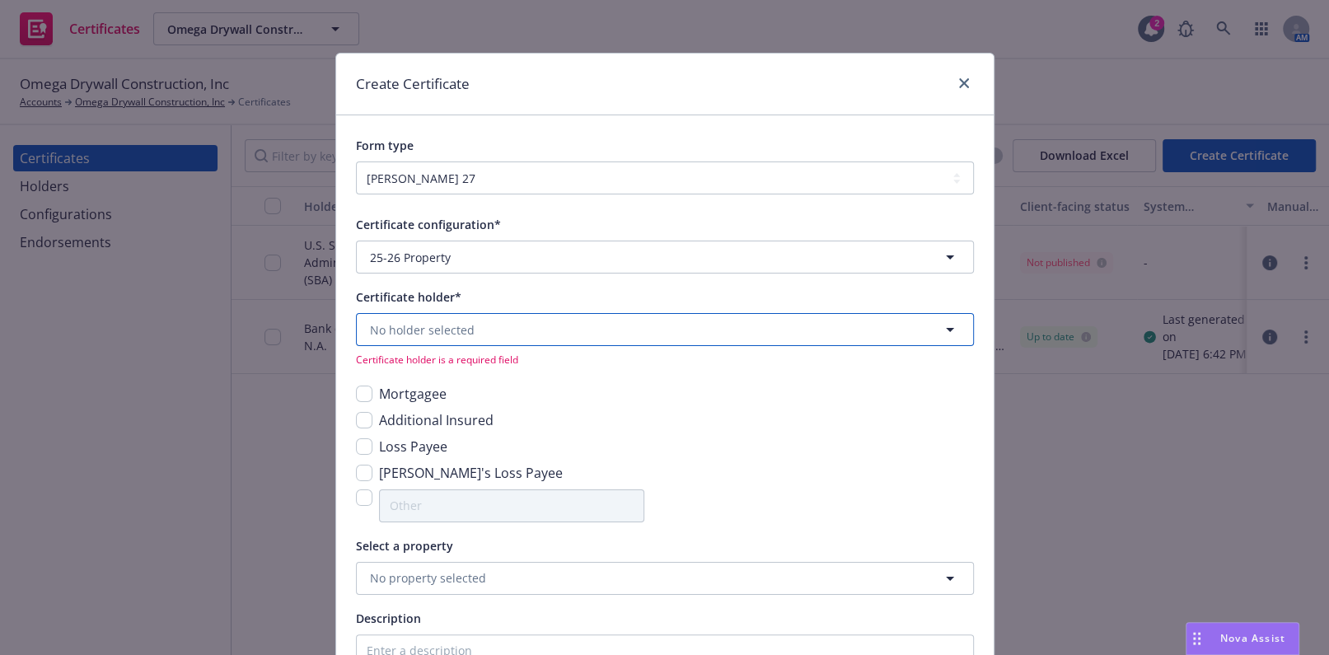
click at [403, 329] on span "No holder selected" at bounding box center [422, 329] width 105 height 17
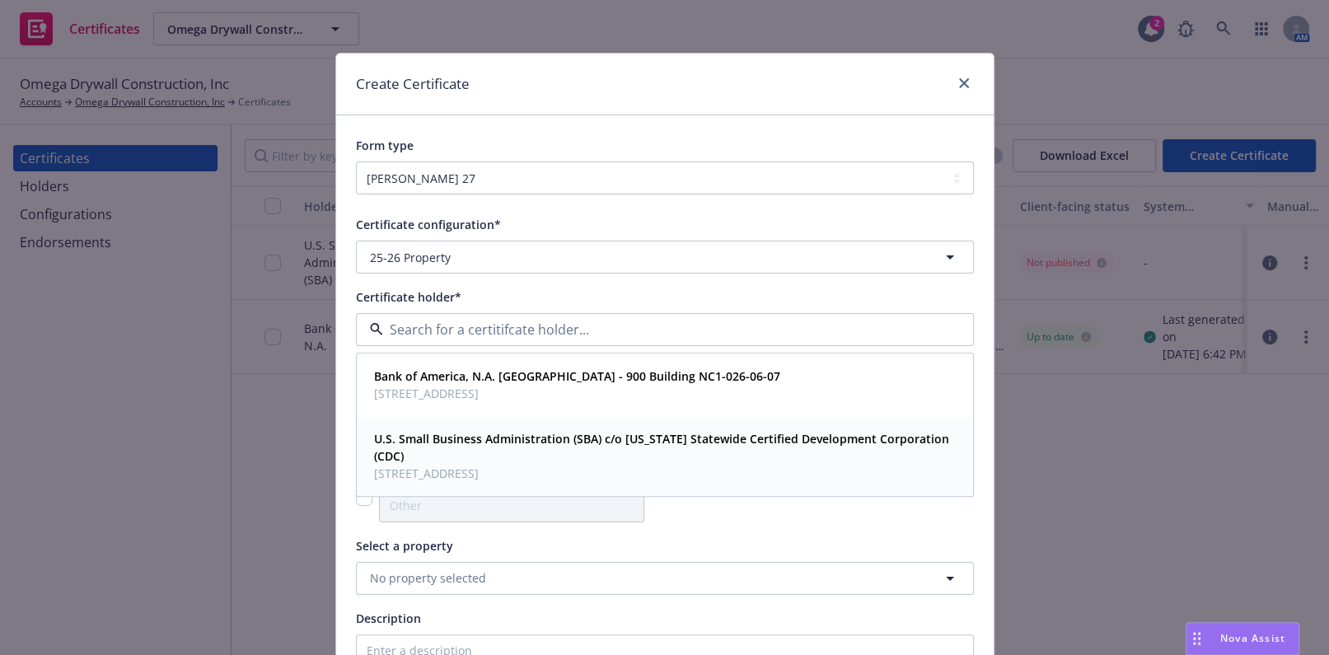
click at [414, 451] on span "U.S. Small Business Administration (SBA) c/o California Statewide Certified Dev…" at bounding box center [663, 448] width 578 height 35
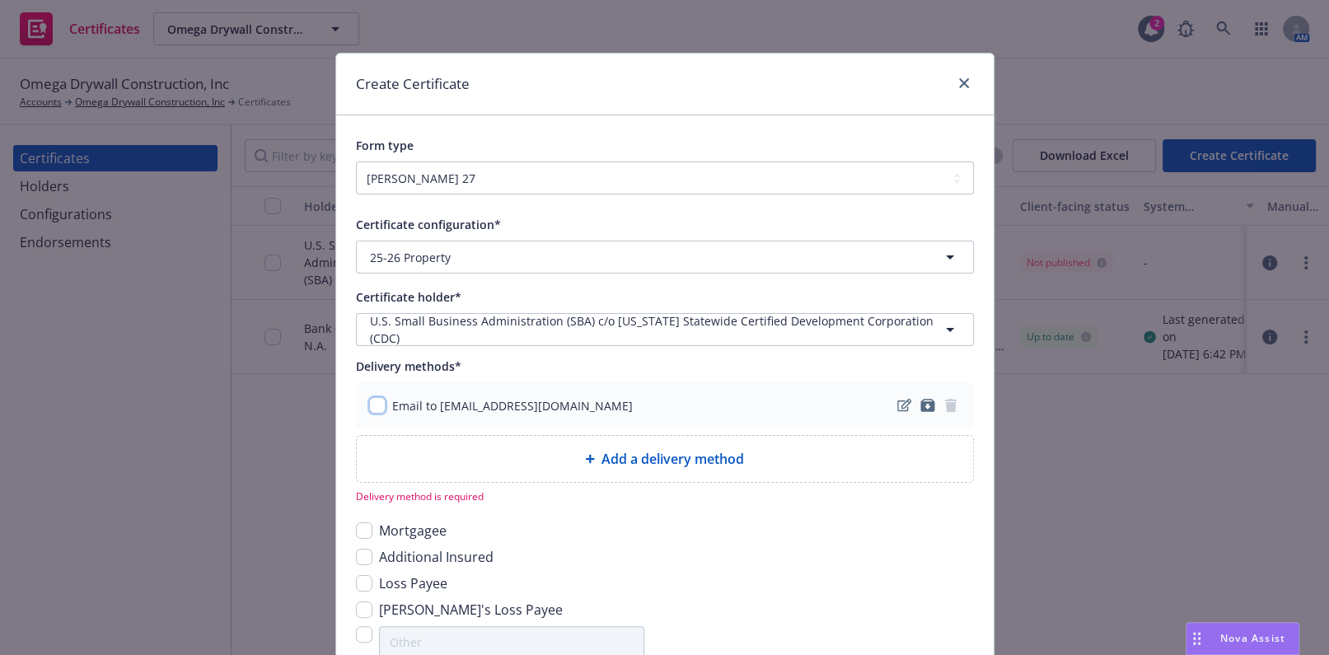
click at [373, 410] on input "checkbox" at bounding box center [377, 405] width 16 height 16
checkbox input "true"
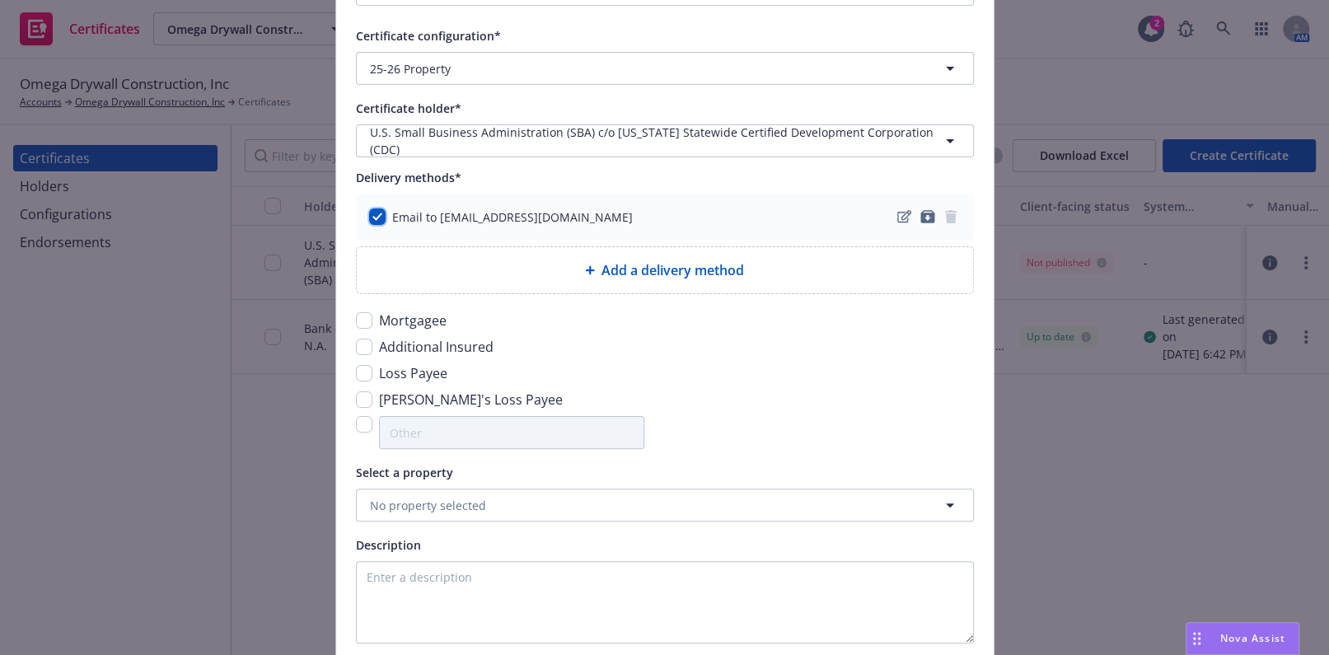
scroll to position [299, 0]
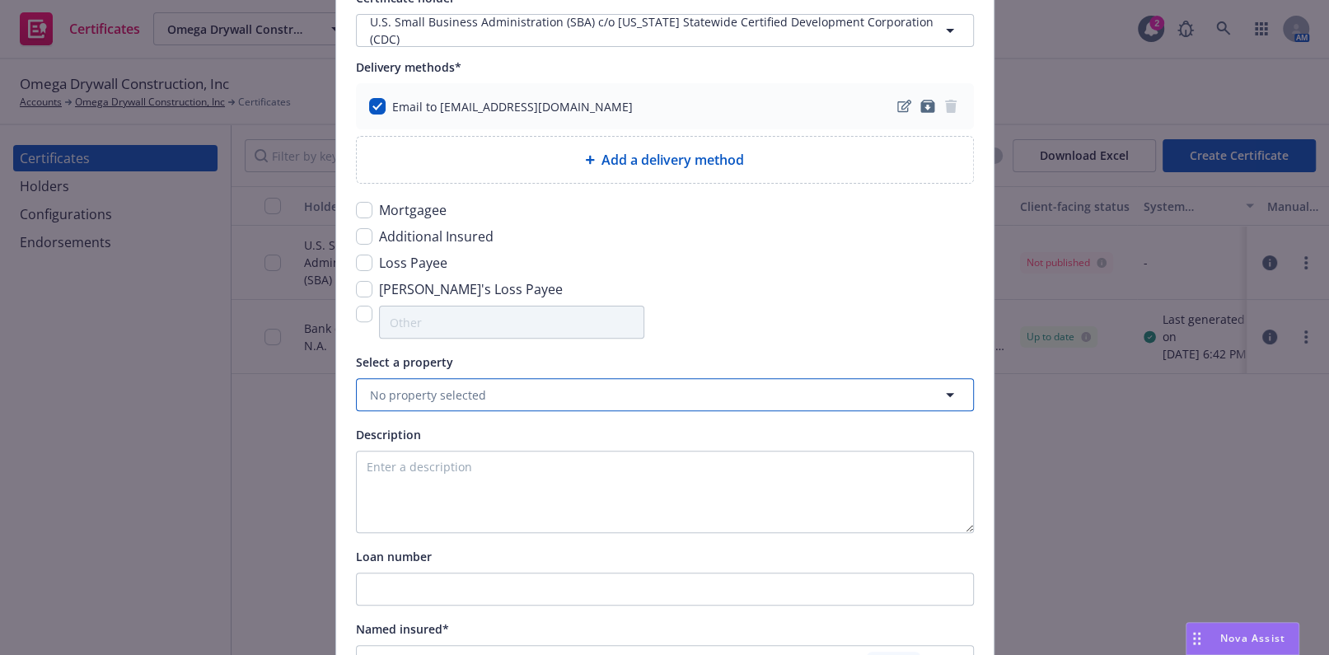
click at [417, 378] on button "No property selected" at bounding box center [665, 394] width 618 height 33
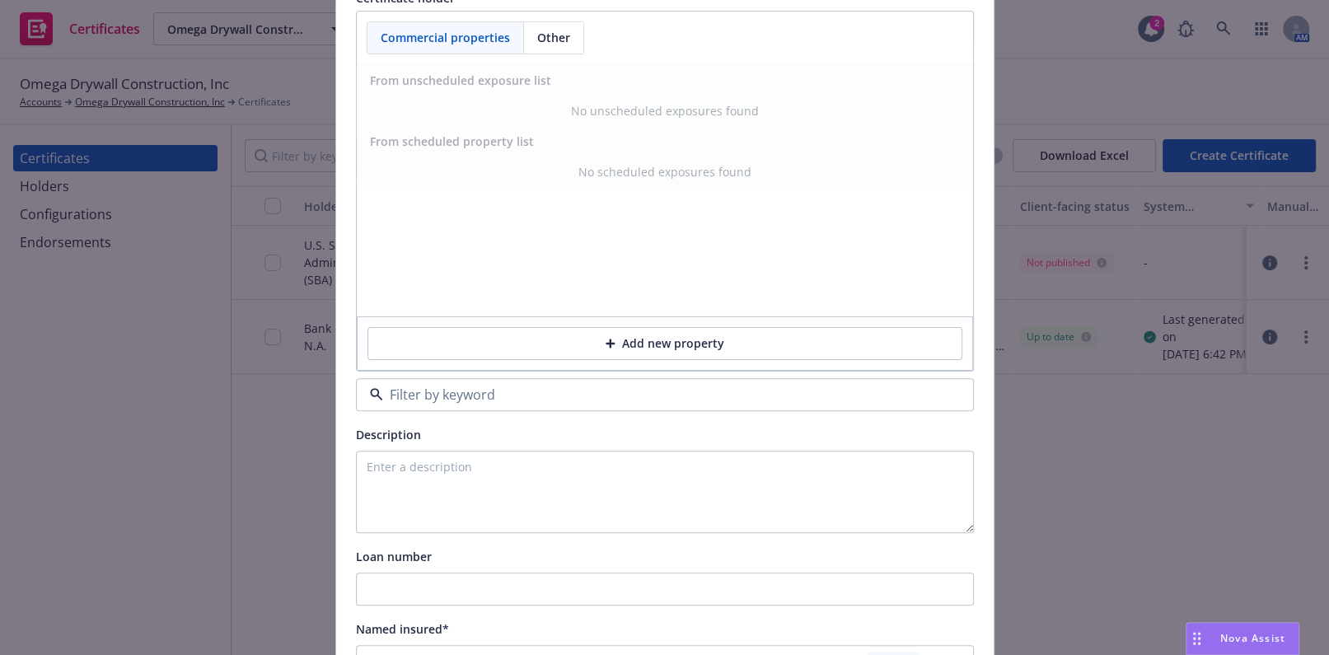
click at [589, 346] on button "Add new property" at bounding box center [664, 343] width 595 height 33
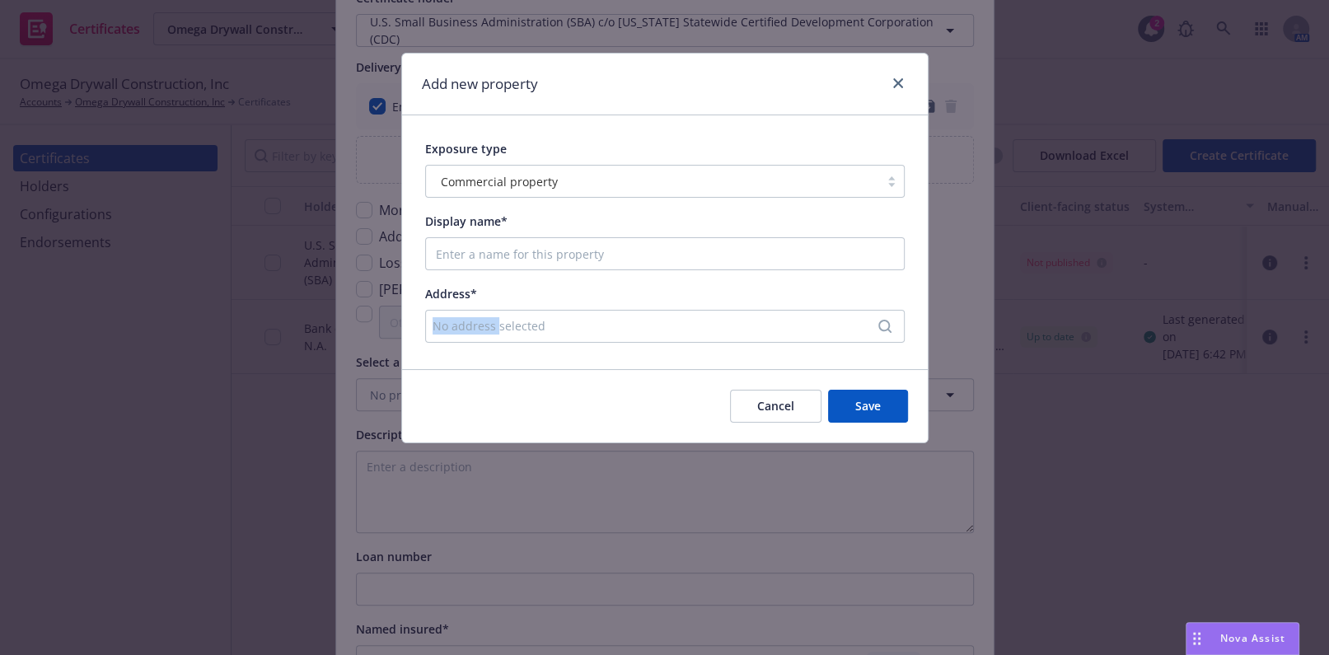
click at [494, 313] on div "Address* No address selected" at bounding box center [664, 312] width 479 height 59
click at [502, 321] on div "No address selected" at bounding box center [656, 325] width 448 height 17
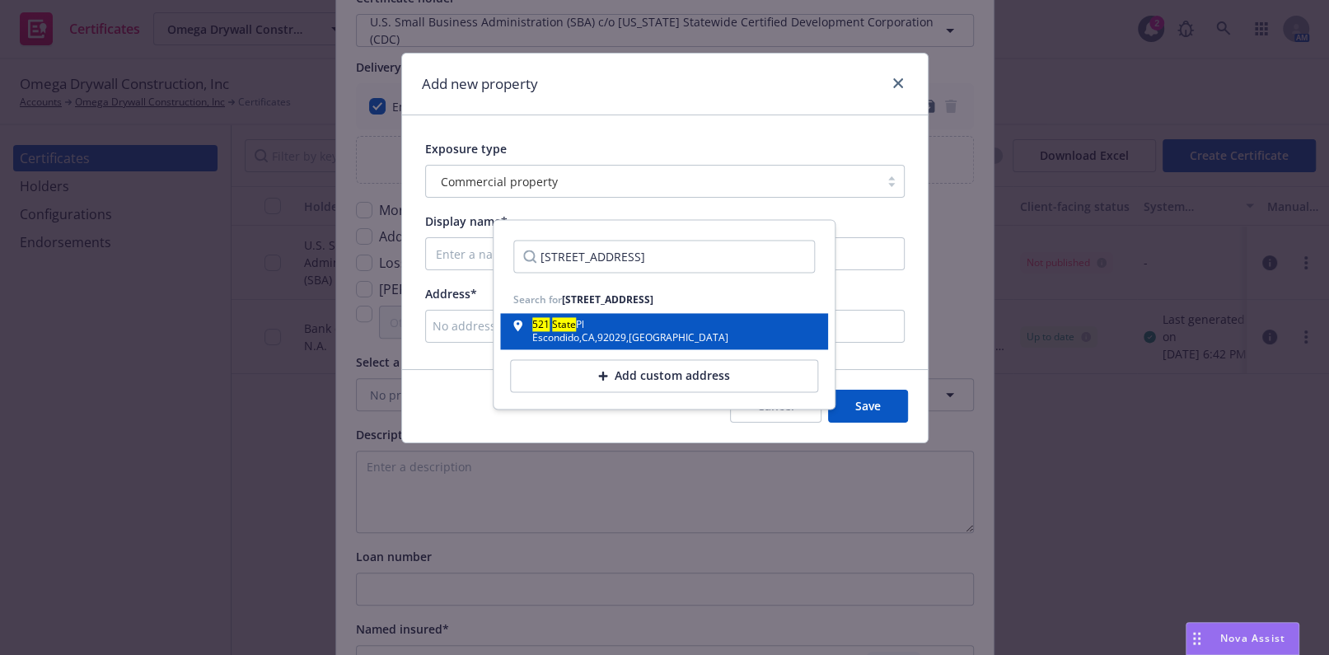
type input "521 State Pl, Escondido, CA 92029"
click at [611, 340] on div "Escondido , CA , 92029 , USA" at bounding box center [630, 339] width 196 height 10
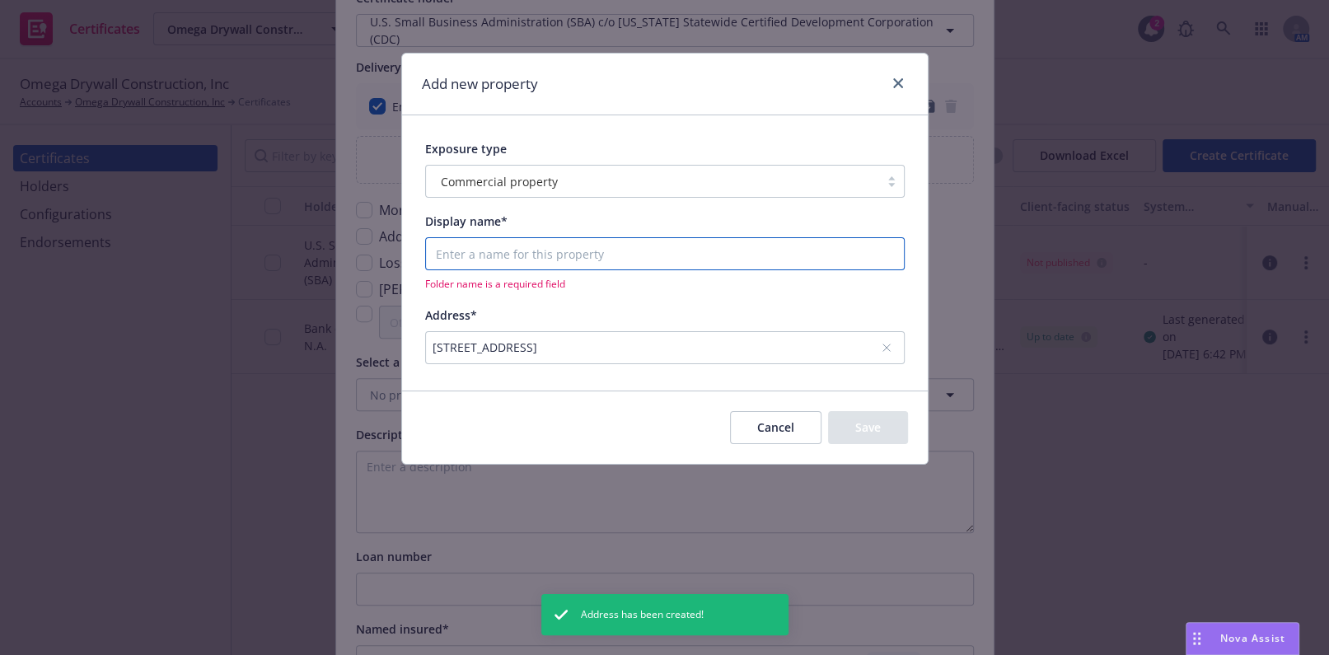
click at [545, 255] on input "Display name*" at bounding box center [665, 253] width 478 height 31
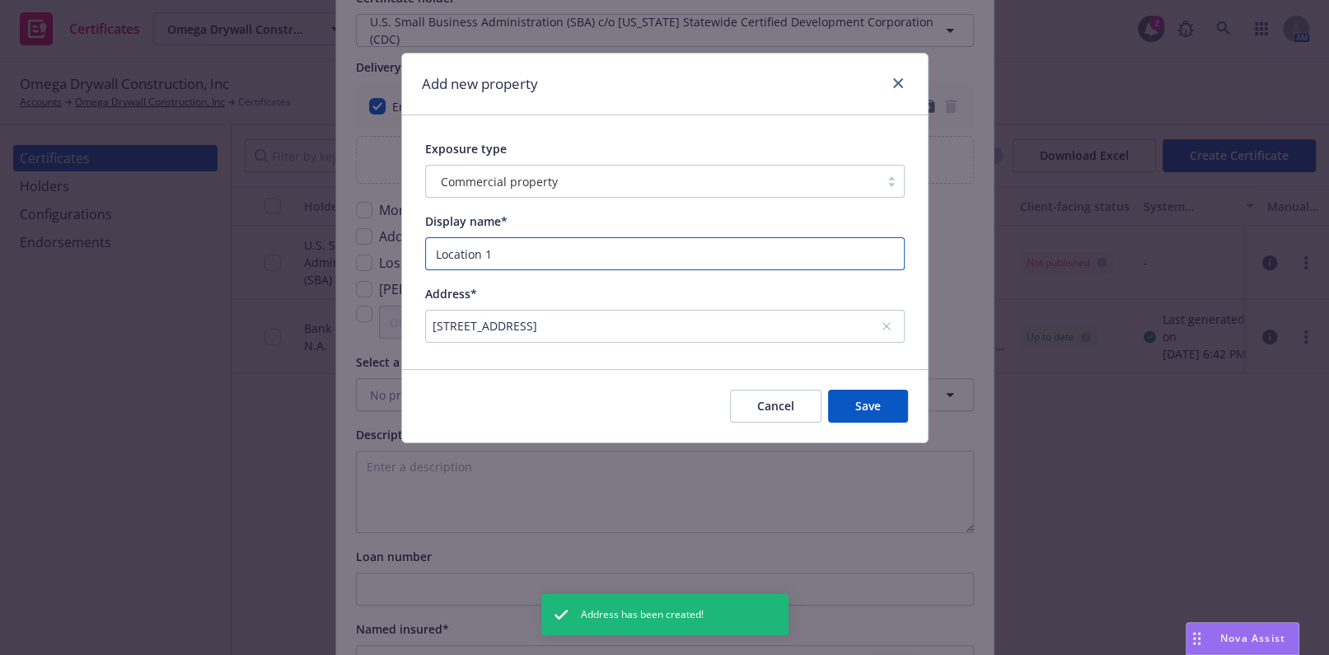
type input "Location 1"
click at [871, 414] on button "Save" at bounding box center [868, 406] width 80 height 33
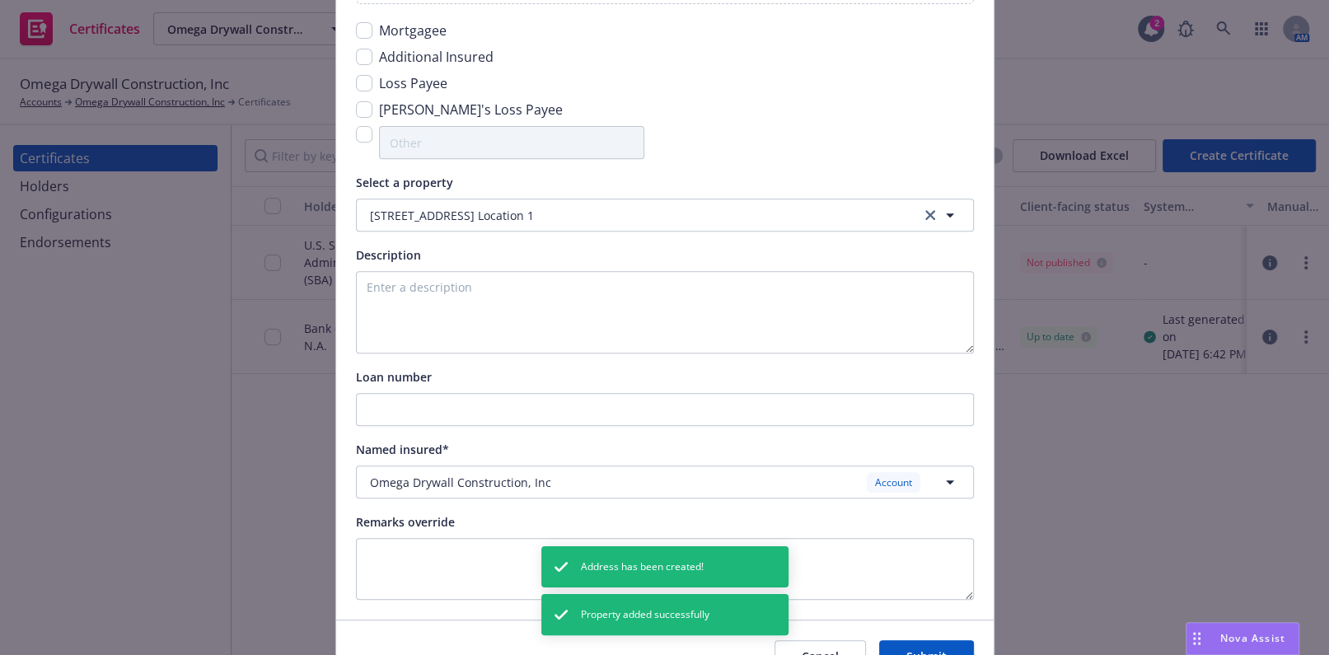
scroll to position [568, 0]
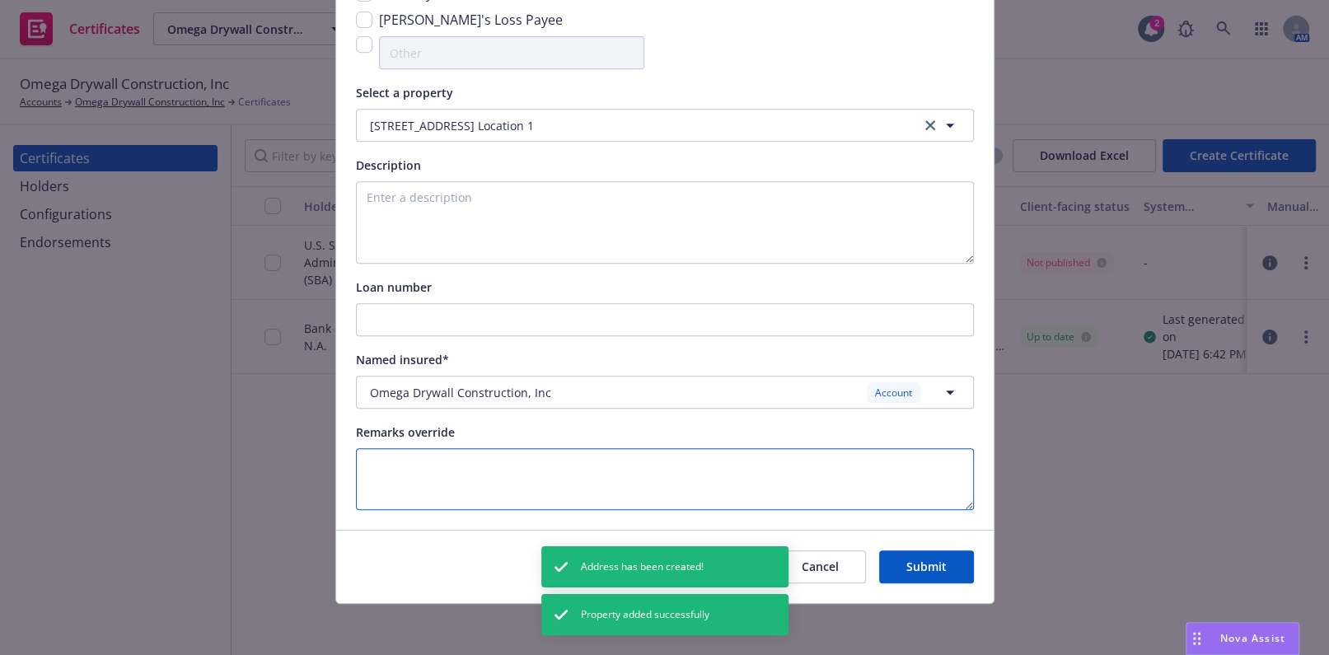
click at [488, 458] on textarea at bounding box center [665, 479] width 618 height 62
paste textarea "Evidence of Coverage"
type textarea "Evidence of Coverage"
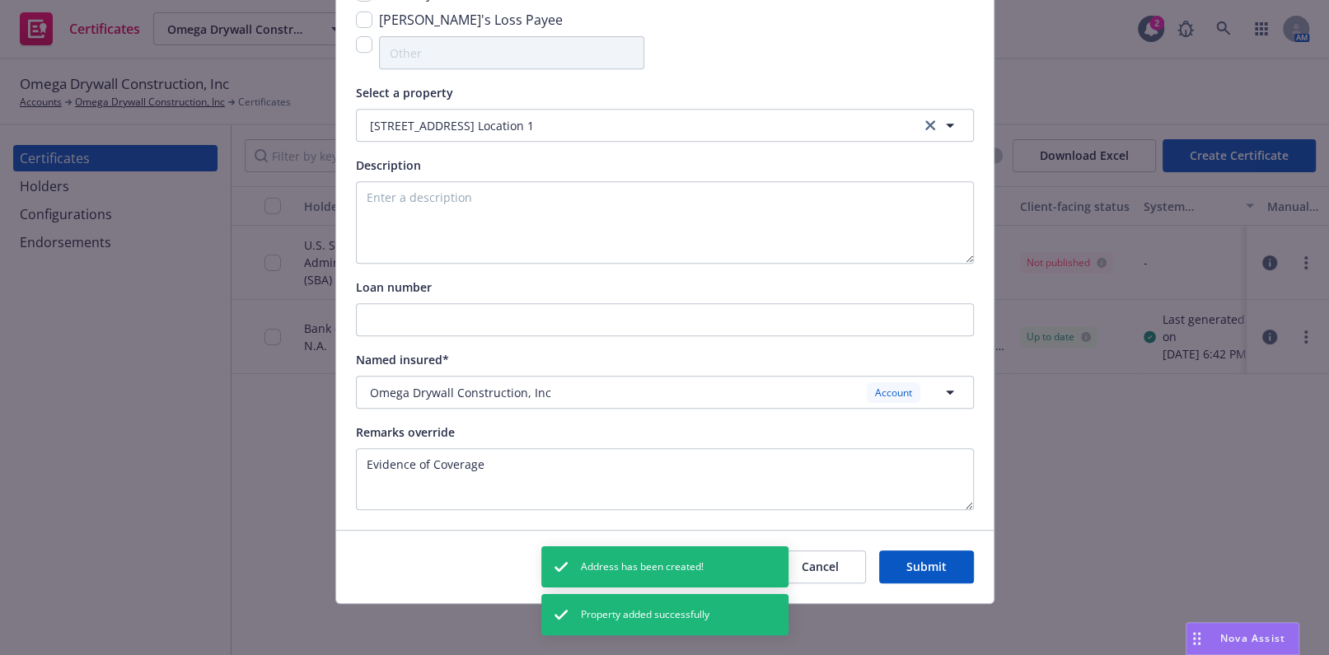
drag, startPoint x: 925, startPoint y: 570, endPoint x: 848, endPoint y: 542, distance: 81.6
click at [928, 570] on button "Submit" at bounding box center [926, 566] width 95 height 33
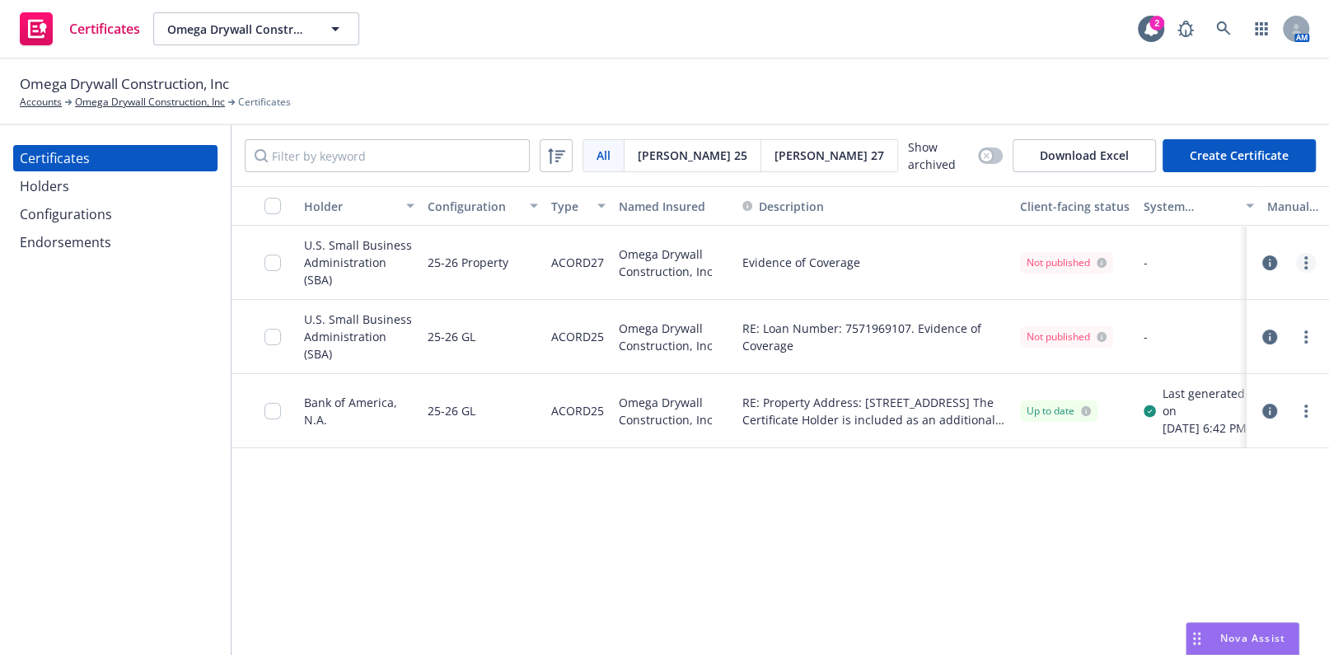
click at [1302, 259] on link "more" at bounding box center [1306, 263] width 20 height 20
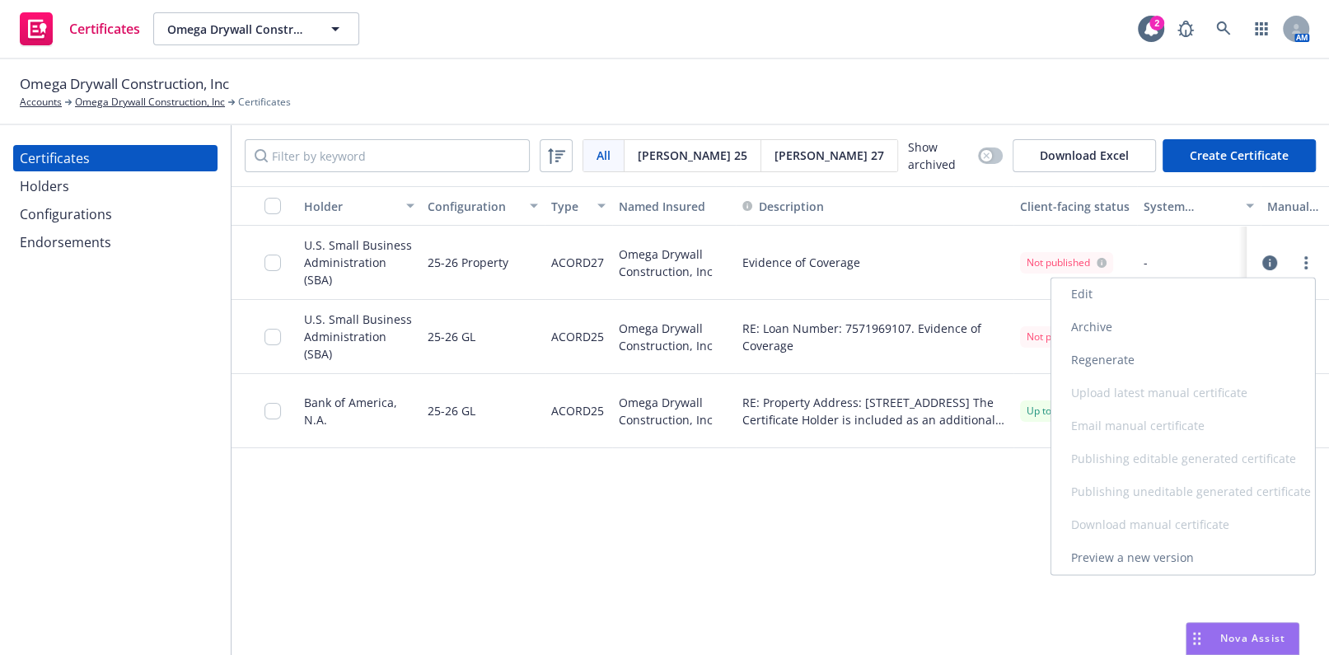
click at [1162, 292] on link "Edit" at bounding box center [1183, 294] width 264 height 33
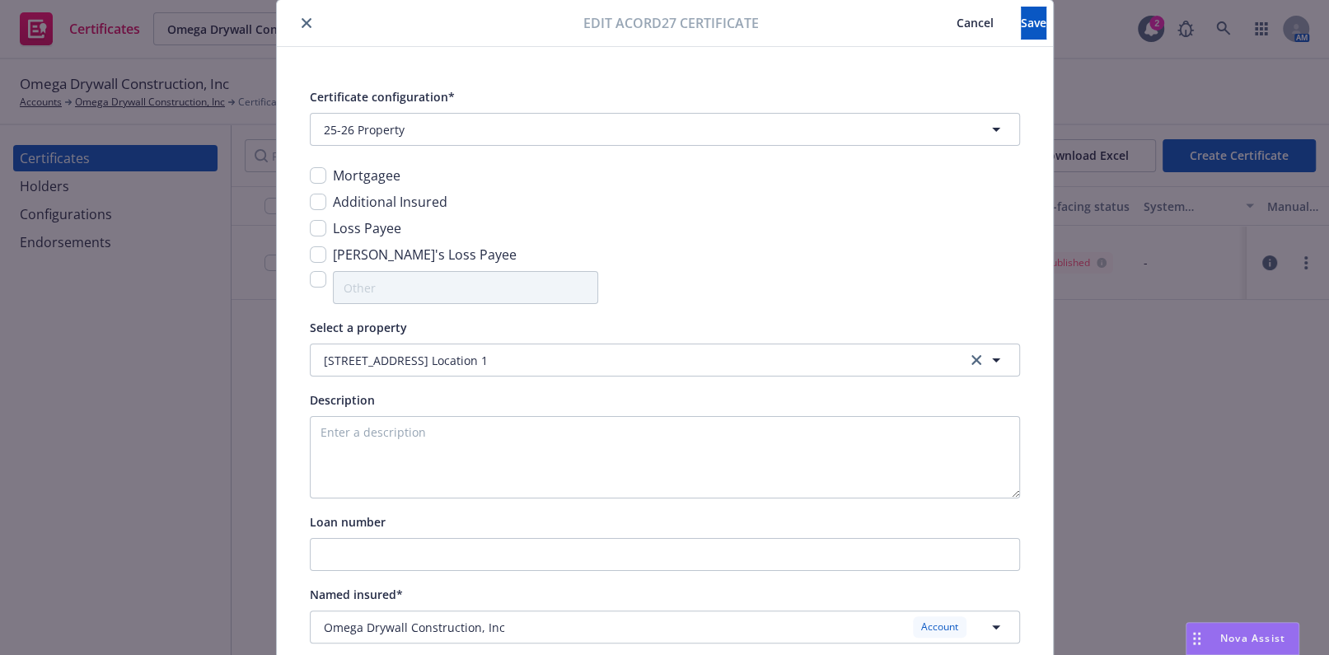
scroll to position [236, 0]
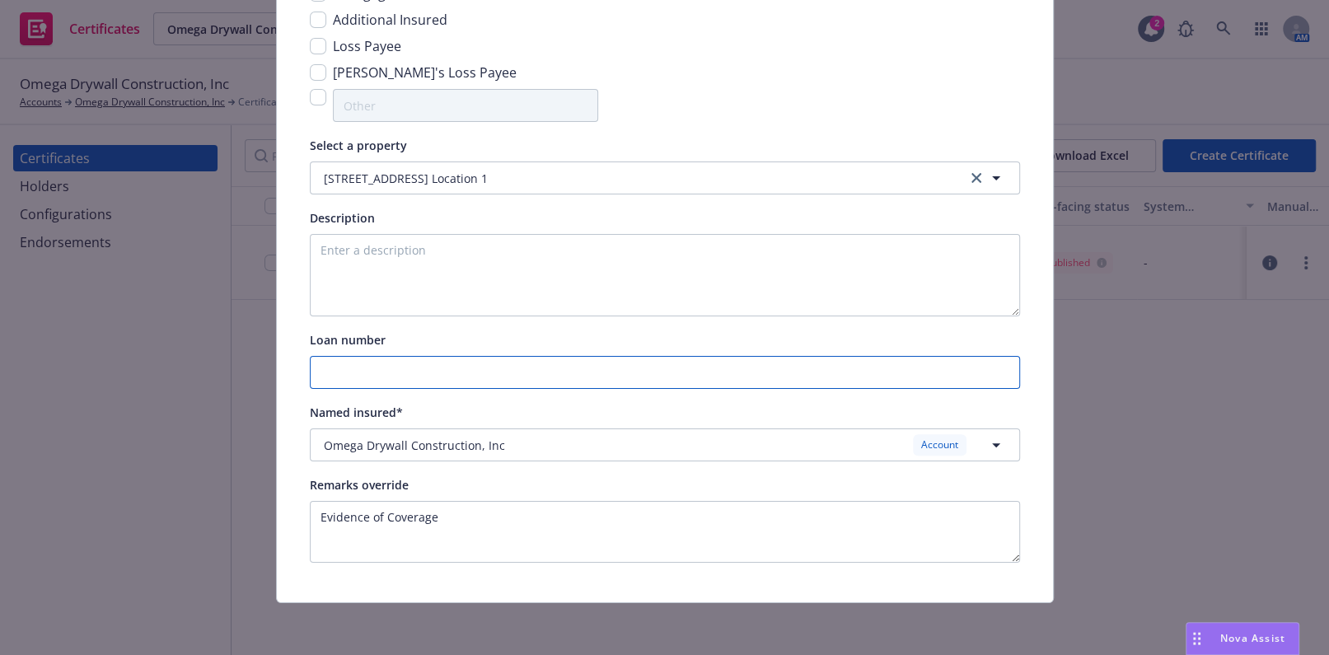
click at [355, 375] on input "Loan number" at bounding box center [665, 372] width 708 height 31
paste input "7571969107"
click at [313, 370] on input "7571969107" at bounding box center [665, 372] width 708 height 31
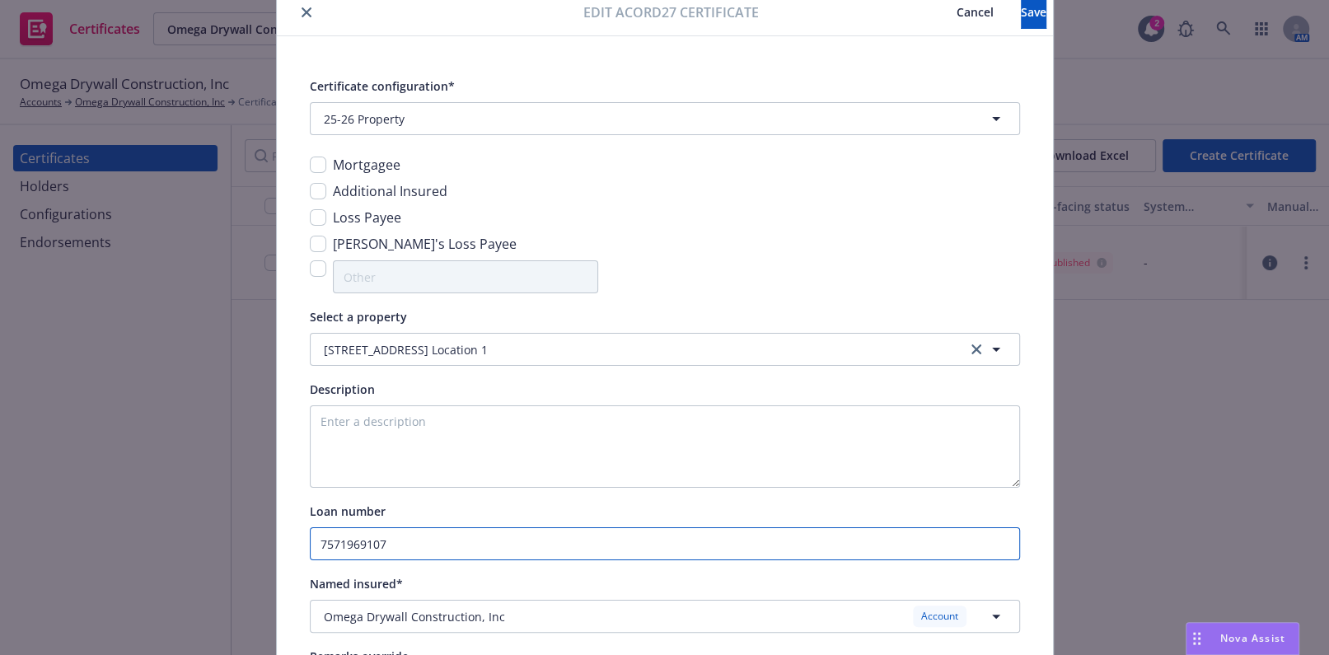
scroll to position [0, 0]
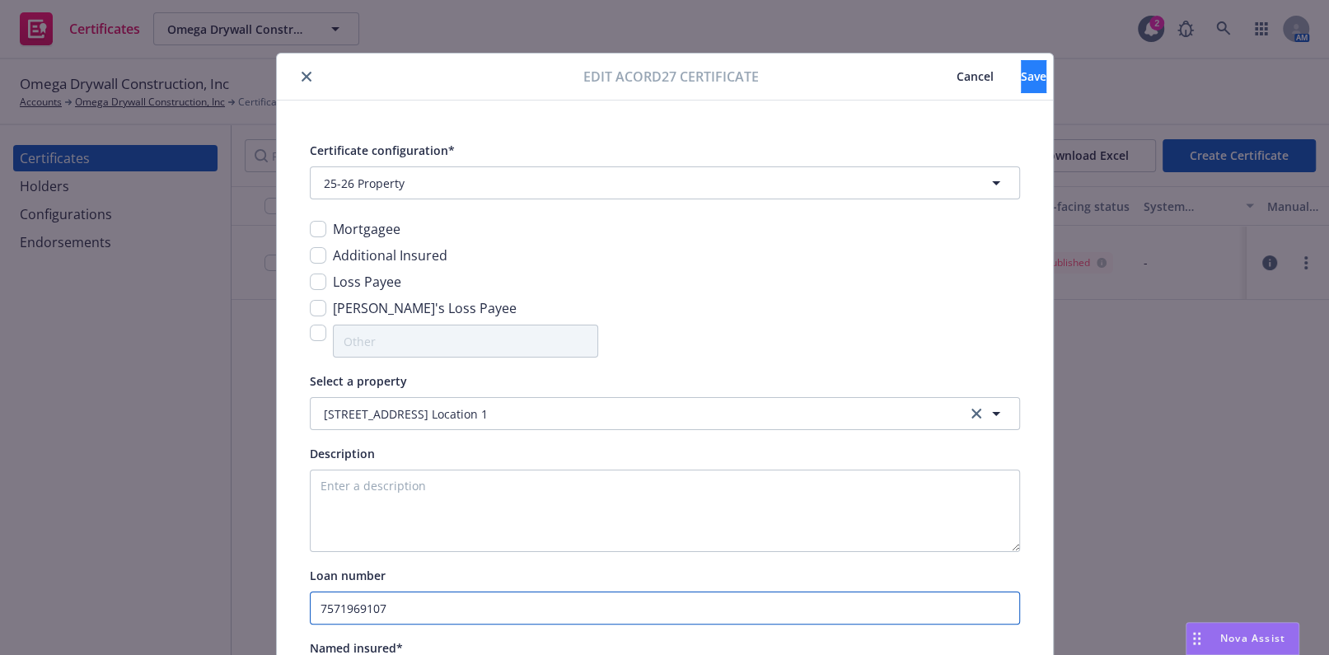
type input "7571969107"
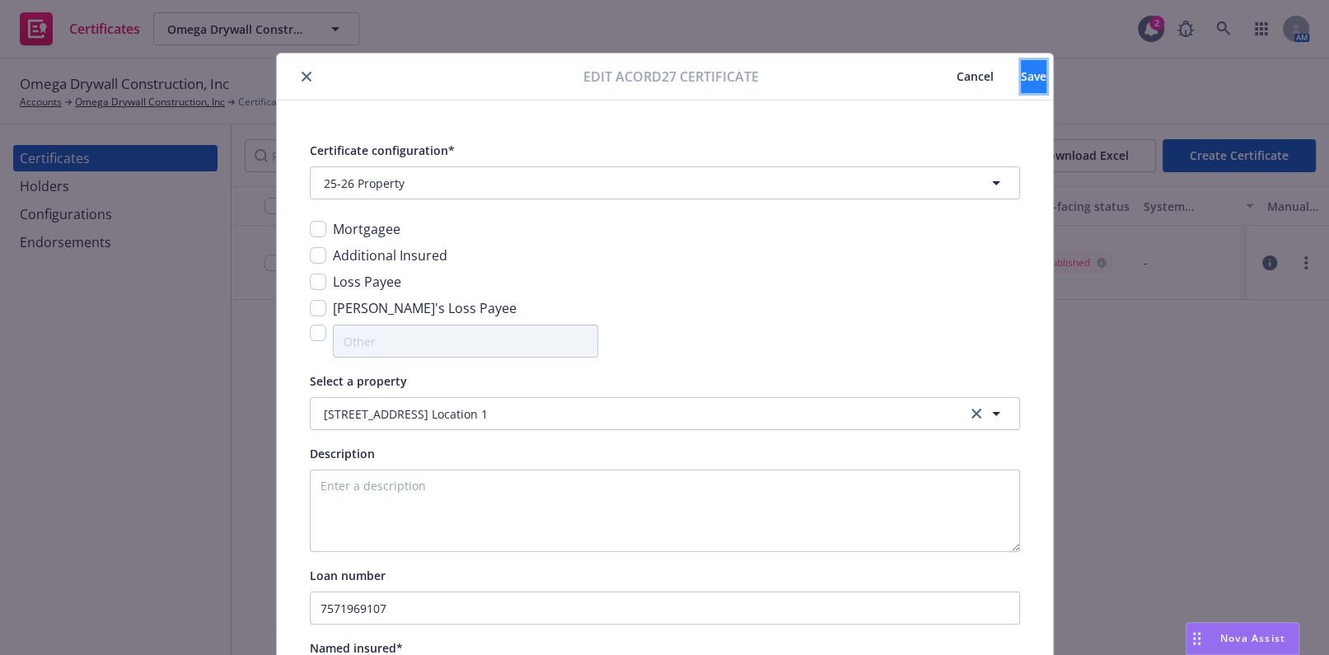
click at [1021, 82] on button "Save" at bounding box center [1034, 76] width 26 height 33
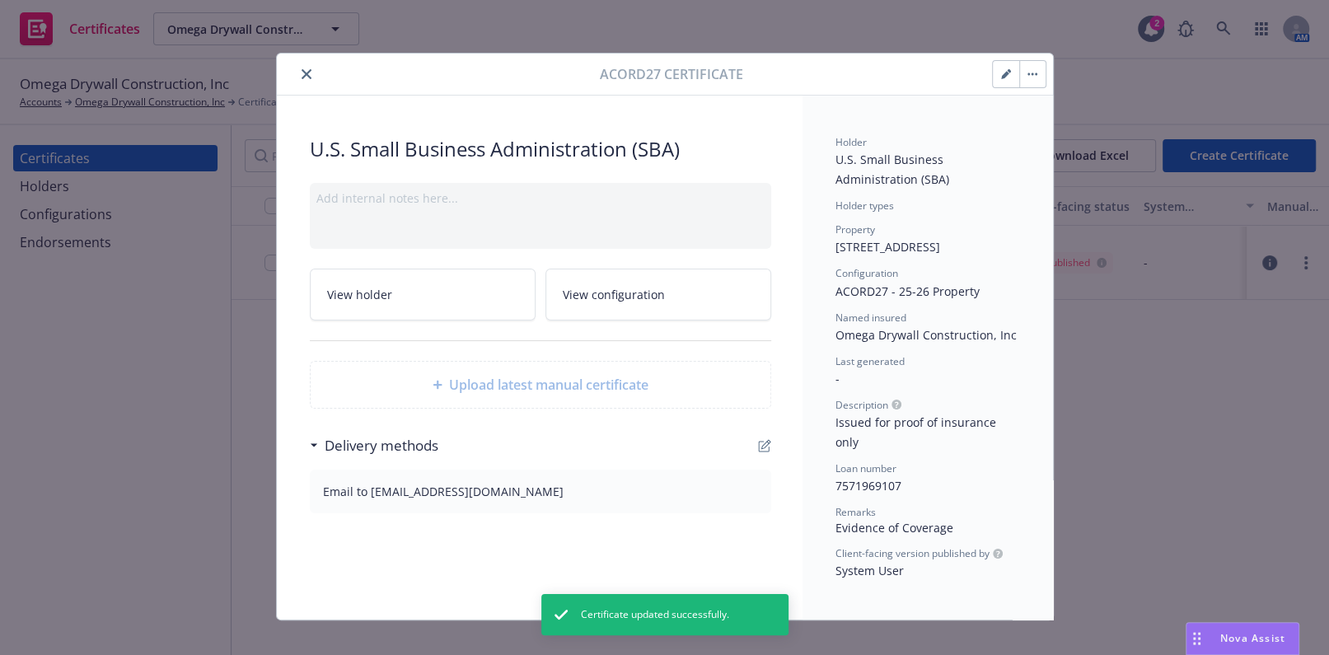
click at [309, 73] on button "close" at bounding box center [307, 74] width 20 height 20
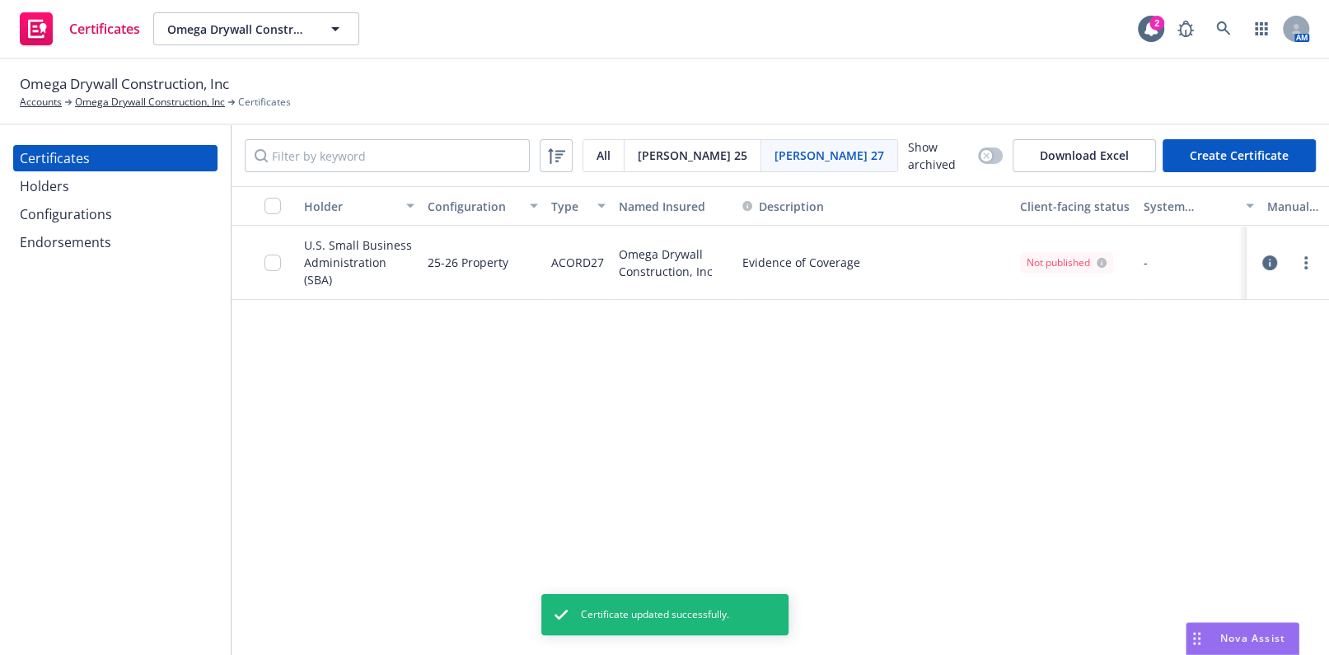
click at [598, 155] on span "All" at bounding box center [603, 155] width 14 height 17
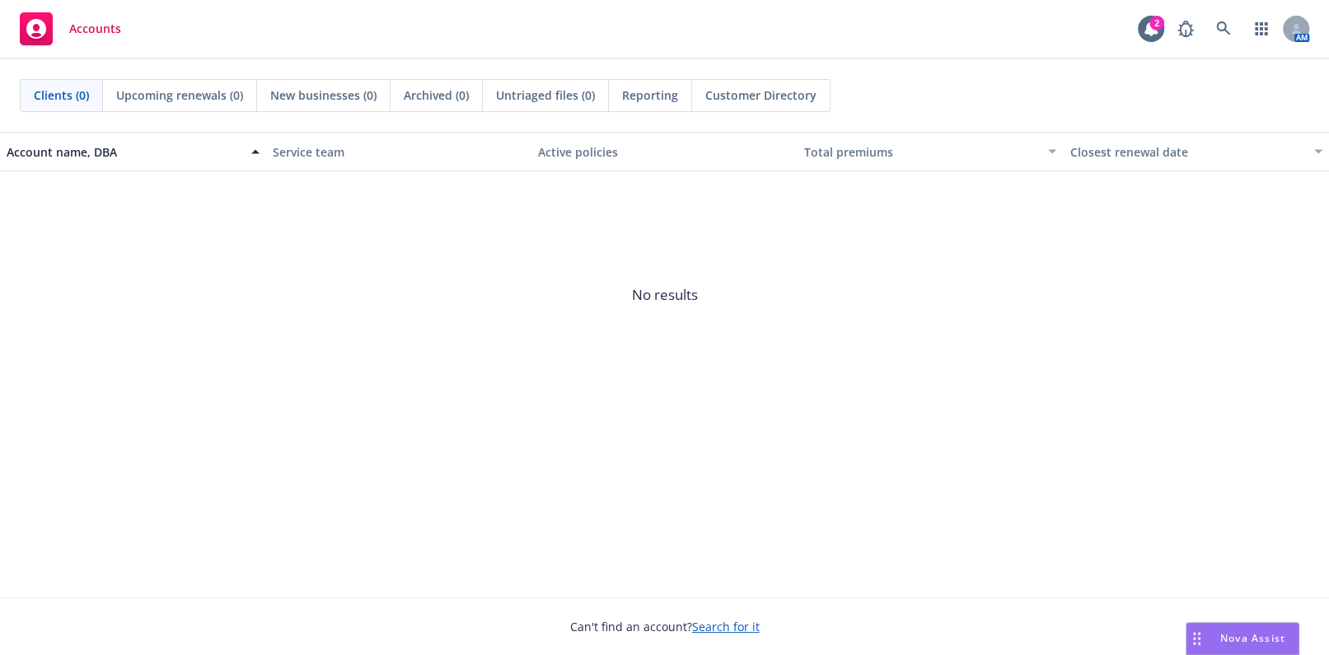
click at [725, 630] on link "Search for it" at bounding box center [726, 627] width 68 height 16
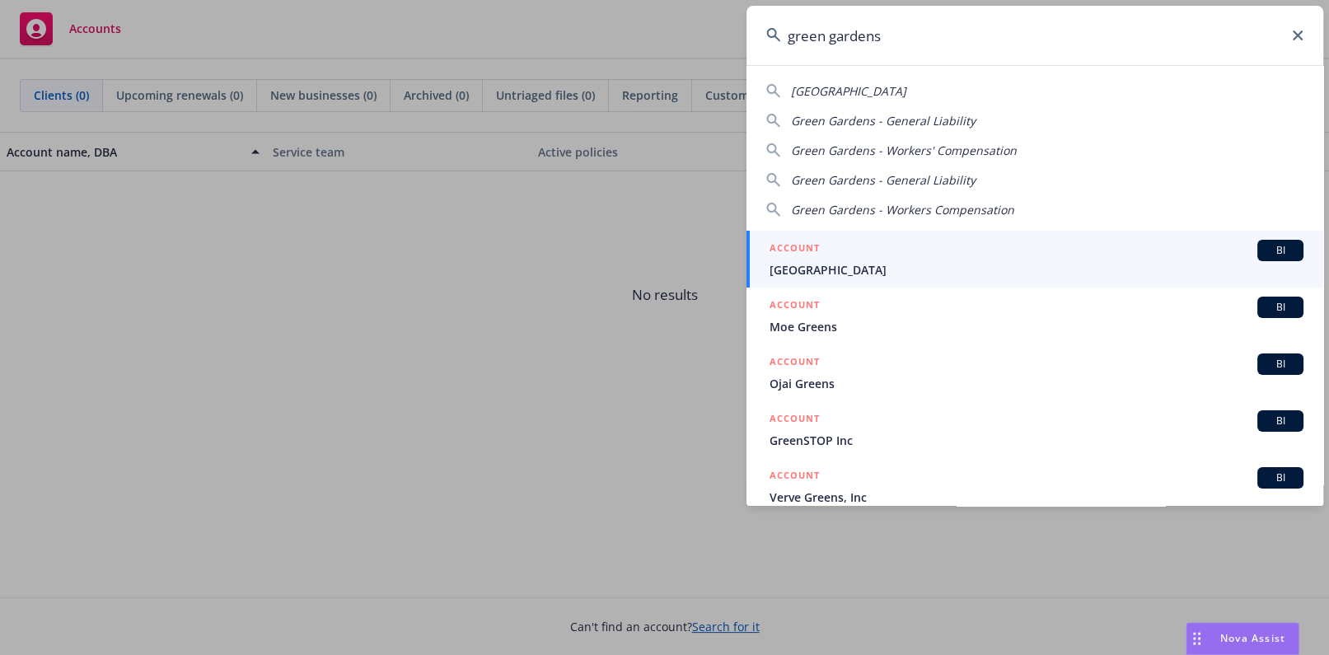
type input "green gardens"
click at [793, 273] on span "[GEOGRAPHIC_DATA]" at bounding box center [1036, 269] width 534 height 17
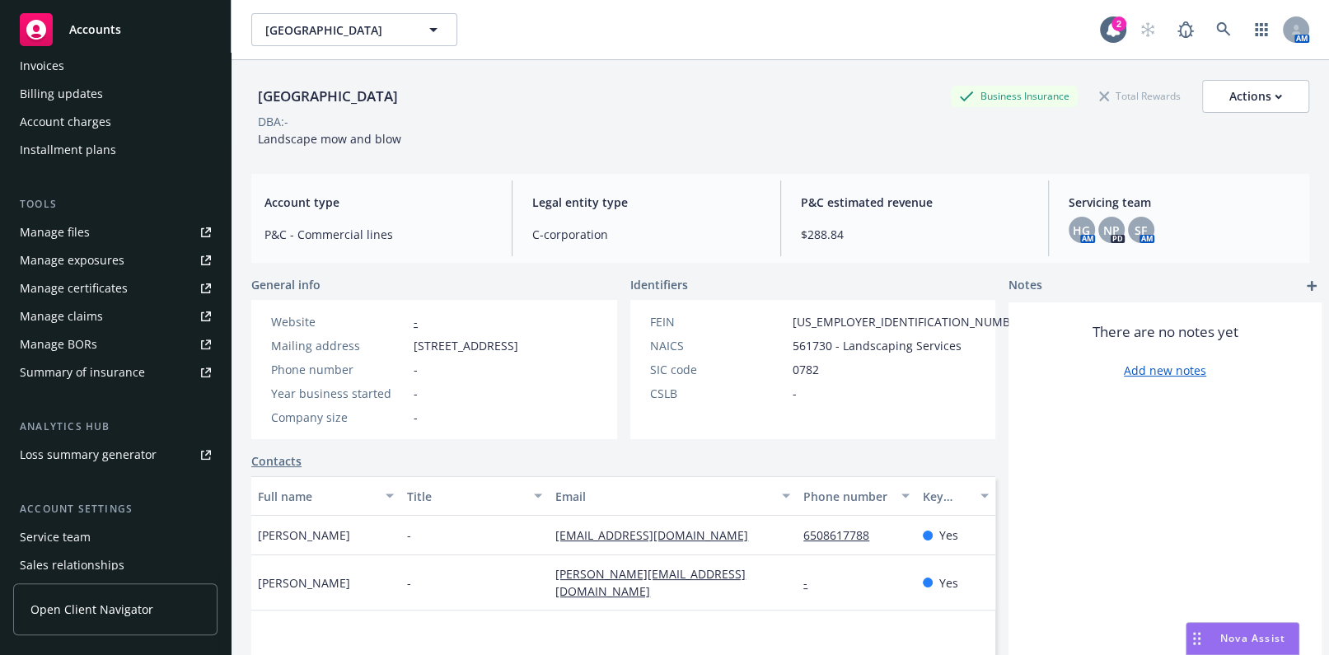
scroll to position [374, 0]
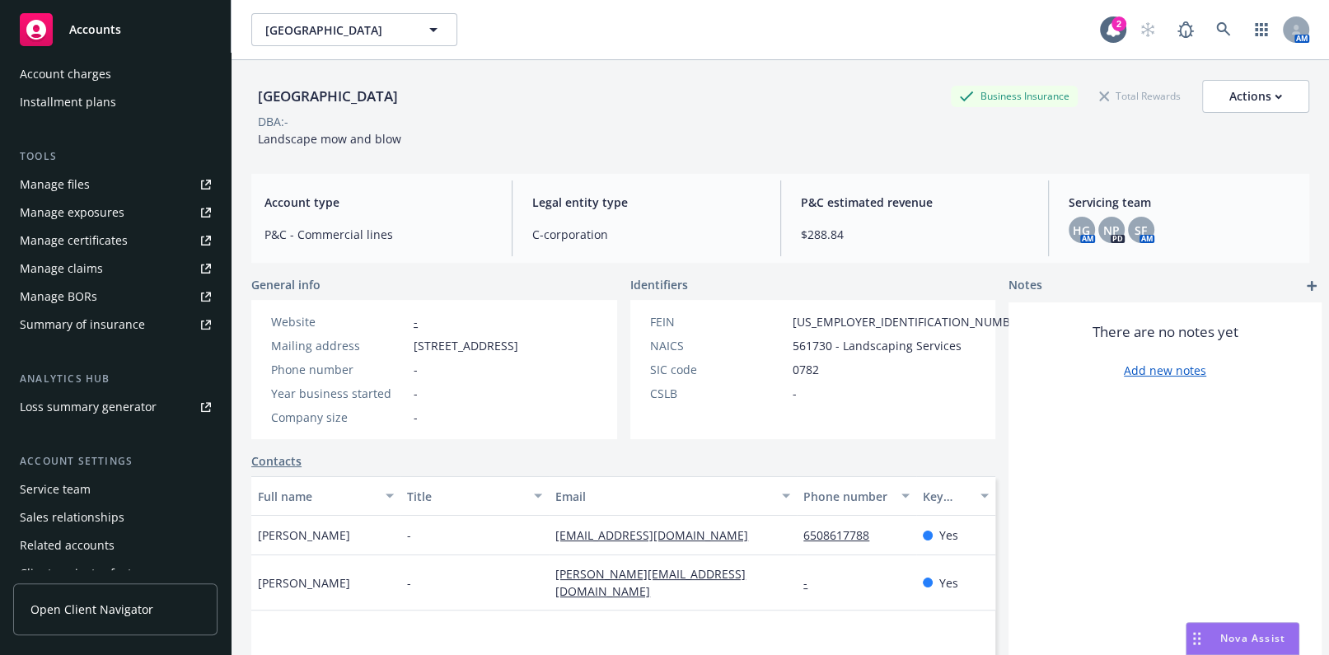
click at [116, 244] on div "Manage certificates" at bounding box center [74, 240] width 108 height 26
drag, startPoint x: 1267, startPoint y: 90, endPoint x: 1255, endPoint y: 100, distance: 16.4
click at [1267, 91] on div "Actions" at bounding box center [1255, 96] width 53 height 31
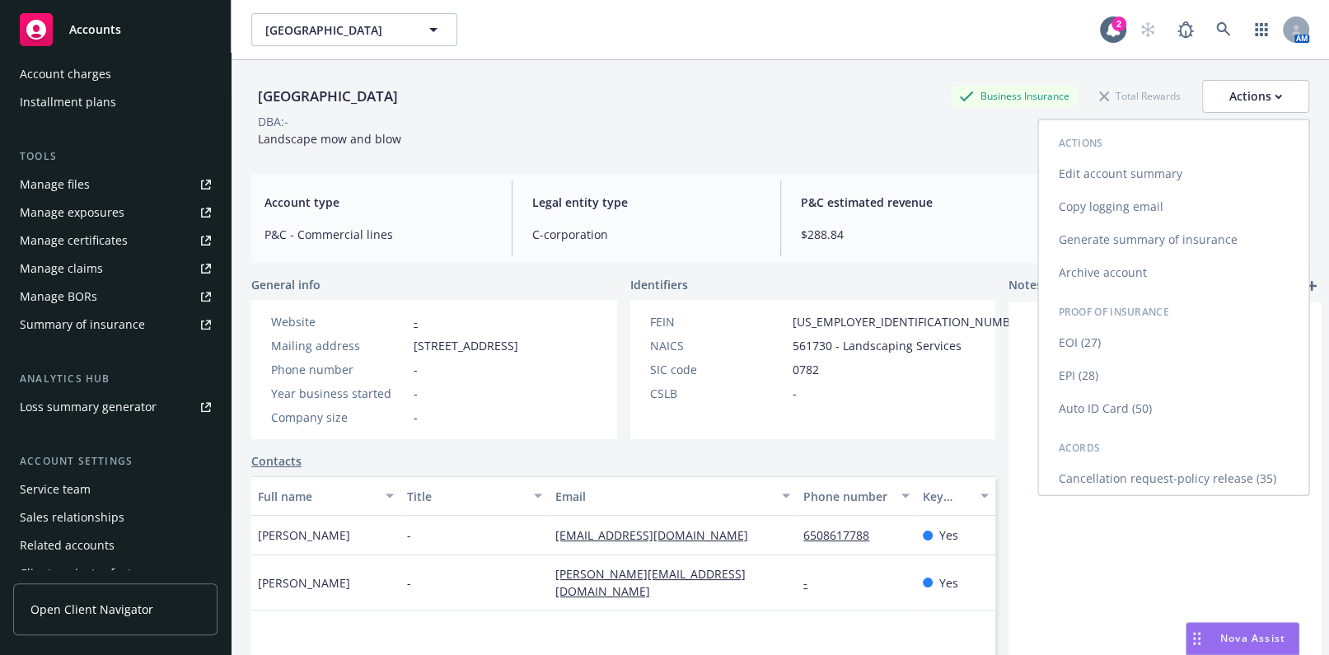
click at [1091, 176] on link "Edit account summary" at bounding box center [1173, 173] width 270 height 33
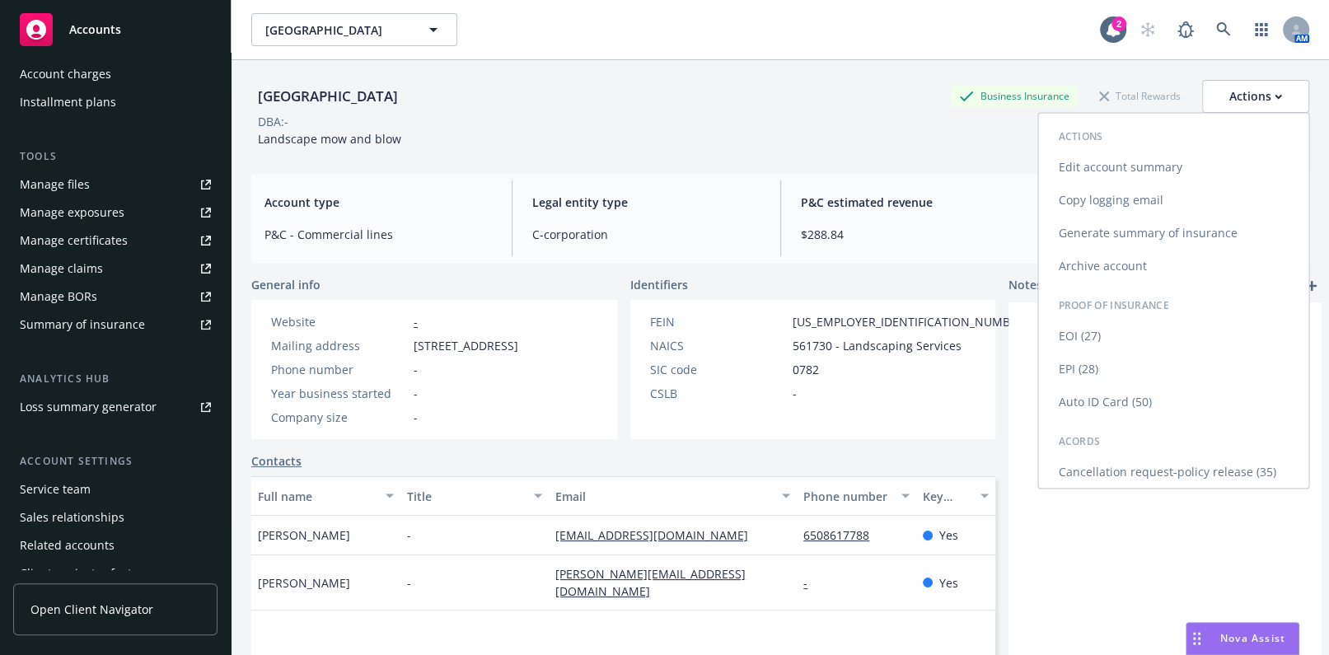
select select "US"
select select "C-corporation"
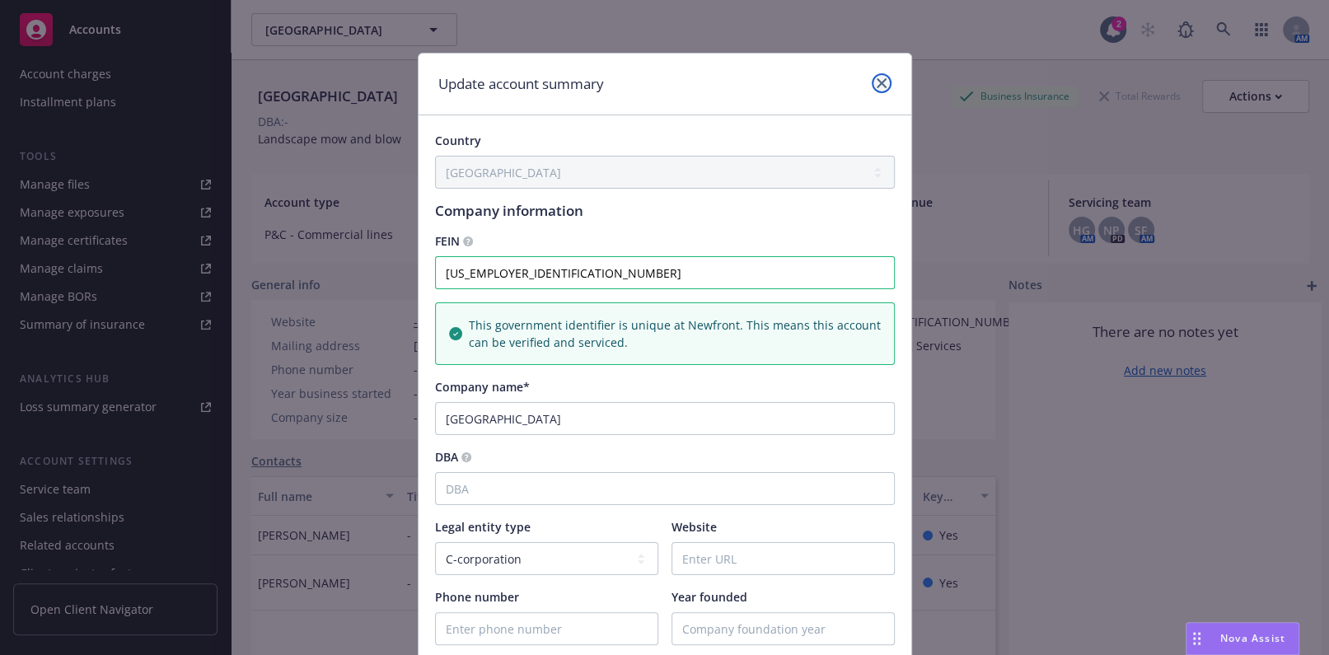
click at [872, 84] on link "close" at bounding box center [882, 83] width 20 height 20
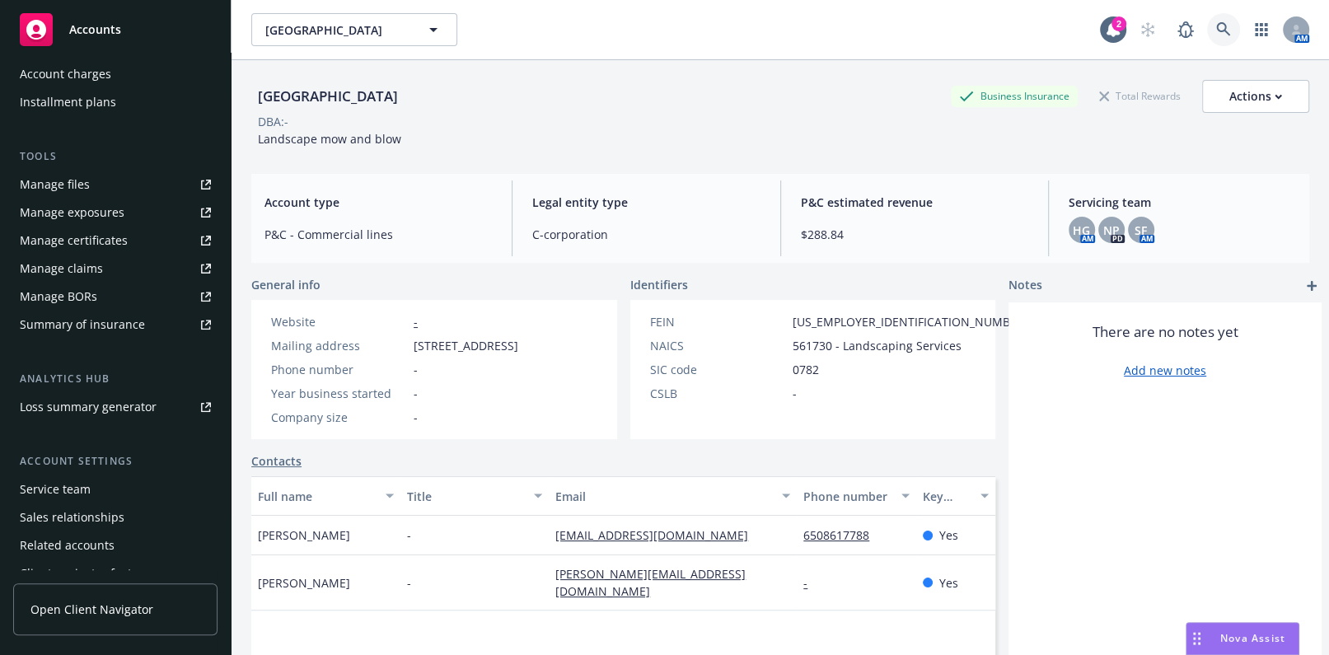
click at [1207, 28] on link at bounding box center [1223, 29] width 33 height 33
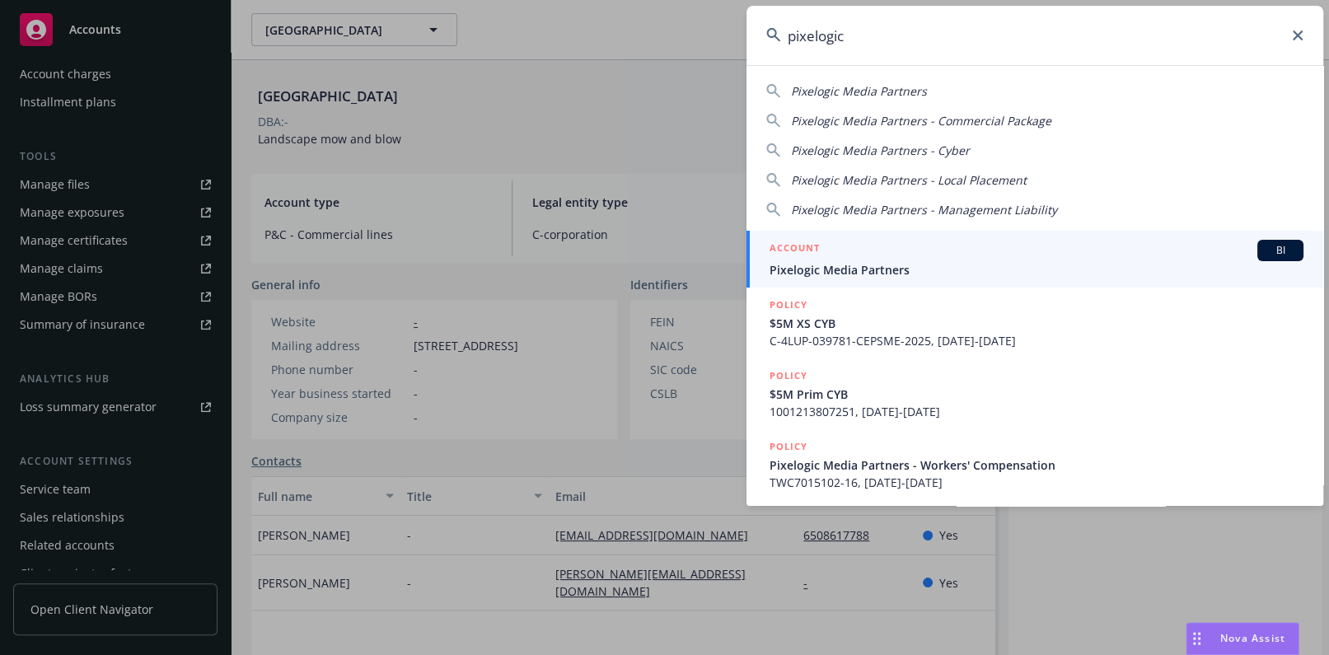
type input "pixelogic"
click at [834, 266] on span "Pixelogic Media Partners" at bounding box center [1036, 269] width 534 height 17
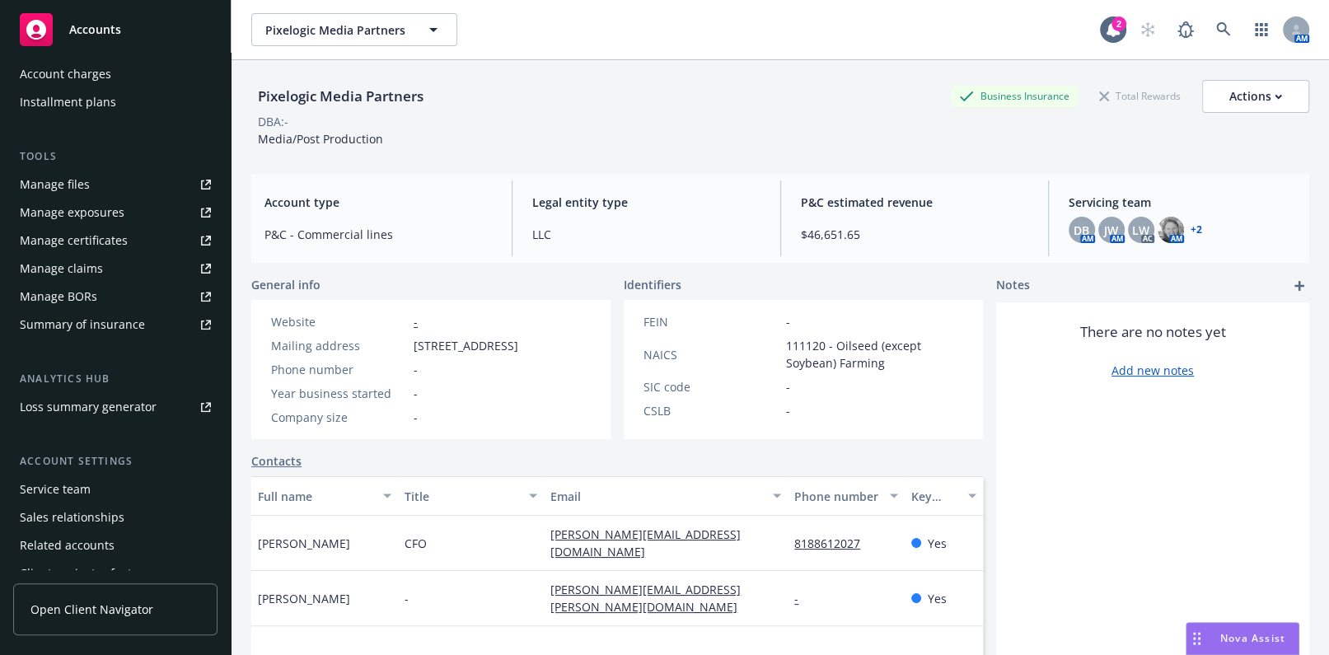
click at [105, 243] on div "Manage certificates" at bounding box center [74, 240] width 108 height 26
click at [1216, 23] on icon at bounding box center [1223, 29] width 15 height 15
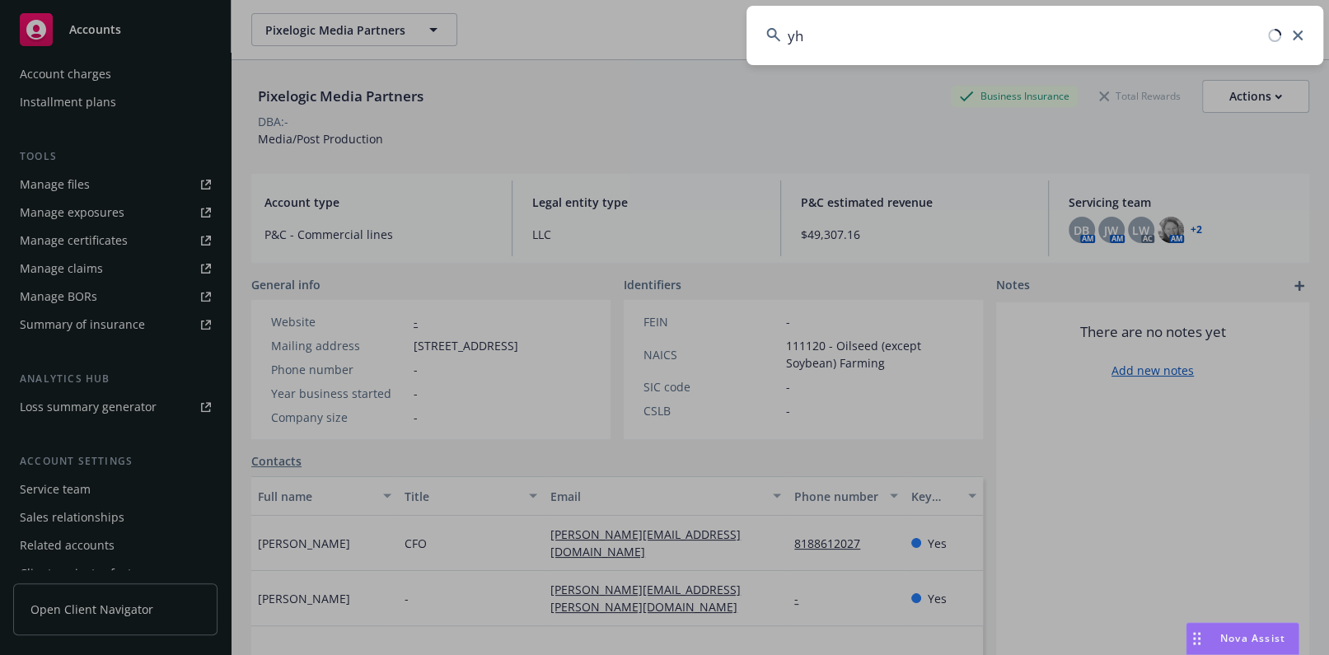
type input "y"
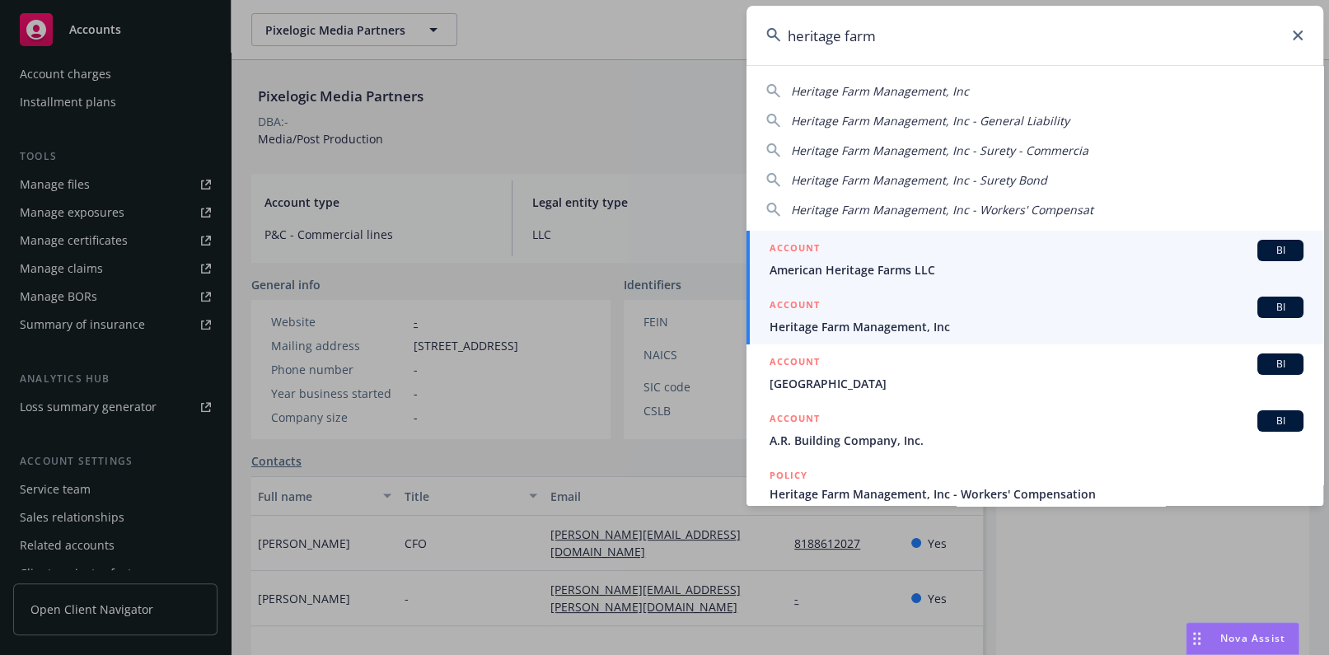
type input "heritage farm"
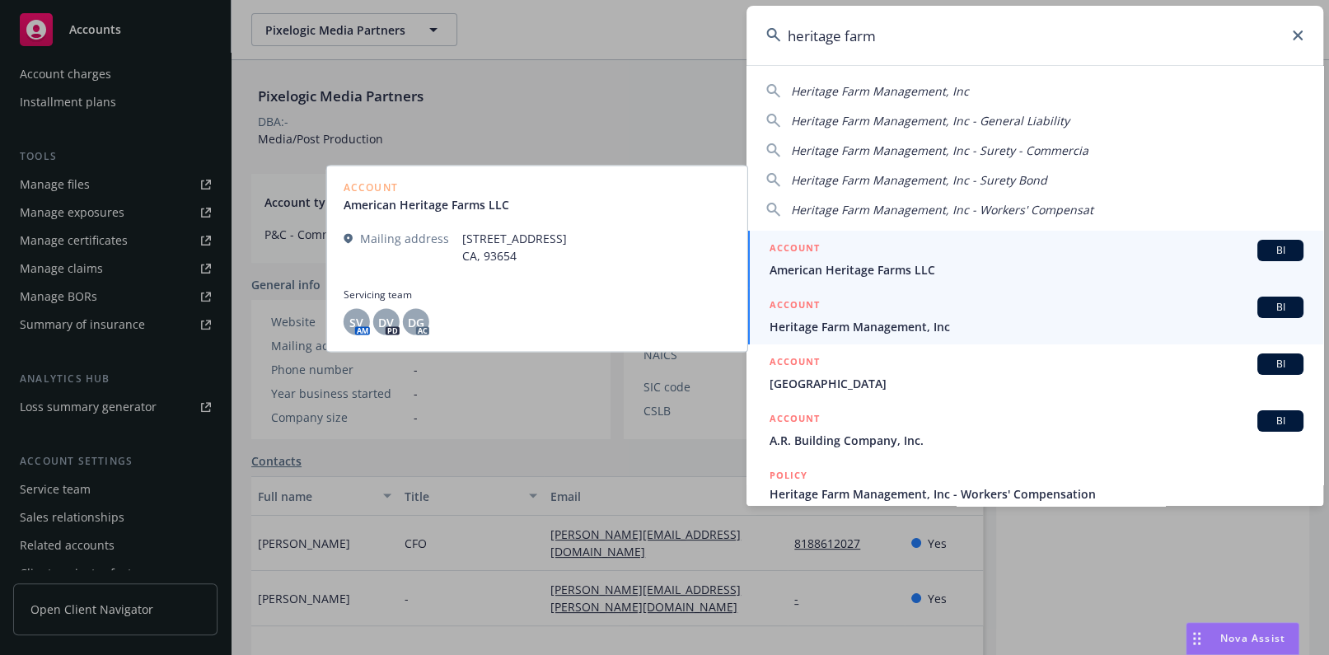
click at [853, 329] on span "Heritage Farm Management, Inc" at bounding box center [1036, 326] width 534 height 17
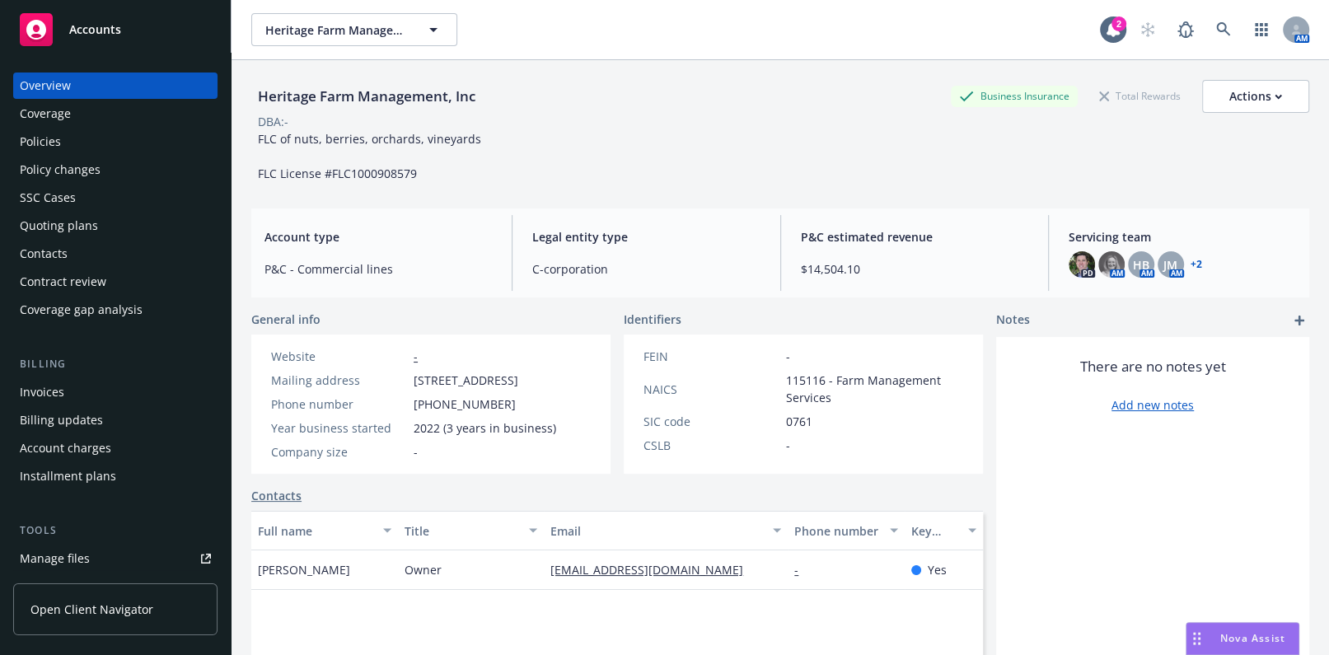
click at [92, 114] on div "Coverage" at bounding box center [115, 113] width 191 height 26
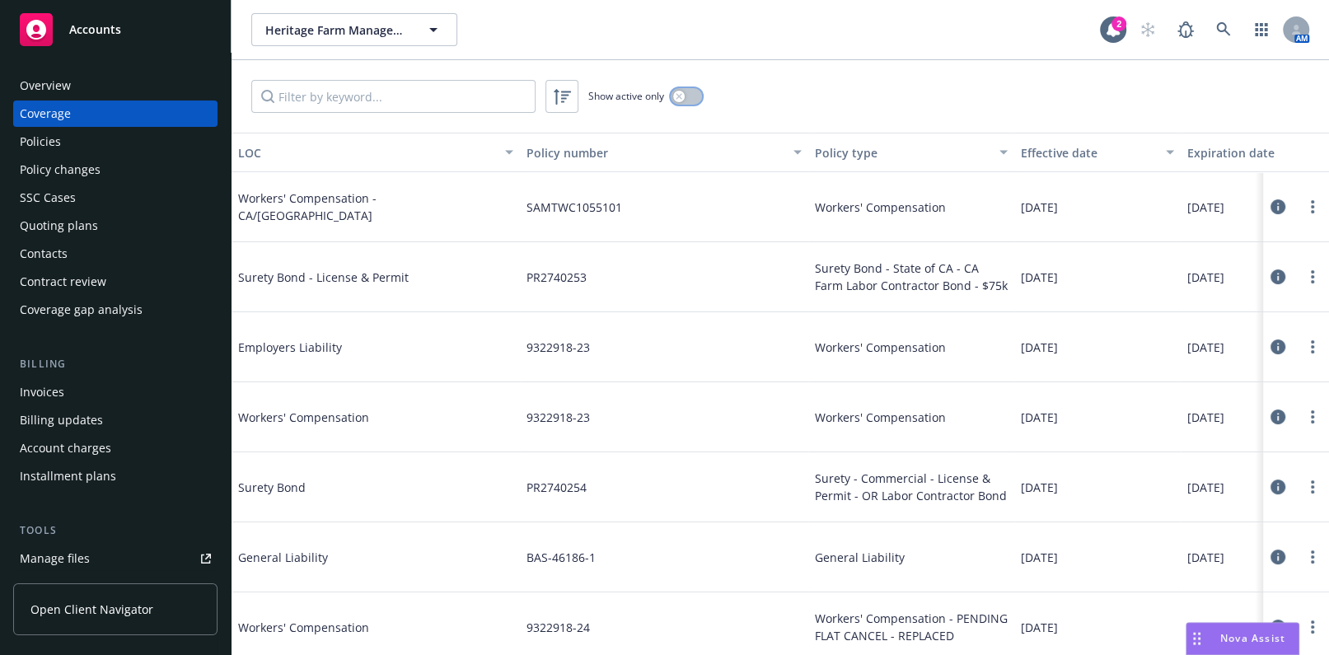
click at [680, 98] on icon "button" at bounding box center [678, 96] width 7 height 7
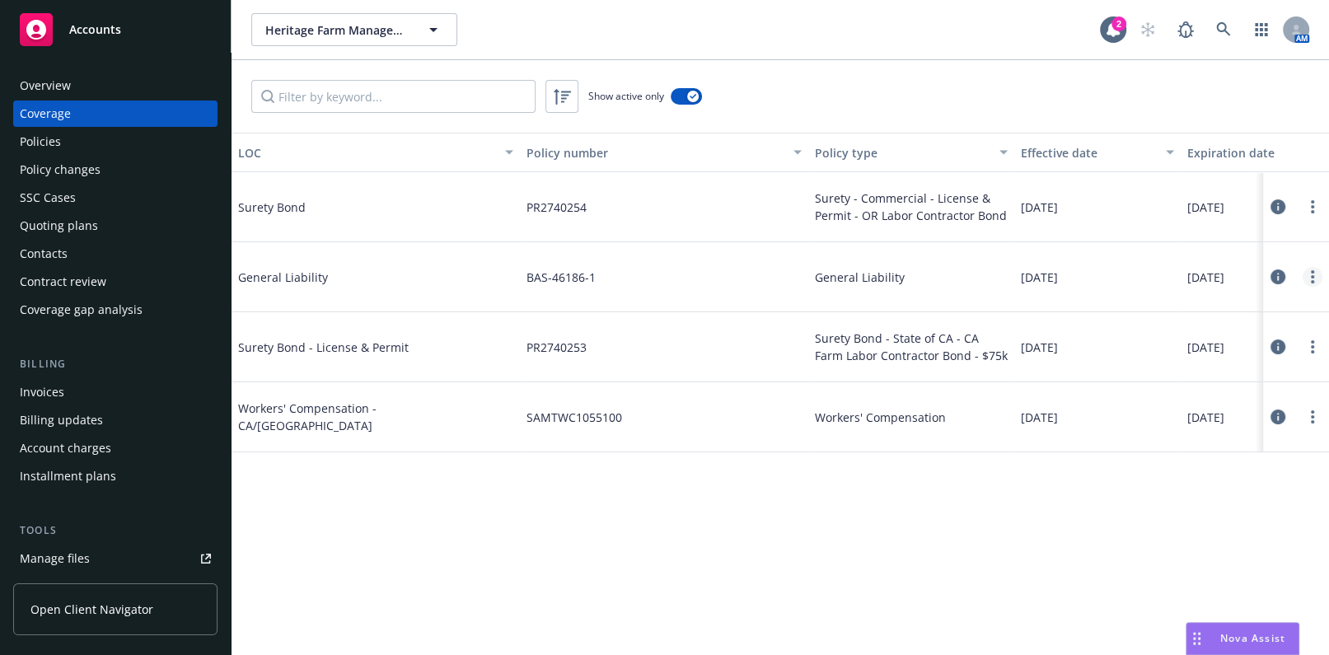
click at [1306, 280] on link "more" at bounding box center [1312, 277] width 20 height 20
click at [1166, 309] on link "Edit coverage" at bounding box center [1213, 309] width 217 height 33
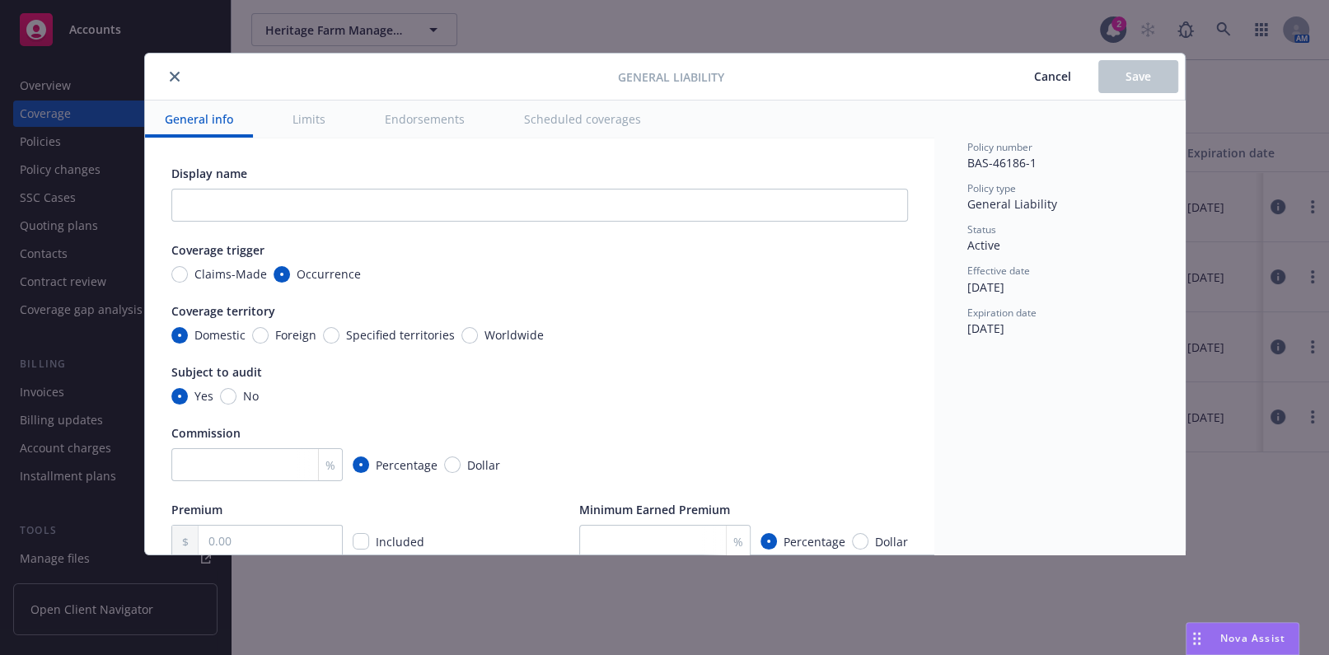
click at [164, 79] on div at bounding box center [385, 77] width 467 height 20
click at [173, 70] on button "close" at bounding box center [175, 77] width 20 height 20
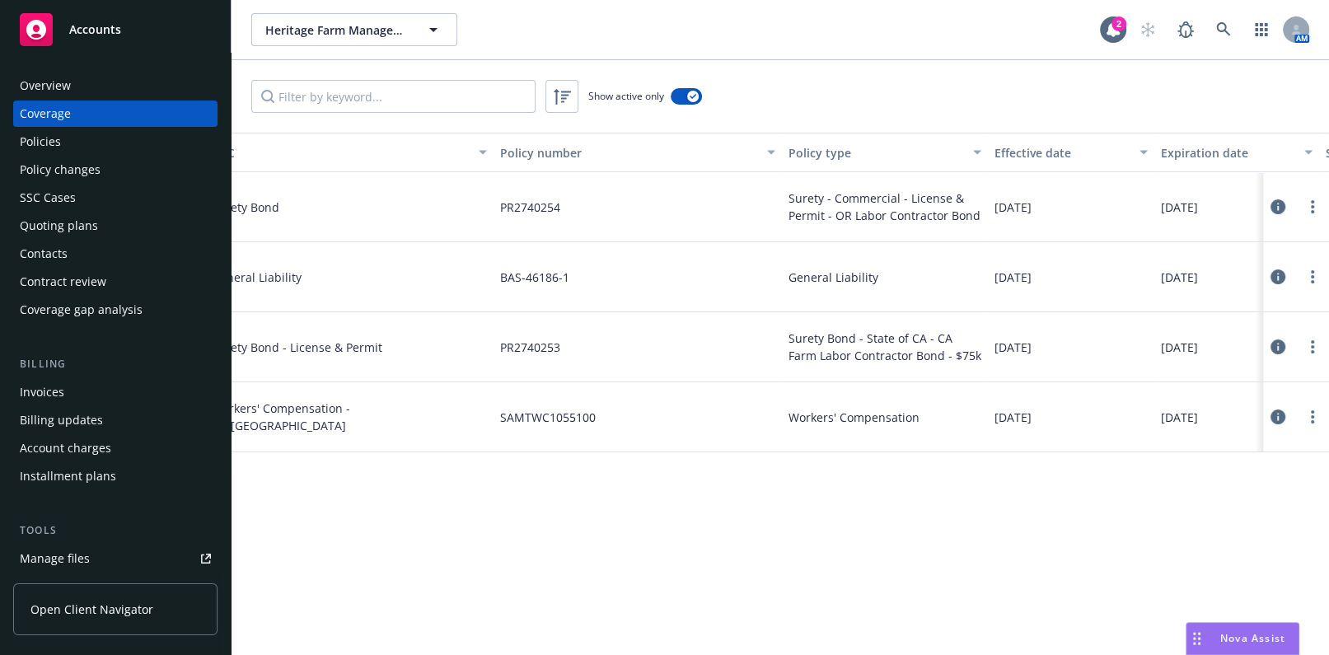
scroll to position [0, 50]
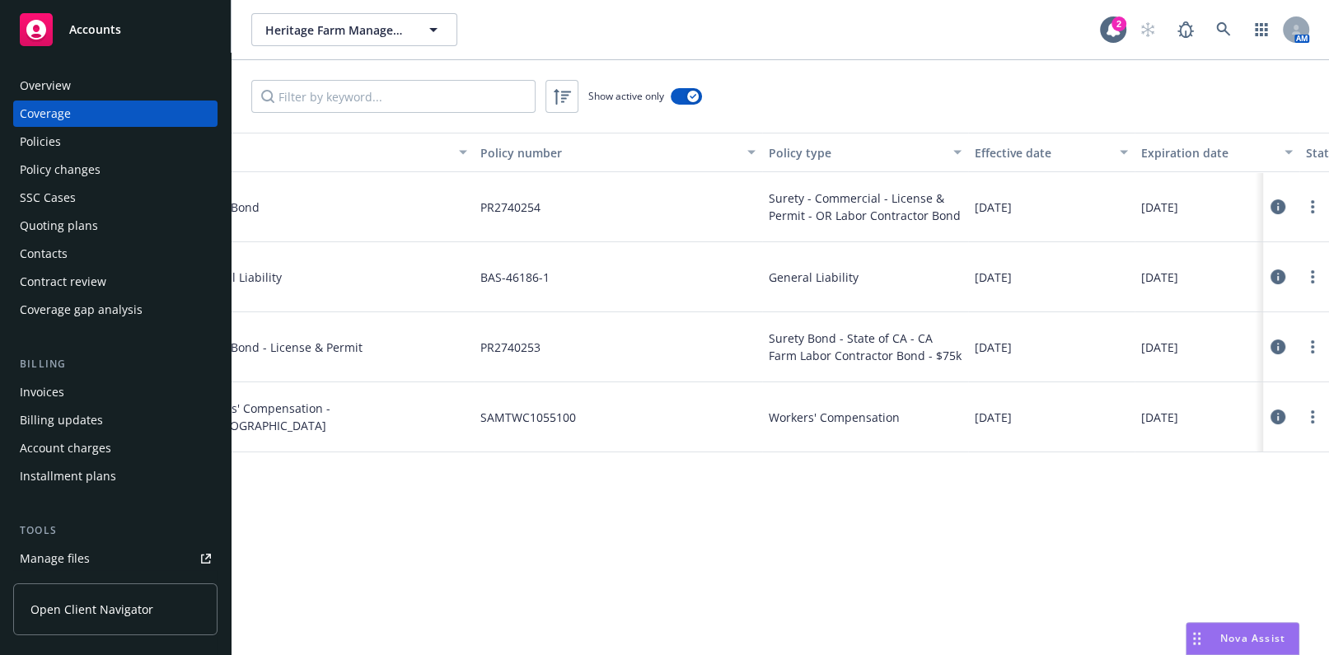
drag, startPoint x: 494, startPoint y: 222, endPoint x: 503, endPoint y: 222, distance: 9.1
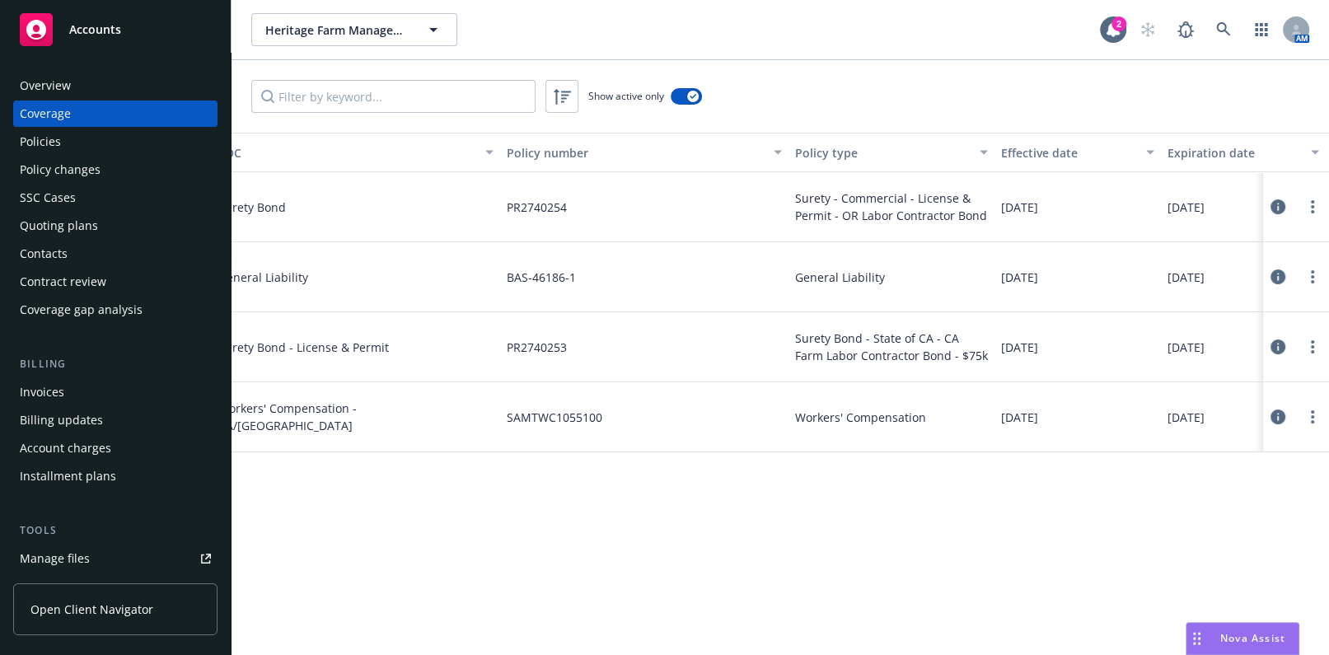
drag, startPoint x: 502, startPoint y: 230, endPoint x: 99, endPoint y: 38, distance: 447.0
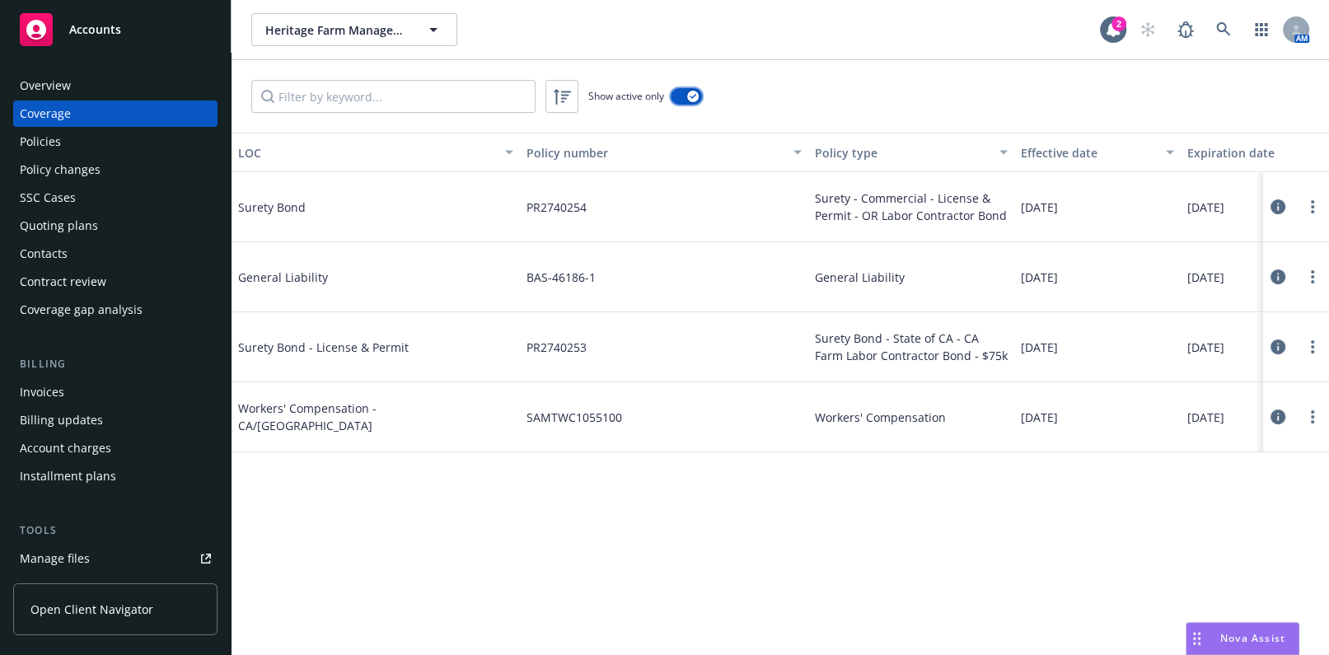
click at [685, 90] on button "button" at bounding box center [686, 96] width 31 height 16
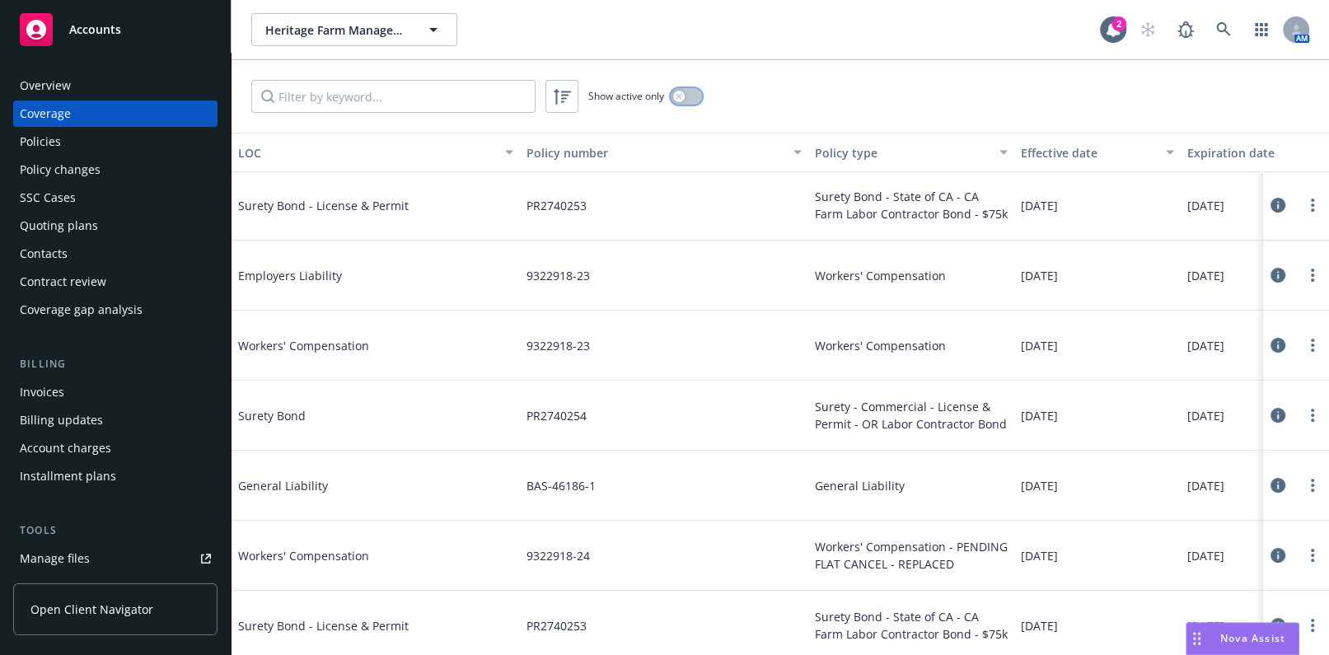
scroll to position [152, 0]
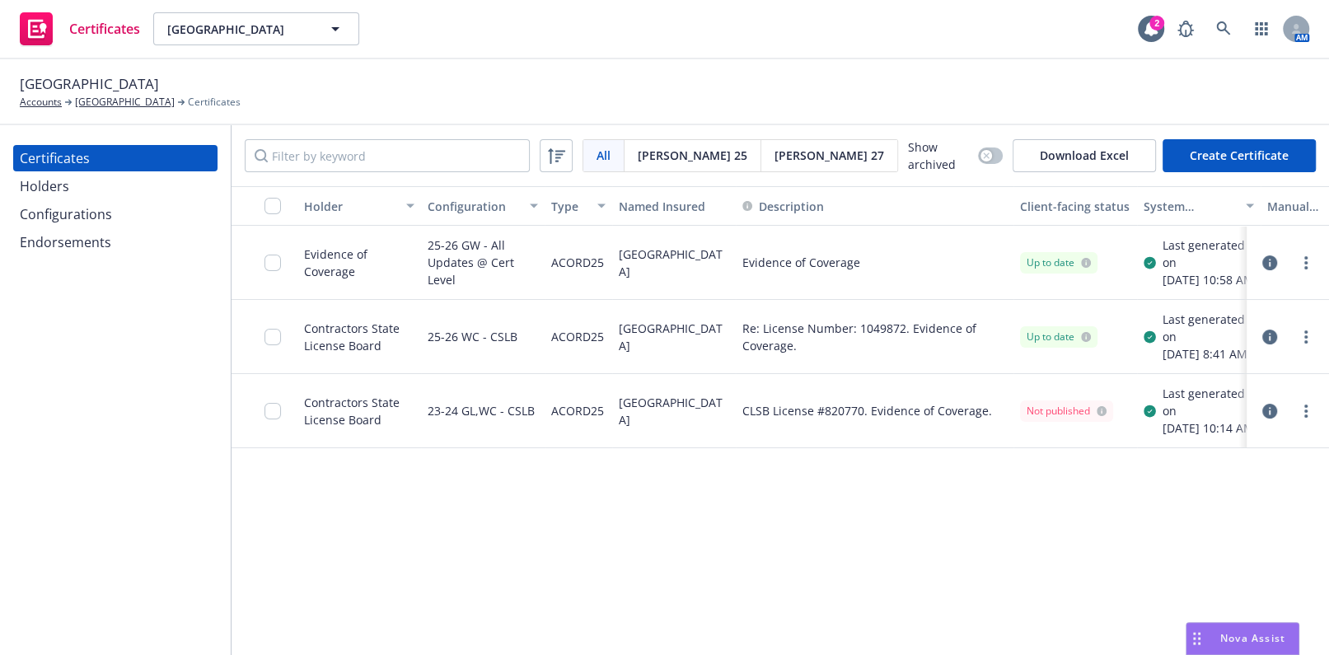
drag, startPoint x: 899, startPoint y: 348, endPoint x: 864, endPoint y: 348, distance: 34.6
click at [864, 348] on span "Re: License Number: 1049872. Evidence of Coverage." at bounding box center [874, 337] width 264 height 35
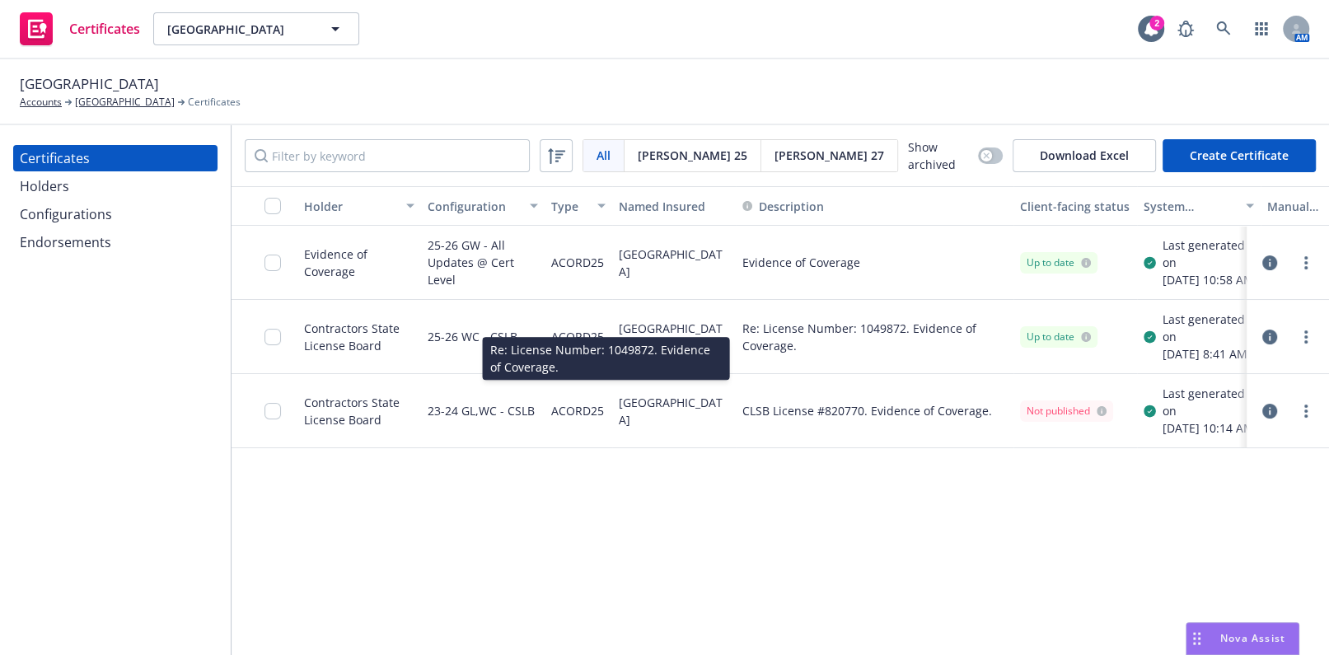
drag, startPoint x: 899, startPoint y: 345, endPoint x: 833, endPoint y: 344, distance: 65.9
click at [833, 344] on span "Re: License Number: 1049872. Evidence of Coverage." at bounding box center [874, 337] width 264 height 35
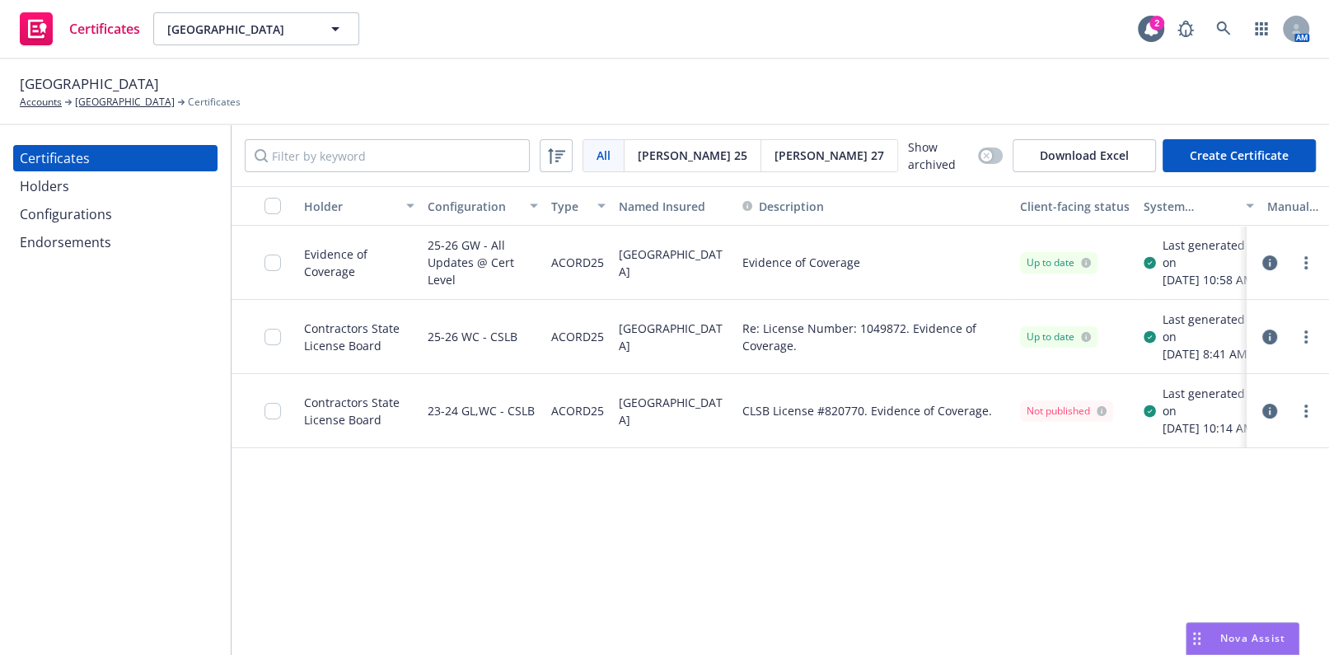
click at [1269, 344] on icon "button" at bounding box center [1269, 337] width 15 height 15
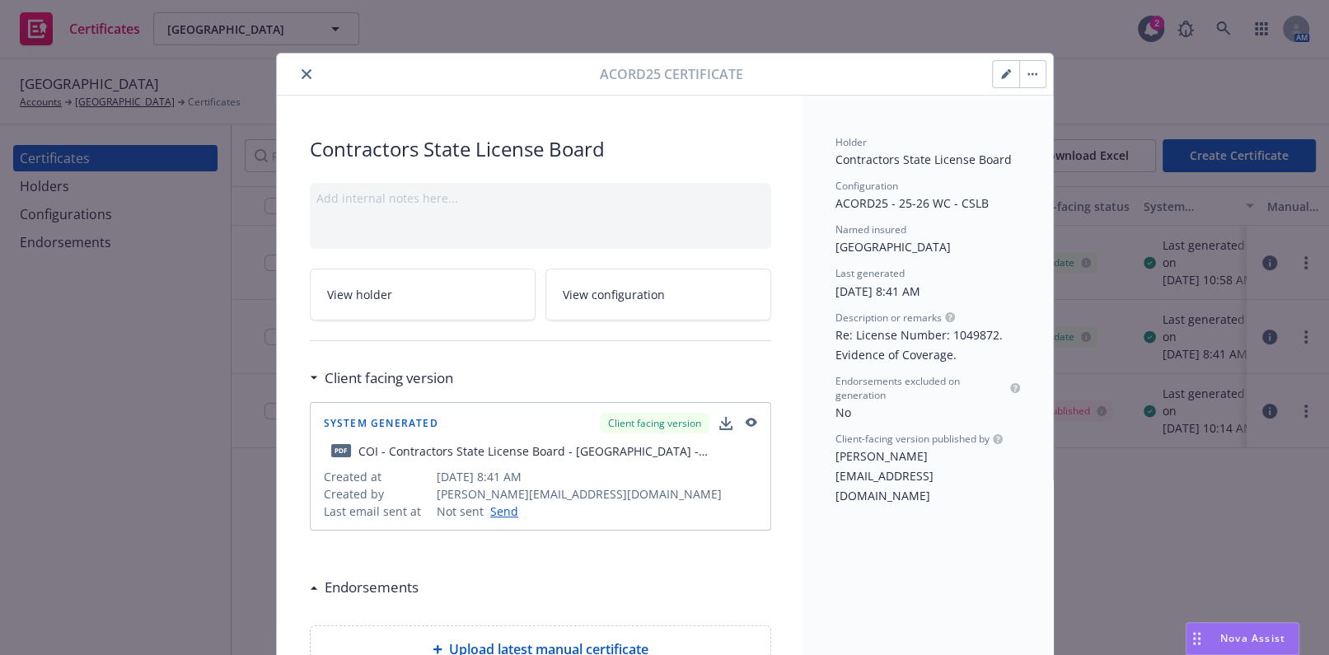
click at [306, 74] on button "close" at bounding box center [307, 74] width 20 height 20
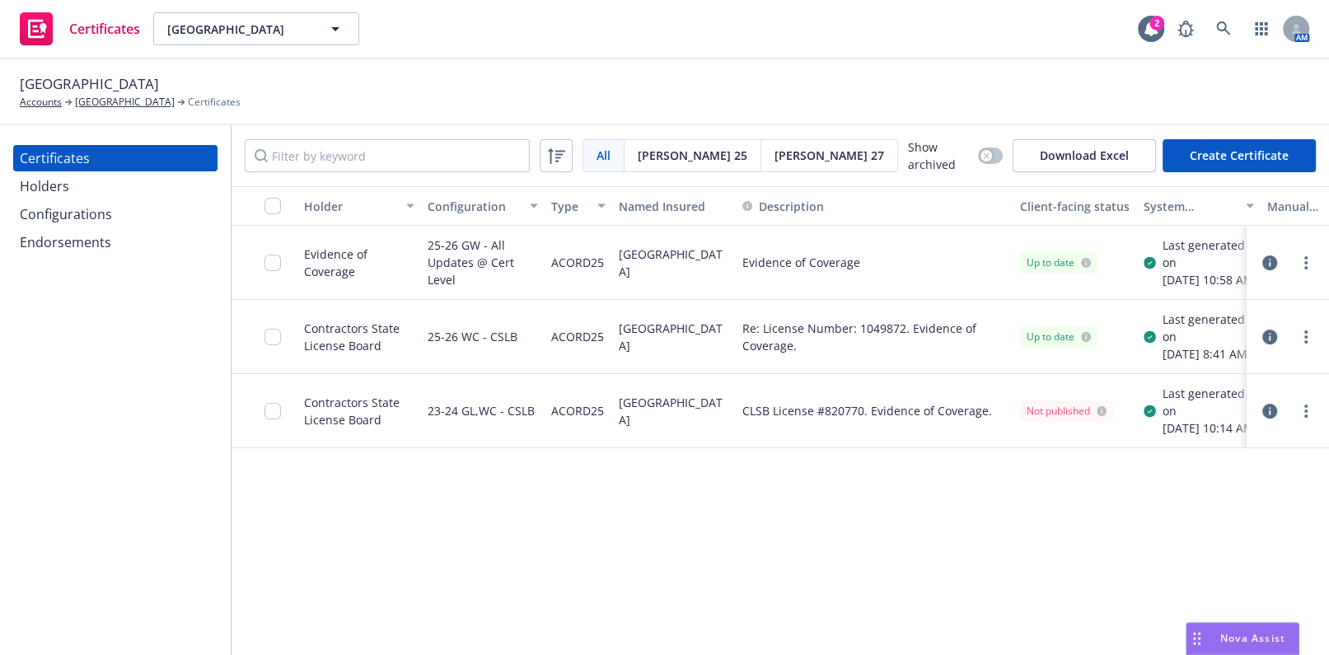
click at [1300, 347] on link "more" at bounding box center [1306, 337] width 20 height 20
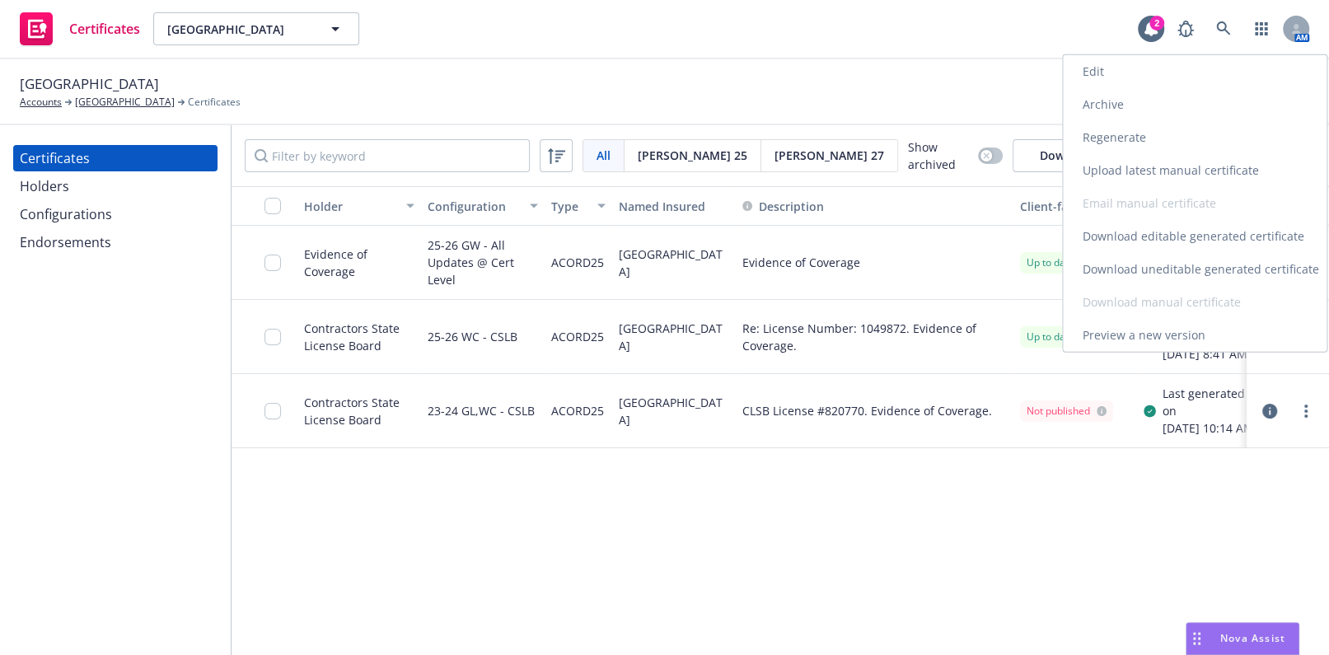
click at [1106, 68] on link "Edit" at bounding box center [1195, 71] width 264 height 33
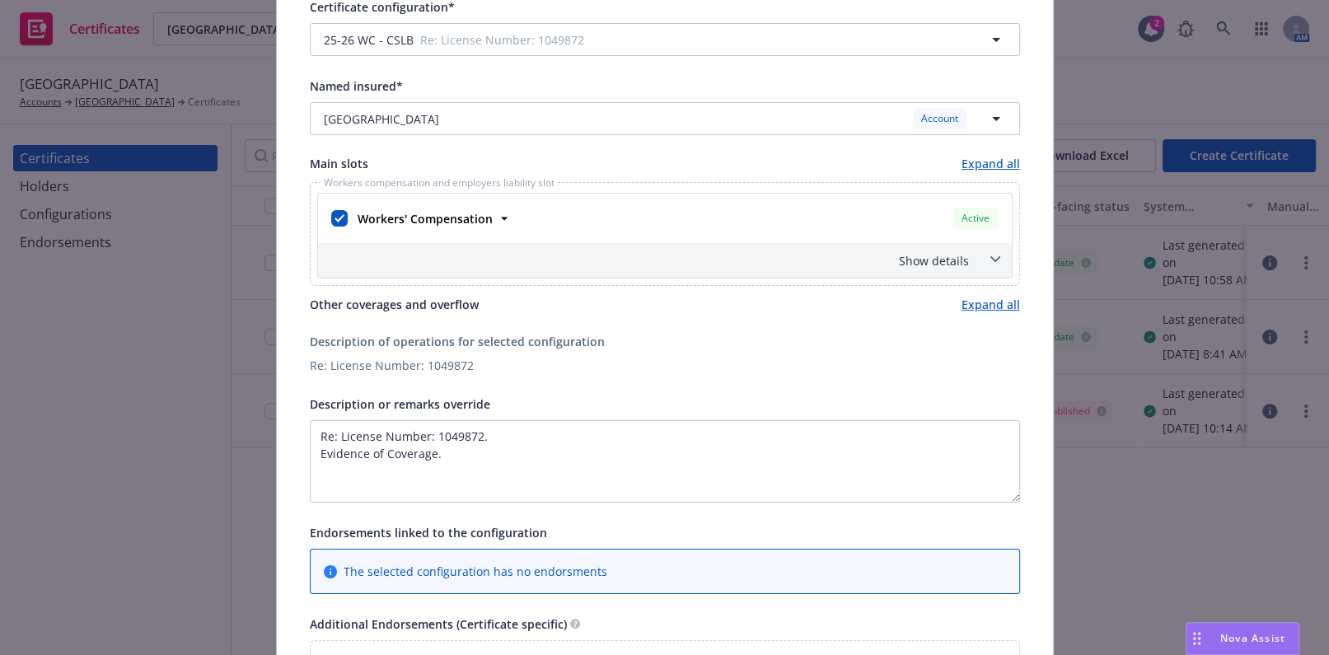
scroll to position [149, 0]
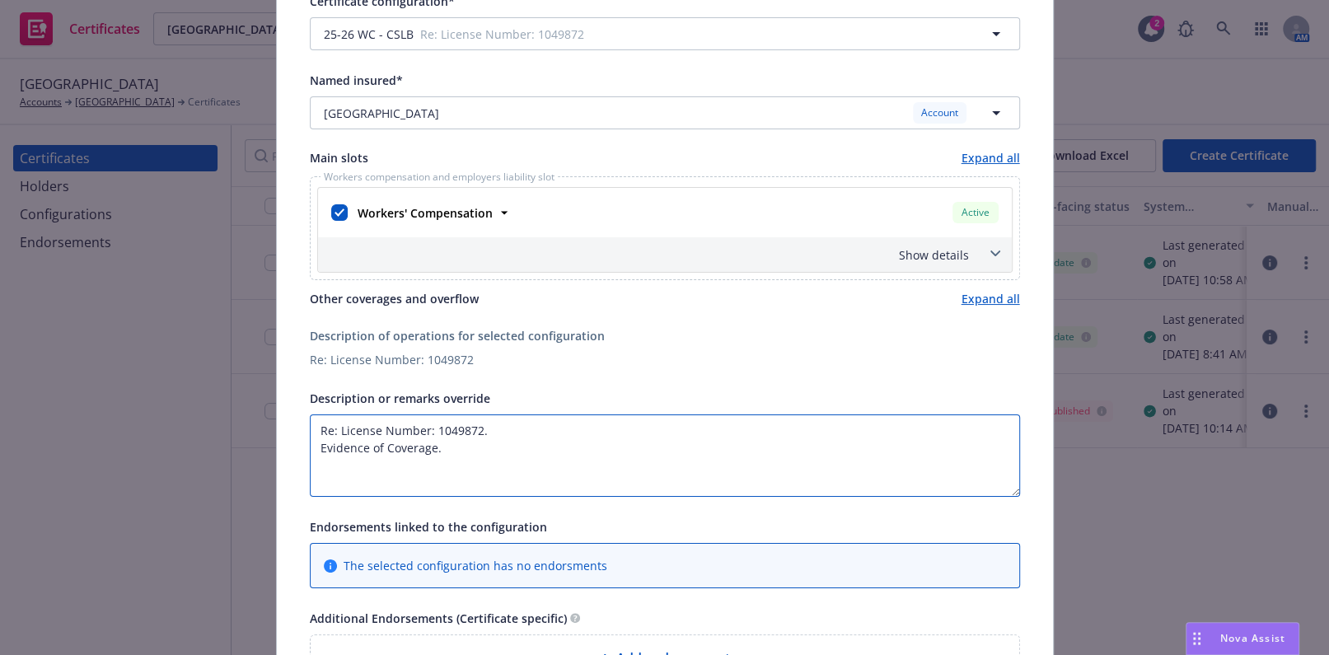
drag, startPoint x: 472, startPoint y: 428, endPoint x: 429, endPoint y: 429, distance: 42.9
click at [429, 429] on textarea "Re: License Number: 1049872. Evidence of Coverage." at bounding box center [665, 455] width 710 height 82
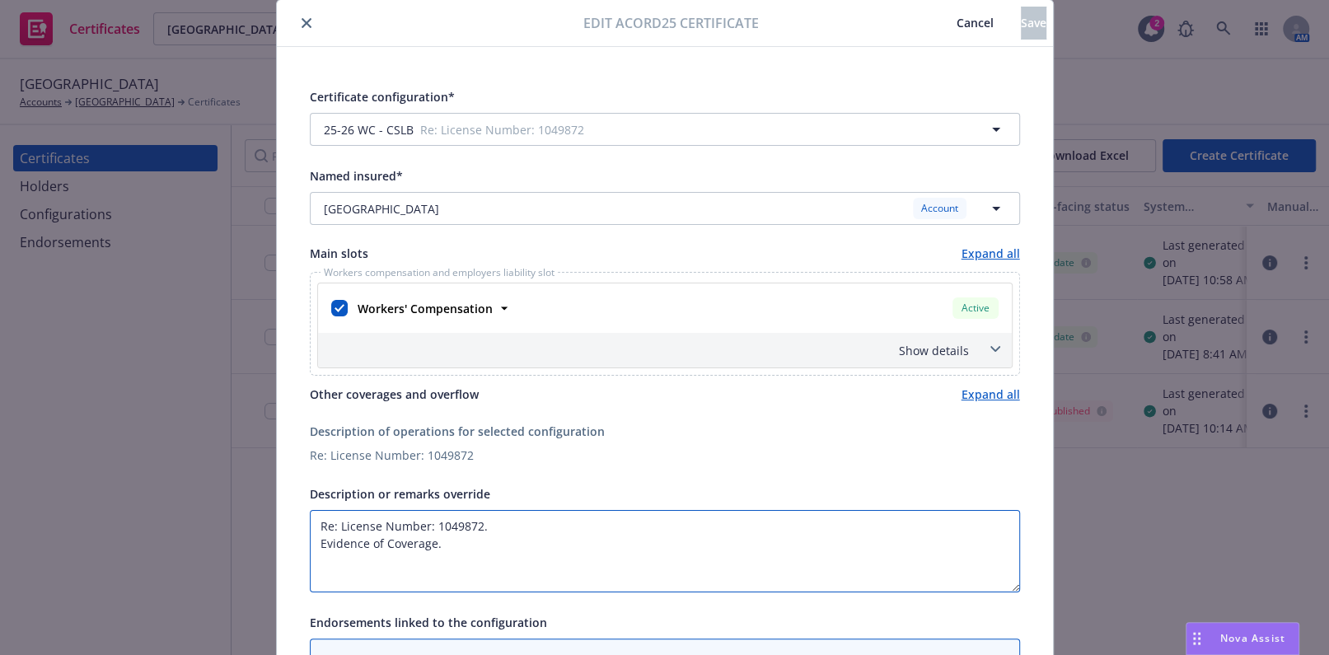
scroll to position [0, 0]
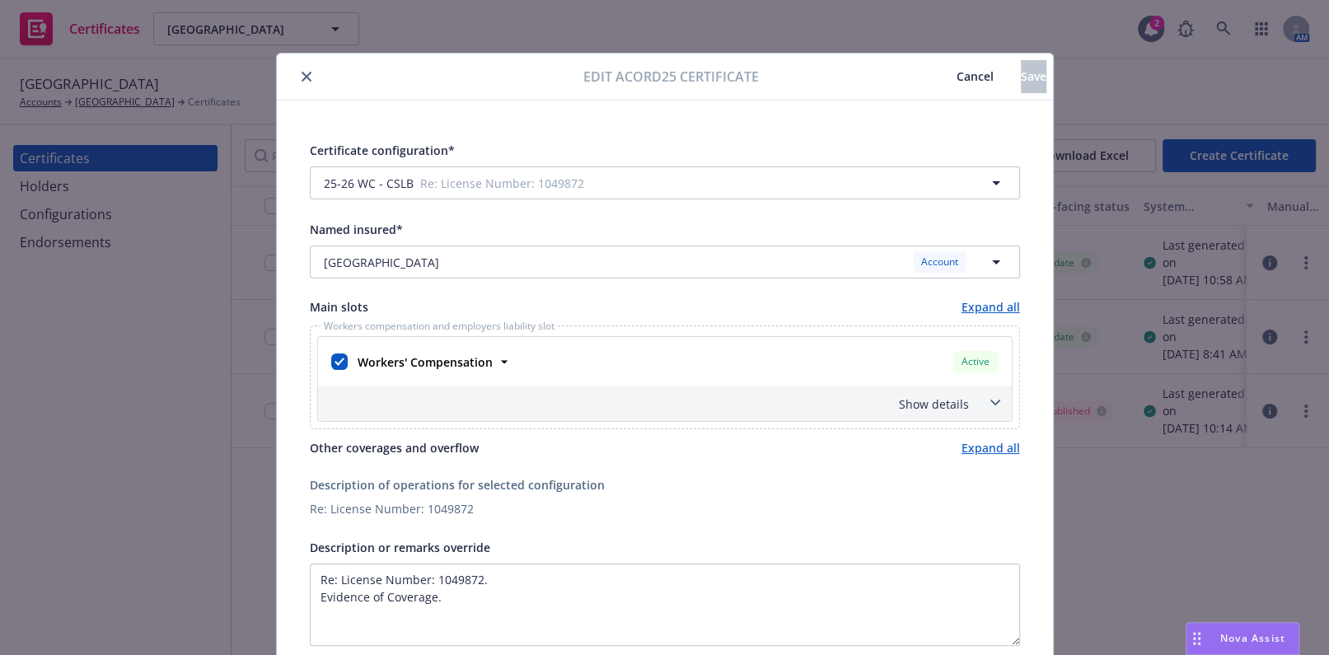
drag, startPoint x: 311, startPoint y: 76, endPoint x: 298, endPoint y: 74, distance: 13.3
click at [306, 75] on div at bounding box center [433, 77] width 301 height 20
click at [301, 74] on icon "close" at bounding box center [306, 77] width 10 height 10
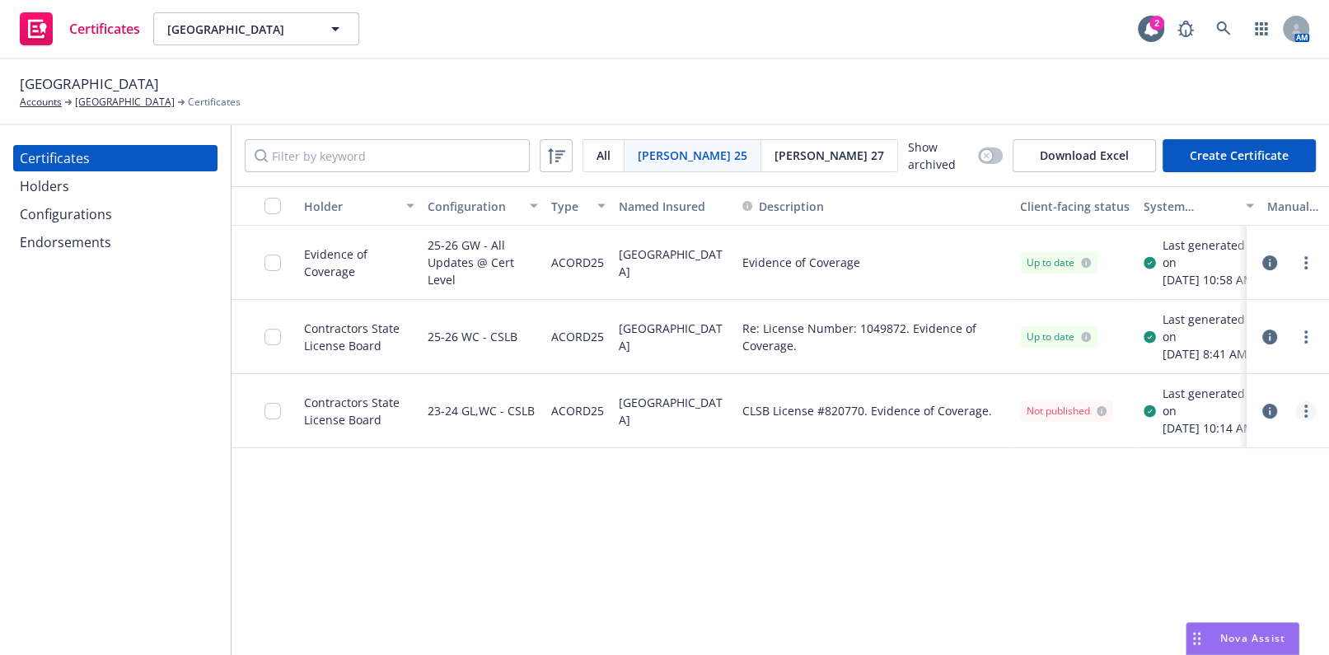
click at [1302, 421] on link "more" at bounding box center [1306, 411] width 20 height 20
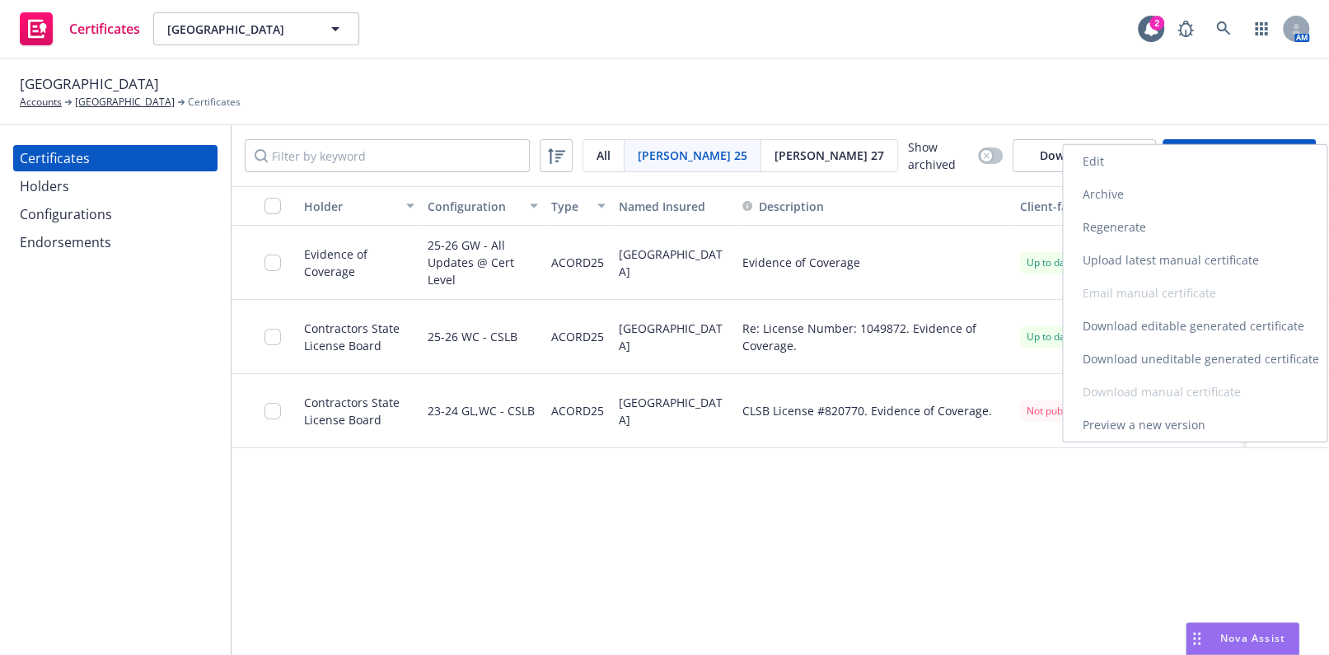
click at [1099, 189] on link "Archive" at bounding box center [1195, 194] width 264 height 33
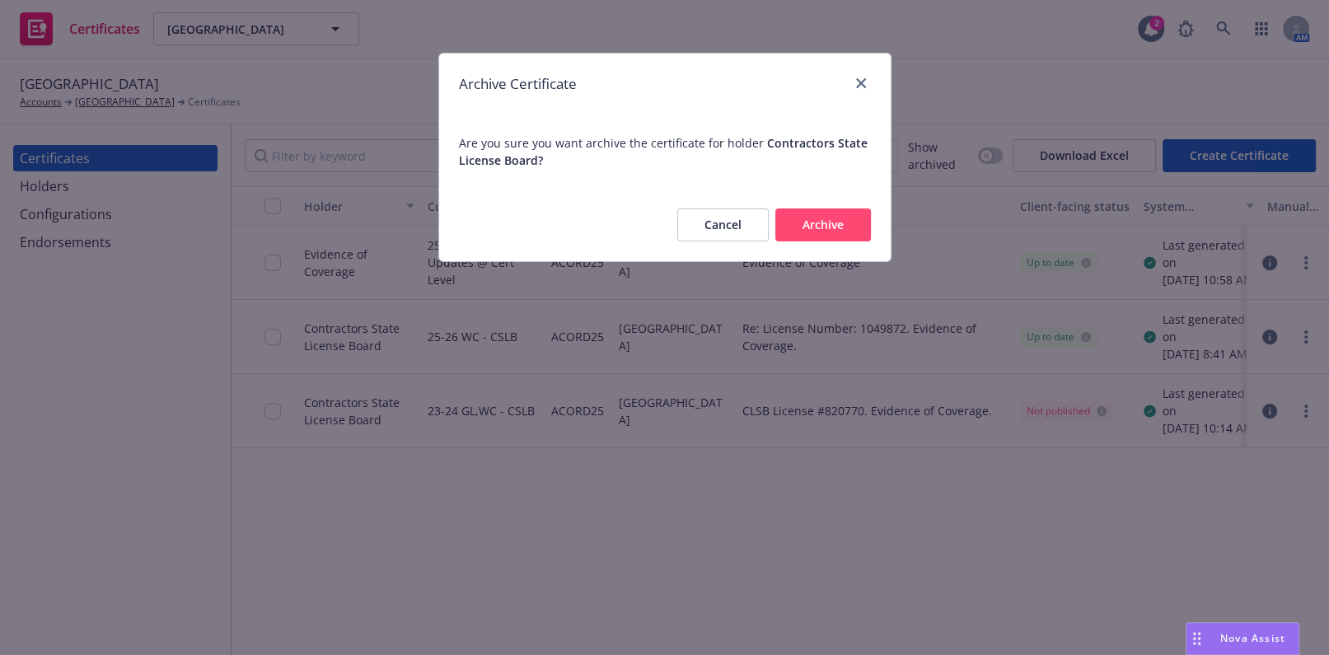
click at [842, 225] on button "Archive" at bounding box center [823, 224] width 96 height 33
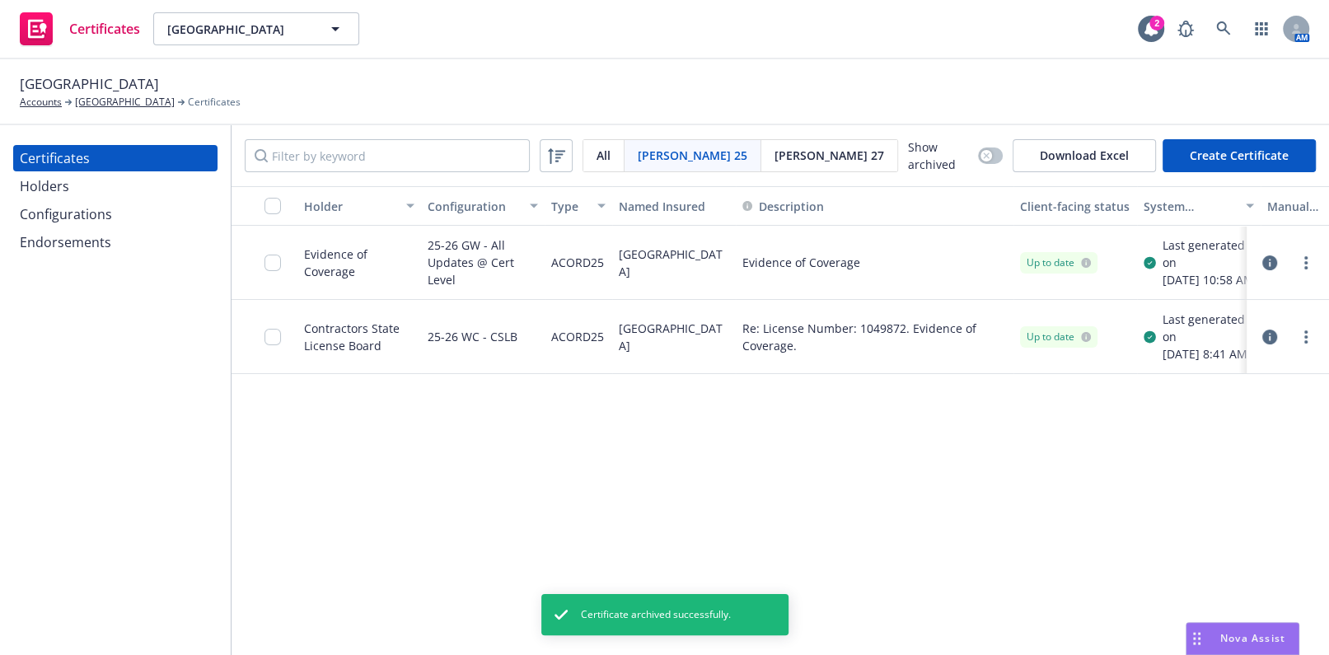
click at [130, 224] on div "Configurations" at bounding box center [115, 214] width 191 height 26
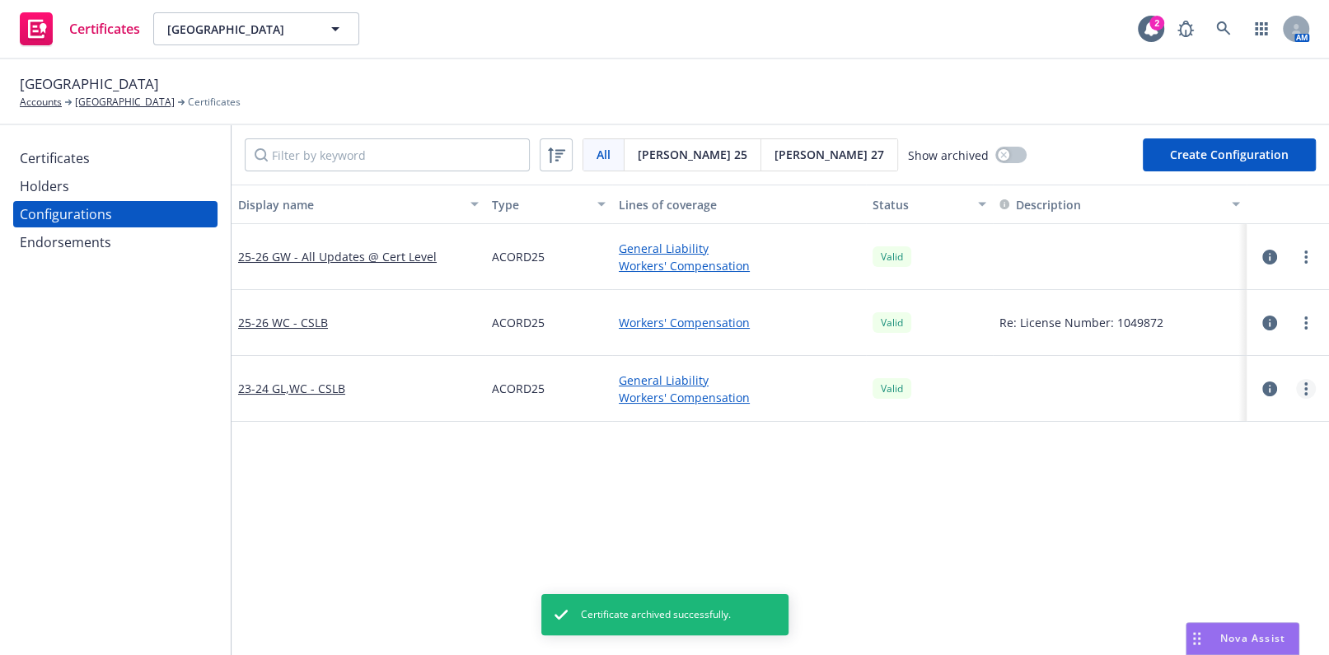
click at [1296, 379] on link "more" at bounding box center [1306, 389] width 20 height 20
click at [1180, 453] on link "Archive" at bounding box center [1212, 455] width 181 height 33
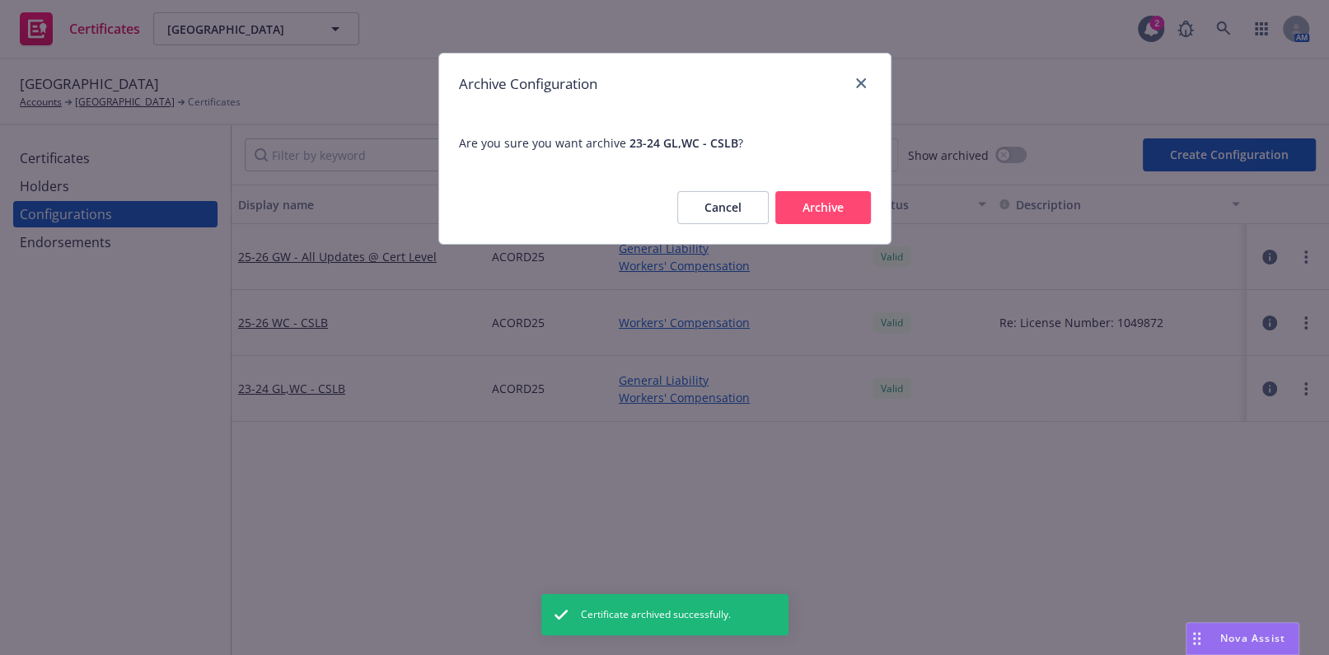
click at [837, 183] on div "Cancel Archive" at bounding box center [664, 207] width 451 height 72
drag, startPoint x: 828, startPoint y: 202, endPoint x: 814, endPoint y: 207, distance: 14.9
click at [826, 202] on button "Archive" at bounding box center [823, 207] width 96 height 33
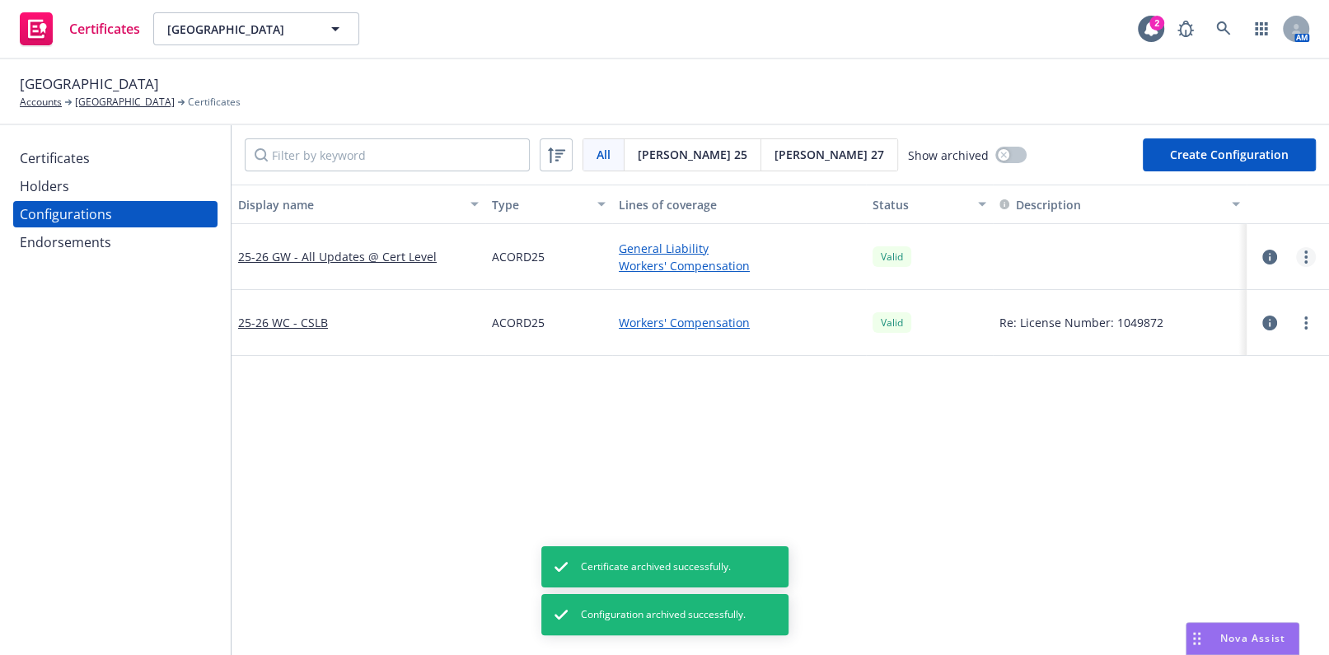
click at [1304, 252] on circle "more" at bounding box center [1305, 251] width 3 height 3
click at [1176, 280] on link "Edit" at bounding box center [1212, 290] width 181 height 33
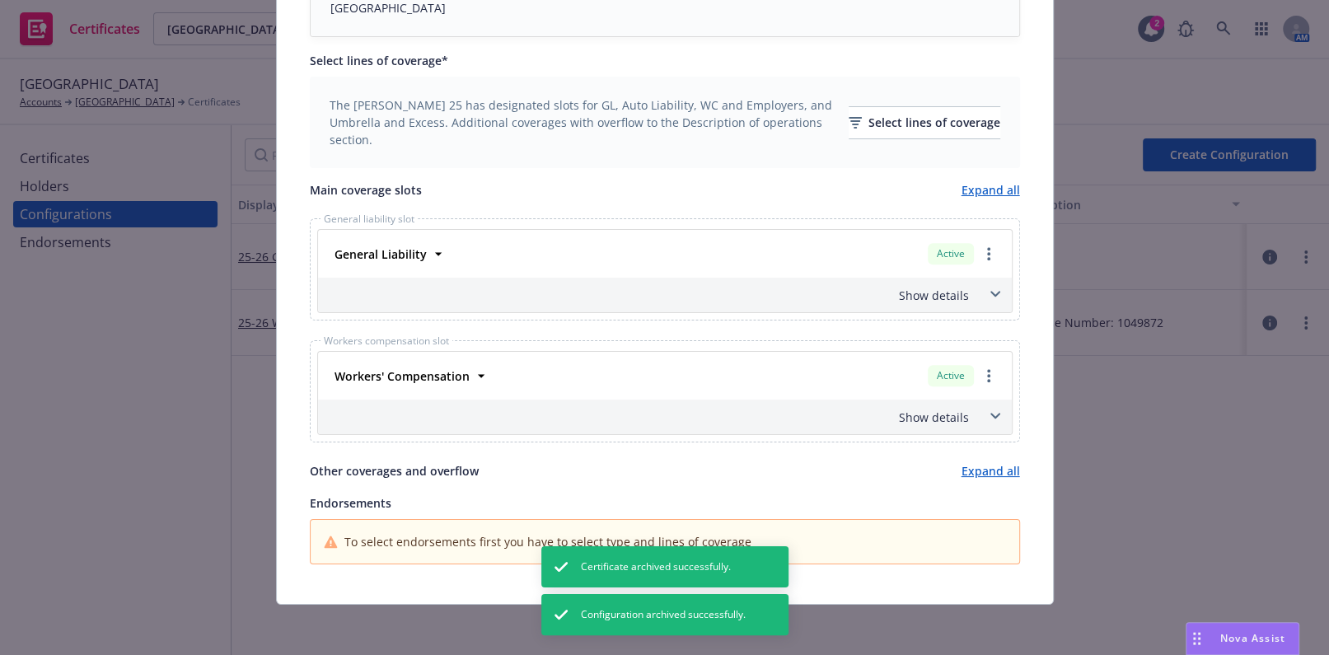
scroll to position [21, 0]
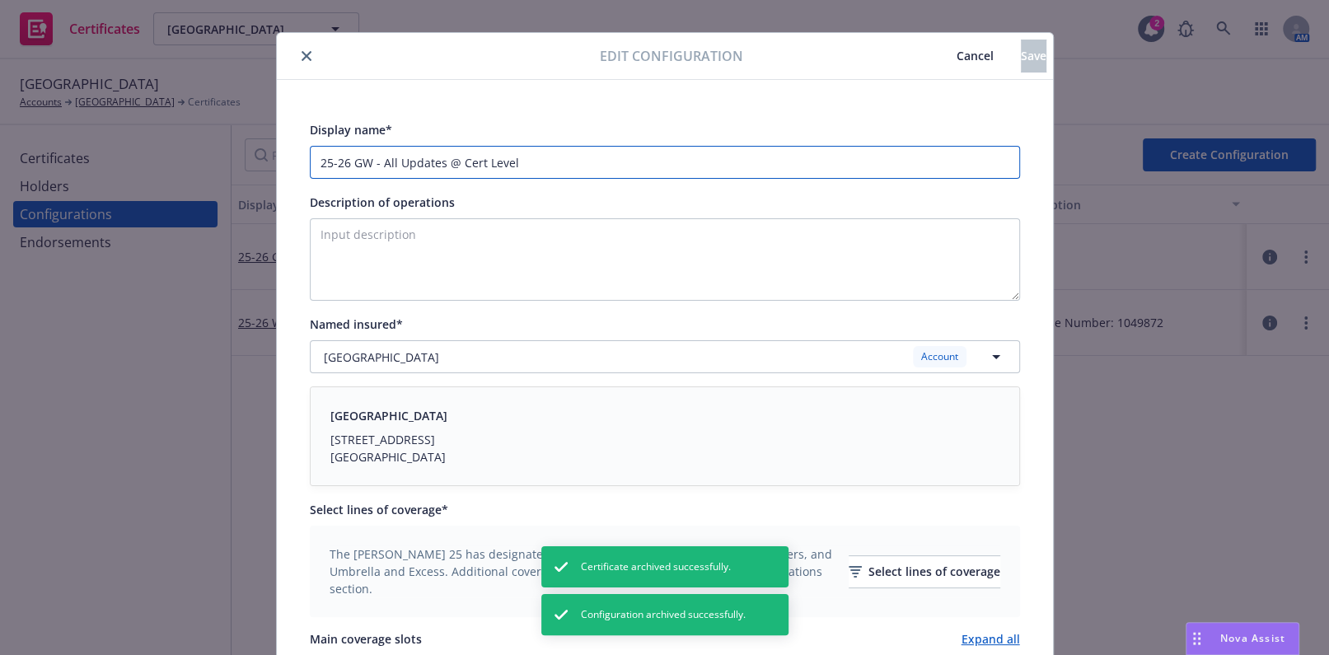
drag, startPoint x: 349, startPoint y: 160, endPoint x: 774, endPoint y: 146, distance: 425.3
click at [774, 146] on input "25-26 GW - All Updates @ Cert Level" at bounding box center [665, 162] width 710 height 33
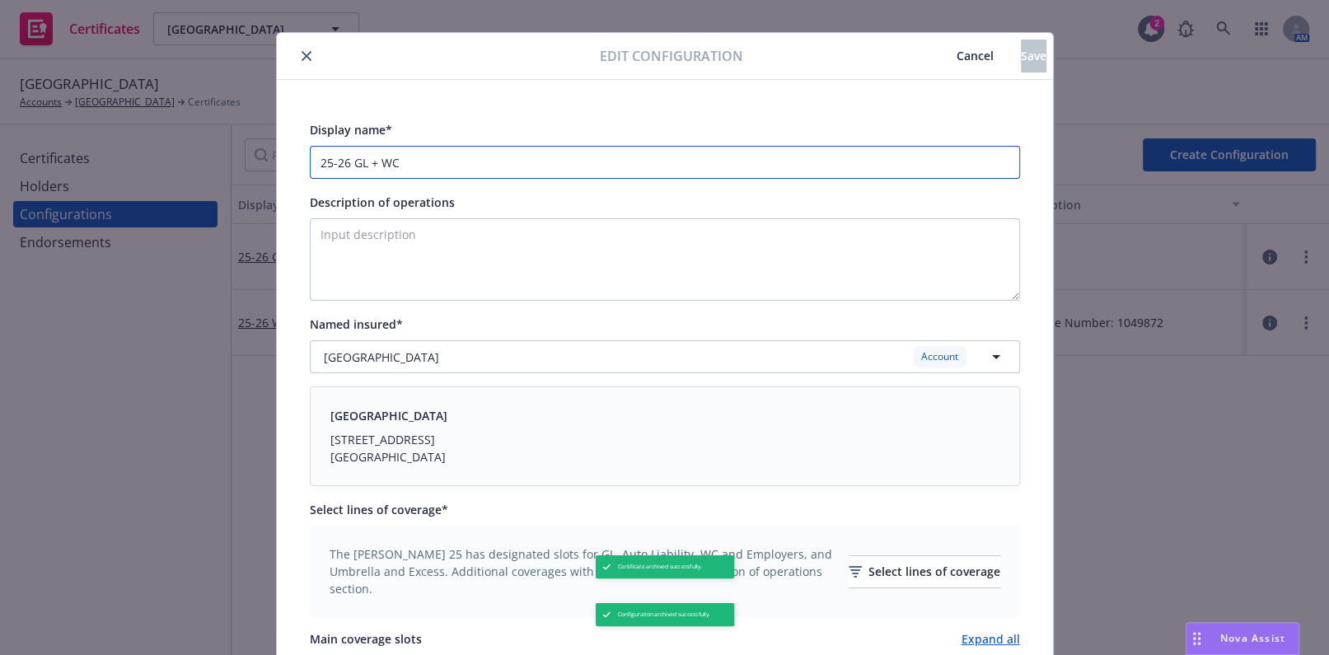
type input "25-26 GL + WC"
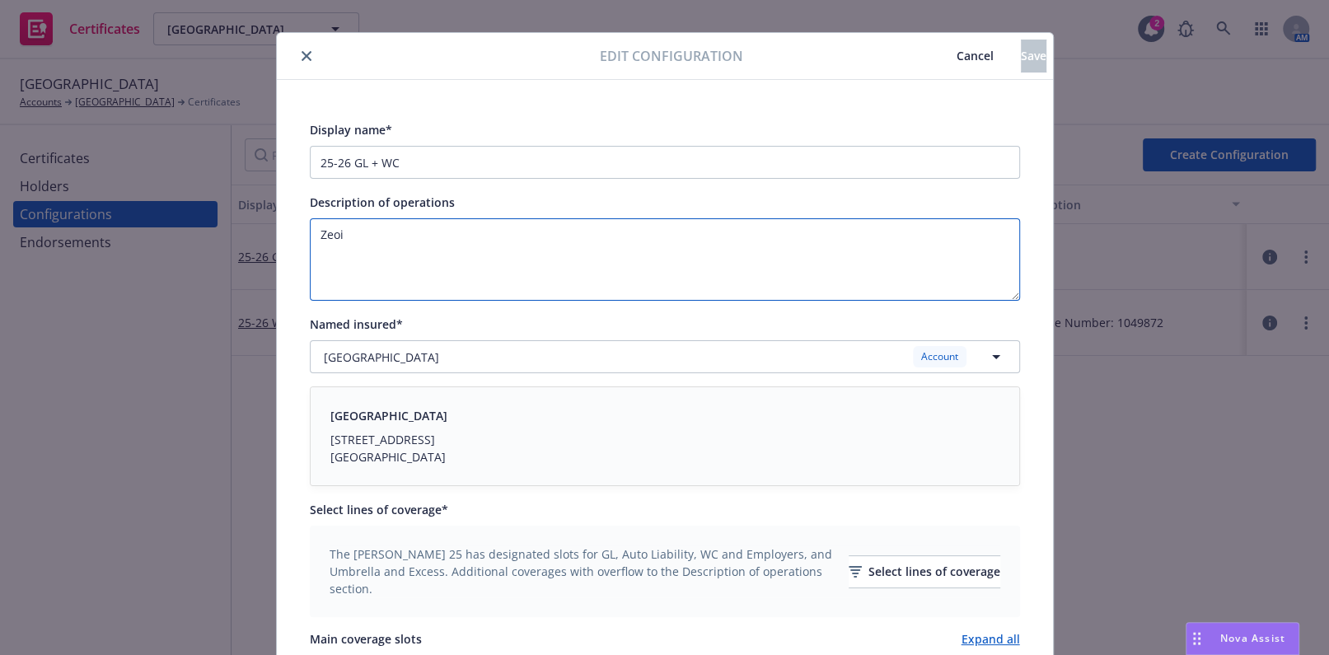
paste textarea "Evidence of Coverage"
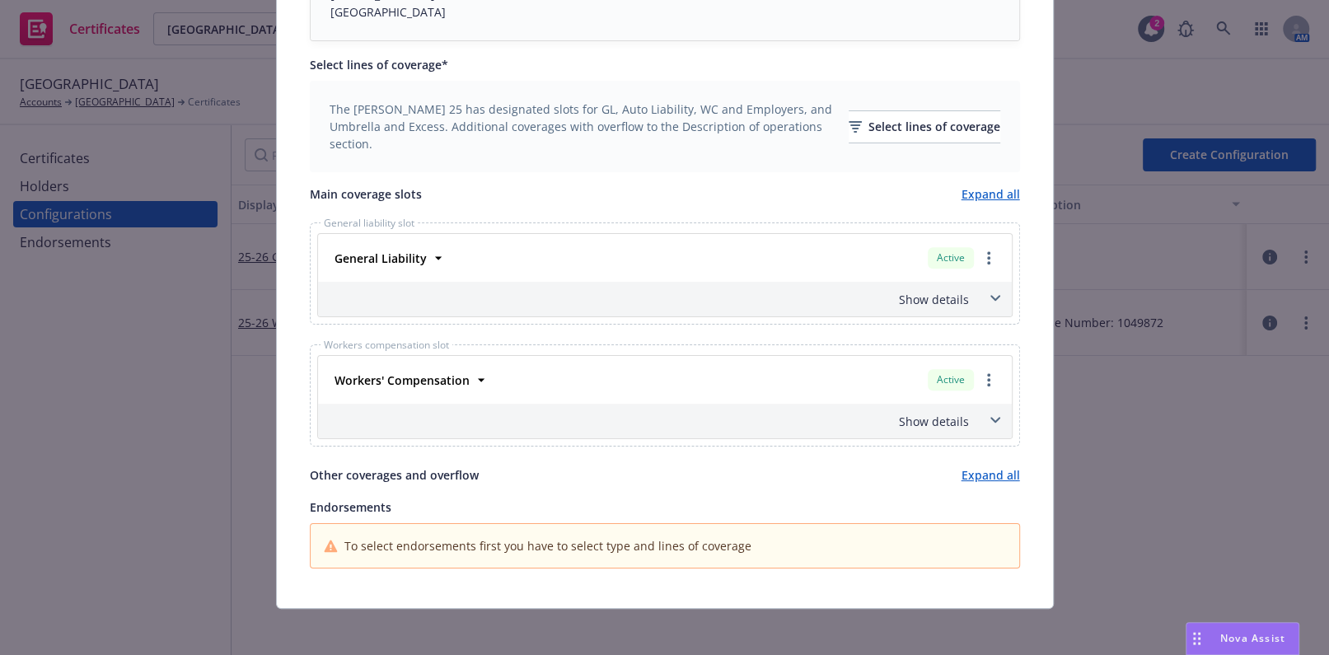
scroll to position [470, 0]
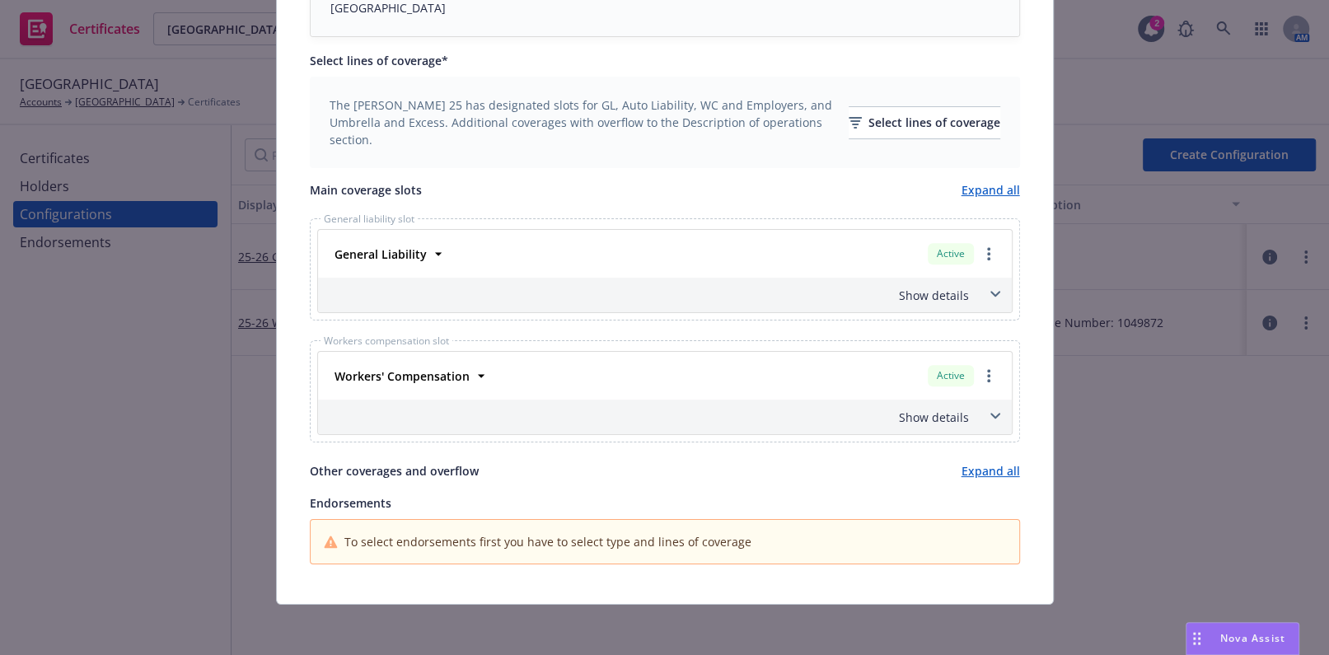
type textarea "Evidence of Coverage"
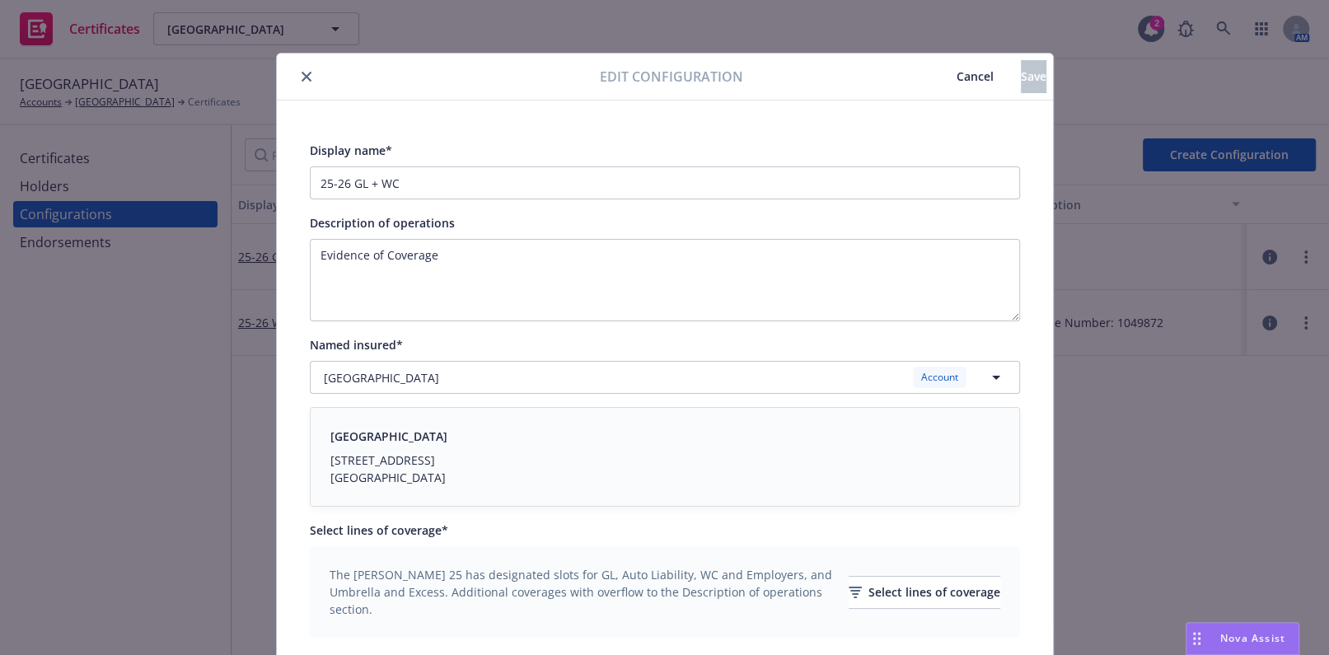
drag, startPoint x: 612, startPoint y: 463, endPoint x: 881, endPoint y: 119, distance: 436.5
click at [930, 63] on button "Cancel" at bounding box center [974, 76] width 91 height 33
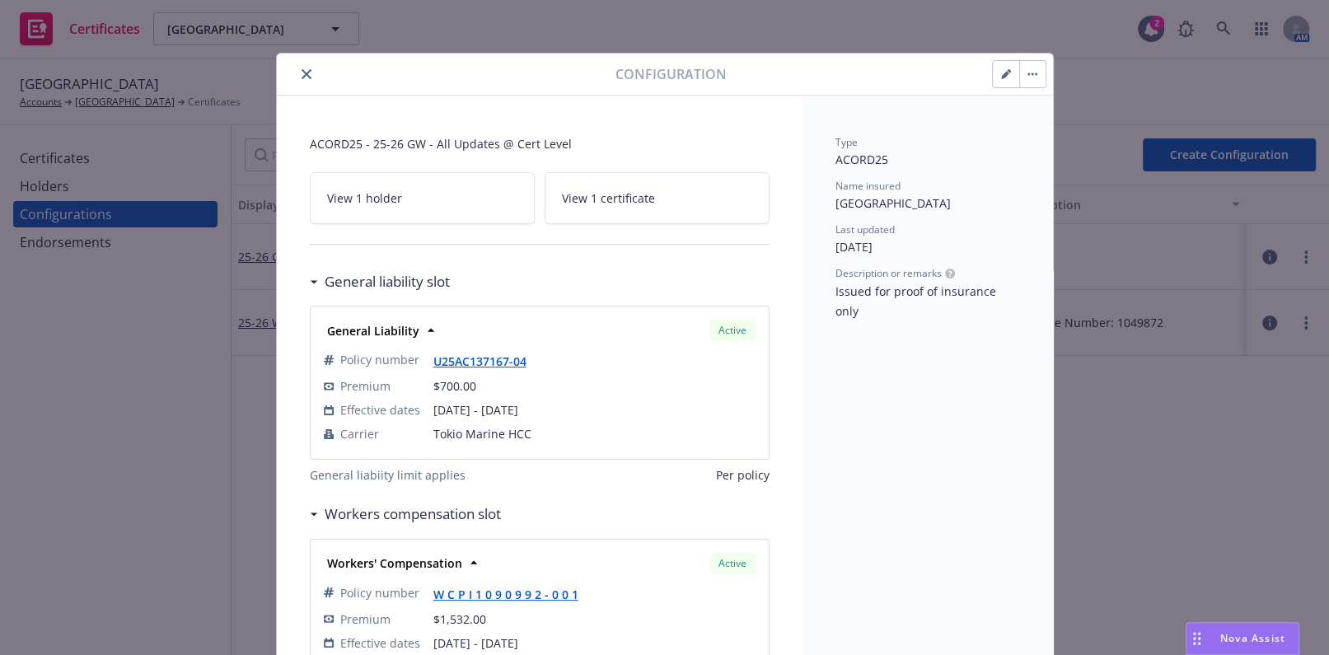
click at [984, 71] on div at bounding box center [887, 74] width 320 height 28
click at [992, 75] on div at bounding box center [1019, 74] width 54 height 28
click at [993, 82] on button "button" at bounding box center [1006, 74] width 26 height 26
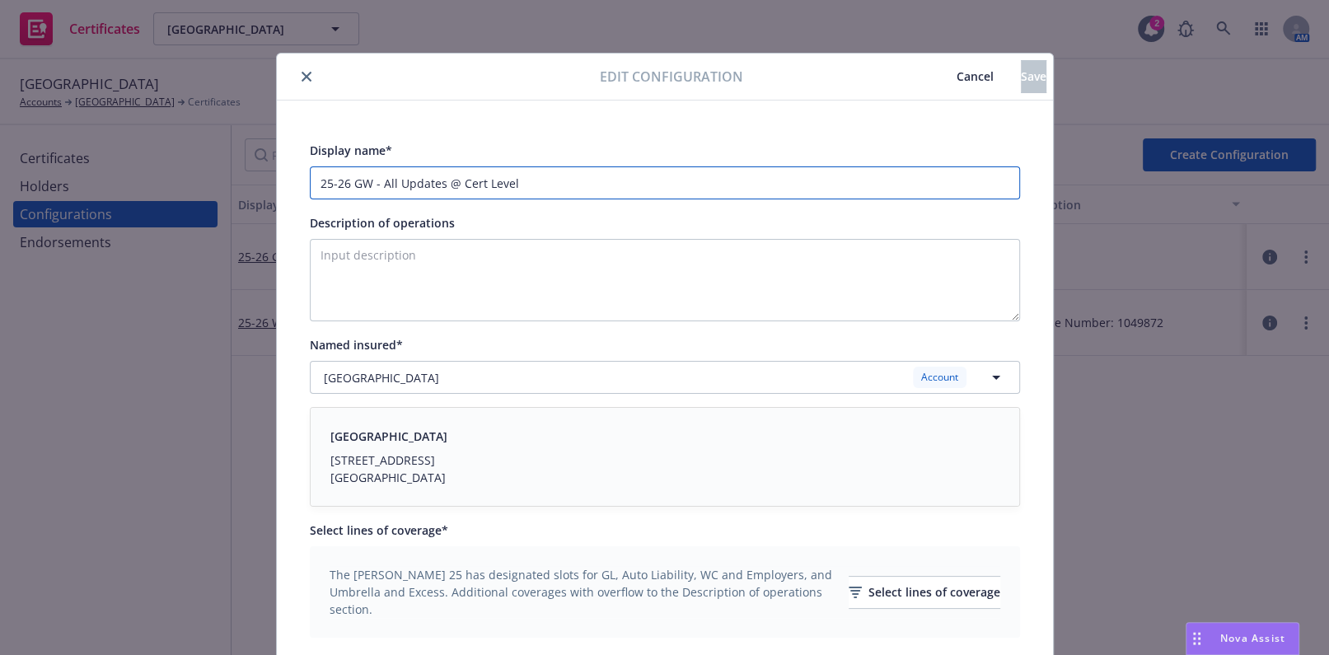
drag, startPoint x: 347, startPoint y: 175, endPoint x: 956, endPoint y: 178, distance: 608.8
click at [951, 178] on input "25-26 GW - All Updates @ Cert Level" at bounding box center [665, 182] width 710 height 33
click at [297, 78] on button "close" at bounding box center [307, 77] width 20 height 20
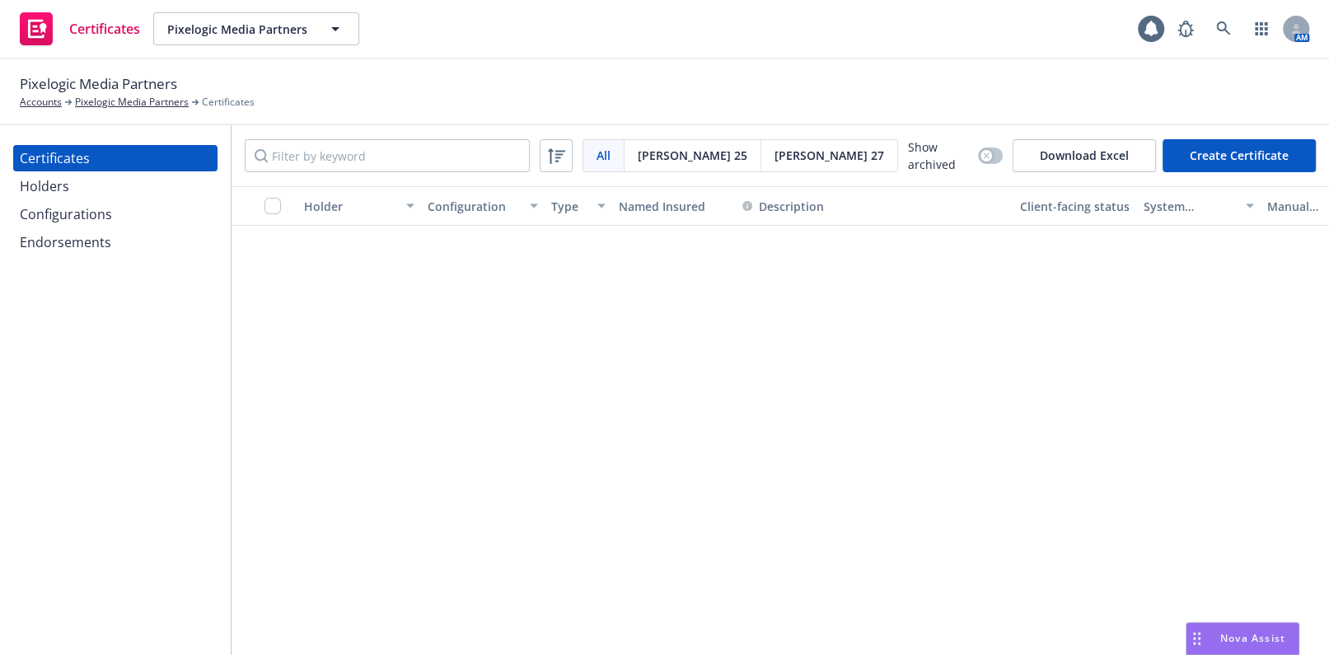
click at [1174, 147] on button "Create Certificate" at bounding box center [1238, 155] width 153 height 33
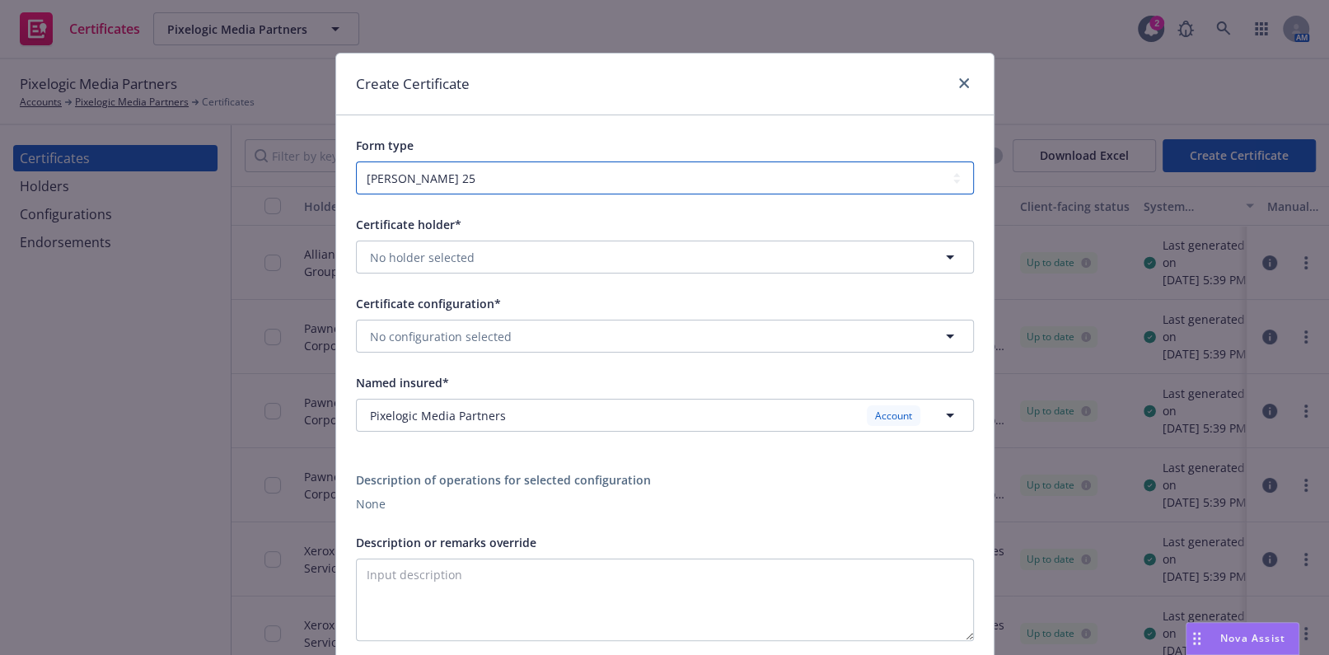
drag, startPoint x: 465, startPoint y: 180, endPoint x: 459, endPoint y: 194, distance: 14.7
click at [465, 183] on select "[PERSON_NAME] 25 [PERSON_NAME] 27" at bounding box center [665, 177] width 618 height 33
select select "ACORD27"
click at [356, 161] on select "[PERSON_NAME] 25 [PERSON_NAME] 27" at bounding box center [665, 177] width 618 height 33
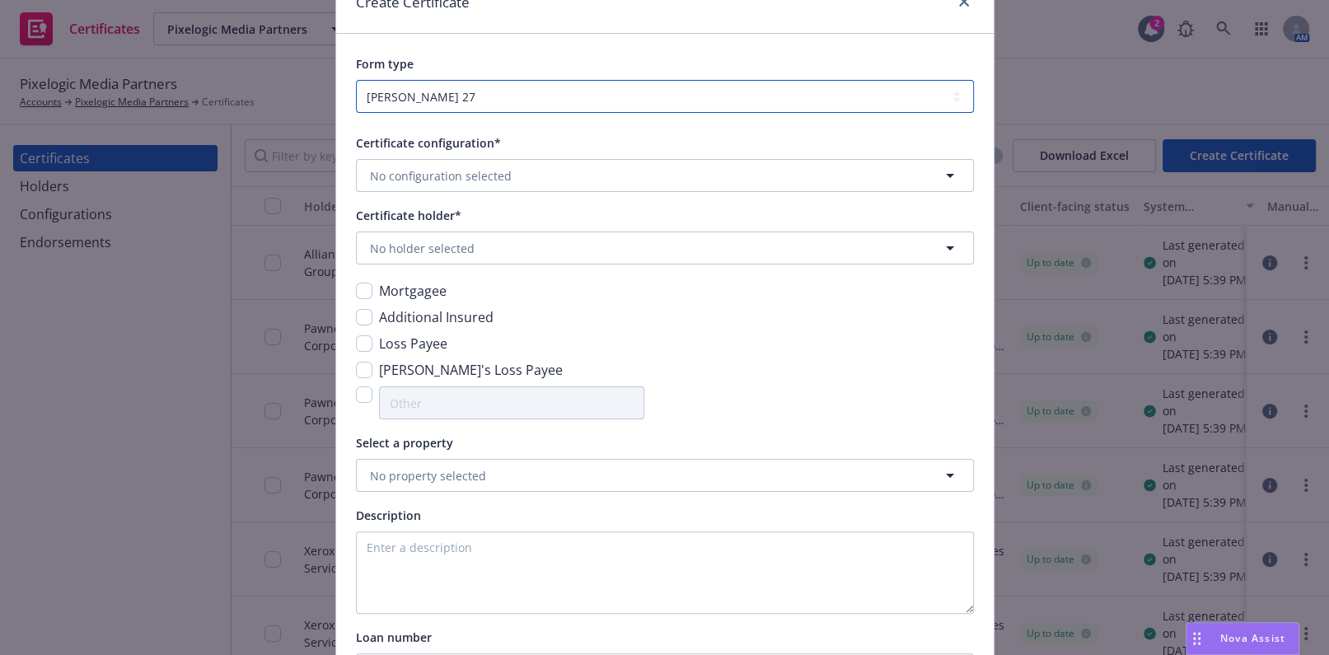
scroll to position [149, 0]
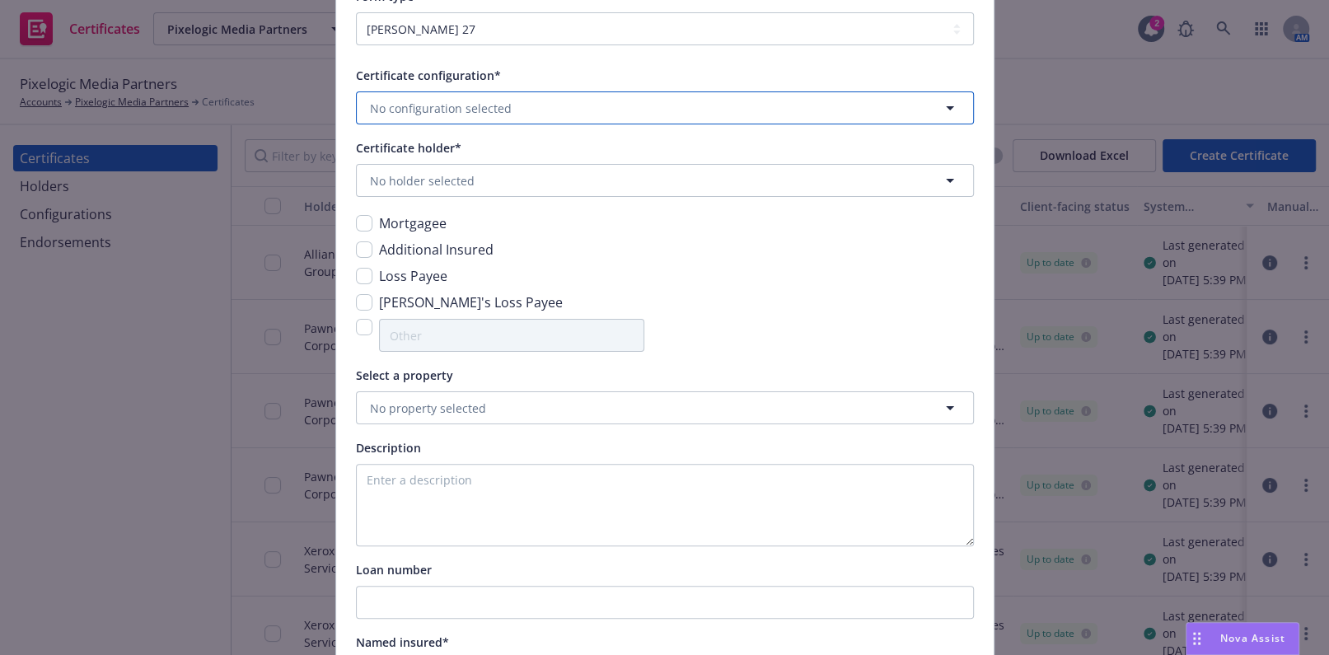
click at [424, 91] on button "No configuration selected" at bounding box center [665, 107] width 618 height 33
click at [453, 152] on strong "25-26 Property - Blanket (Locations 1-3)" at bounding box center [485, 157] width 223 height 16
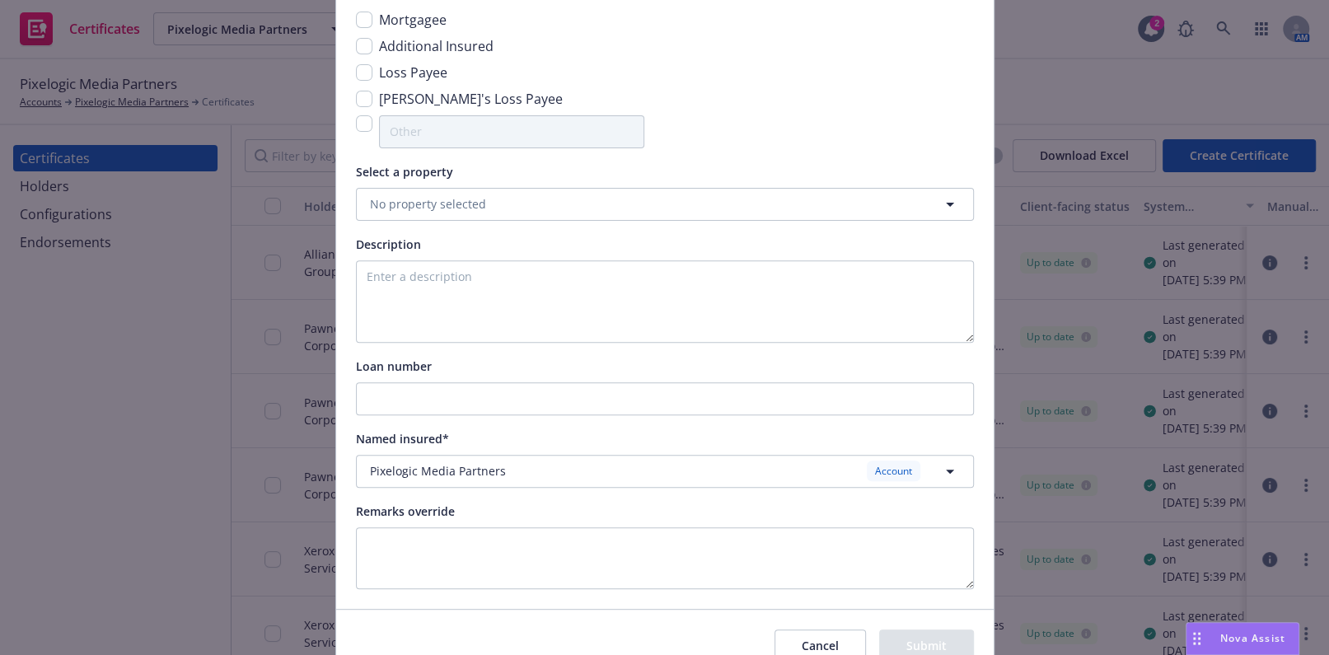
scroll to position [453, 0]
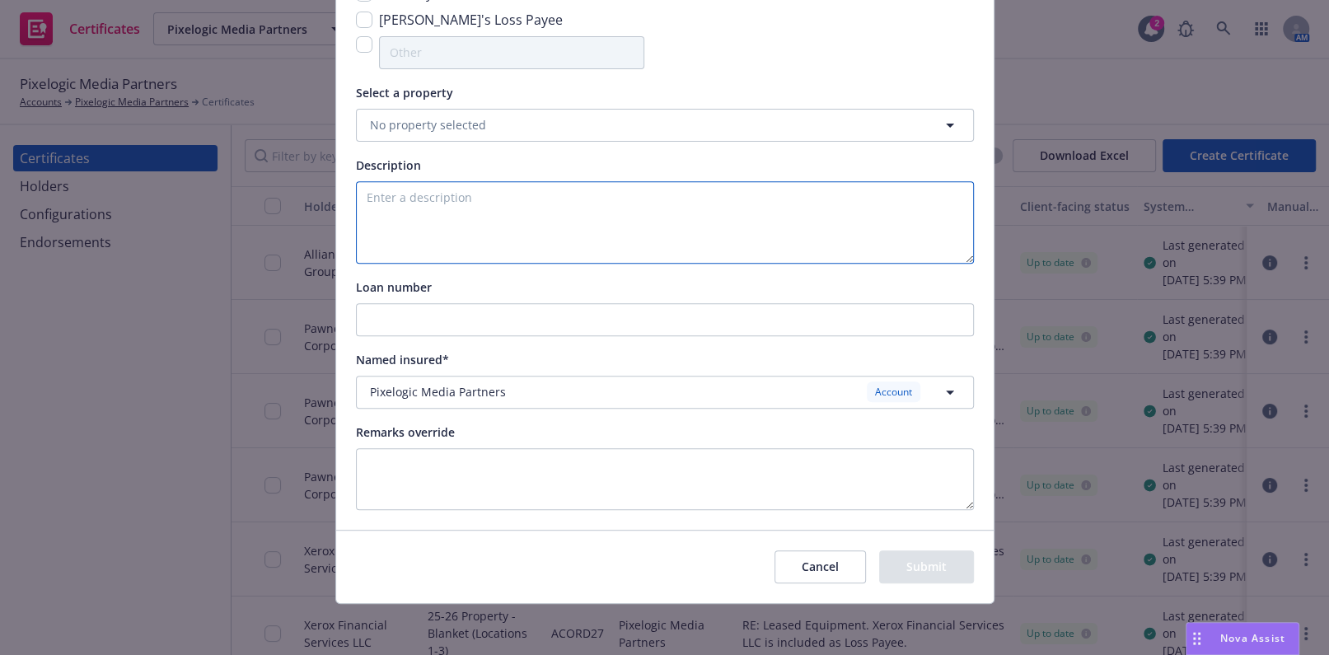
drag, startPoint x: 442, startPoint y: 194, endPoint x: 447, endPoint y: 202, distance: 8.9
click at [446, 202] on textarea at bounding box center [665, 222] width 618 height 82
type textarea "S"
type textarea "See Remarks"
drag, startPoint x: 35, startPoint y: 438, endPoint x: 45, endPoint y: 435, distance: 11.2
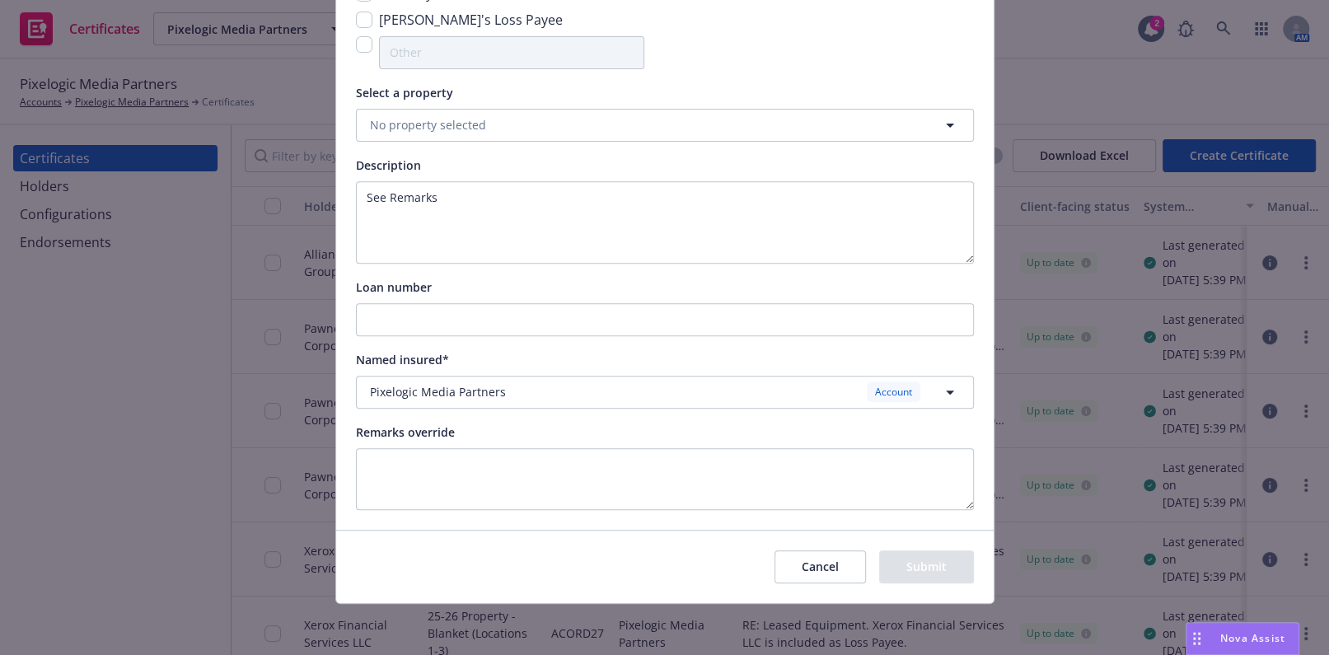
click at [35, 438] on div "Create Certificate Form type [PERSON_NAME] 25 [PERSON_NAME] 27 Certificate conf…" at bounding box center [664, 327] width 1329 height 655
